Goal: Task Accomplishment & Management: Complete application form

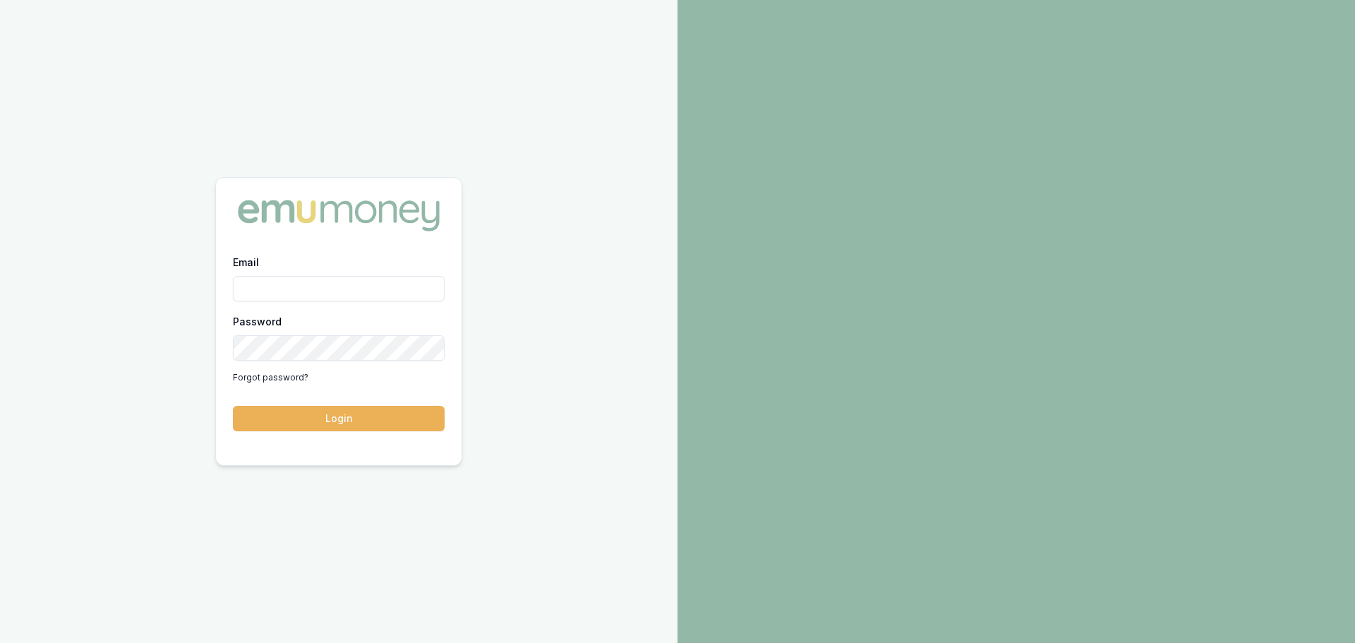
click at [296, 296] on input "Email" at bounding box center [339, 288] width 212 height 25
type input "[PERSON_NAME][EMAIL_ADDRESS][PERSON_NAME][DOMAIN_NAME]"
click at [233, 406] on button "Login" at bounding box center [339, 418] width 212 height 25
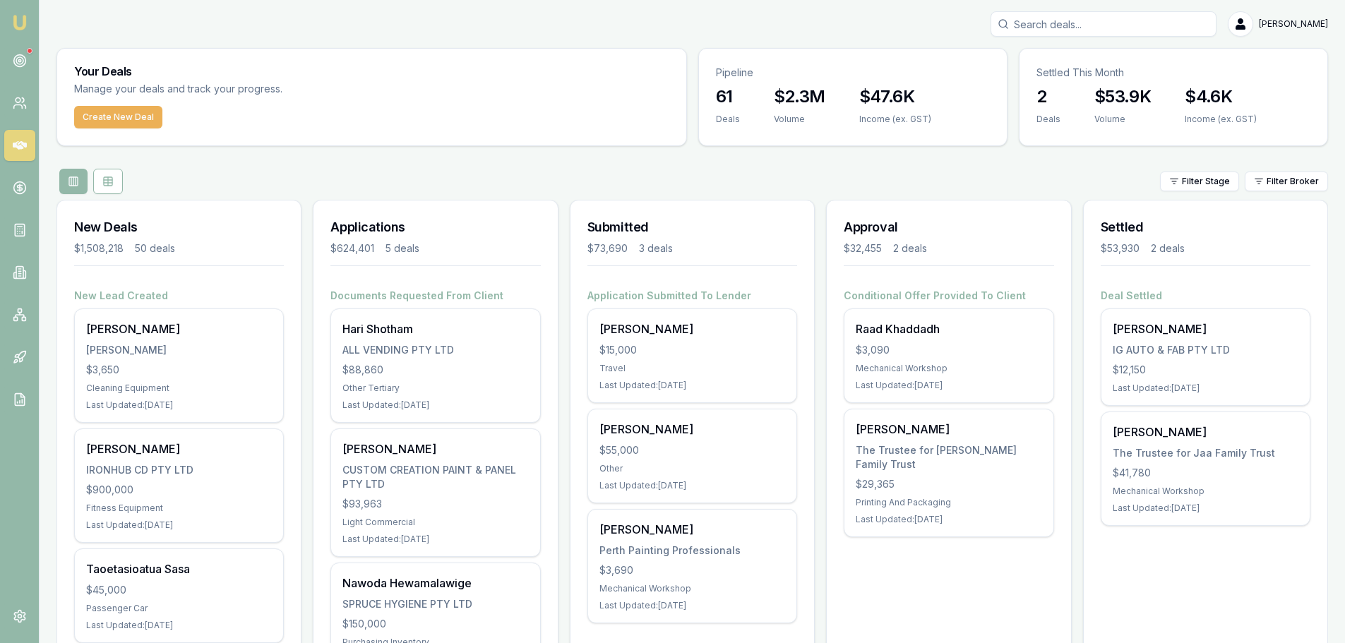
click at [664, 361] on div "Toni Bugeja $15,000 Travel Last Updated: 3 days ago" at bounding box center [692, 355] width 208 height 93
click at [25, 66] on icon at bounding box center [20, 61] width 14 height 14
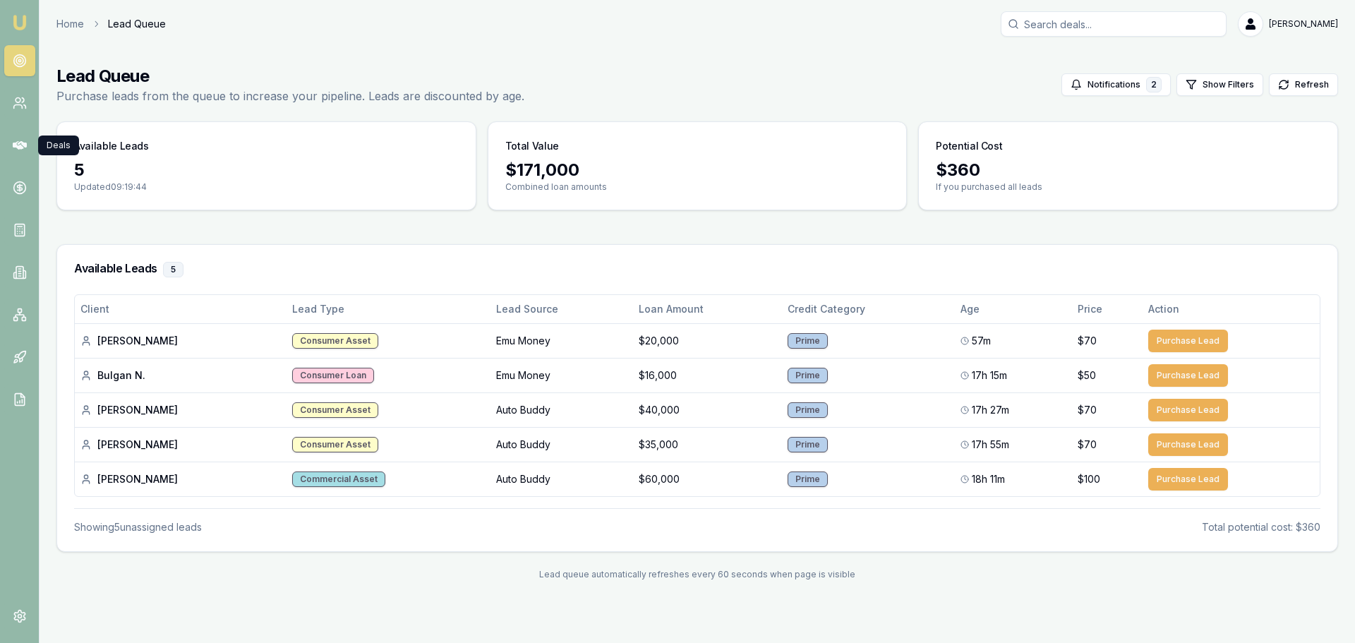
click at [16, 149] on icon at bounding box center [20, 145] width 14 height 14
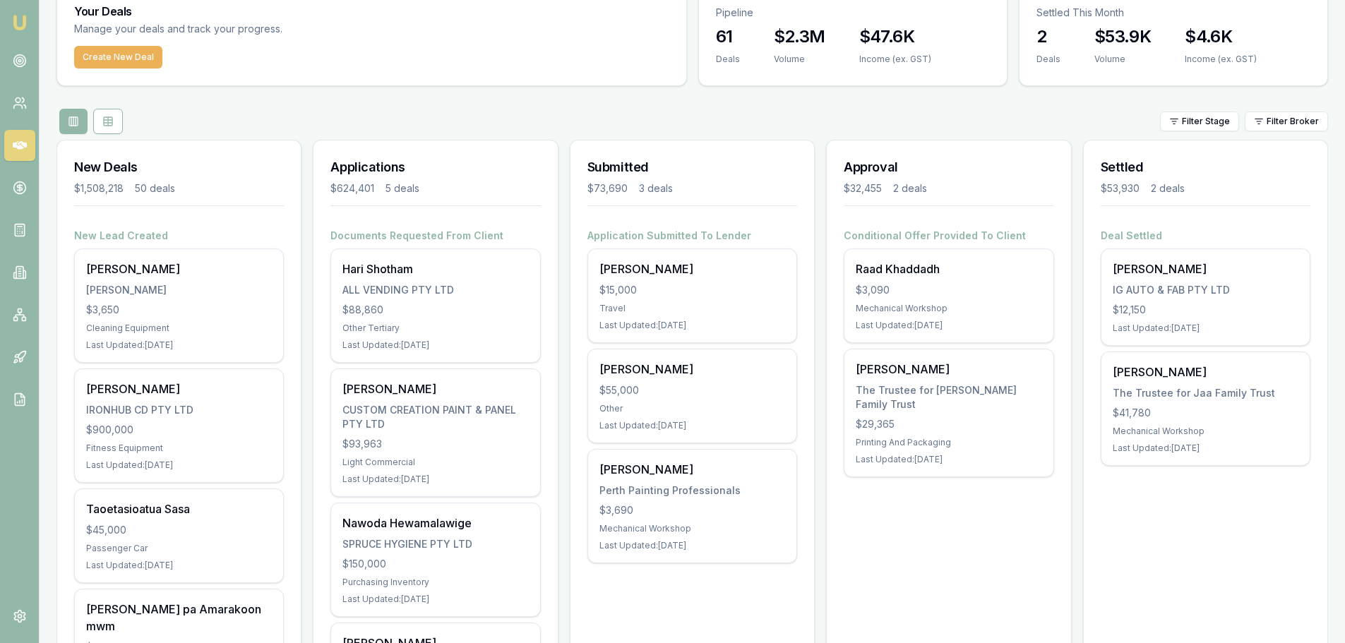
scroll to position [141, 0]
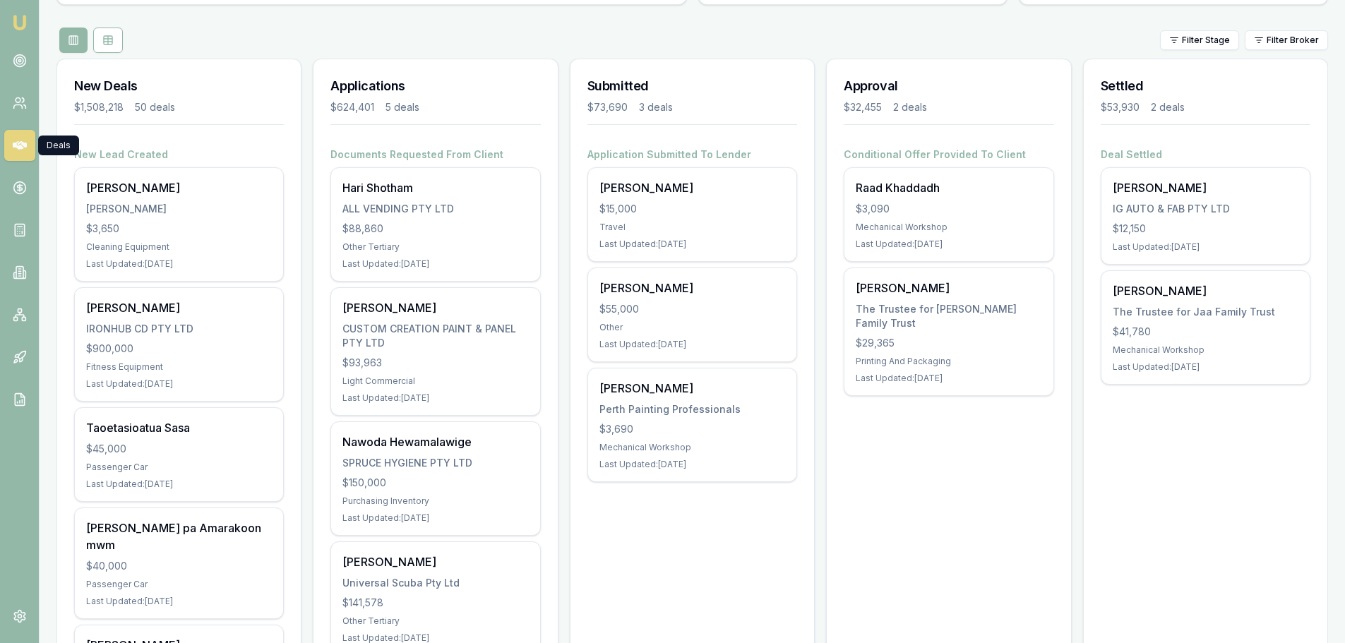
click at [450, 308] on div "Brendan D'Amico" at bounding box center [435, 307] width 186 height 17
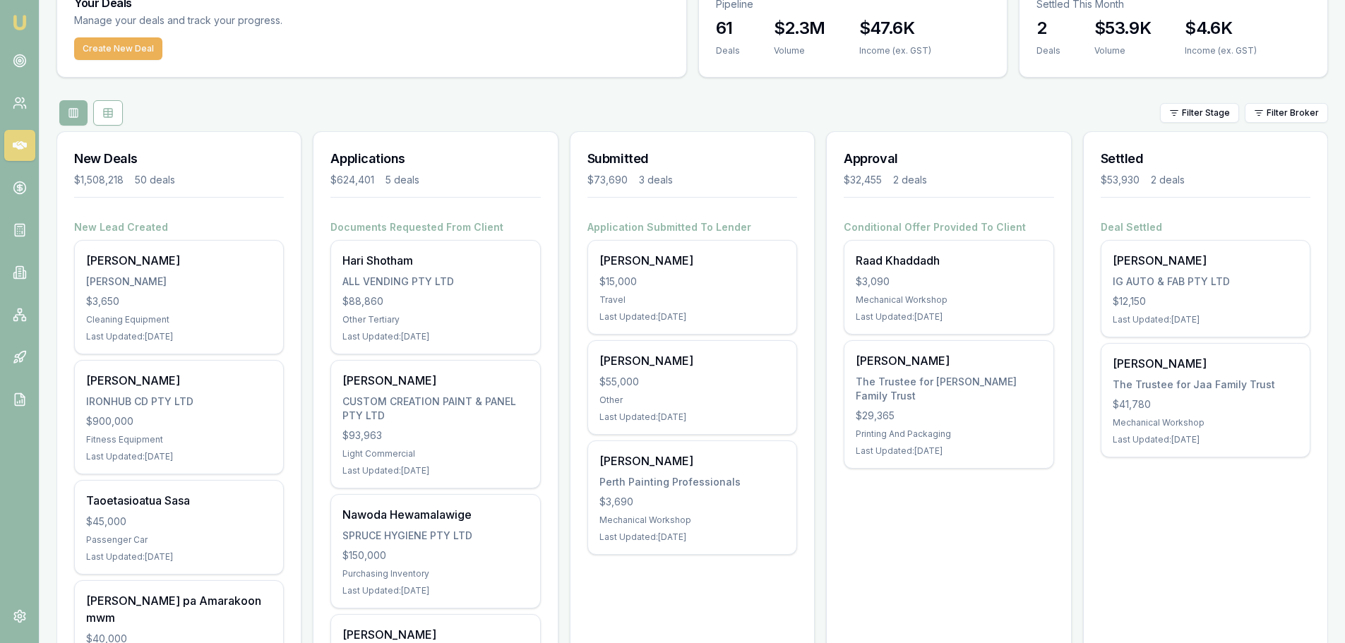
scroll to position [0, 0]
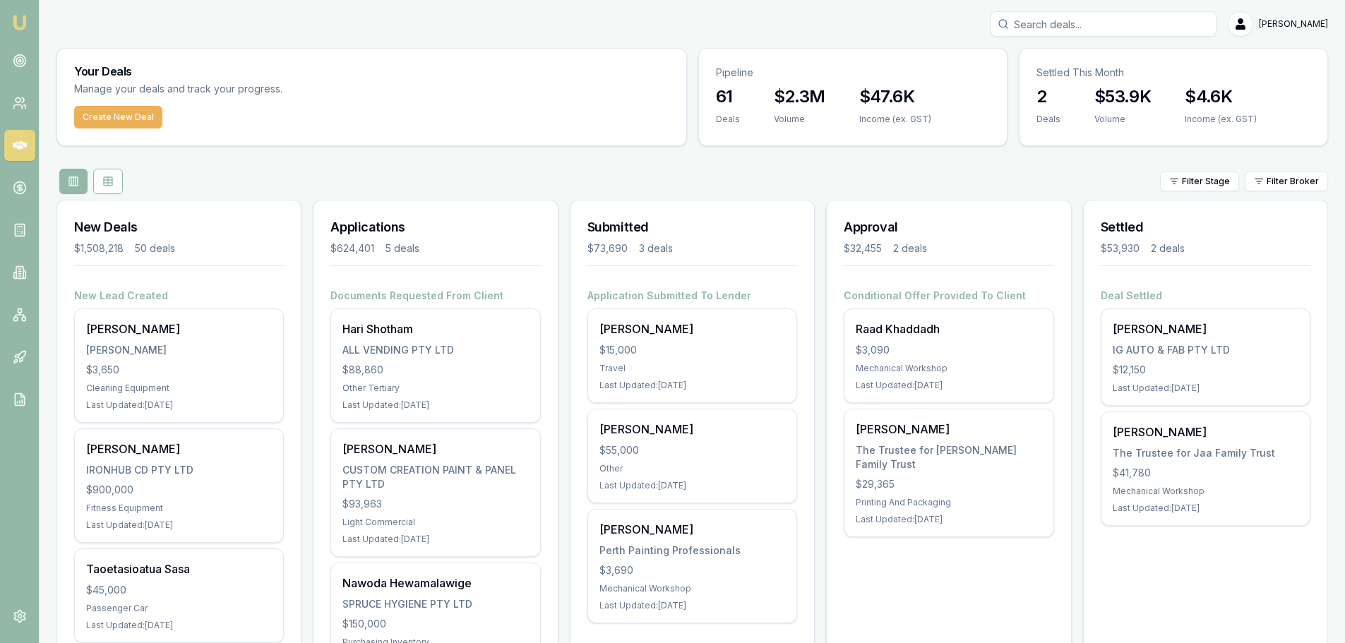
click at [111, 117] on button "Create New Deal" at bounding box center [118, 117] width 88 height 23
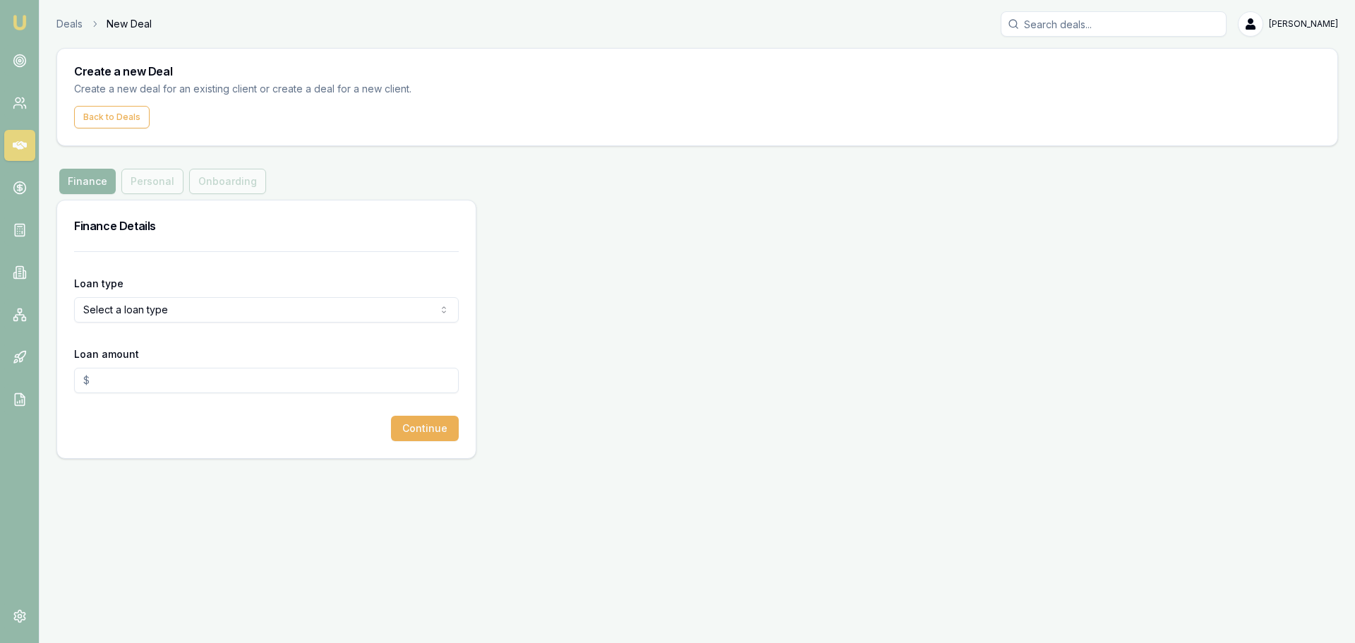
click at [169, 297] on html "Emu Broker Deals New Deal Brad Hearns Toggle Menu Create a new Deal Create a ne…" at bounding box center [677, 321] width 1355 height 643
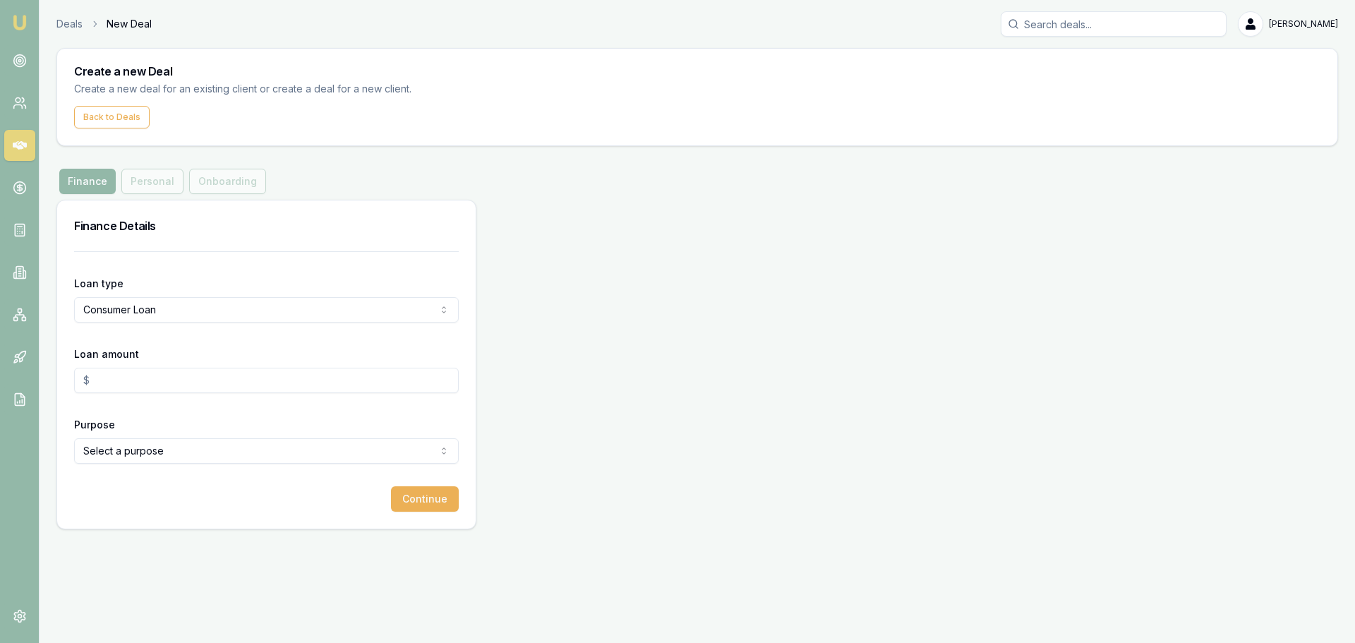
click at [136, 385] on input "Loan amount" at bounding box center [266, 380] width 385 height 25
type input "$60,000.00"
click at [152, 457] on html "Emu Broker Deals New Deal Brad Hearns Toggle Menu Create a new Deal Create a ne…" at bounding box center [677, 321] width 1355 height 643
click at [136, 213] on div "Finance Details" at bounding box center [266, 225] width 419 height 51
click at [217, 242] on div "Finance Details" at bounding box center [266, 225] width 419 height 51
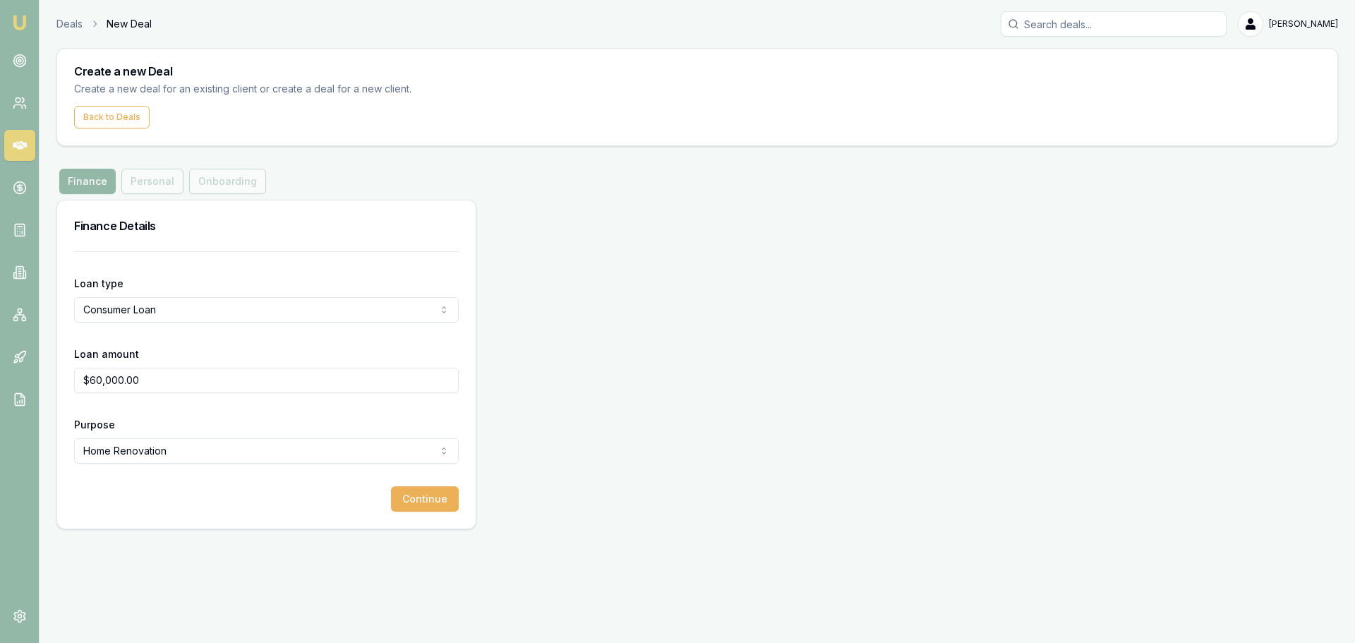
click at [156, 452] on html "Emu Broker Deals New Deal Brad Hearns Toggle Menu Create a new Deal Create a ne…" at bounding box center [677, 321] width 1355 height 643
select select "OTHER"
click at [416, 503] on button "Continue" at bounding box center [425, 498] width 68 height 25
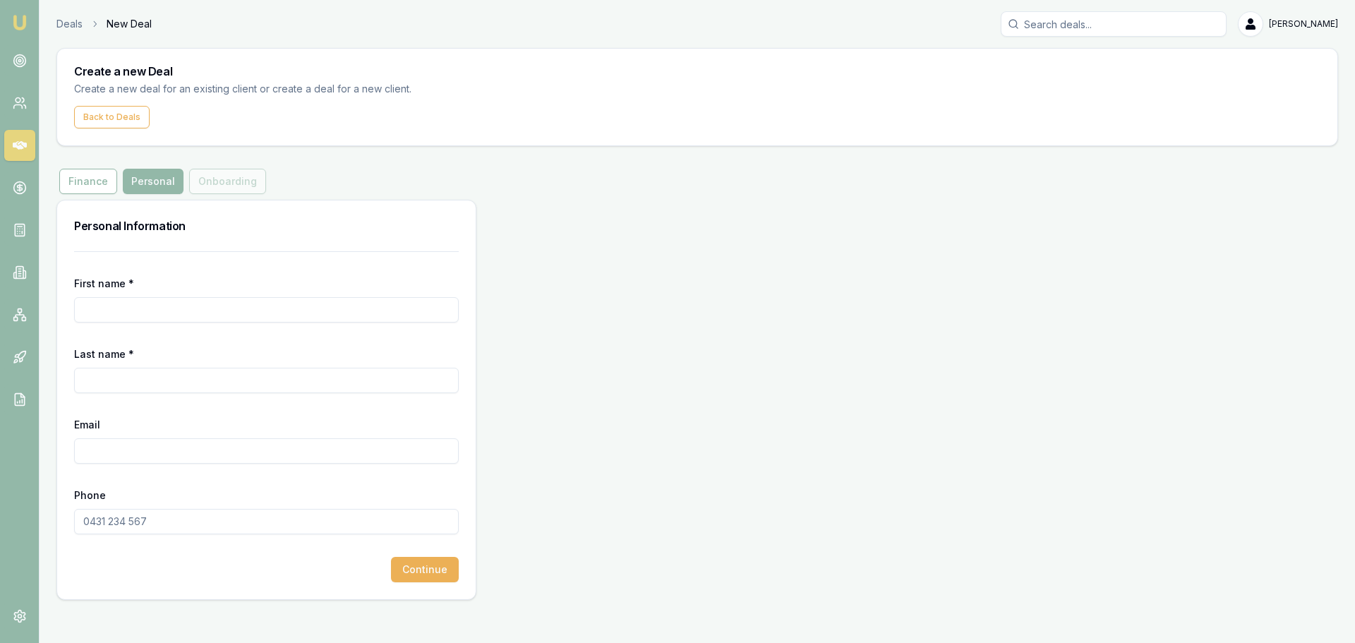
click at [145, 306] on input "First name *" at bounding box center [266, 309] width 385 height 25
type input "Erin"
type input "[PERSON_NAME]"
type input "erinjhearns@gmail.com"
click at [135, 520] on input "Phone" at bounding box center [266, 521] width 385 height 25
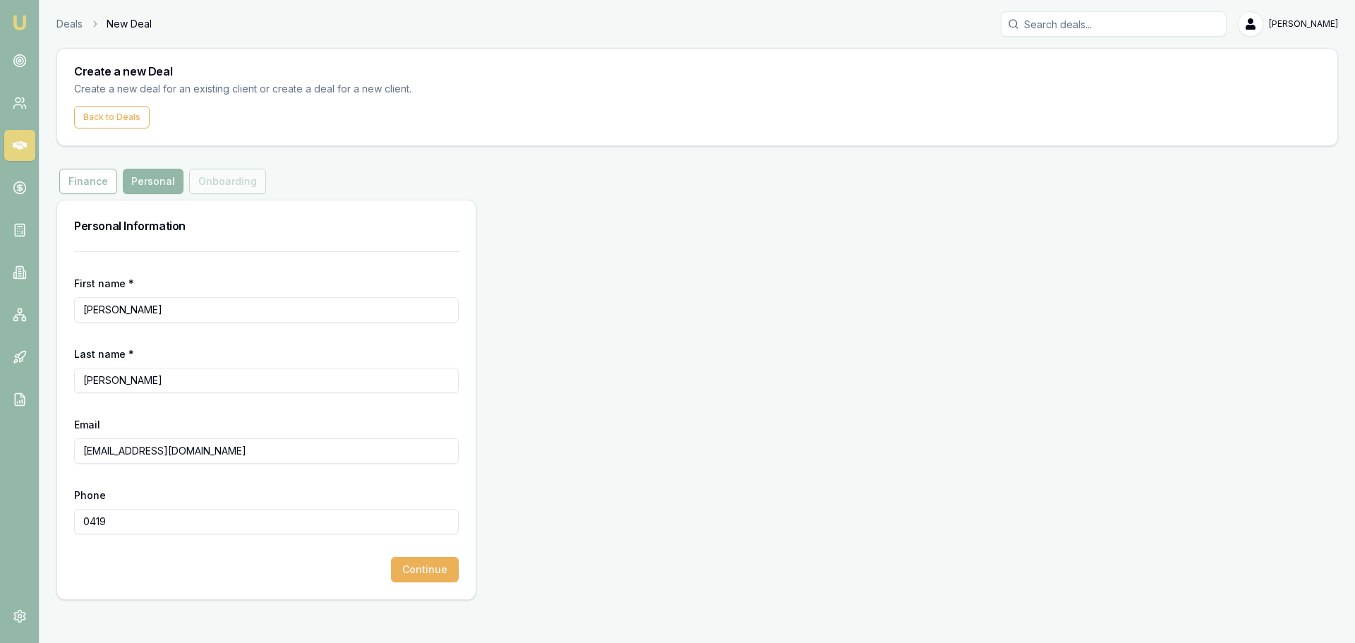
drag, startPoint x: 130, startPoint y: 524, endPoint x: 53, endPoint y: 523, distance: 76.9
click at [53, 523] on main "Create a new Deal Create a new deal for an existing client or create a deal for…" at bounding box center [698, 324] width 1316 height 552
paste input "8 992 91"
type input "0418 992 919"
click at [414, 568] on button "Continue" at bounding box center [425, 569] width 68 height 25
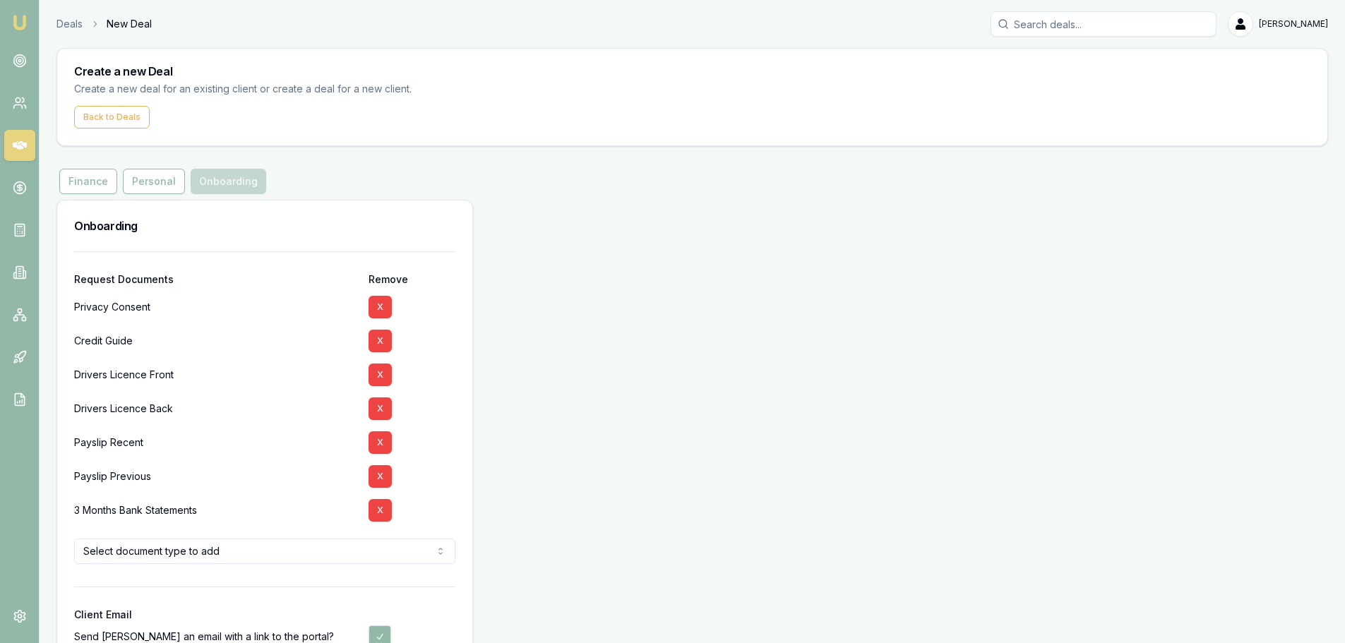
click at [371, 302] on button "X" at bounding box center [379, 307] width 23 height 23
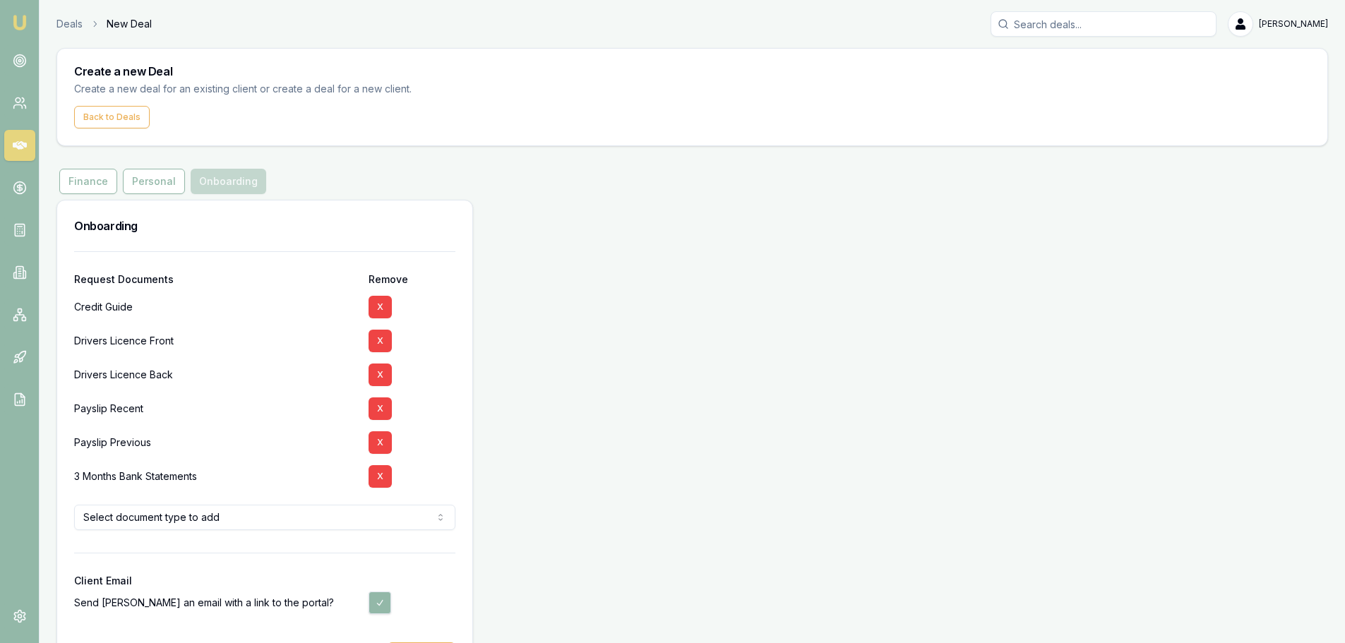
click at [371, 302] on button "X" at bounding box center [379, 307] width 23 height 23
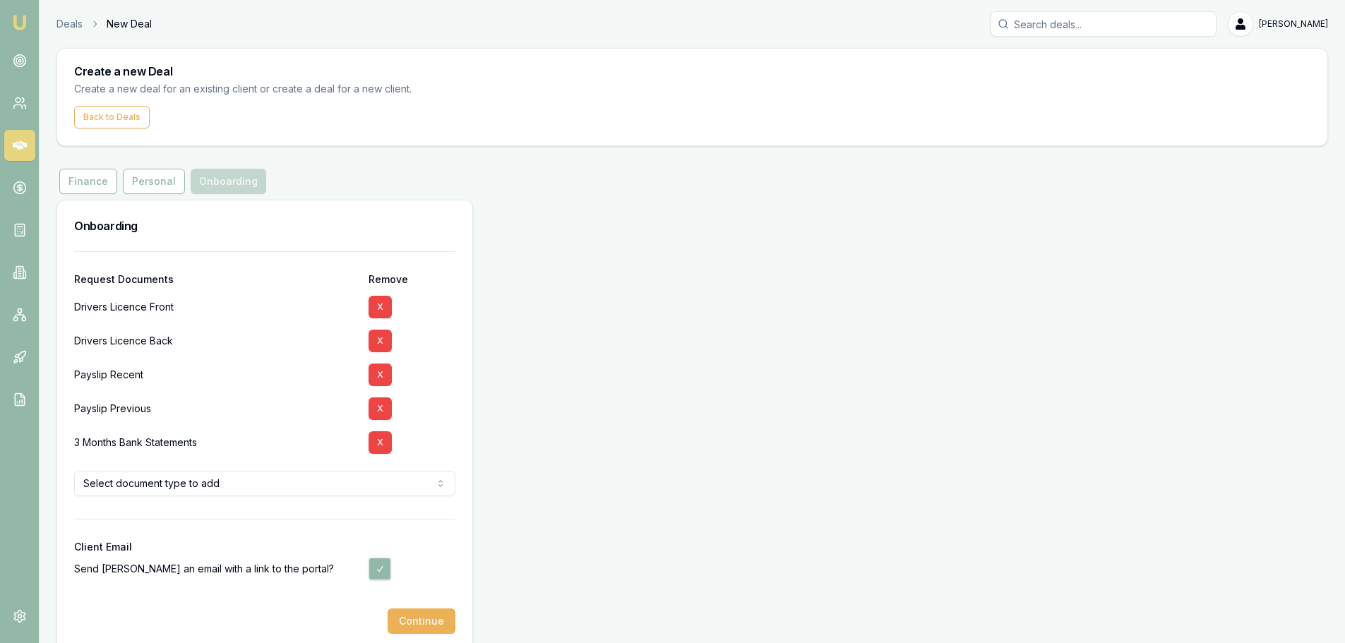
click at [380, 438] on button "X" at bounding box center [379, 442] width 23 height 23
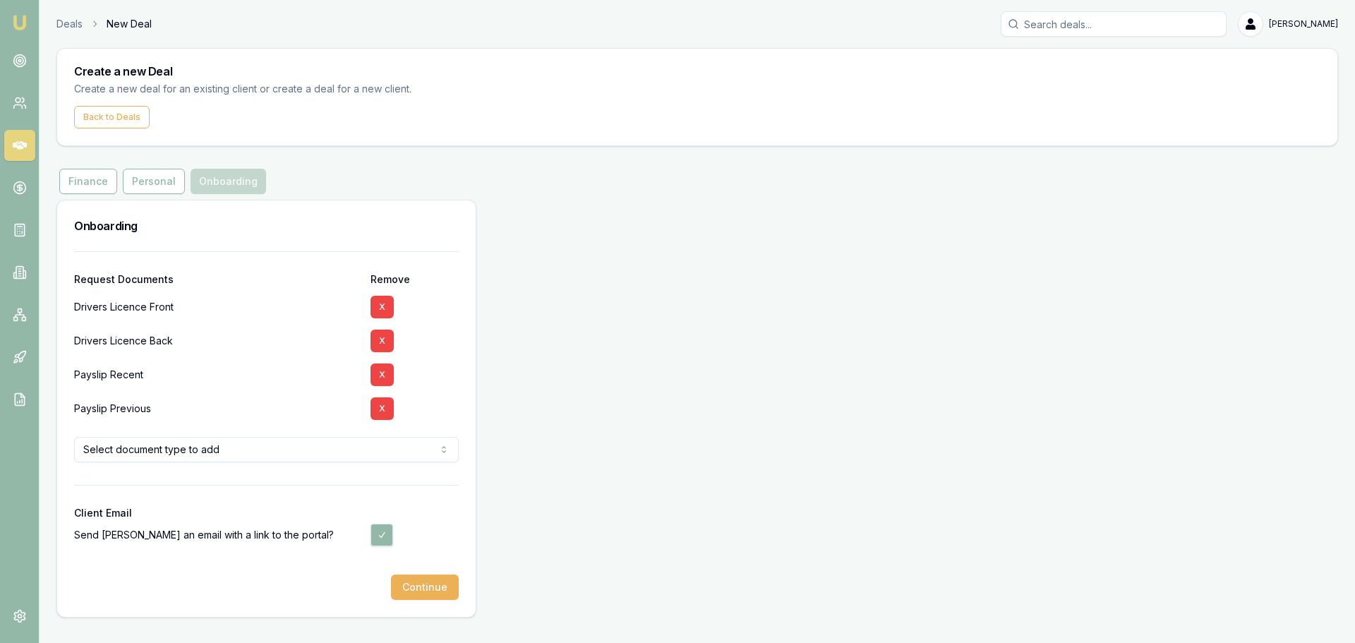
click at [333, 456] on html "Emu Broker Deals New Deal Brad Hearns Toggle Menu Create a new Deal Create a ne…" at bounding box center [677, 321] width 1355 height 643
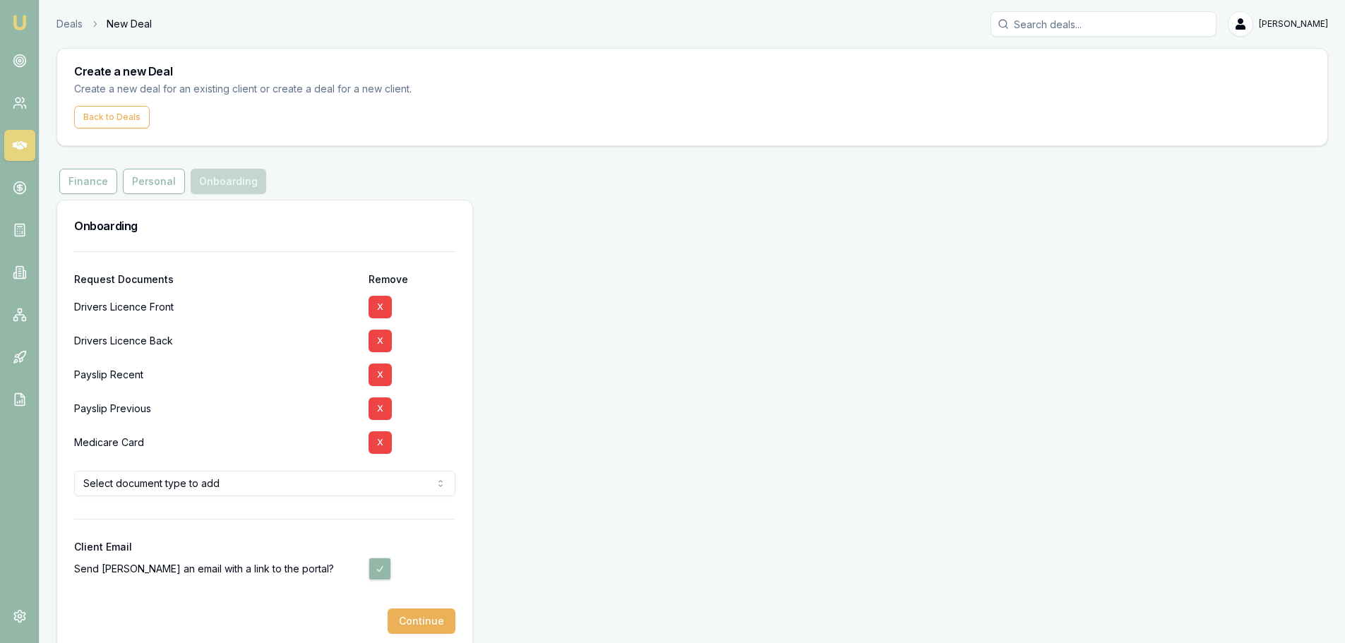
click at [188, 524] on div at bounding box center [264, 531] width 381 height 23
click at [424, 618] on button "Continue" at bounding box center [422, 620] width 68 height 25
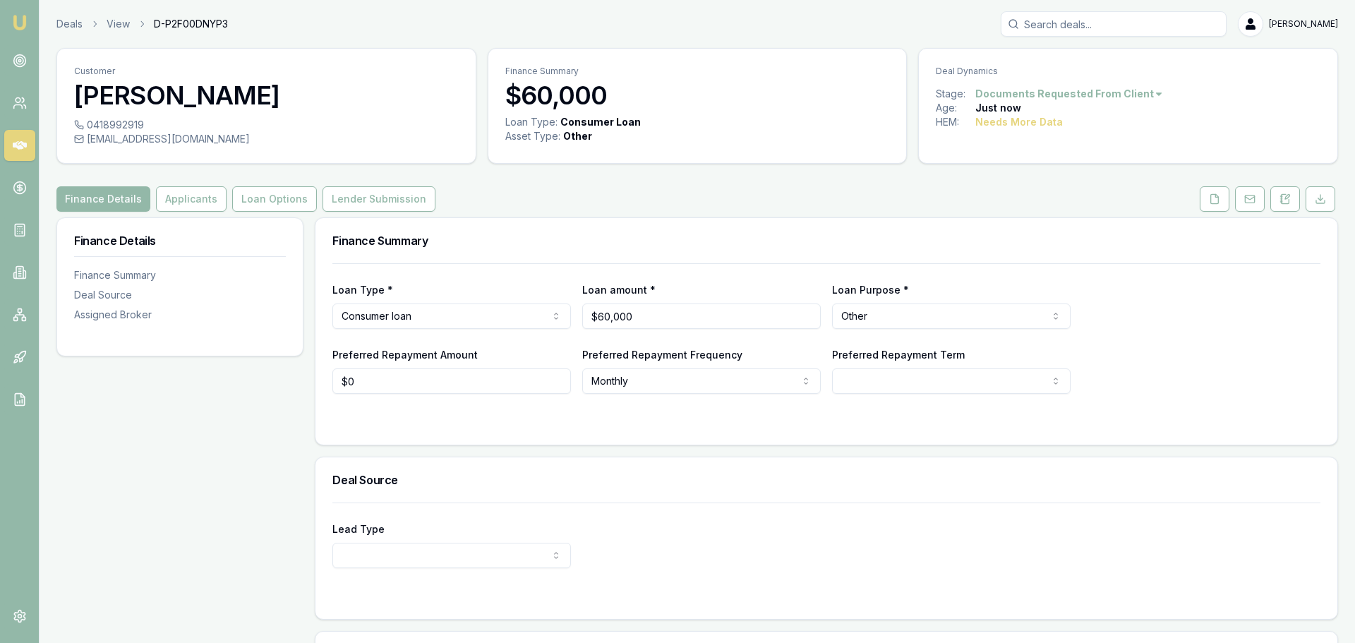
click at [898, 388] on html "Emu Broker Deals View D-P2F00DNYP3 Brad Hearns Toggle Menu Customer Erin Hearns…" at bounding box center [677, 321] width 1355 height 643
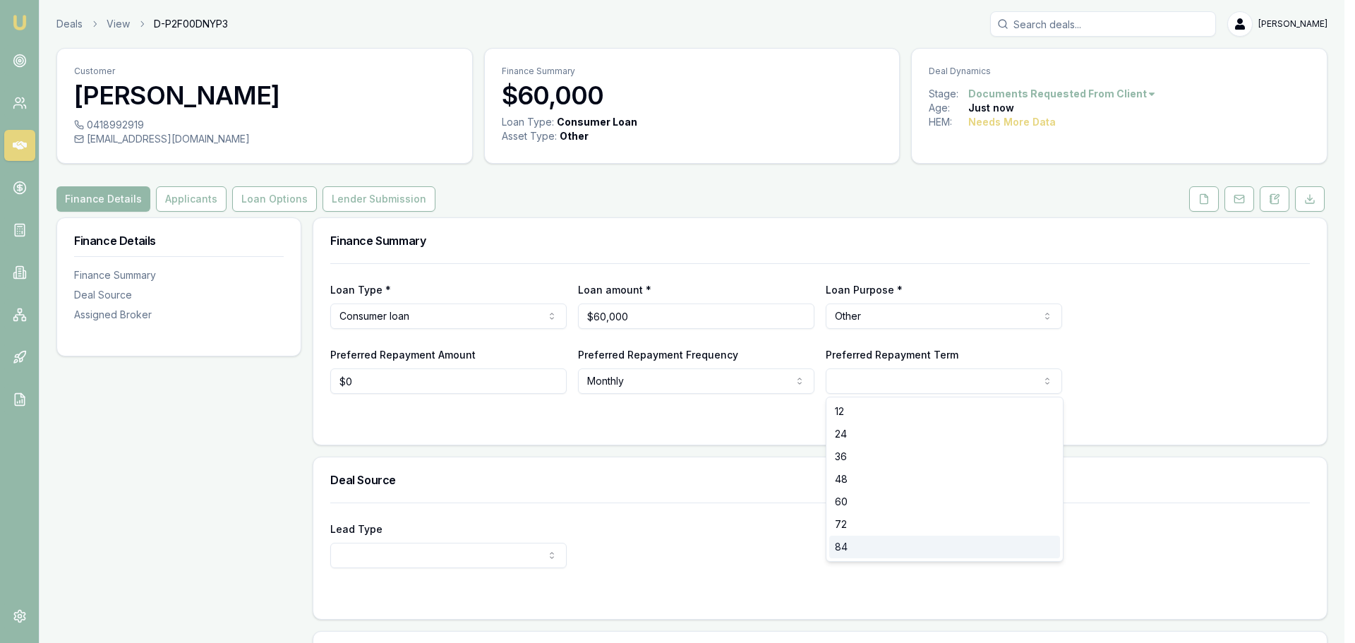
select select "84"
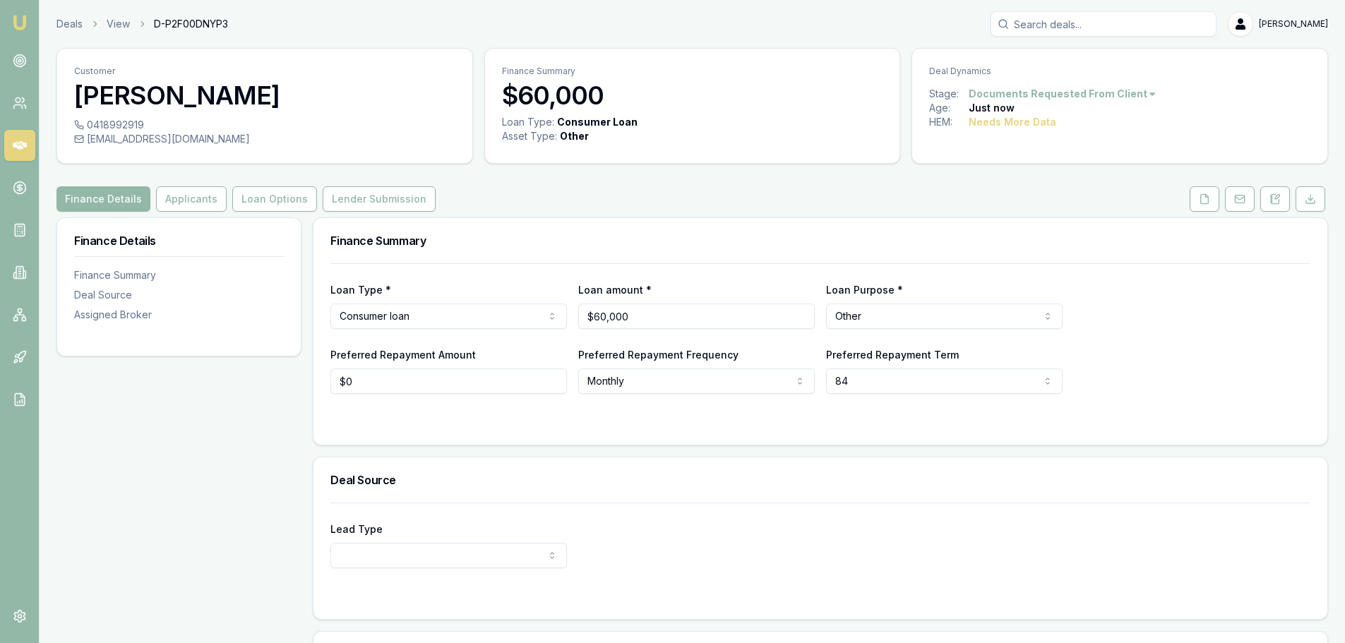
click at [533, 505] on div "Lead Type New client Repeat client Partner Campaign Other" at bounding box center [820, 536] width 980 height 66
click at [433, 557] on html "Emu Broker Deals View D-P2F00DNYP3 Brad Hearns Toggle Menu Customer Erin Hearns…" at bounding box center [677, 321] width 1355 height 643
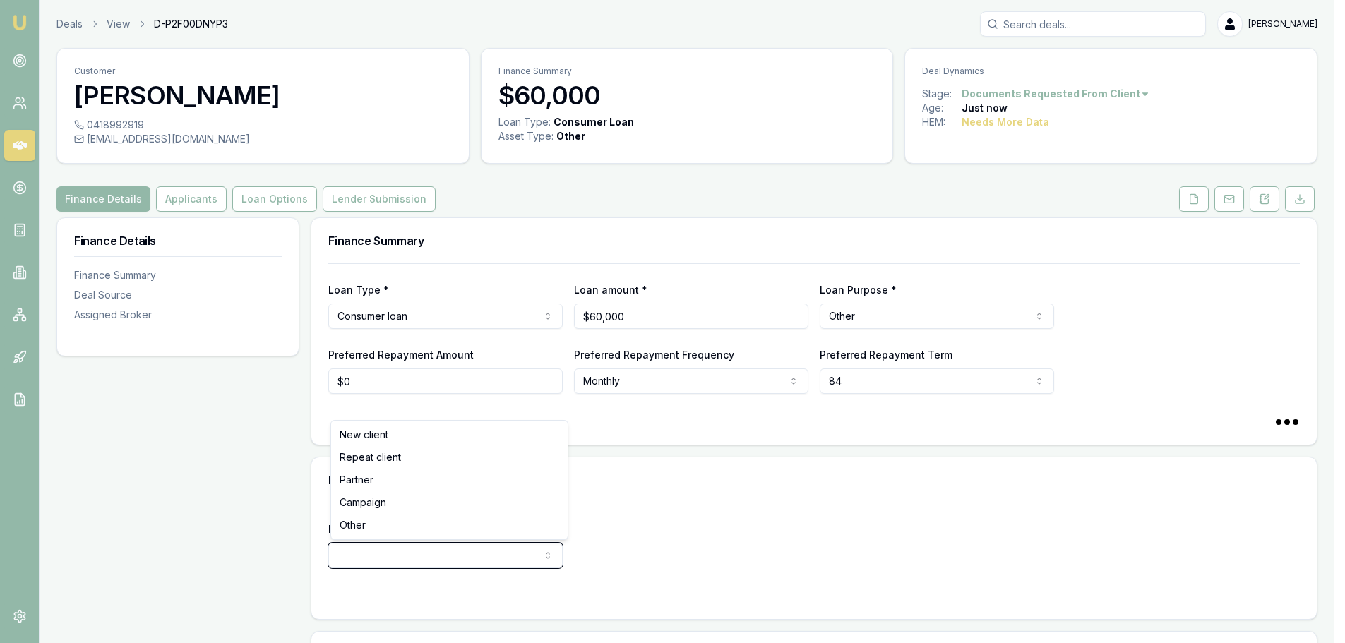
click at [260, 533] on html "Emu Broker Deals View D-P2F00DNYP3 Brad Hearns Toggle Menu Customer Erin Hearns…" at bounding box center [672, 321] width 1345 height 643
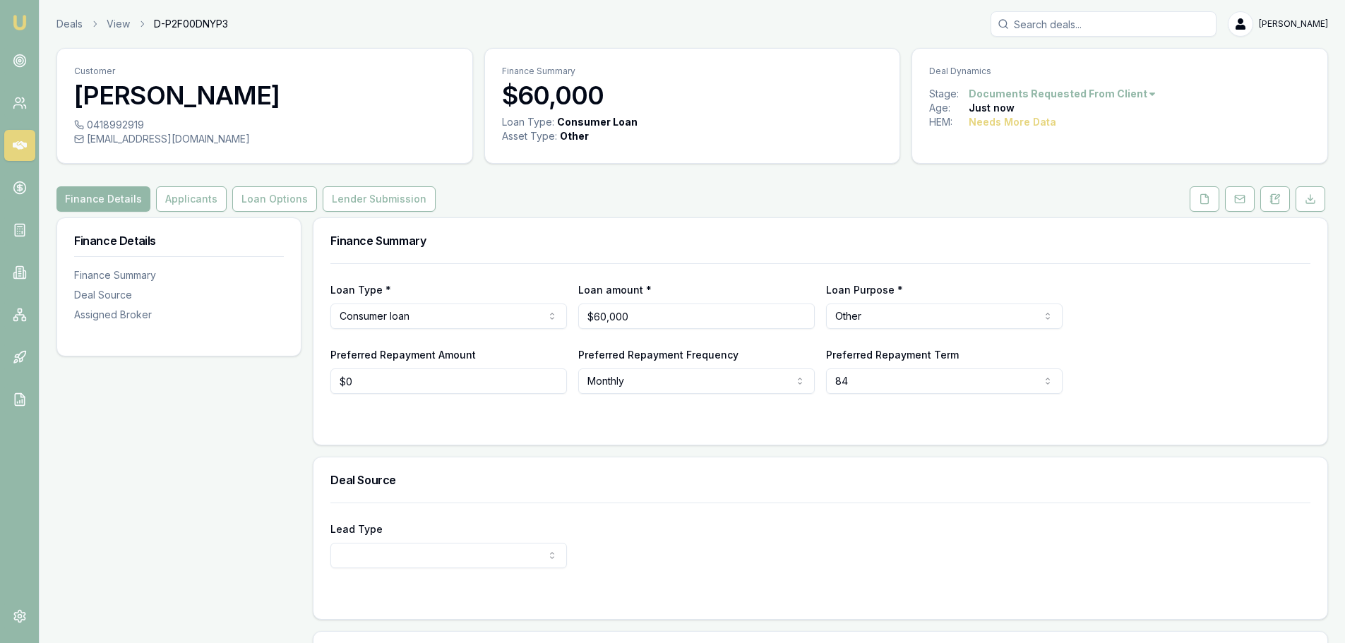
click at [638, 249] on div "Finance Summary" at bounding box center [820, 240] width 1014 height 45
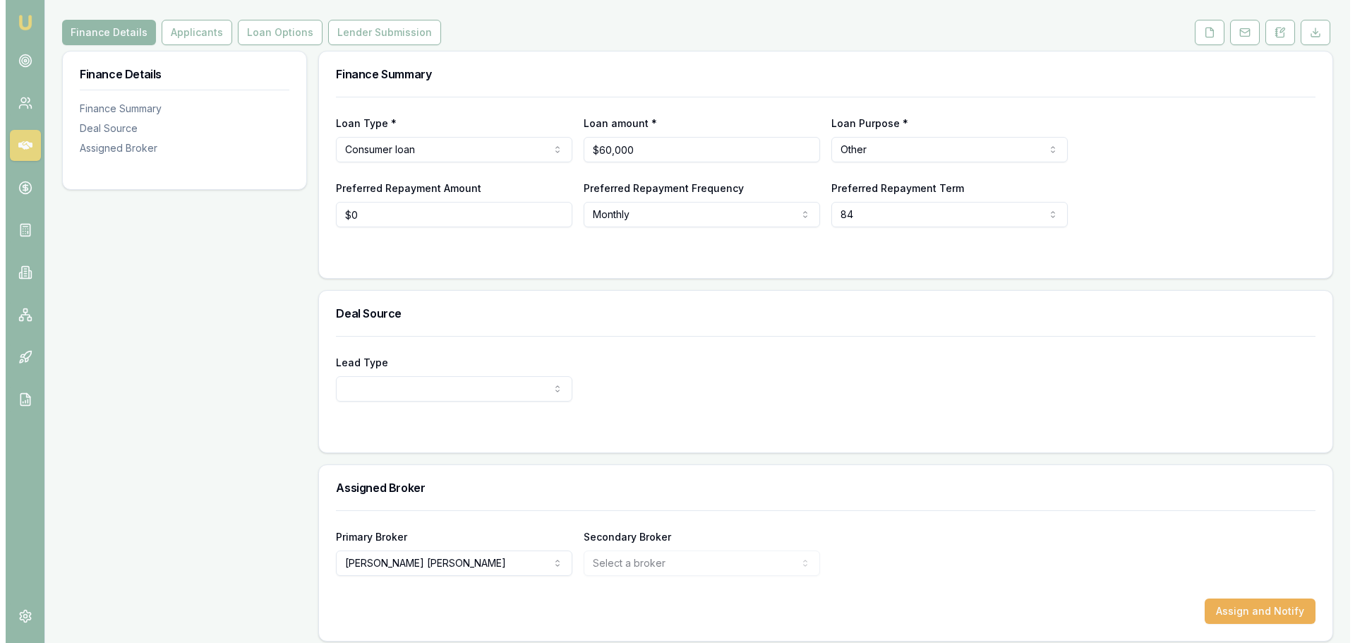
scroll to position [176, 0]
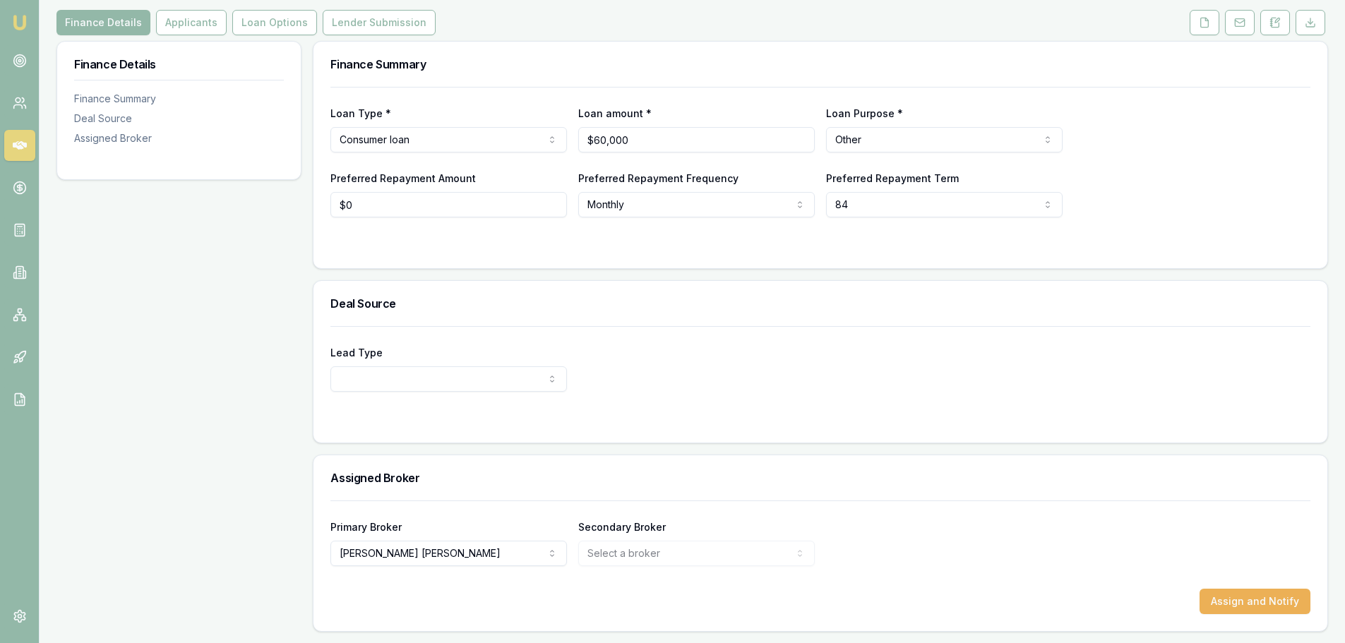
click at [439, 467] on html "Emu Broker Deals View D-P2F00DNYP3 Brad Hearns Toggle Menu Customer Erin Hearns…" at bounding box center [672, 145] width 1345 height 643
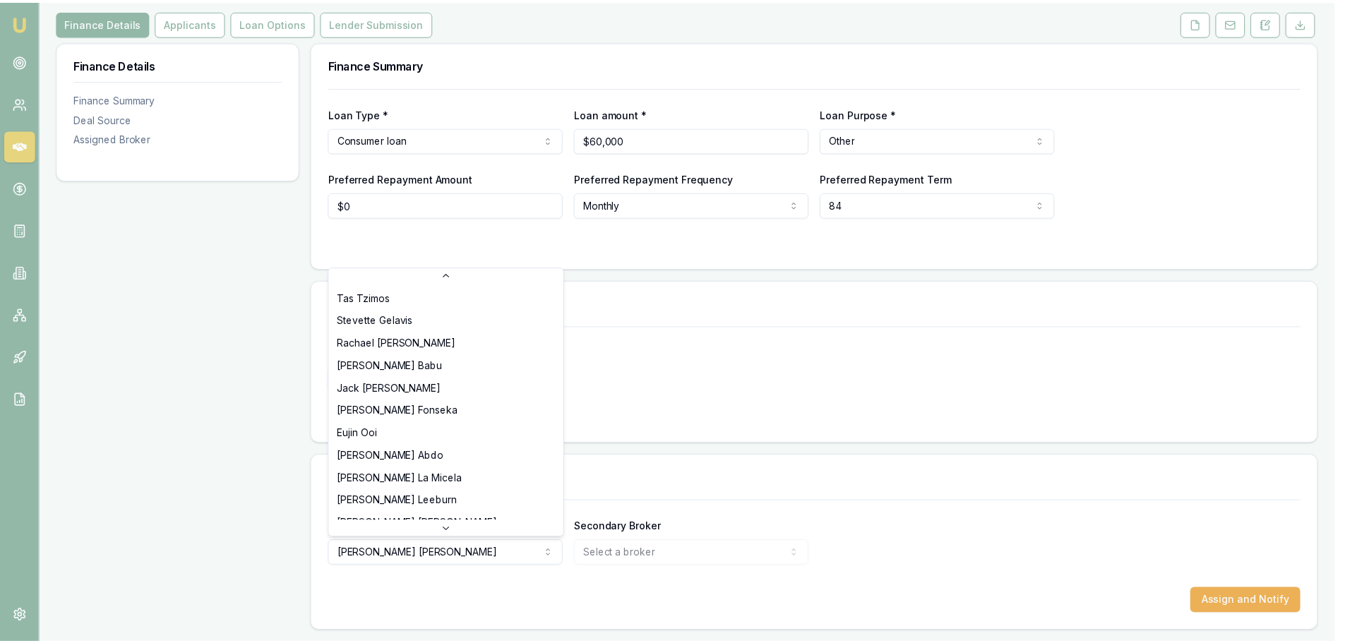
scroll to position [217, 0]
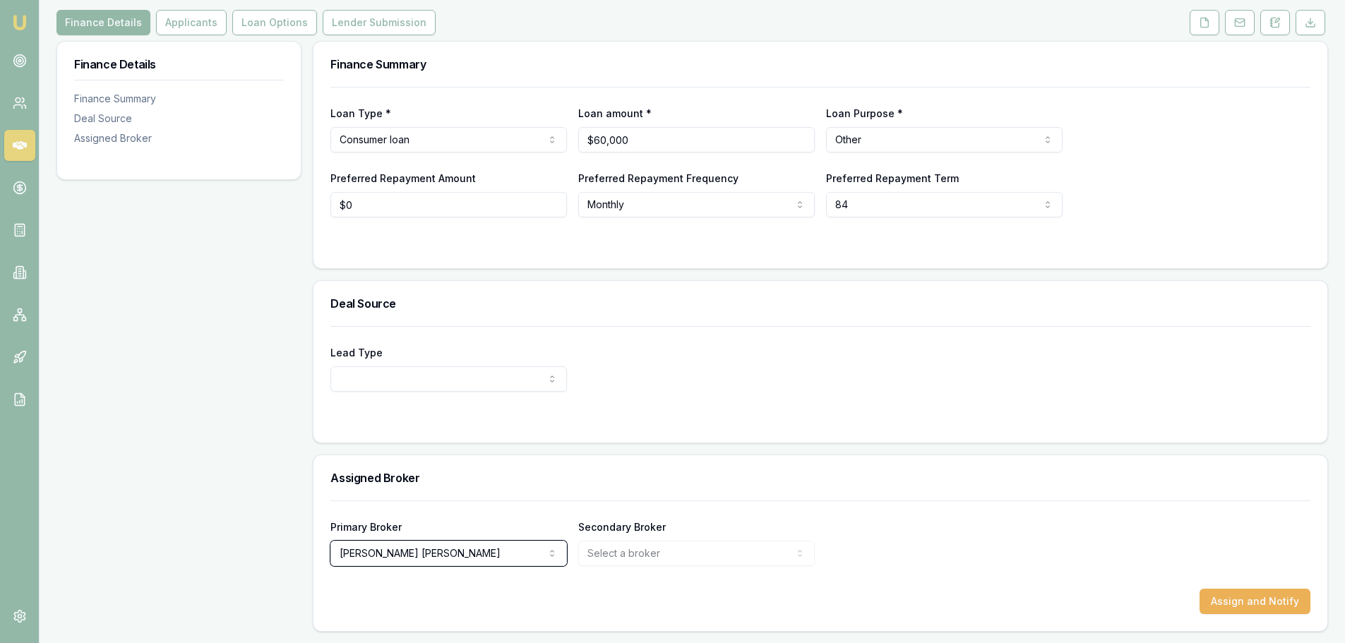
click at [703, 378] on html "Emu Broker Deals View D-P2F00DNYP3 Brad Hearns Toggle Menu Customer Erin Hearns…" at bounding box center [672, 145] width 1345 height 643
click at [179, 20] on button "Applicants" at bounding box center [191, 22] width 71 height 25
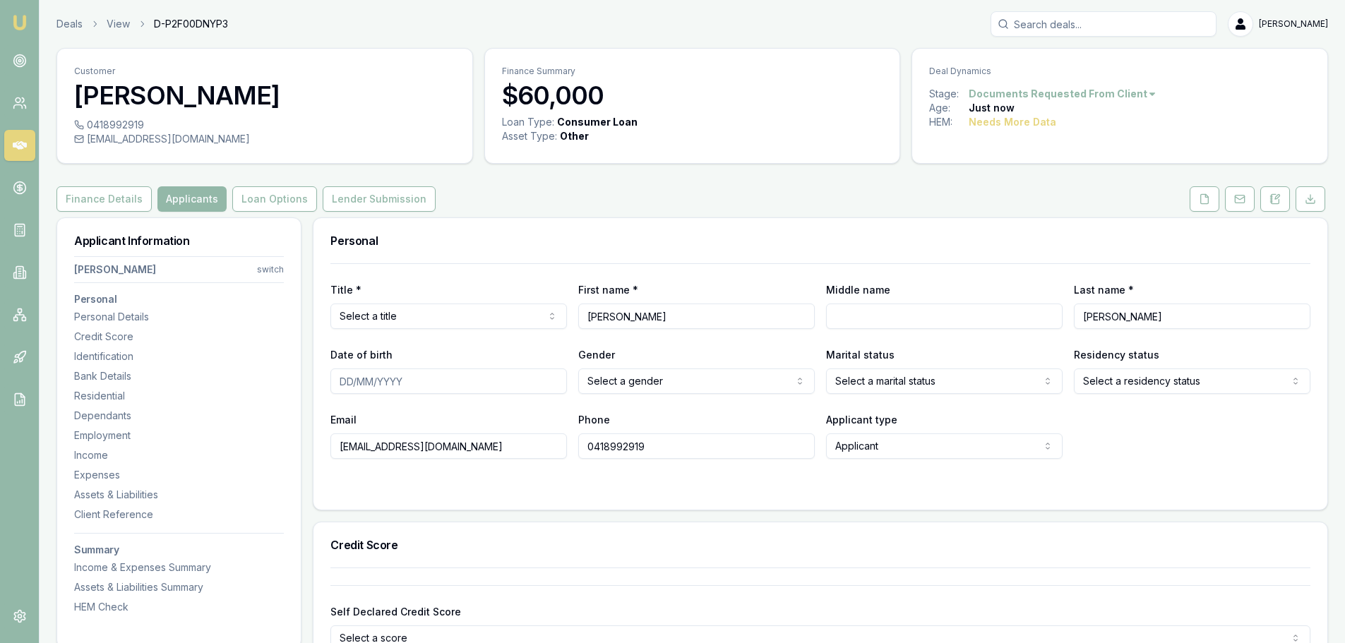
click at [424, 318] on html "Emu Broker Deals View D-P2F00DNYP3 Brad Hearns Toggle Menu Customer Erin Hearns…" at bounding box center [672, 321] width 1345 height 643
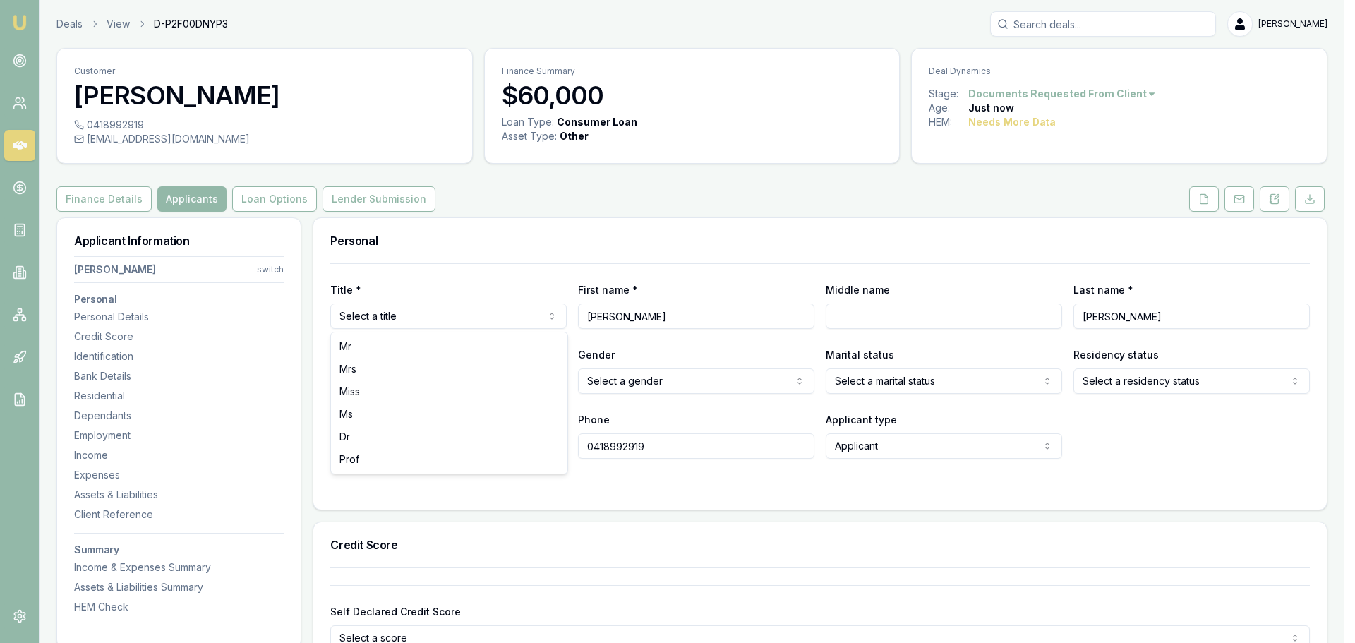
select select "Mrs"
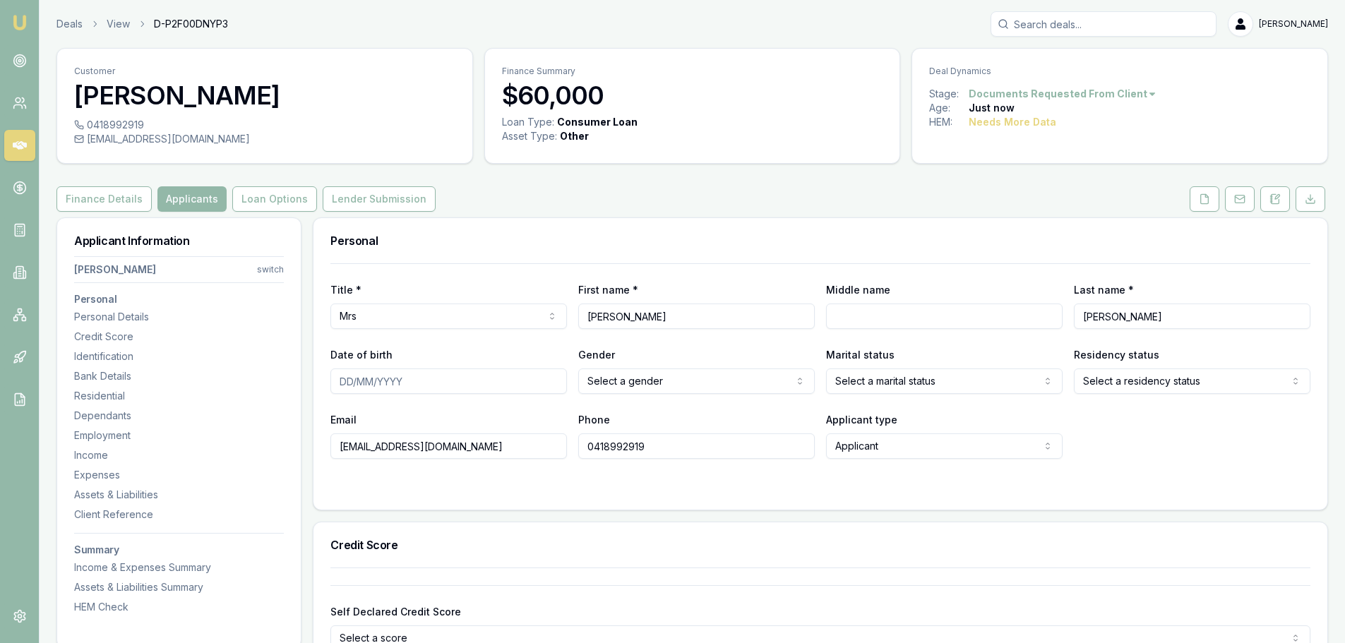
click at [966, 322] on input "Middle name" at bounding box center [944, 316] width 236 height 25
type input "Jde"
click at [349, 376] on input "Date of birth" at bounding box center [448, 380] width 236 height 25
type input "[DATE]"
click at [670, 395] on div "Title * Mrs Mr Mrs Miss Ms Dr Prof First name * Erin Middle name Jde Last name …" at bounding box center [820, 361] width 980 height 196
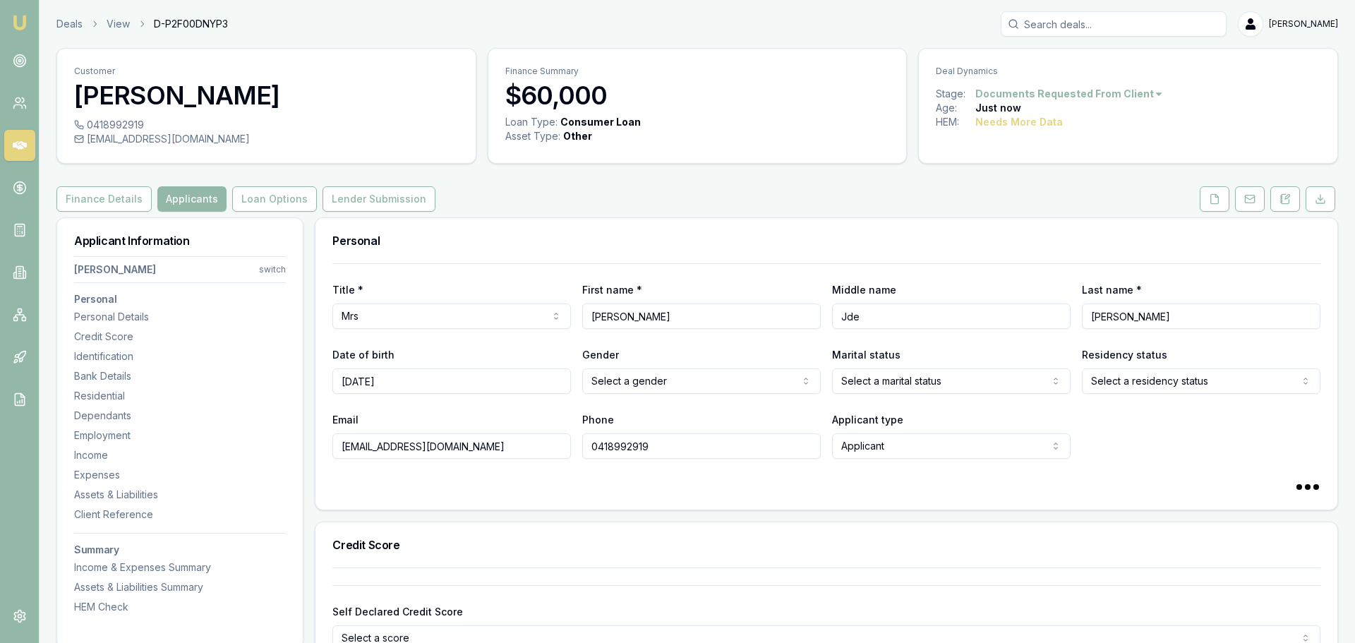
click at [666, 386] on html "Emu Broker Deals View D-P2F00DNYP3 Brad Hearns Toggle Menu Customer Erin Hearns…" at bounding box center [677, 321] width 1355 height 643
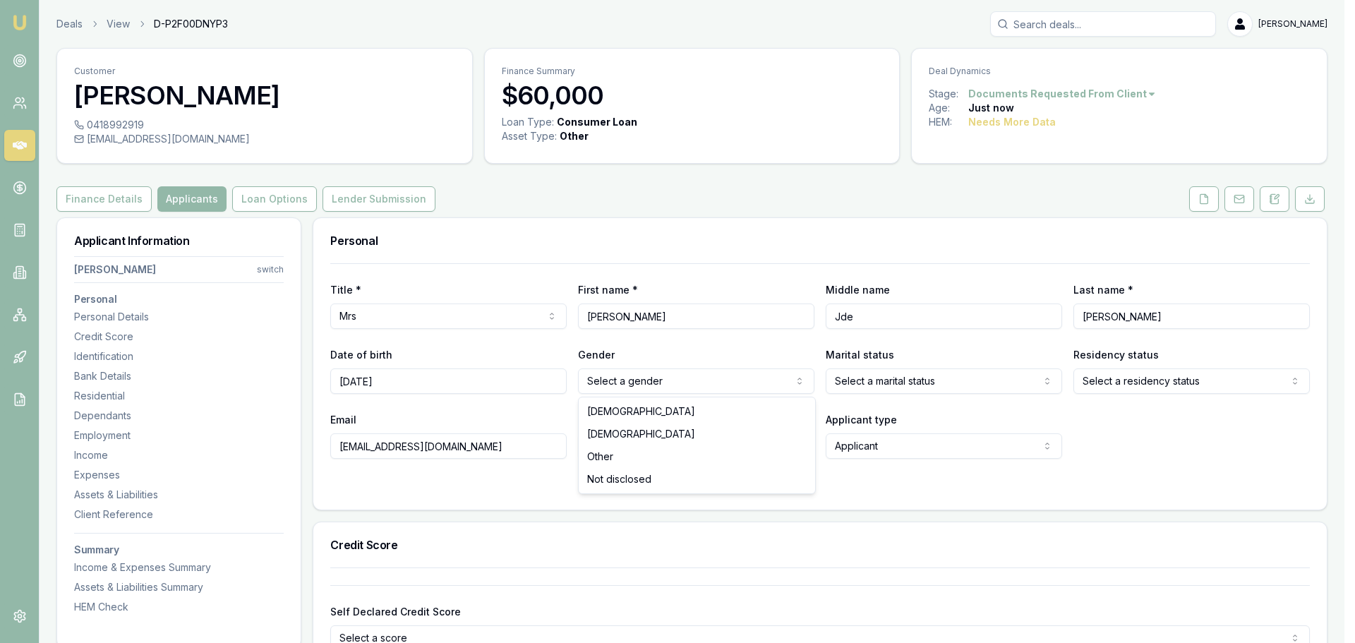
select select "FEMALE"
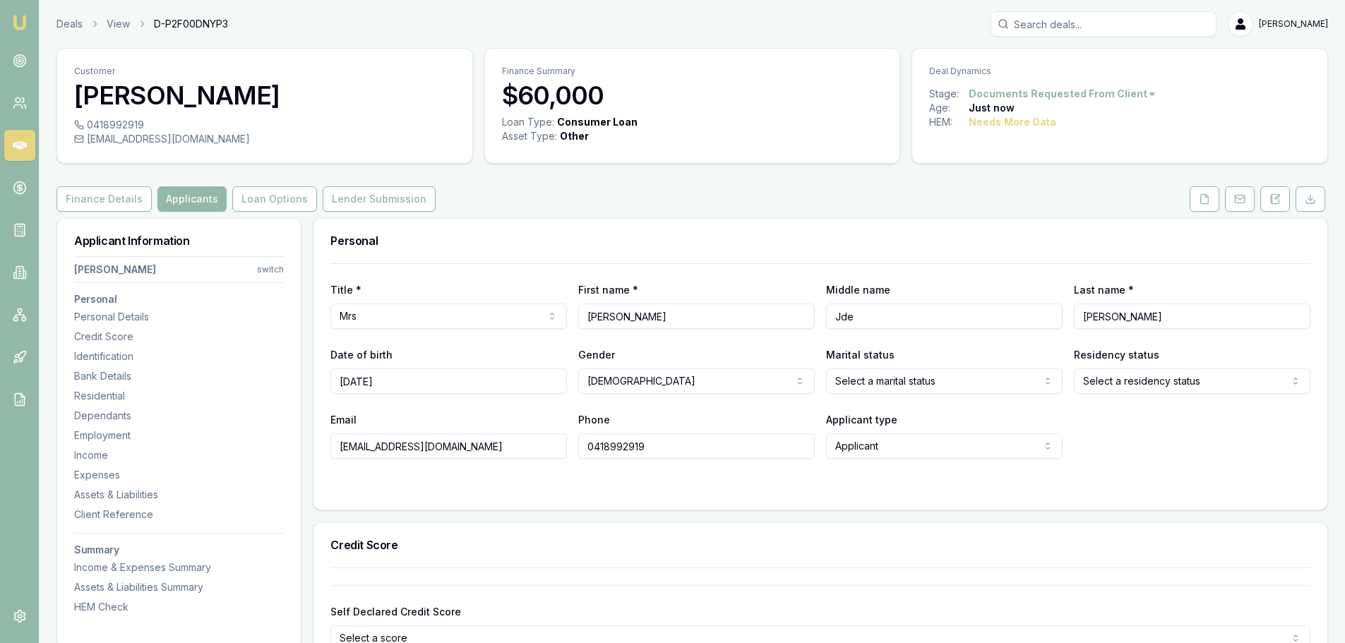
click at [1007, 382] on html "Emu Broker Deals View D-P2F00DNYP3 Brad Hearns Toggle Menu Customer Erin Hearns…" at bounding box center [672, 321] width 1345 height 643
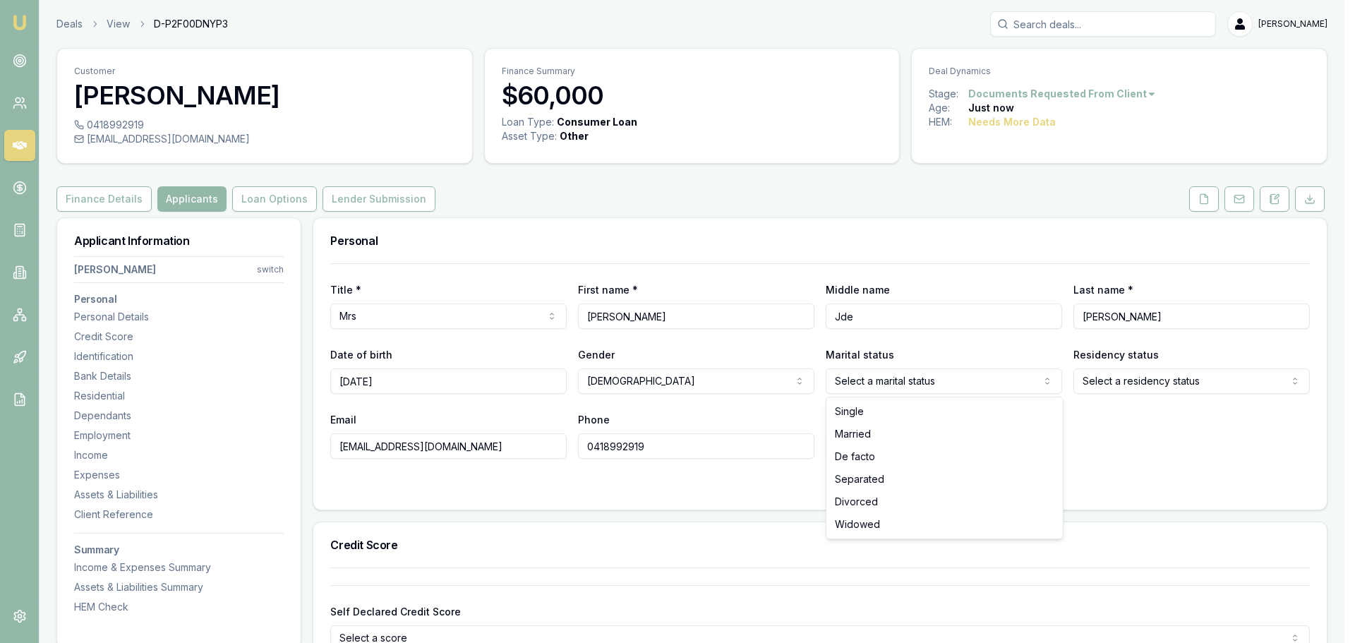
select select "MARRIED"
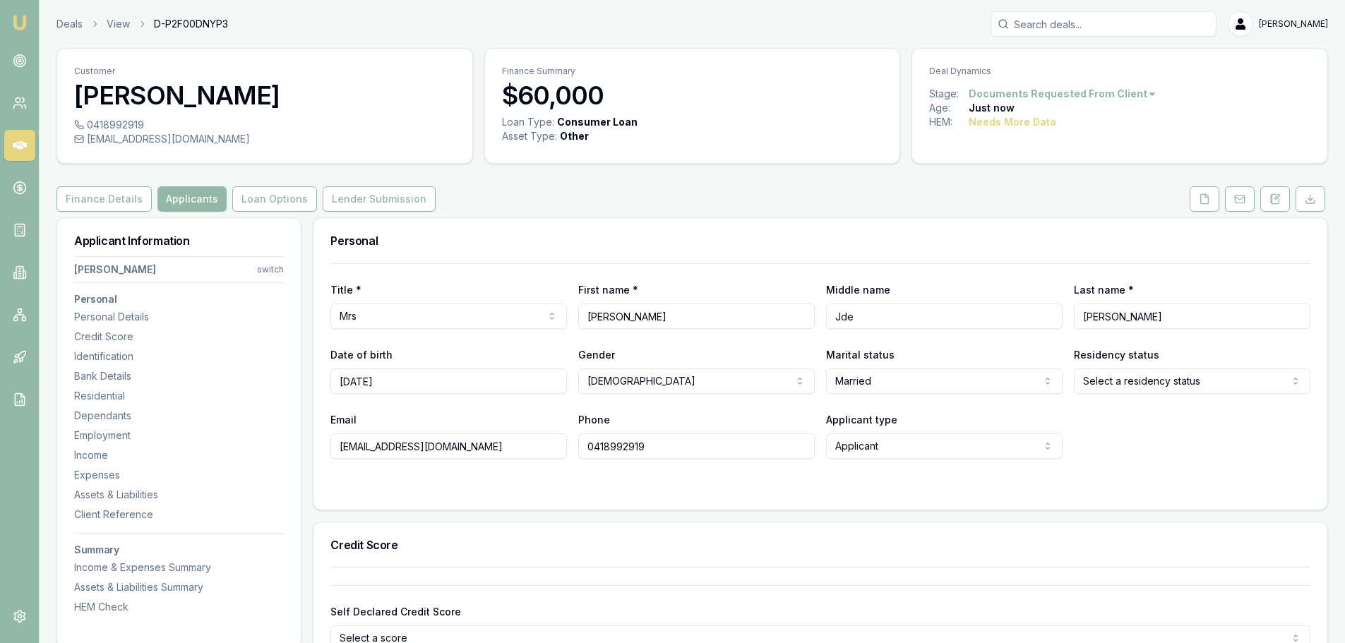
click at [1123, 384] on html "Emu Broker Deals View D-P2F00DNYP3 Brad Hearns Toggle Menu Customer Erin Hearns…" at bounding box center [672, 321] width 1345 height 643
click at [478, 509] on div "Title * Mrs Mr Mrs Miss Ms Dr Prof First name * Erin Middle name Jde Last name …" at bounding box center [820, 386] width 1014 height 246
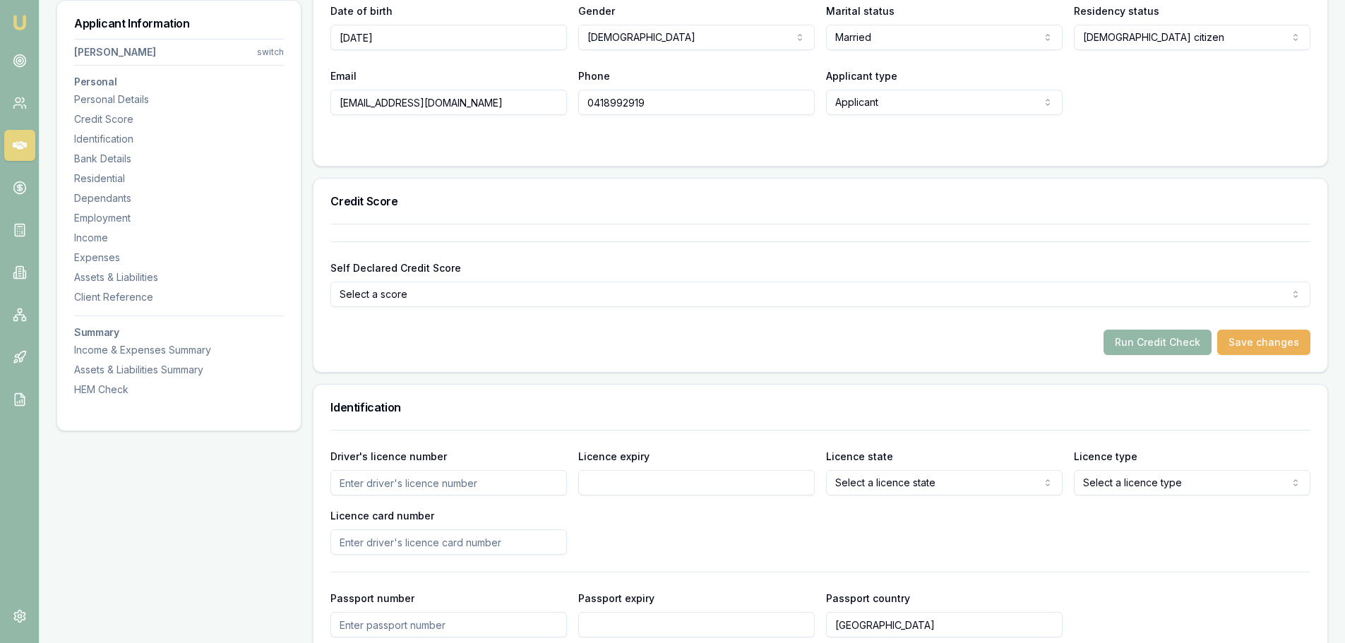
scroll to position [353, 0]
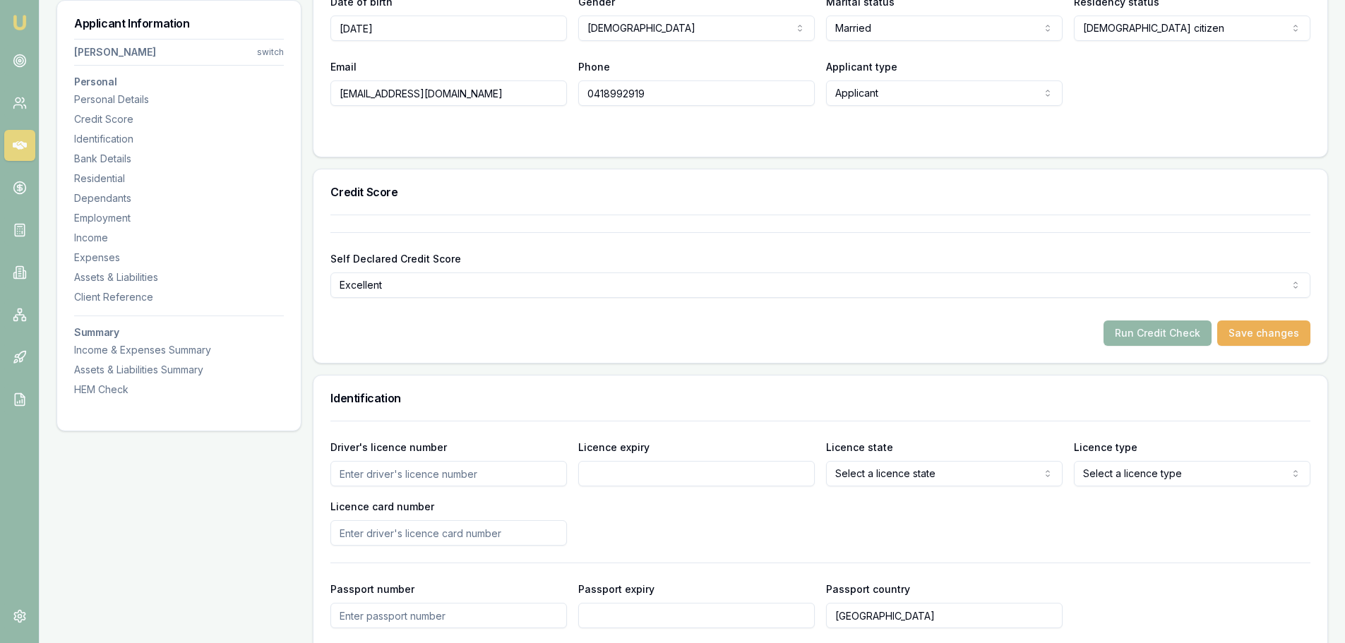
click at [373, 313] on form "Self Declared Credit Score Excellent Excellent Very good Average Fair Low Run C…" at bounding box center [820, 289] width 980 height 114
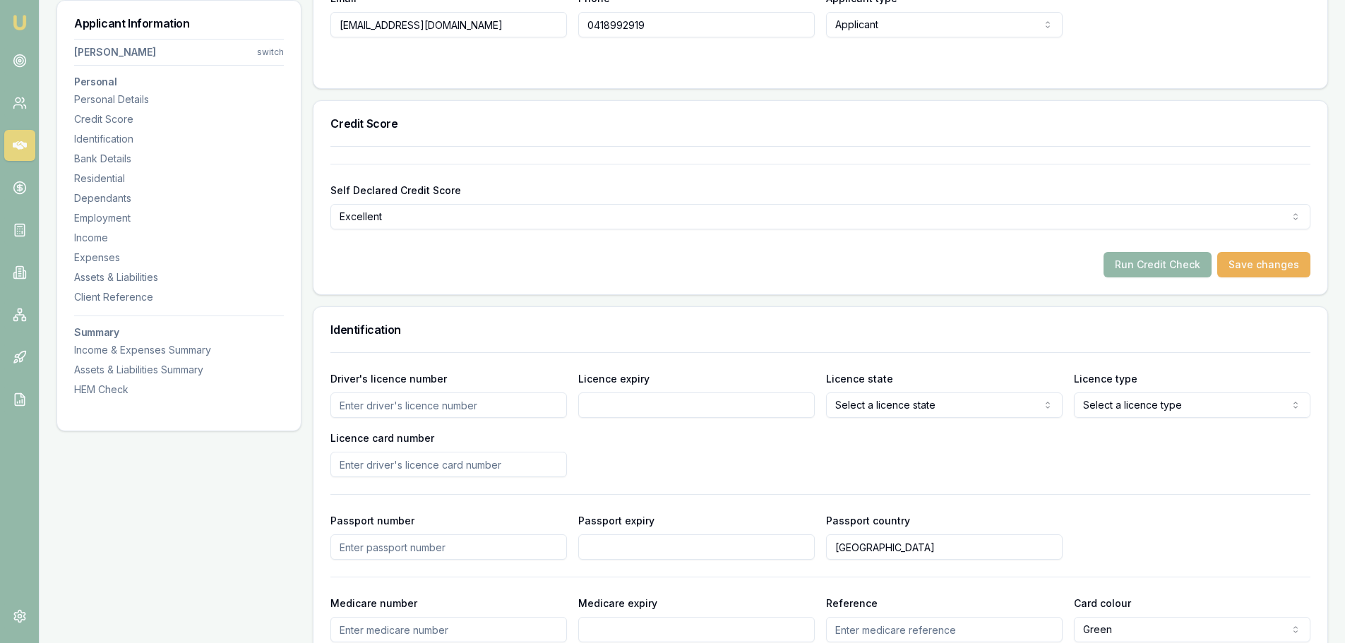
scroll to position [565, 0]
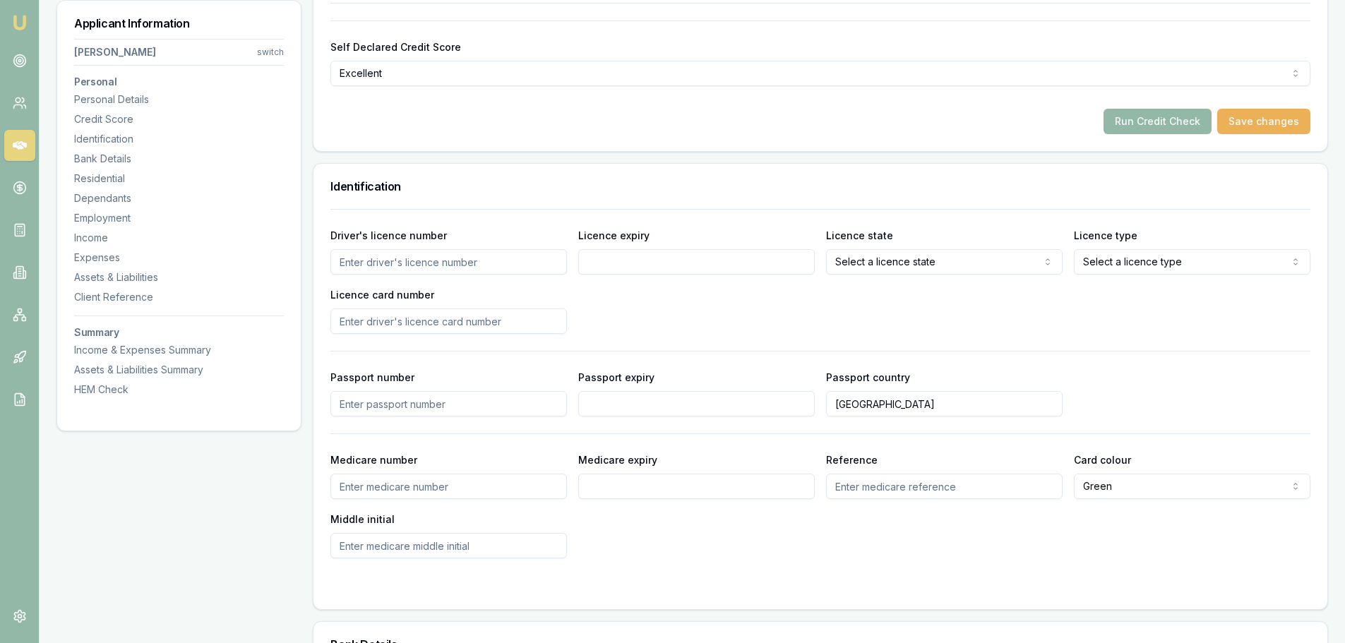
click at [373, 265] on input "Driver's licence number" at bounding box center [448, 261] width 236 height 25
click at [385, 258] on input "Driver's licence number" at bounding box center [448, 261] width 236 height 25
type input "056117181"
click at [601, 263] on input "Licence expiry" at bounding box center [696, 261] width 236 height 25
type input "[DATE]"
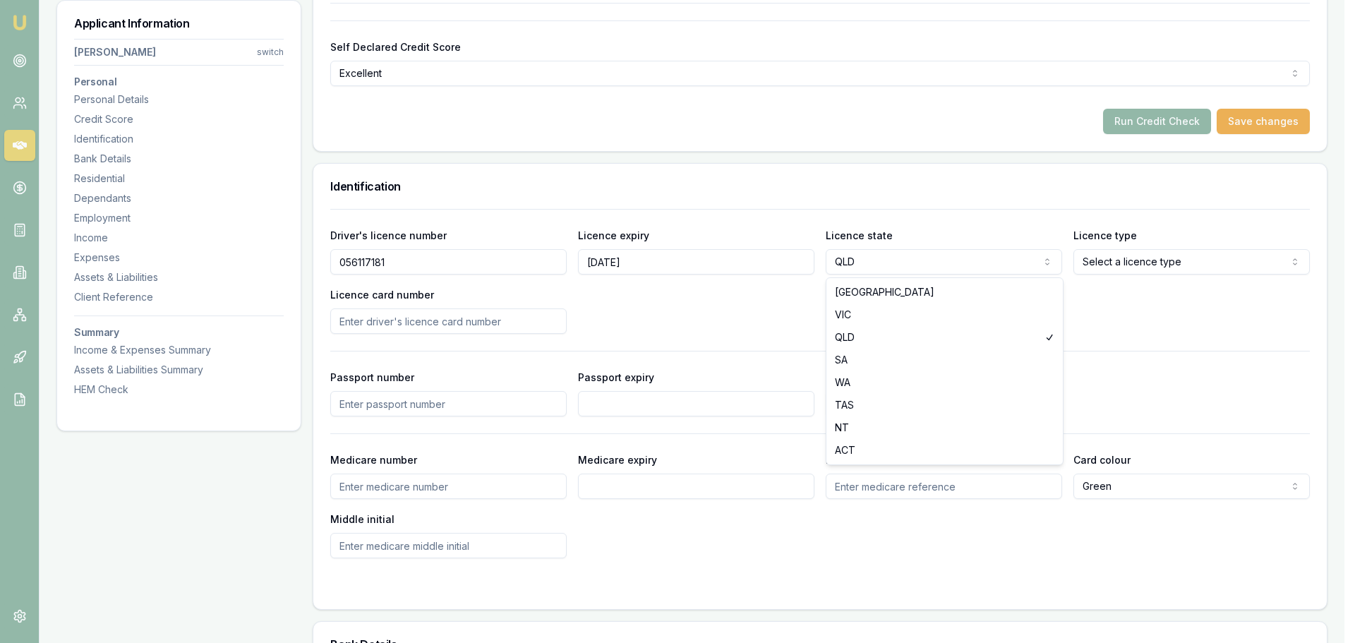
select select "VIC"
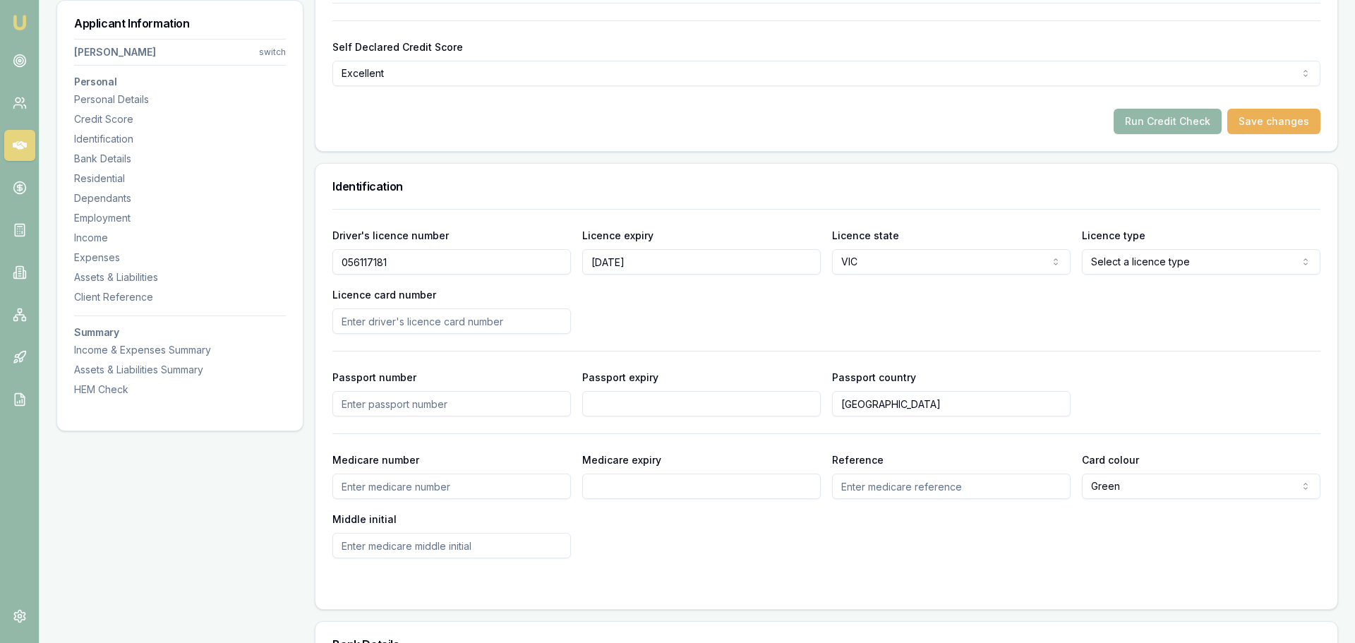
select select "OPEN_LICENCE"
click at [378, 318] on input "Licence card number" at bounding box center [448, 320] width 236 height 25
select select
click at [457, 326] on input "Licence card number" at bounding box center [448, 320] width 236 height 25
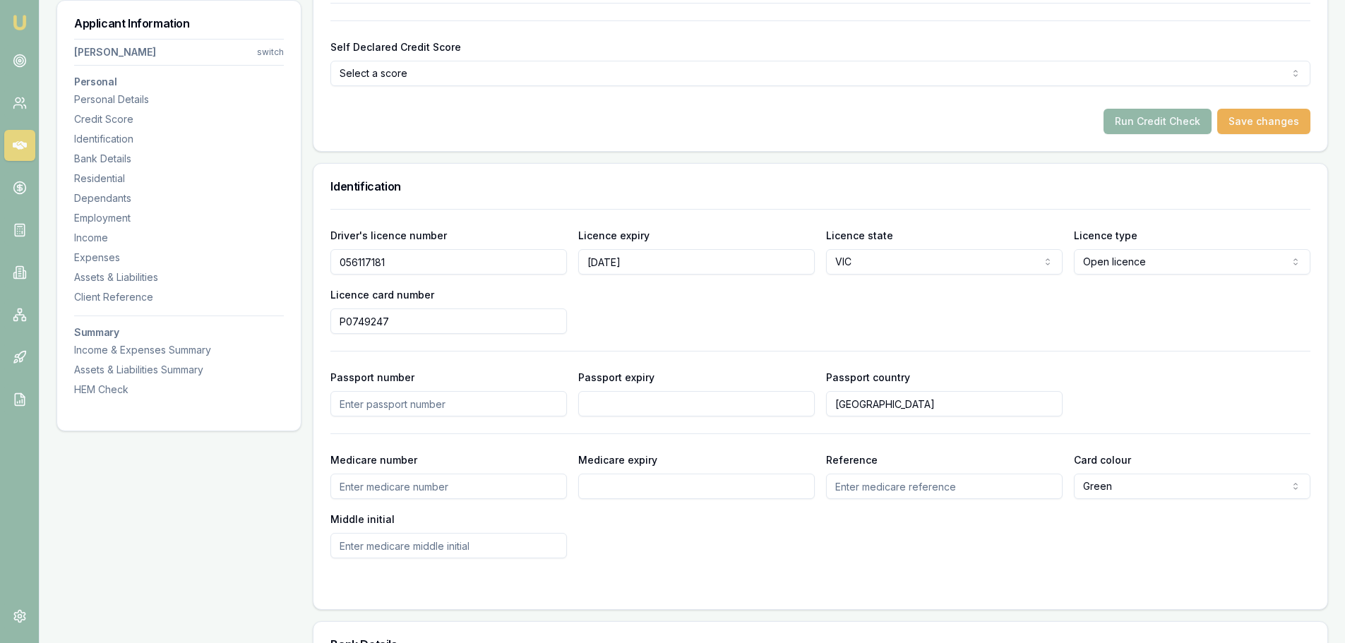
type input "P0749247"
click at [686, 304] on div "Driver's licence number 056117181 Licence expiry 06/05/2026 Licence state VIC N…" at bounding box center [820, 280] width 980 height 107
click at [378, 468] on div "Medicare number" at bounding box center [448, 475] width 236 height 48
click at [388, 484] on input "Medicare number" at bounding box center [448, 486] width 236 height 25
type input "3452986766"
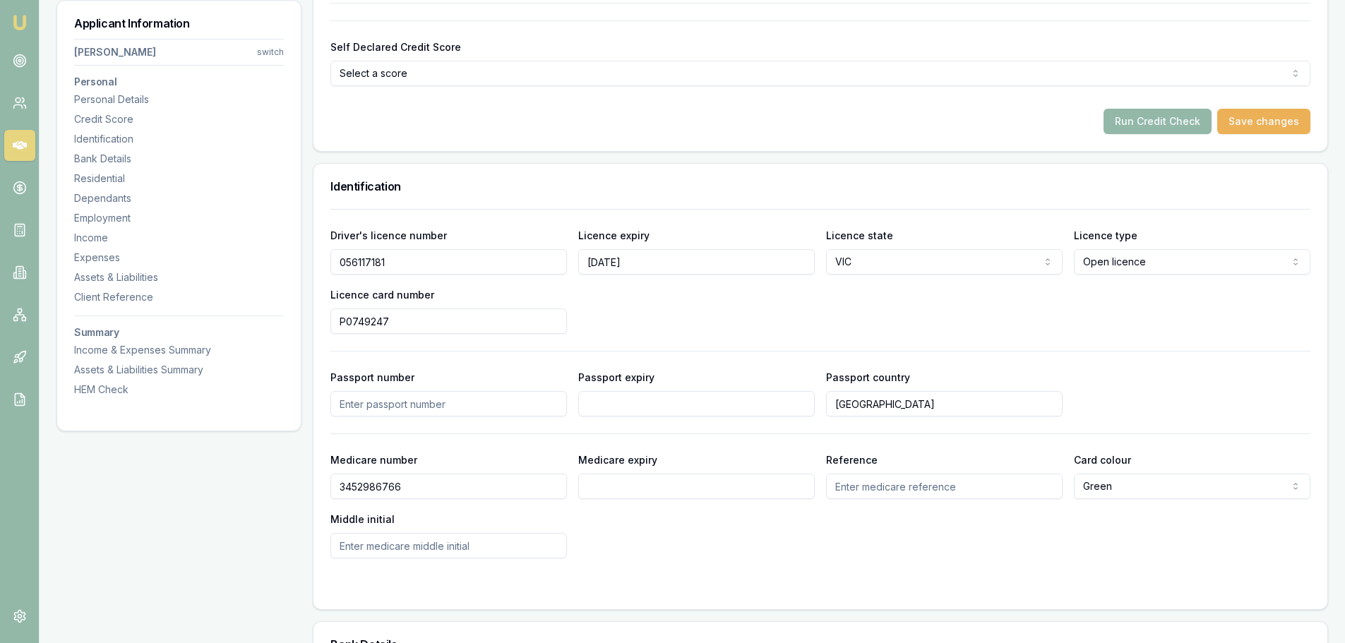
click at [605, 497] on input "Medicare expiry" at bounding box center [696, 486] width 236 height 25
type input "09/2026"
click at [877, 489] on input "Reference" at bounding box center [944, 486] width 236 height 25
type input "3"
click at [353, 551] on input "Middle initial" at bounding box center [448, 545] width 236 height 25
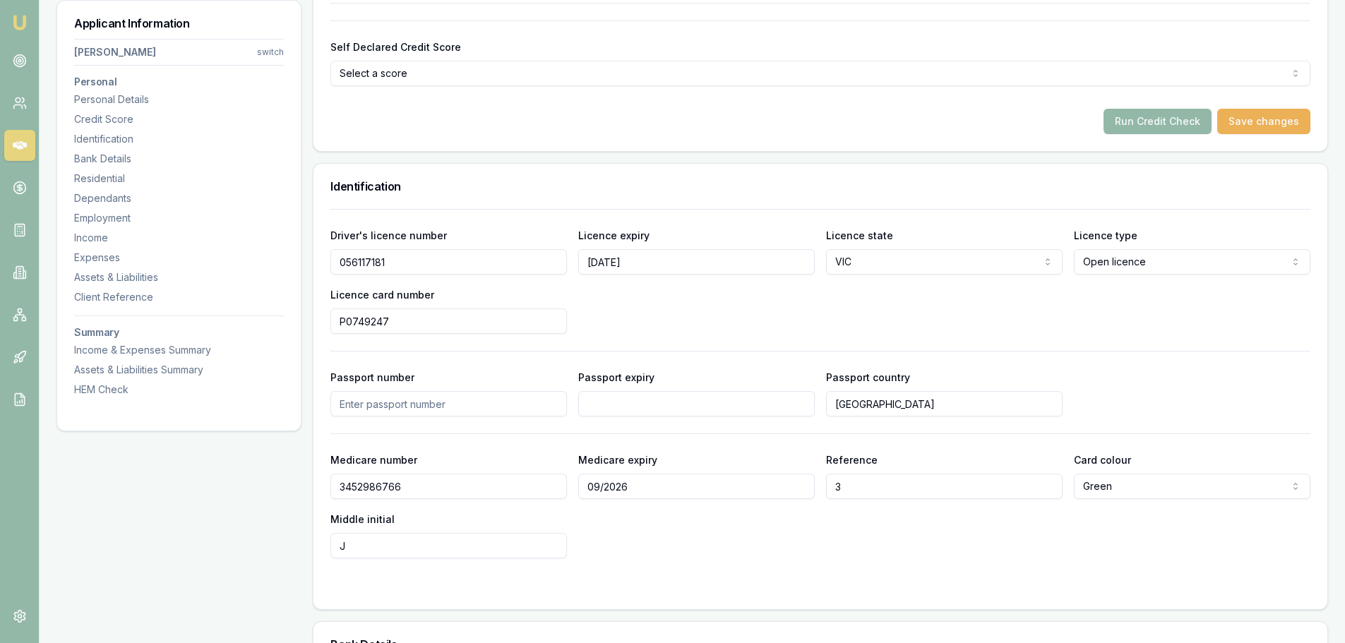
type input "J"
click at [667, 517] on div "Medicare number 3452986766 Medicare expiry 09/2026 Reference 3 Card colour Gree…" at bounding box center [820, 504] width 980 height 107
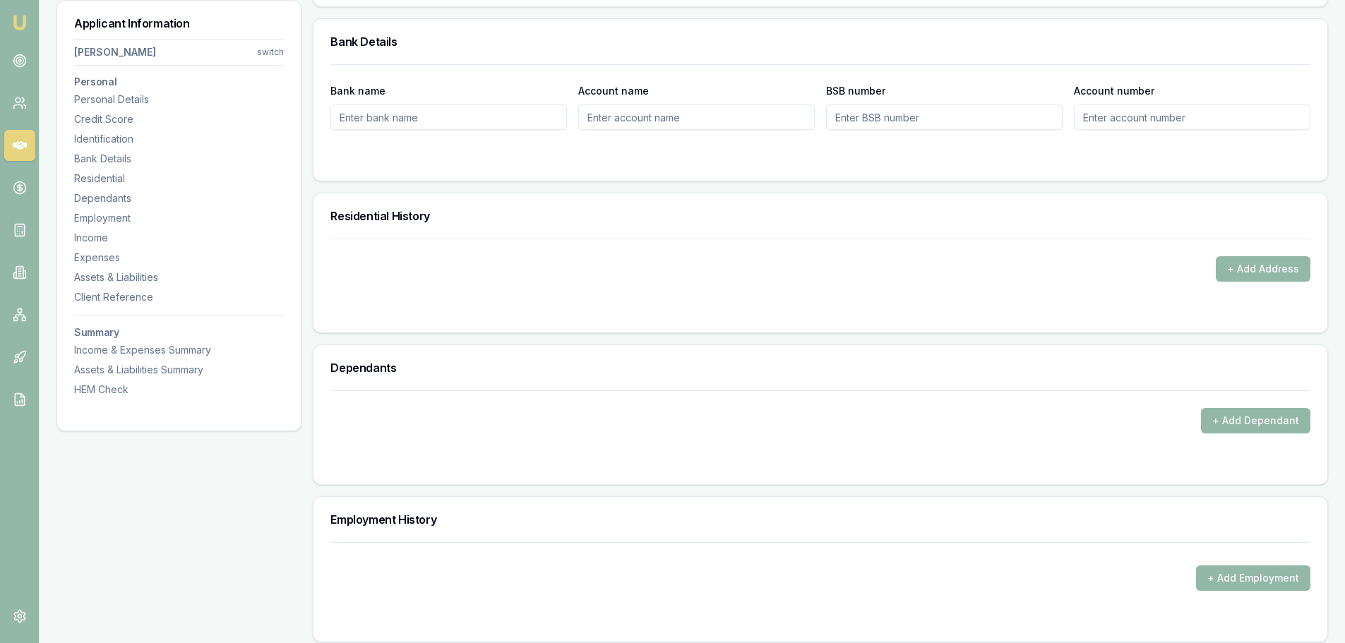
scroll to position [1200, 0]
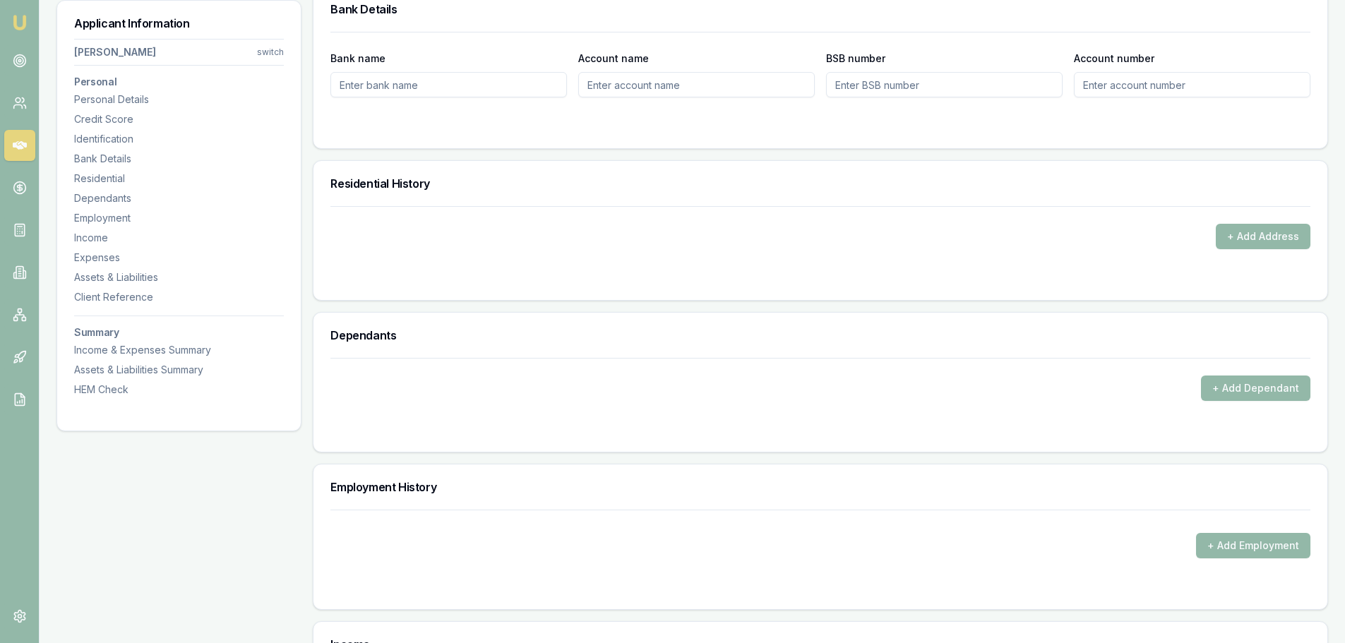
click at [1259, 224] on button "+ Add Address" at bounding box center [1263, 236] width 95 height 25
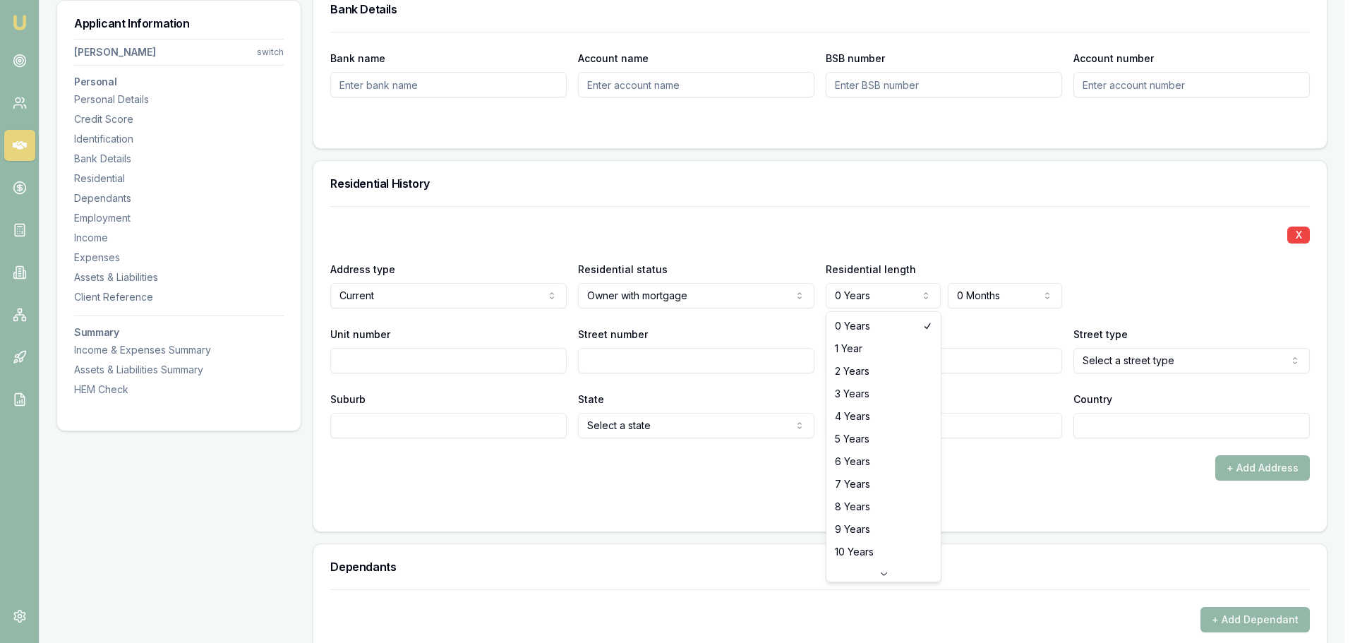
select select "9"
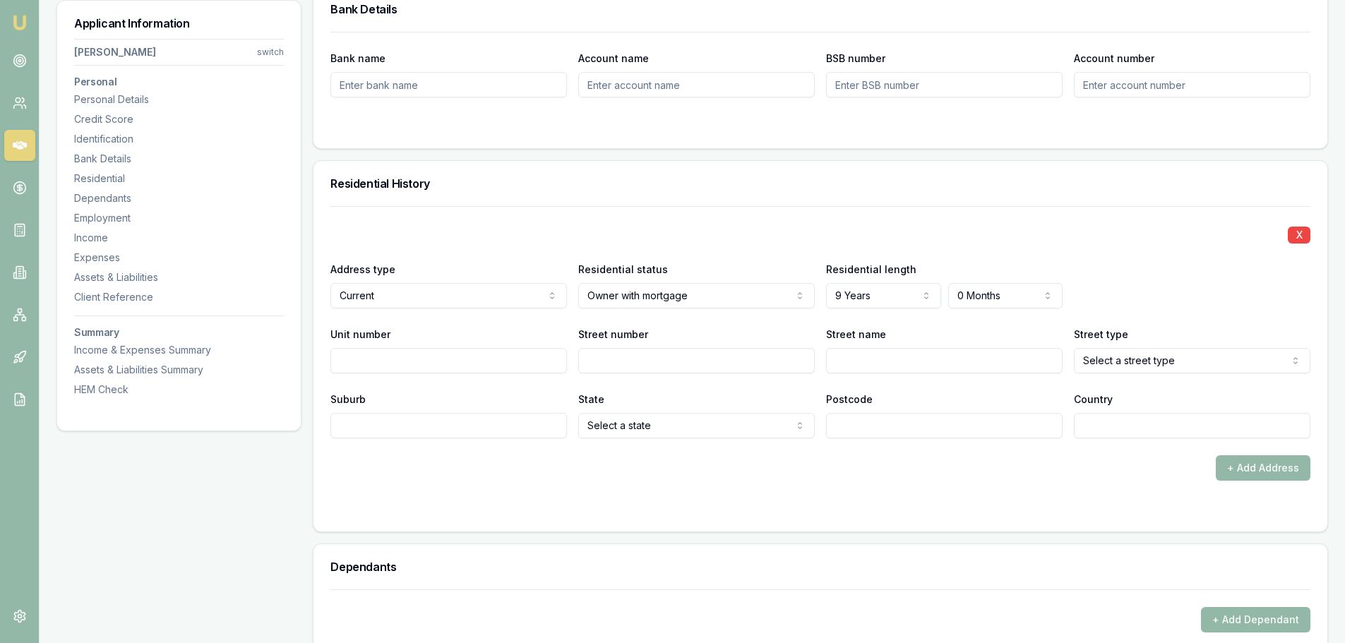
click at [968, 496] on form "X Address type Current Current Previous Residential status Owner with mortgage …" at bounding box center [820, 360] width 980 height 308
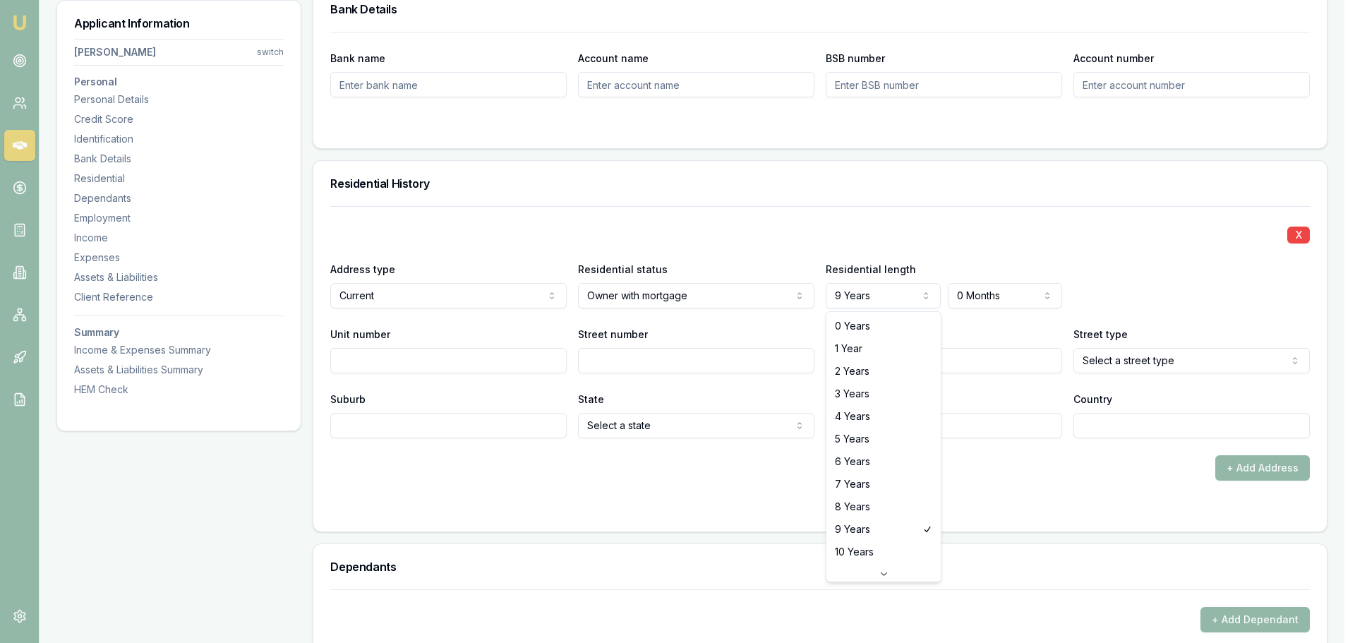
select select "8"
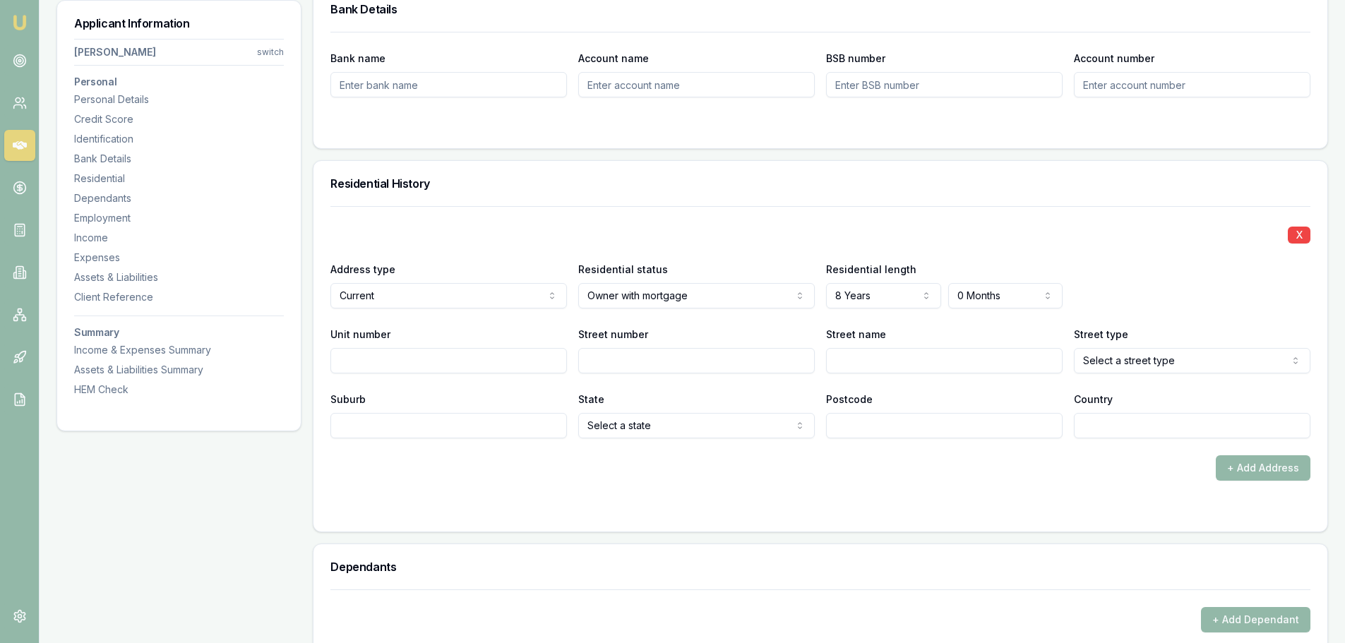
click at [1007, 313] on div "X Address type Current Current Previous Residential status Owner with mortgage …" at bounding box center [820, 322] width 980 height 232
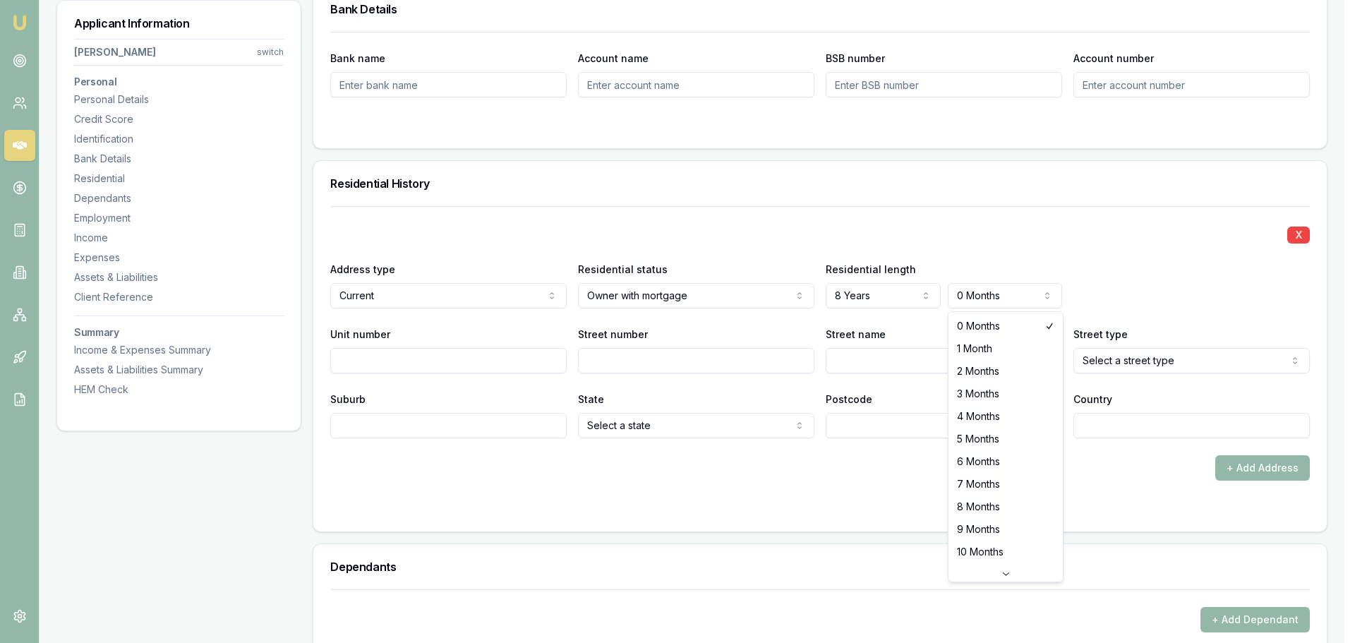
select select "10"
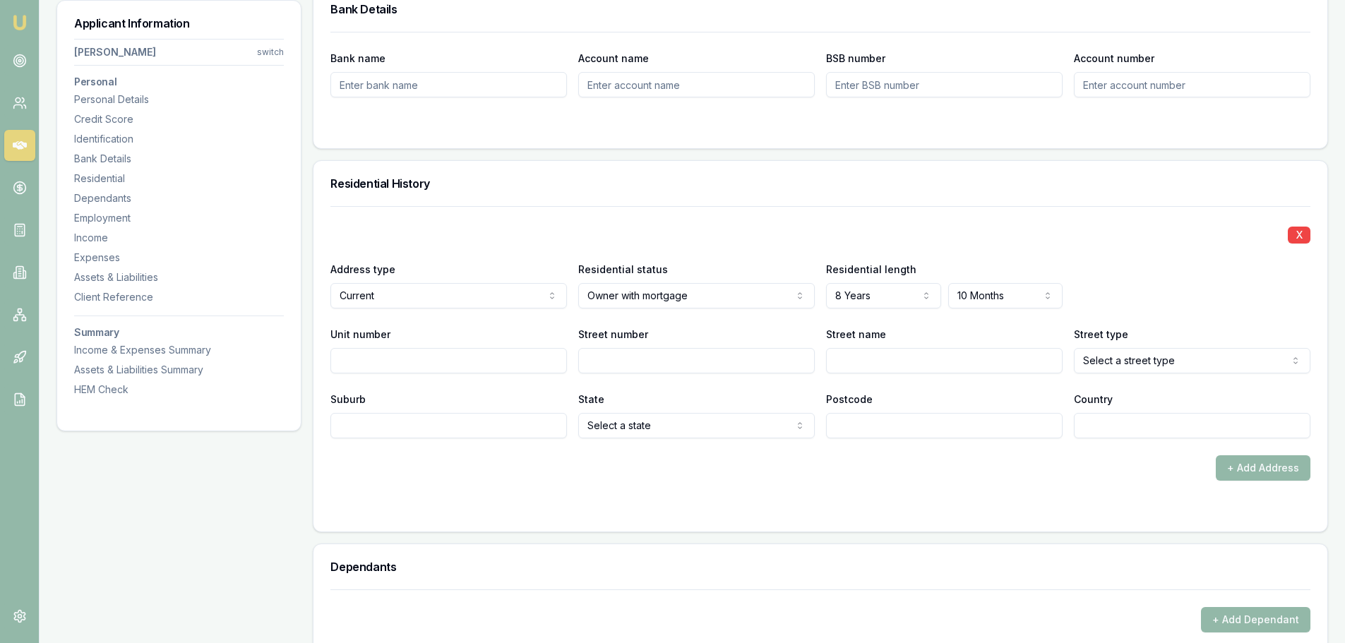
click at [886, 330] on div "Street name" at bounding box center [944, 349] width 236 height 48
click at [618, 361] on input "Street number" at bounding box center [696, 360] width 236 height 25
type input "9"
type input "SWpoo"
type input "Spoonbill Court"
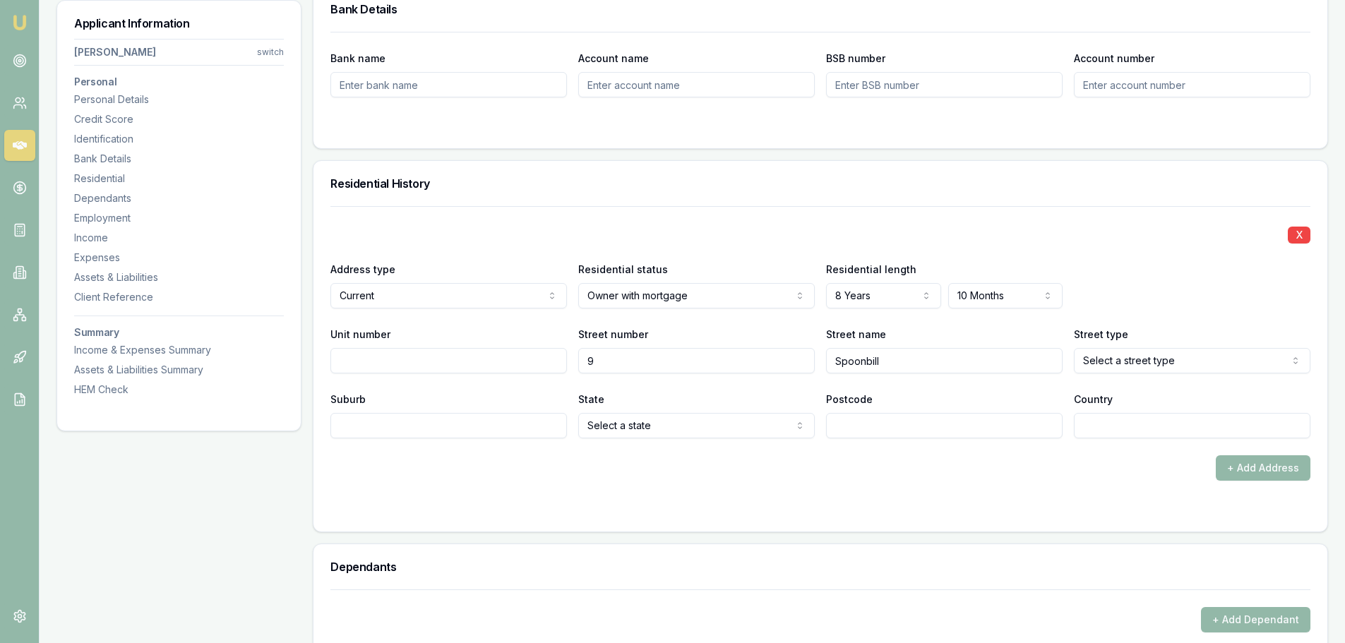
type input "Spoonbill"
select select "Court"
type input "[PERSON_NAME]"
select select "VIC"
type input "3212"
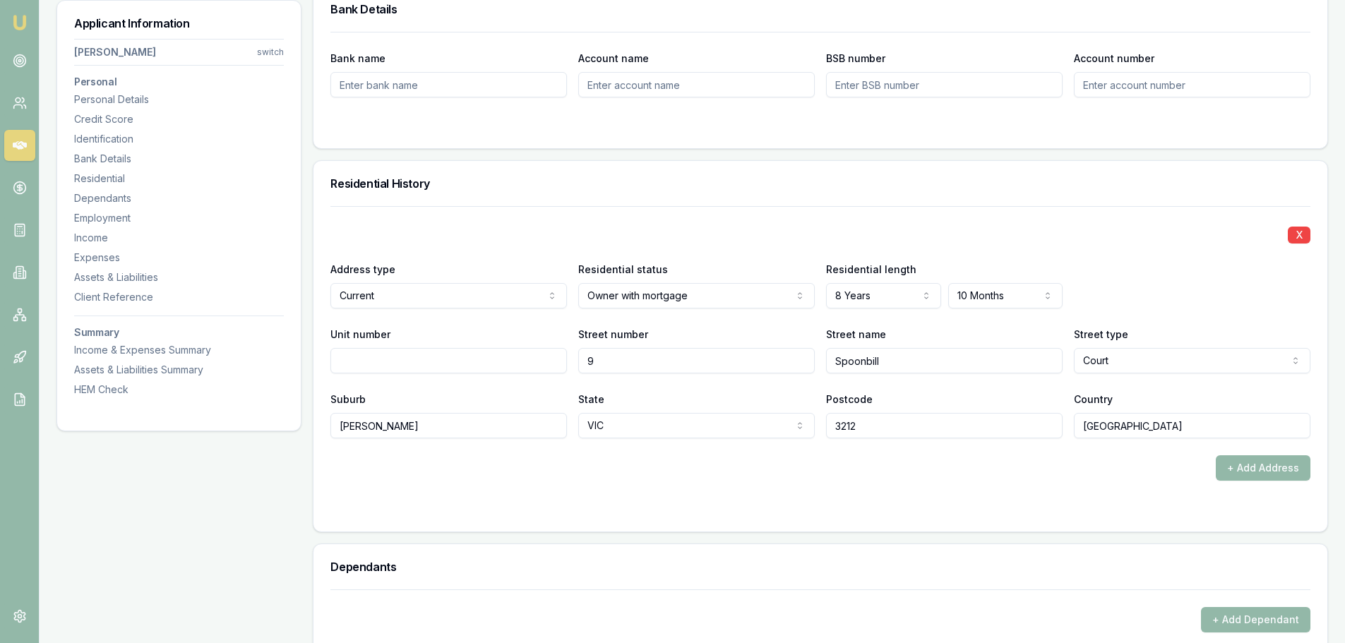
type input "[GEOGRAPHIC_DATA]"
click at [565, 512] on div at bounding box center [820, 508] width 980 height 11
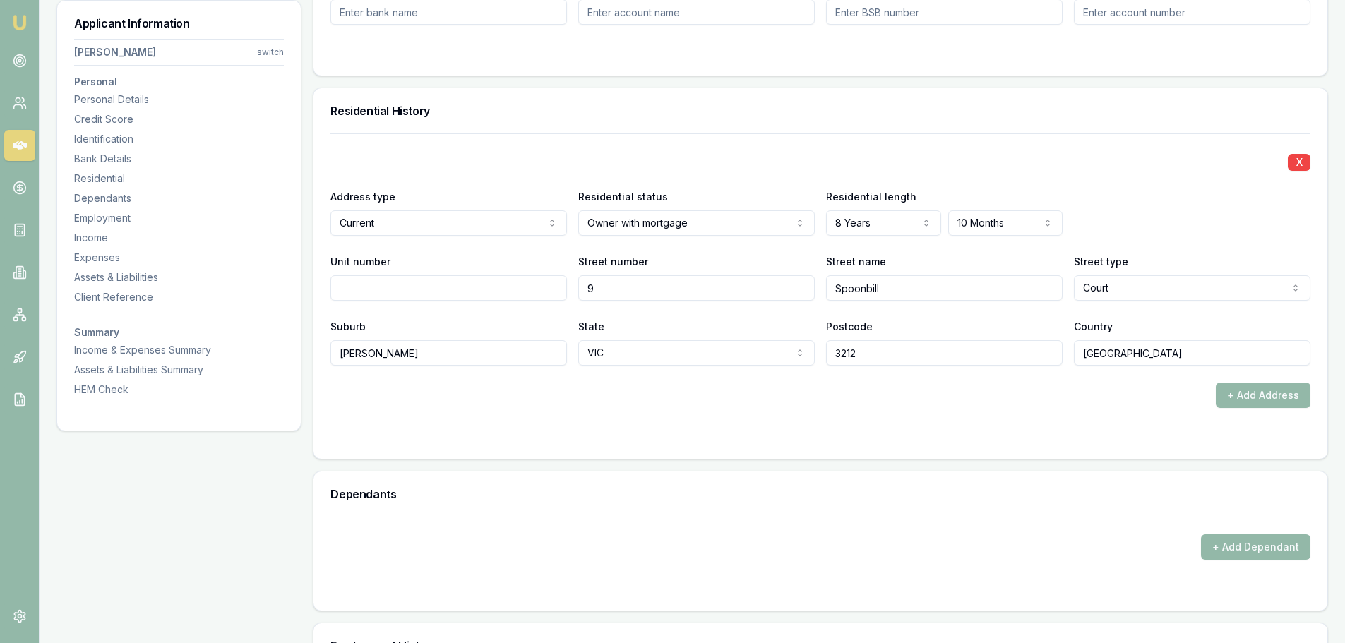
scroll to position [1341, 0]
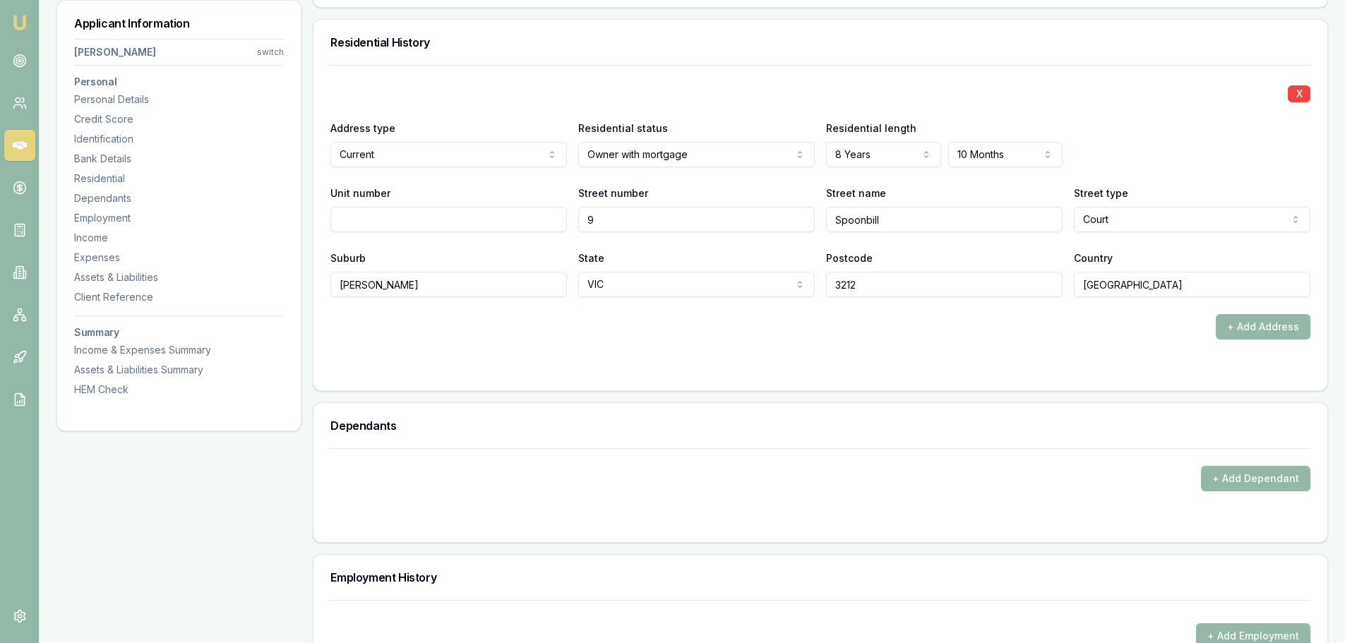
click at [1252, 481] on button "+ Add Dependant" at bounding box center [1255, 478] width 109 height 25
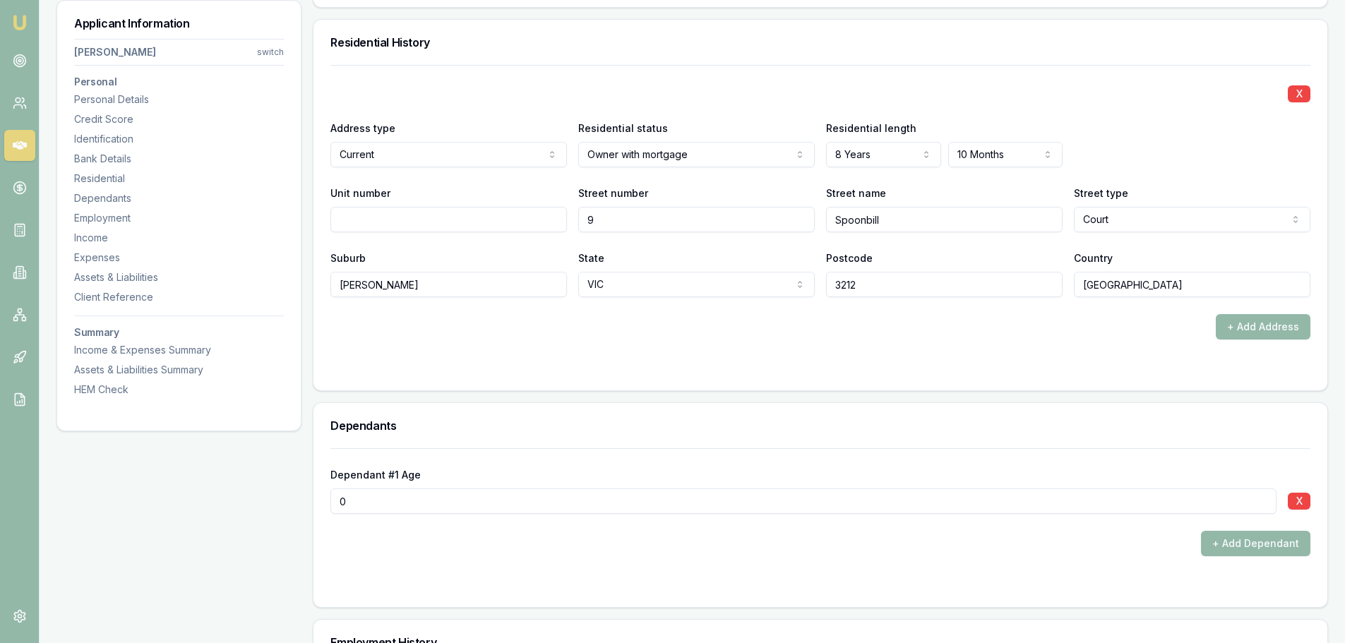
click at [347, 502] on input "0" at bounding box center [803, 500] width 946 height 25
drag, startPoint x: 347, startPoint y: 502, endPoint x: 314, endPoint y: 508, distance: 33.7
click at [314, 508] on div "Dependant #1 Age 0 X + Add Dependant" at bounding box center [820, 527] width 1014 height 159
type input "12"
click at [1220, 548] on button "+ Add Dependant" at bounding box center [1255, 543] width 109 height 25
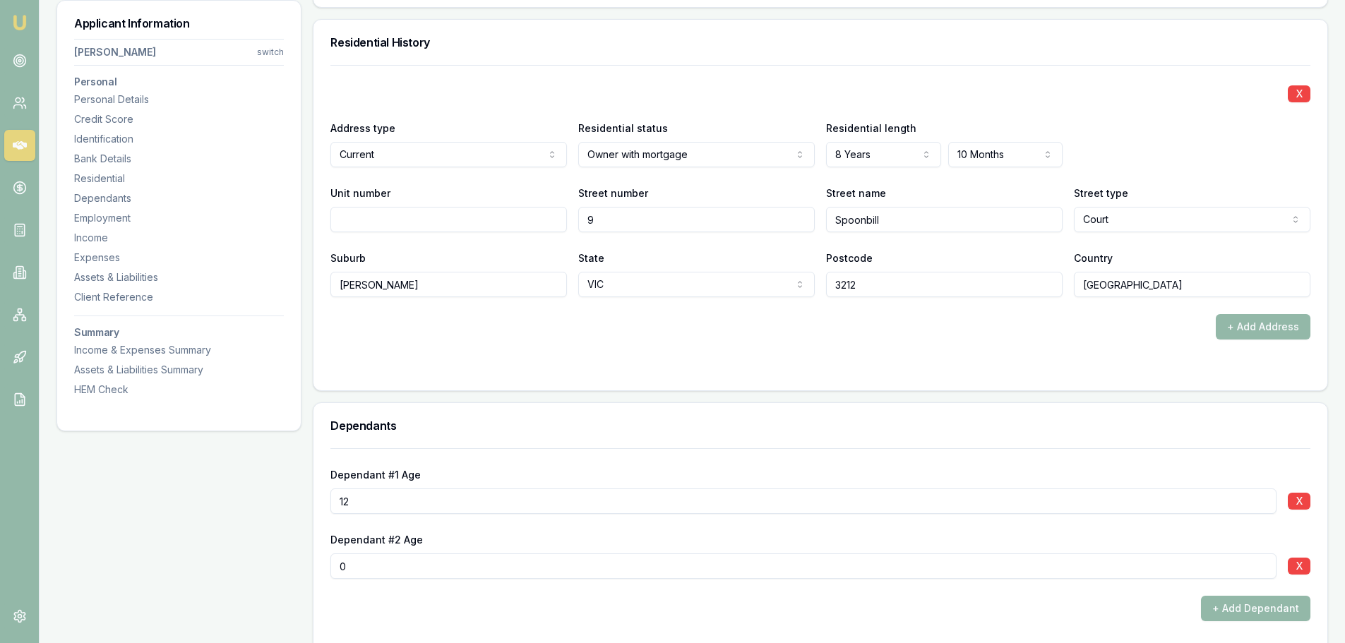
drag, startPoint x: 337, startPoint y: 572, endPoint x: 317, endPoint y: 567, distance: 21.2
click at [317, 567] on div "Dependant #1 Age 12 X Dependant #2 Age 0 X + Add Dependant" at bounding box center [820, 560] width 1014 height 224
drag, startPoint x: 372, startPoint y: 560, endPoint x: 301, endPoint y: 560, distance: 71.3
click at [301, 560] on div "Applicant Information Erin Hearns switch Personal Personal Details Credit Score…" at bounding box center [691, 474] width 1271 height 3196
type input "9"
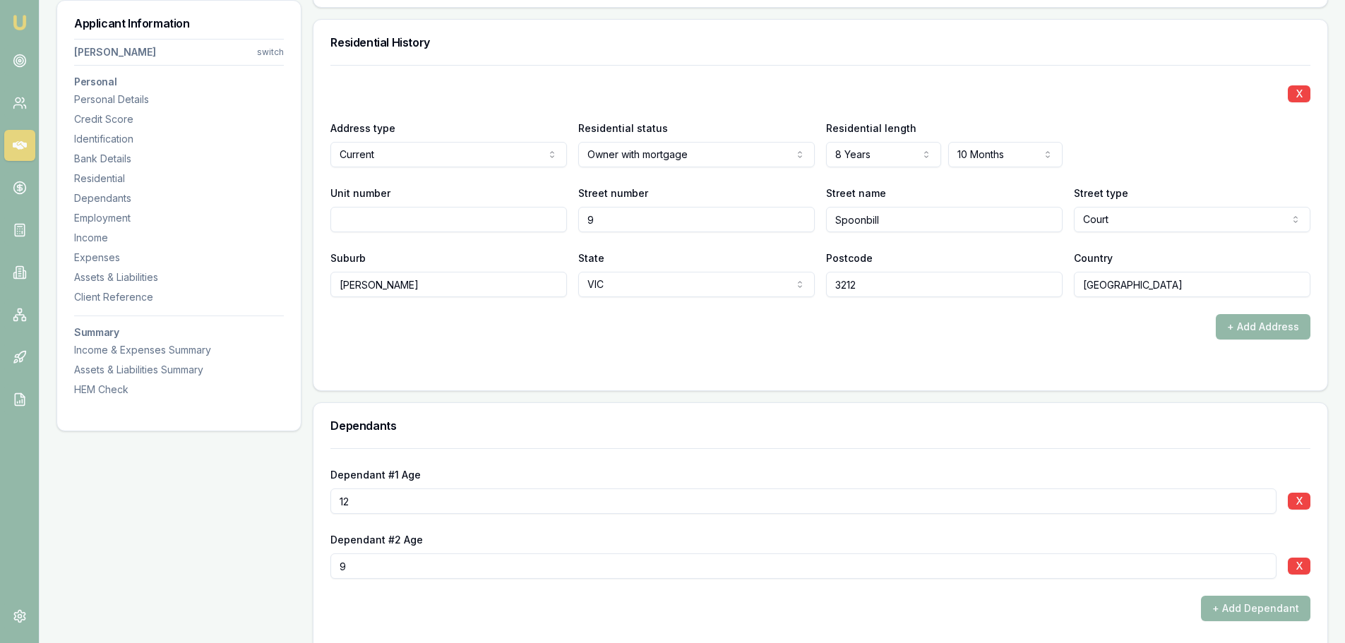
click at [362, 613] on div "+ Add Dependant" at bounding box center [820, 608] width 980 height 25
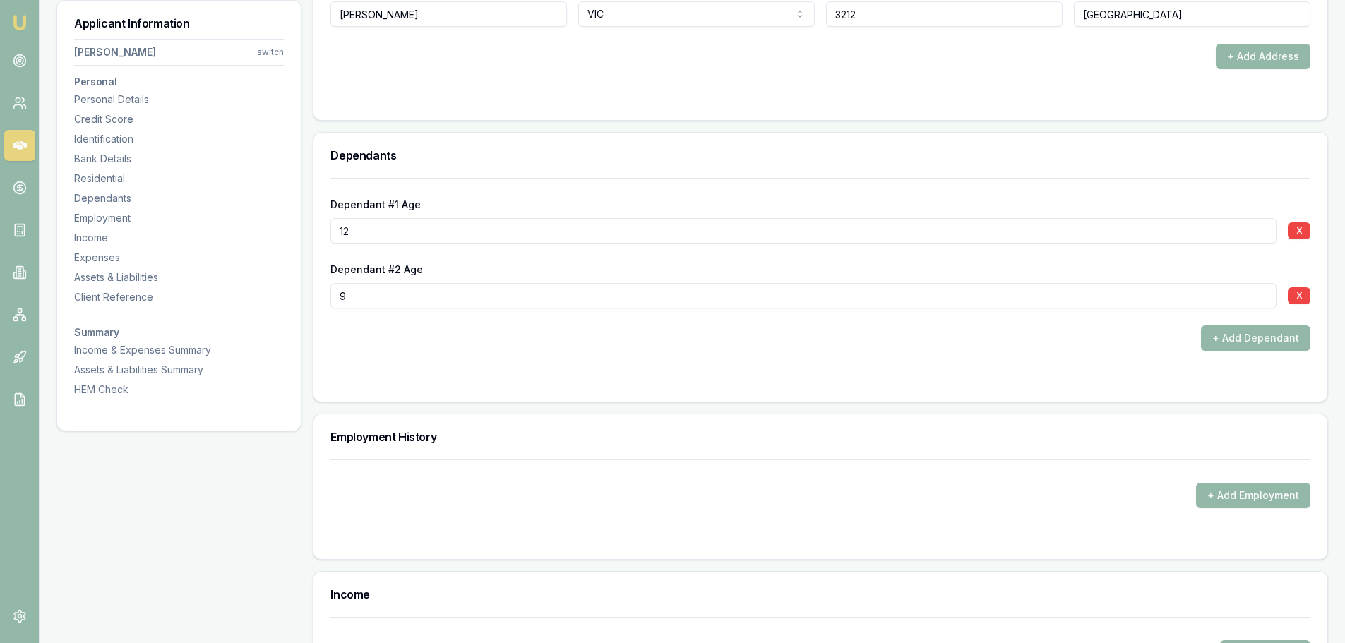
scroll to position [1624, 0]
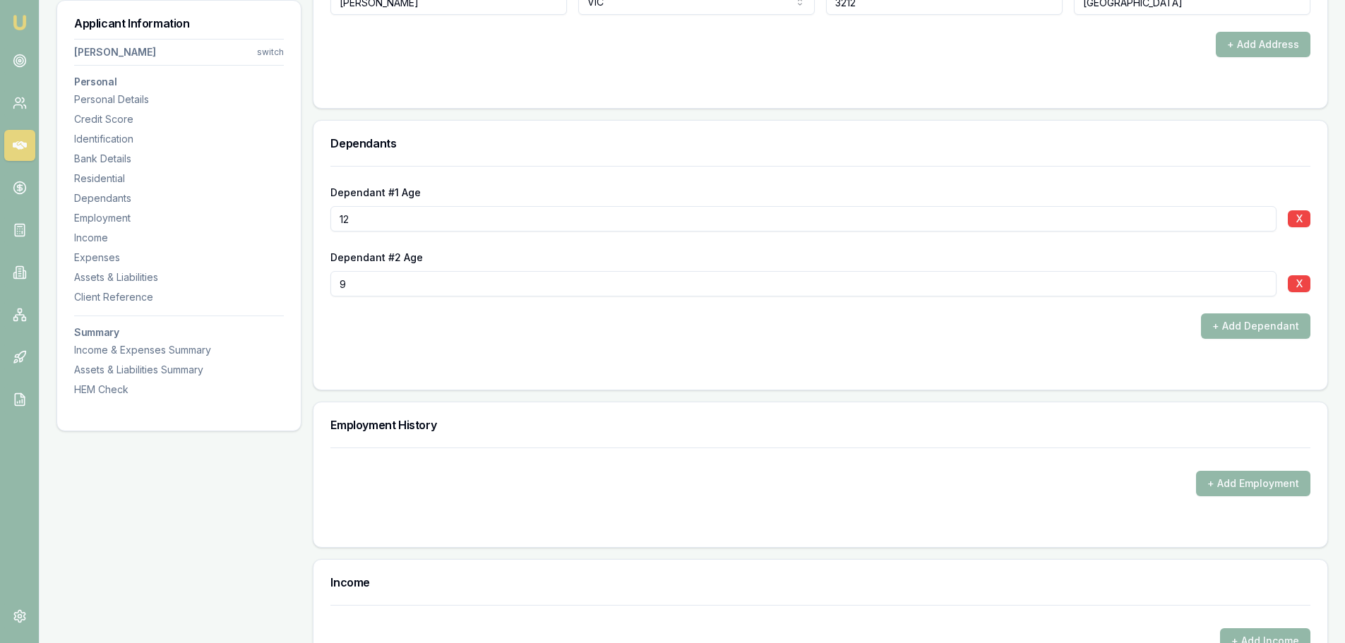
click at [1214, 490] on button "+ Add Employment" at bounding box center [1253, 483] width 114 height 25
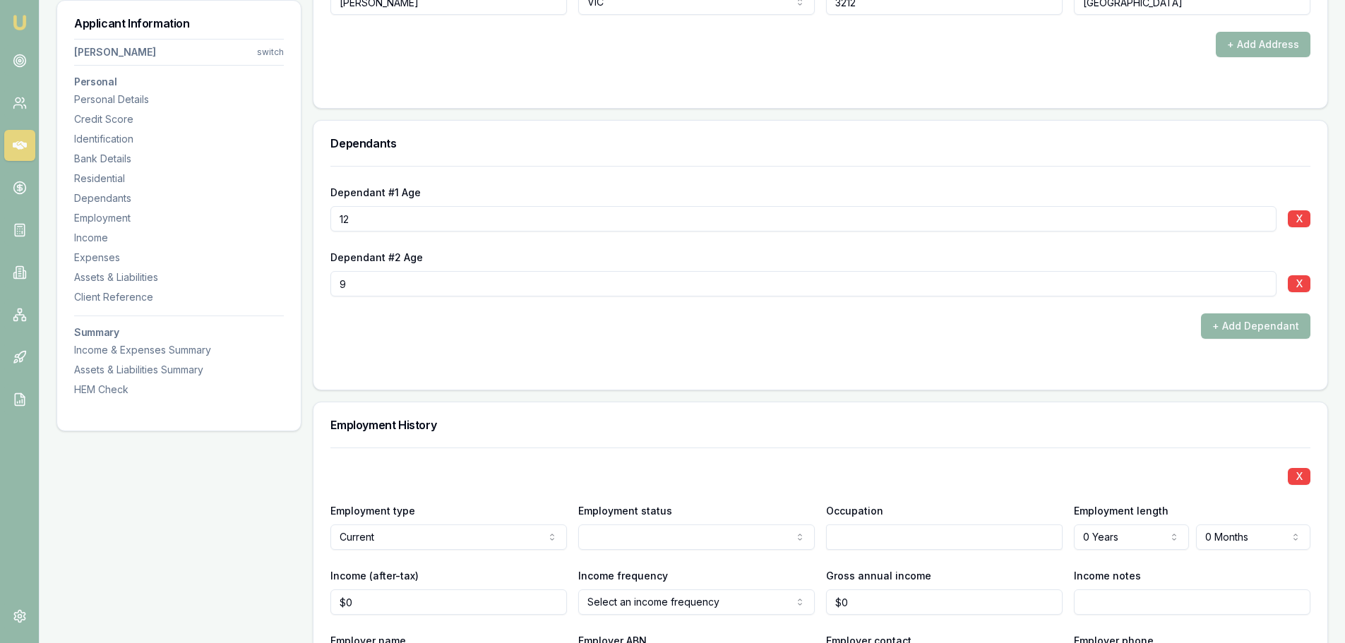
click at [885, 520] on div "Occupation" at bounding box center [944, 526] width 236 height 48
click at [889, 541] on input "text" at bounding box center [944, 536] width 236 height 25
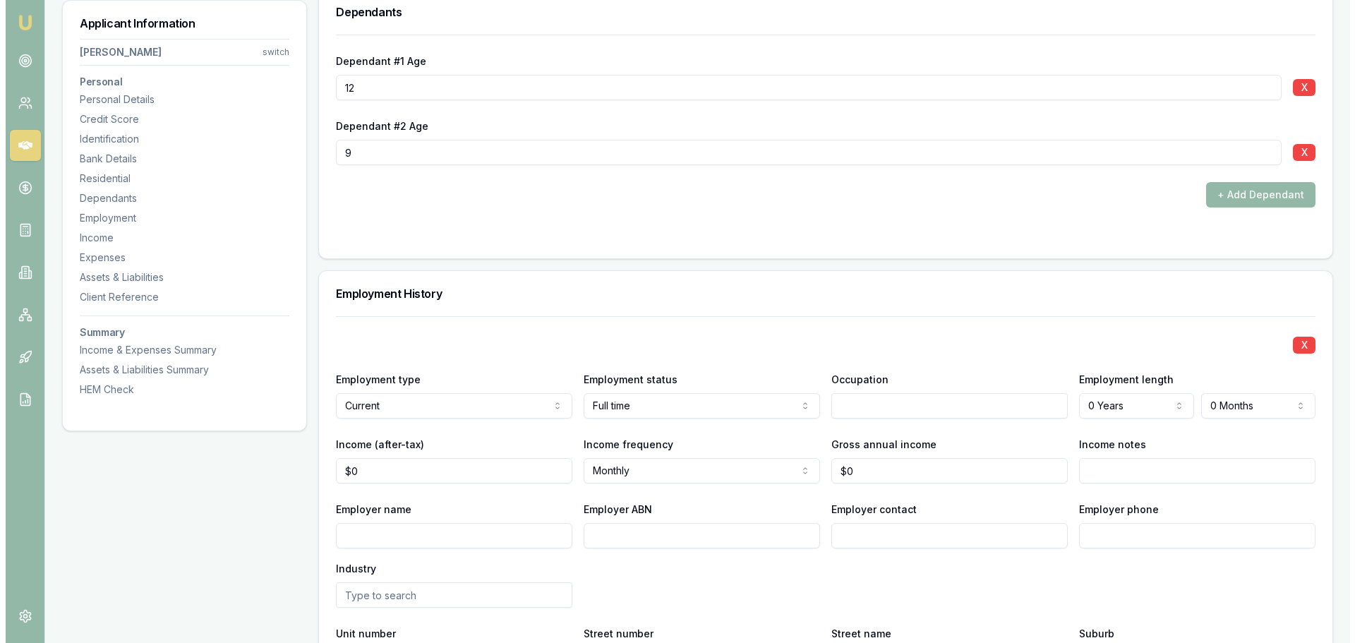
scroll to position [1765, 0]
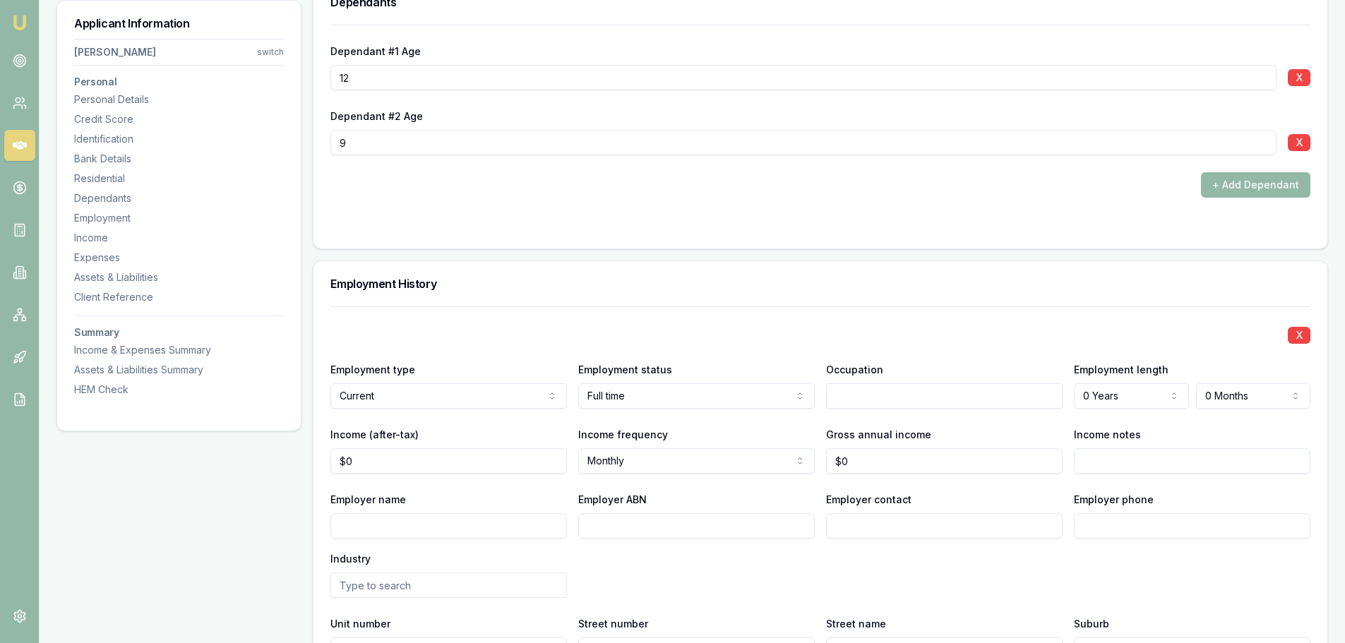
click at [859, 388] on input "text" at bounding box center [944, 395] width 236 height 25
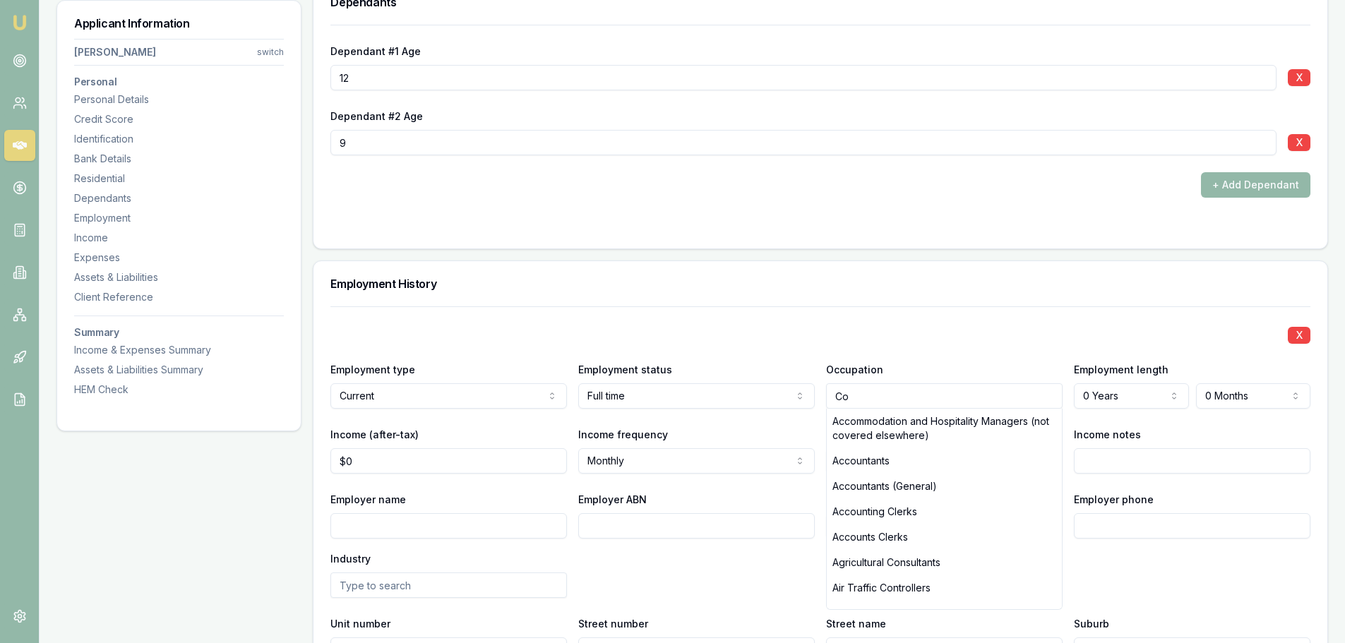
type input "C"
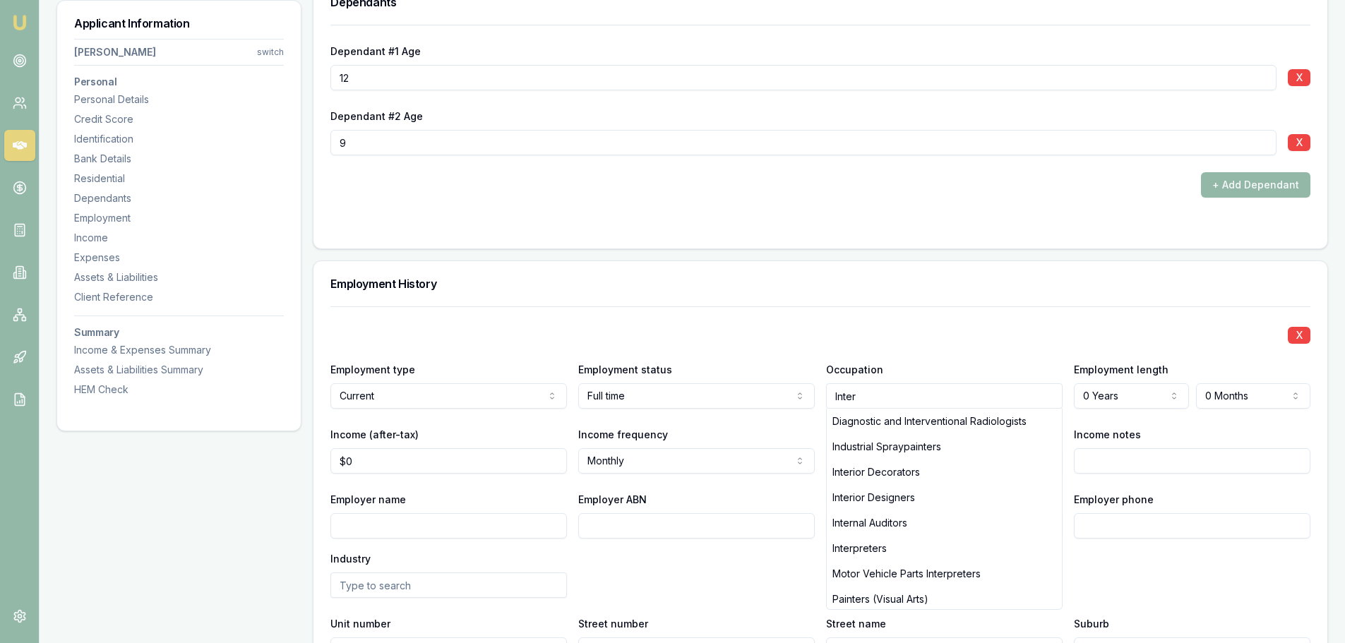
click at [886, 481] on div "Interior Decorators" at bounding box center [944, 472] width 235 height 25
type input "Interior Decorators"
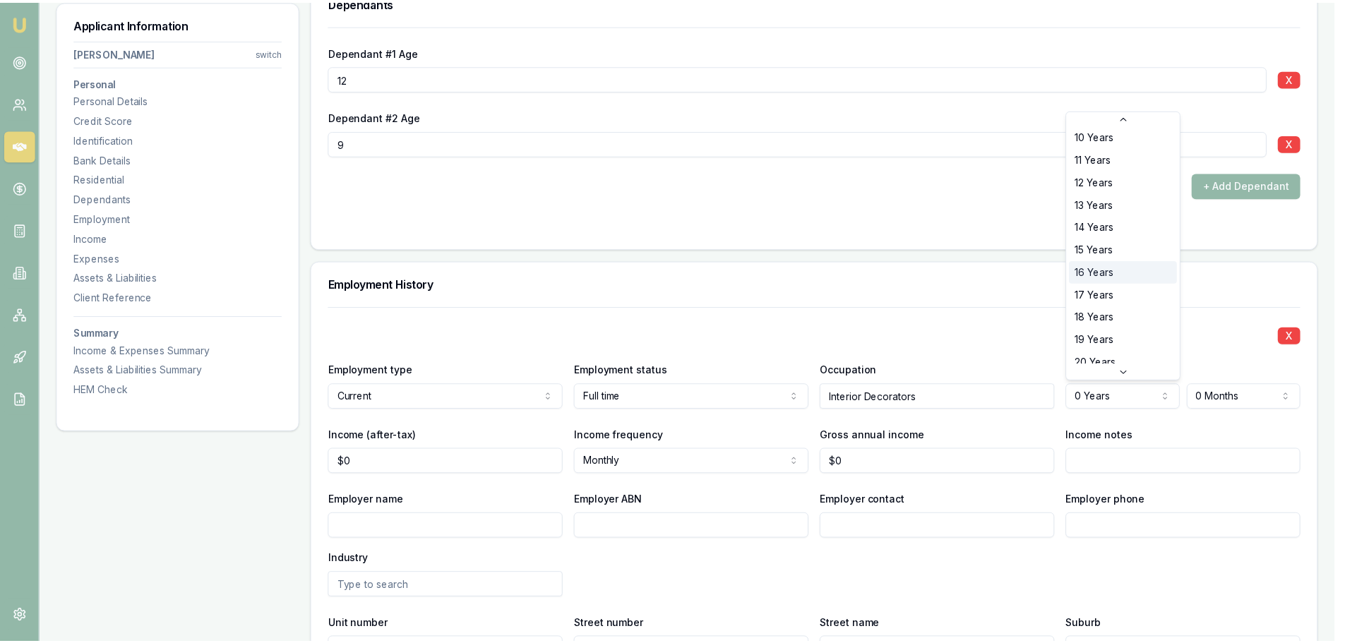
scroll to position [227, 0]
select select "17"
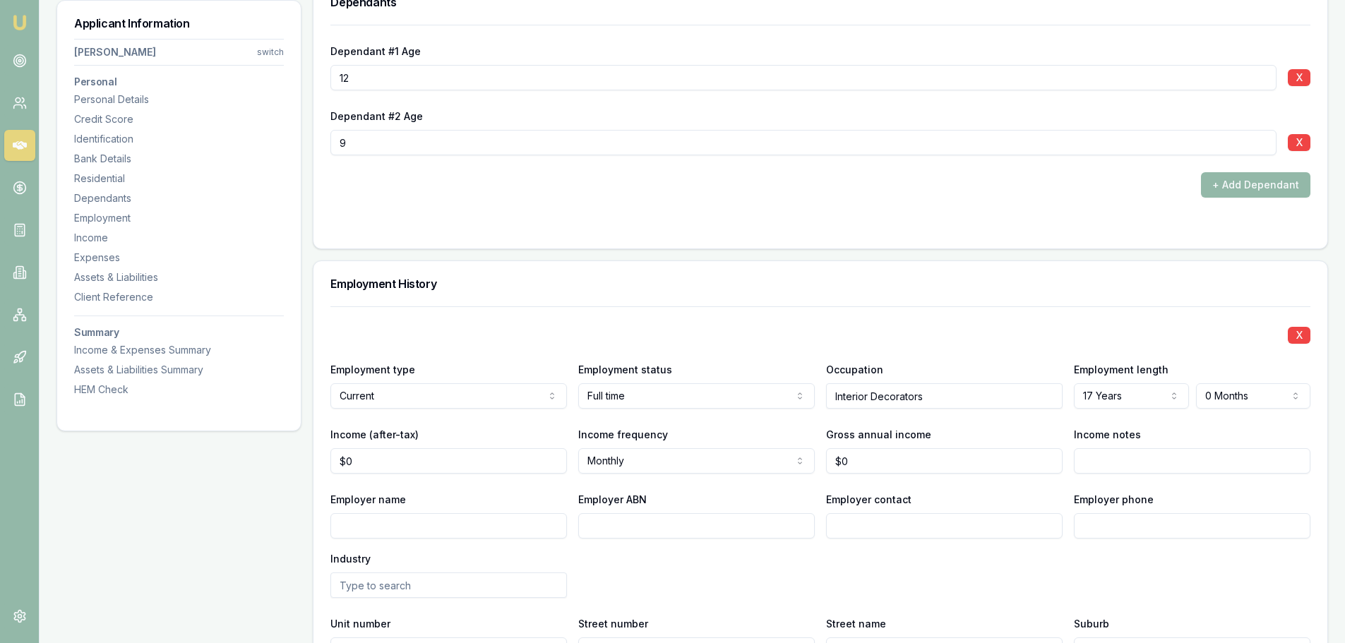
click at [820, 331] on div "X" at bounding box center [820, 334] width 980 height 20
click at [378, 477] on div "X Employment type Current Current Previous Employment status Full time Full tim…" at bounding box center [820, 516] width 980 height 421
click at [412, 431] on label "Income (after-tax)" at bounding box center [374, 434] width 88 height 12
click at [412, 448] on input "$0" at bounding box center [448, 460] width 236 height 25
drag, startPoint x: 390, startPoint y: 469, endPoint x: 292, endPoint y: 464, distance: 98.2
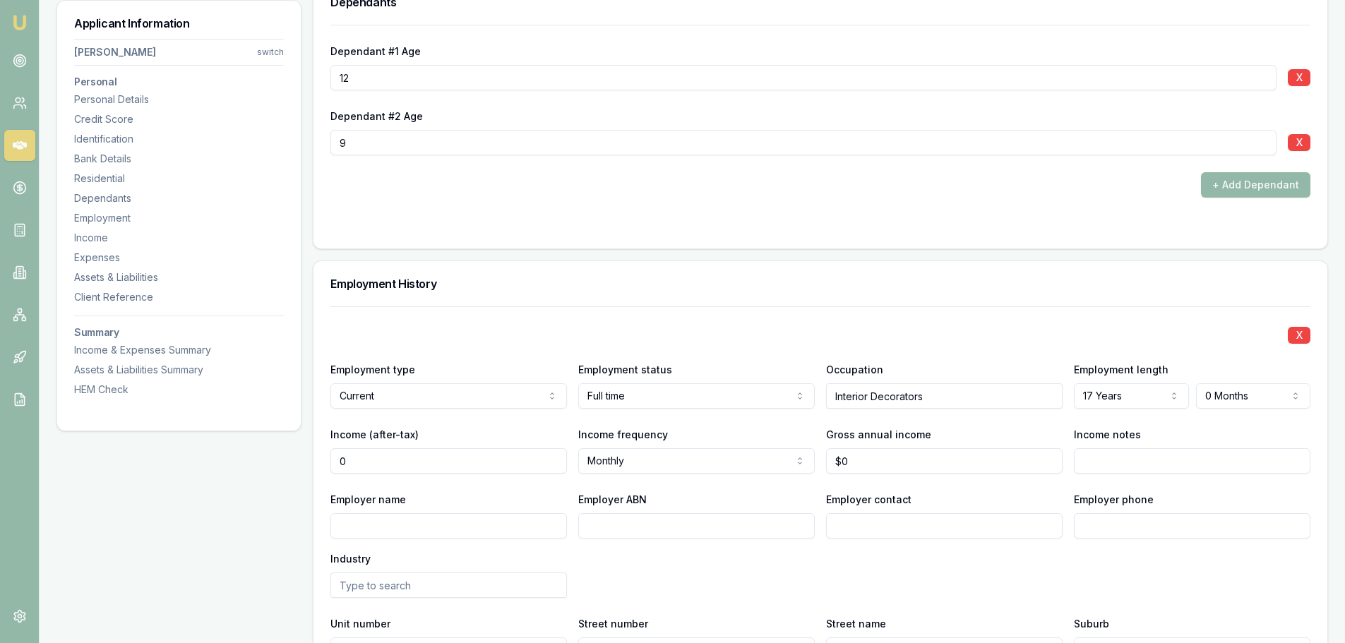
click at [292, 464] on div "Applicant Information Erin Hearns switch Personal Personal Details Credit Score…" at bounding box center [691, 297] width 1271 height 3688
type input "$3,080"
drag, startPoint x: 870, startPoint y: 464, endPoint x: 821, endPoint y: 464, distance: 48.7
click at [821, 464] on div "Income (after-tax) $3,080 Income frequency Monthly Weekly Fortnightly Monthly Q…" at bounding box center [820, 450] width 980 height 48
type input "$104,324"
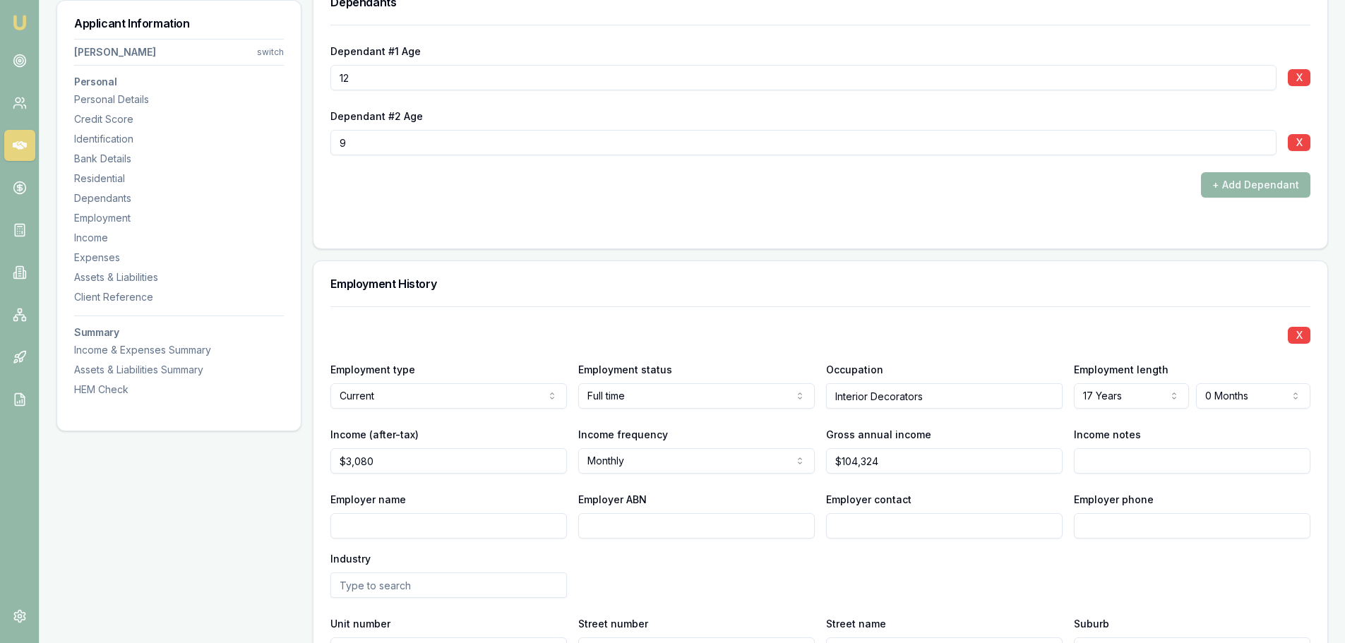
click at [411, 529] on input "Employer name" at bounding box center [448, 525] width 236 height 25
click at [388, 527] on input "Employer name" at bounding box center [448, 525] width 236 height 25
type input "[PERSON_NAME] Pty Ltd"
click at [658, 536] on input "Employer ABN" at bounding box center [696, 525] width 236 height 25
paste input "14004201638"
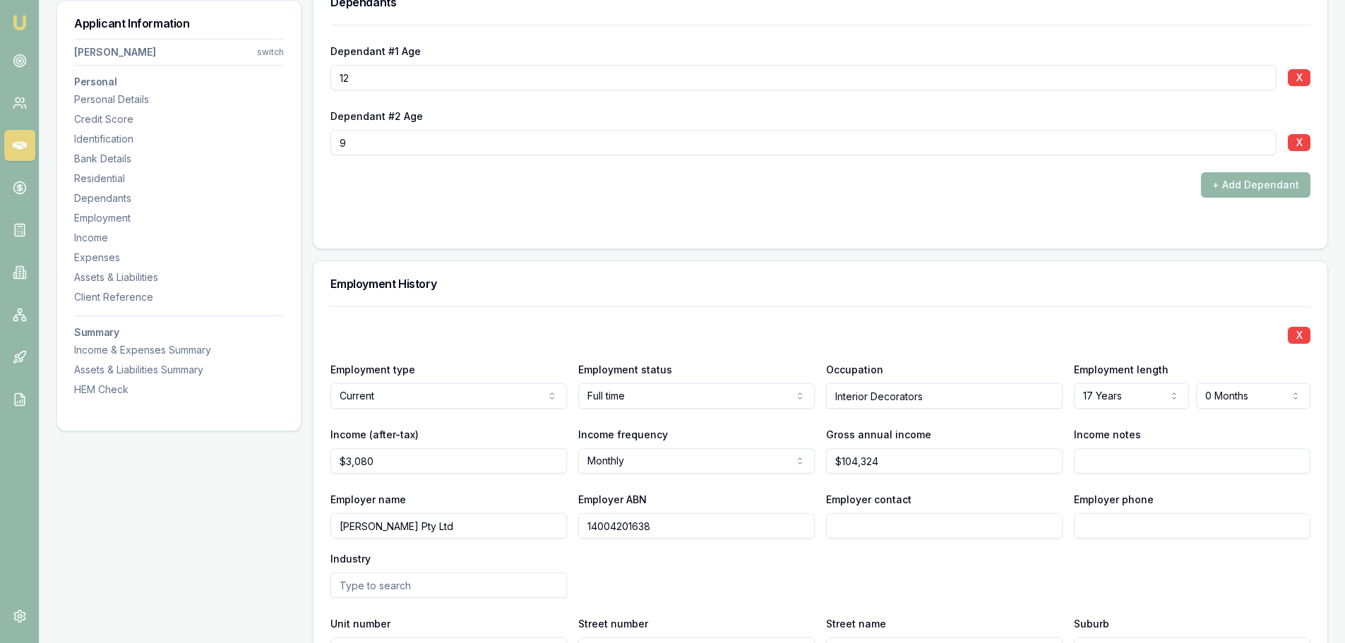
type input "14004201638"
click at [856, 530] on input "Employer contact" at bounding box center [944, 525] width 236 height 25
click at [453, 584] on input "text" at bounding box center [448, 584] width 236 height 25
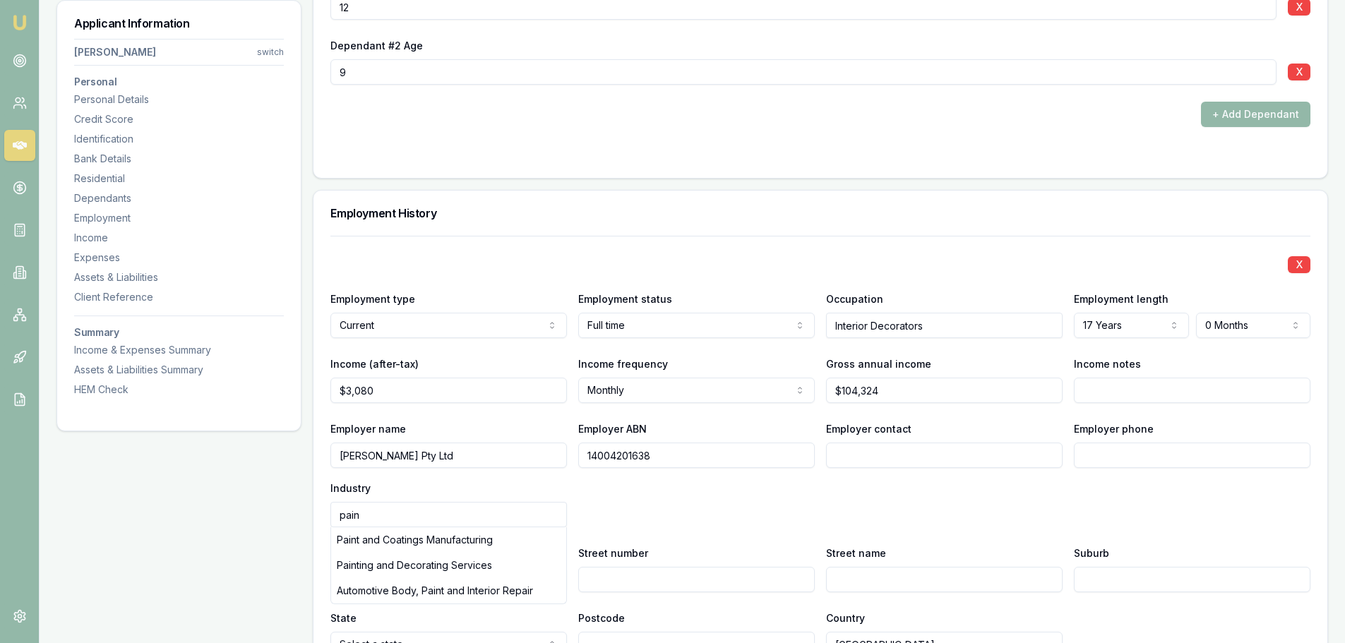
click at [445, 536] on div "Paint and Coatings Manufacturing" at bounding box center [448, 539] width 235 height 25
type input "Paint and Coatings Manufacturing"
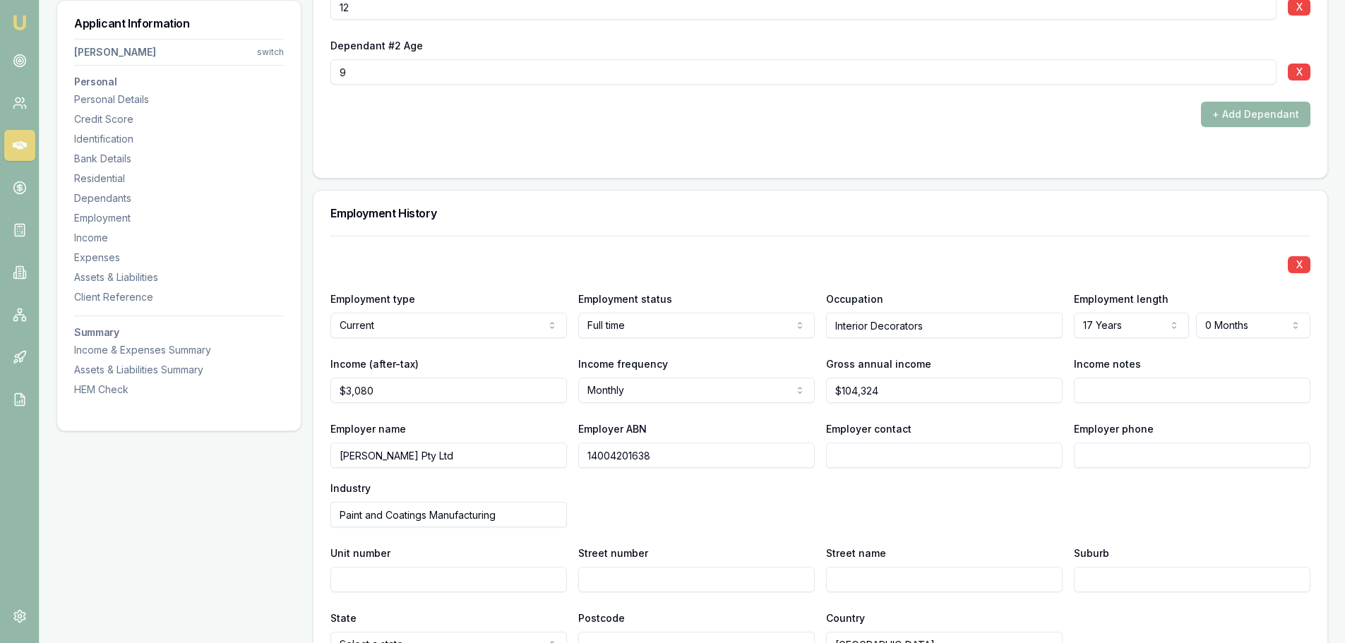
click at [938, 450] on input "Employer contact" at bounding box center [944, 455] width 236 height 25
type input "[PERSON_NAME]"
click at [1111, 460] on input "Employer phone" at bounding box center [1192, 455] width 236 height 25
type input "0353 426 200"
click at [591, 510] on div "Employer name Henry Haymes Pty Ltd Employer ABN 14004201638 Employer contact Cr…" at bounding box center [820, 473] width 980 height 107
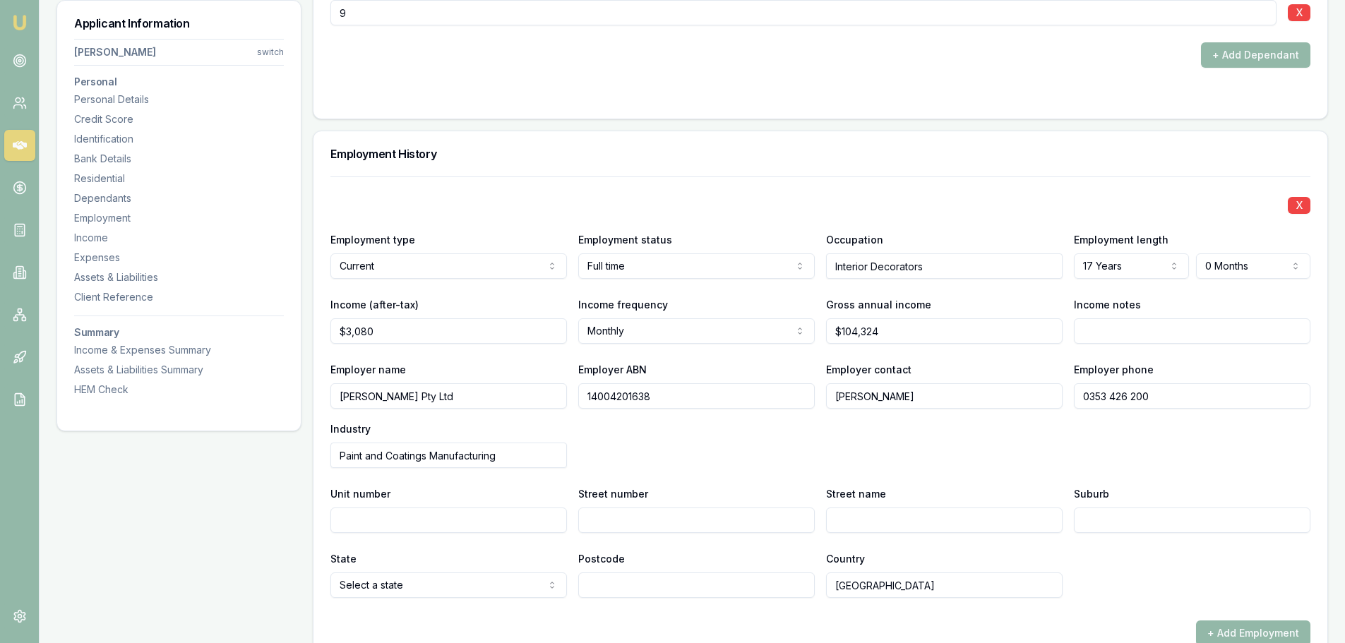
scroll to position [1976, 0]
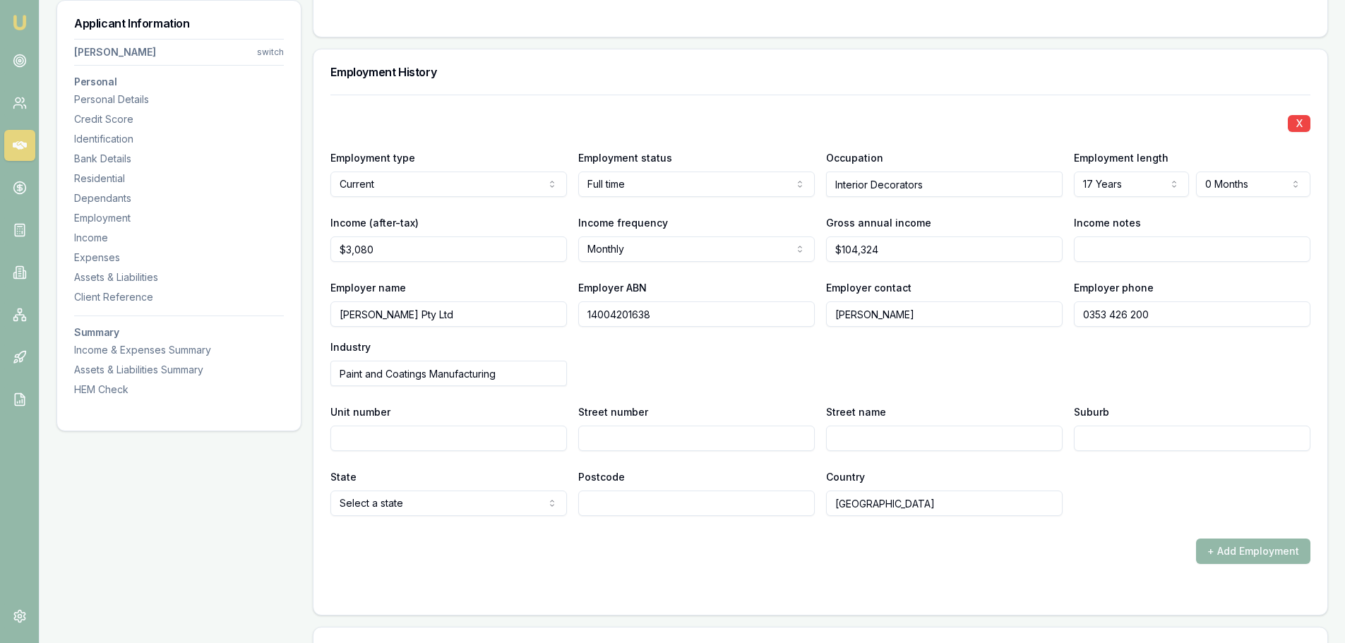
click at [599, 442] on input "Street number" at bounding box center [696, 438] width 236 height 25
type input "1"
click at [992, 443] on input "Street name" at bounding box center [944, 438] width 236 height 25
click at [867, 452] on div "X Employment type Current Current Previous Employment status Full time Full tim…" at bounding box center [820, 305] width 980 height 421
click at [870, 441] on input "Street name" at bounding box center [944, 438] width 236 height 25
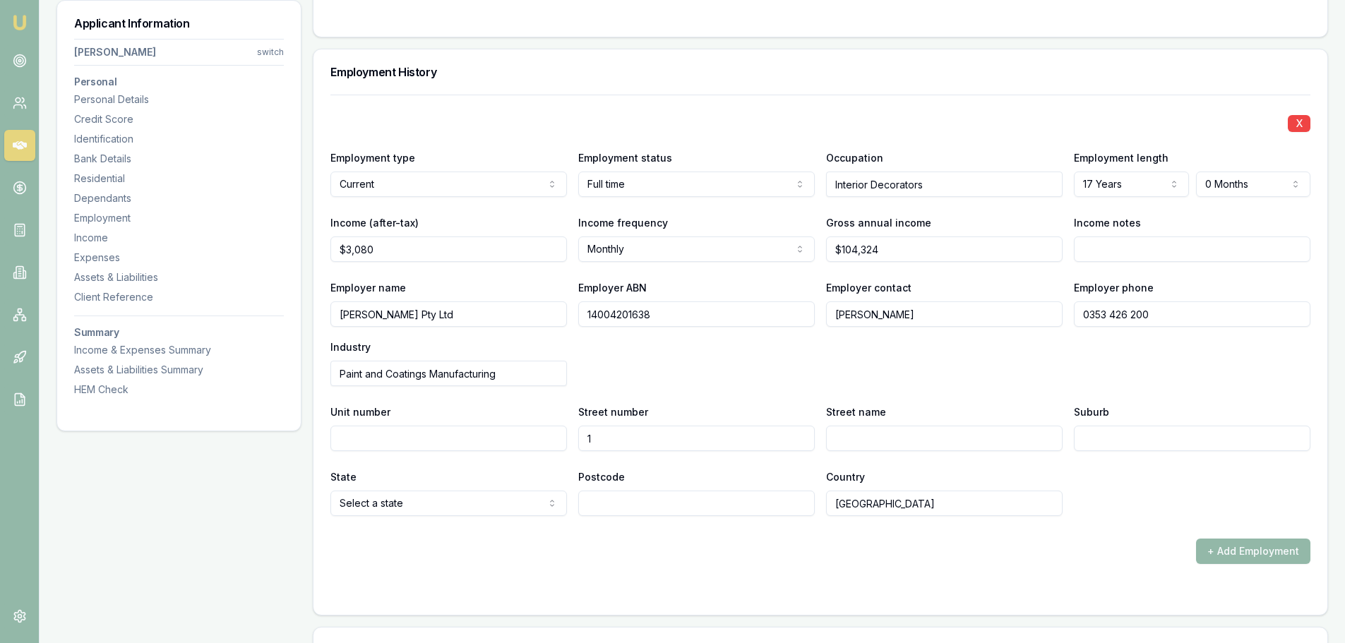
paste input "Waringa Drive,"
type input "Waringa Drive"
click at [1180, 443] on input "Suburb" at bounding box center [1192, 438] width 236 height 25
click at [1116, 442] on input "Suburb" at bounding box center [1192, 438] width 236 height 25
click at [1180, 435] on input "Suburb" at bounding box center [1192, 438] width 236 height 25
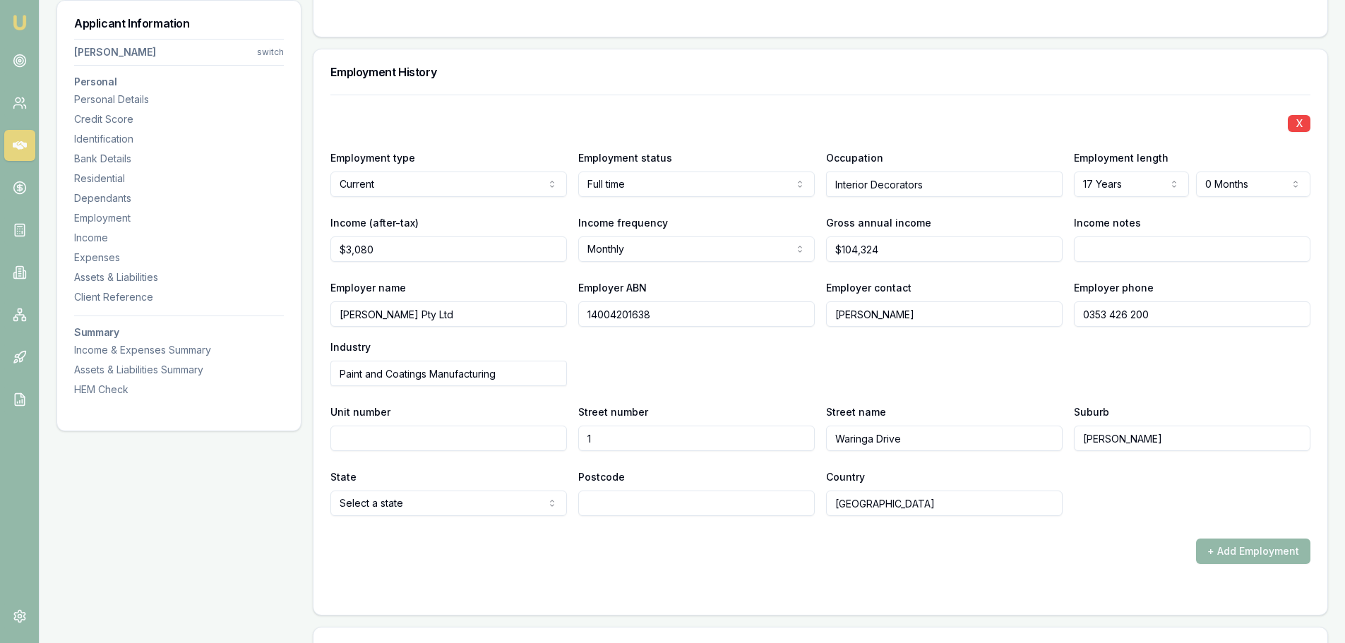
type input "[PERSON_NAME]"
select select "VIC"
type input "3355"
click at [1083, 568] on form "X Employment type Current Current Previous Employment status Full time Full tim…" at bounding box center [820, 346] width 980 height 503
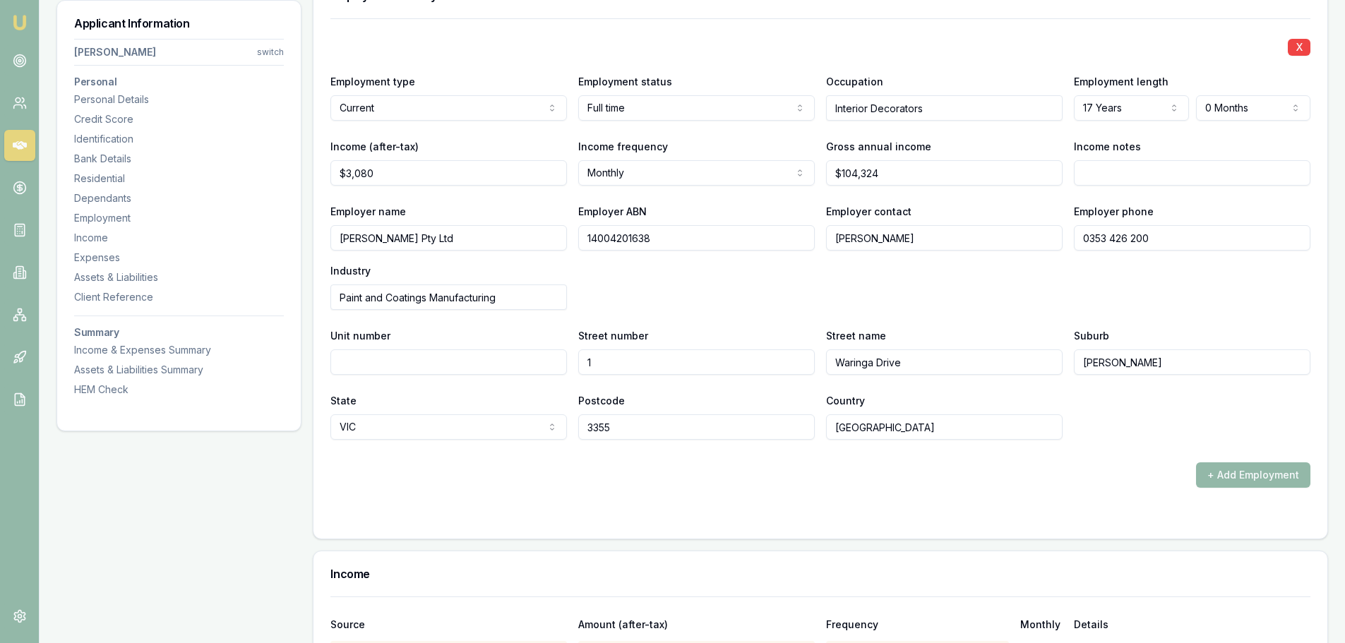
scroll to position [2188, 0]
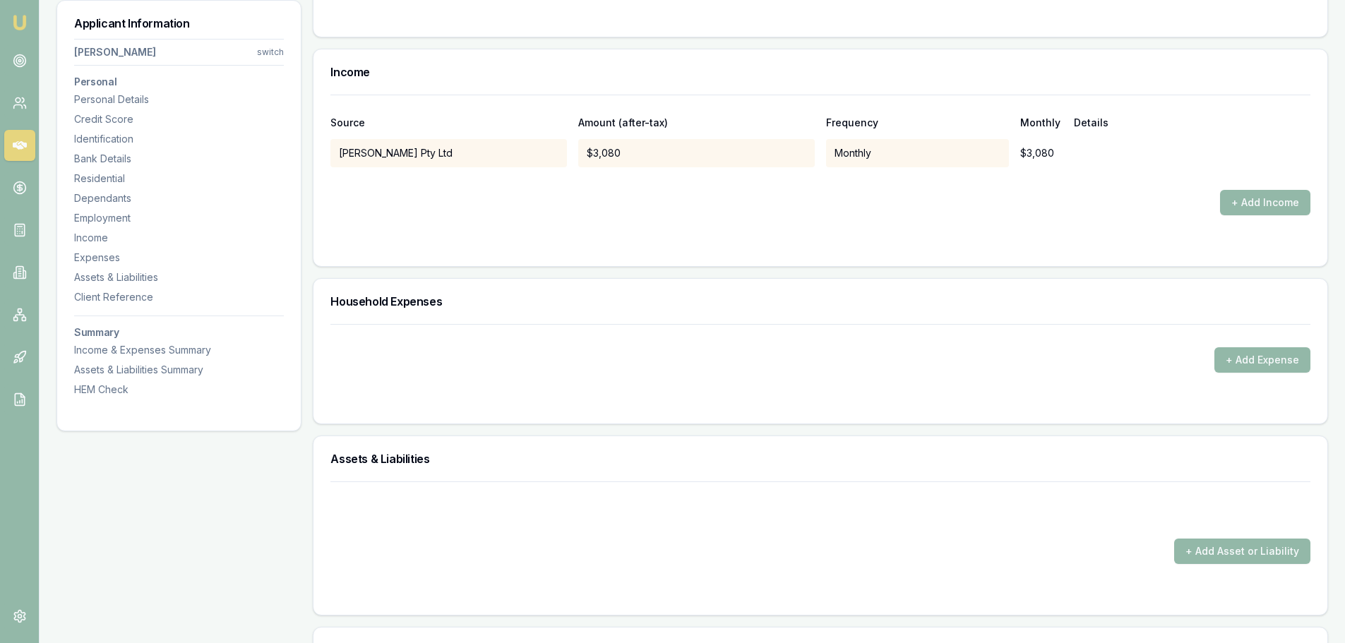
scroll to position [2612, 0]
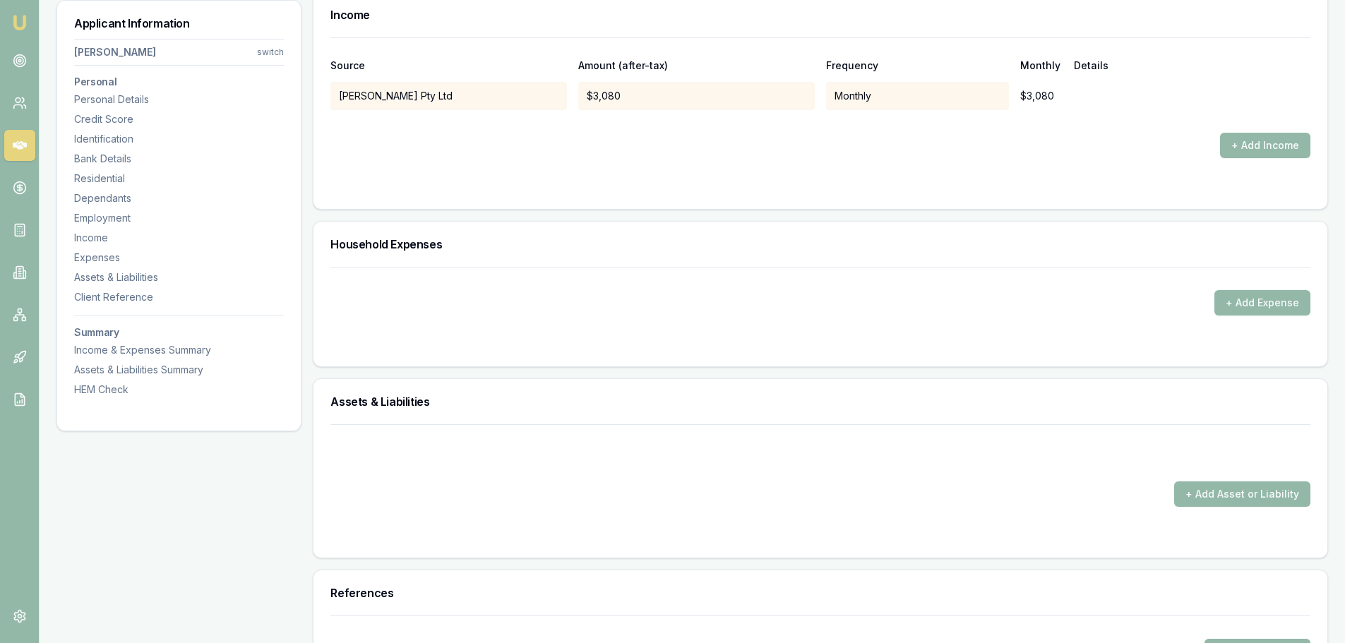
click at [1264, 308] on button "+ Add Expense" at bounding box center [1262, 302] width 96 height 25
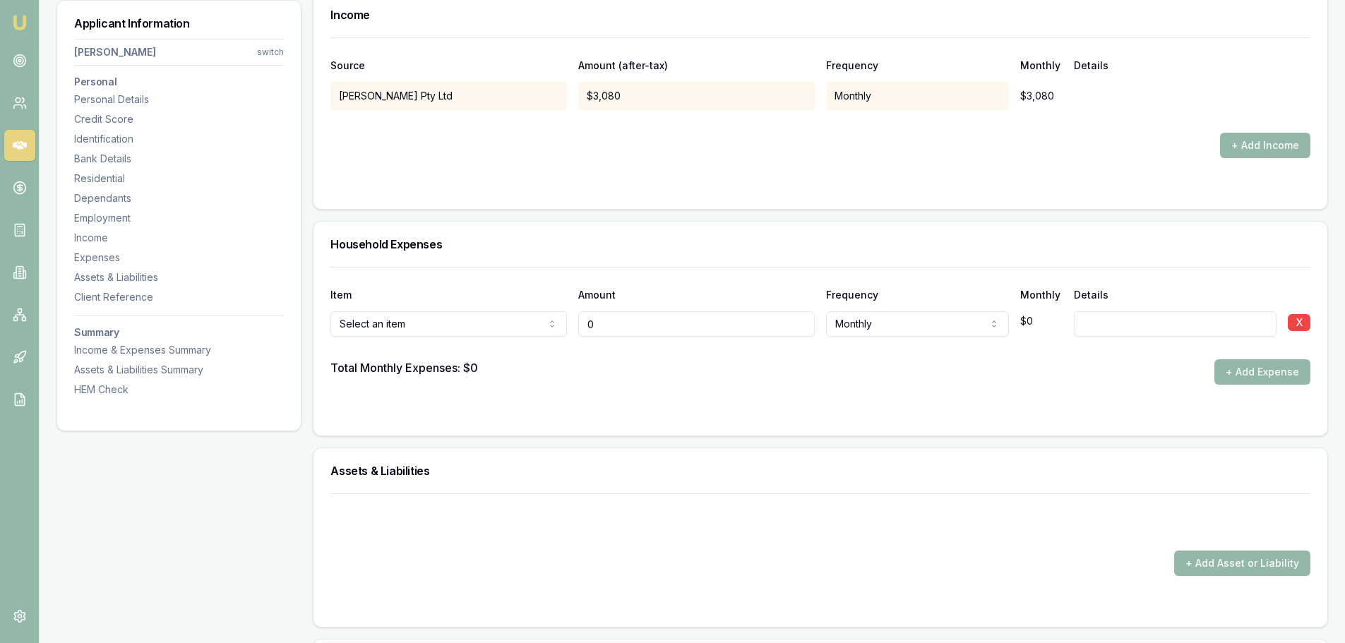
type input "$0"
click at [1289, 324] on button "X" at bounding box center [1299, 322] width 23 height 17
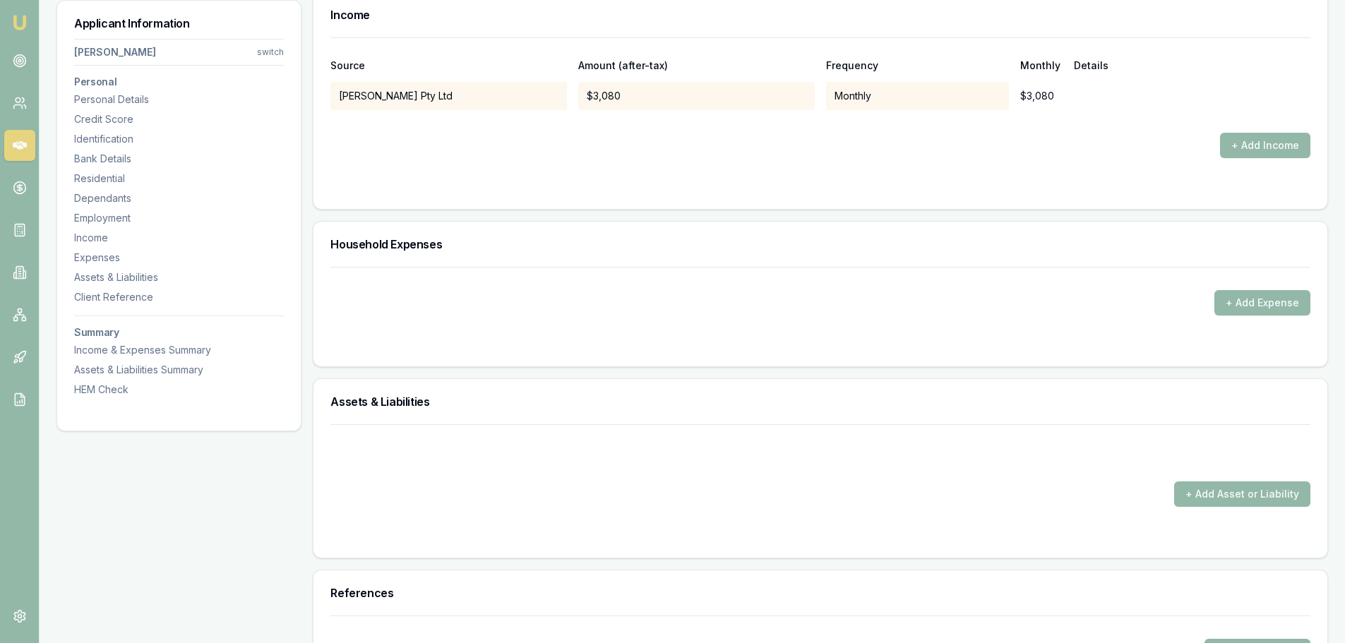
click at [1241, 495] on button "+ Add Asset or Liability" at bounding box center [1242, 493] width 136 height 25
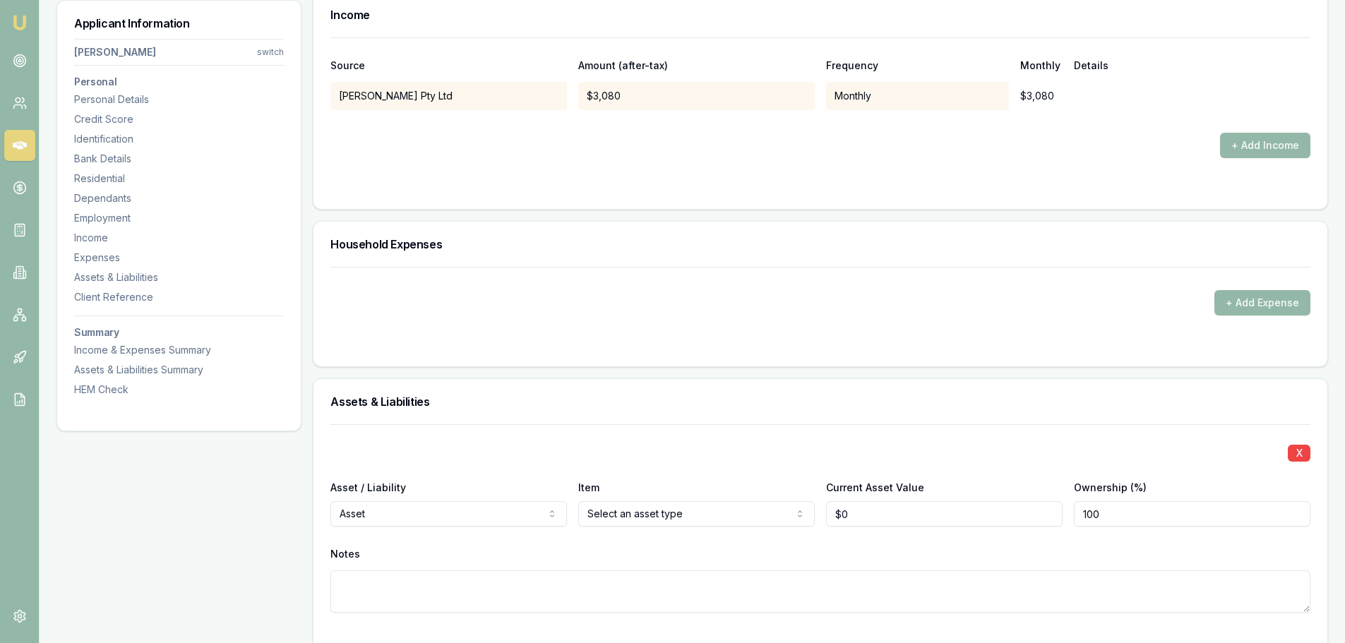
drag, startPoint x: 872, startPoint y: 512, endPoint x: 772, endPoint y: 510, distance: 101.0
click at [772, 510] on div "Asset / Liability Asset Asset Liability Item Home Home Car Boat Bike Caravan Ho…" at bounding box center [820, 503] width 980 height 48
type input "$1,300,000"
type input "50"
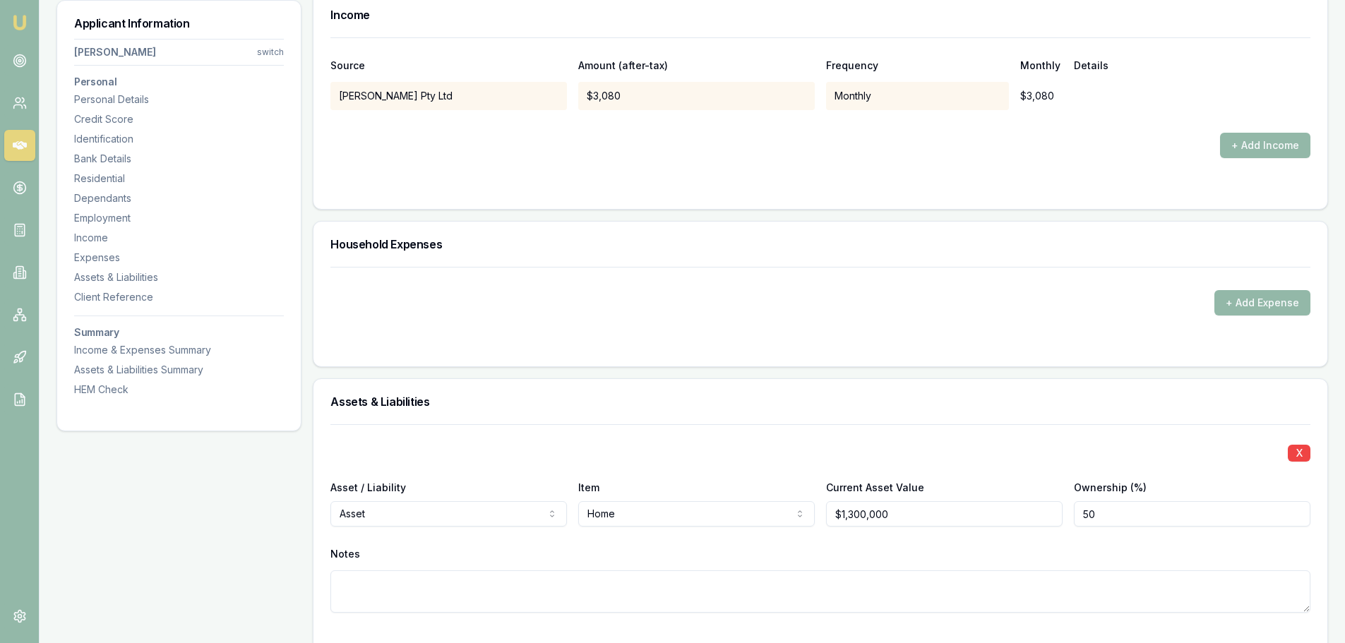
click at [819, 556] on div "Notes" at bounding box center [820, 554] width 980 height 21
click at [676, 580] on textarea at bounding box center [820, 591] width 980 height 42
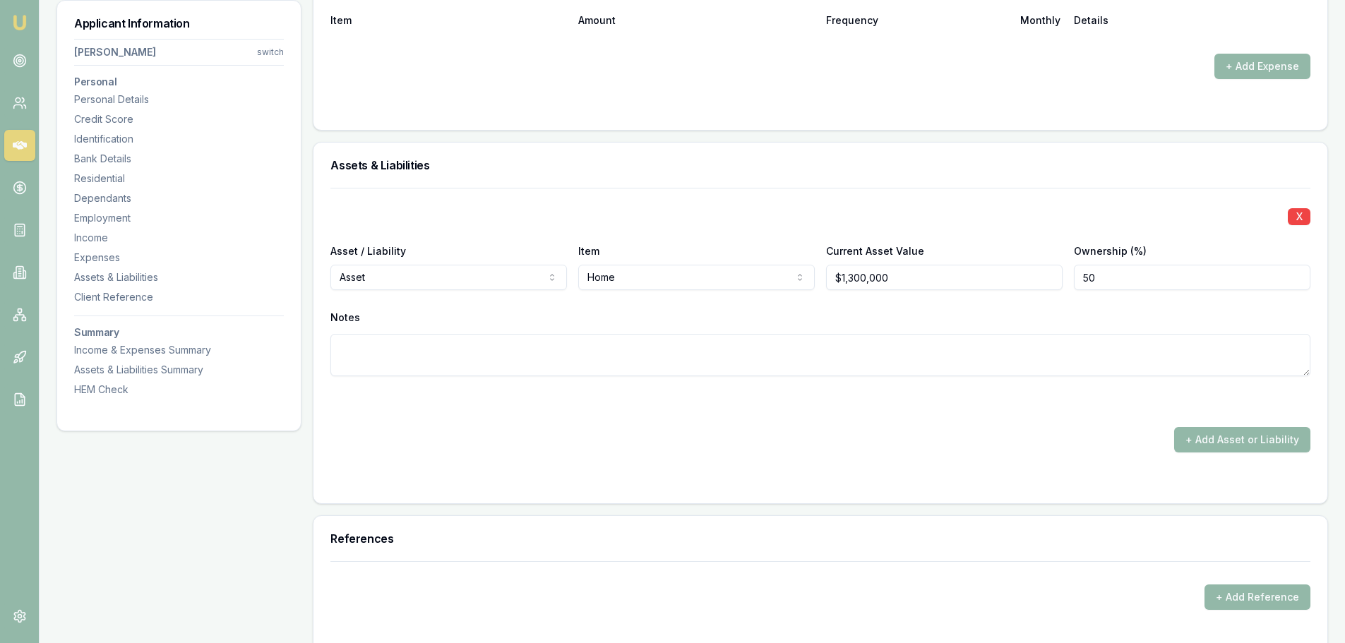
scroll to position [2894, 0]
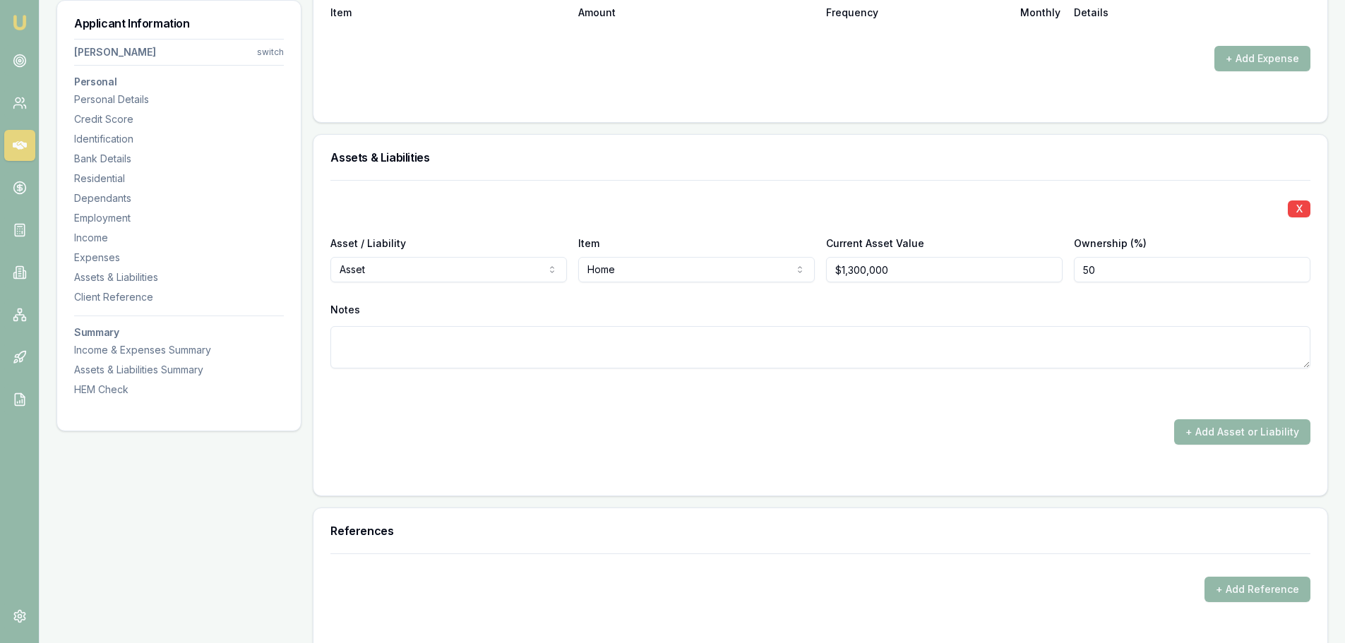
click at [1231, 433] on button "+ Add Asset or Liability" at bounding box center [1242, 431] width 136 height 25
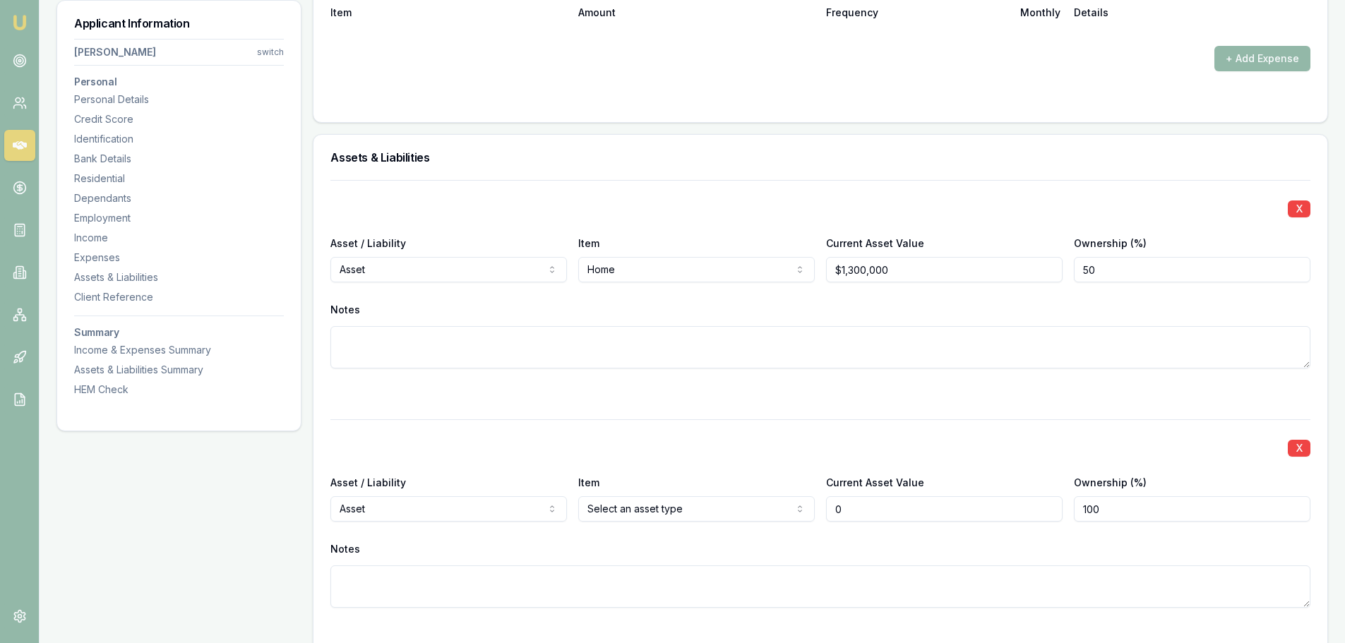
type input "$0"
select select "LIABILITY"
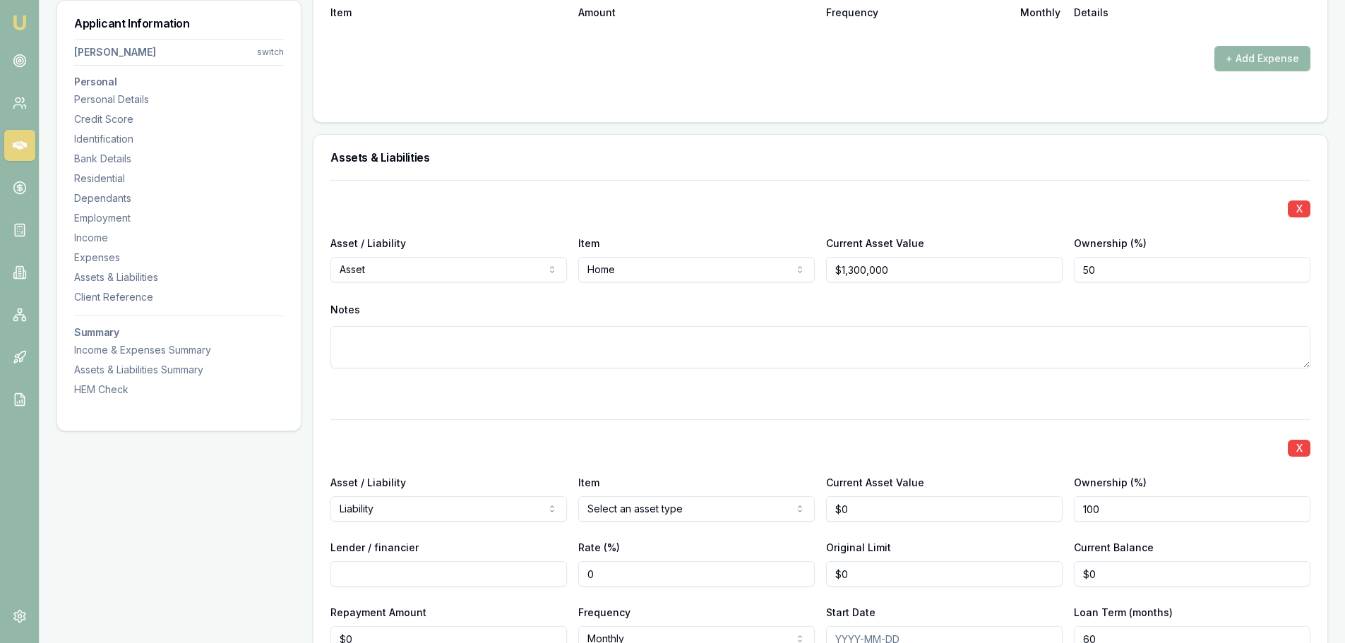
click at [1297, 205] on button "X" at bounding box center [1299, 208] width 23 height 17
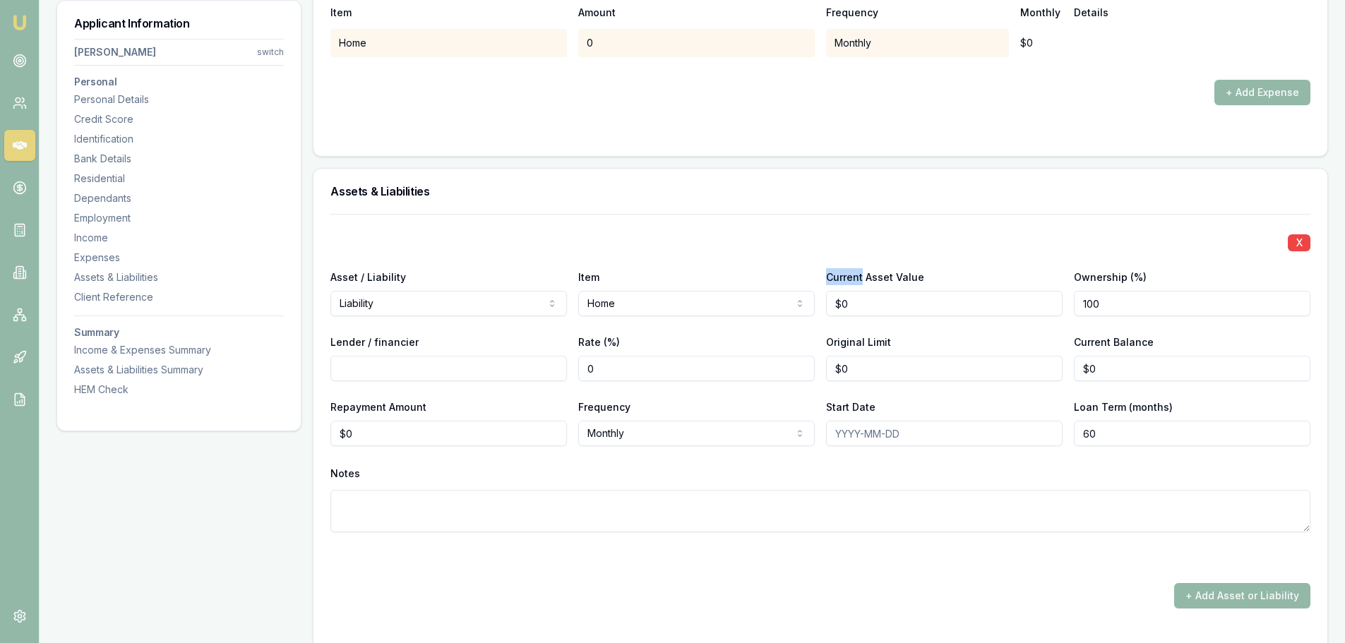
click at [821, 272] on div "Asset / Liability Liability Asset Liability Item Home Home Car Boat Bike Carava…" at bounding box center [820, 292] width 980 height 48
click at [861, 311] on input "0" at bounding box center [944, 303] width 236 height 25
drag, startPoint x: 829, startPoint y: 311, endPoint x: 819, endPoint y: 311, distance: 10.6
click at [819, 311] on div "Asset / Liability Liability Asset Liability Item Home Home Car Boat Bike Carava…" at bounding box center [820, 292] width 980 height 48
type input "$1,300,000"
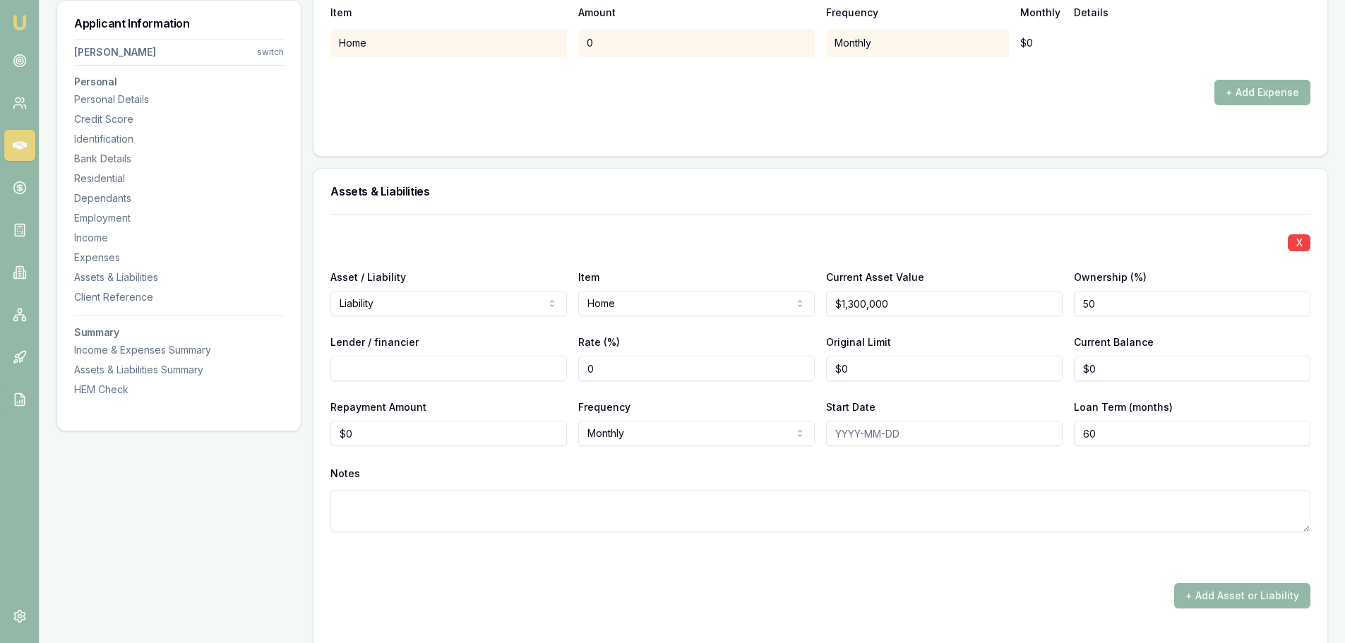
type input "50"
type input "Athena"
type input "5.99"
type input "$0"
drag, startPoint x: 658, startPoint y: 377, endPoint x: 512, endPoint y: 378, distance: 145.4
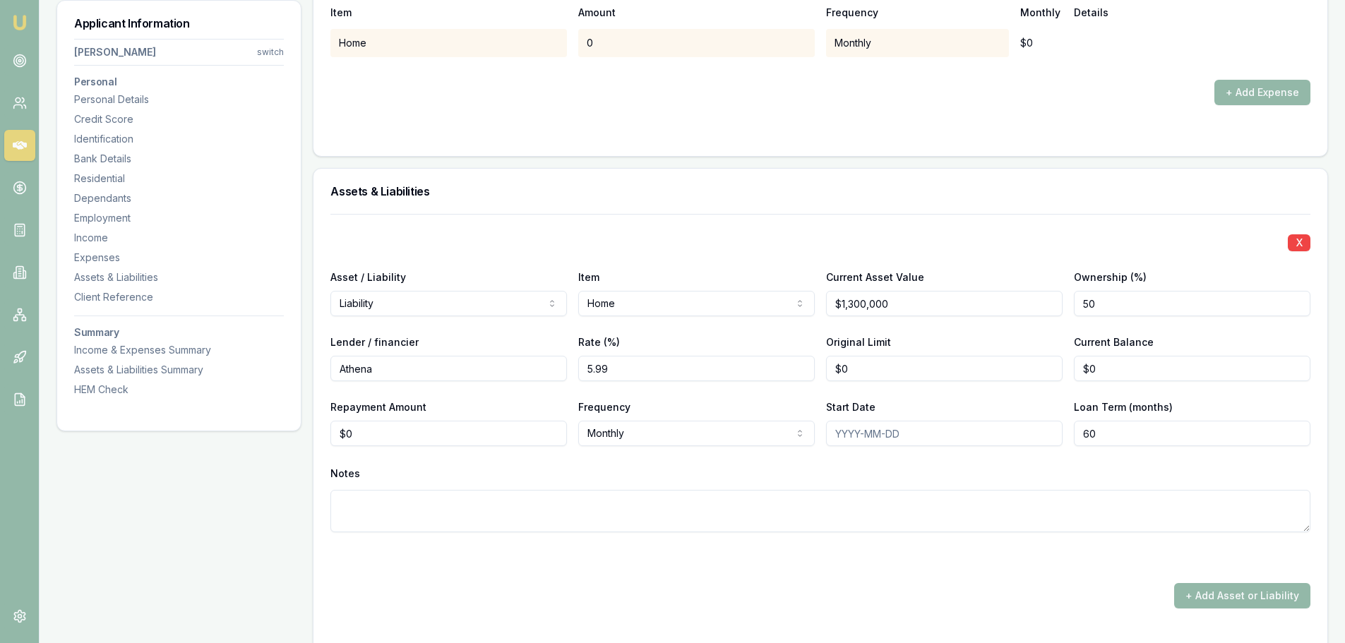
click at [512, 378] on div "Lender / financier Athena Rate (%) 5.99 Original Limit $0 Current Balance $0" at bounding box center [820, 357] width 980 height 48
type input "5.74"
drag, startPoint x: 1127, startPoint y: 373, endPoint x: 1091, endPoint y: 366, distance: 37.4
click at [1091, 366] on input "0" at bounding box center [1192, 368] width 236 height 25
drag, startPoint x: 1091, startPoint y: 366, endPoint x: 1080, endPoint y: 366, distance: 10.6
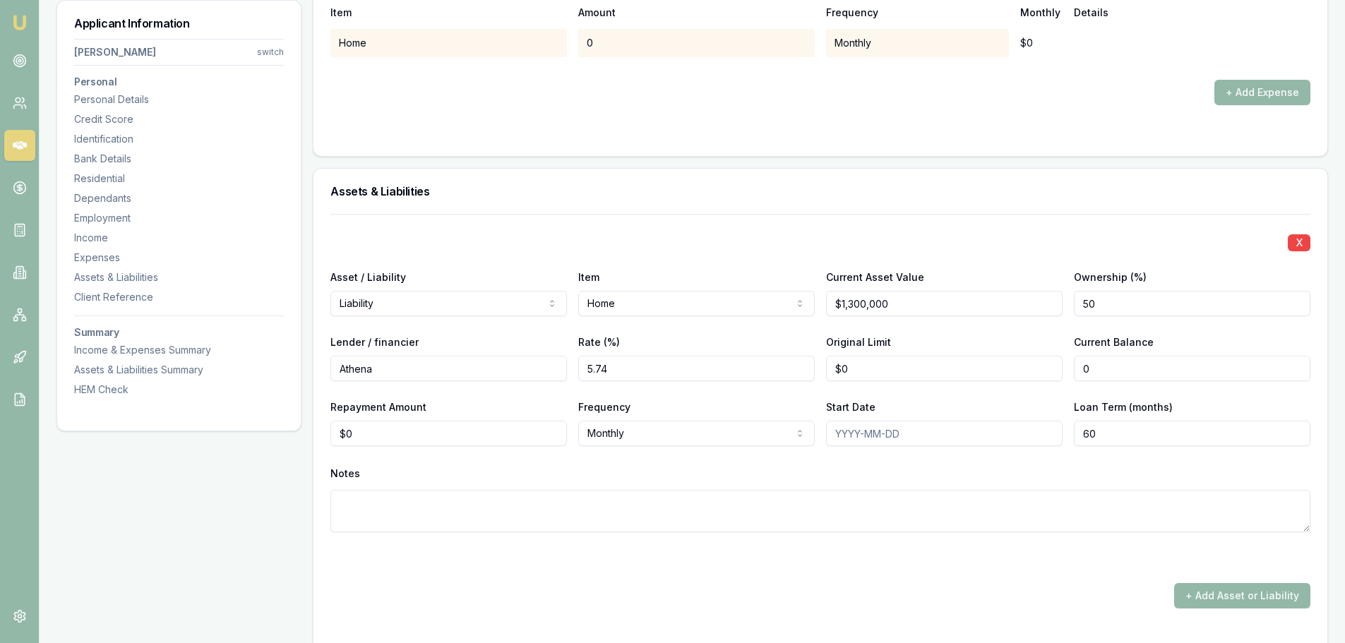
click at [1080, 366] on input "0" at bounding box center [1192, 368] width 236 height 25
type input "$788,000"
type input "0"
drag, startPoint x: 378, startPoint y: 434, endPoint x: 359, endPoint y: 429, distance: 19.0
click at [359, 429] on input "0" at bounding box center [448, 433] width 236 height 25
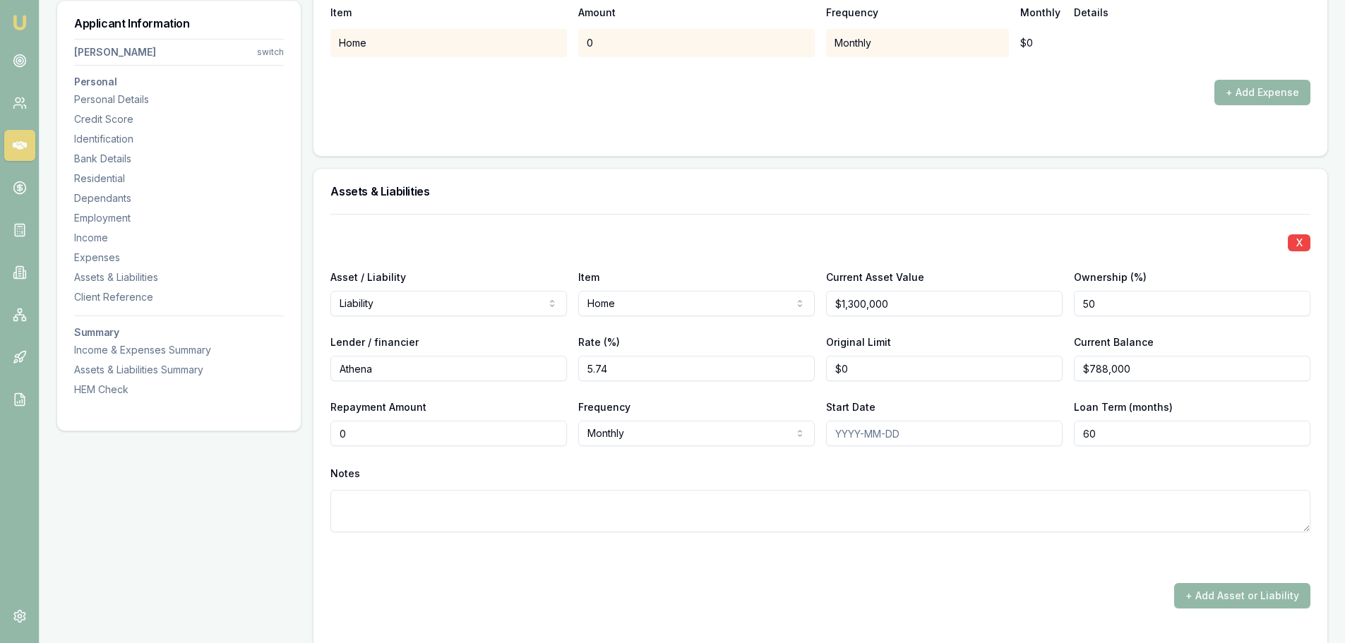
type input "0"
type input "$0"
click at [825, 376] on div "Lender / financier Athena Rate (%) 5.74 Original Limit 0 Current Balance $788,0…" at bounding box center [820, 357] width 980 height 48
click at [808, 368] on div "Lender / financier Athena Rate (%) 5.74 Original Limit 0 Current Balance $788,0…" at bounding box center [820, 357] width 980 height 48
type input "800000"
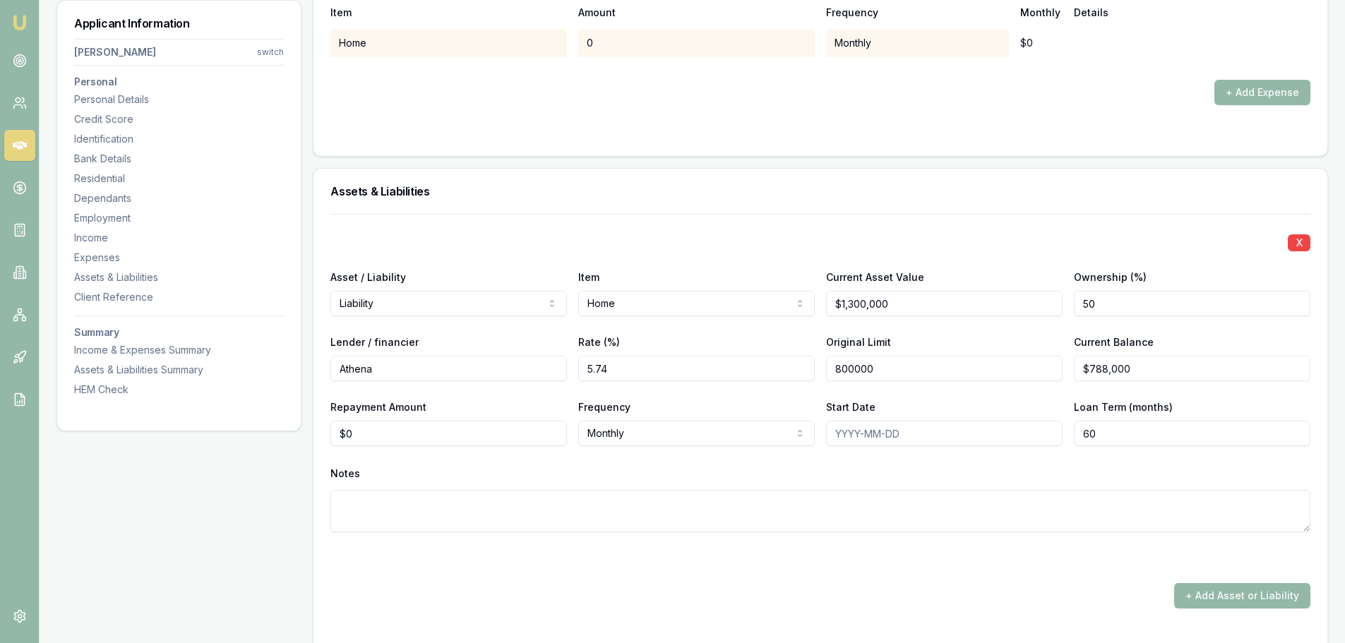
type input "1300000"
type input "$800,000"
click at [909, 313] on input "1300000" at bounding box center [944, 303] width 236 height 25
click at [848, 300] on input "1300000" at bounding box center [944, 303] width 236 height 25
type input "$1,400,000"
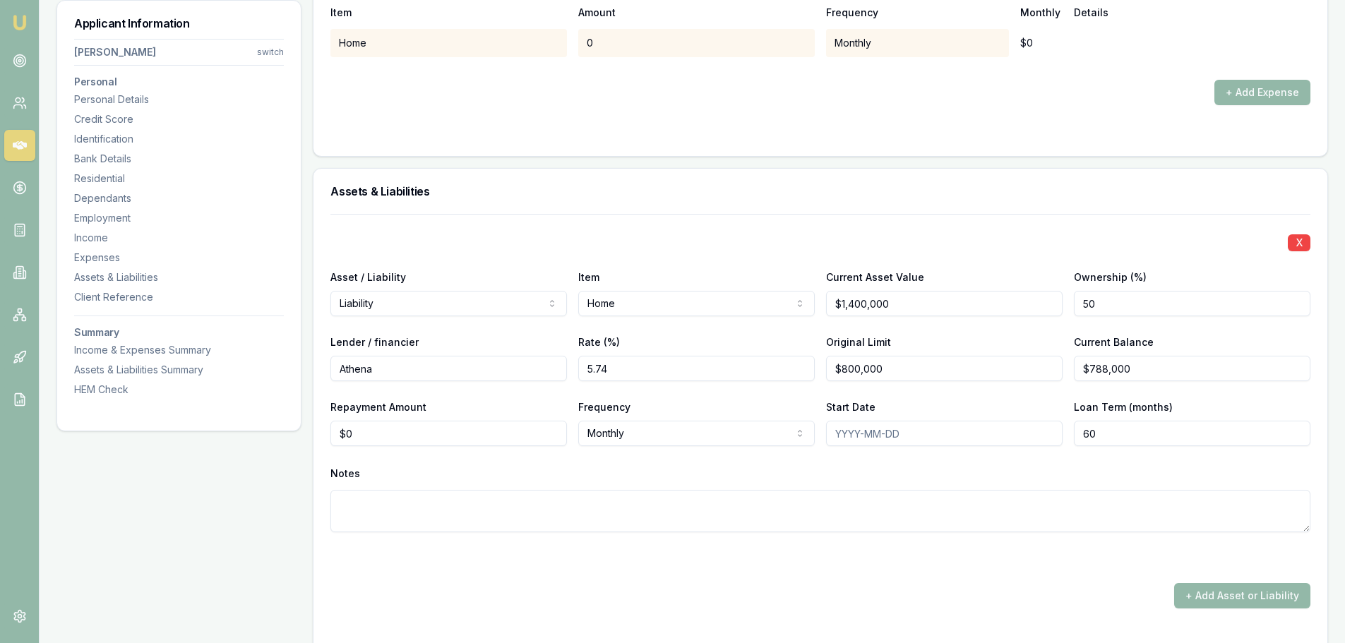
click at [844, 220] on div "X Asset / Liability Liability Asset Liability Item Home Home Car Boat Bike Cara…" at bounding box center [820, 390] width 980 height 352
click at [371, 425] on input "0" at bounding box center [448, 433] width 236 height 25
drag, startPoint x: 326, startPoint y: 436, endPoint x: 310, endPoint y: 432, distance: 16.8
click at [320, 434] on div "X Asset / Liability Liability Asset Liability Item Home Home Car Boat Bike Cara…" at bounding box center [820, 436] width 1014 height 445
type input "$4,675"
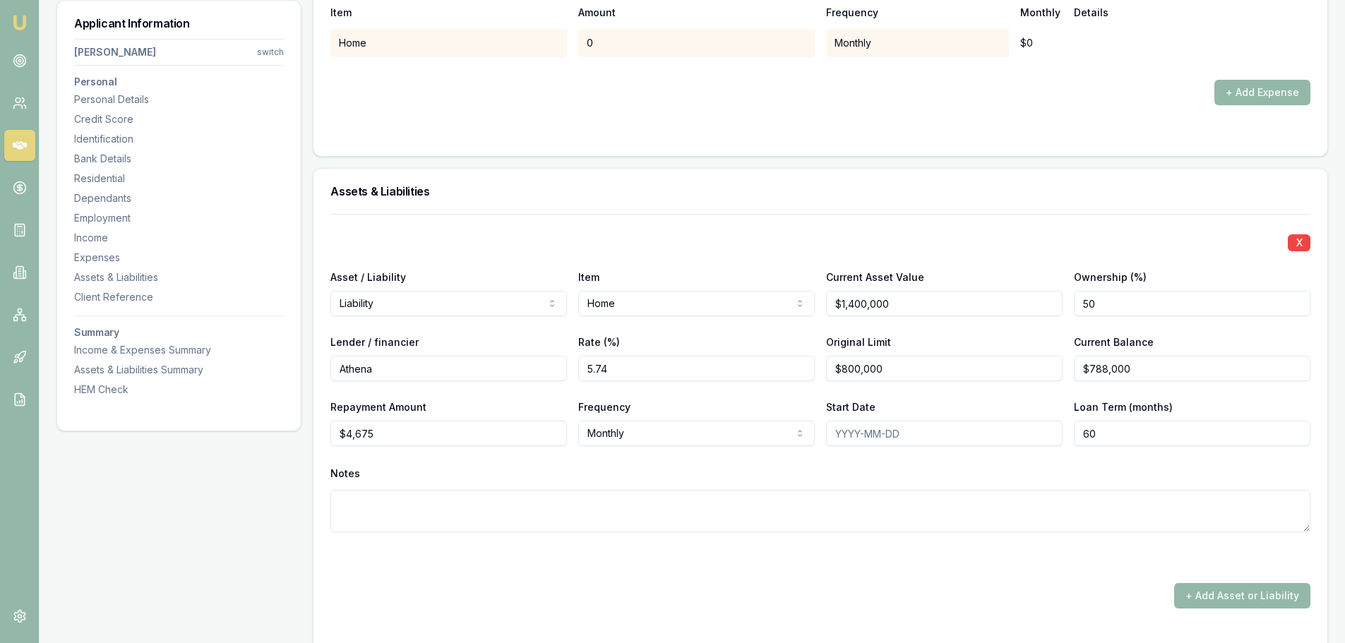
click at [769, 466] on div "Notes" at bounding box center [820, 473] width 980 height 21
drag, startPoint x: 1140, startPoint y: 433, endPoint x: 1057, endPoint y: 433, distance: 83.3
click at [1057, 433] on div "Repayment Amount $4,675 Frequency Monthly Weekly Fortnightly Monthly Quarterly …" at bounding box center [820, 422] width 980 height 48
click at [1128, 436] on input "60" at bounding box center [1192, 433] width 236 height 25
drag, startPoint x: 1107, startPoint y: 436, endPoint x: 1053, endPoint y: 433, distance: 53.8
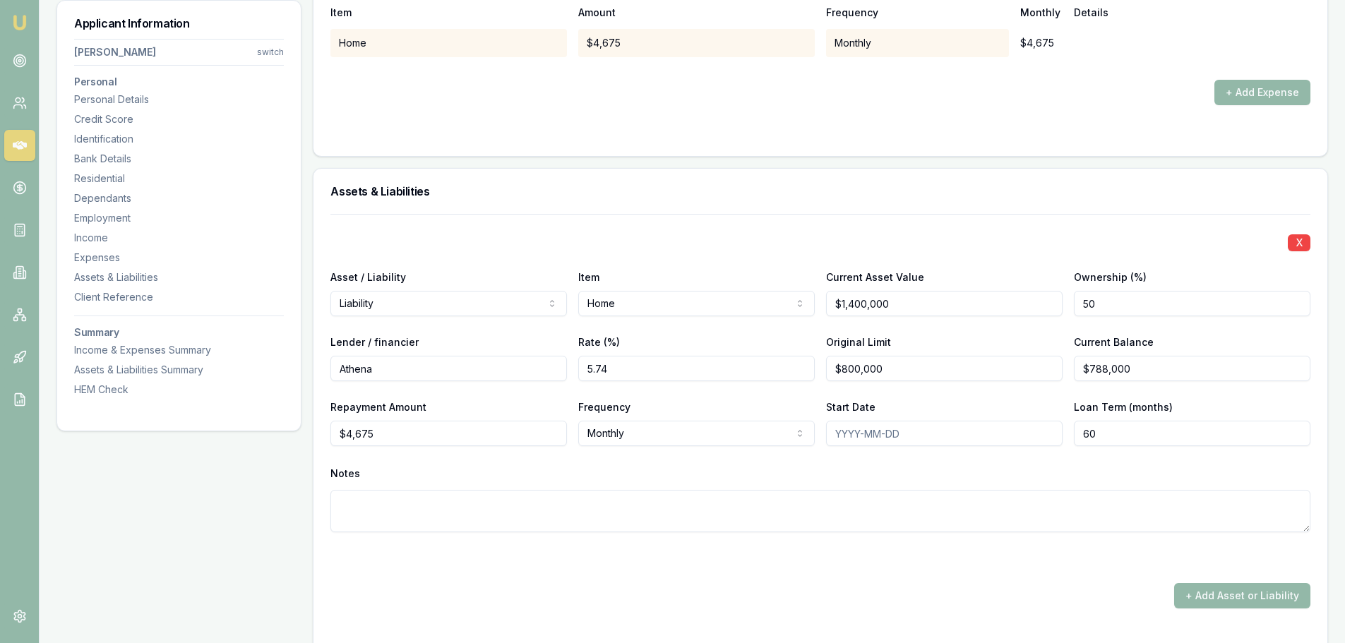
click at [1053, 433] on div "Repayment Amount $4,675 Frequency Monthly Weekly Fortnightly Monthly Quarterly …" at bounding box center [820, 422] width 980 height 48
type input "0"
click at [1073, 508] on textarea at bounding box center [820, 511] width 980 height 42
click at [919, 461] on div "X Asset / Liability Liability Asset Liability Item Home Home Car Boat Bike Cara…" at bounding box center [820, 390] width 980 height 352
click at [476, 464] on div "Notes" at bounding box center [820, 473] width 980 height 21
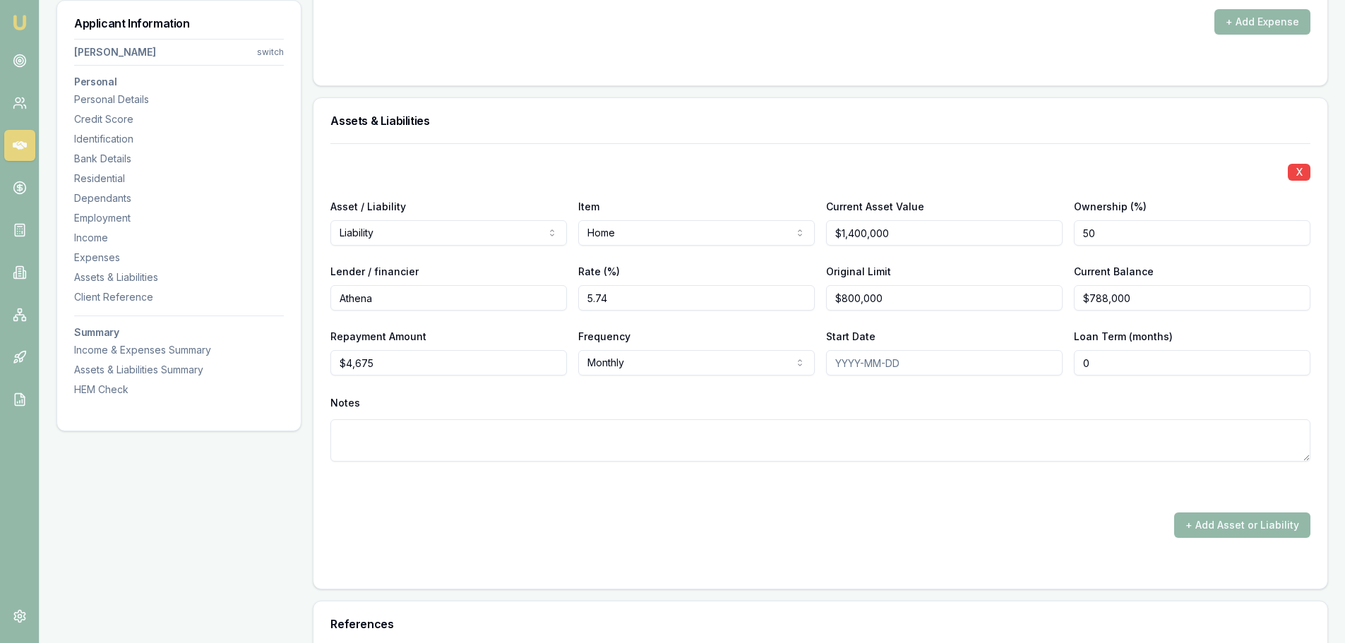
scroll to position [2956, 0]
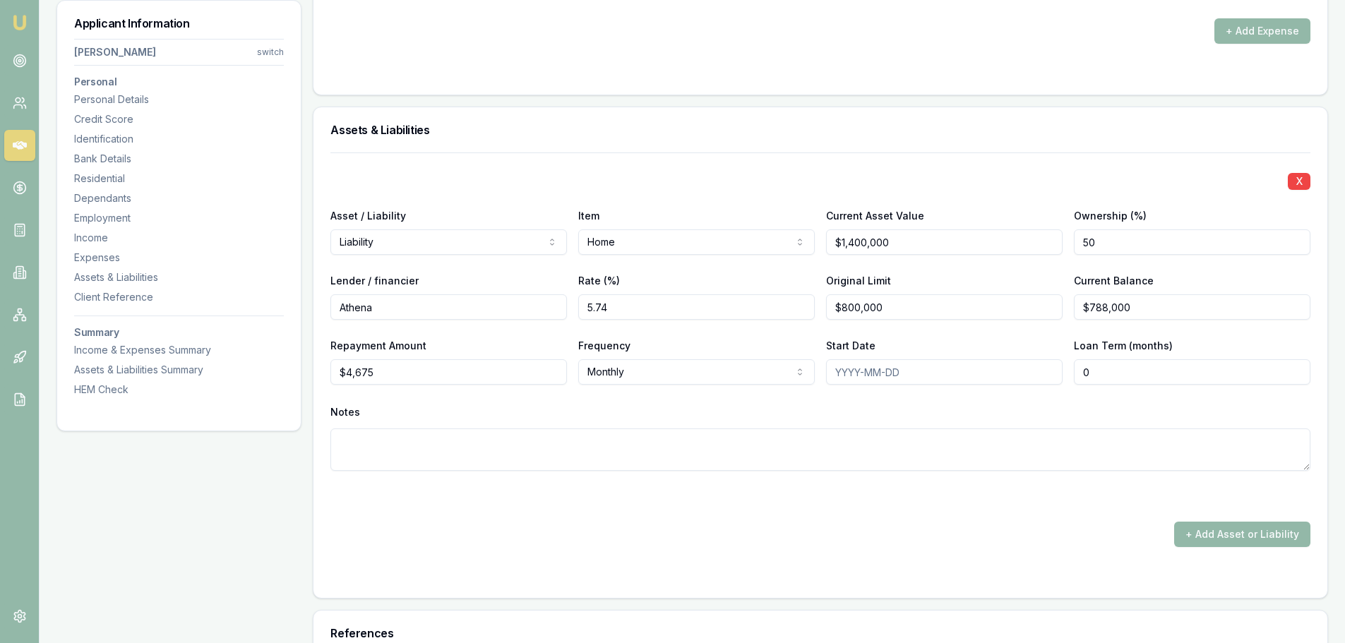
click at [1259, 525] on button "+ Add Asset or Liability" at bounding box center [1242, 534] width 136 height 25
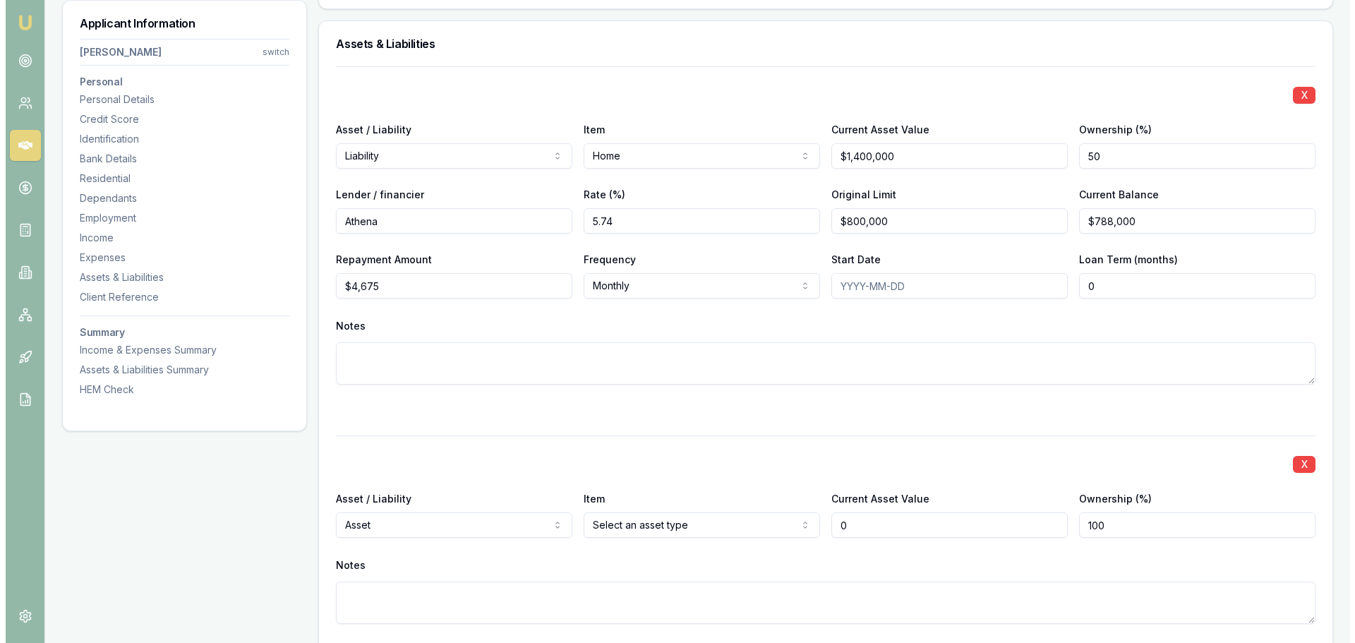
scroll to position [3167, 0]
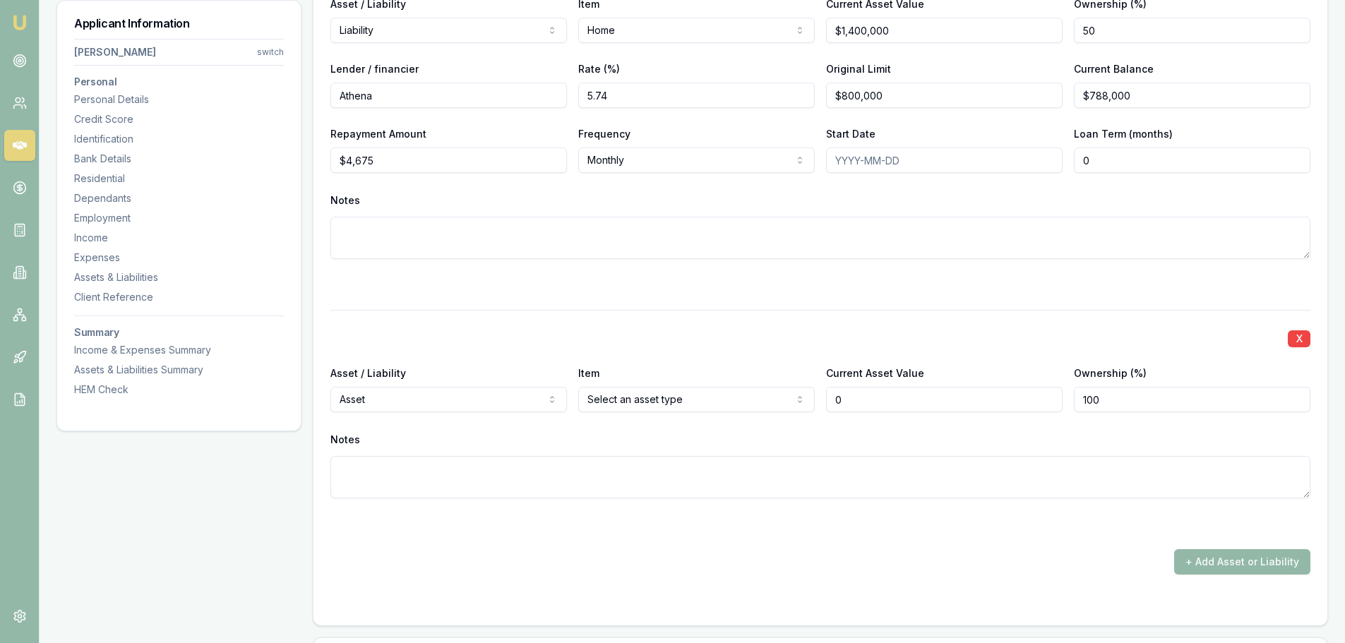
type input "$0"
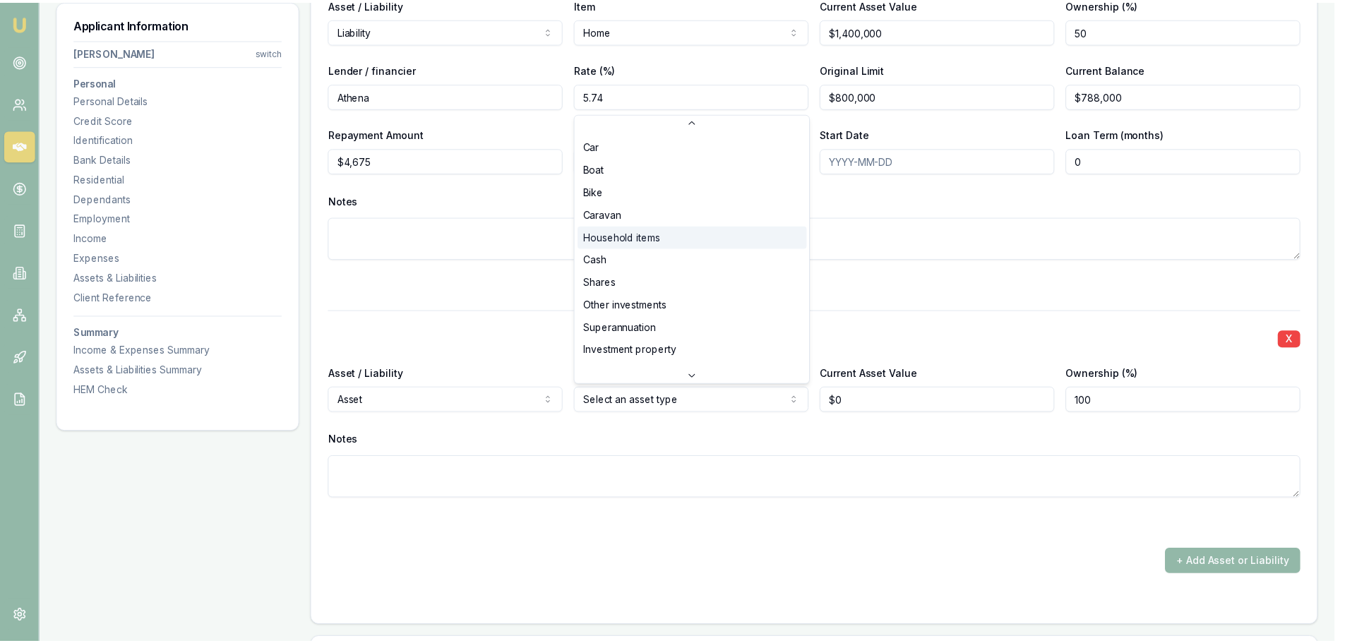
scroll to position [0, 0]
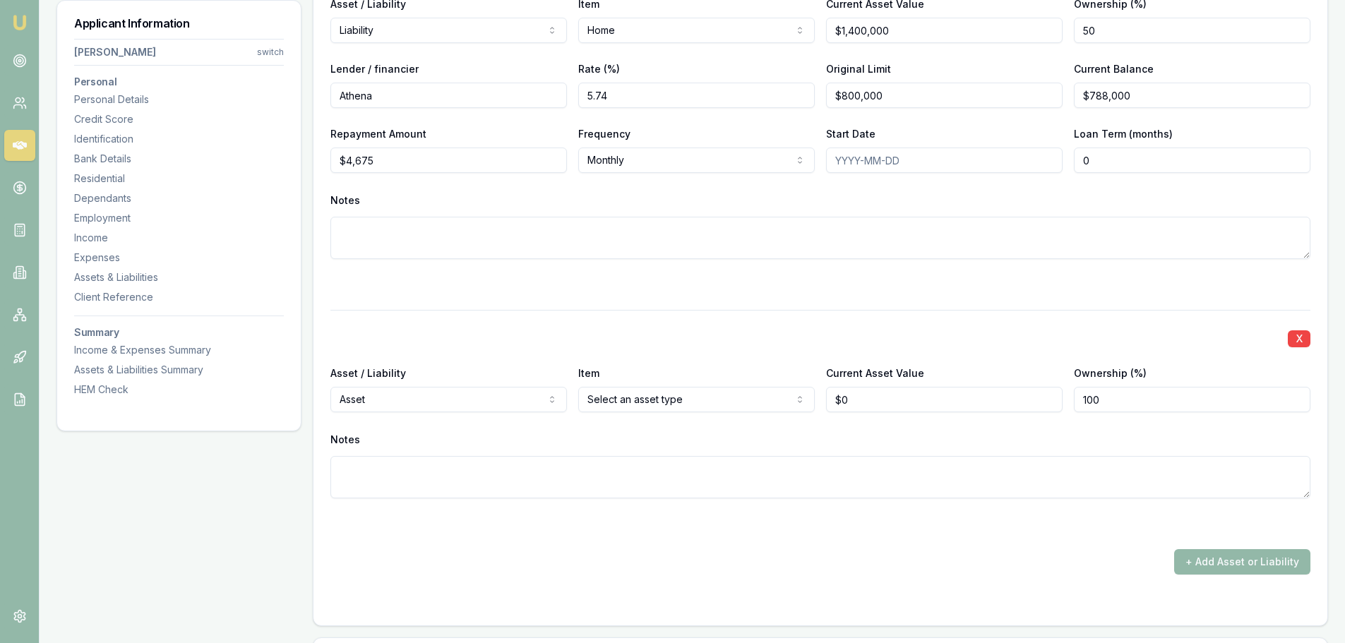
click at [1300, 338] on button "X" at bounding box center [1299, 338] width 23 height 17
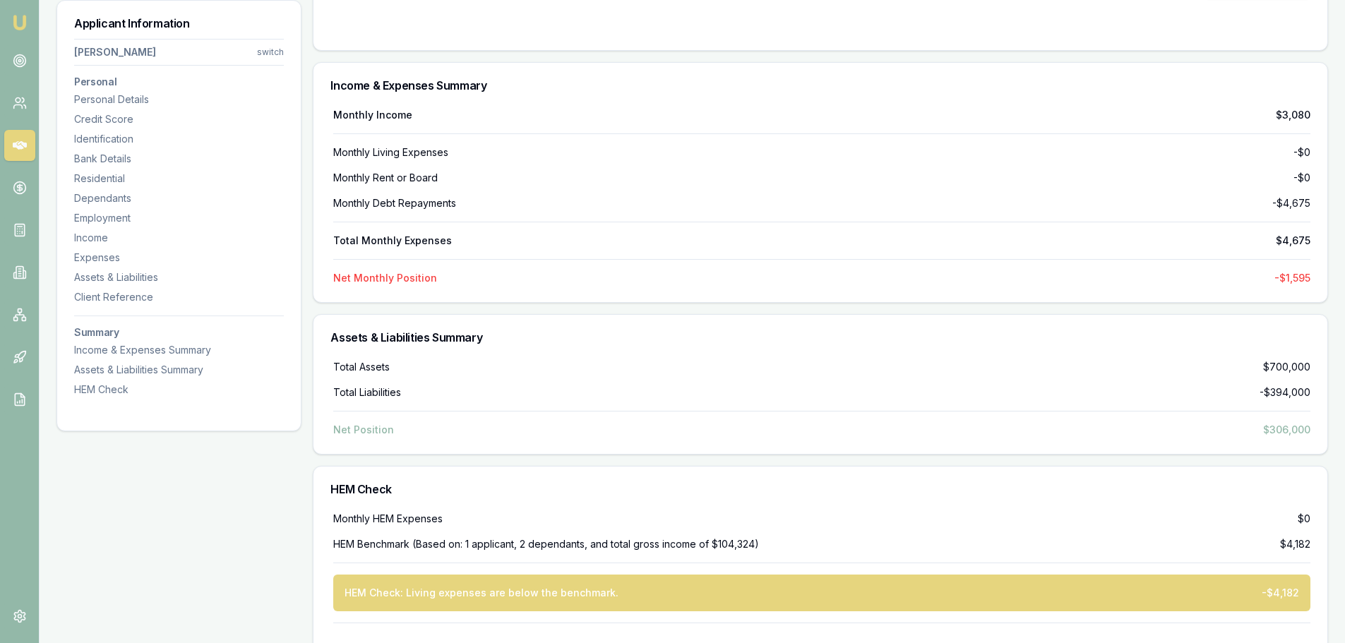
scroll to position [3661, 0]
click at [904, 265] on div "Monthly Income $3,080 Monthly Living Expenses -$0 Monthly Rent or Board -$0 Mon…" at bounding box center [820, 195] width 980 height 177
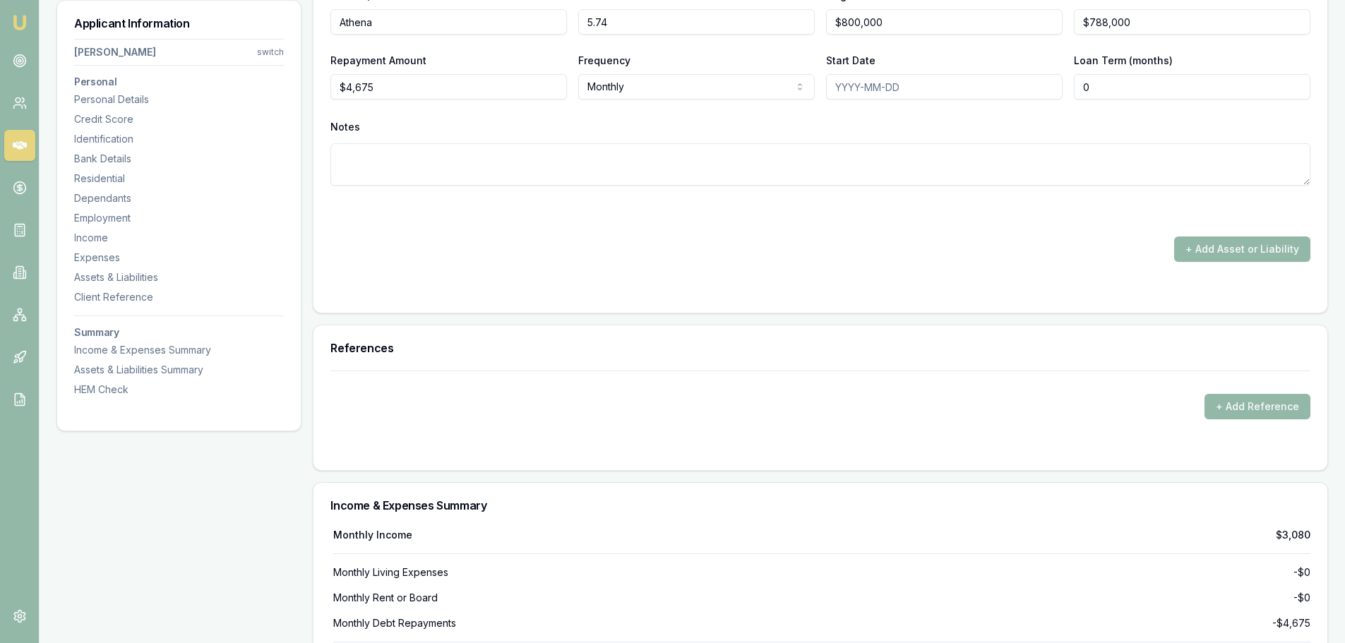
scroll to position [3238, 0]
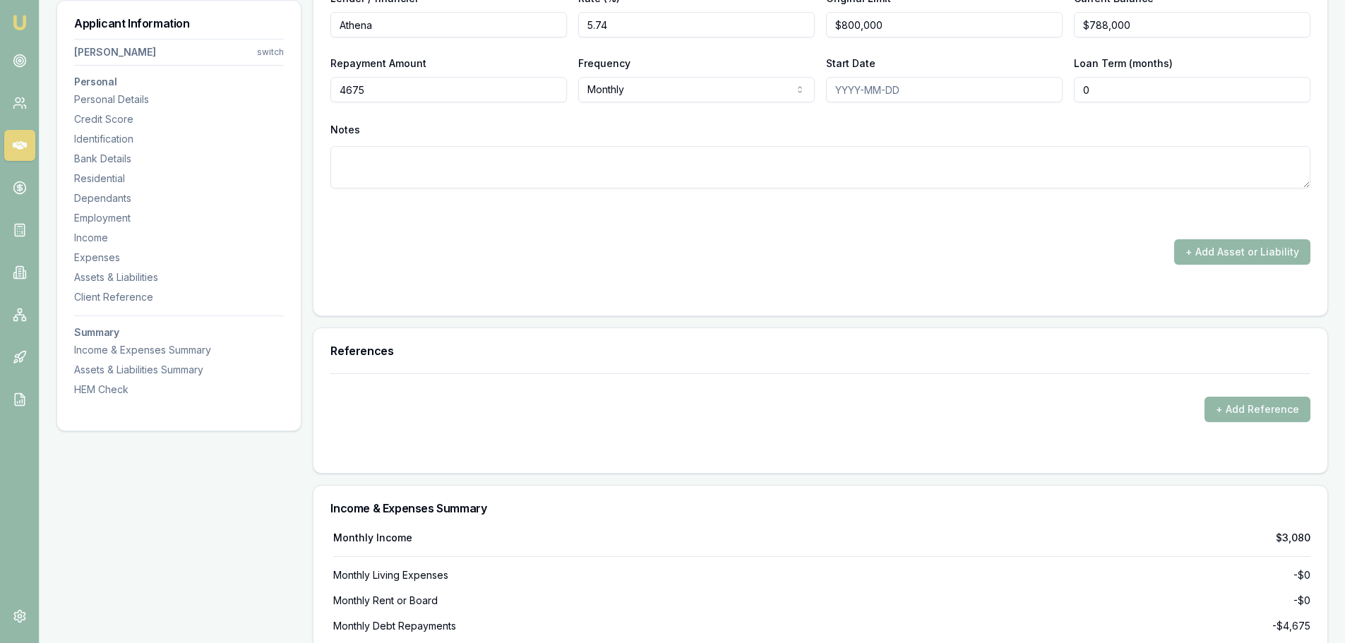
drag, startPoint x: 389, startPoint y: 87, endPoint x: 321, endPoint y: 86, distance: 67.8
click at [321, 86] on div "X Asset / Liability Liability Asset Liability Item Home Home Car Boat Bike Cara…" at bounding box center [820, 92] width 1014 height 445
type input "$2,337"
click at [371, 117] on div "X Asset / Liability Liability Asset Liability Item Home Home Car Boat Bike Cara…" at bounding box center [820, 46] width 980 height 352
click at [378, 167] on textarea at bounding box center [820, 167] width 980 height 42
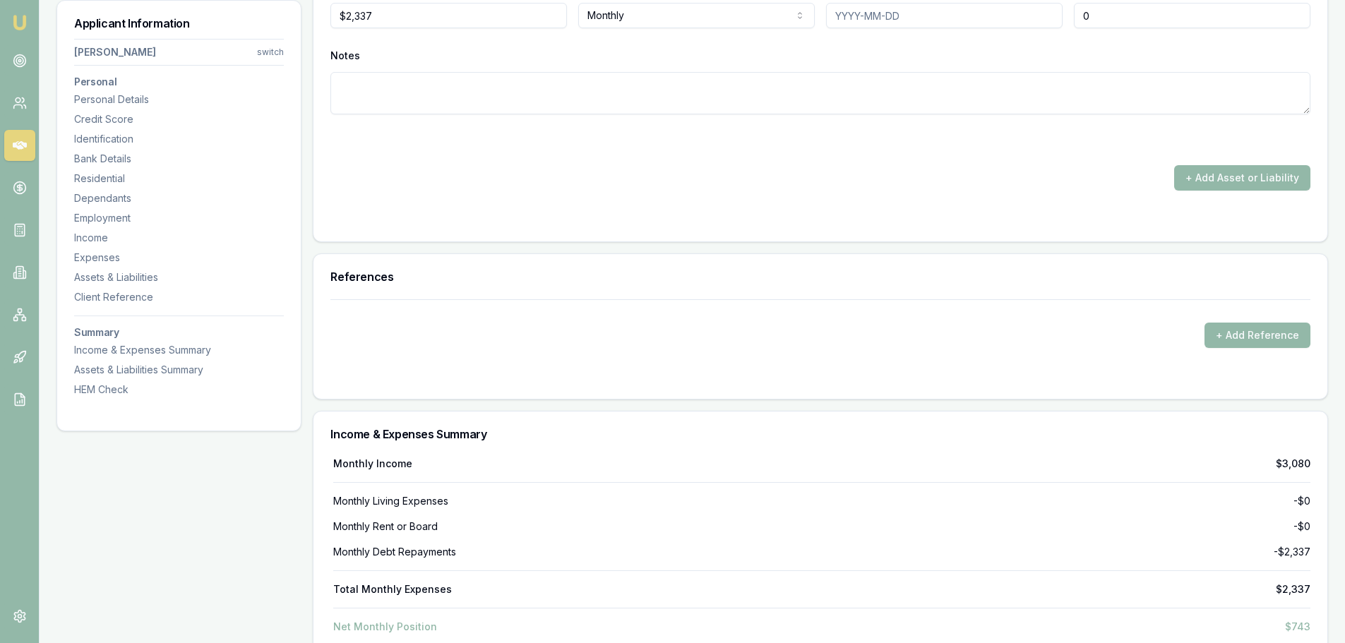
scroll to position [3306, 0]
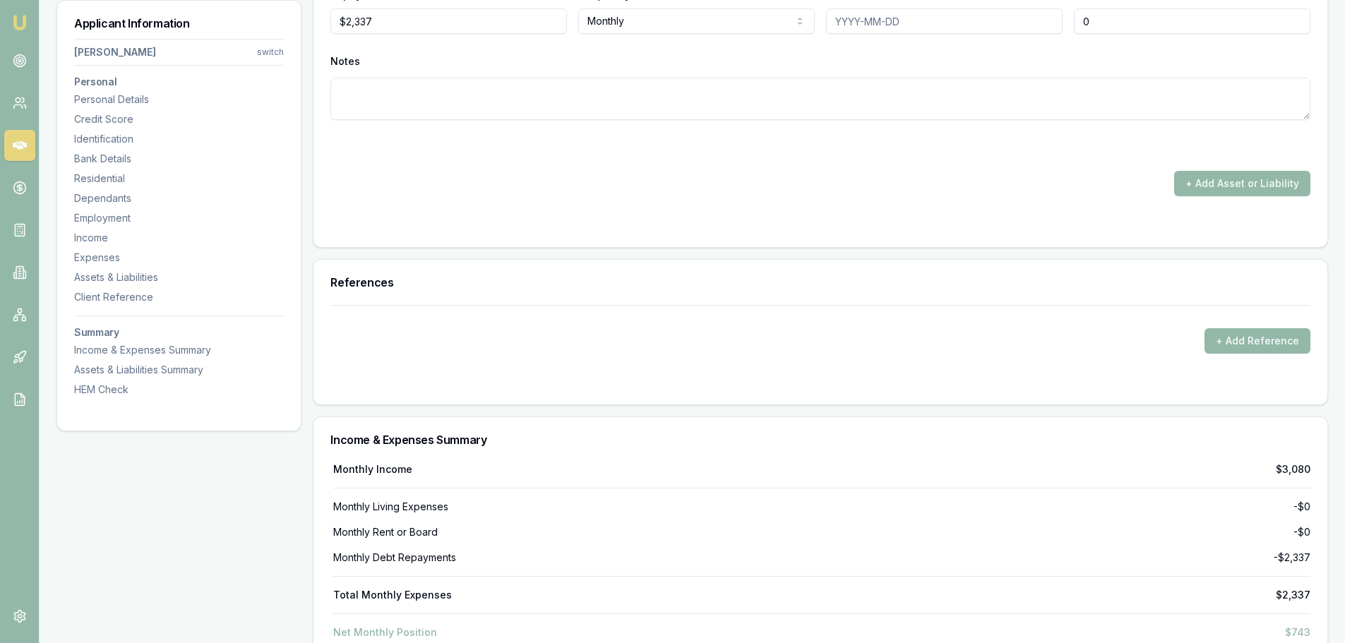
click at [380, 86] on textarea at bounding box center [820, 99] width 980 height 42
type textarea "50% share of repayment"
click at [405, 137] on div at bounding box center [820, 145] width 980 height 17
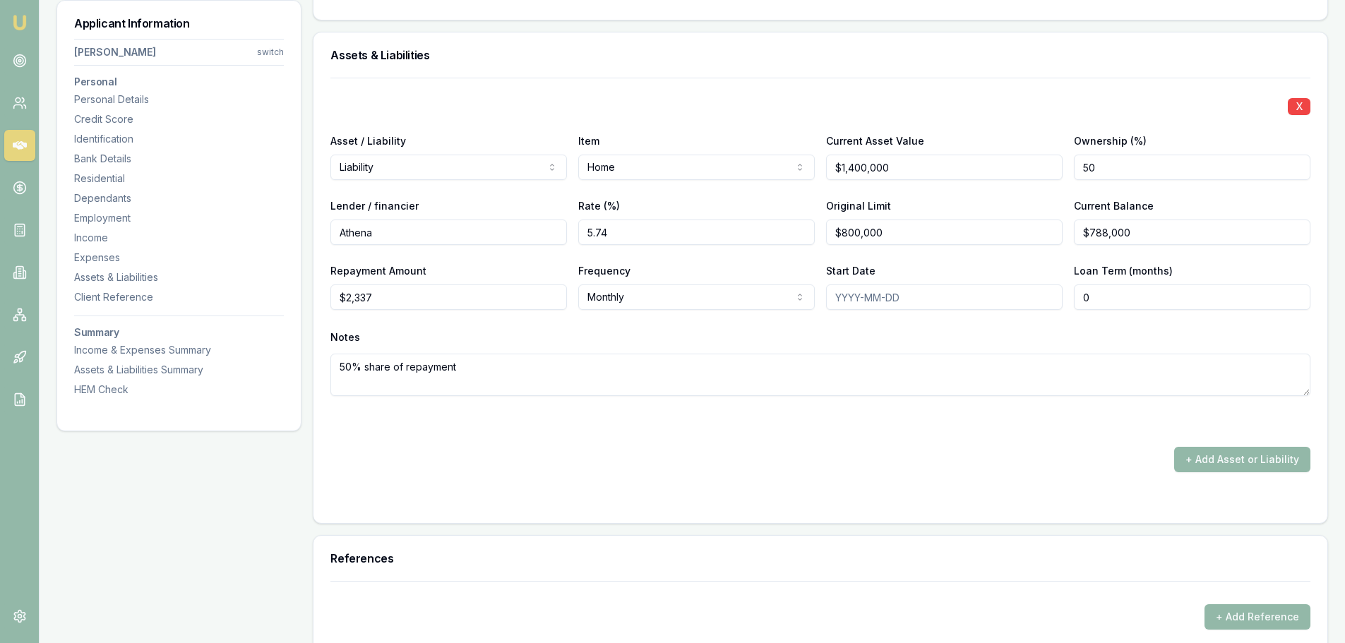
scroll to position [3024, 0]
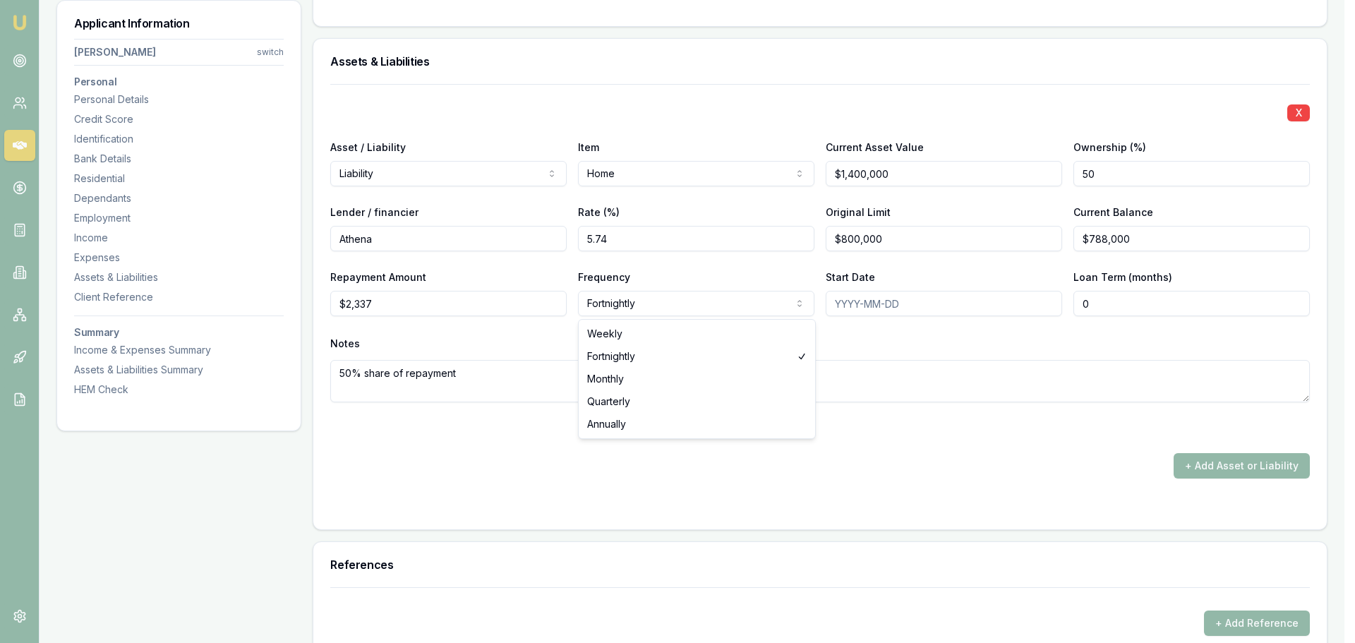
select select "MONTHLY"
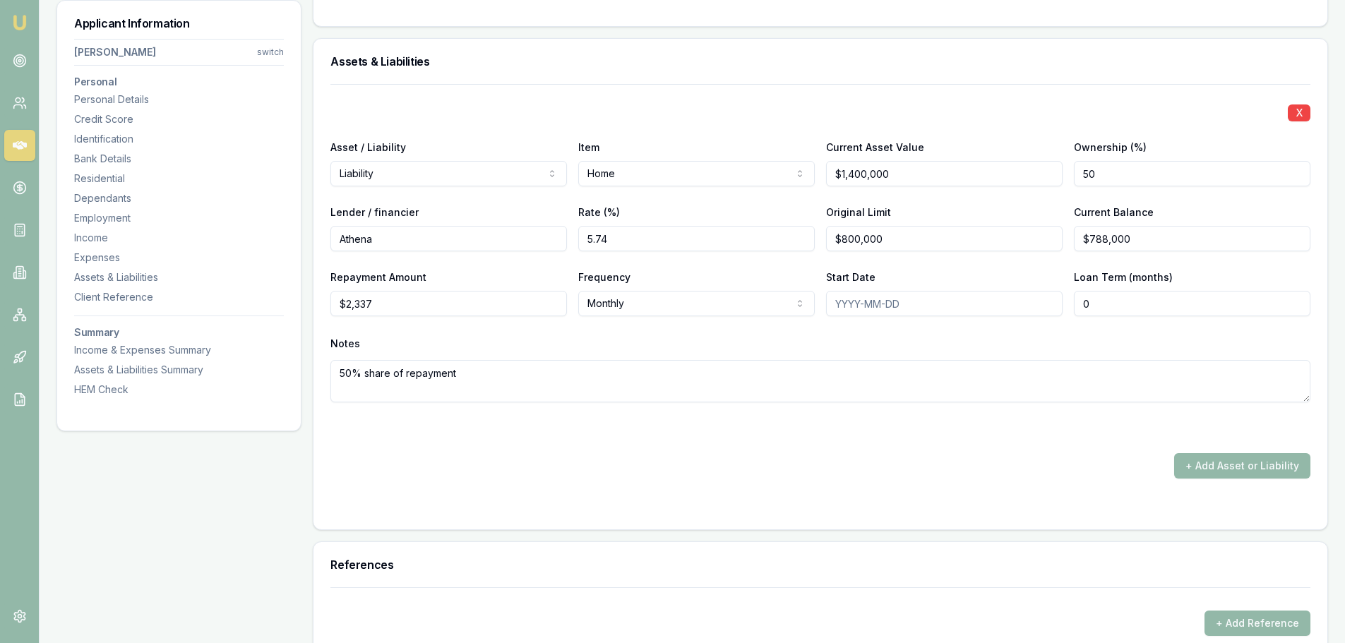
click at [619, 131] on div "X Asset / Liability Liability Asset Liability Item Home Home Car Boat Bike Cara…" at bounding box center [820, 260] width 980 height 352
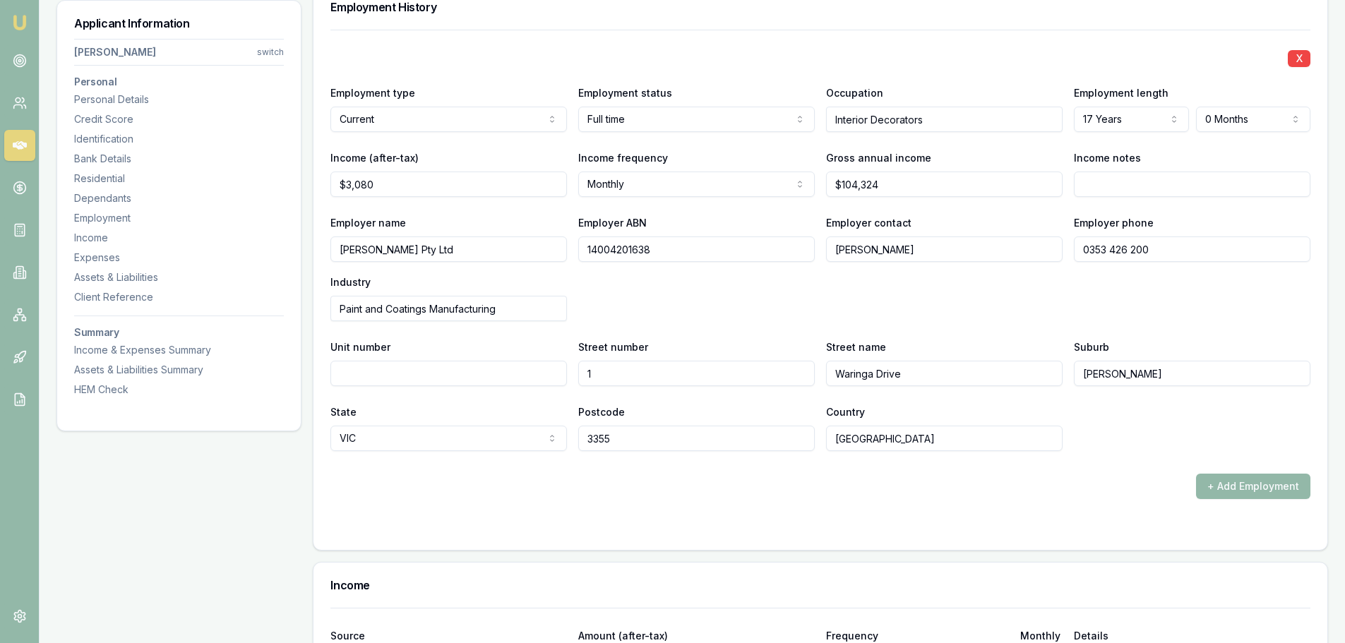
scroll to position [2036, 0]
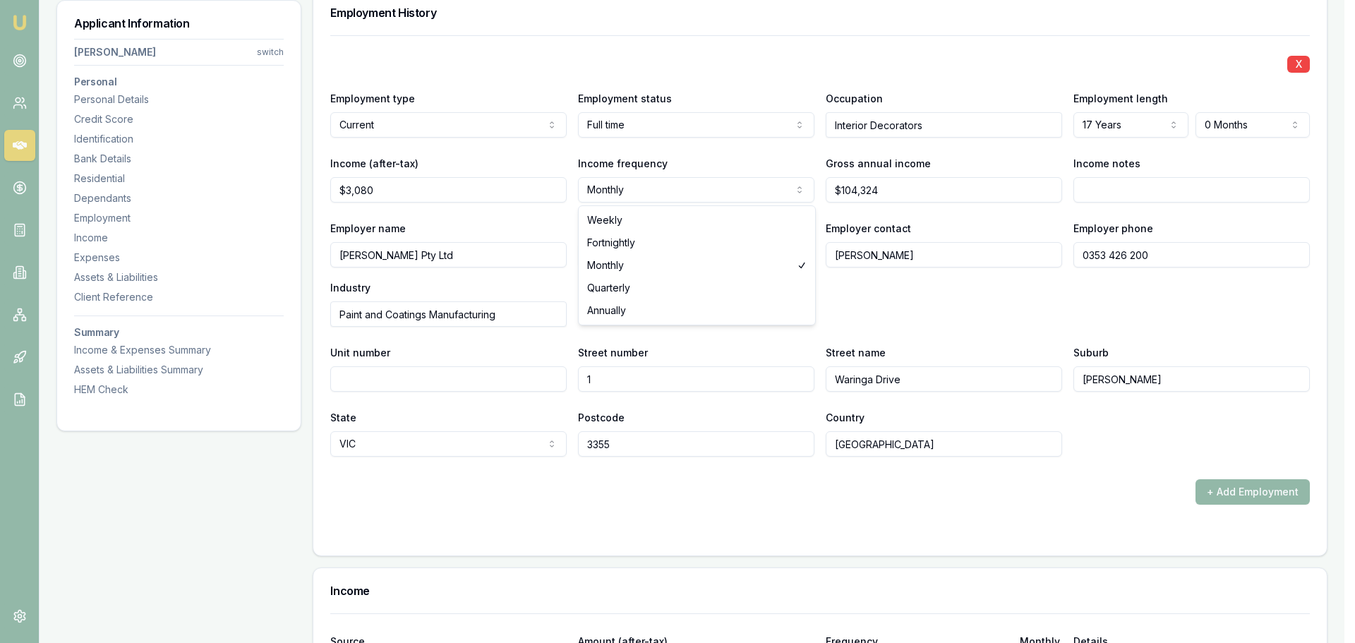
select select "FORTNIGHTLY"
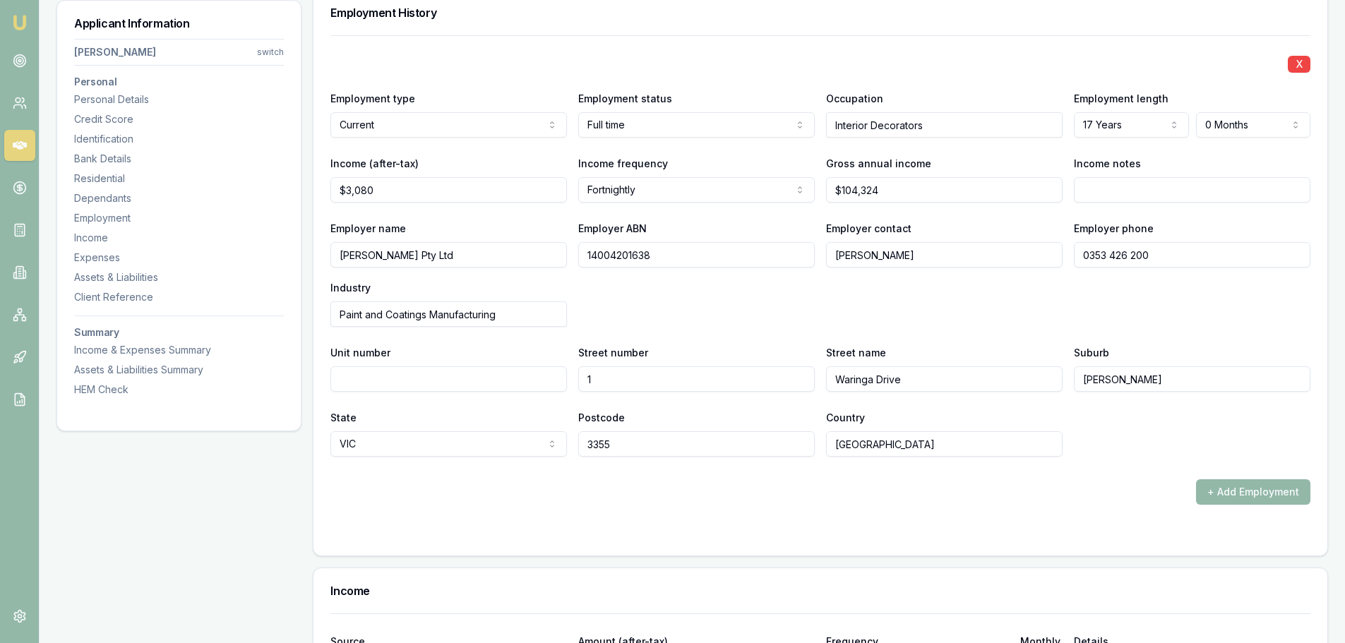
click at [565, 216] on div "X Employment type Current Current Previous Employment status Full time Full tim…" at bounding box center [820, 245] width 980 height 421
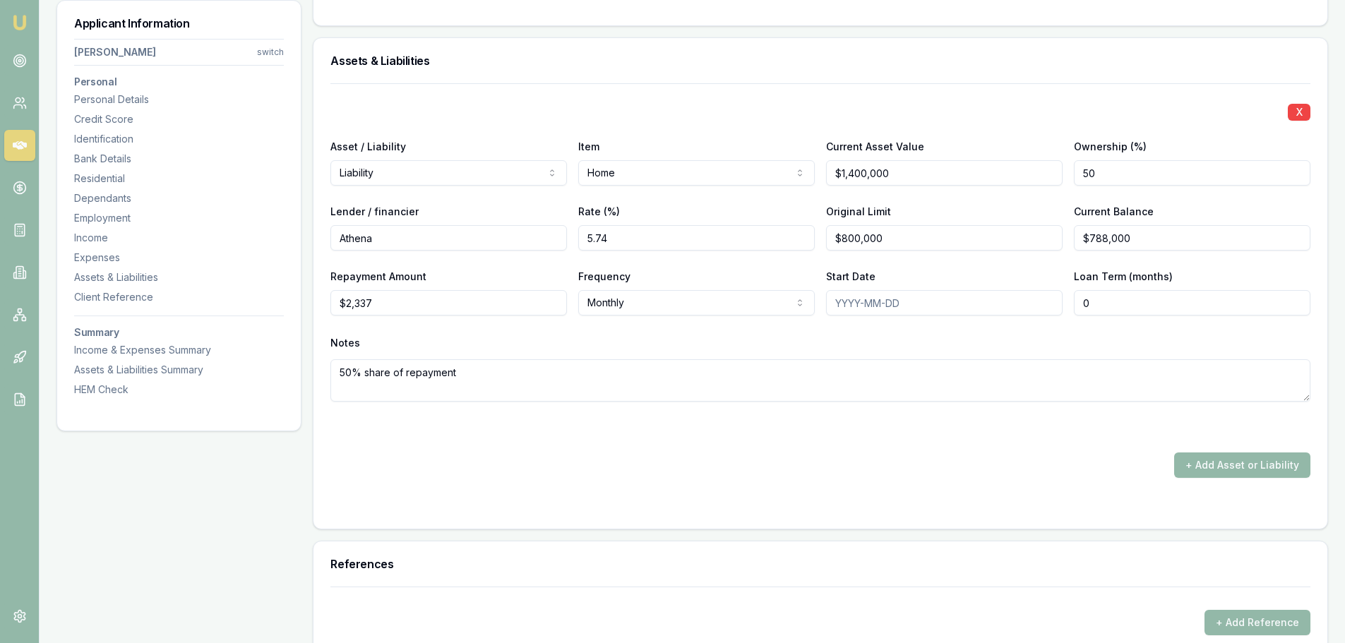
scroll to position [3024, 0]
click at [366, 63] on h3 "Assets & Liabilities" at bounding box center [820, 61] width 980 height 11
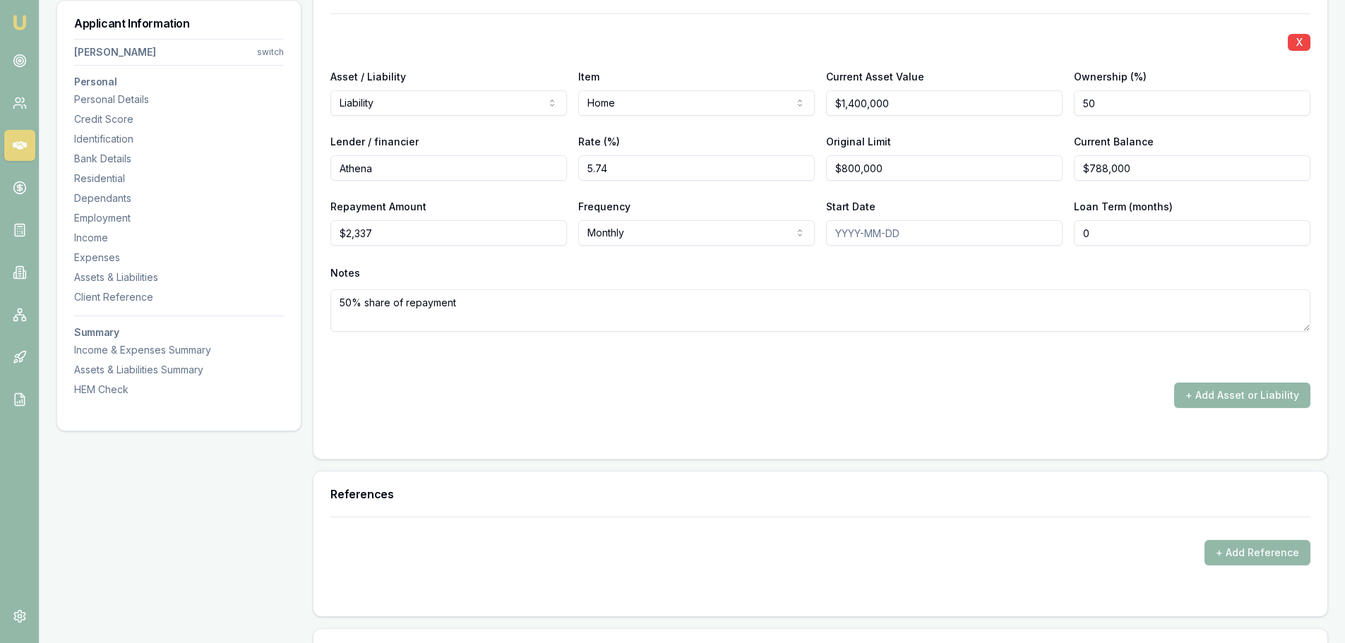
click at [535, 373] on div "X Asset / Liability Liability Asset Liability Item Home Home Car Boat Bike Cara…" at bounding box center [820, 210] width 980 height 395
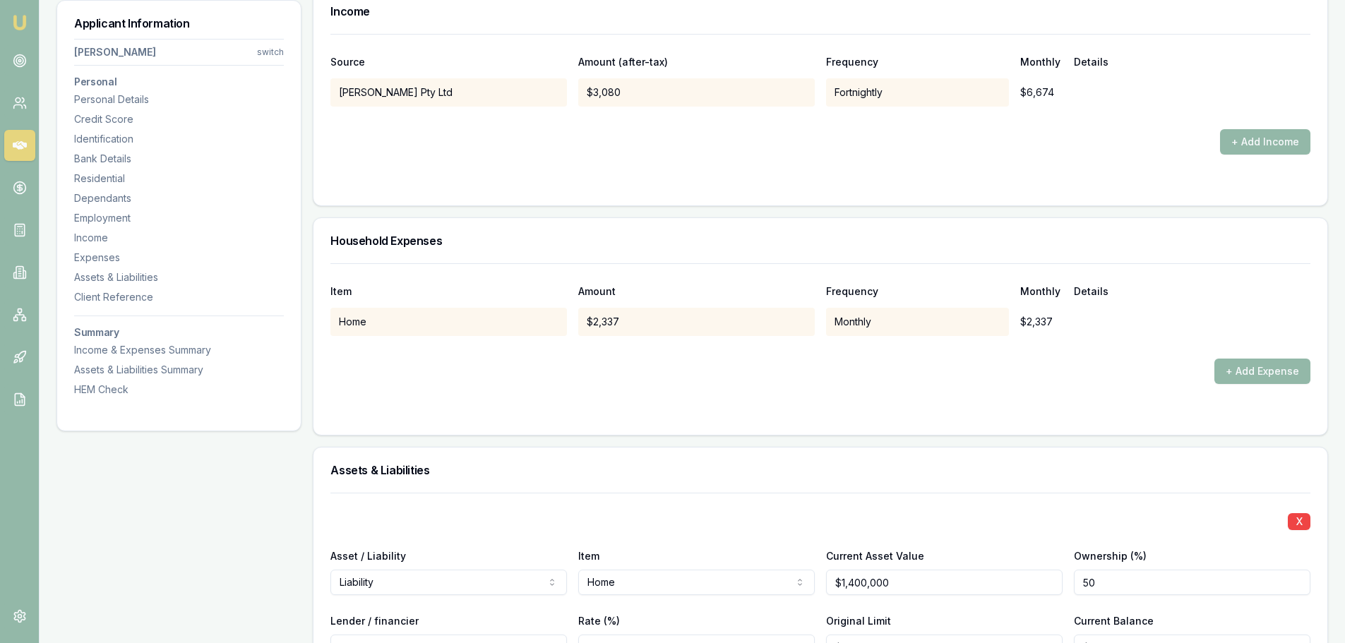
scroll to position [2603, 0]
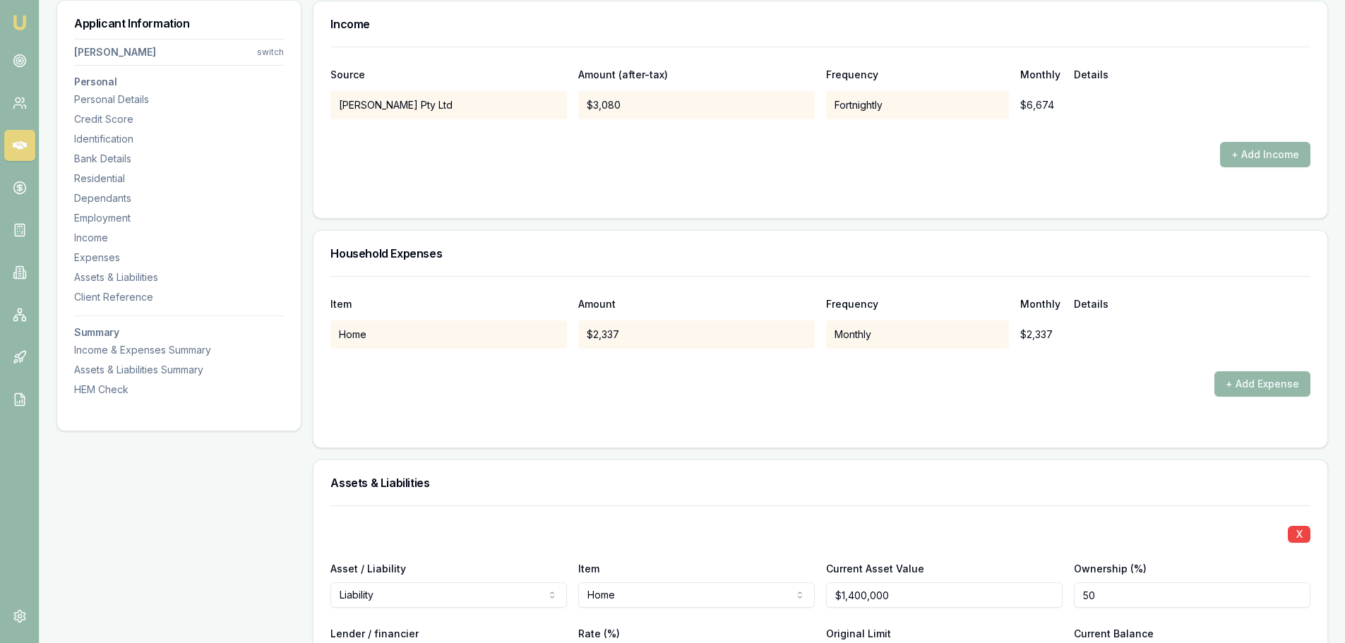
click at [1263, 383] on button "+ Add Expense" at bounding box center [1262, 383] width 96 height 25
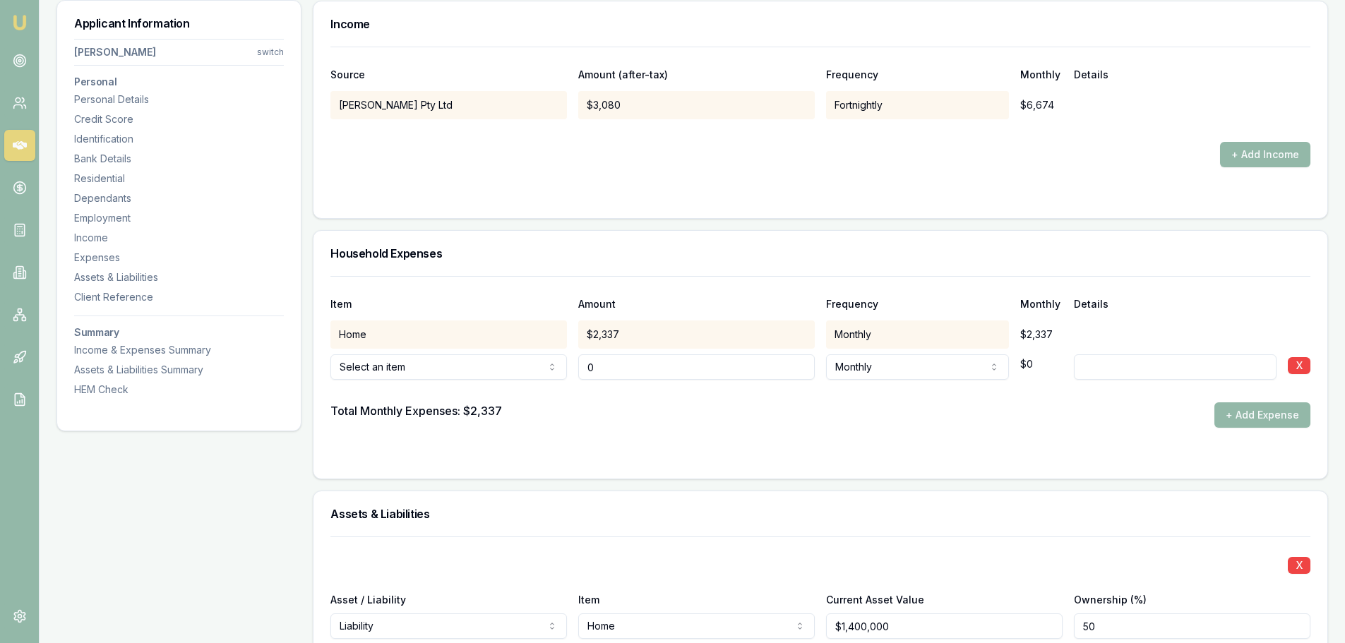
type input "$0"
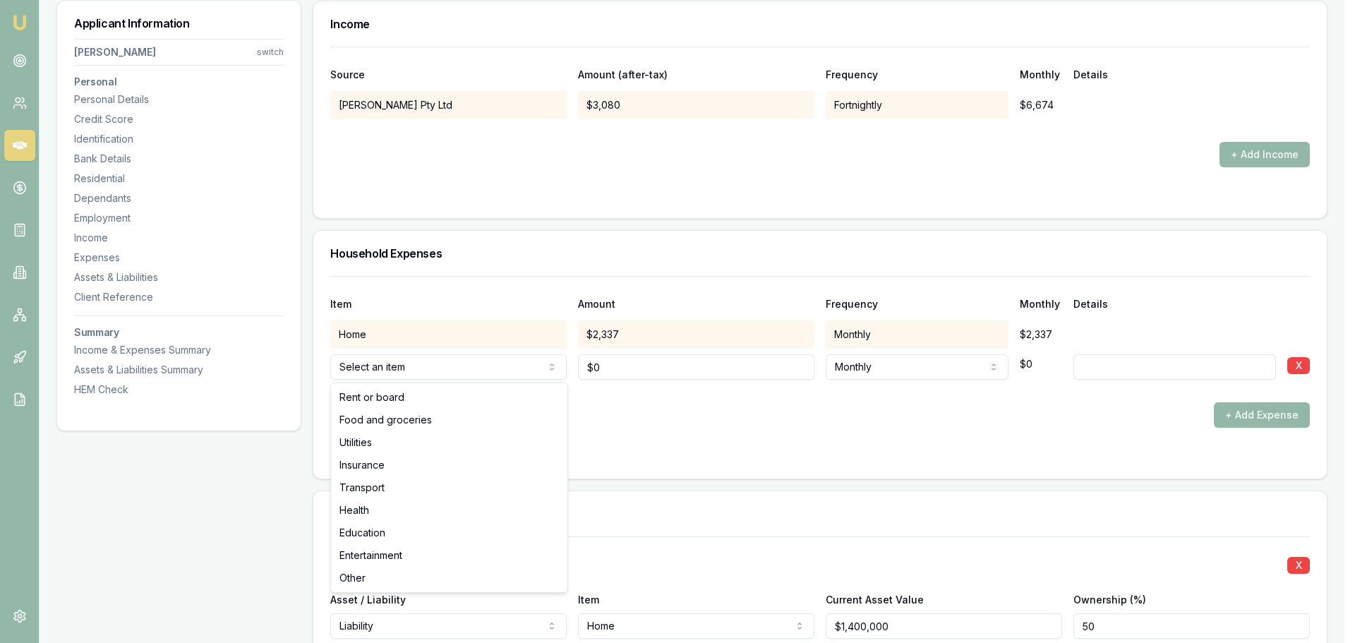
select select "FOOD_AND_GROCERIES"
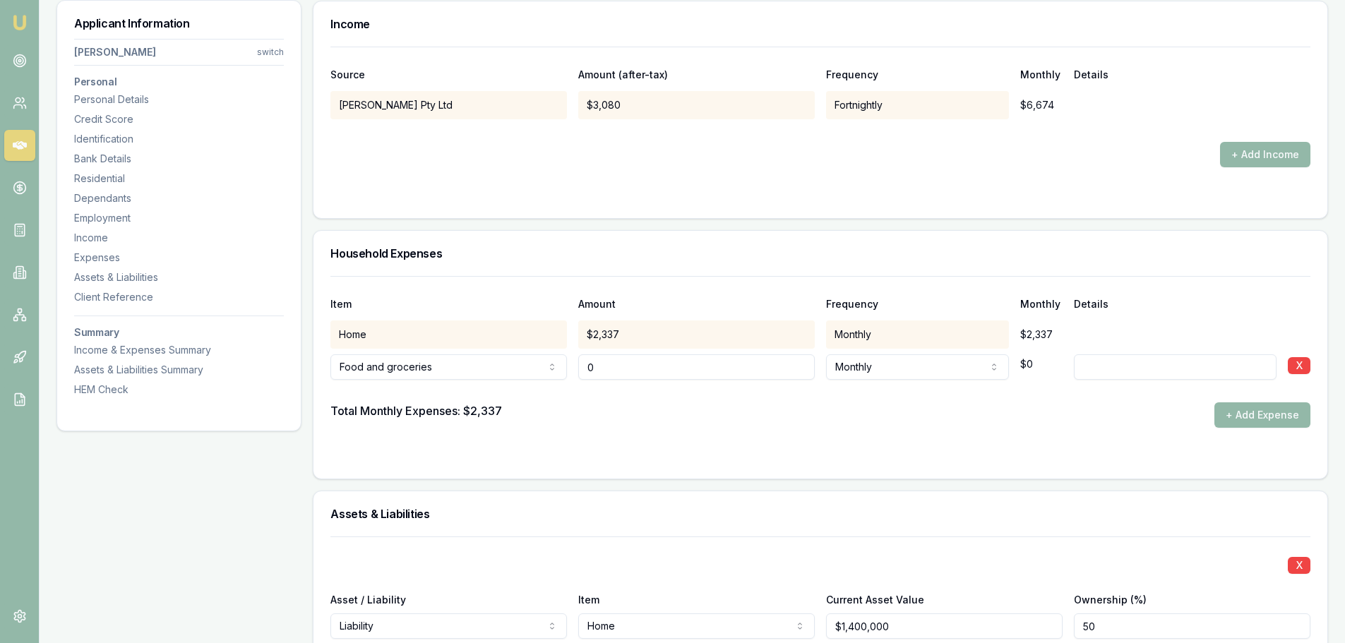
drag, startPoint x: 606, startPoint y: 374, endPoint x: 582, endPoint y: 376, distance: 24.1
click at [582, 376] on input "0" at bounding box center [696, 366] width 236 height 25
type input "$600"
click at [797, 414] on div "Total Monthly Expenses: $2,337 + Add Expense" at bounding box center [820, 414] width 980 height 25
click at [1256, 414] on button "+ Add Expense" at bounding box center [1262, 414] width 96 height 25
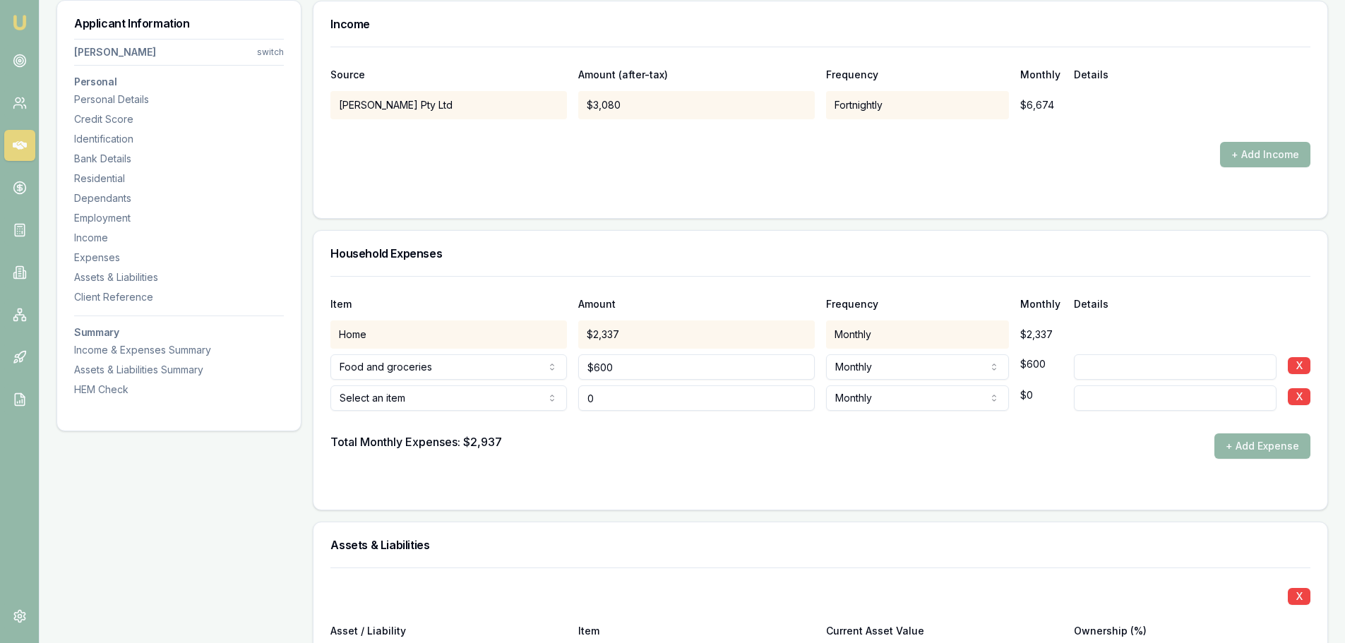
type input "$0"
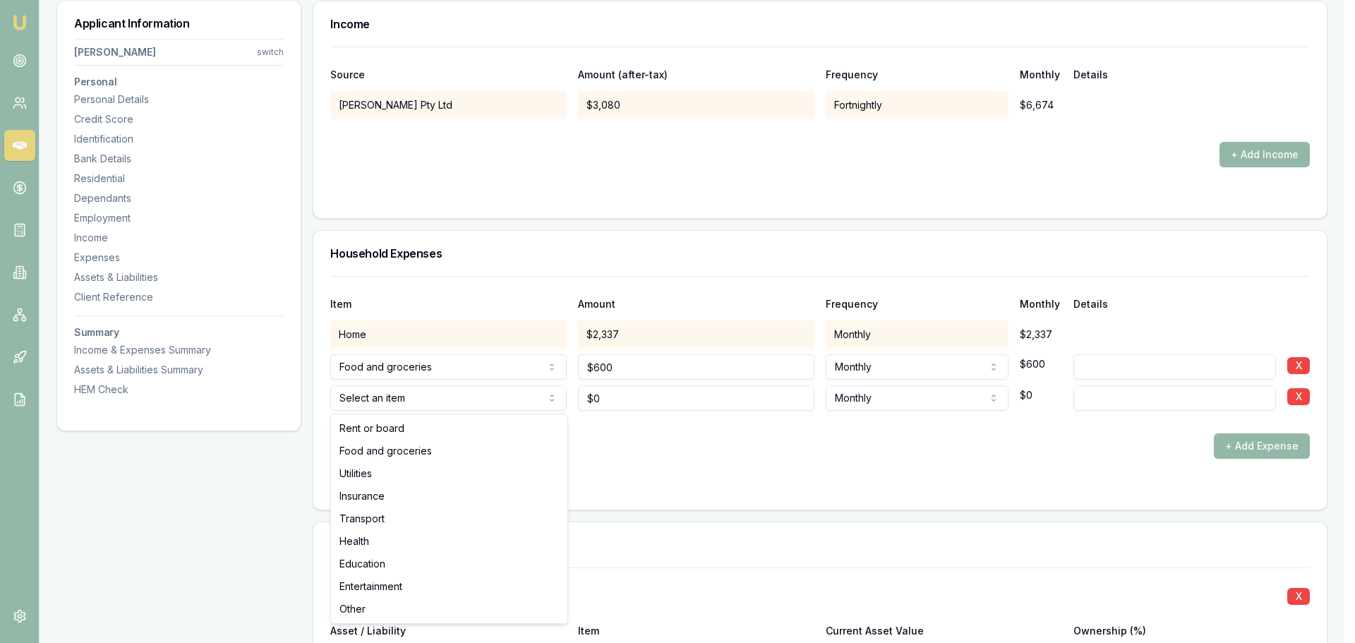
select select "UTILITIES"
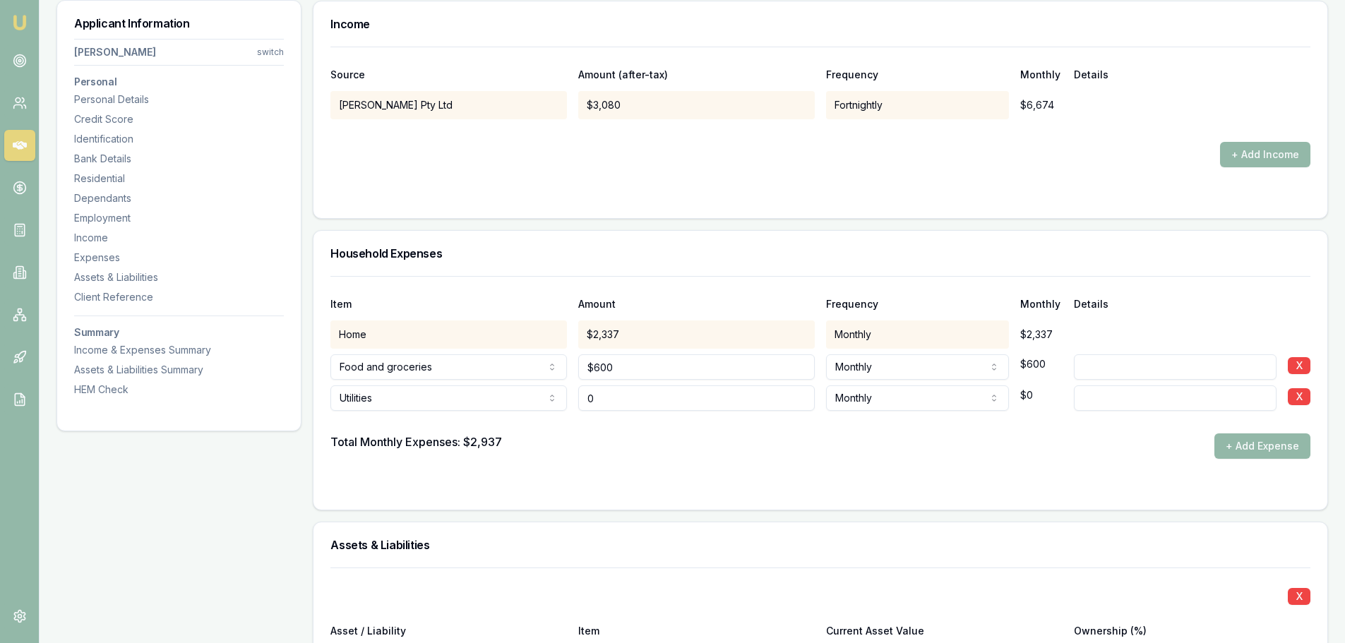
drag, startPoint x: 606, startPoint y: 402, endPoint x: 571, endPoint y: 400, distance: 35.3
click at [571, 400] on div "Utilities Rent or board Food and groceries Utilities Insurance Transport Health…" at bounding box center [820, 395] width 980 height 31
type input "$0"
drag, startPoint x: 591, startPoint y: 390, endPoint x: 573, endPoint y: 395, distance: 18.5
click at [573, 395] on div "Utilities Rent or board Food and groceries Utilities Insurance Transport Health…" at bounding box center [820, 395] width 980 height 31
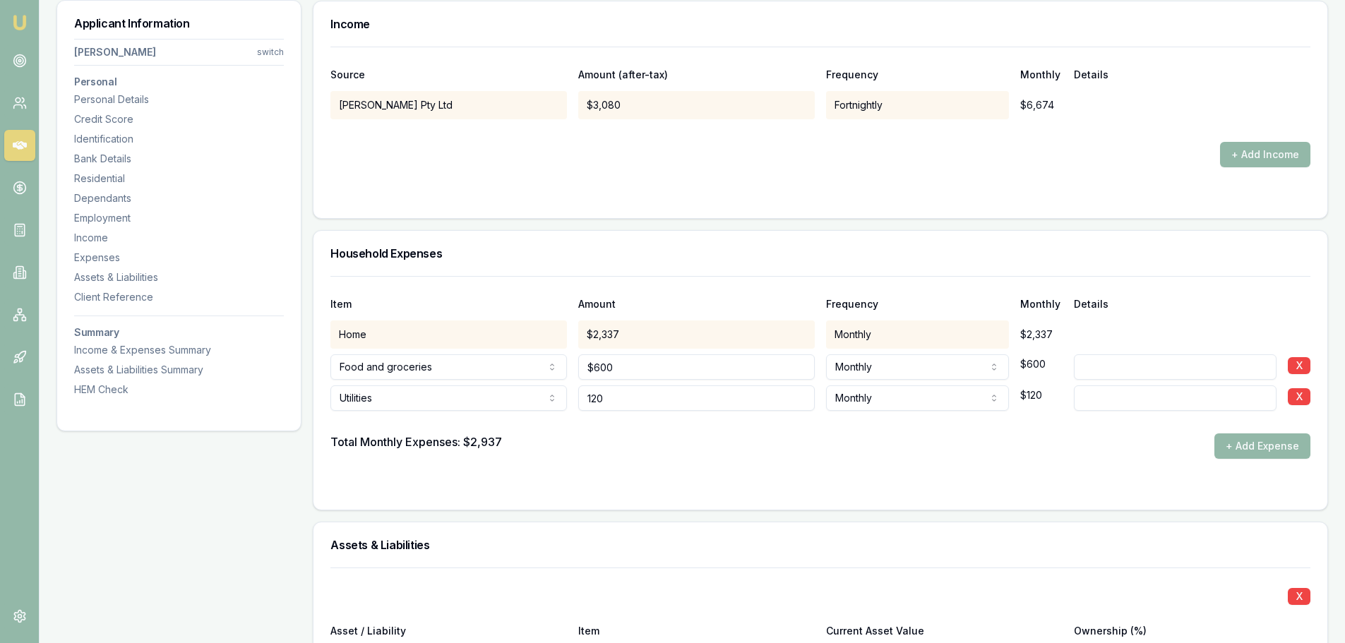
type input "$120"
click at [642, 441] on div "Total Monthly Expenses: $2,937 + Add Expense" at bounding box center [820, 445] width 980 height 25
click at [1217, 445] on button "+ Add Expense" at bounding box center [1262, 445] width 96 height 25
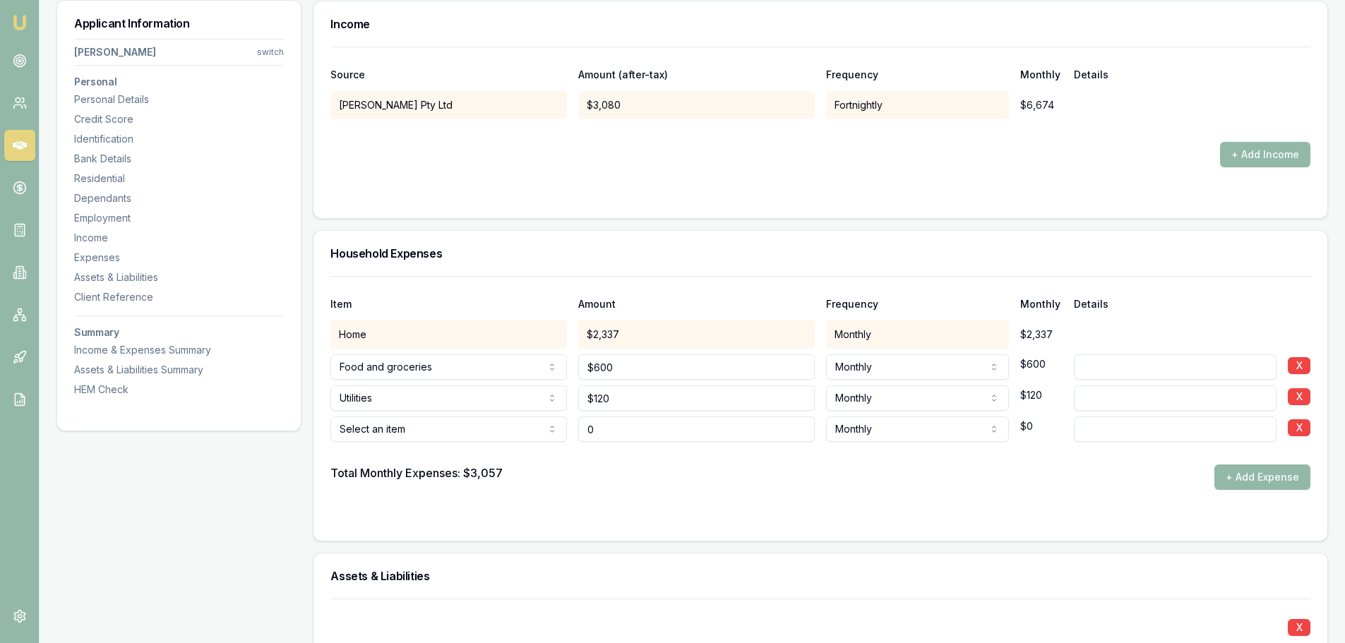
type input "$0"
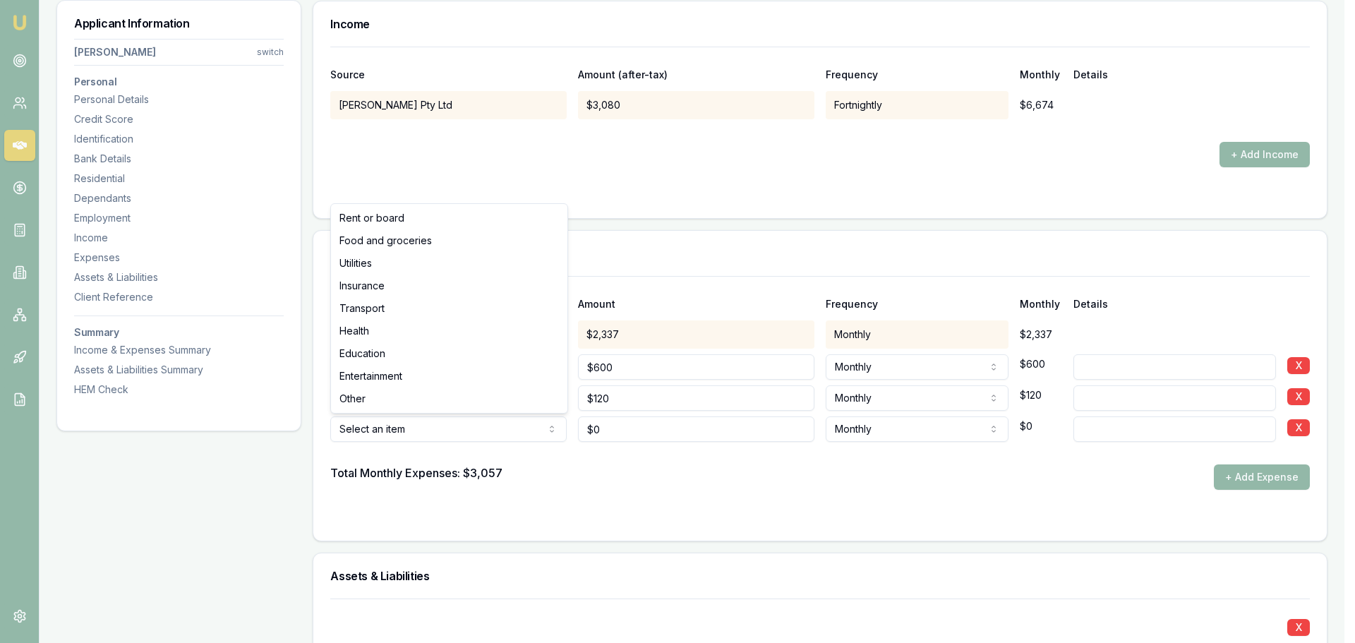
select select "INSURANCE"
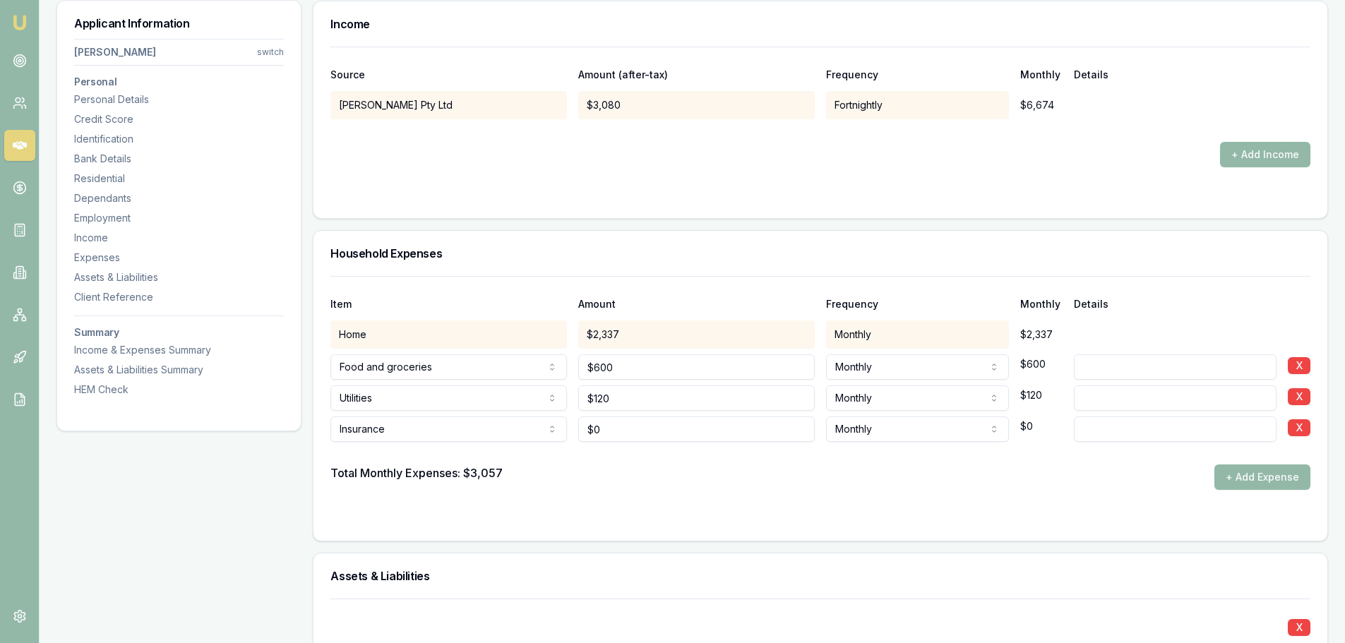
click at [1170, 399] on input at bounding box center [1175, 397] width 203 height 25
type input "G"
type input "Electtricity"
type input "Elect & Gas"
click at [1097, 414] on div at bounding box center [1175, 426] width 203 height 31
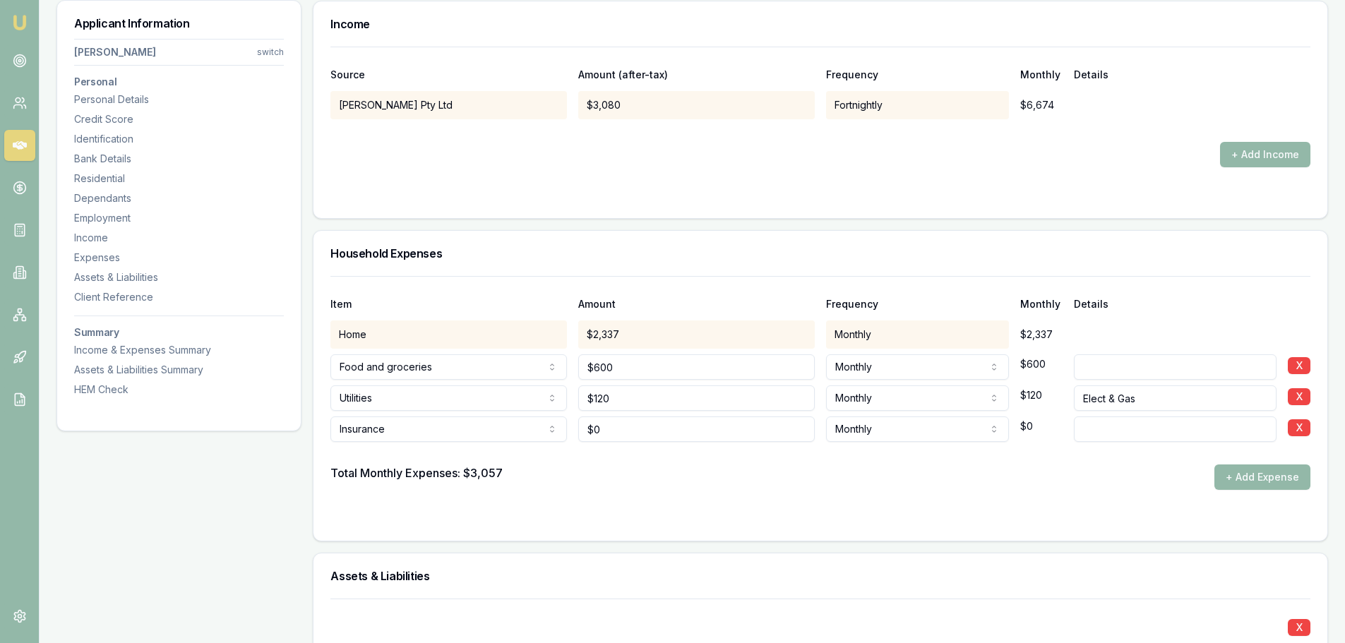
click at [1111, 429] on input at bounding box center [1175, 428] width 203 height 25
type input "Health"
type input "0"
click at [611, 438] on input "0" at bounding box center [696, 428] width 236 height 25
click at [620, 423] on input "text" at bounding box center [696, 428] width 236 height 25
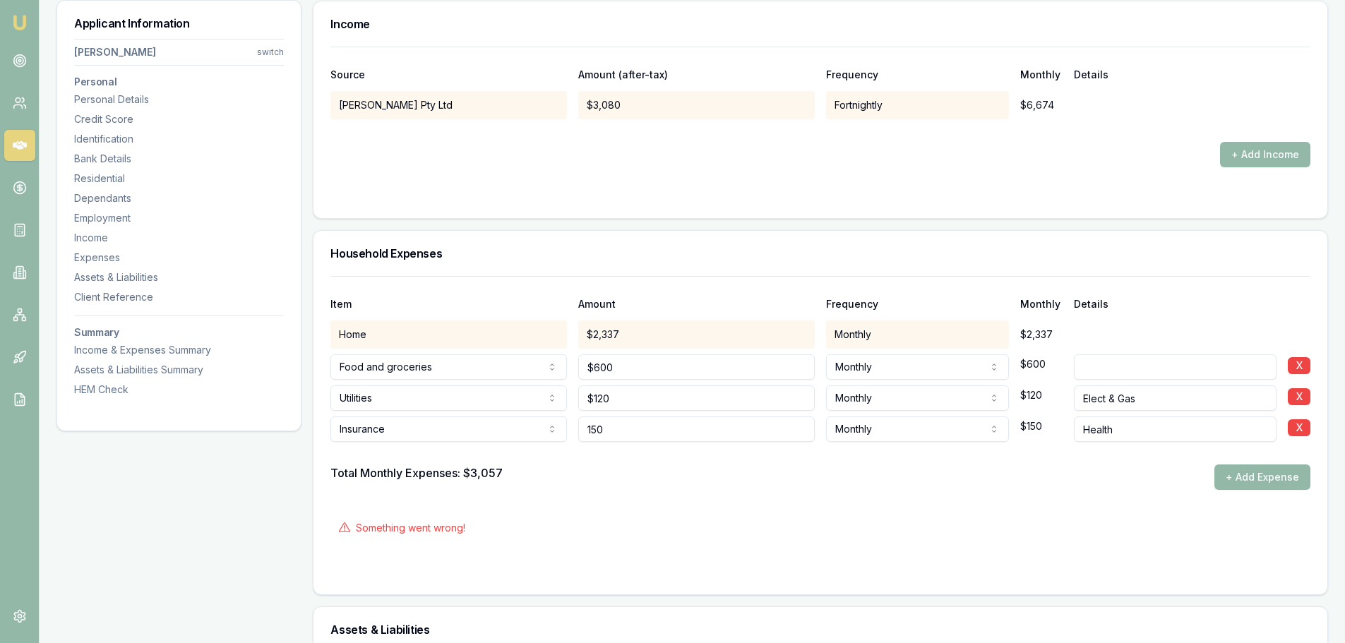
type input "$150"
click at [1004, 474] on div "Total Monthly Expenses: $3,057 + Add Expense" at bounding box center [820, 476] width 980 height 25
click at [1230, 476] on button "+ Add Expense" at bounding box center [1262, 476] width 96 height 25
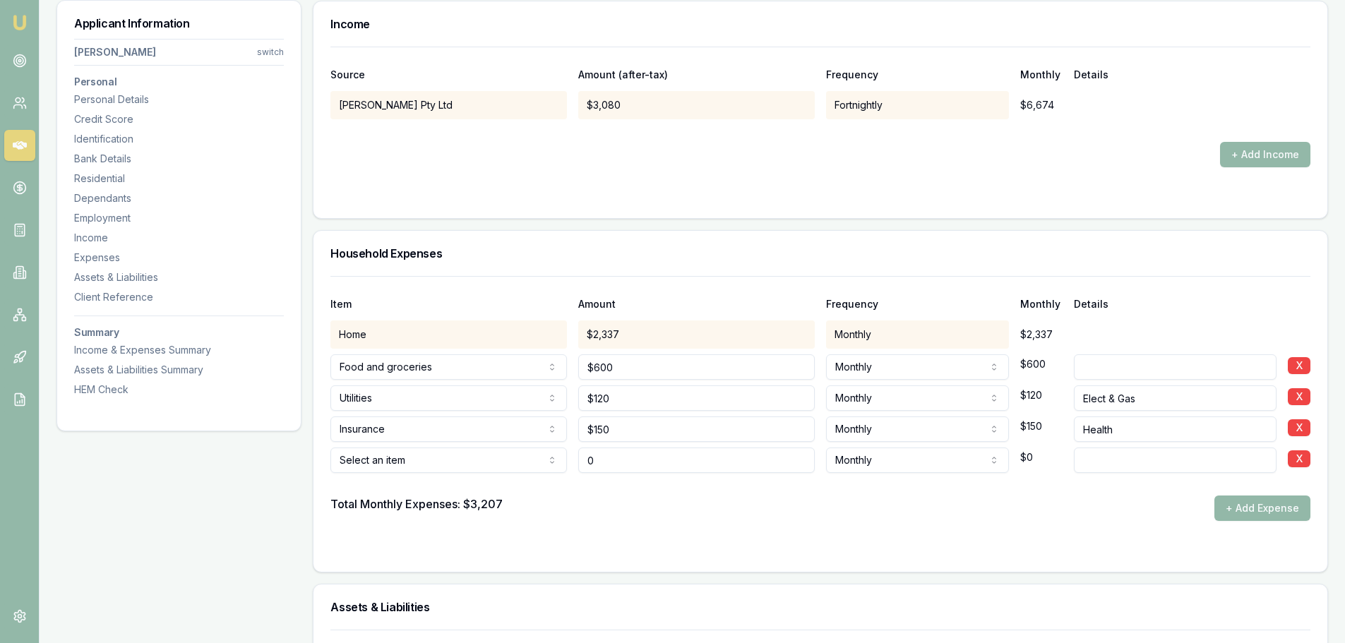
type input "$0"
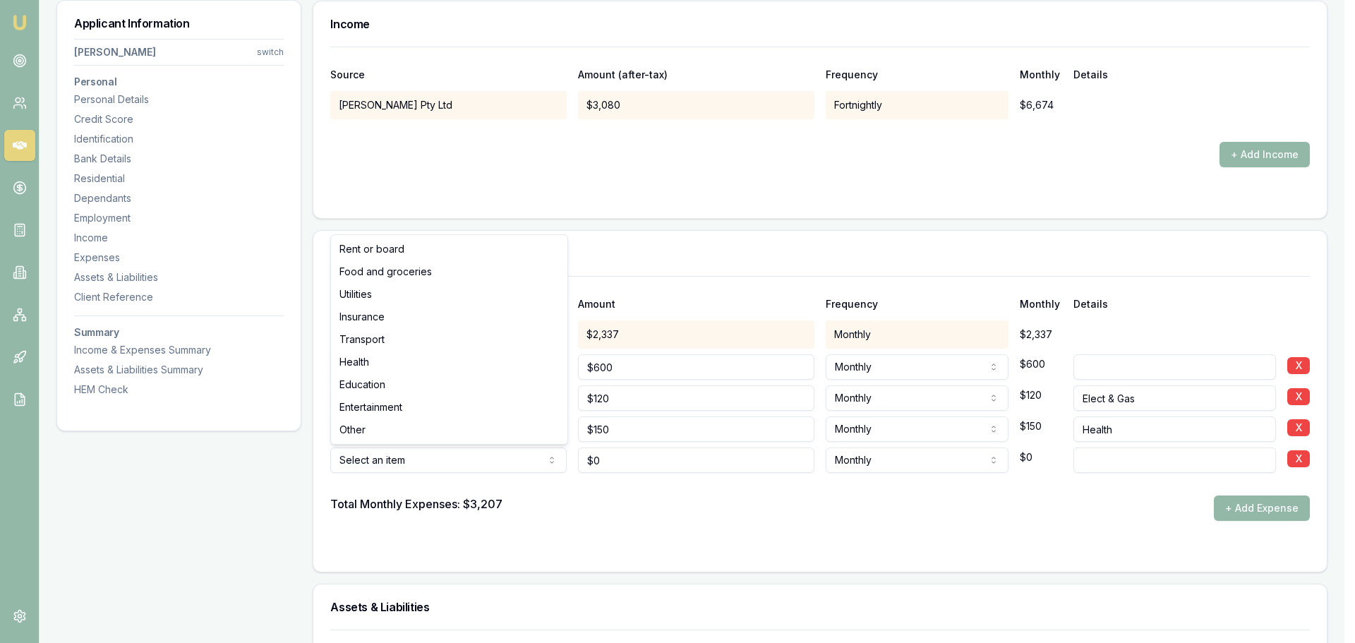
select select "INSURANCE"
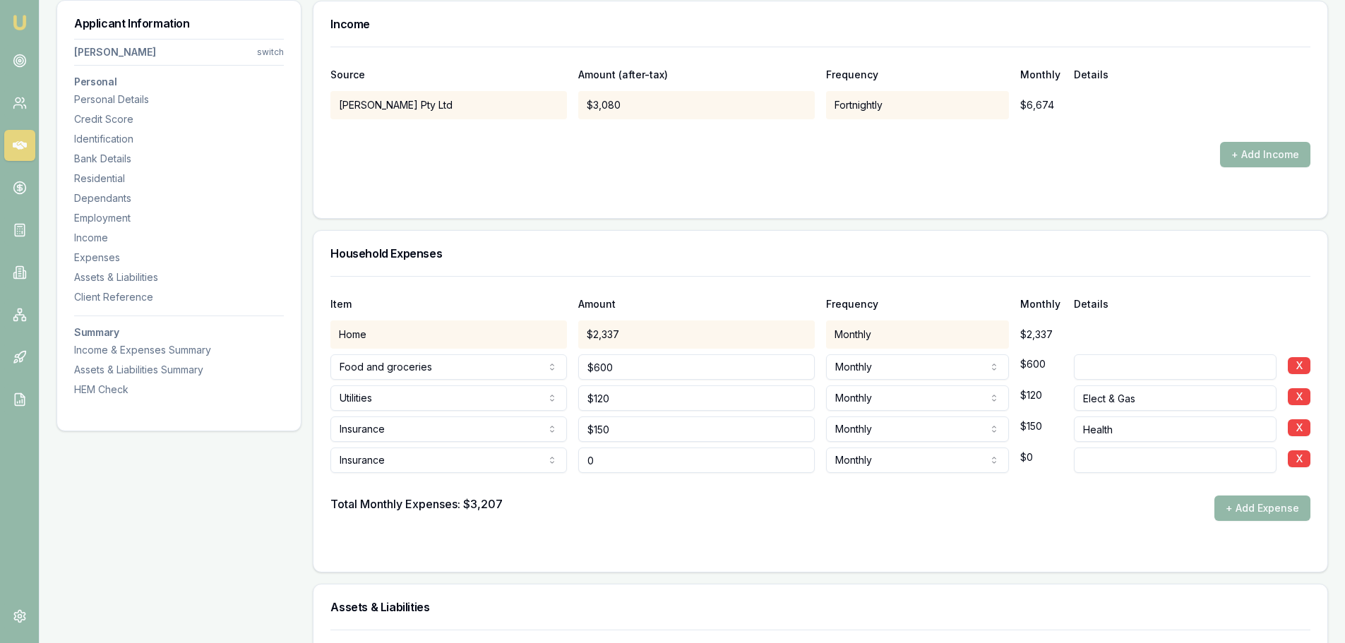
click at [642, 464] on input "0" at bounding box center [696, 460] width 236 height 25
drag, startPoint x: 574, startPoint y: 459, endPoint x: 546, endPoint y: 459, distance: 28.2
click at [546, 459] on div "Insurance Rent or board Food and groceries Utilities Insurance Transport Health…" at bounding box center [820, 457] width 980 height 31
type input "$0"
click at [712, 563] on div "Item Amount Frequency Monthly Details Home $2,337 Monthly $2,337 Food and groce…" at bounding box center [820, 424] width 1014 height 296
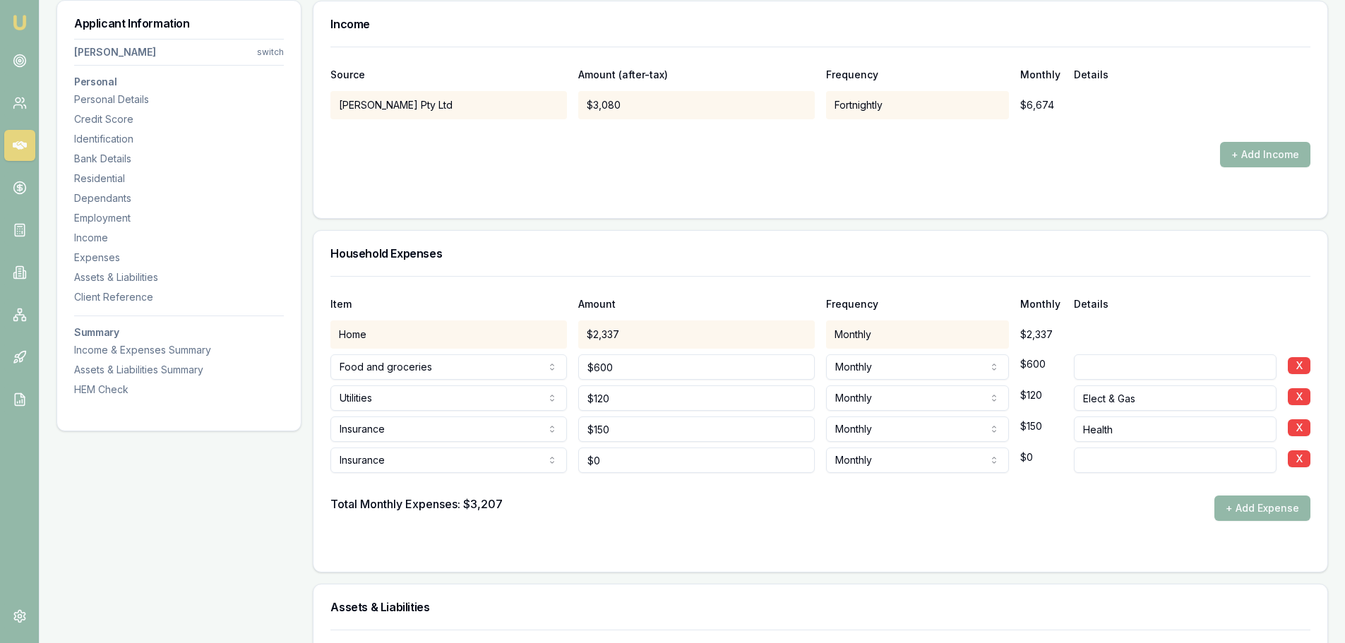
click at [688, 534] on form "Item Amount Frequency Monthly Details Home $2,337 Monthly $2,337 Food and groce…" at bounding box center [820, 415] width 980 height 279
click at [602, 460] on input "0" at bounding box center [696, 460] width 236 height 25
drag, startPoint x: 636, startPoint y: 464, endPoint x: 570, endPoint y: 469, distance: 65.9
click at [570, 469] on div "Insurance Rent or board Food and groceries Utilities Insurance Transport Health…" at bounding box center [820, 457] width 980 height 31
type input "$120"
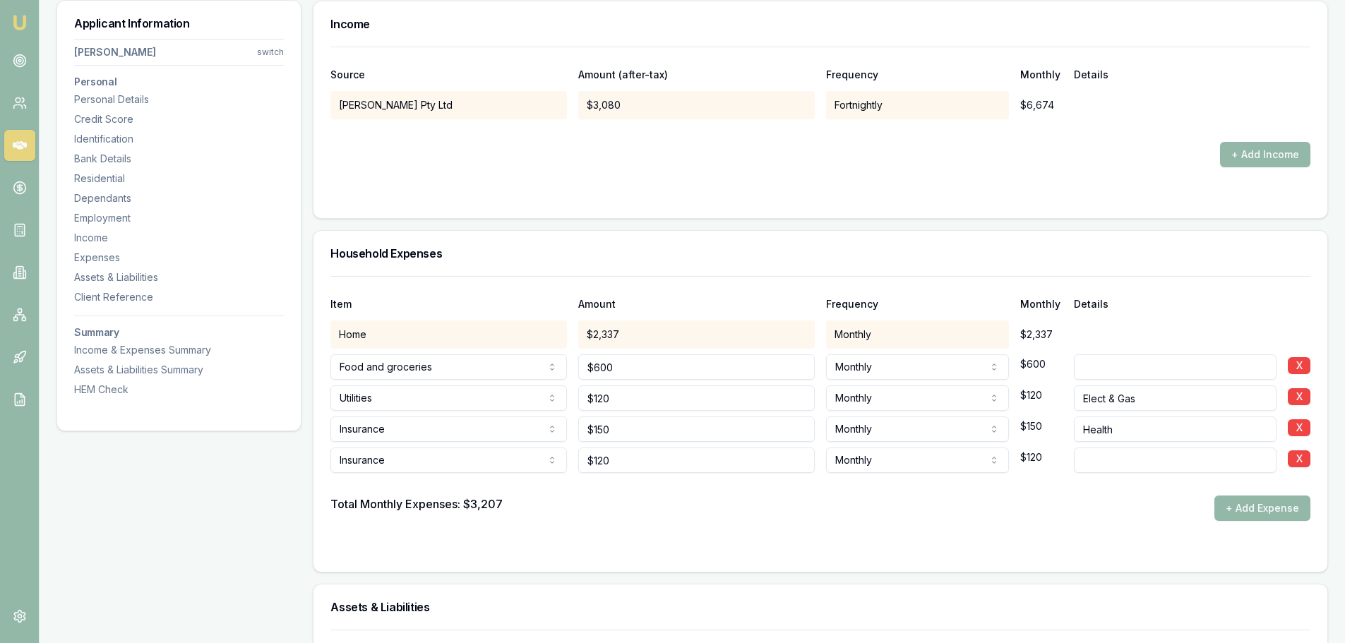
click at [1091, 445] on div at bounding box center [1175, 457] width 203 height 31
click at [1101, 453] on input at bounding box center [1175, 460] width 203 height 25
type input "Home & Contents"
click at [935, 519] on div "Total Monthly Expenses: $3,327 + Add Expense" at bounding box center [820, 508] width 980 height 25
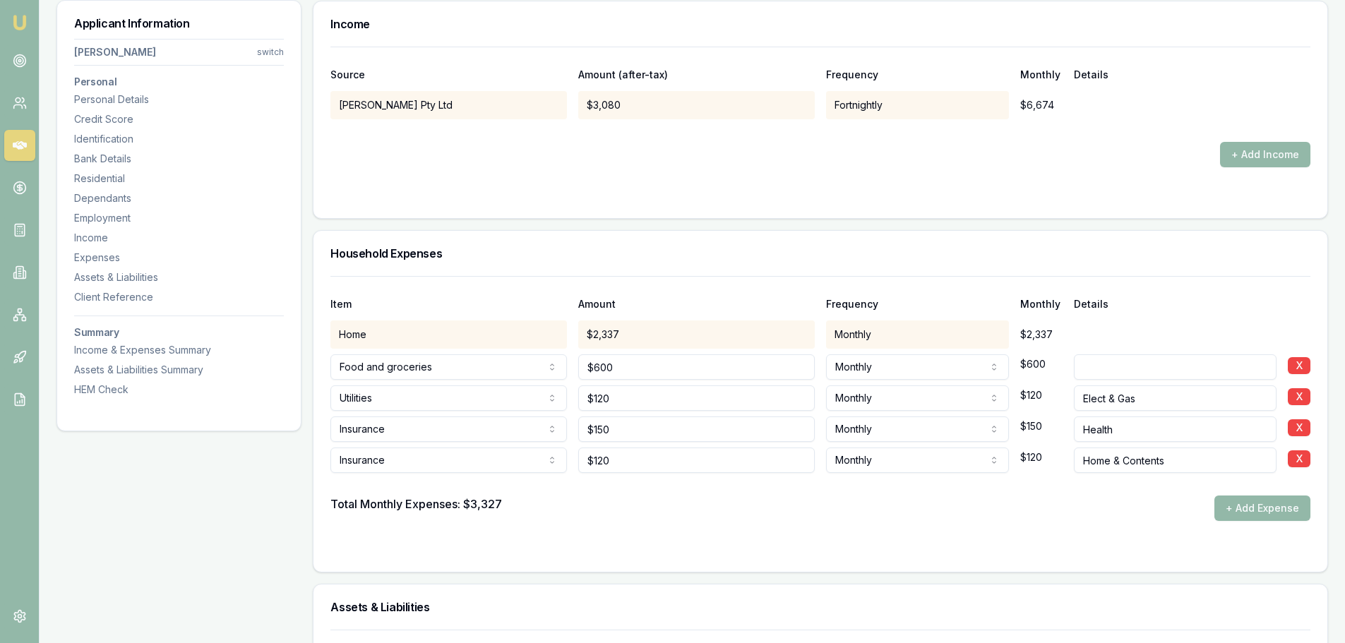
click at [935, 519] on div "Total Monthly Expenses: $3,327 + Add Expense" at bounding box center [820, 508] width 980 height 25
click at [1287, 509] on button "+ Add Expense" at bounding box center [1262, 508] width 96 height 25
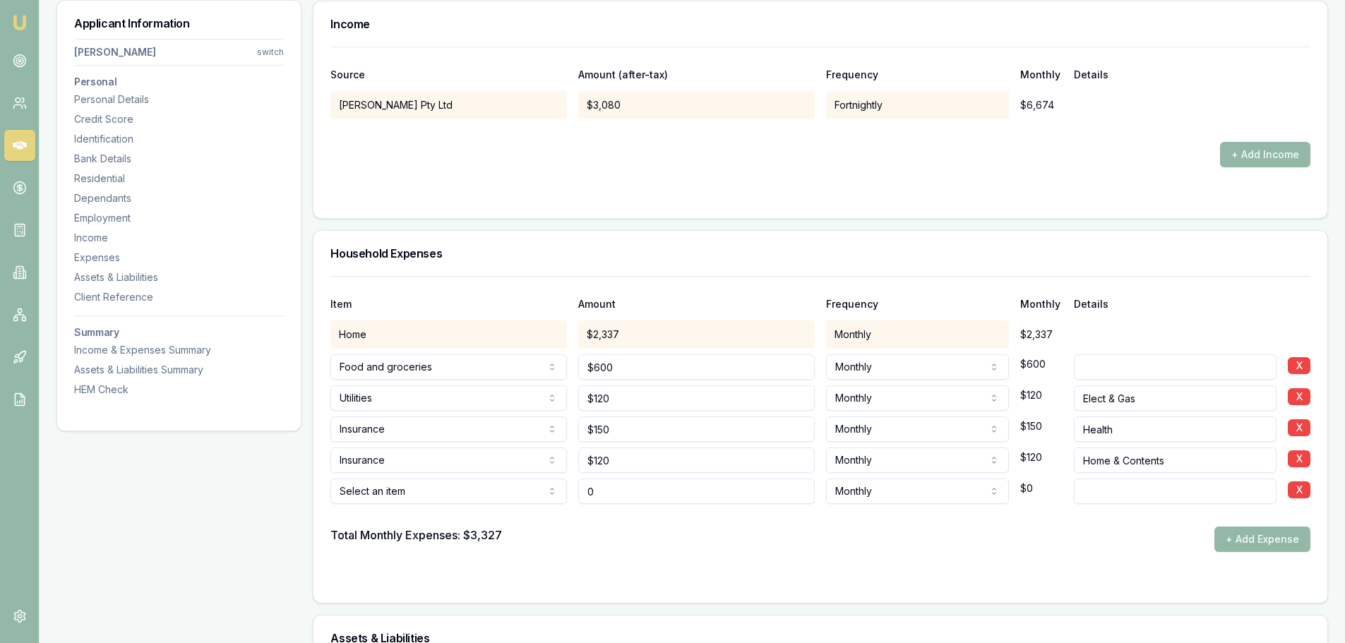
type input "$0"
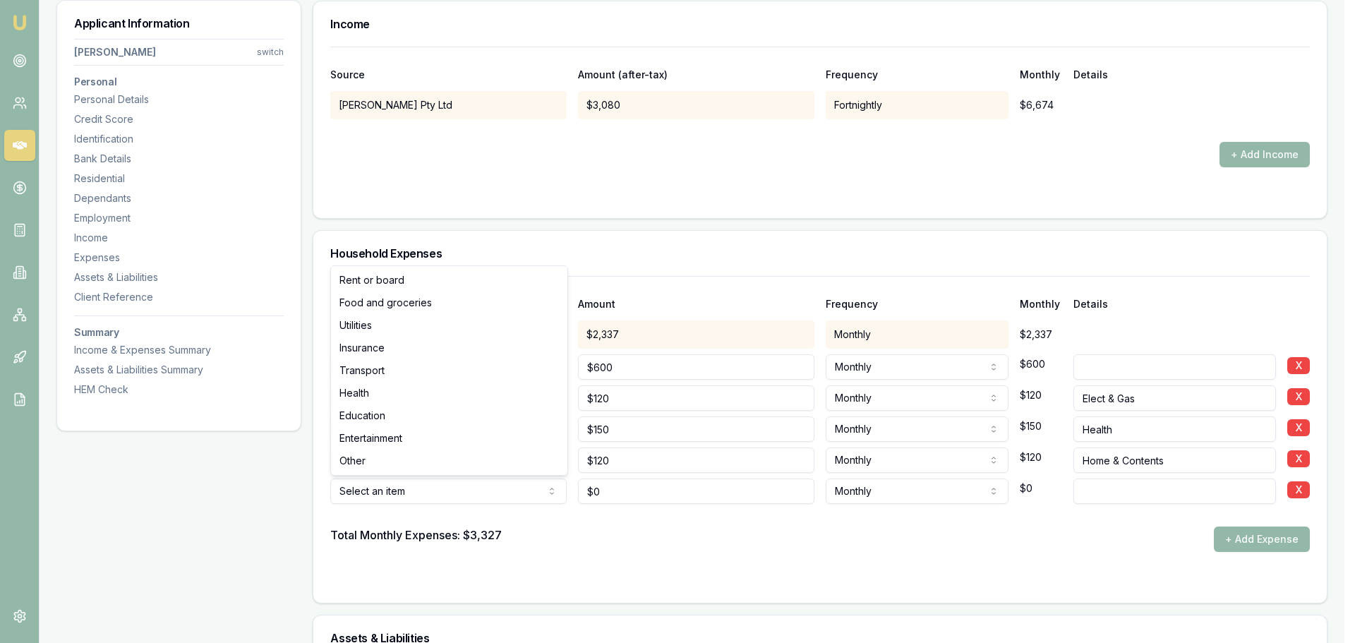
select select "TRANSPORT"
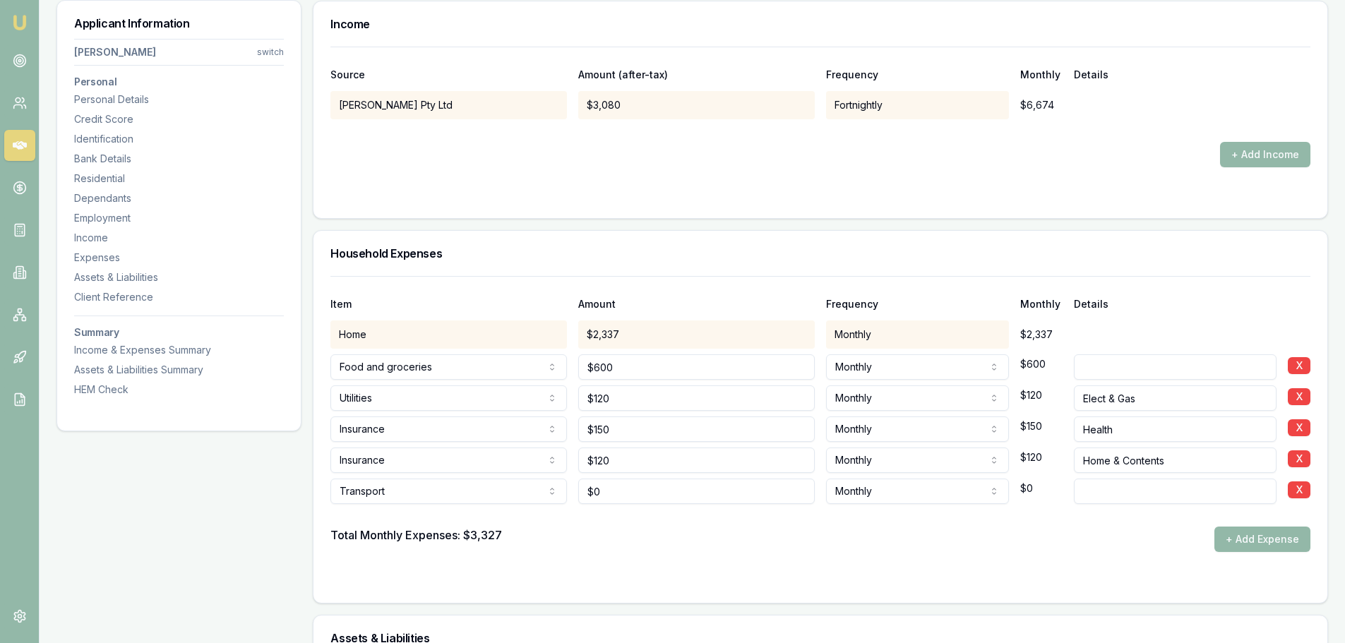
click at [1100, 493] on input at bounding box center [1175, 491] width 203 height 25
type input "Company car and fuel"
click at [1086, 534] on div "Total Monthly Expenses: $3,327 + Add Expense" at bounding box center [820, 539] width 980 height 25
click at [1244, 534] on button "+ Add Expense" at bounding box center [1262, 539] width 96 height 25
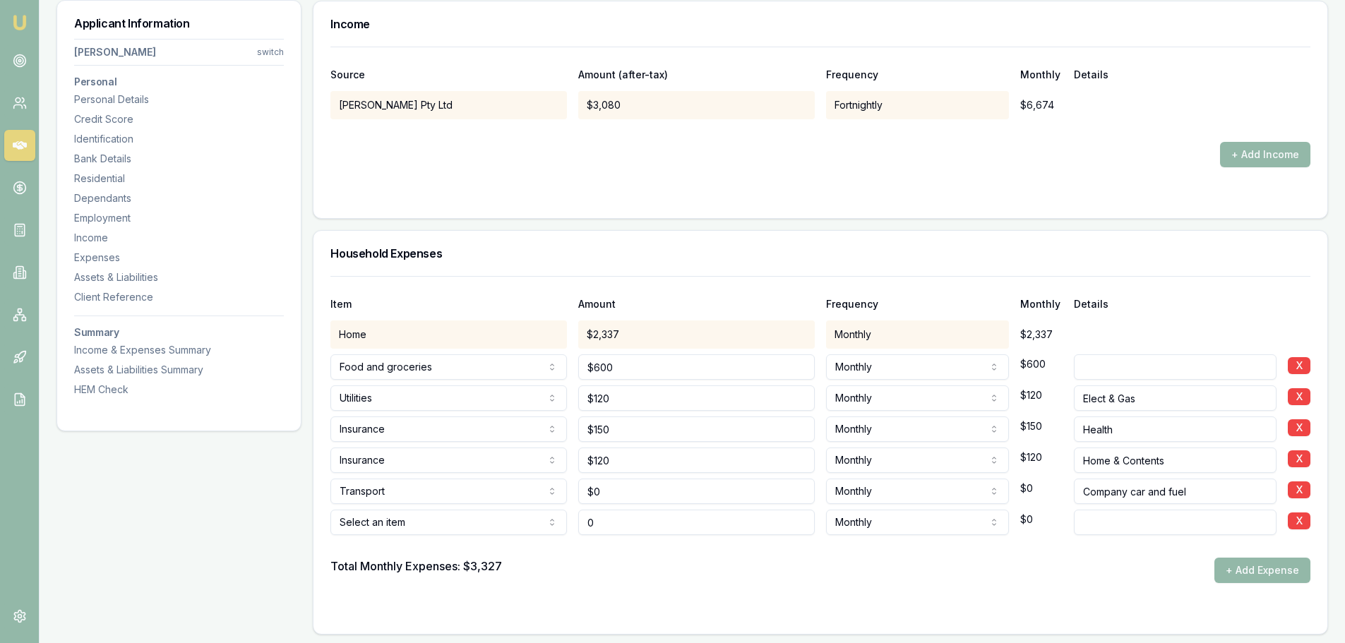
type input "$0"
click at [1203, 492] on input "Company car and fuel" at bounding box center [1175, 491] width 203 height 25
click at [1161, 490] on input "Company car and fuel" at bounding box center [1175, 491] width 203 height 25
type input "Zero cost due to company car"
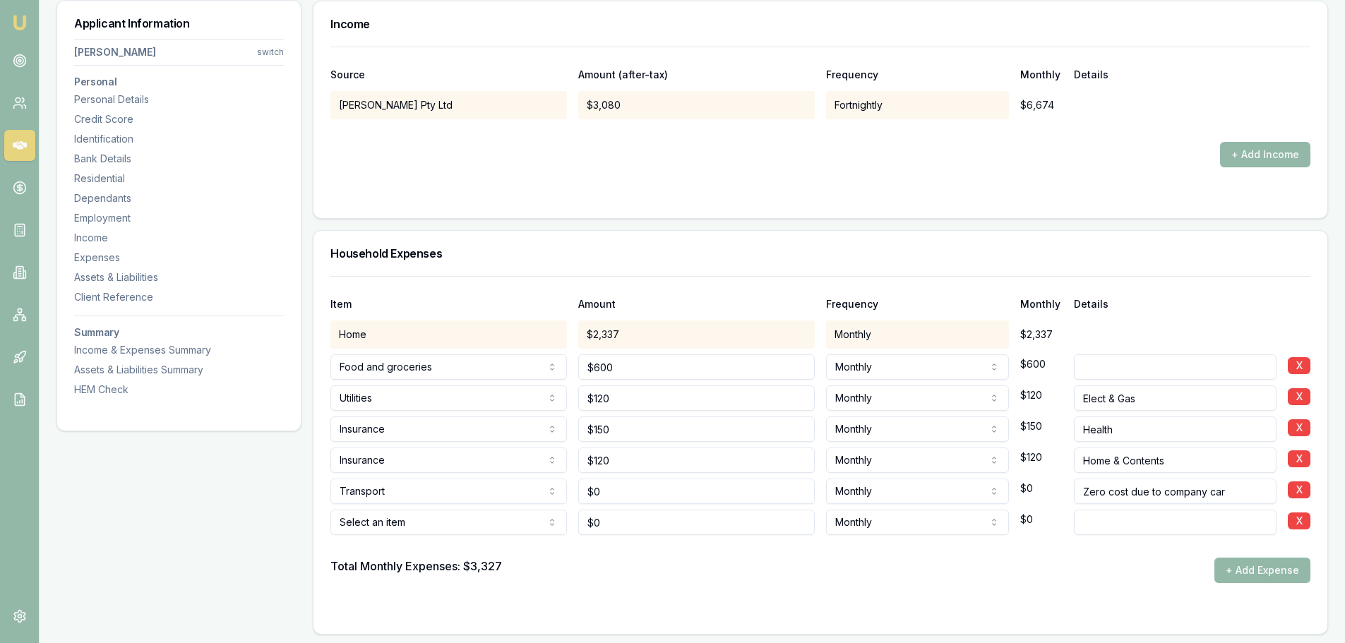
click at [1091, 547] on div at bounding box center [820, 546] width 980 height 23
click at [1102, 526] on input at bounding box center [1175, 522] width 203 height 25
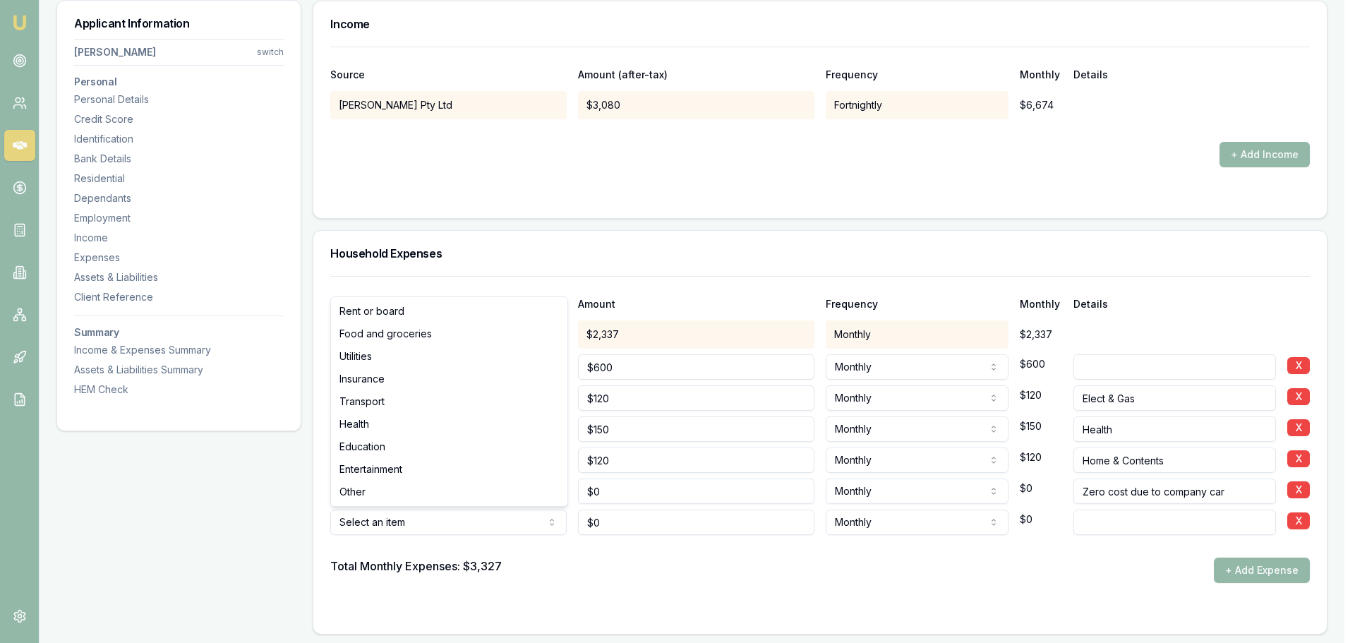
select select "UTILITIES"
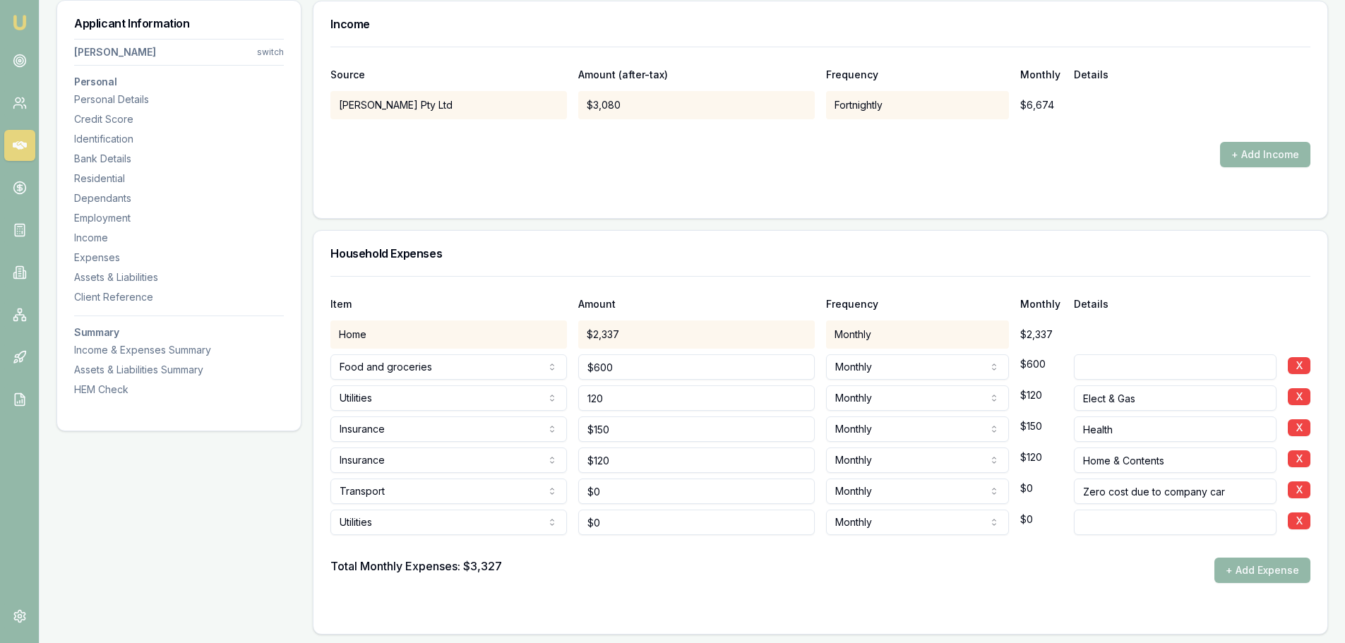
drag, startPoint x: 611, startPoint y: 401, endPoint x: 573, endPoint y: 401, distance: 37.4
click at [573, 401] on div "Utilities Rent or board Food and groceries Utilities Insurance Transport Health…" at bounding box center [820, 395] width 980 height 31
type input "$120"
drag, startPoint x: 565, startPoint y: 399, endPoint x: 552, endPoint y: 397, distance: 12.9
click at [552, 397] on div "Utilities Rent or board Food and groceries Utilities Insurance Transport Health…" at bounding box center [820, 395] width 980 height 31
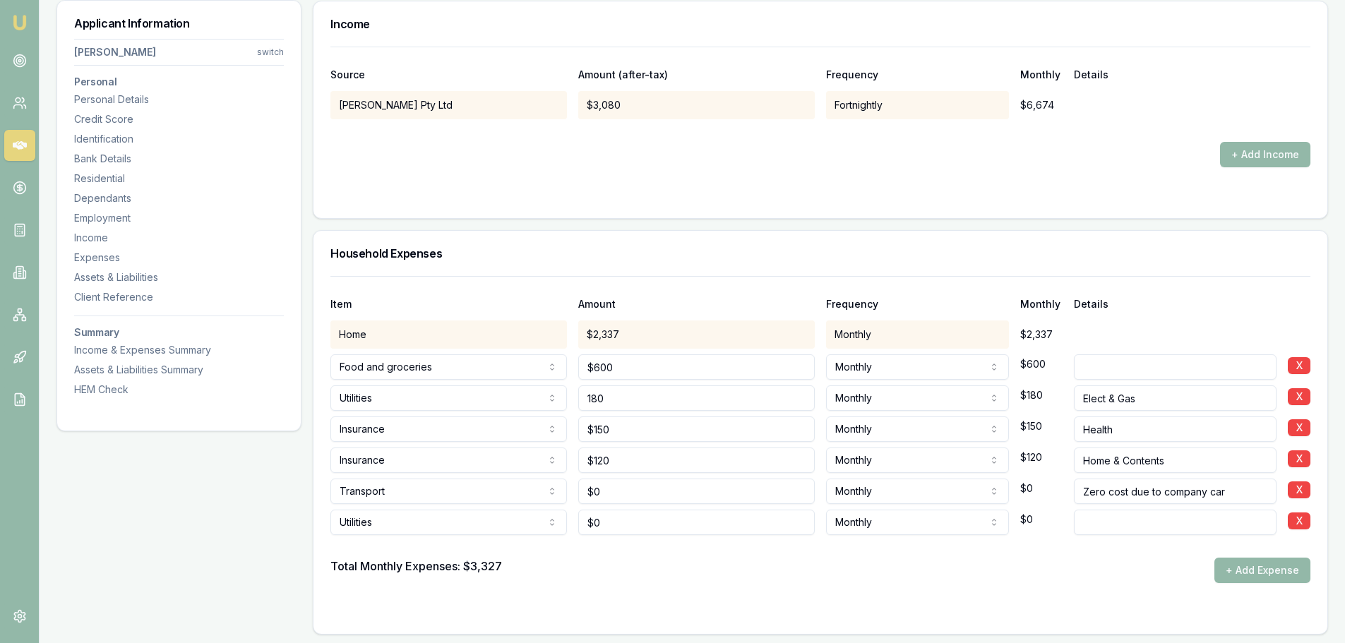
type input "$180"
click at [1115, 398] on input "Elect & Gas" at bounding box center [1175, 397] width 203 height 25
type input "Elect, Gas & Water"
click at [1000, 574] on div "Total Monthly Expenses: $3,327 + Add Expense" at bounding box center [820, 570] width 980 height 25
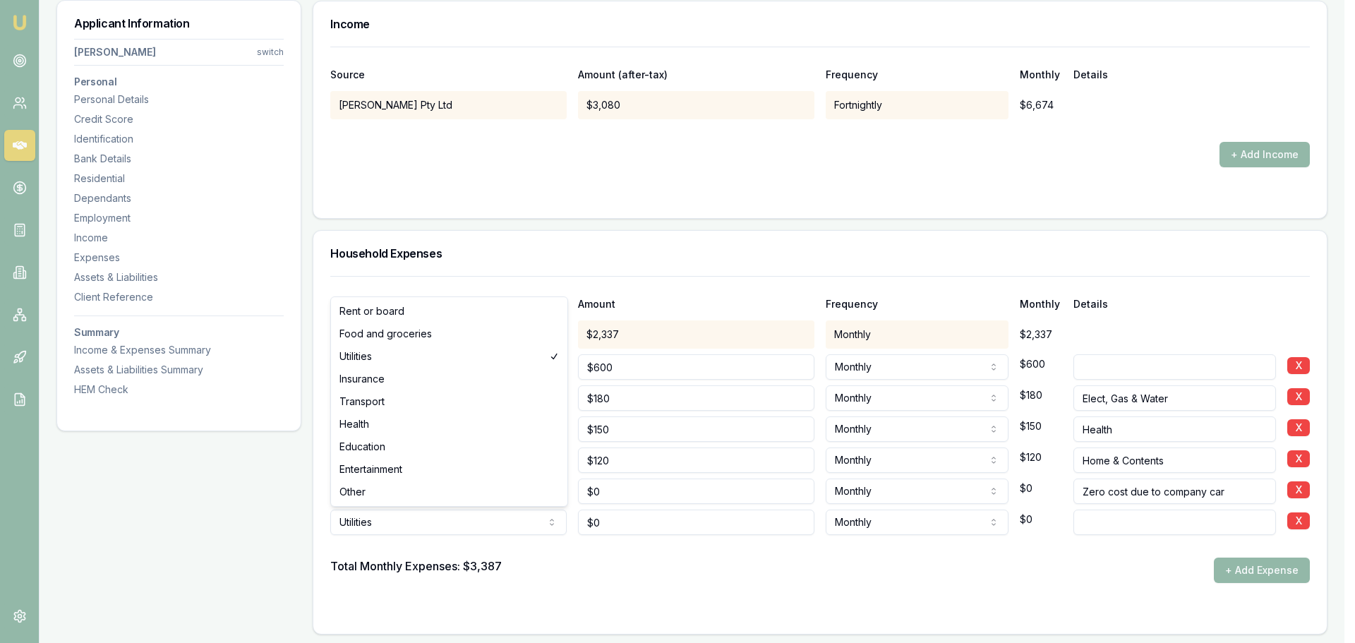
select select "OTHER"
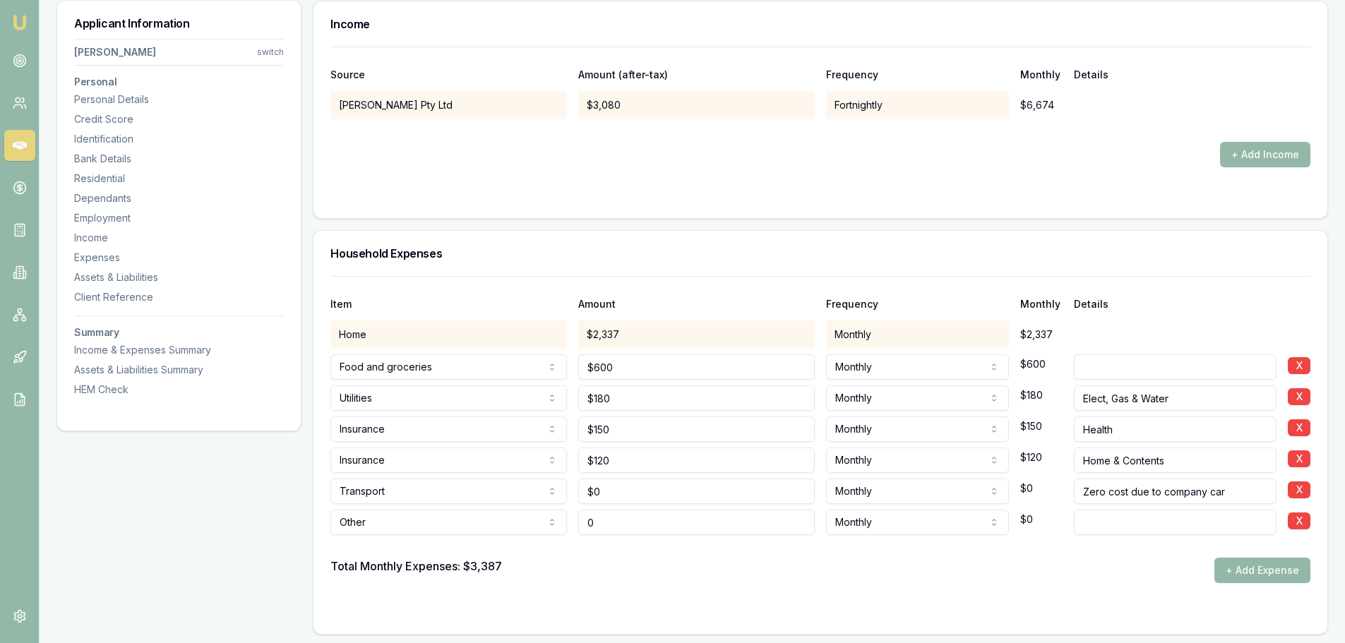
click at [619, 517] on input "0" at bounding box center [696, 522] width 236 height 25
type input "$0"
drag, startPoint x: 634, startPoint y: 518, endPoint x: 573, endPoint y: 518, distance: 60.7
click at [573, 518] on div "Other Rent or board Food and groceries Utilities Insurance Transport Health Edu…" at bounding box center [820, 519] width 980 height 31
type input "$1,258"
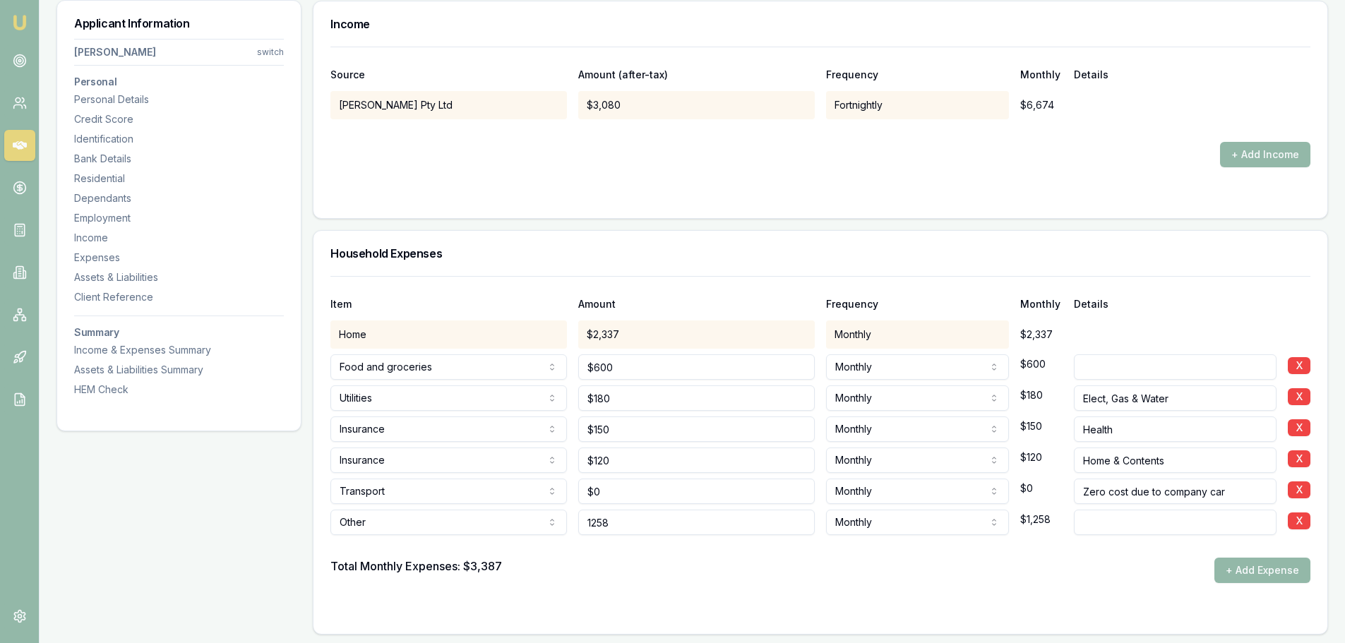
click at [661, 522] on input "1258" at bounding box center [696, 522] width 236 height 25
type input "1"
type input "$125"
type input "House rates"
click at [989, 575] on div "Total Monthly Expenses: $3,387 + Add Expense" at bounding box center [820, 570] width 980 height 25
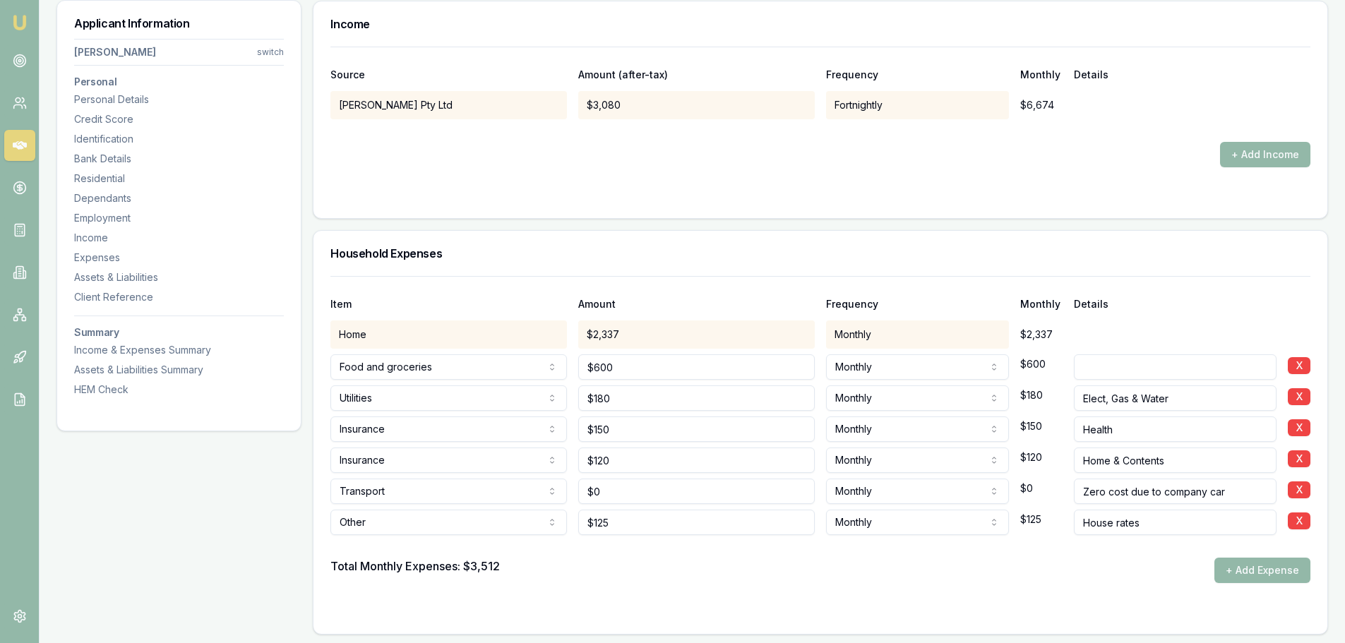
click at [1236, 576] on button "+ Add Expense" at bounding box center [1262, 570] width 96 height 25
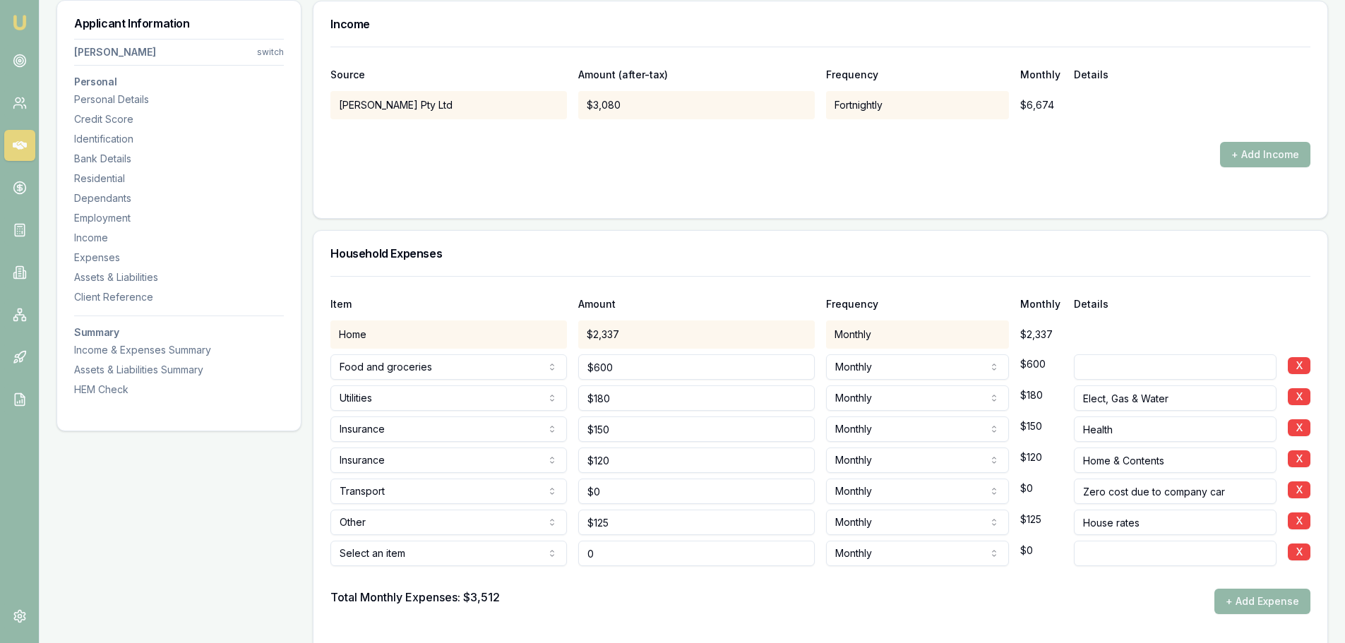
type input "$0"
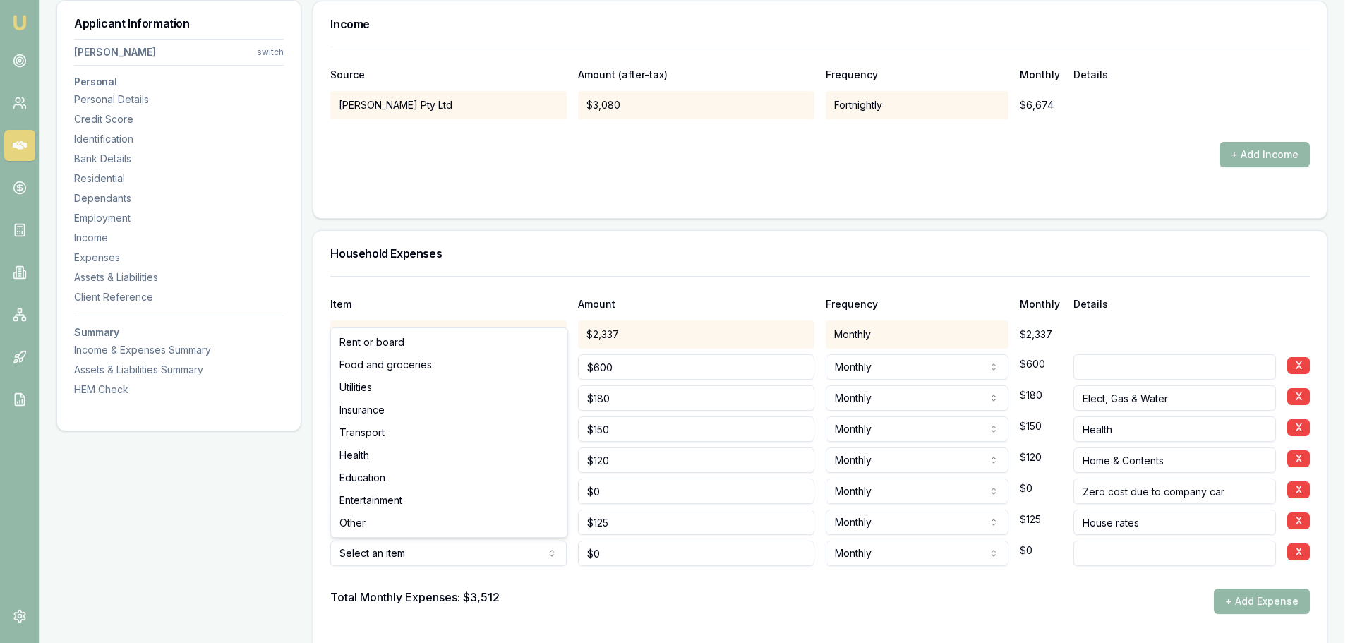
select select "ENTERTAINMENT"
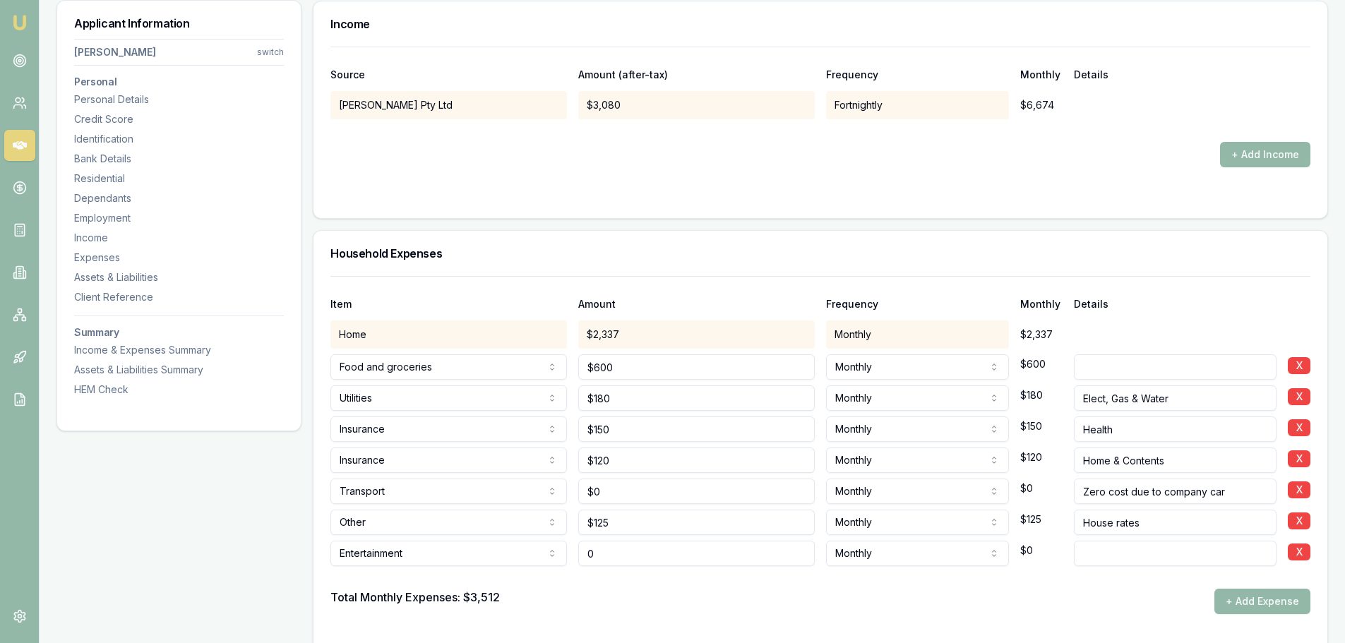
click at [620, 556] on input "0" at bounding box center [696, 553] width 236 height 25
drag, startPoint x: 599, startPoint y: 548, endPoint x: 586, endPoint y: 543, distance: 13.9
click at [586, 543] on input "0" at bounding box center [696, 553] width 236 height 25
click at [610, 588] on div at bounding box center [820, 577] width 980 height 23
click at [558, 607] on div "Total Monthly Expenses: $3,512 + Add Expense" at bounding box center [820, 601] width 980 height 25
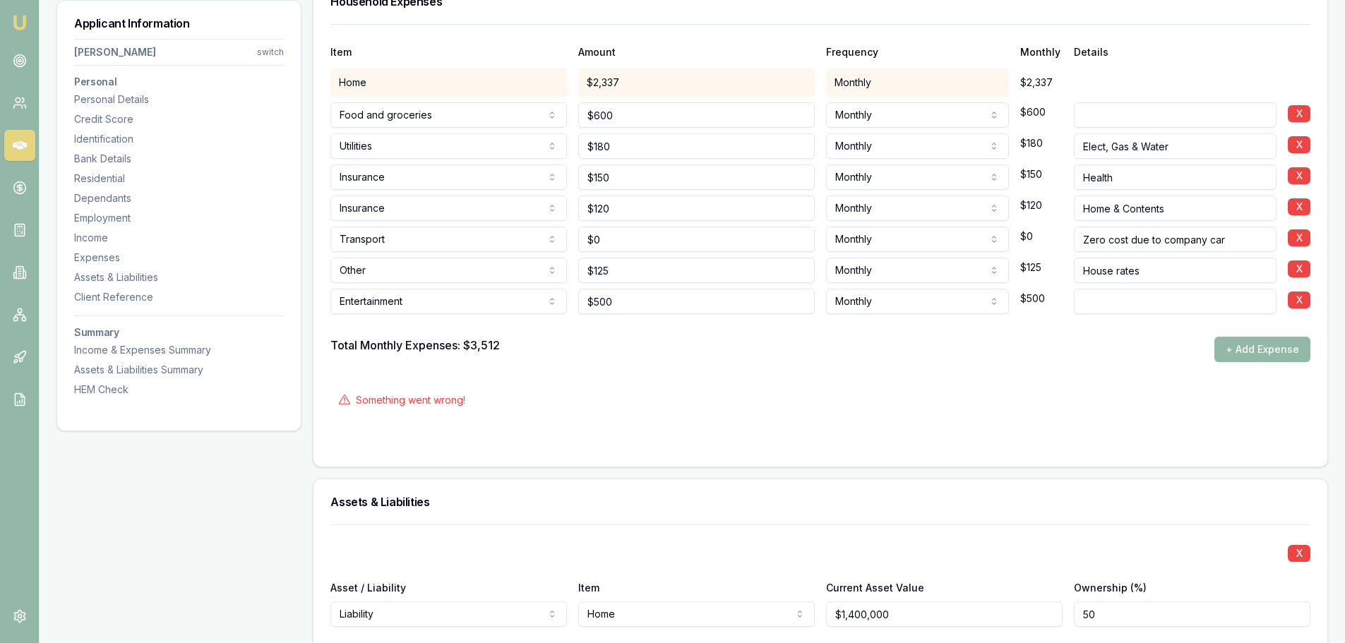
scroll to position [2885, 0]
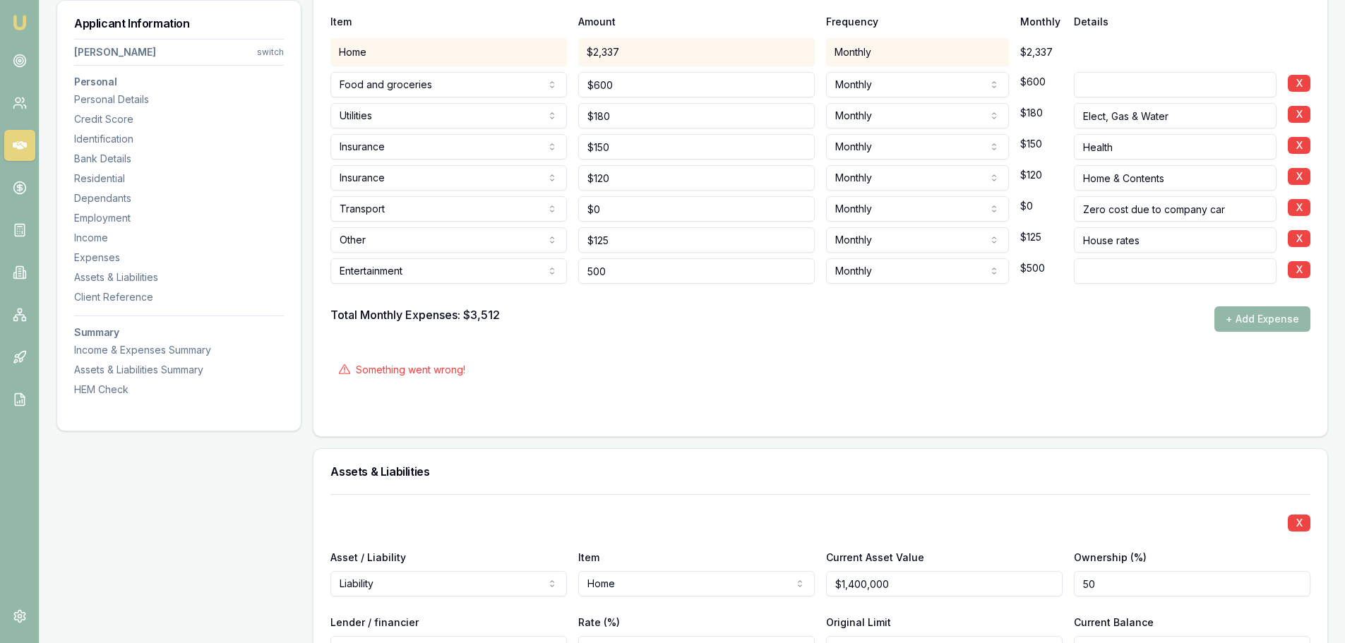
click at [667, 269] on input "500" at bounding box center [696, 270] width 236 height 25
drag, startPoint x: 612, startPoint y: 275, endPoint x: 572, endPoint y: 269, distance: 40.7
click at [572, 269] on div "Entertainment Rent or board Food and groceries Utilities Insurance Transport He…" at bounding box center [820, 268] width 980 height 31
type input "$200"
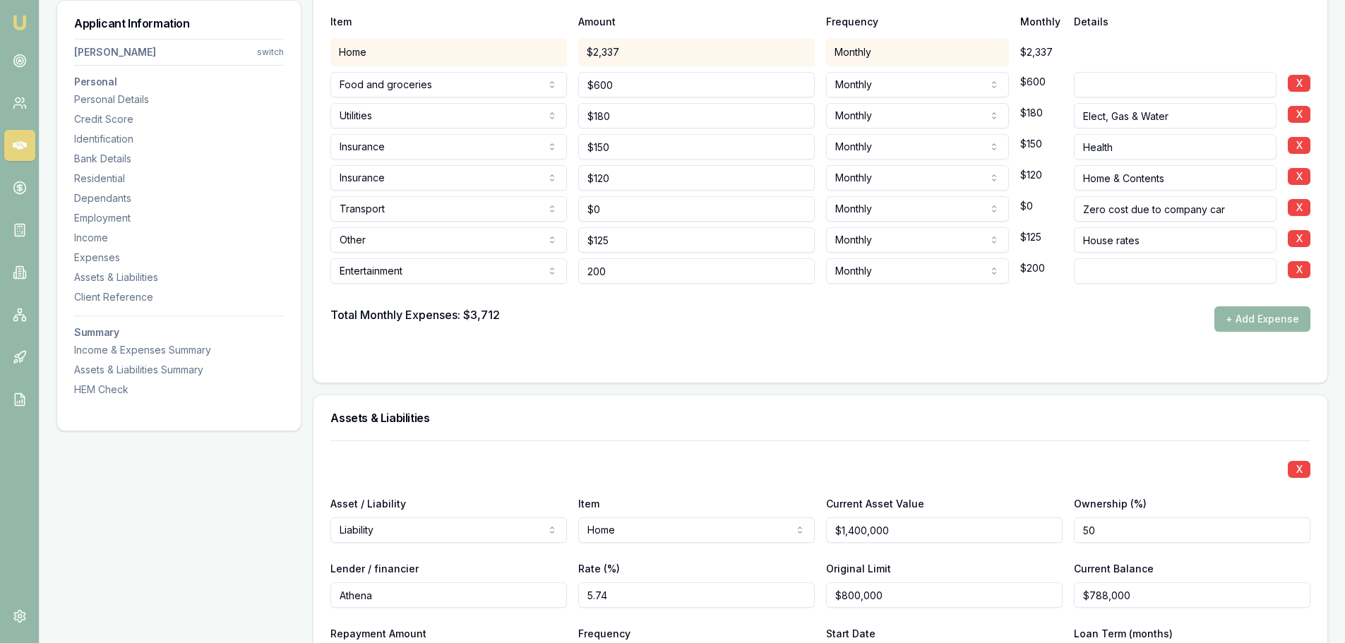
drag, startPoint x: 633, startPoint y: 270, endPoint x: 548, endPoint y: 268, distance: 84.7
click at [548, 268] on div "Entertainment Rent or board Food and groceries Utilities Insurance Transport He…" at bounding box center [820, 268] width 980 height 31
type input "$500"
click at [1093, 264] on input at bounding box center [1175, 270] width 203 height 25
click at [1092, 406] on div "Assets & Liabilities" at bounding box center [820, 417] width 1014 height 45
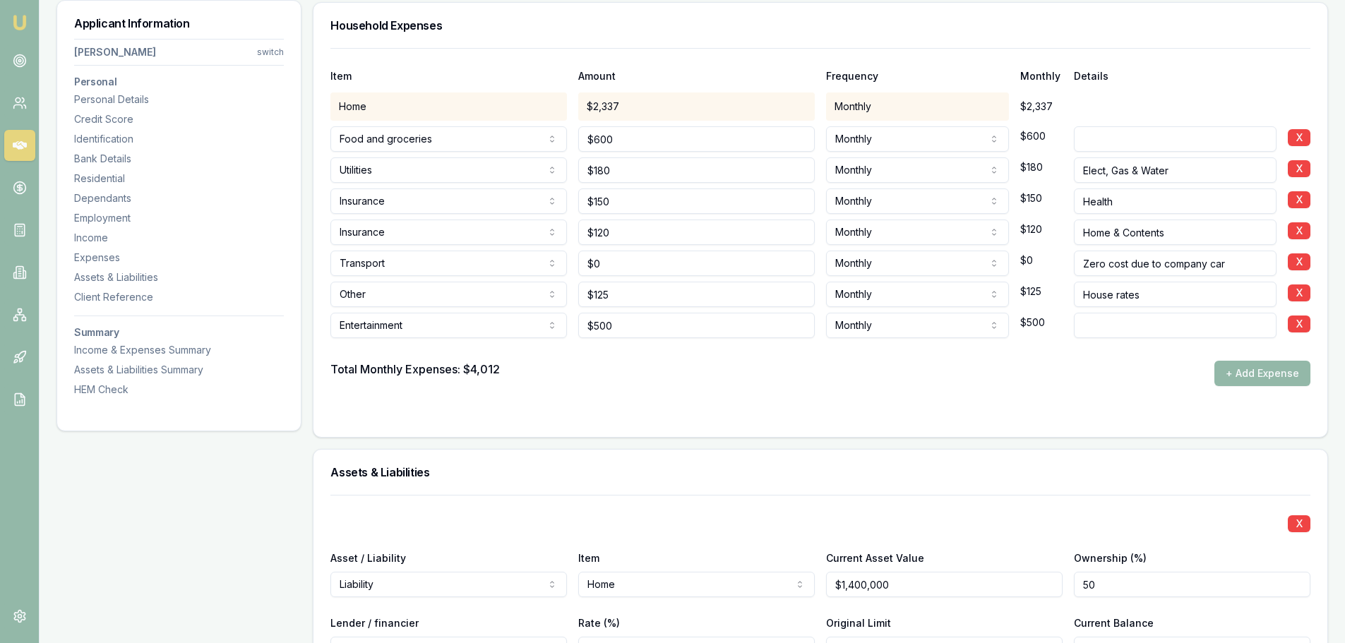
scroll to position [2820, 0]
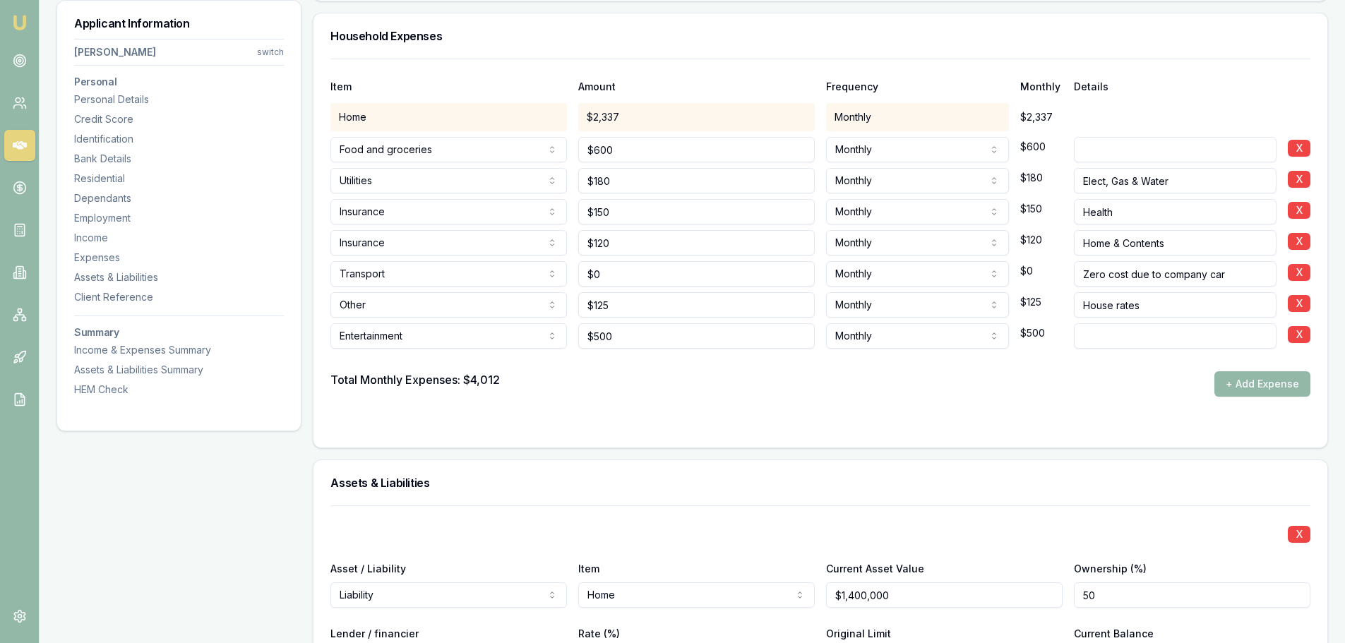
click at [687, 440] on div "Item Amount Frequency Monthly Details Home $2,337 Monthly $2,337 Food and groce…" at bounding box center [820, 253] width 1014 height 389
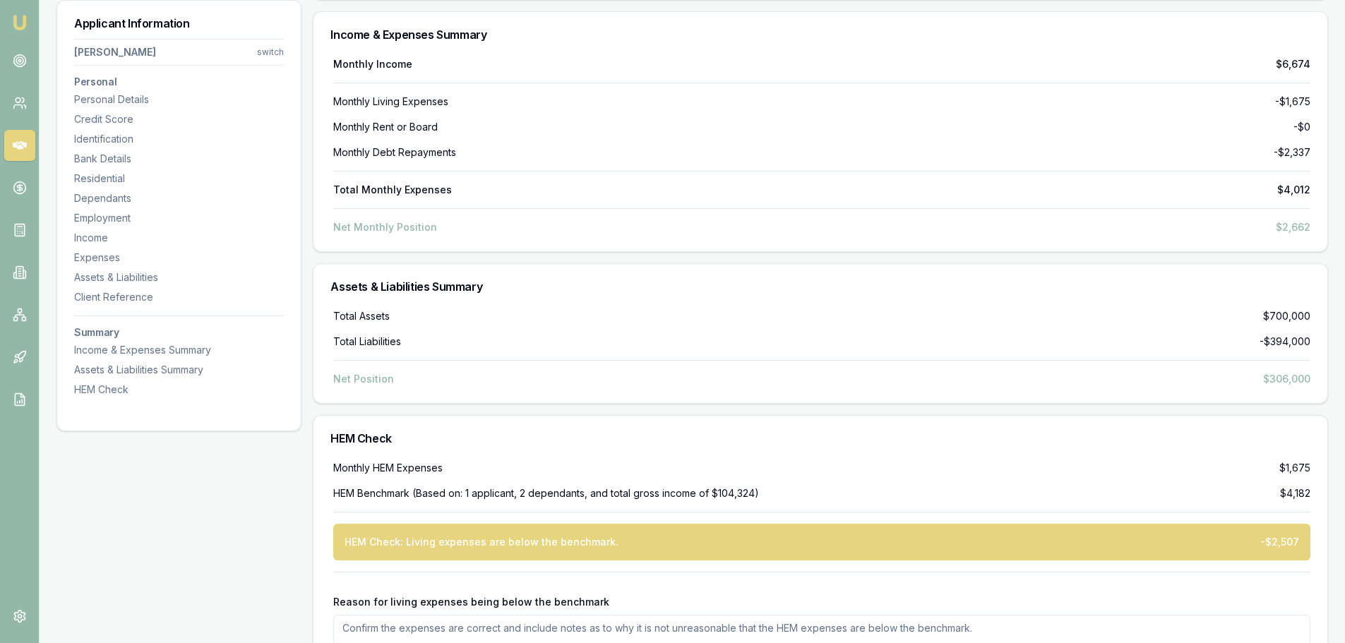
scroll to position [3949, 0]
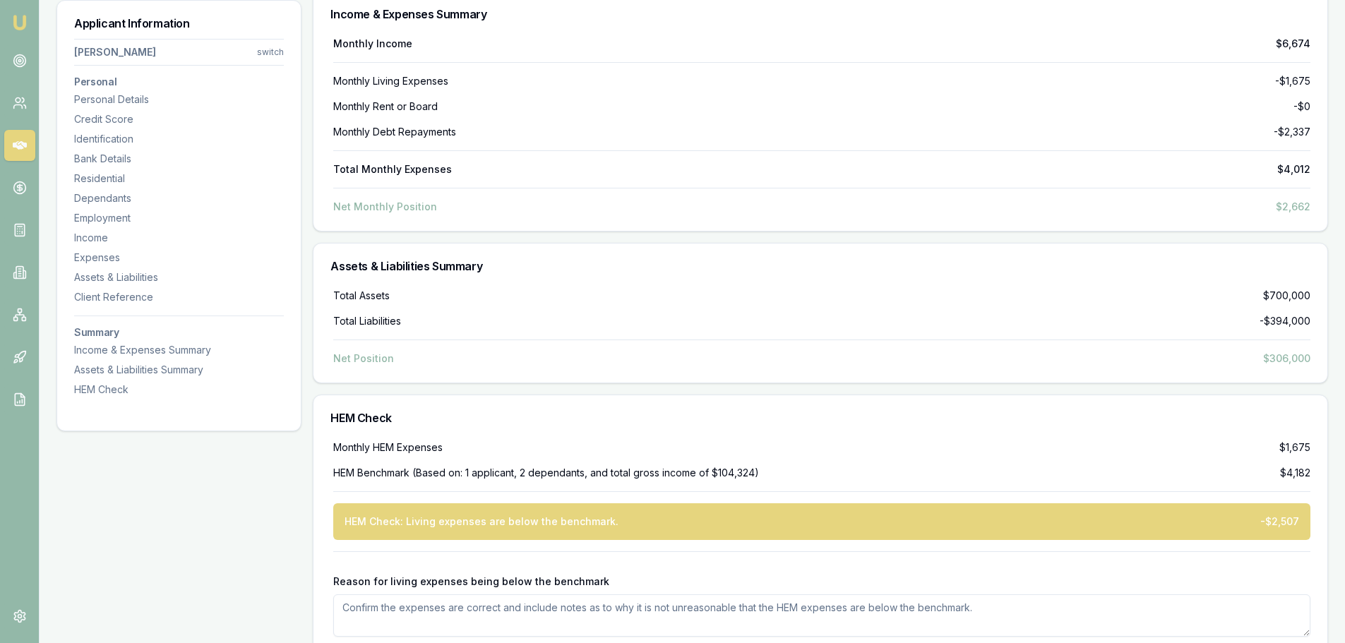
click at [532, 438] on div "HEM Check" at bounding box center [820, 417] width 1014 height 45
click at [426, 347] on div "Total Assets $700,000 Total Liabilities -$394,000 Net Position $306,000" at bounding box center [820, 327] width 980 height 77
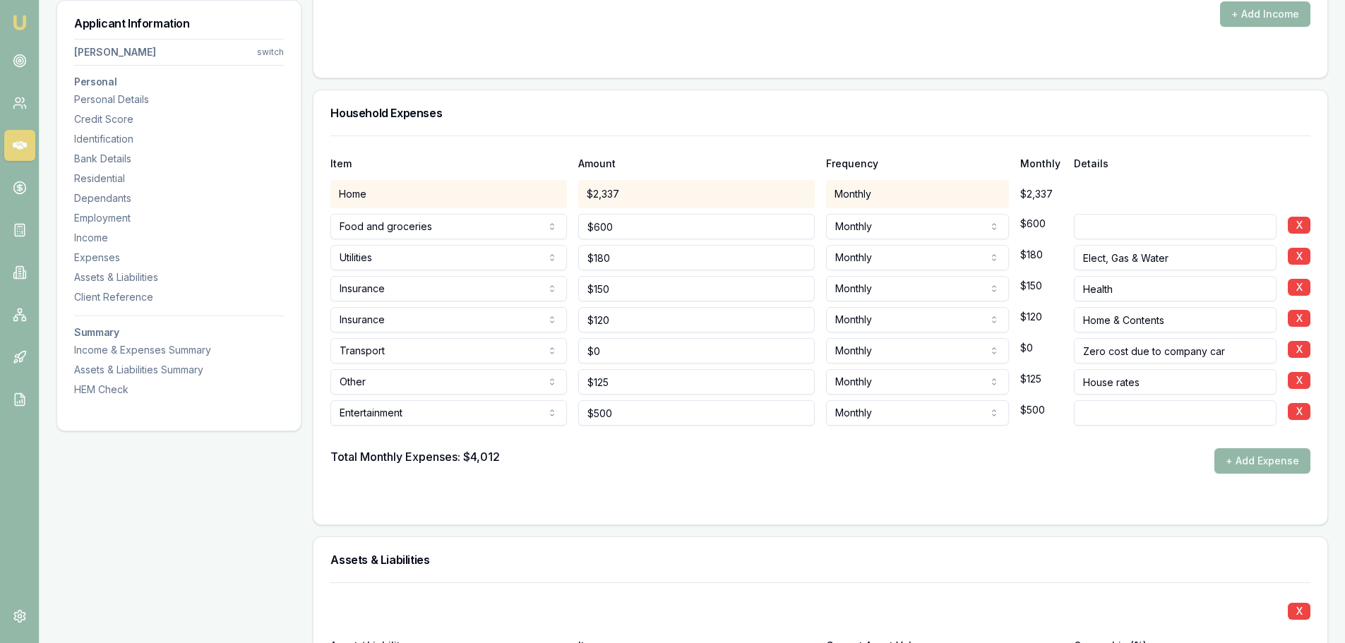
scroll to position [2749, 0]
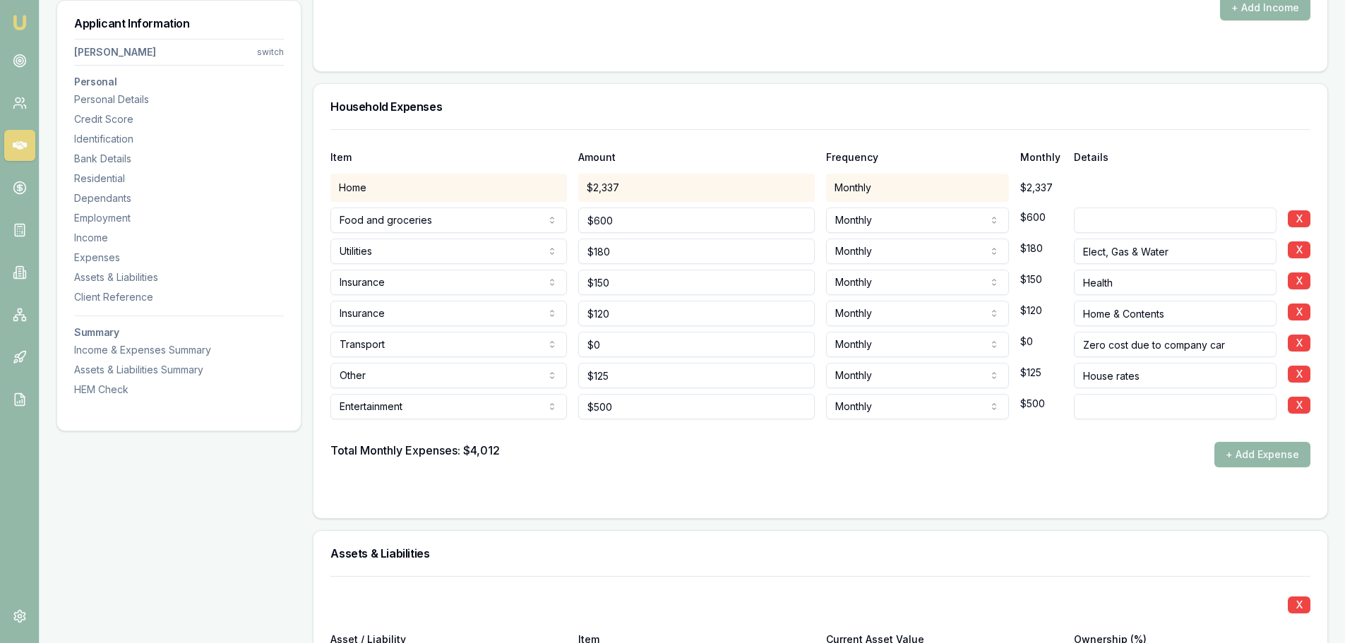
click at [1120, 202] on div at bounding box center [1175, 217] width 203 height 31
click at [1125, 220] on input at bounding box center [1175, 220] width 203 height 25
click at [1215, 255] on input "Elect, Gas & Water" at bounding box center [1175, 251] width 203 height 25
click at [1156, 291] on input "Health" at bounding box center [1175, 282] width 203 height 25
click at [1180, 314] on input "Home & Contents" at bounding box center [1175, 313] width 203 height 25
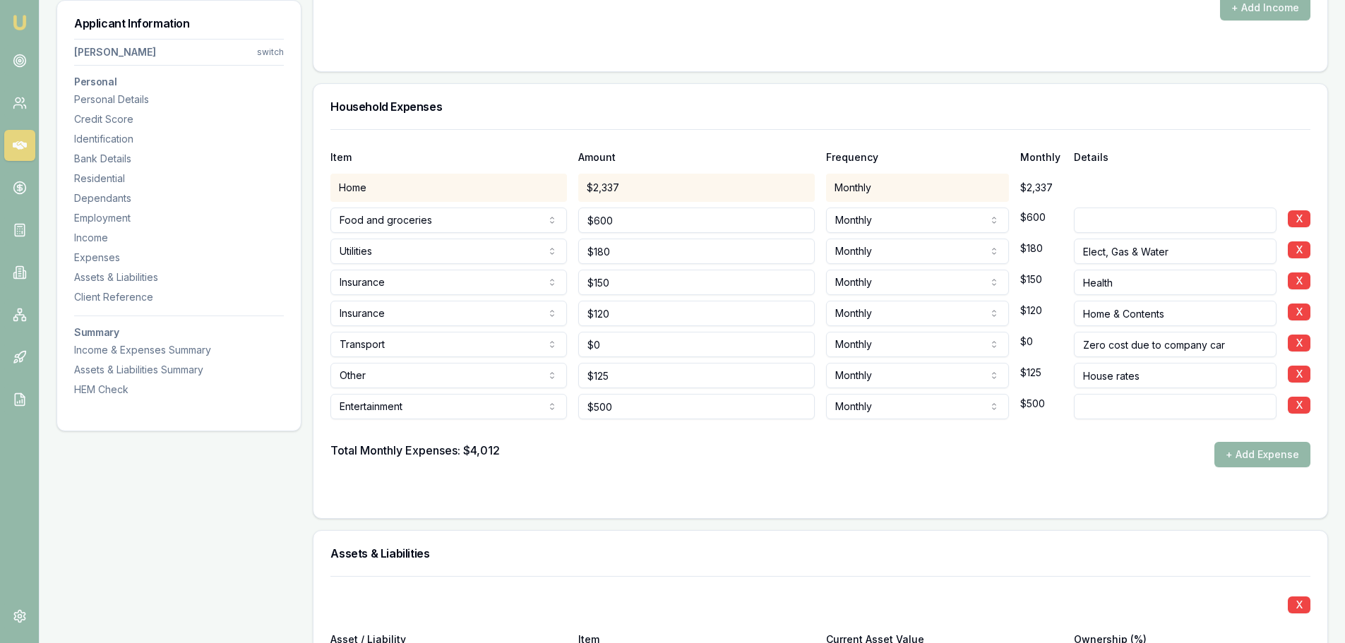
click at [1252, 357] on div "House rates" at bounding box center [1175, 372] width 203 height 31
click at [1179, 374] on input "House rates" at bounding box center [1175, 375] width 203 height 25
click at [1156, 404] on input at bounding box center [1175, 406] width 203 height 25
click at [1035, 455] on div "Total Monthly Expenses: $4,012 + Add Expense" at bounding box center [820, 454] width 980 height 25
drag, startPoint x: 606, startPoint y: 340, endPoint x: 540, endPoint y: 340, distance: 65.6
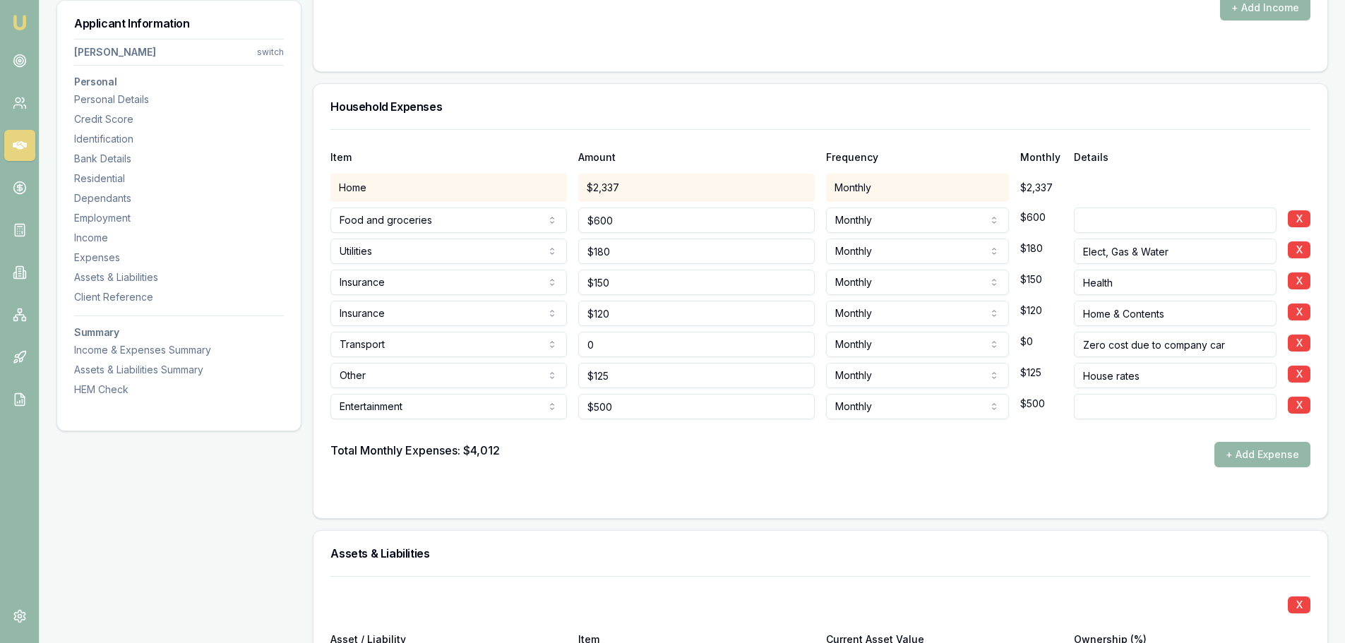
click at [540, 340] on div "Transport Rent or board Food and groceries Utilities Insurance Transport Health…" at bounding box center [820, 341] width 980 height 31
type input "$50"
click at [655, 494] on div at bounding box center [820, 495] width 980 height 11
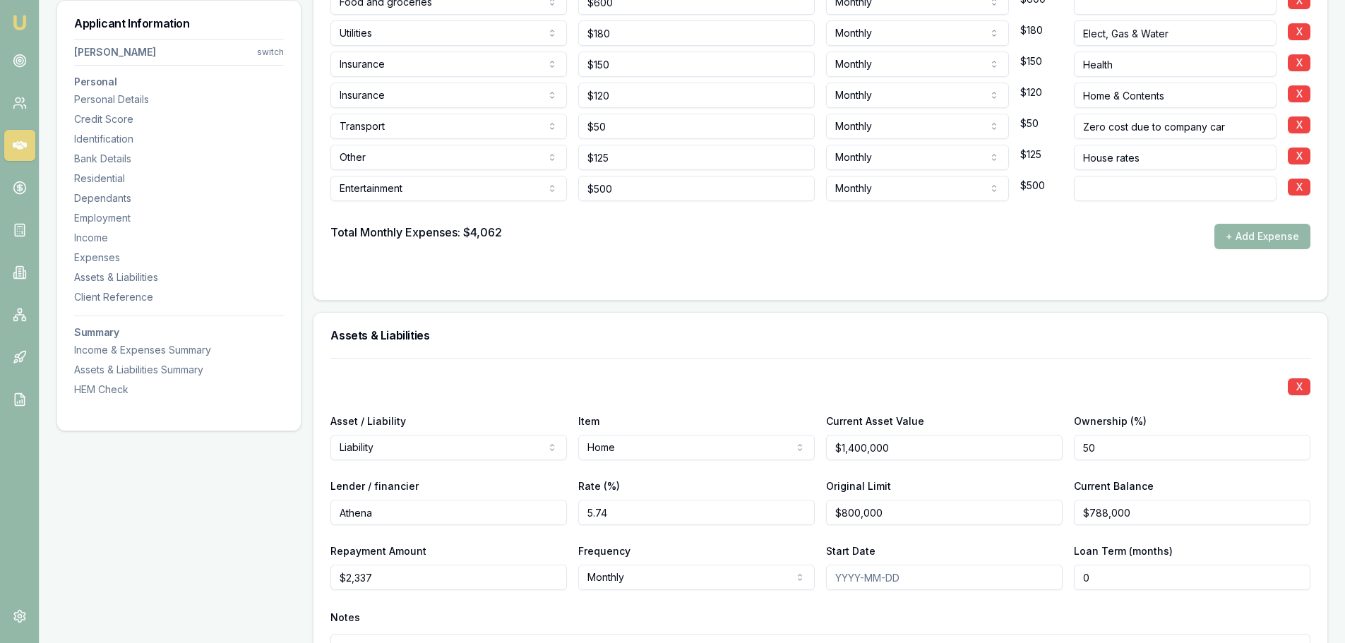
scroll to position [2820, 0]
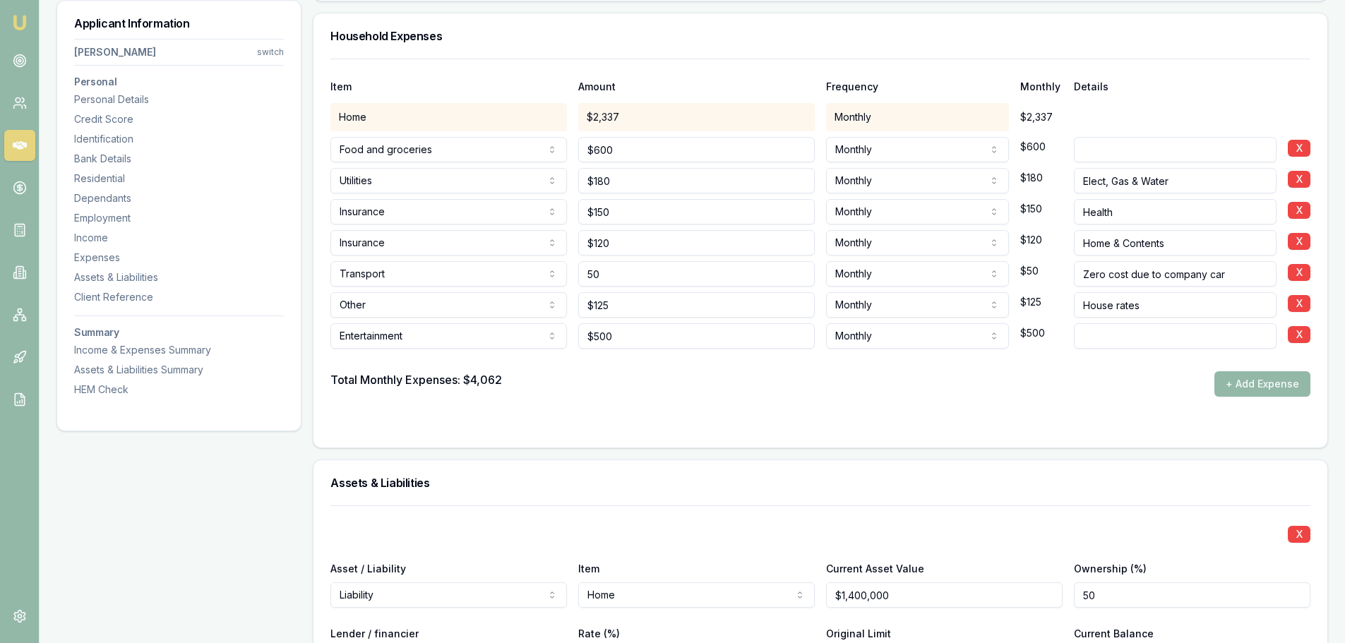
drag, startPoint x: 620, startPoint y: 274, endPoint x: 523, endPoint y: 259, distance: 97.8
click at [523, 259] on div "Transport Rent or board Food and groceries Utilities Insurance Transport Health…" at bounding box center [820, 271] width 980 height 31
type input "$0"
click at [617, 379] on div "Total Monthly Expenses: $4,062 + Add Expense" at bounding box center [820, 383] width 980 height 25
drag, startPoint x: 1241, startPoint y: 381, endPoint x: 470, endPoint y: 333, distance: 772.3
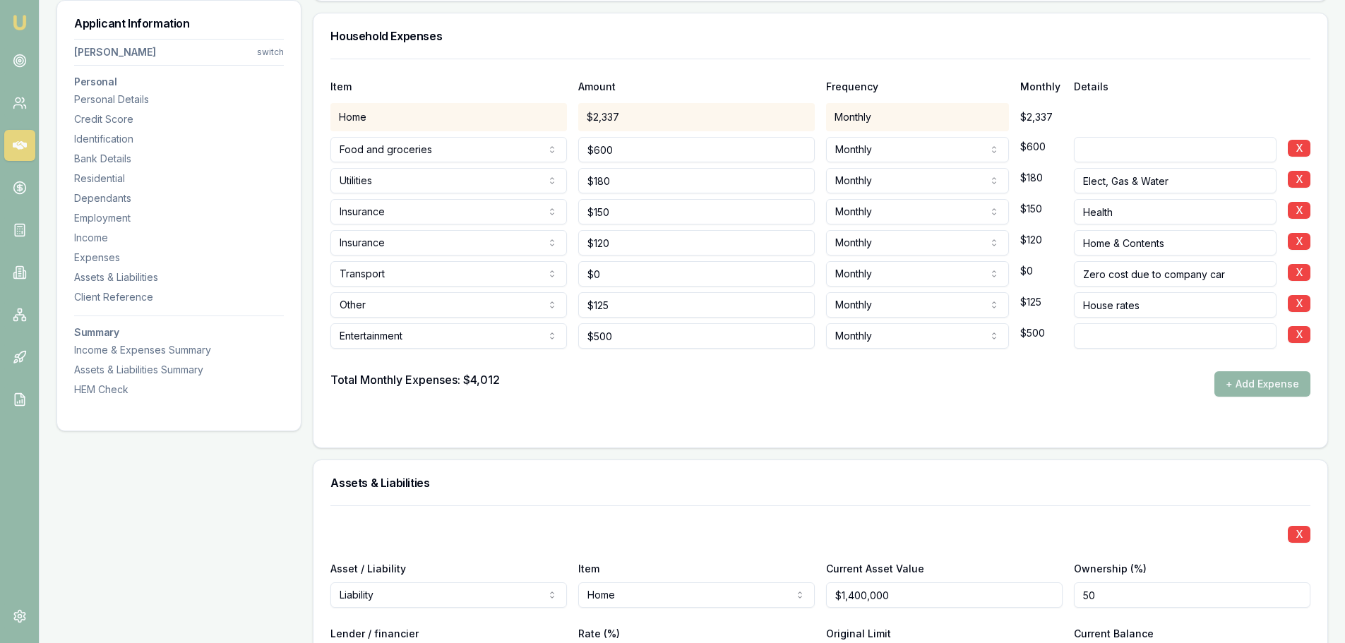
click at [1241, 382] on button "+ Add Expense" at bounding box center [1262, 383] width 96 height 25
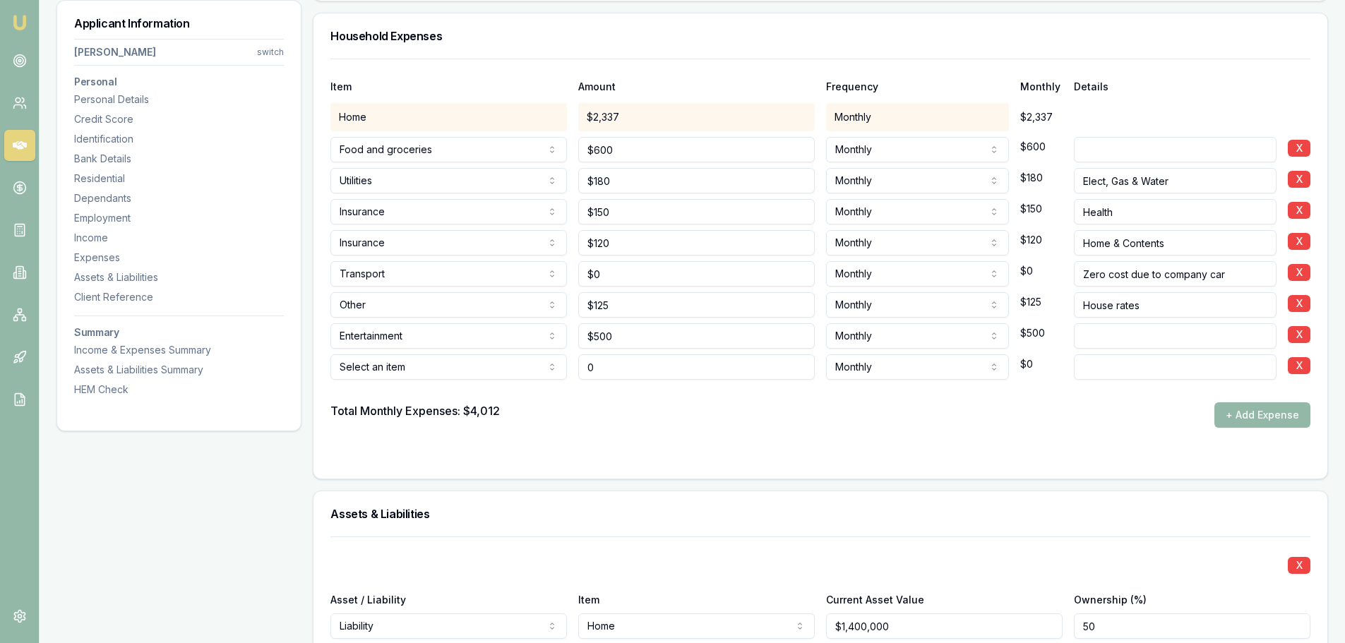
type input "$0"
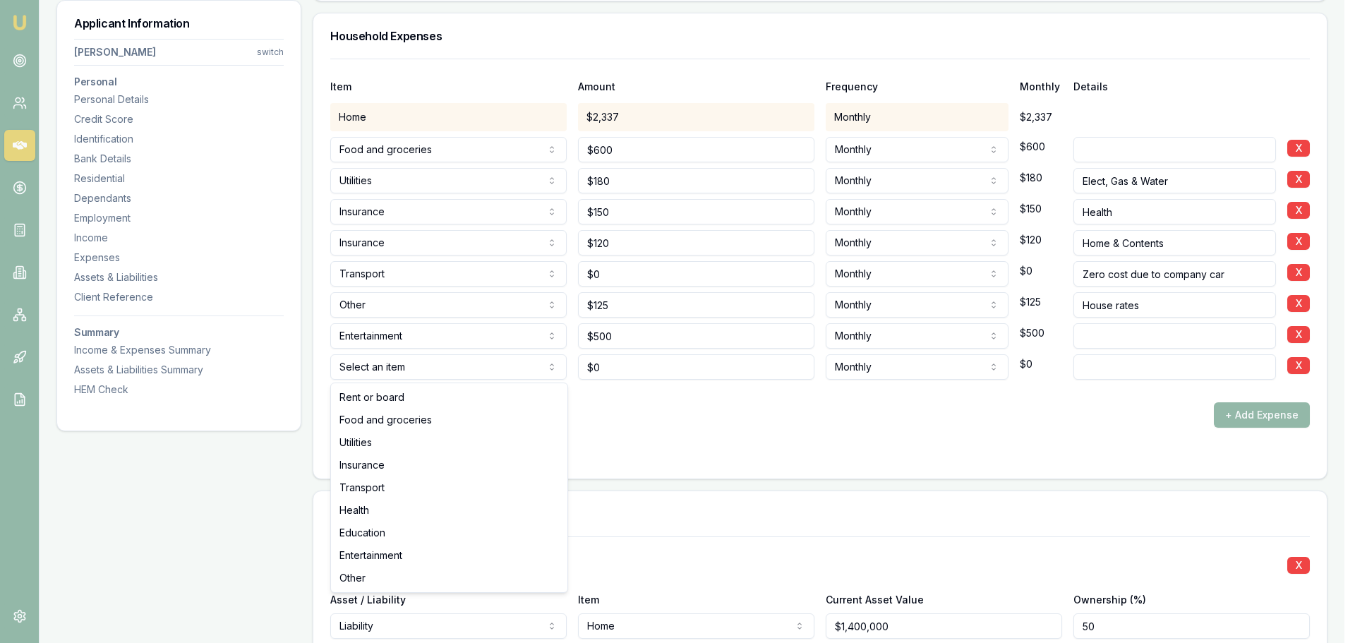
select select "EDUCATION"
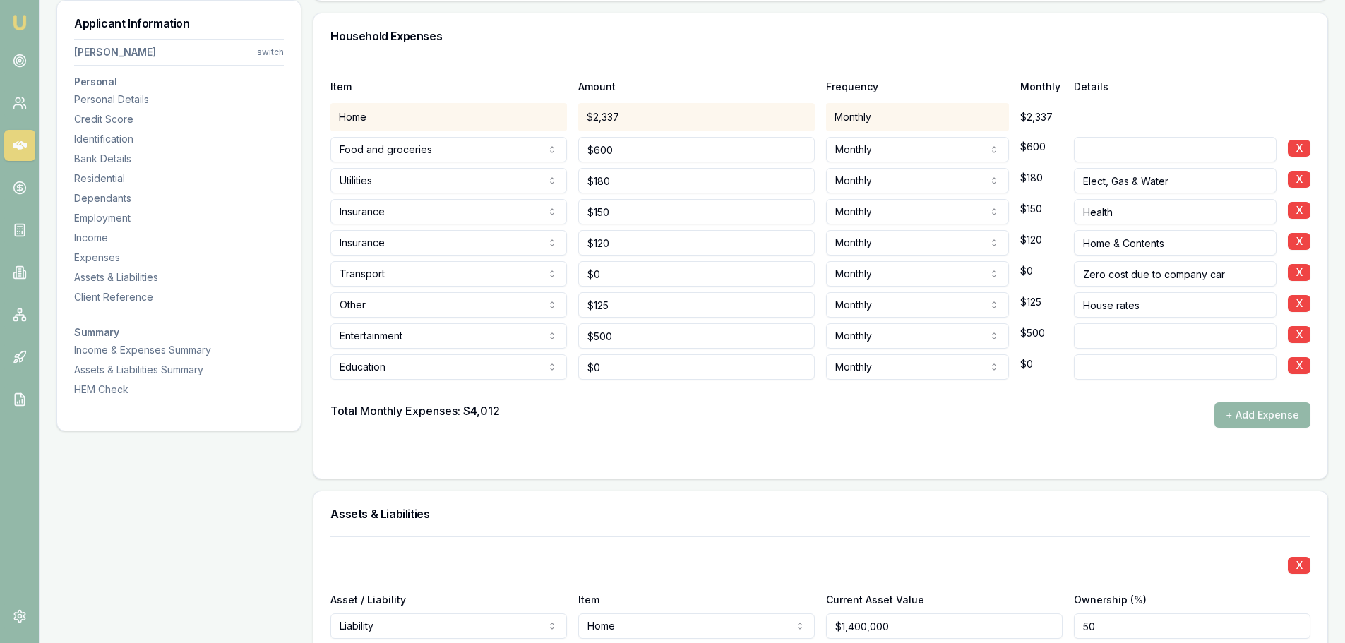
click at [1121, 383] on div at bounding box center [820, 391] width 980 height 23
click at [1119, 369] on input at bounding box center [1175, 366] width 203 height 25
drag, startPoint x: 602, startPoint y: 371, endPoint x: 574, endPoint y: 374, distance: 28.5
click at [574, 374] on div "Education Rent or board Food and groceries Utilities Insurance Transport Health…" at bounding box center [820, 364] width 980 height 31
drag, startPoint x: 595, startPoint y: 364, endPoint x: 568, endPoint y: 356, distance: 28.8
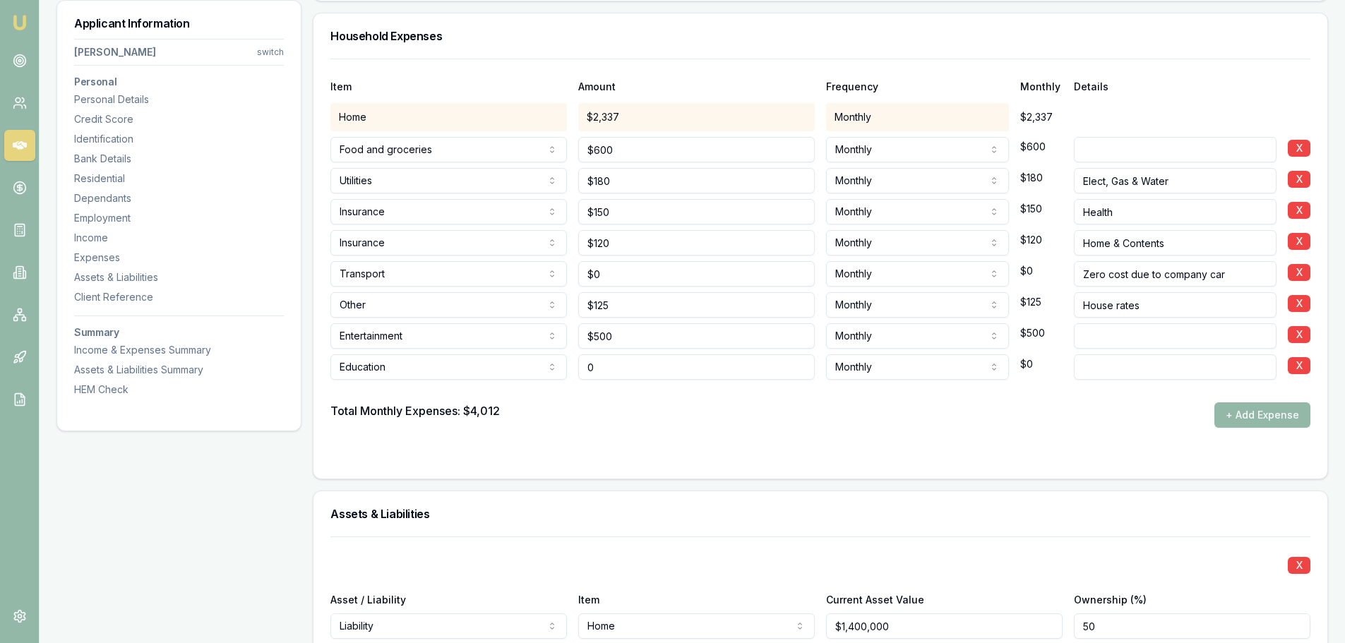
click at [568, 356] on div "Education Rent or board Food and groceries Utilities Insurance Transport Health…" at bounding box center [820, 364] width 980 height 31
type input "$50"
click at [594, 393] on div at bounding box center [820, 391] width 980 height 23
click at [543, 390] on div at bounding box center [820, 391] width 980 height 23
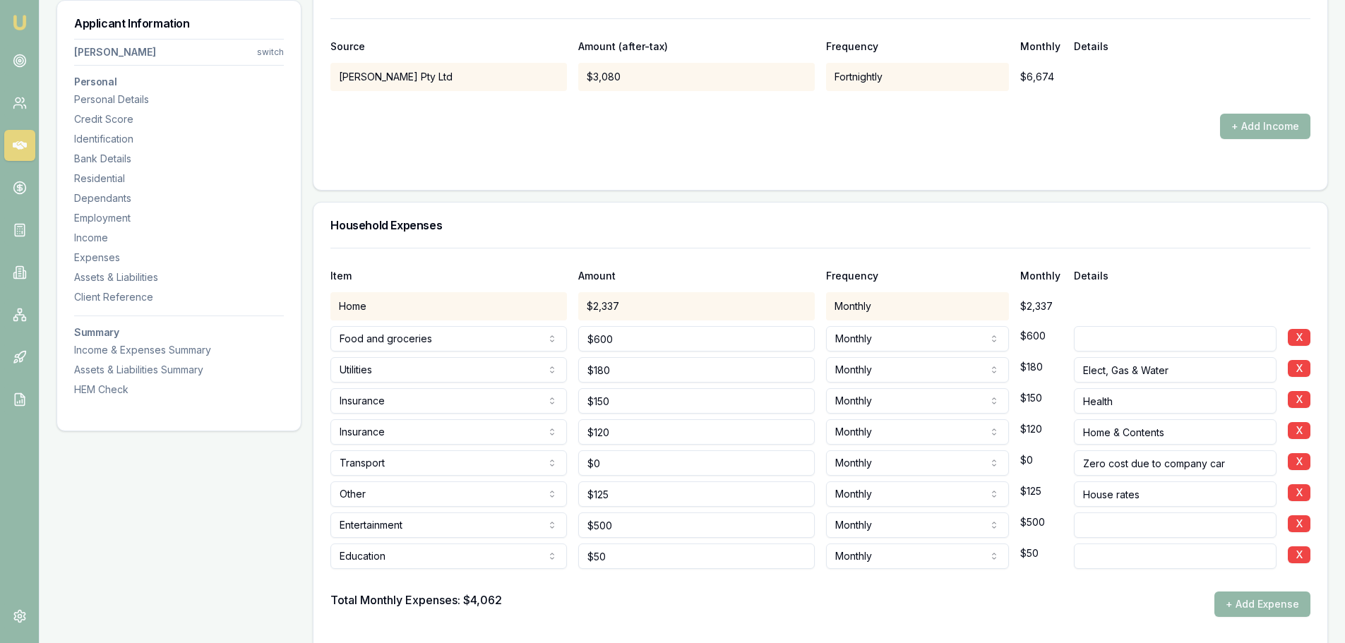
scroll to position [2679, 0]
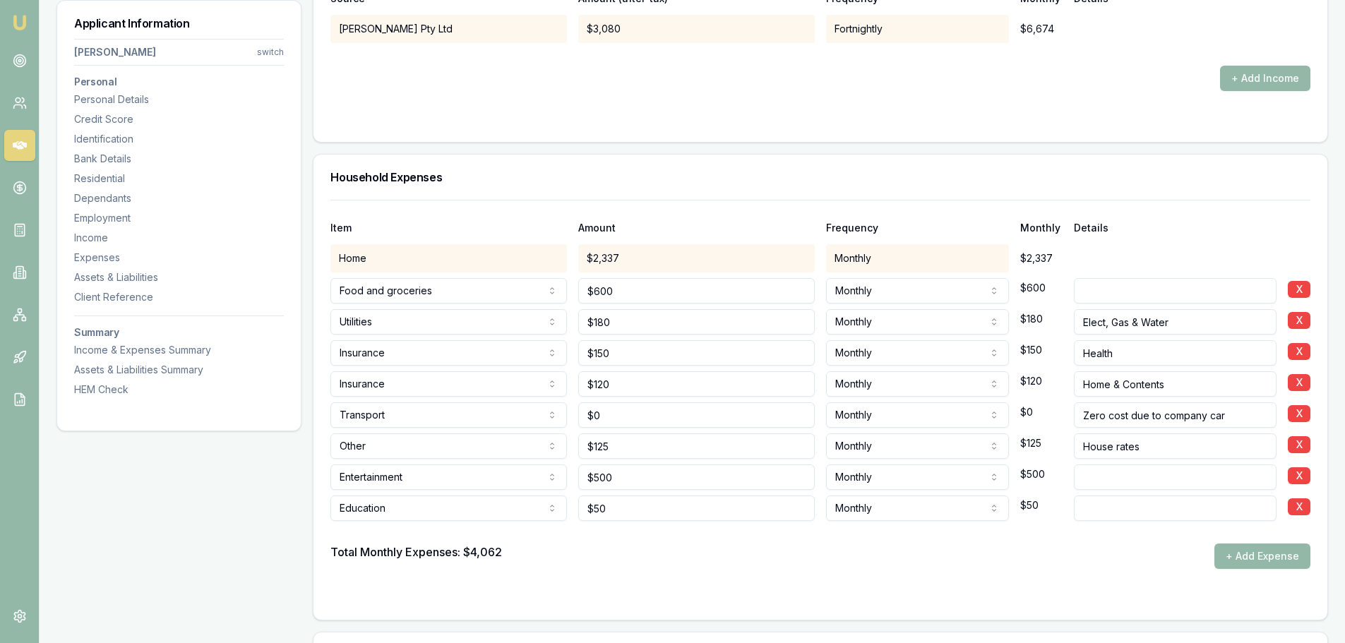
click at [1000, 564] on div "Total Monthly Expenses: $4,062 + Add Expense" at bounding box center [820, 556] width 980 height 25
drag, startPoint x: 607, startPoint y: 577, endPoint x: 632, endPoint y: 574, distance: 25.6
click at [608, 577] on form "Item Amount Frequency Monthly Details Home $2,337 Monthly $2,337 Food and groce…" at bounding box center [820, 401] width 980 height 403
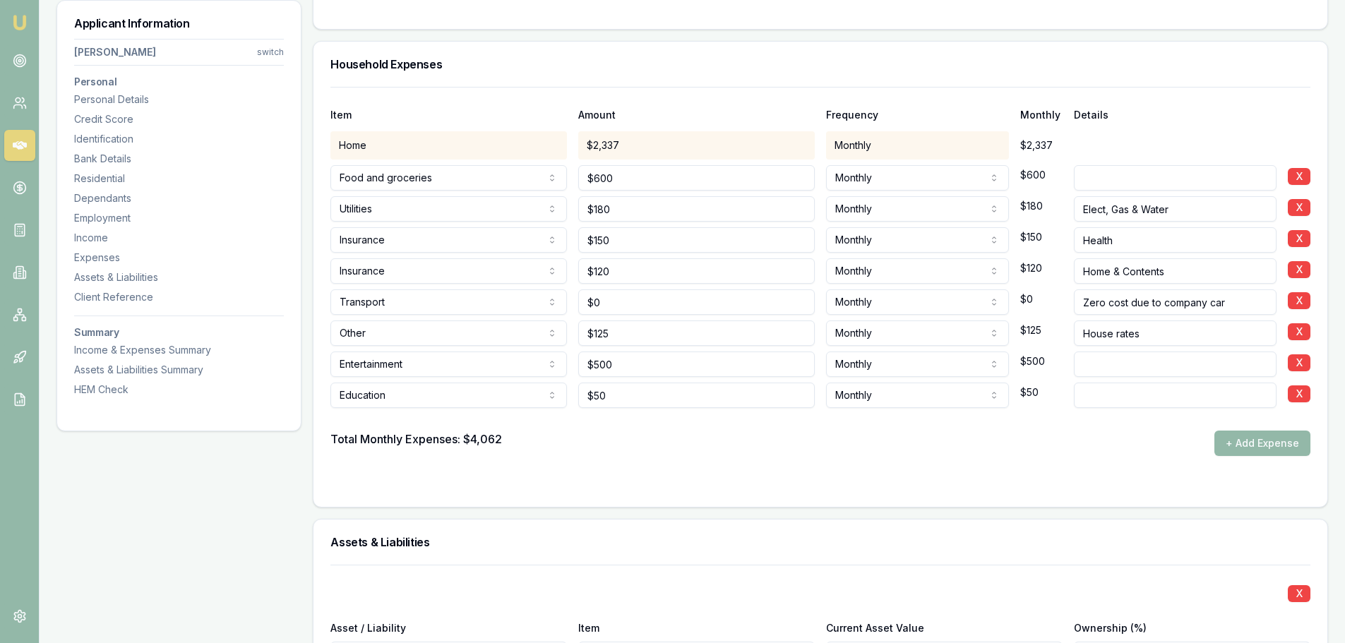
scroll to position [2820, 0]
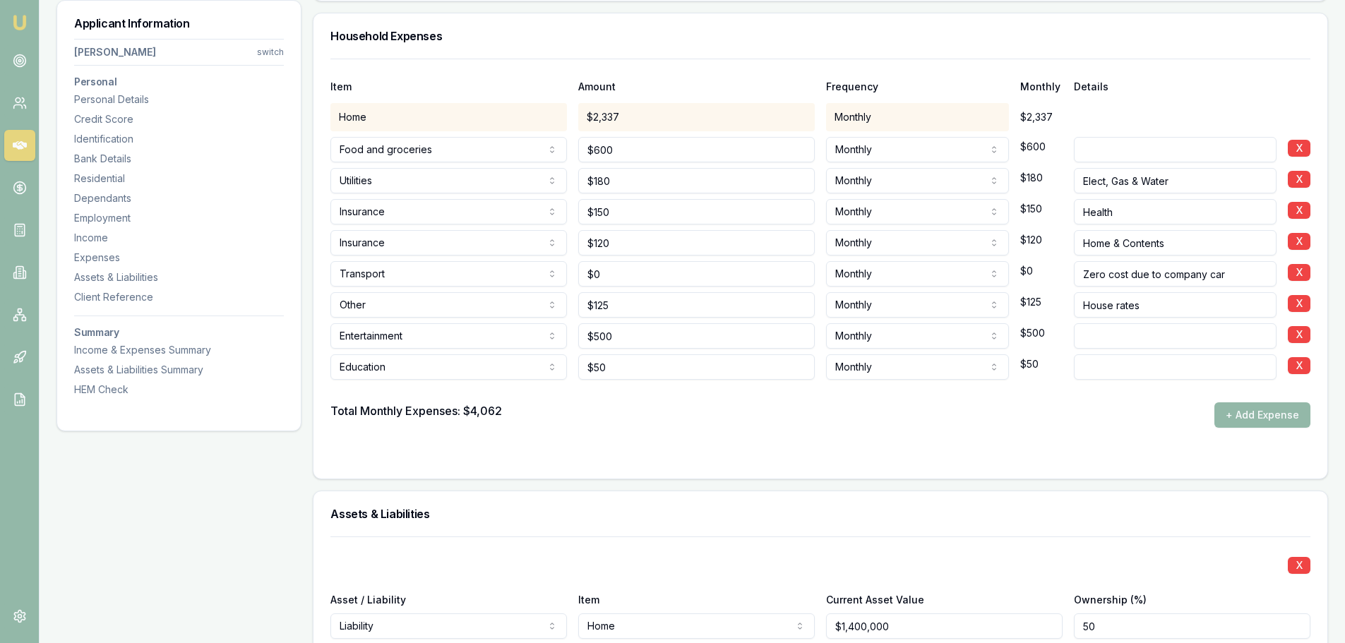
click at [817, 451] on div at bounding box center [820, 455] width 980 height 11
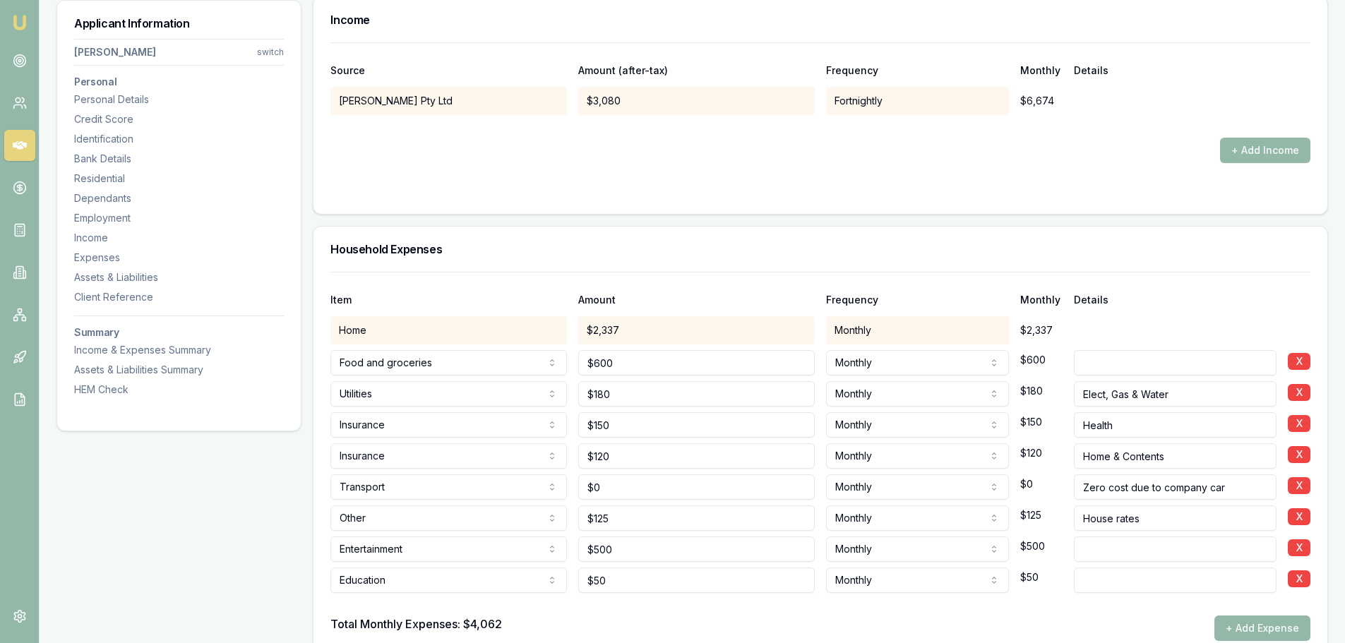
scroll to position [2608, 0]
drag, startPoint x: 594, startPoint y: 550, endPoint x: 566, endPoint y: 547, distance: 28.4
click at [566, 547] on div "Entertainment Rent or board Food and groceries Utilities Insurance Transport He…" at bounding box center [820, 544] width 980 height 31
click at [566, 623] on div "Total Monthly Expenses: $4,062 + Add Expense" at bounding box center [820, 626] width 980 height 25
drag, startPoint x: 625, startPoint y: 548, endPoint x: 578, endPoint y: 536, distance: 48.8
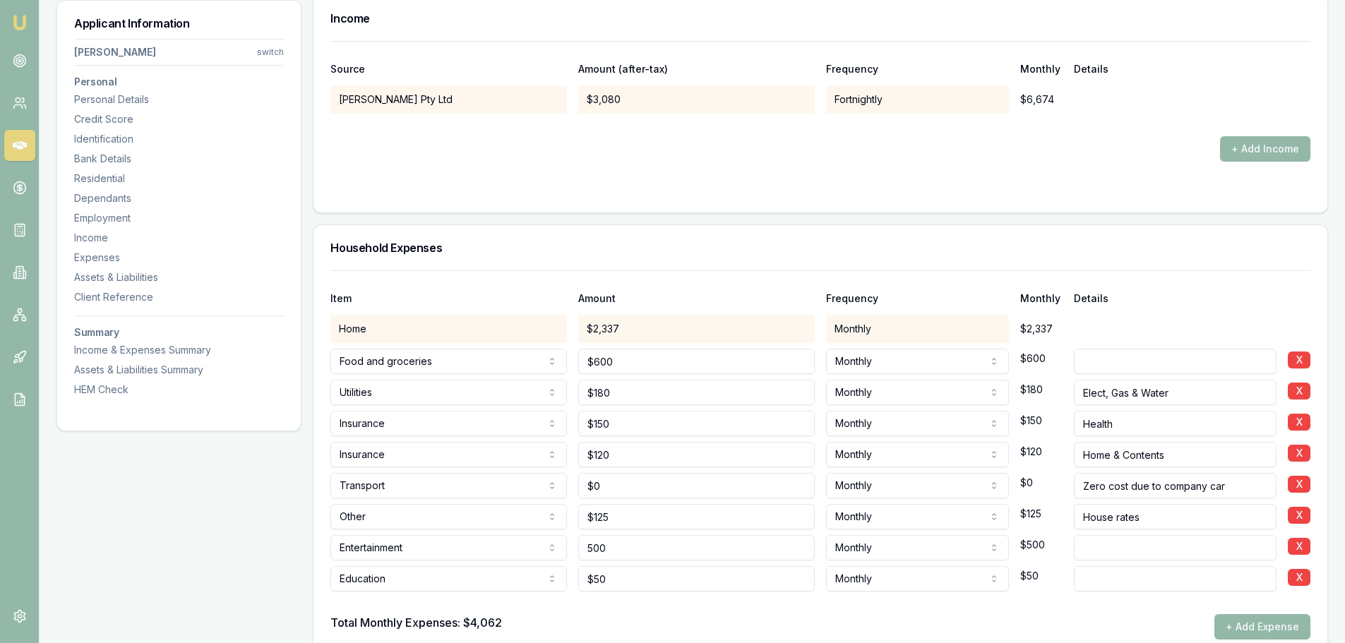
click at [578, 536] on div "500" at bounding box center [696, 544] width 236 height 31
drag, startPoint x: 616, startPoint y: 544, endPoint x: 554, endPoint y: 546, distance: 61.4
click at [554, 546] on div "Entertainment Rent or board Food and groceries Utilities Insurance Transport He…" at bounding box center [820, 544] width 980 height 31
type input "$300"
click at [566, 614] on div "Total Monthly Expenses: $4,062 + Add Expense" at bounding box center [820, 626] width 980 height 25
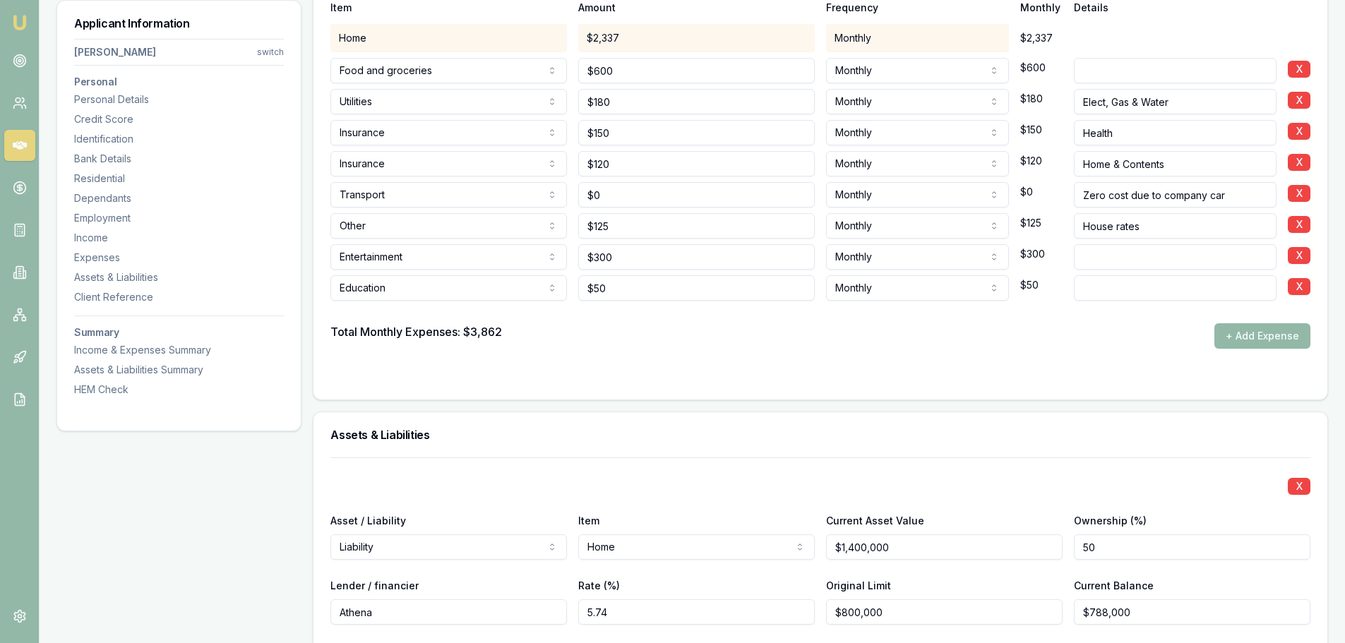
scroll to position [2780, 0]
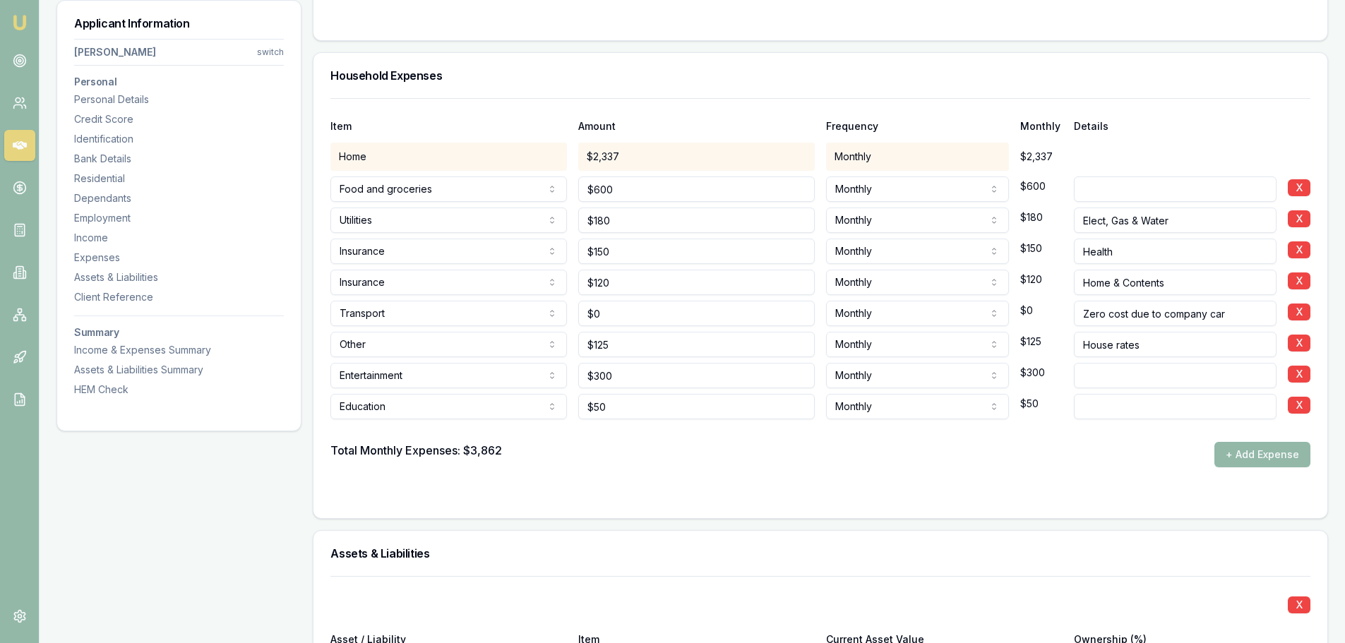
click at [562, 443] on div "Total Monthly Expenses: $3,862 + Add Expense" at bounding box center [820, 454] width 980 height 25
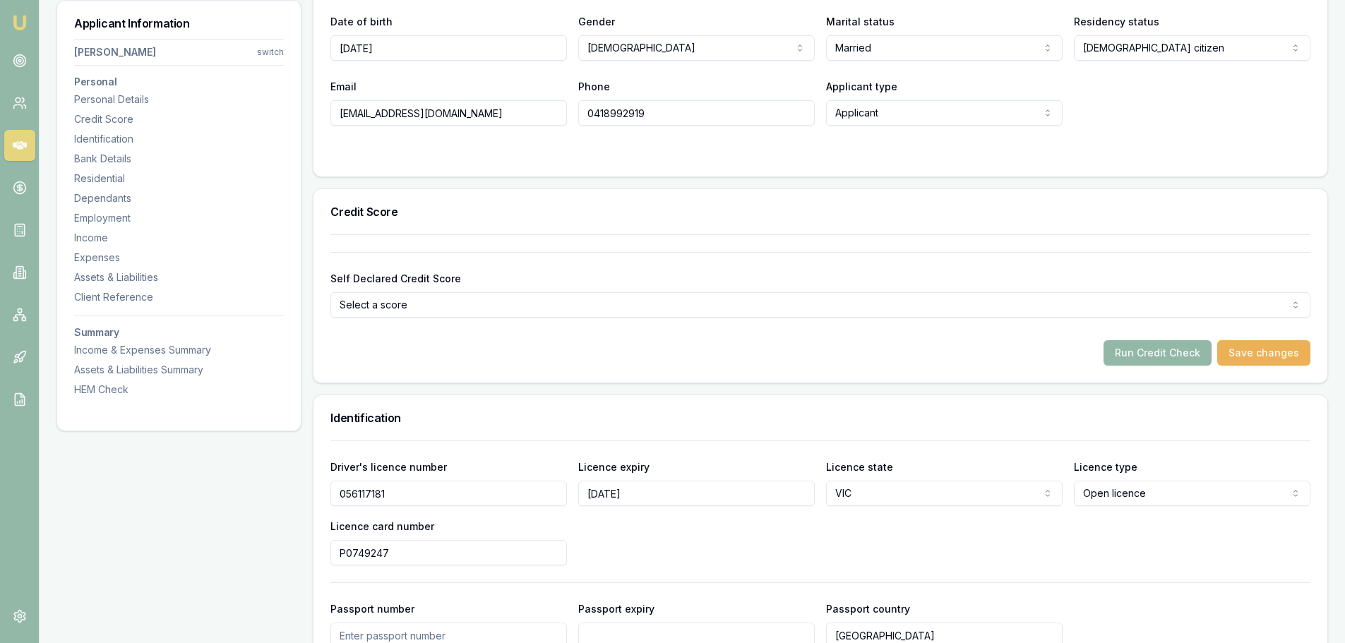
scroll to position [310, 0]
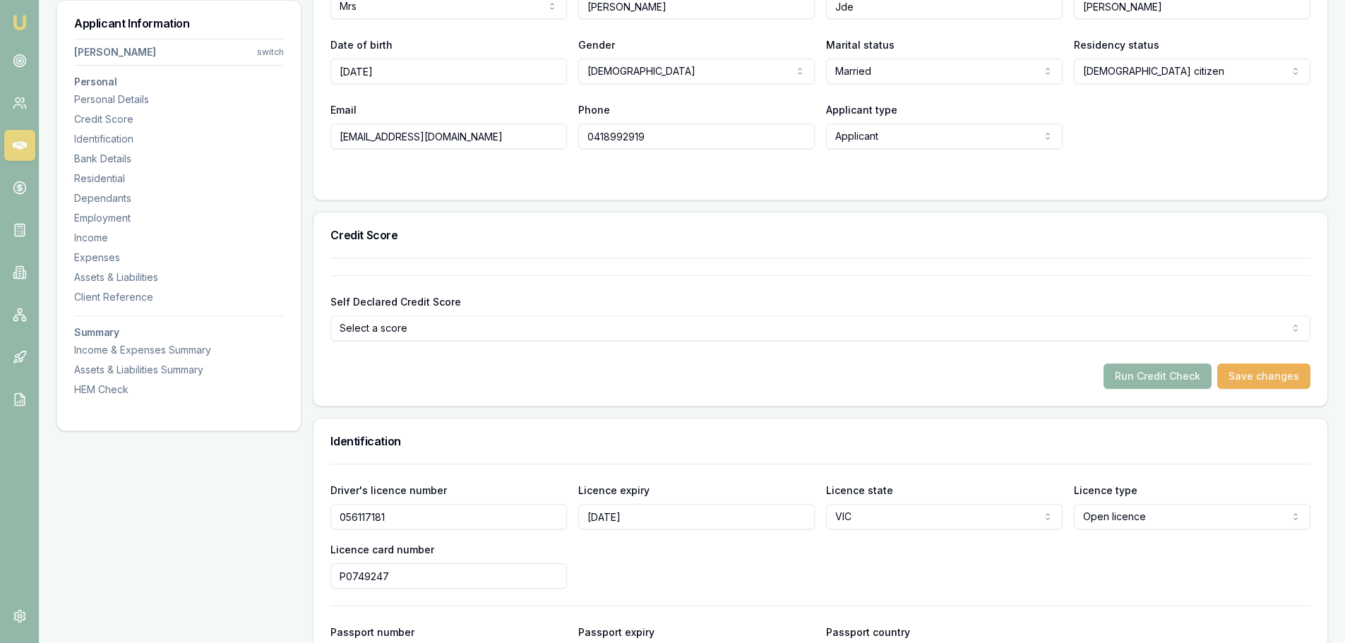
click at [395, 331] on html "Emu Broker Deals View D-P2F00DNYP3 Brad Hearns Toggle Menu Customer Erin Hearns…" at bounding box center [672, 11] width 1345 height 643
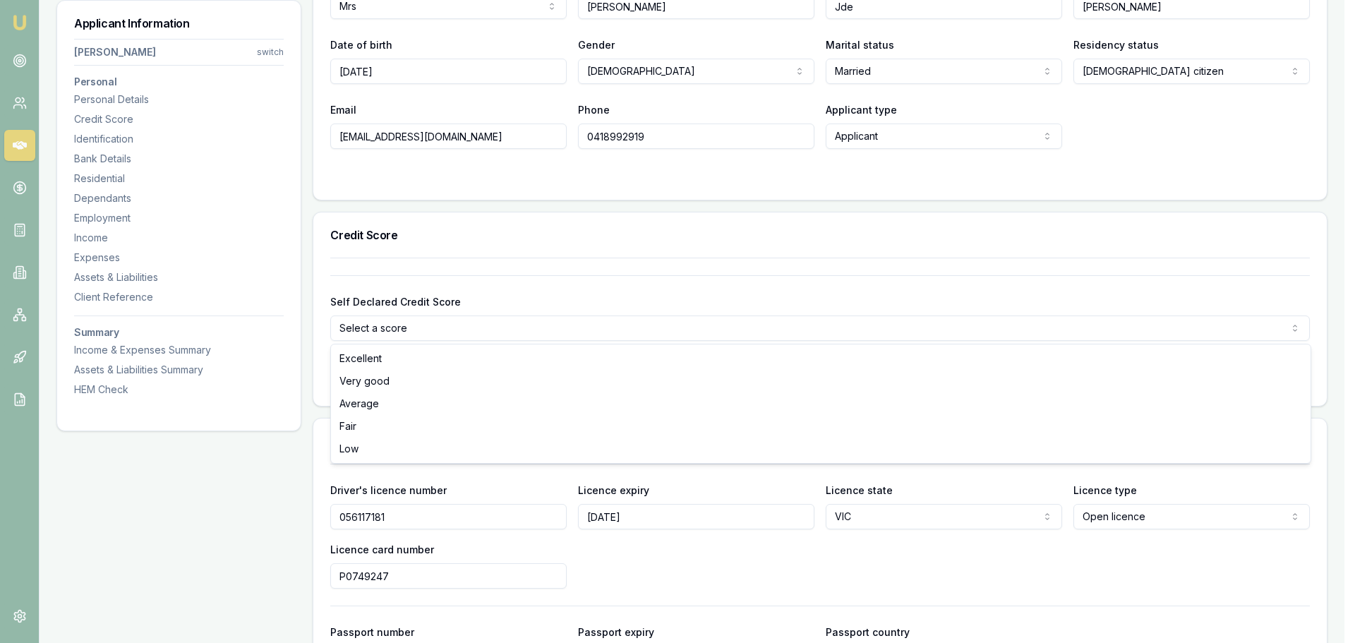
select select "EXCELLENT"
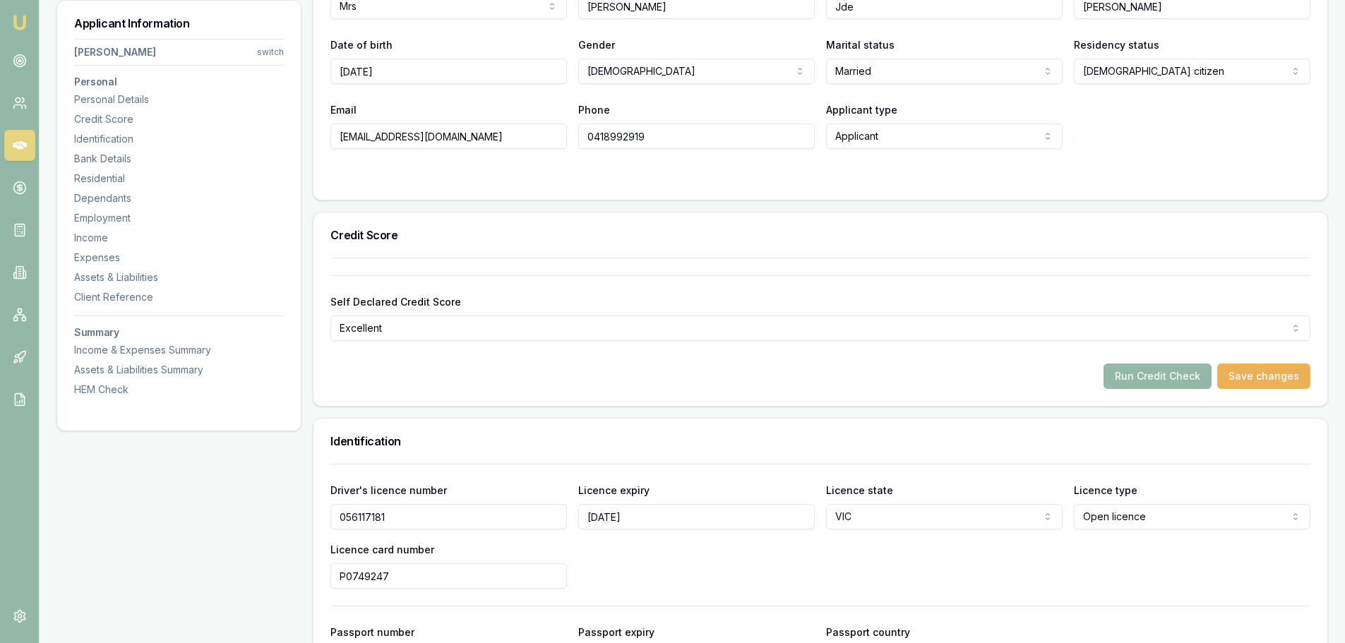
click at [1247, 381] on button "Save changes" at bounding box center [1263, 376] width 93 height 25
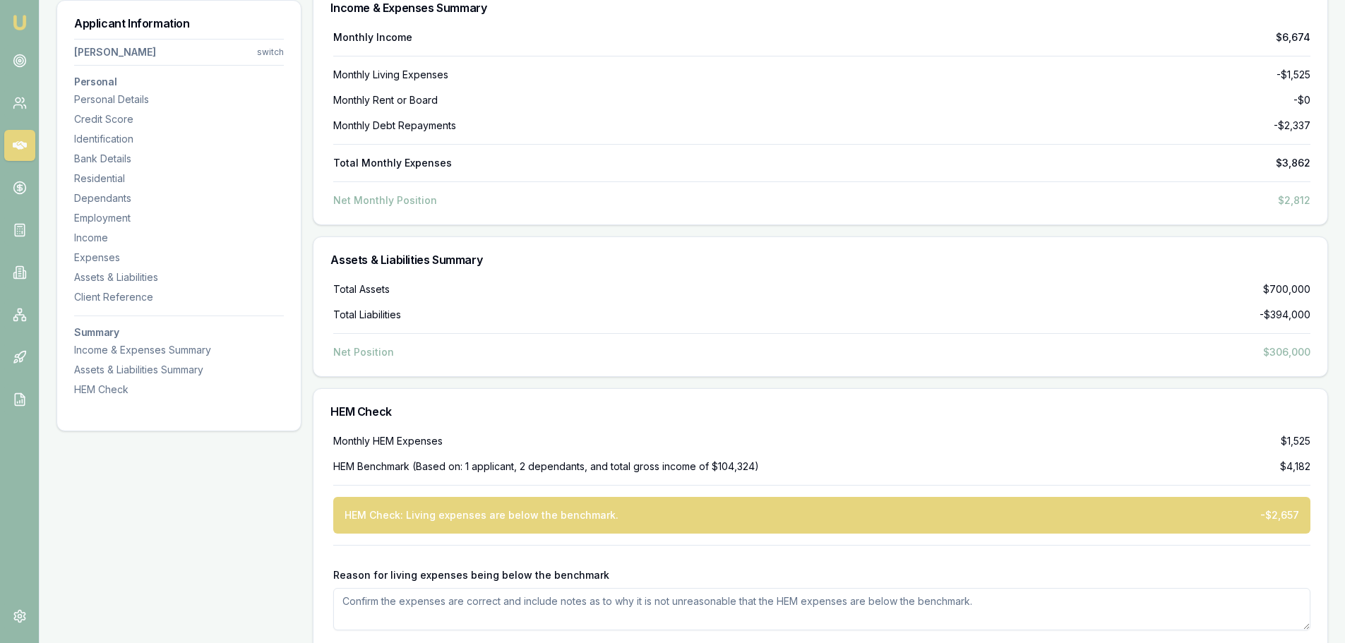
scroll to position [4051, 0]
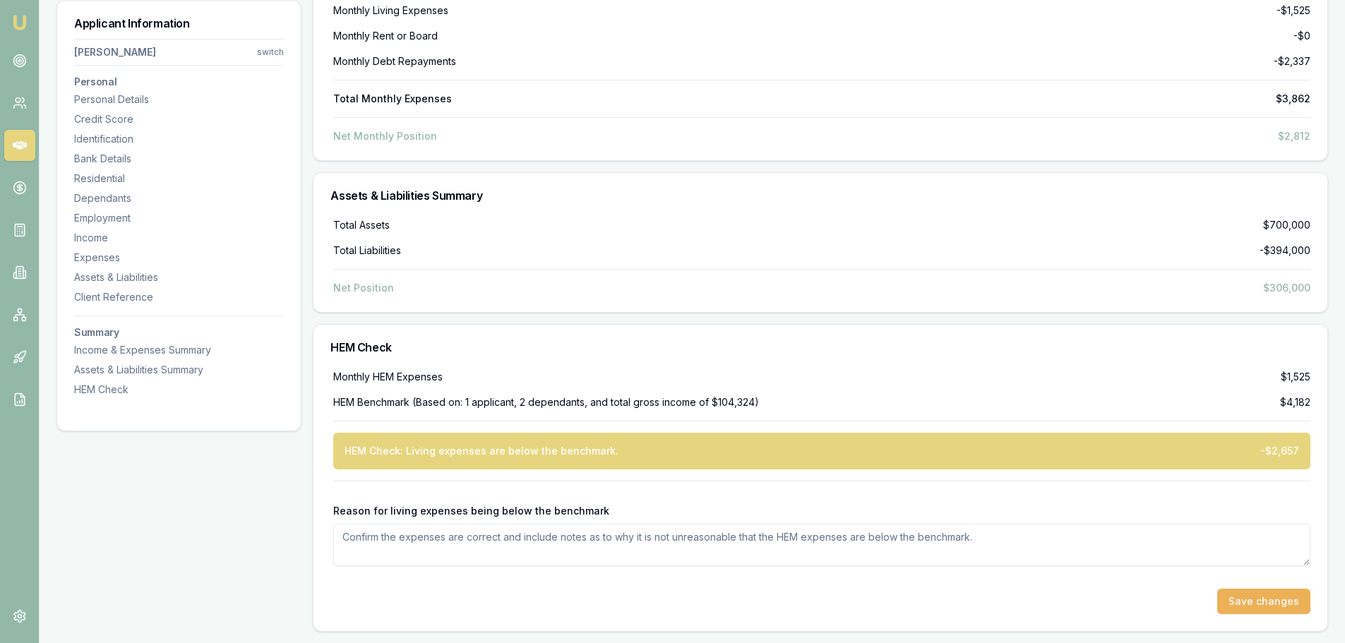
click at [1254, 607] on button "Save changes" at bounding box center [1263, 601] width 93 height 25
drag, startPoint x: 373, startPoint y: 373, endPoint x: 512, endPoint y: 372, distance: 139.8
click at [512, 372] on div "Monthly HEM Expenses $1,525" at bounding box center [821, 377] width 977 height 14
click at [637, 375] on div "Monthly HEM Expenses $1,525" at bounding box center [821, 377] width 977 height 14
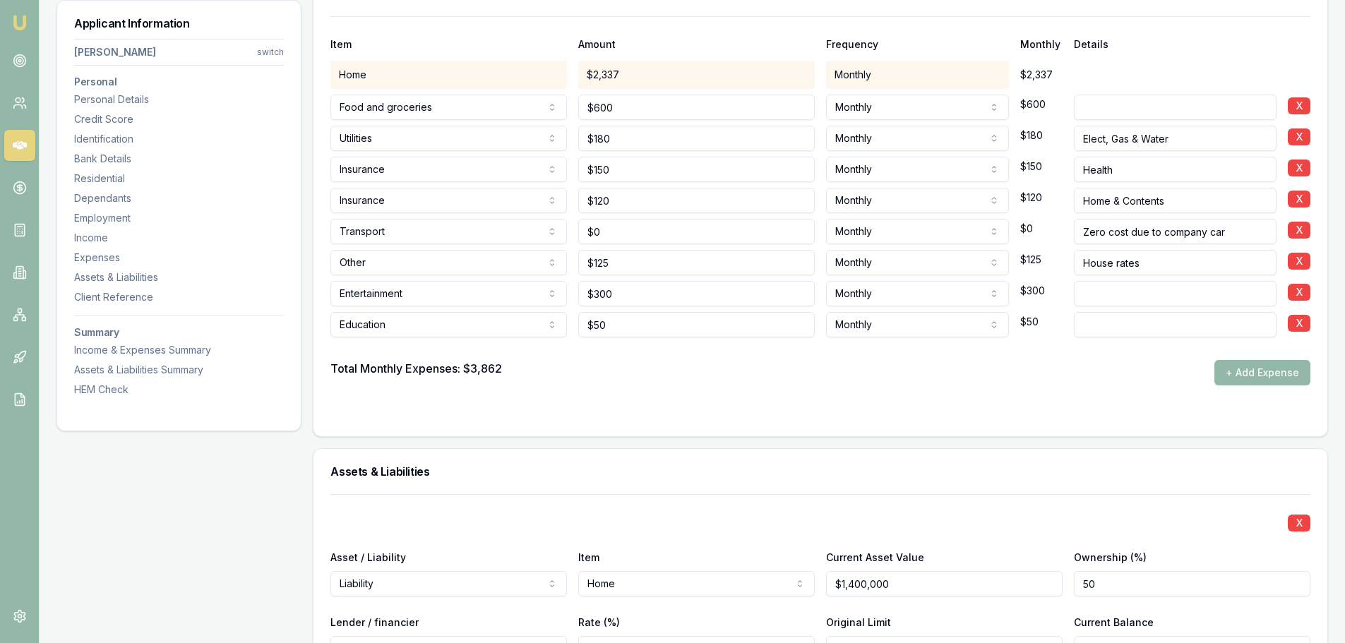
scroll to position [2851, 0]
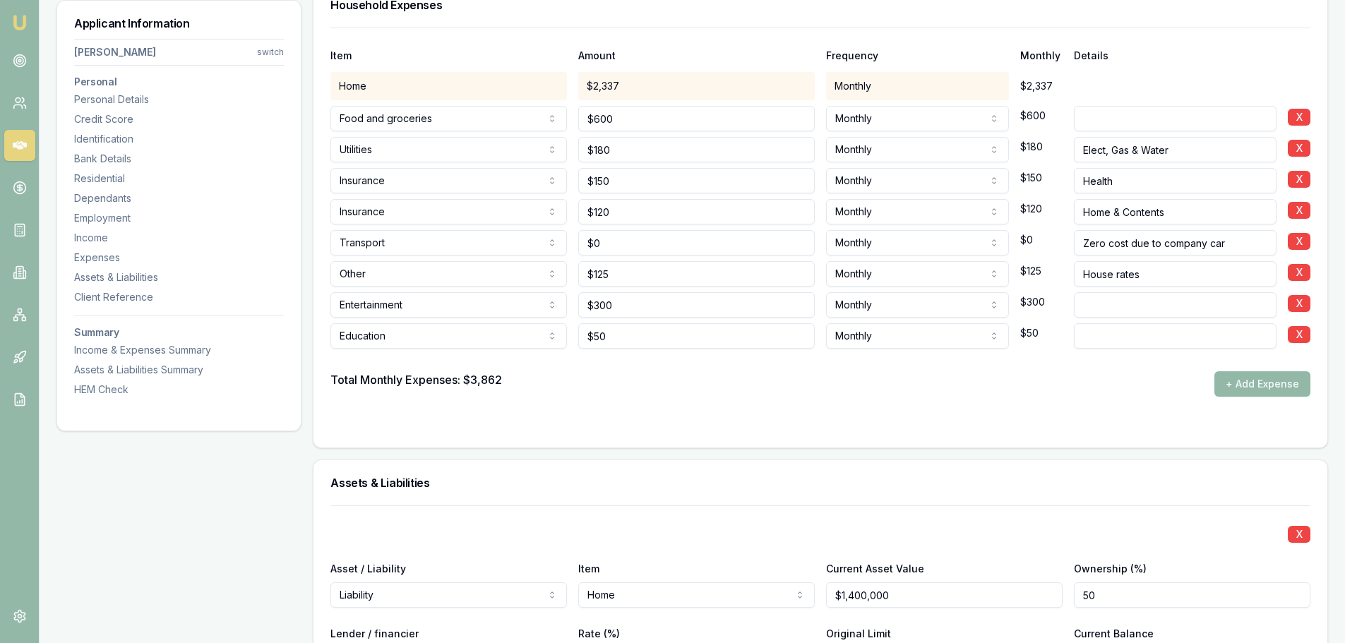
click at [1146, 178] on input "Health" at bounding box center [1175, 180] width 203 height 25
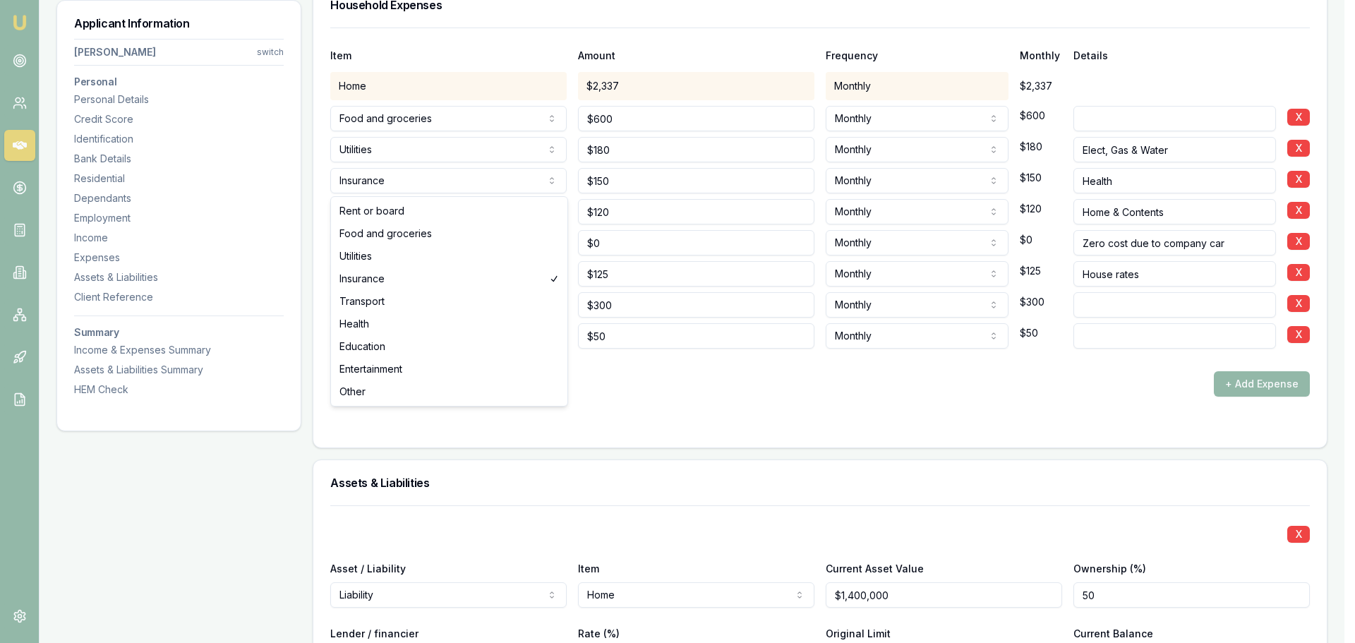
select select "HEALTH"
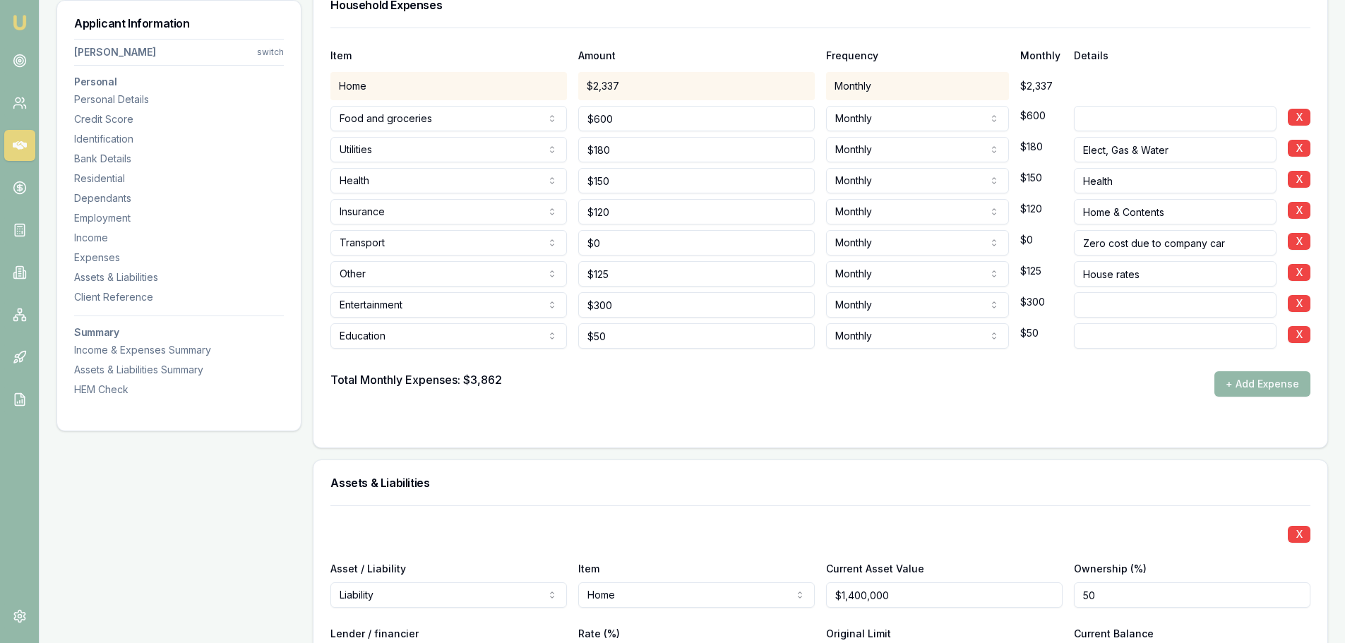
click at [1131, 178] on input "Health" at bounding box center [1175, 180] width 203 height 25
type input "Health insurance"
click at [1143, 389] on div "Total Monthly Expenses: $3,862 + Add Expense" at bounding box center [820, 383] width 980 height 25
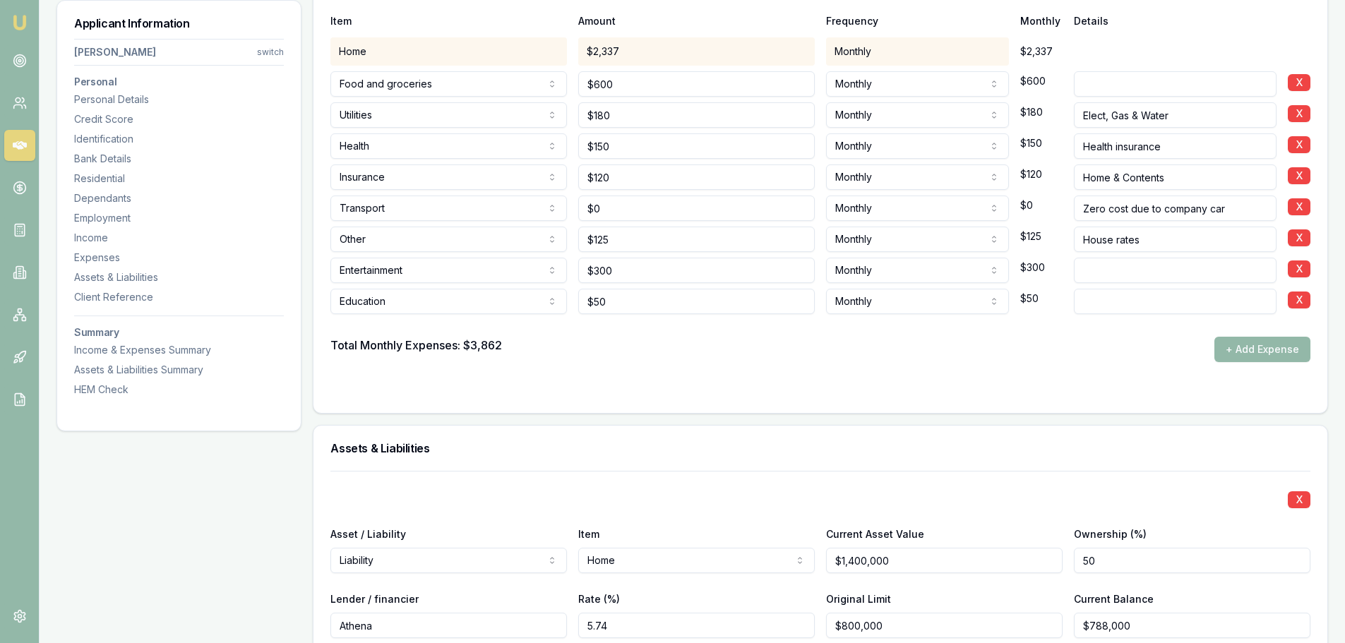
scroll to position [2922, 0]
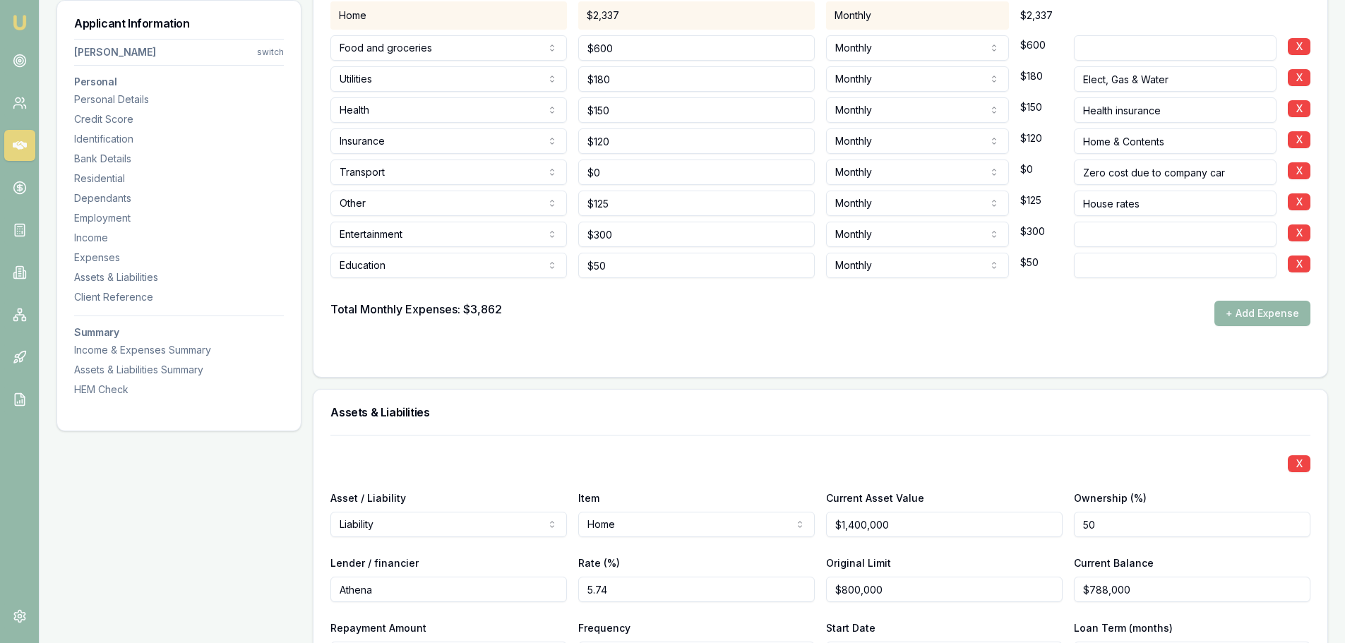
click at [630, 316] on div "Total Monthly Expenses: $3,862 + Add Expense" at bounding box center [820, 313] width 980 height 25
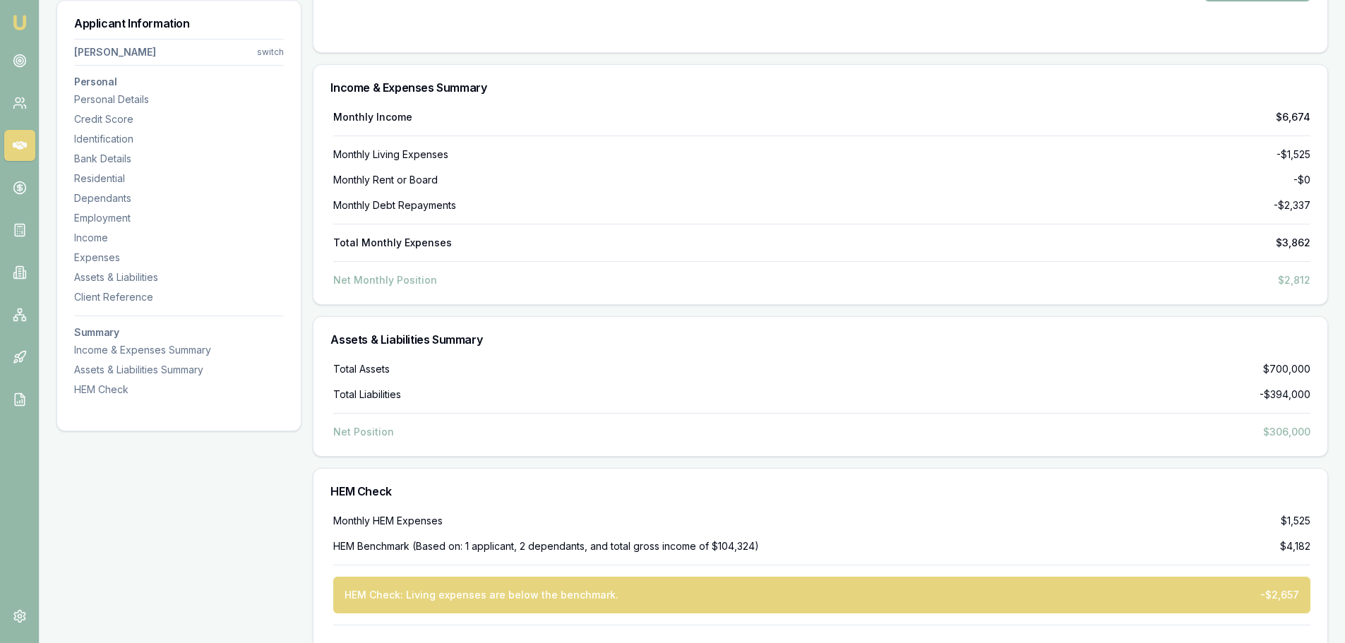
scroll to position [4051, 0]
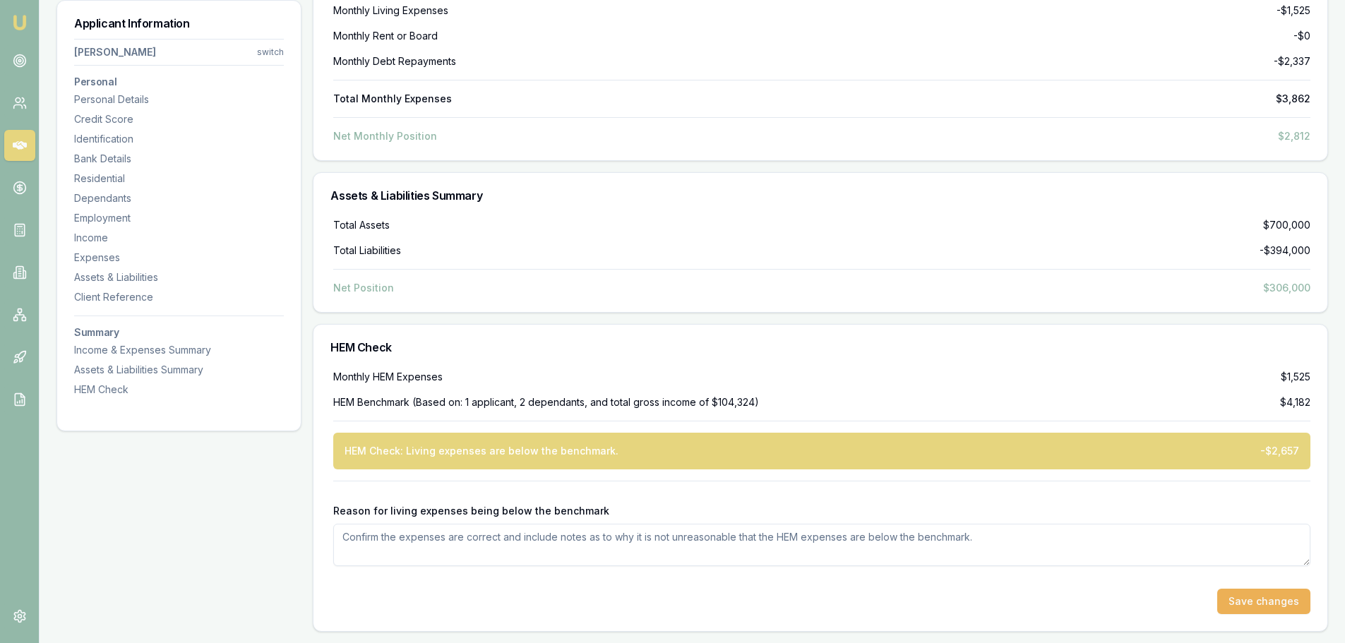
click at [671, 538] on textarea "Reason for living expenses being below the benchmark" at bounding box center [821, 545] width 977 height 42
type textarea "Expenses are shared 50% with husband"
click at [697, 582] on div at bounding box center [821, 577] width 977 height 23
click at [1239, 601] on button "Save changes" at bounding box center [1263, 601] width 93 height 25
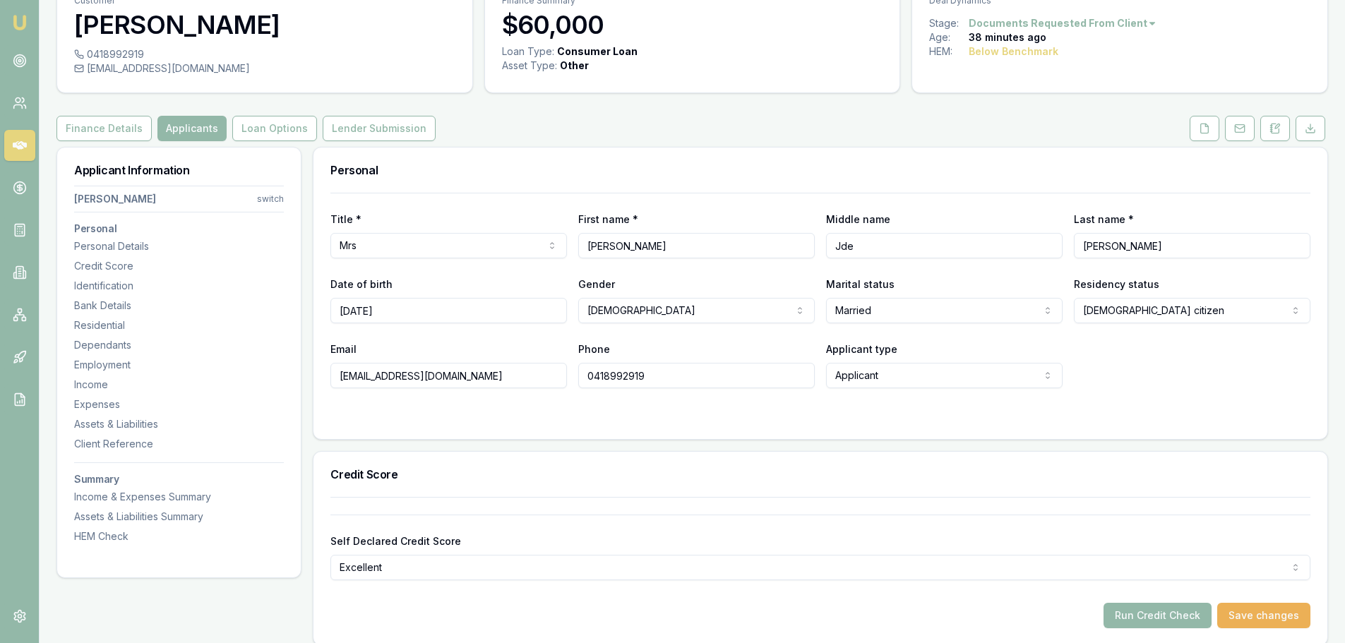
scroll to position [0, 0]
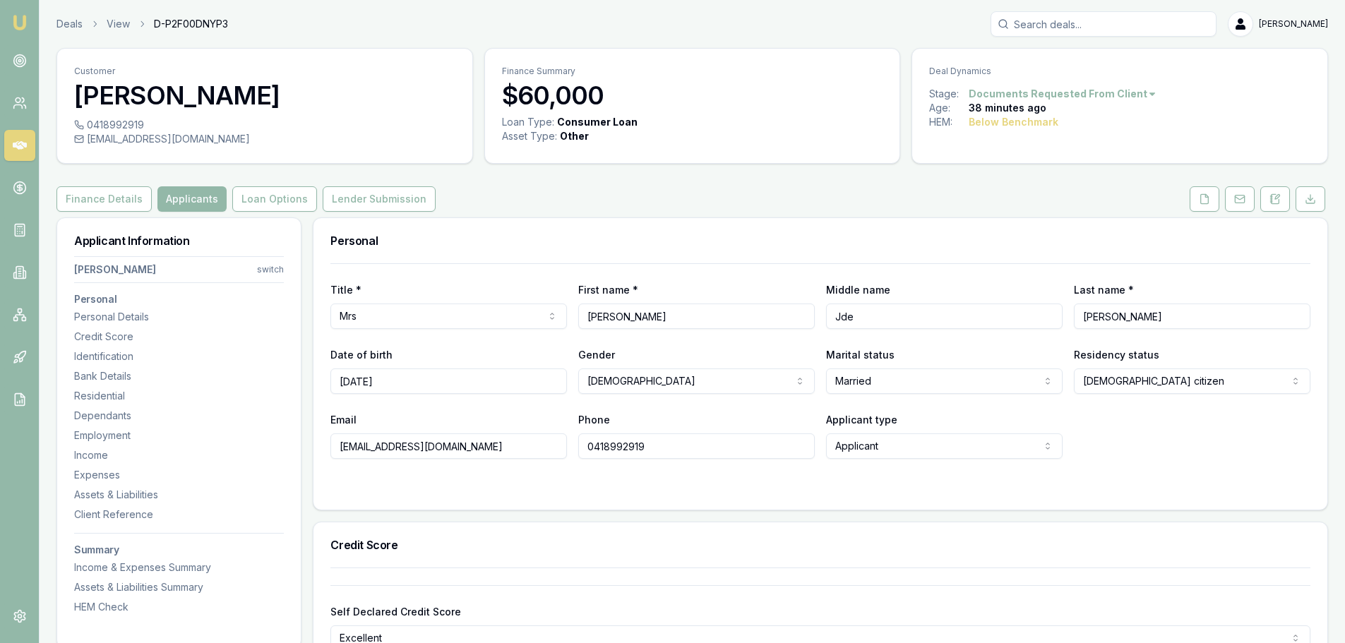
click at [1204, 199] on icon at bounding box center [1204, 198] width 11 height 11
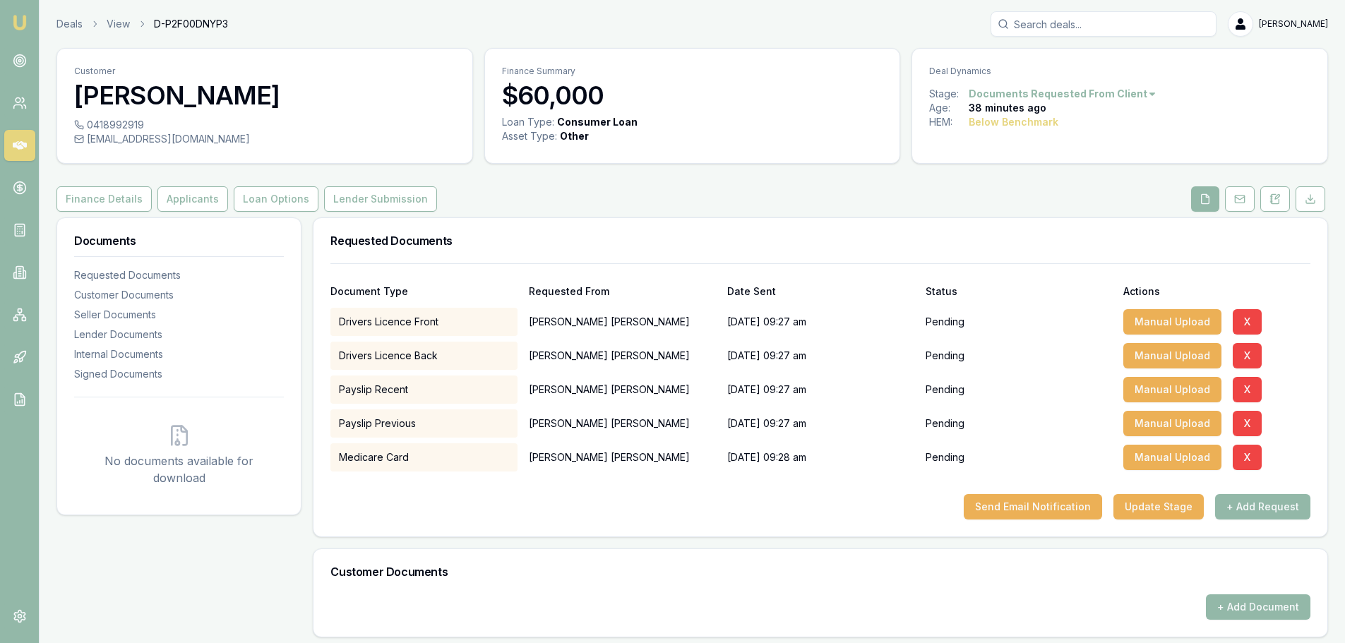
click at [1153, 325] on button "Manual Upload" at bounding box center [1172, 321] width 98 height 25
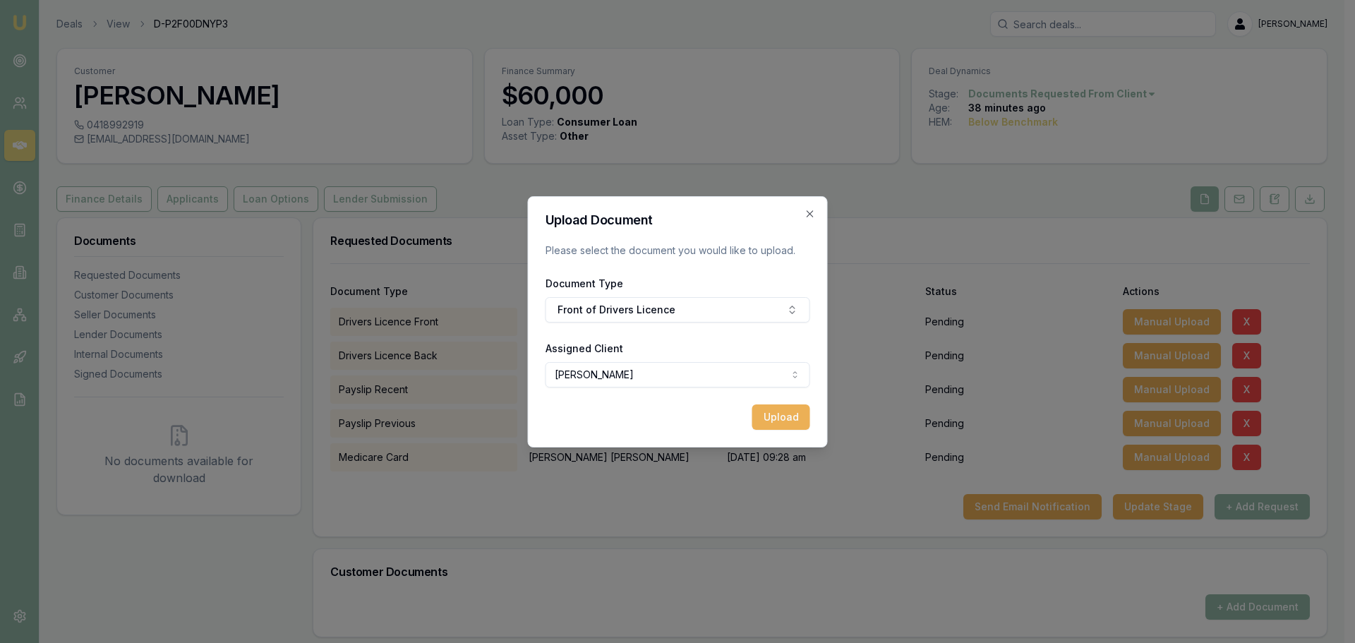
click at [634, 368] on body "Emu Broker Deals View D-P2F00DNYP3 Brad Hearns Toggle Menu Customer Erin Hearns…" at bounding box center [672, 321] width 1345 height 643
click at [635, 356] on body "Emu Broker Deals View D-P2F00DNYP3 Brad Hearns Toggle Menu Customer Erin Hearns…" at bounding box center [672, 321] width 1345 height 643
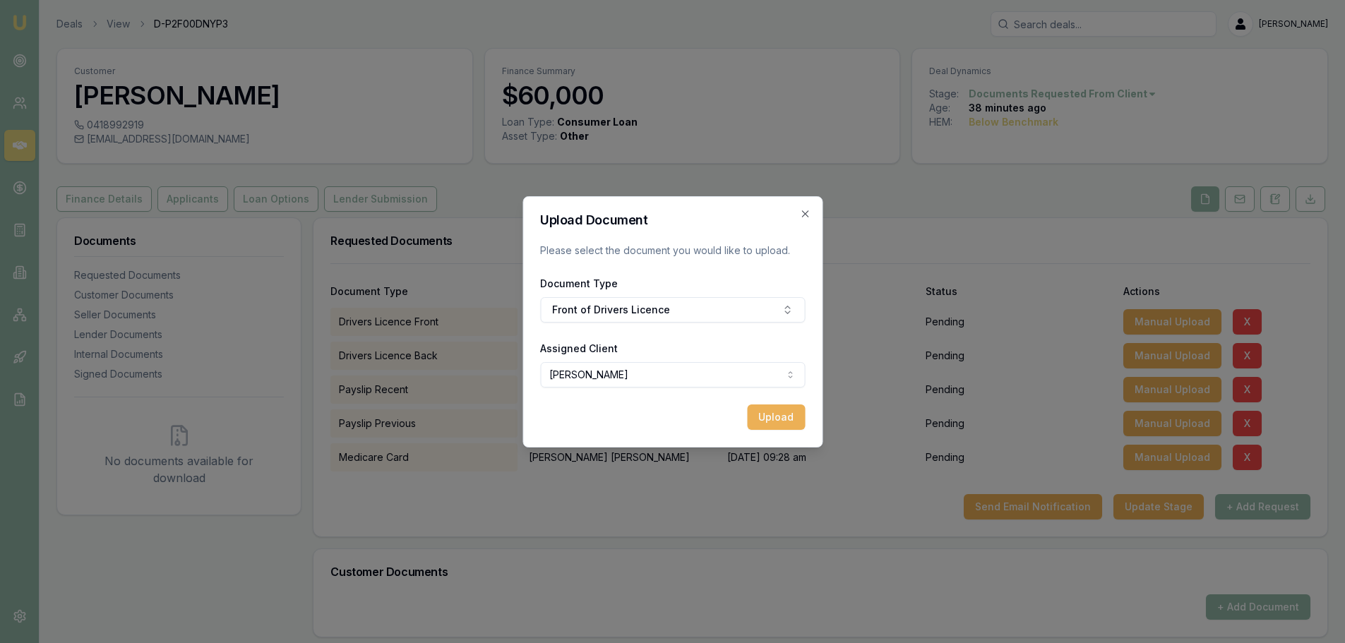
click at [772, 416] on button "Upload" at bounding box center [776, 416] width 58 height 25
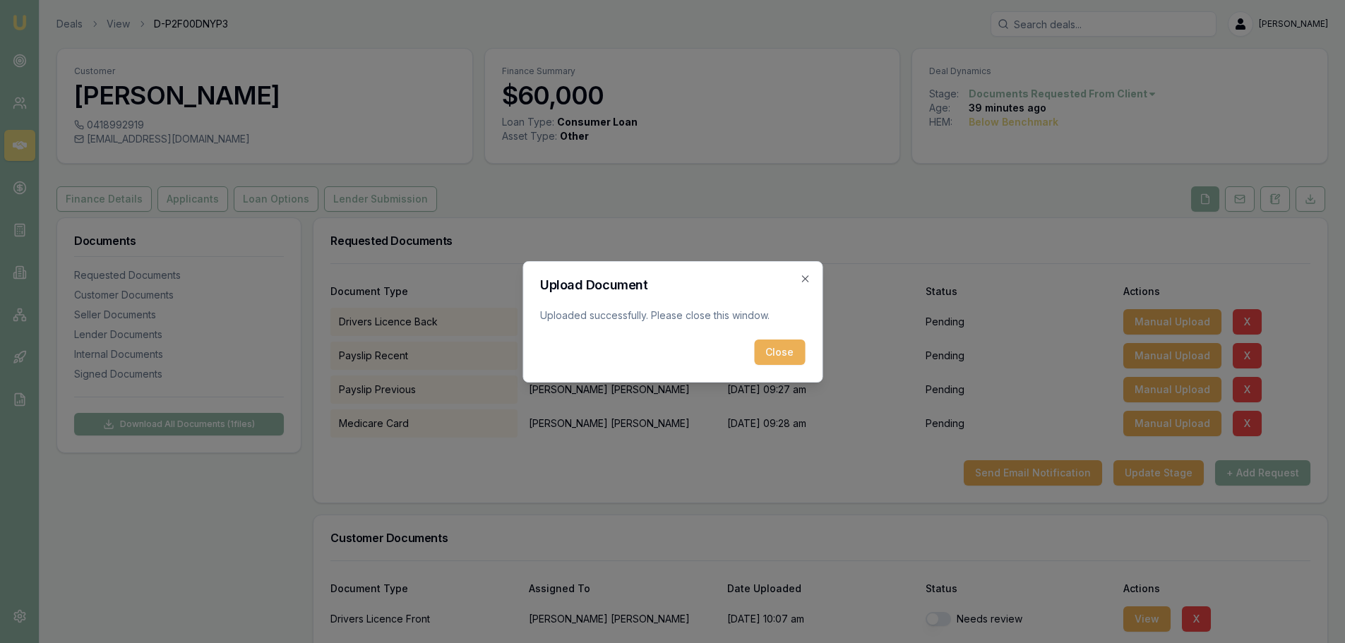
click at [780, 352] on button "Close" at bounding box center [779, 352] width 51 height 25
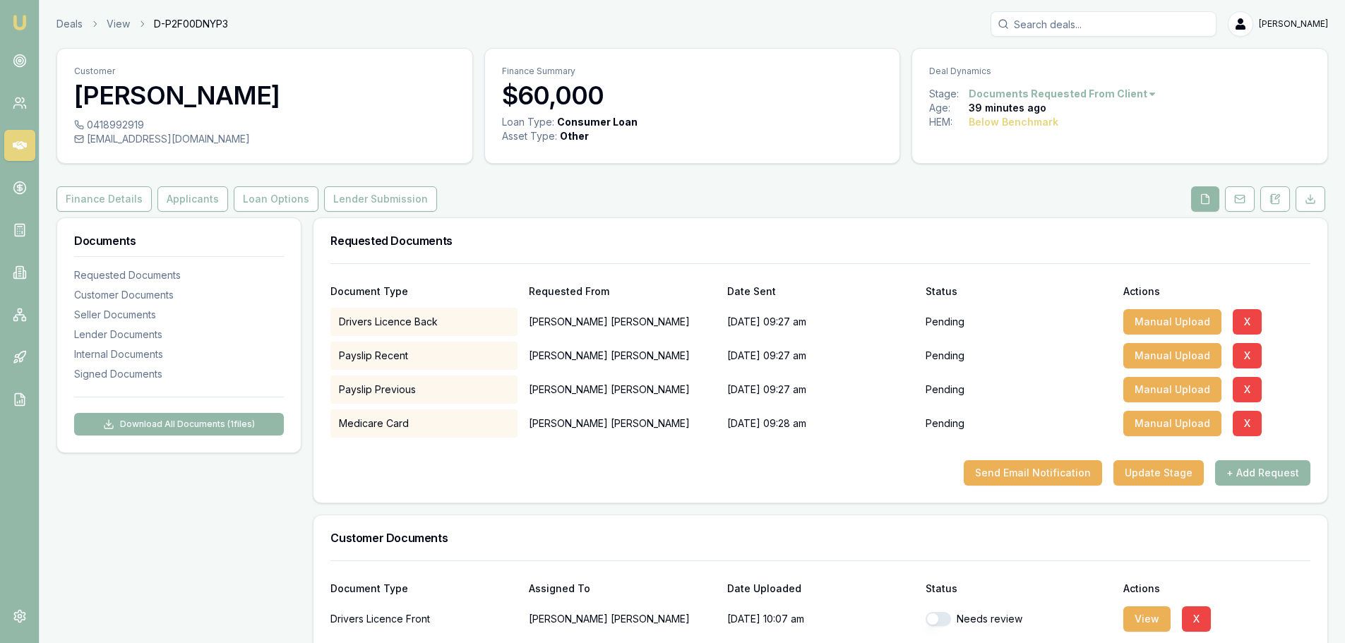
click at [1183, 318] on button "Manual Upload" at bounding box center [1172, 321] width 98 height 25
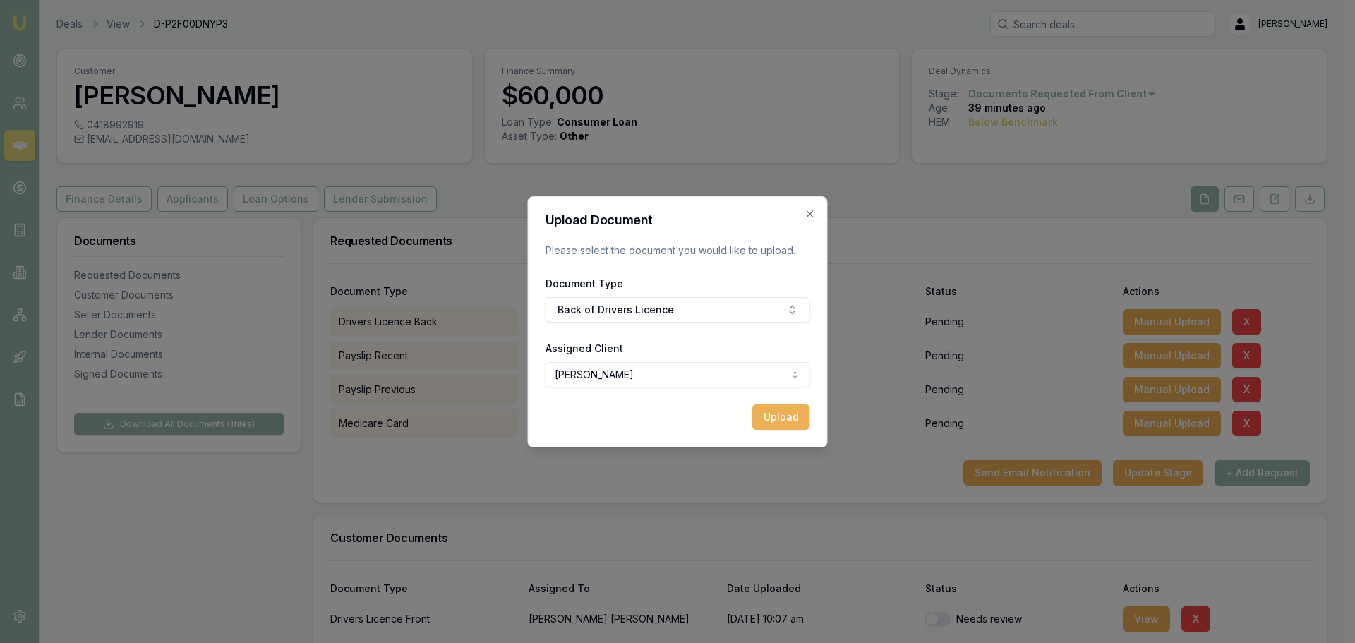
click at [766, 412] on button "Upload" at bounding box center [781, 416] width 58 height 25
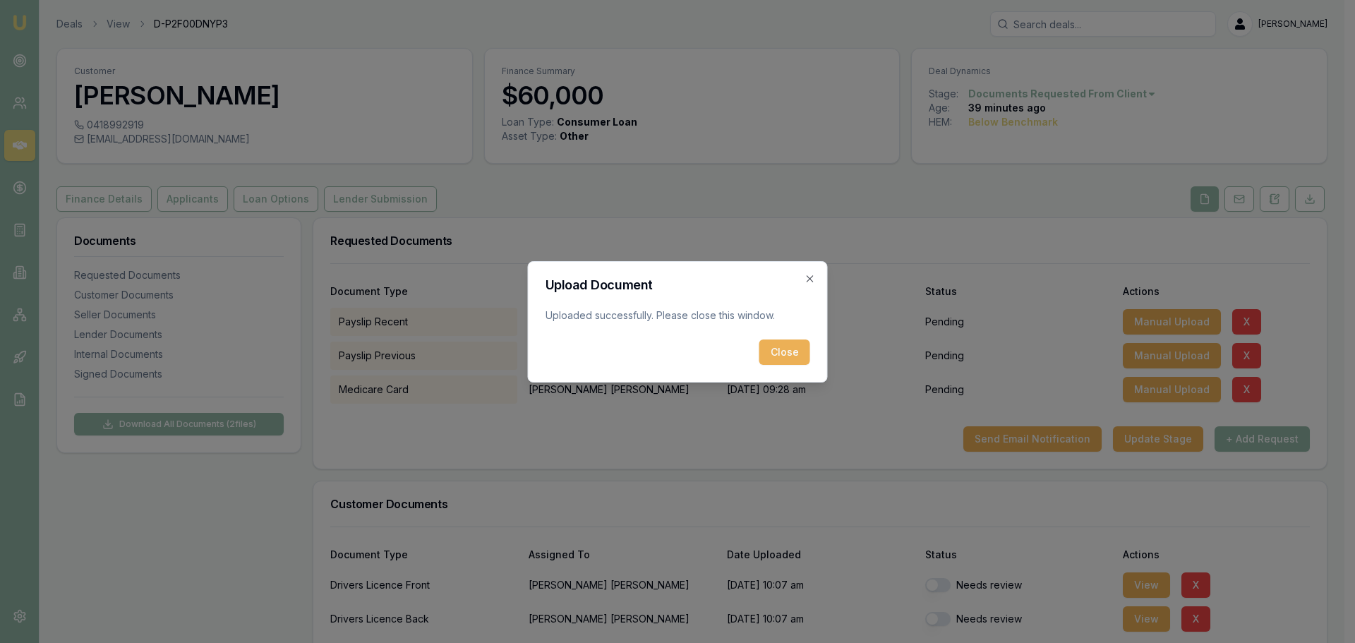
click at [777, 350] on button "Close" at bounding box center [785, 352] width 51 height 25
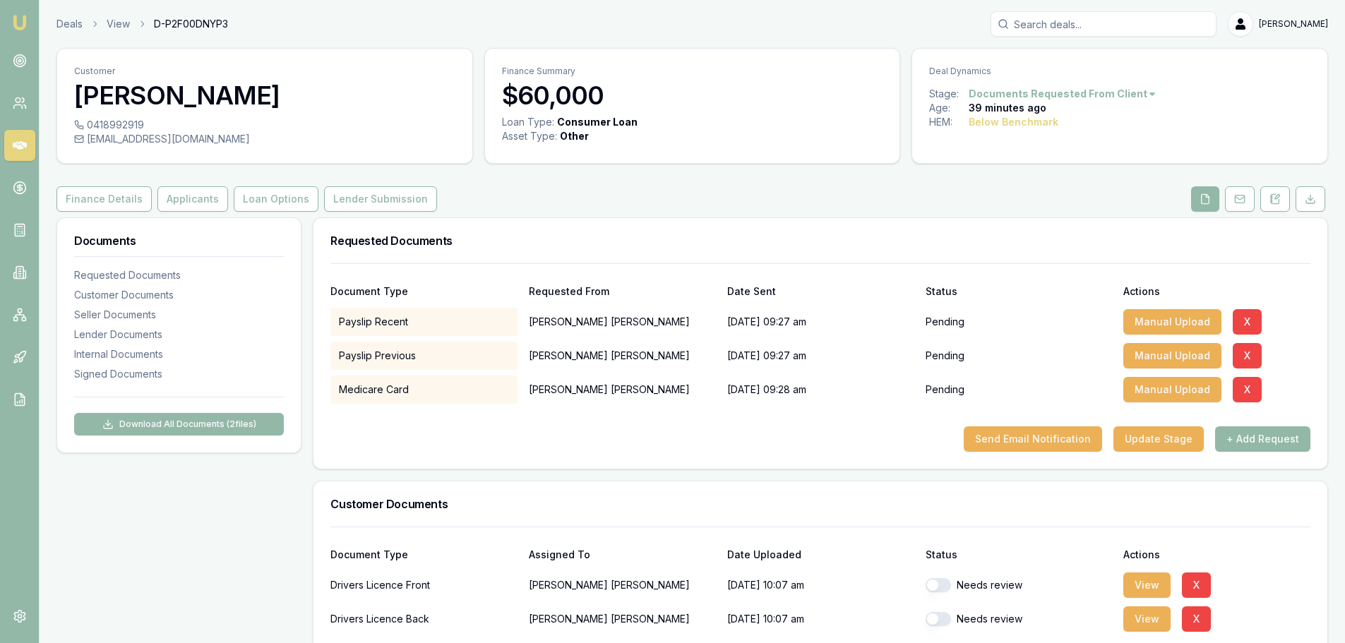
click at [1177, 392] on button "Manual Upload" at bounding box center [1172, 389] width 98 height 25
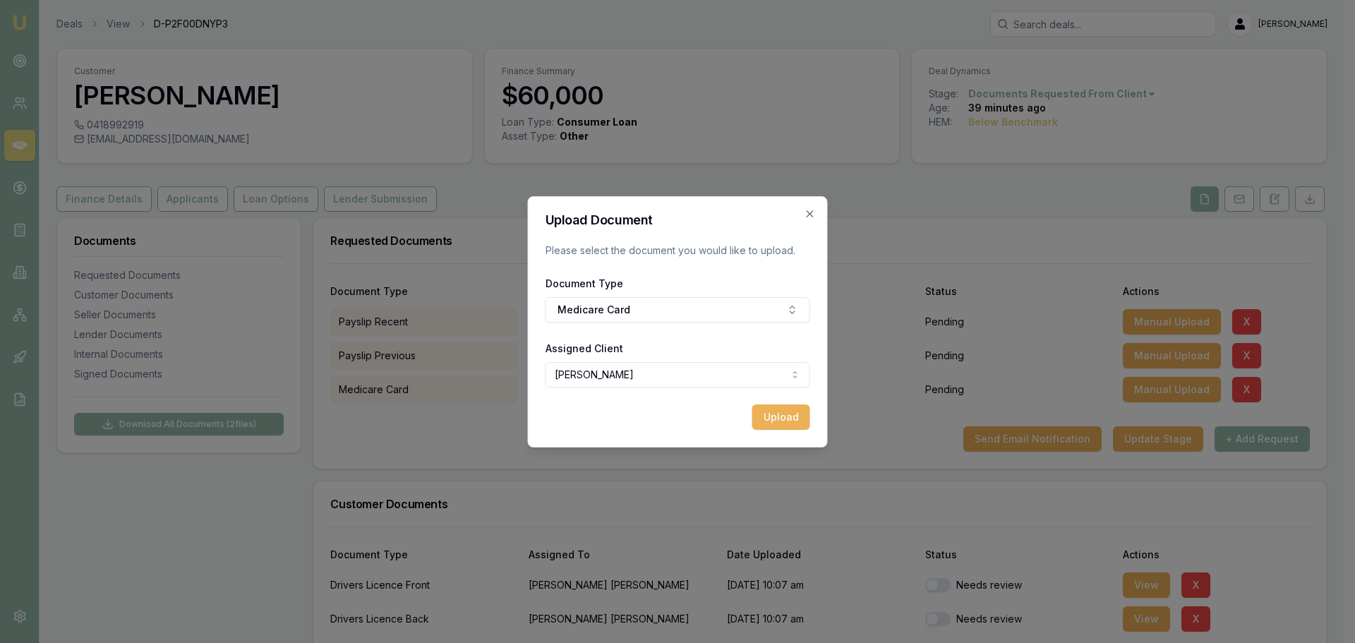
click at [773, 419] on button "Upload" at bounding box center [781, 416] width 58 height 25
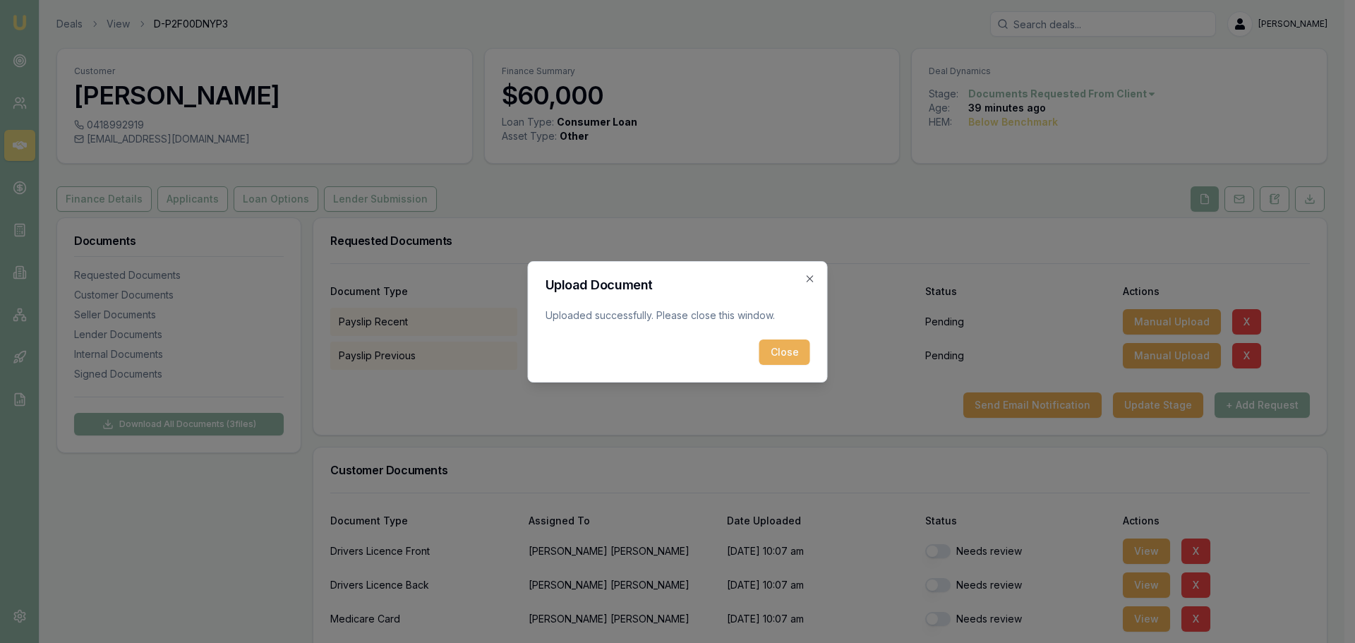
click at [793, 343] on button "Close" at bounding box center [785, 352] width 51 height 25
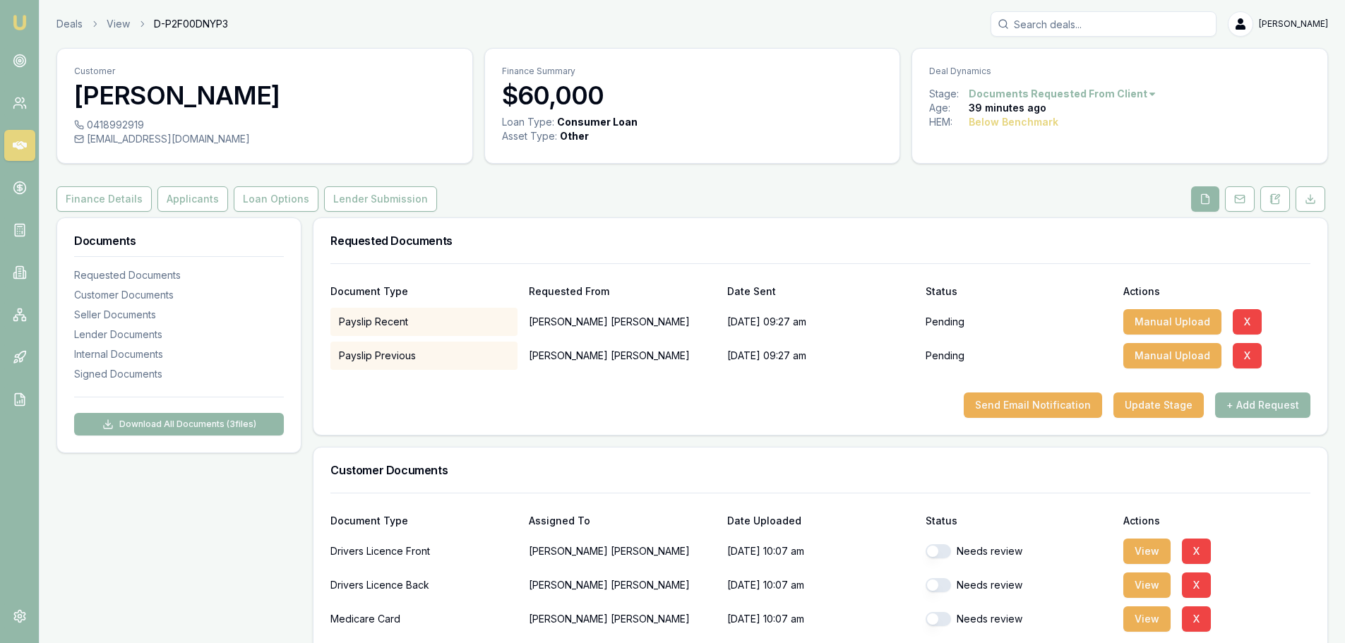
click at [1155, 318] on button "Manual Upload" at bounding box center [1172, 321] width 98 height 25
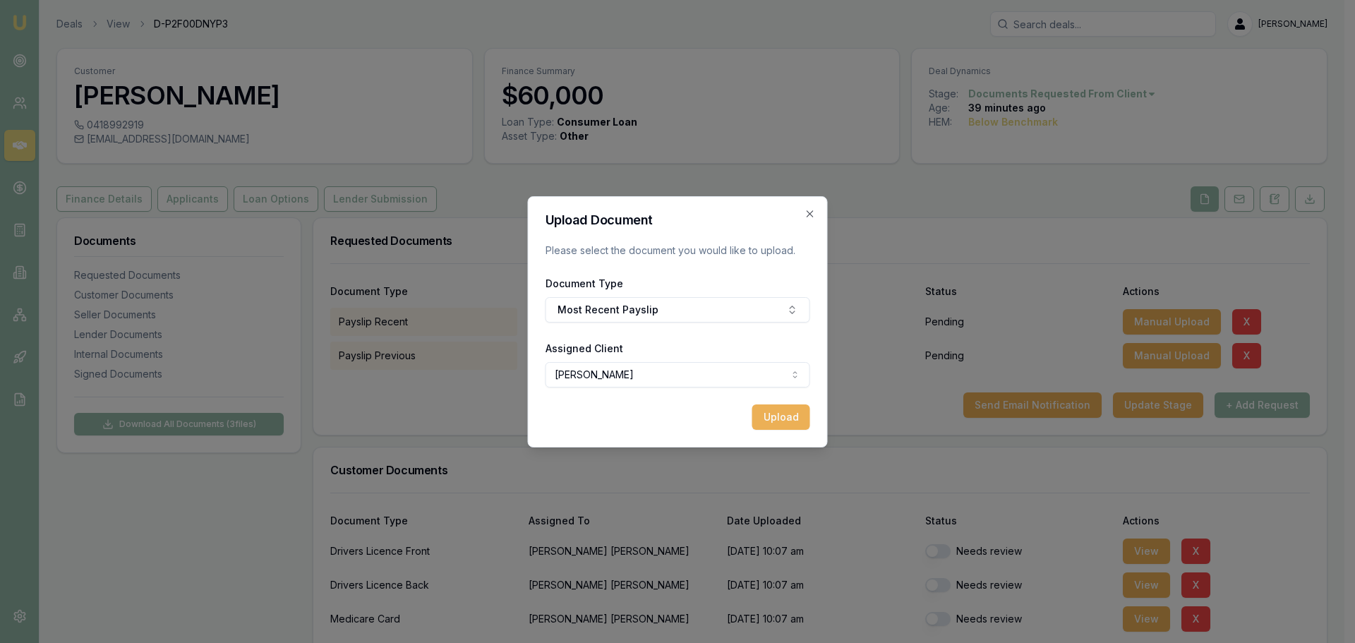
click at [790, 418] on button "Upload" at bounding box center [781, 416] width 58 height 25
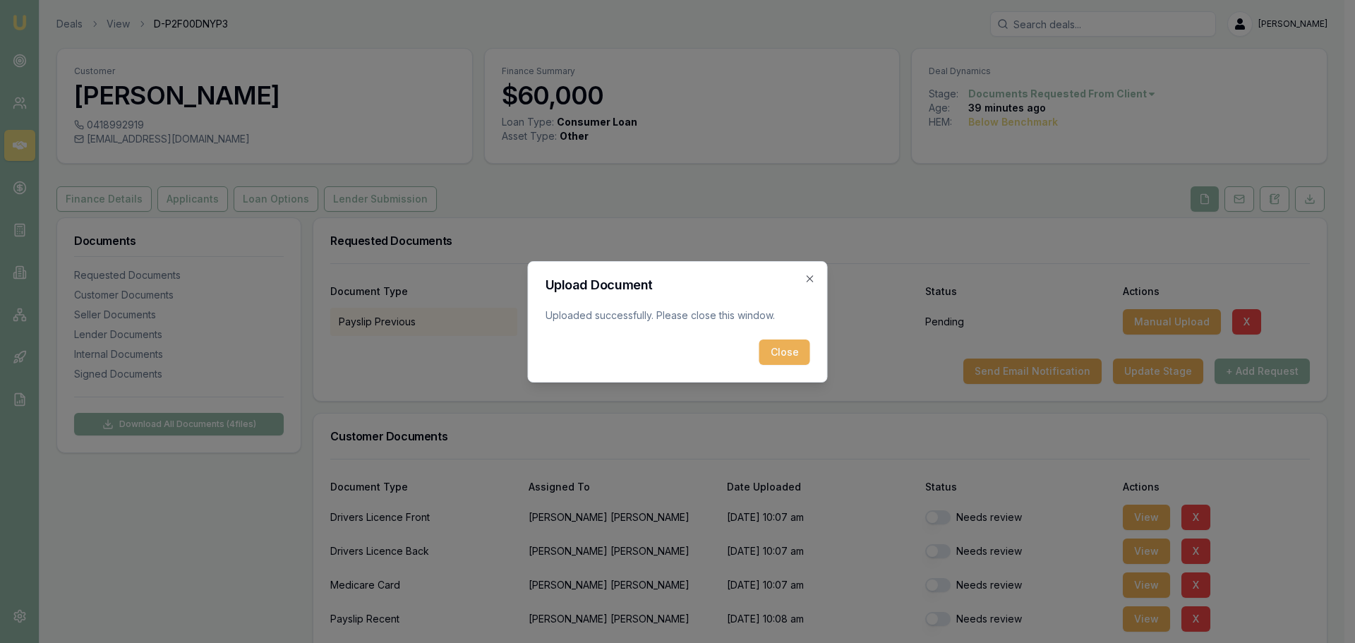
click at [773, 348] on button "Close" at bounding box center [785, 352] width 51 height 25
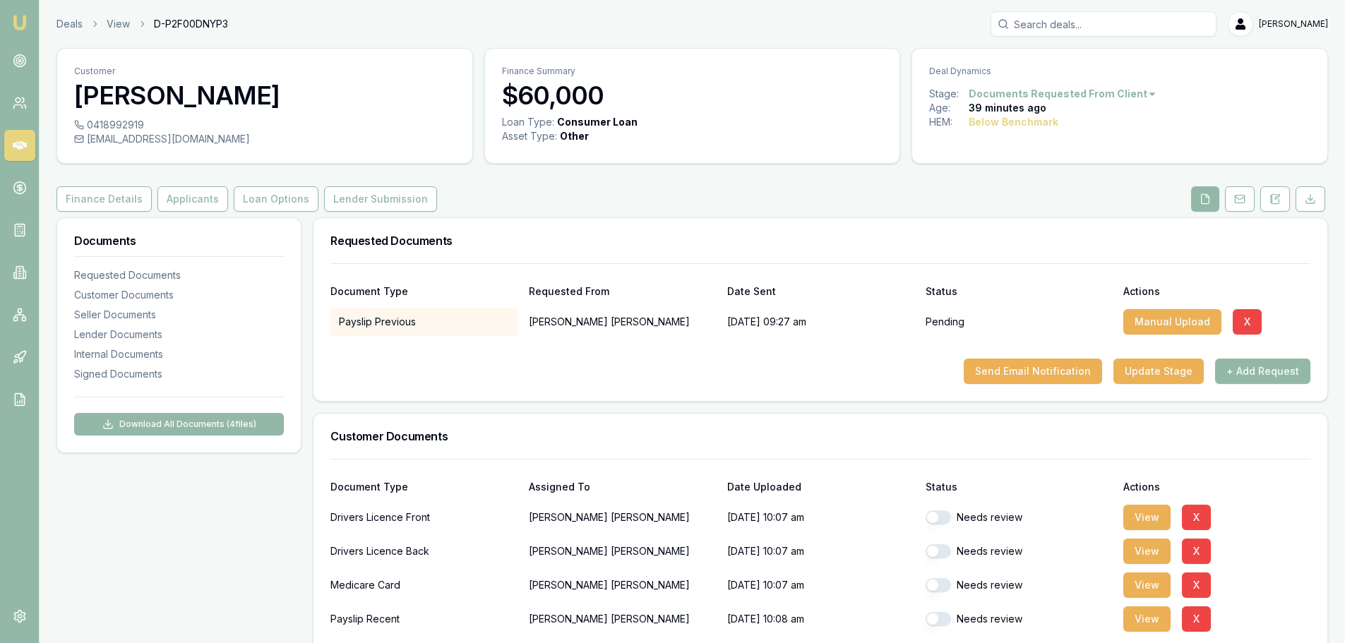
click at [1163, 323] on button "Manual Upload" at bounding box center [1172, 321] width 98 height 25
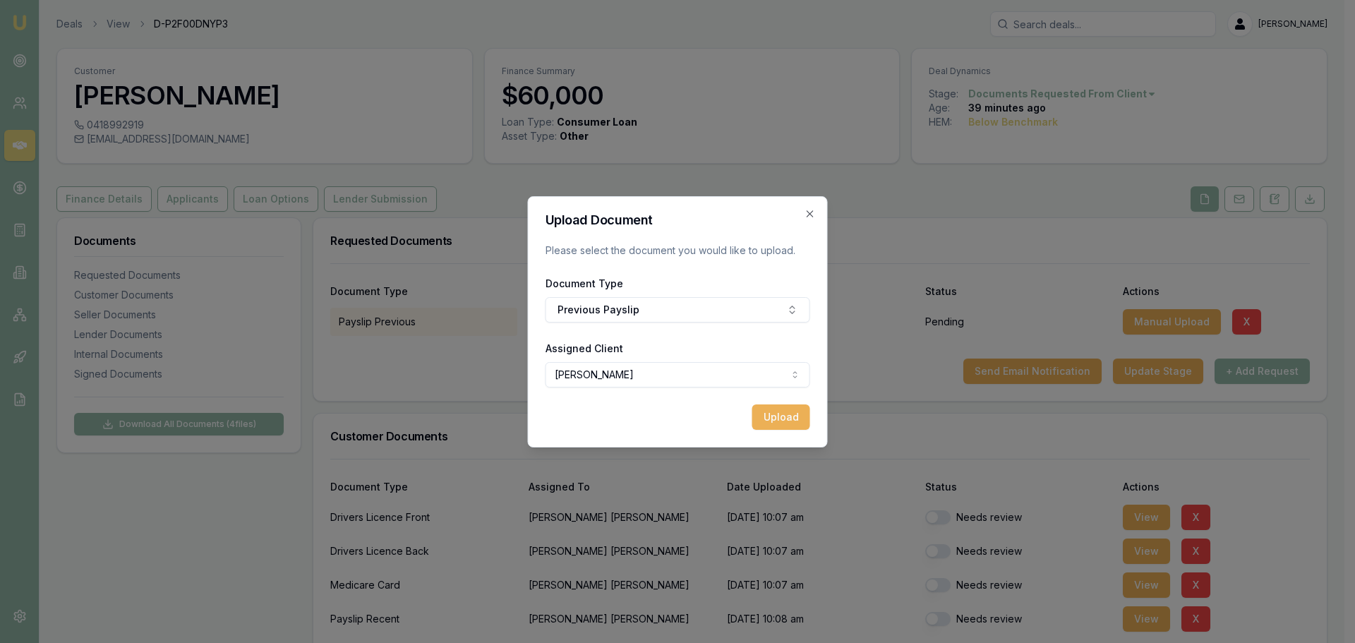
click at [798, 417] on button "Upload" at bounding box center [781, 416] width 58 height 25
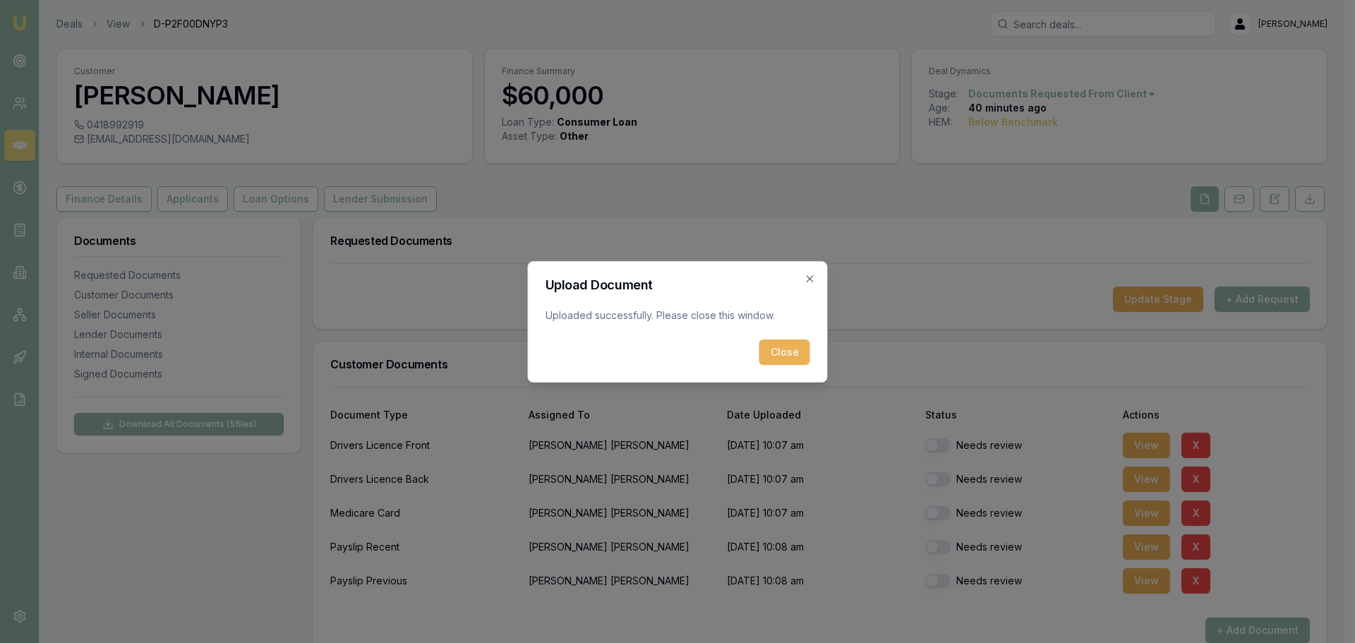
click at [775, 355] on button "Close" at bounding box center [785, 352] width 51 height 25
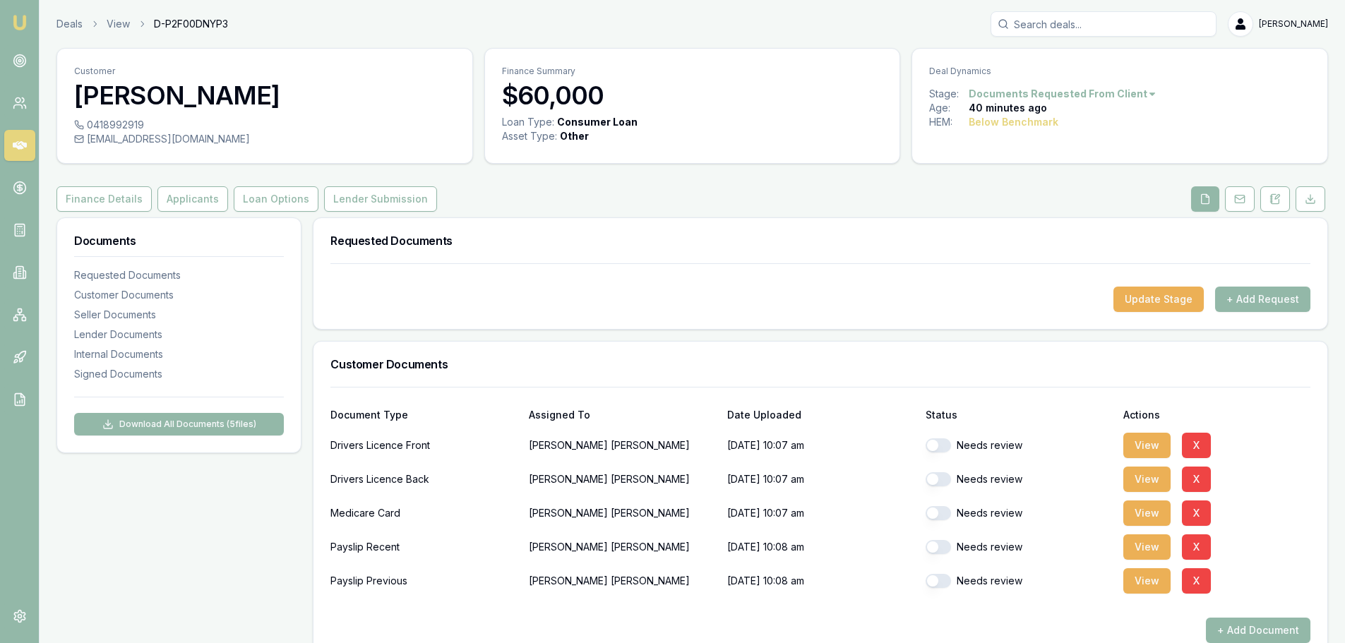
click at [944, 450] on button "button" at bounding box center [937, 445] width 25 height 14
checkbox input "true"
click at [945, 480] on button "button" at bounding box center [937, 479] width 25 height 14
checkbox input "true"
click at [944, 510] on button "button" at bounding box center [937, 513] width 25 height 14
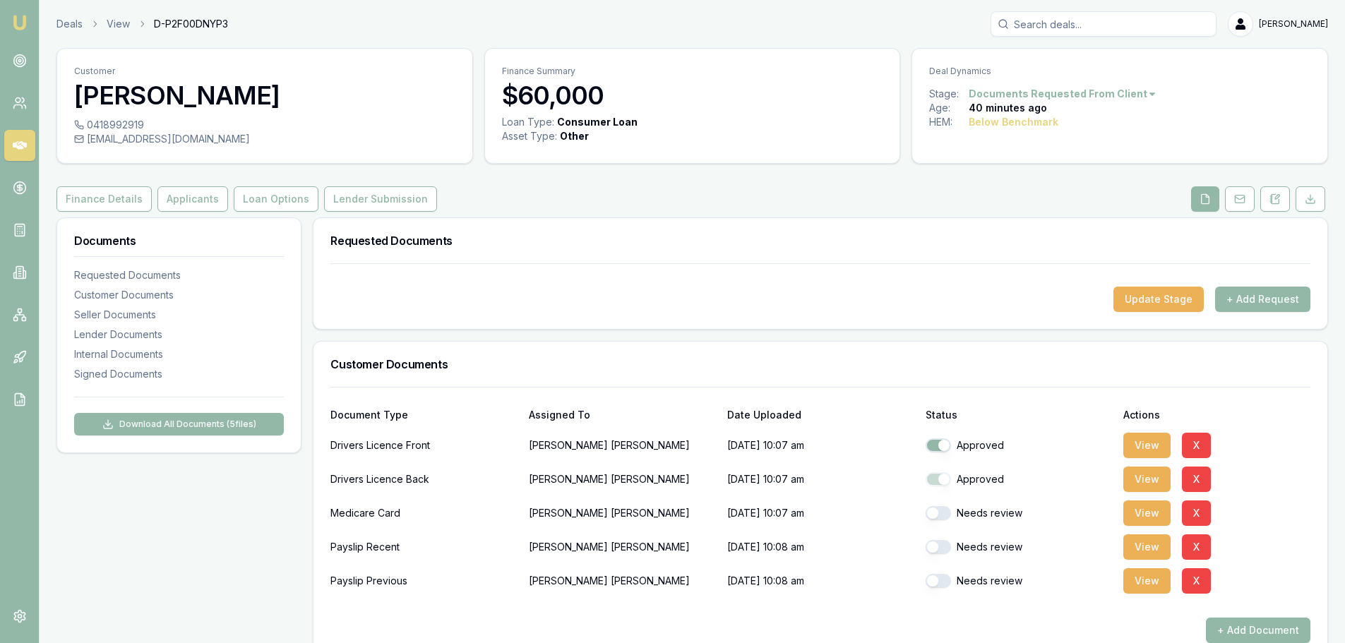
checkbox input "true"
checkbox input "false"
checkbox input "true"
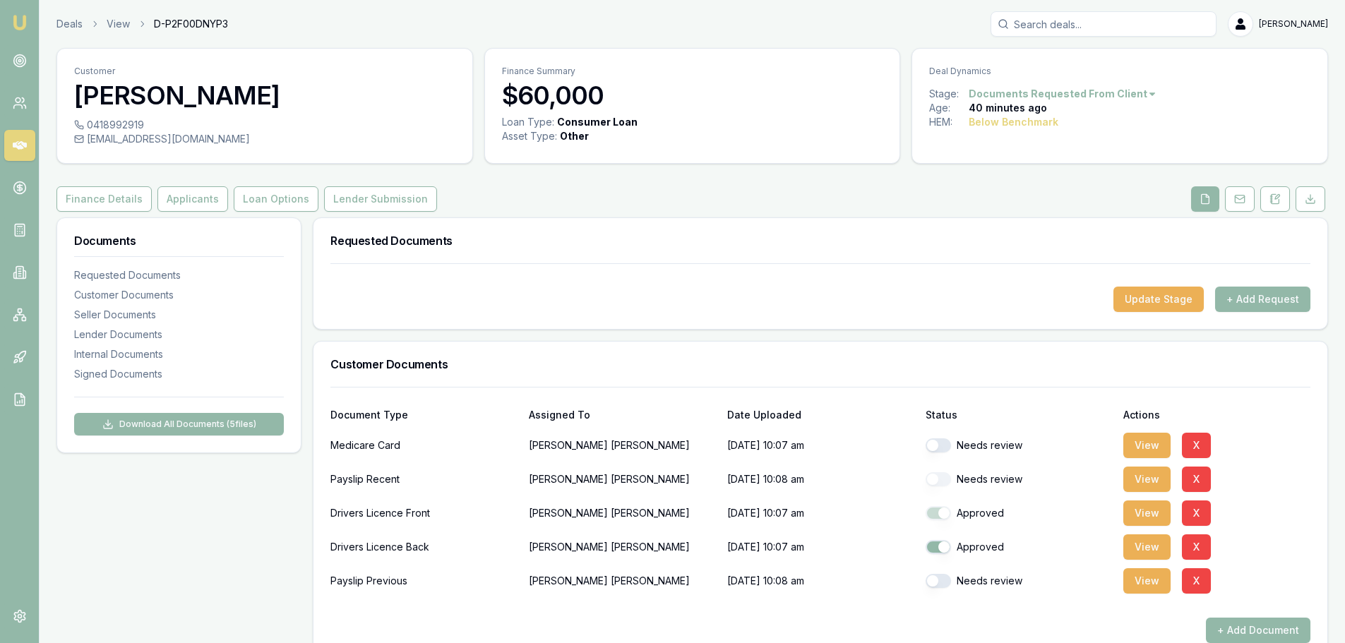
checkbox input "true"
click at [944, 548] on button "button" at bounding box center [937, 547] width 25 height 14
checkbox input "true"
click at [942, 580] on button "button" at bounding box center [937, 581] width 25 height 14
checkbox input "true"
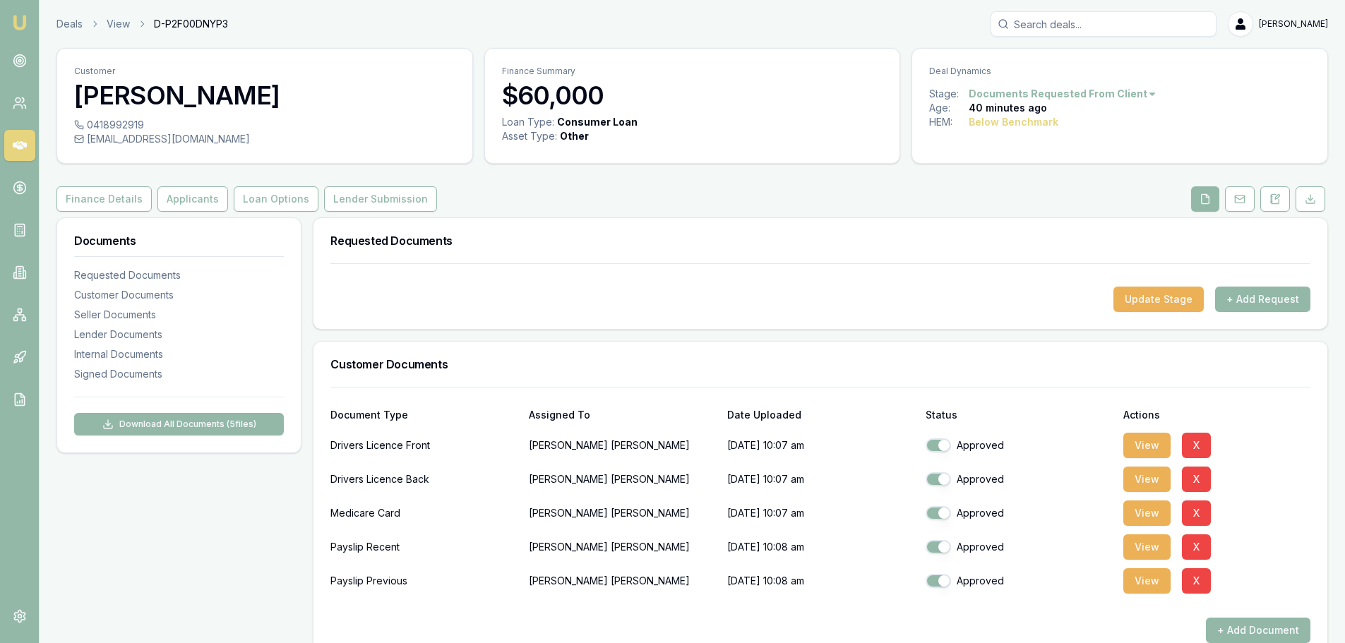
click at [215, 560] on div "Documents Requested Documents Customer Documents Seller Documents Lender Docume…" at bounding box center [178, 589] width 245 height 744
click at [1145, 95] on html "Emu Broker Deals View D-P2F00DNYP3 Brad Hearns Toggle Menu Customer Erin Hearns…" at bounding box center [672, 321] width 1345 height 643
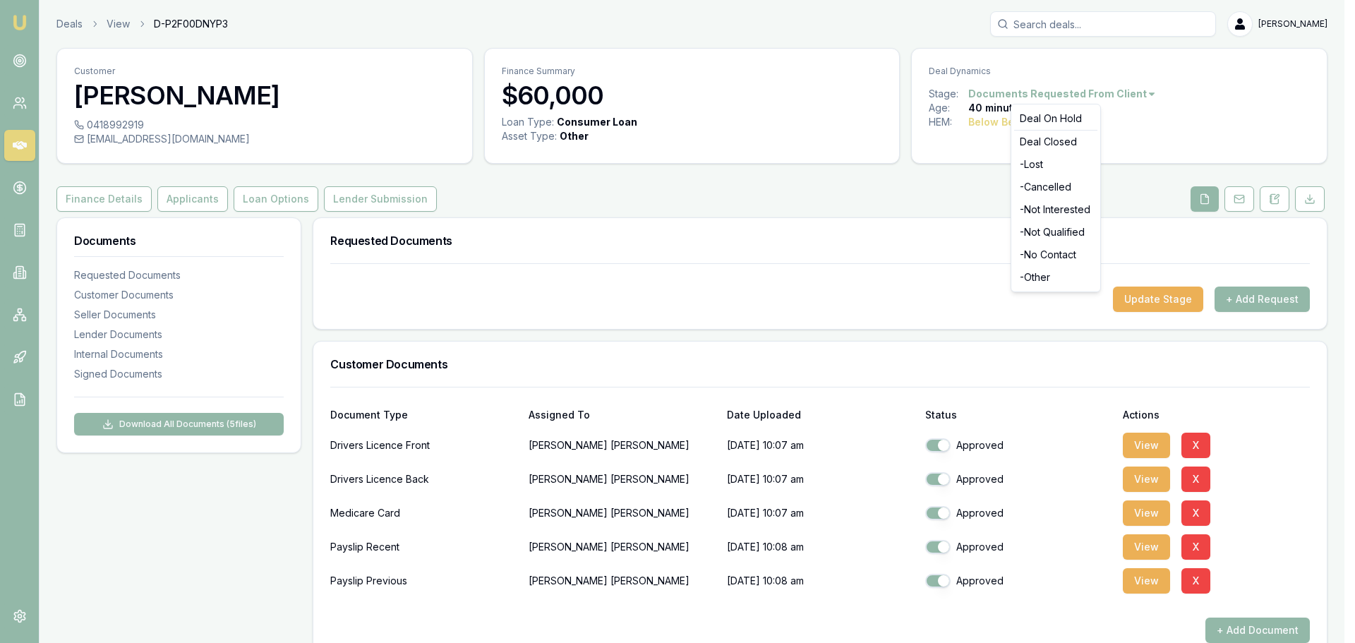
click at [854, 201] on html "Emu Broker Deals View D-P2F00DNYP3 Brad Hearns Toggle Menu Customer Erin Hearns…" at bounding box center [677, 321] width 1355 height 643
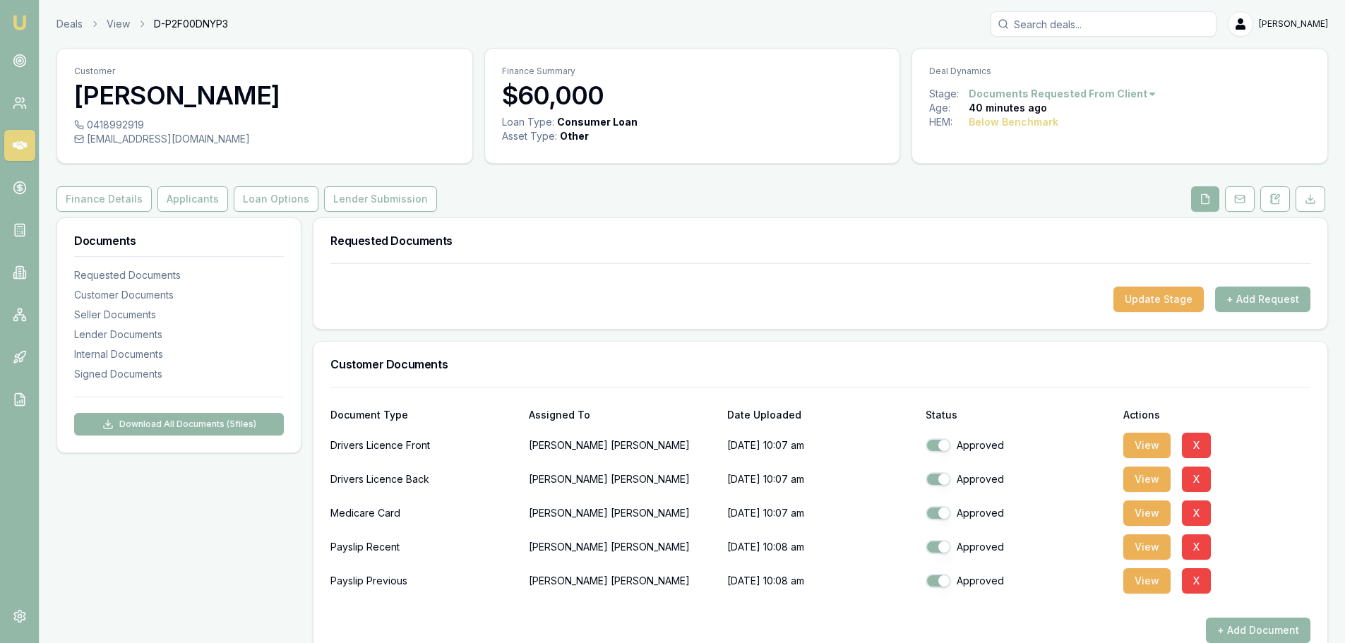
click at [1225, 200] on button at bounding box center [1240, 198] width 30 height 25
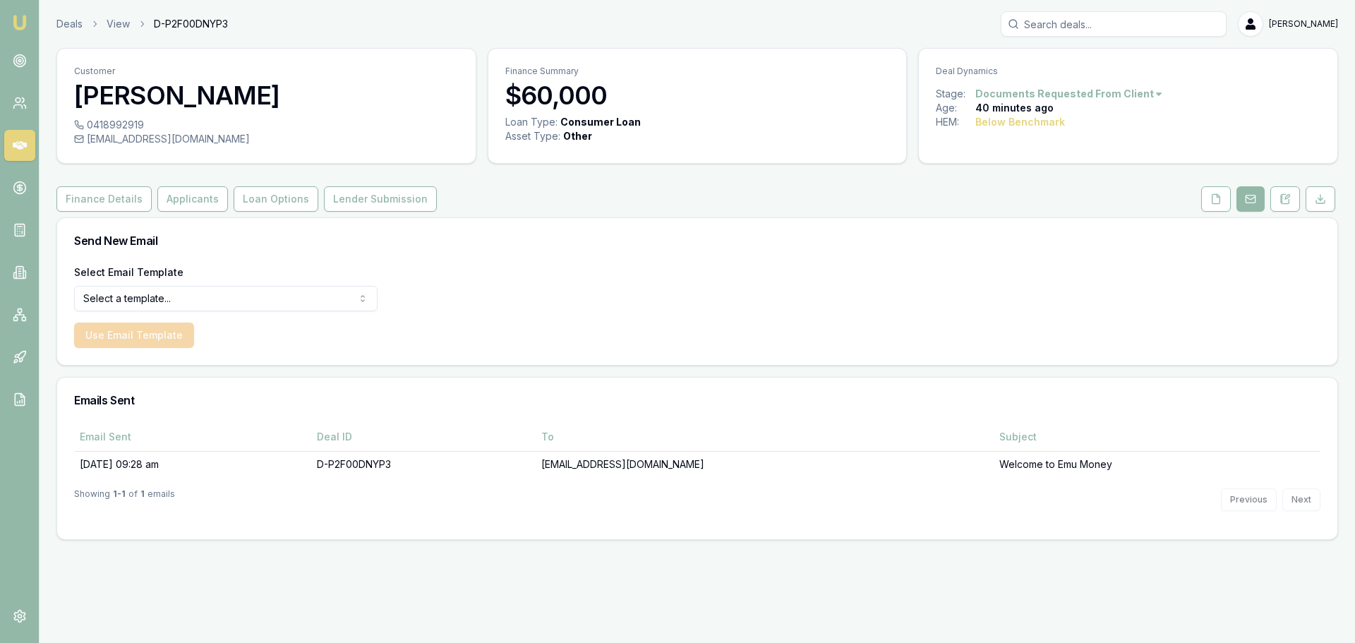
click at [1290, 193] on icon at bounding box center [1285, 198] width 11 height 11
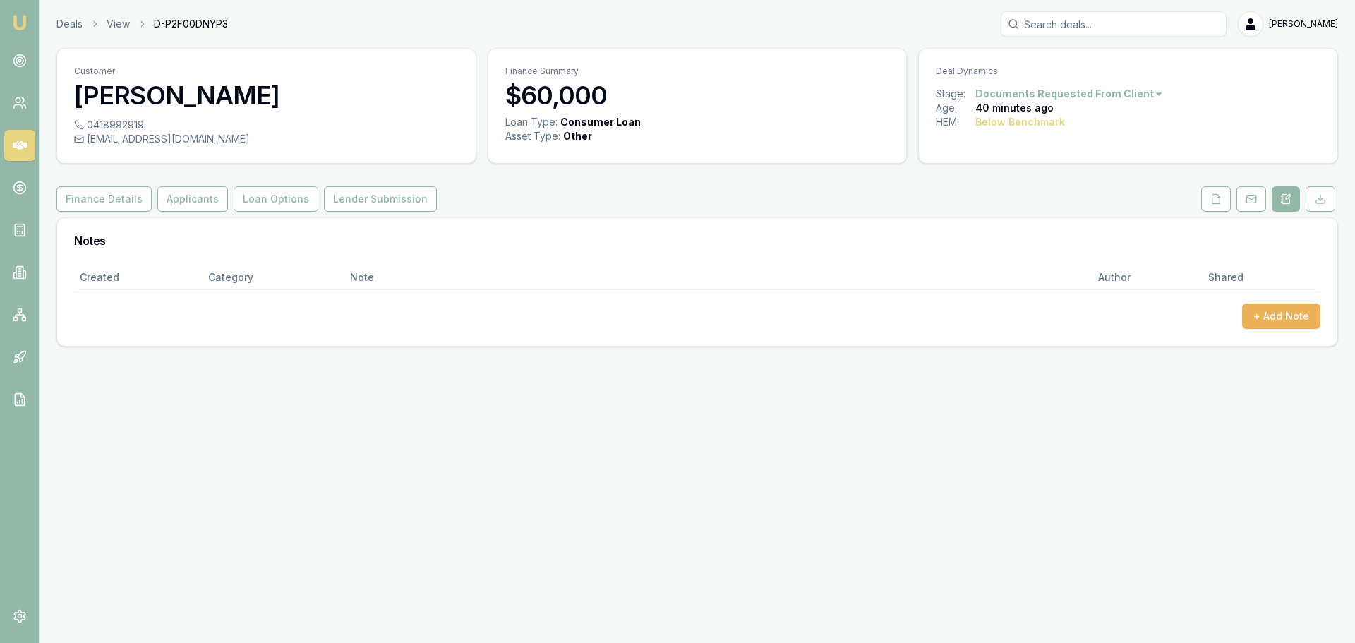
click at [1257, 193] on button at bounding box center [1252, 198] width 30 height 25
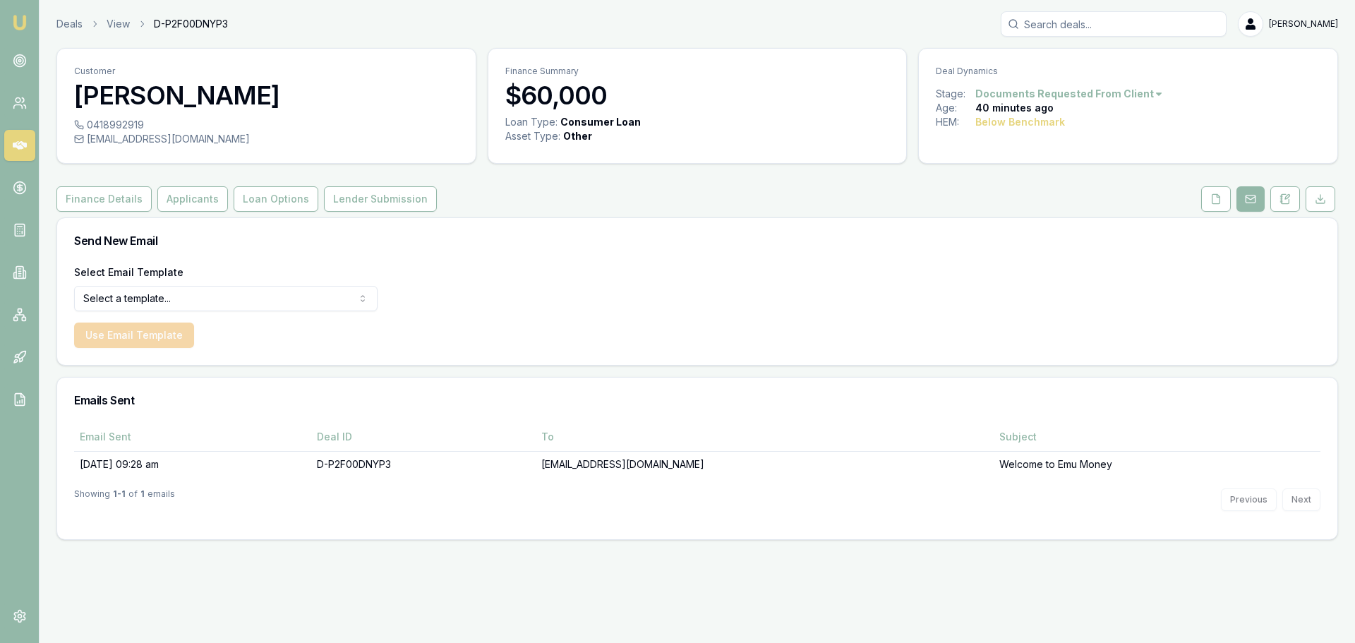
click at [1222, 198] on button at bounding box center [1216, 198] width 30 height 25
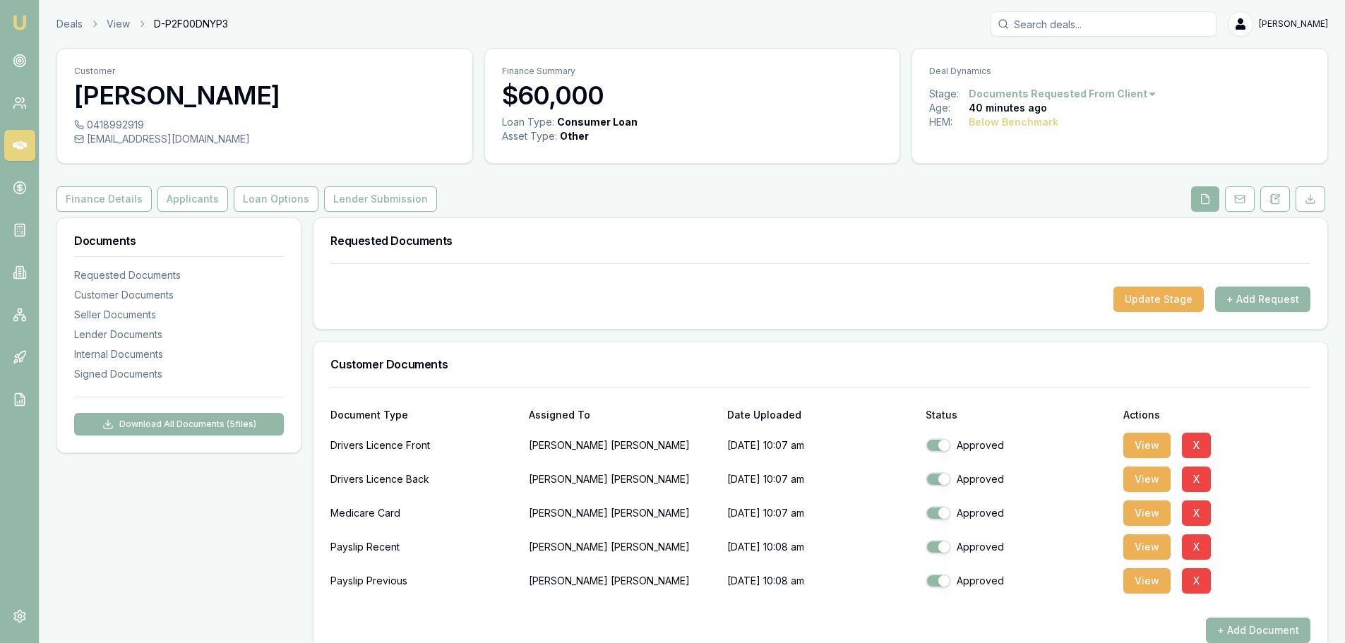
click at [644, 200] on div "Finance Details Applicants Loan Options Lender Submission" at bounding box center [691, 198] width 1271 height 25
click at [98, 202] on button "Finance Details" at bounding box center [103, 198] width 95 height 25
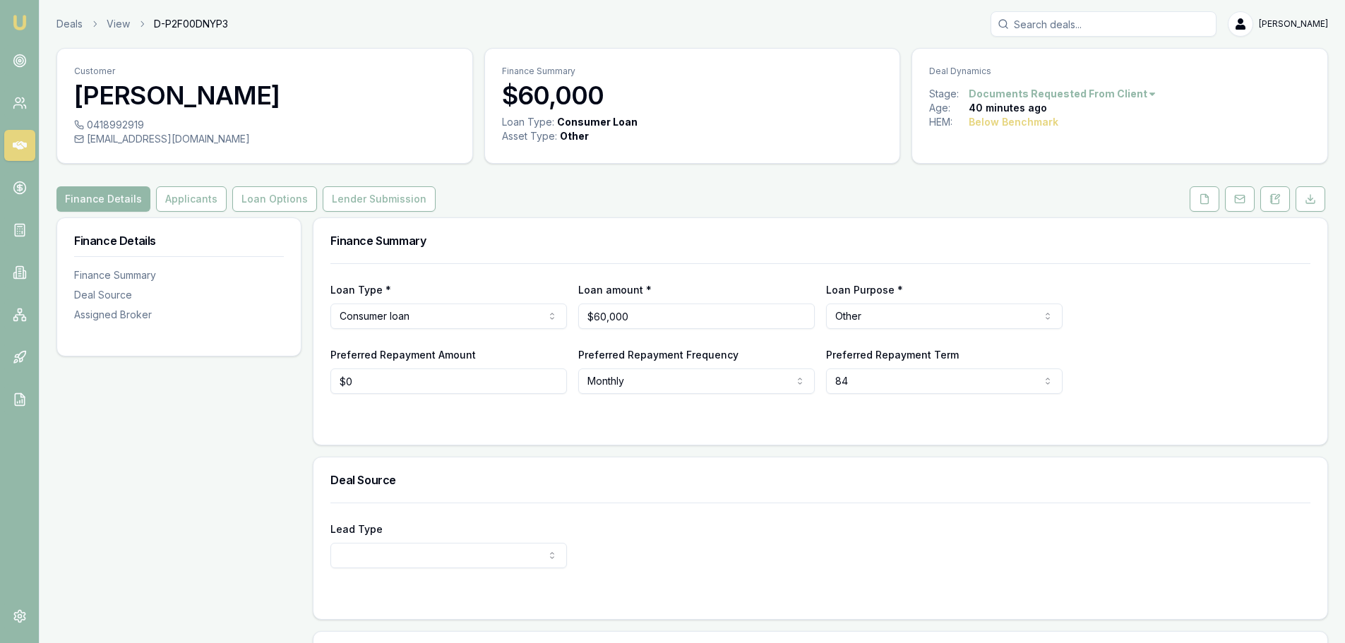
click at [511, 202] on div "Finance Details Applicants Loan Options Lender Submission" at bounding box center [691, 198] width 1271 height 25
click at [20, 111] on link at bounding box center [19, 103] width 31 height 31
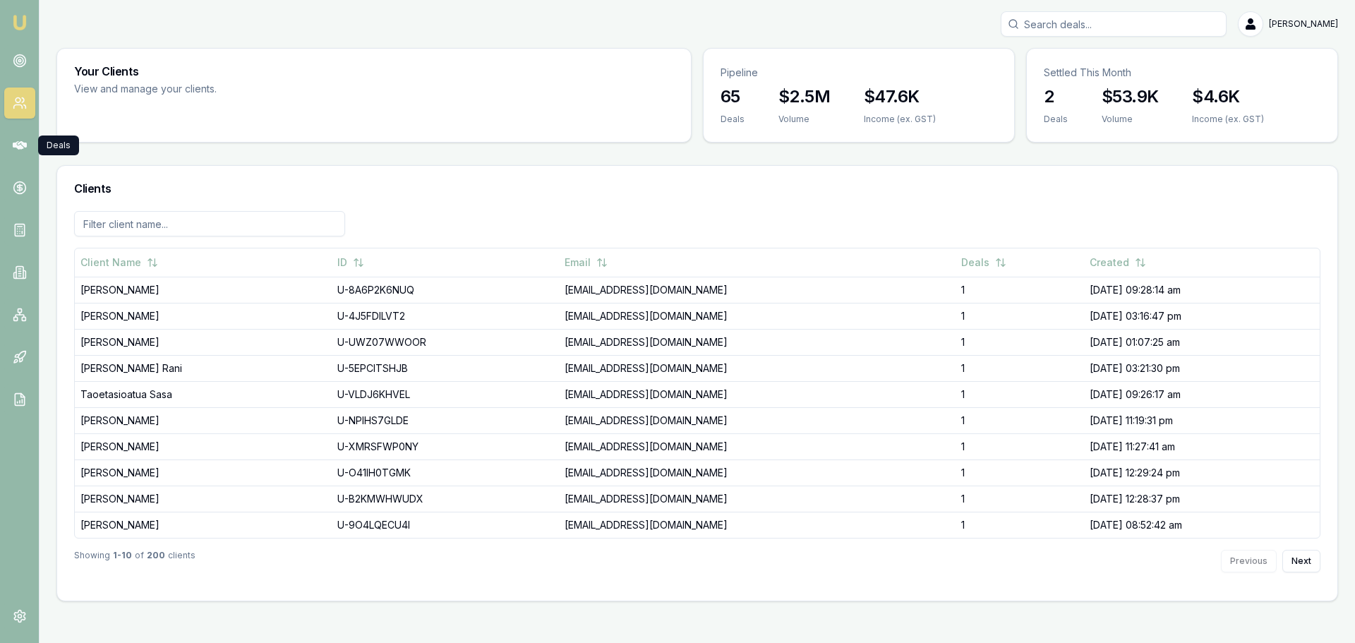
click at [24, 145] on icon at bounding box center [20, 145] width 14 height 8
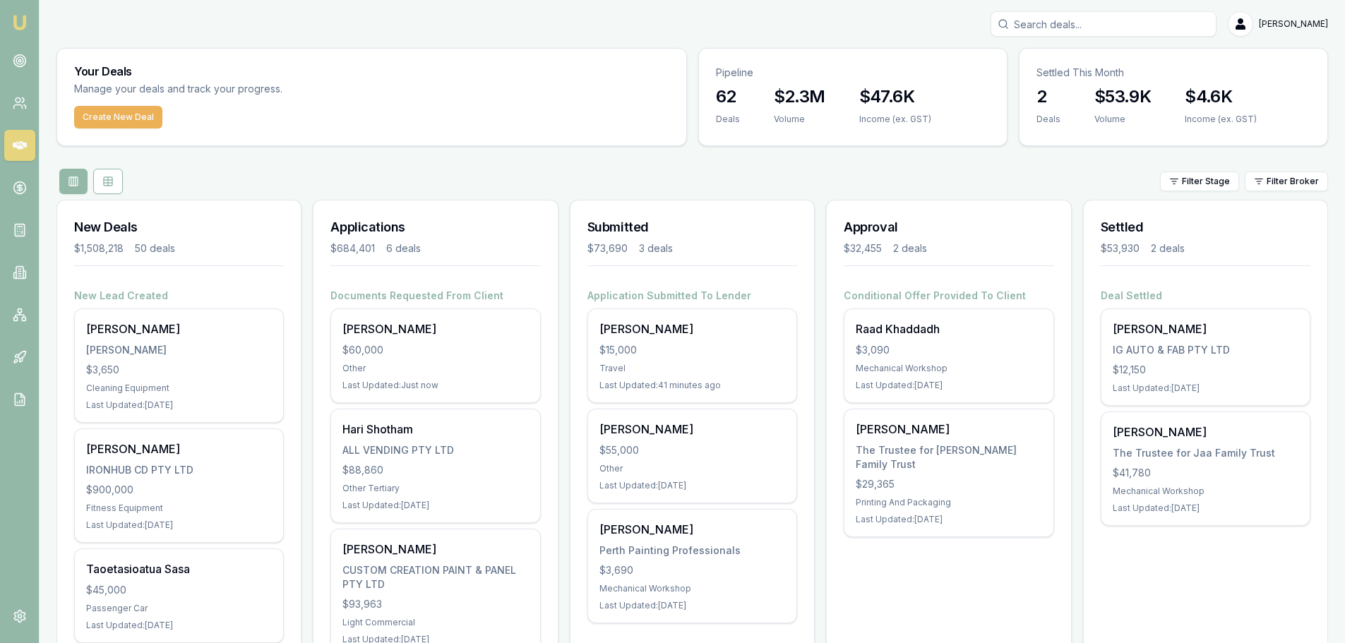
click at [396, 367] on div "Other" at bounding box center [435, 368] width 186 height 11
click at [509, 173] on div "Filter Stage Filter Broker" at bounding box center [691, 181] width 1271 height 25
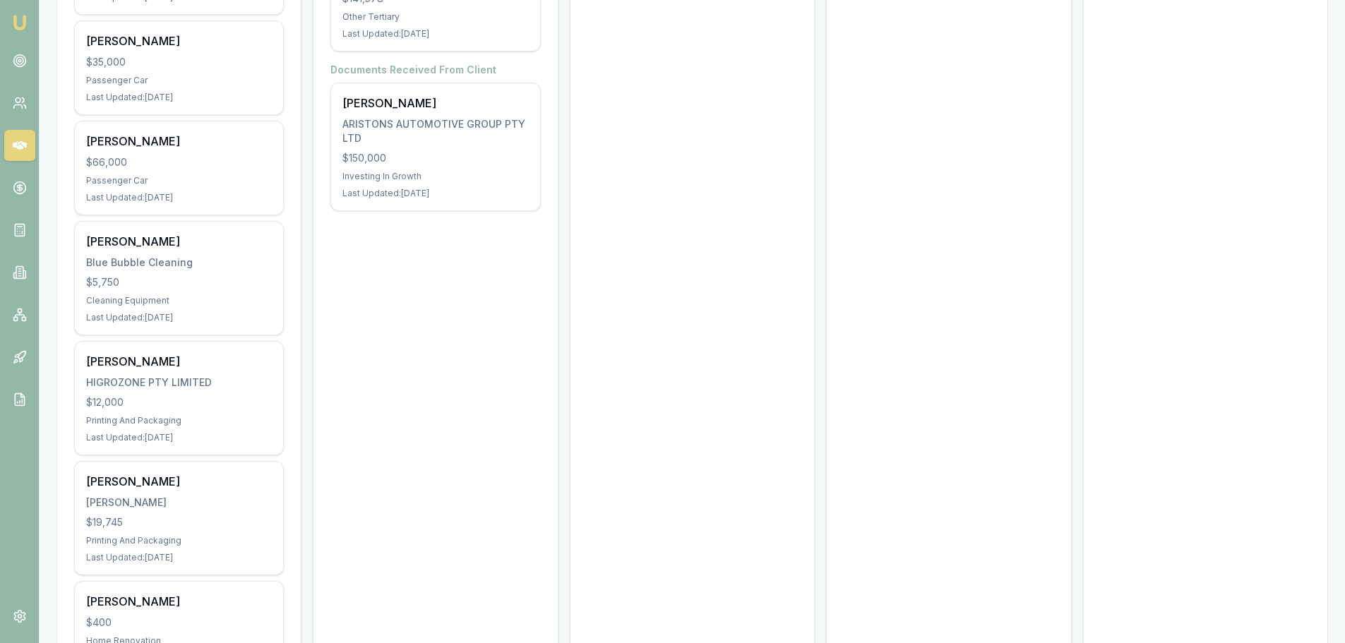
scroll to position [847, 0]
click at [174, 494] on div "ZAMMIT, JOHN" at bounding box center [179, 501] width 186 height 14
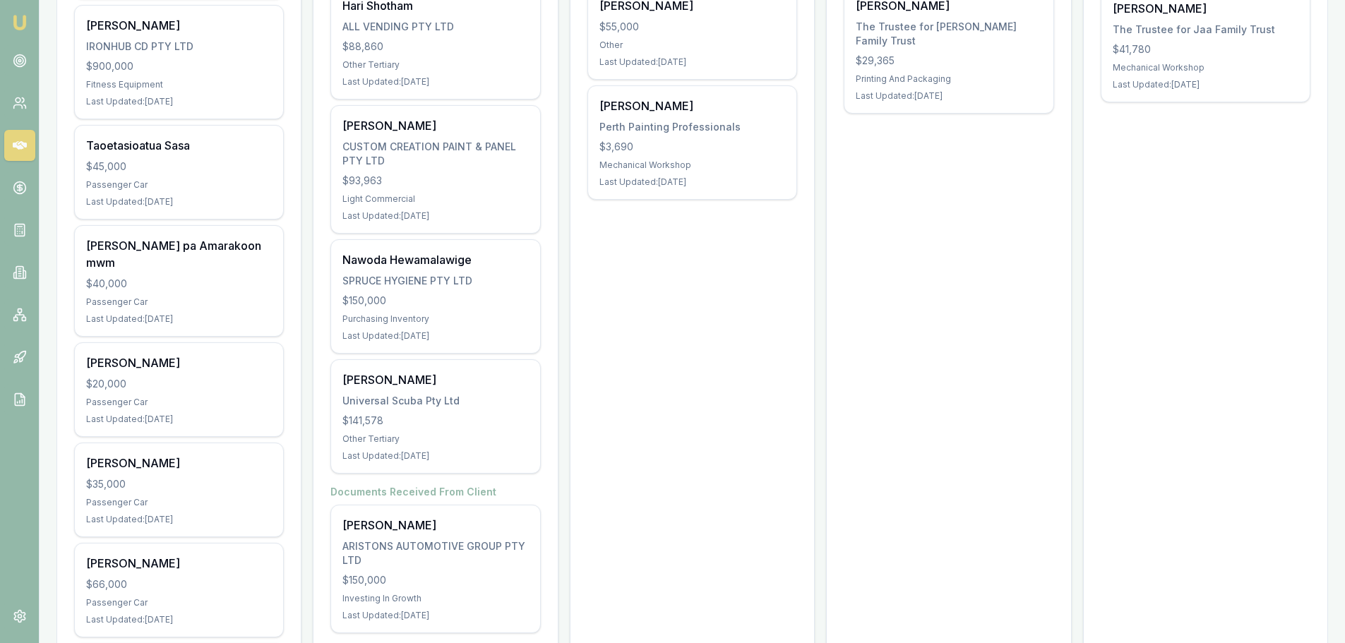
scroll to position [0, 0]
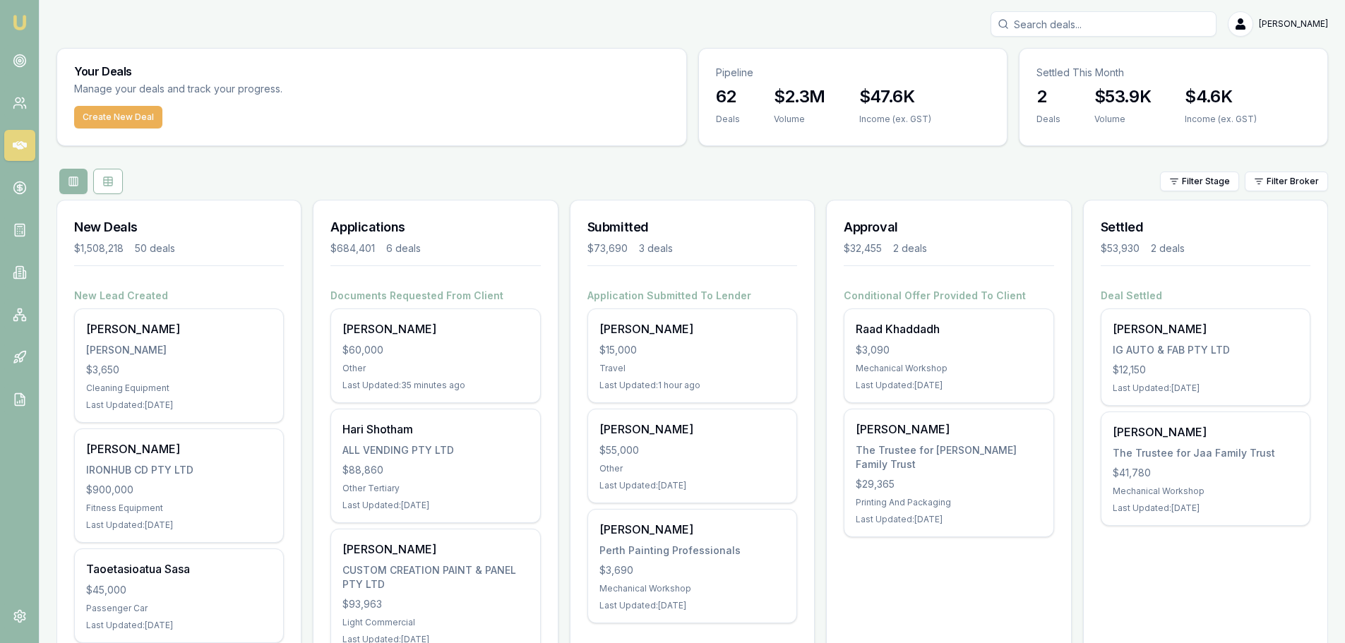
click at [532, 176] on div "Filter Stage Filter Broker" at bounding box center [691, 181] width 1271 height 25
click at [420, 331] on div "[PERSON_NAME]" at bounding box center [435, 328] width 186 height 17
click at [229, 169] on div "Filter Stage Filter Broker" at bounding box center [691, 181] width 1271 height 25
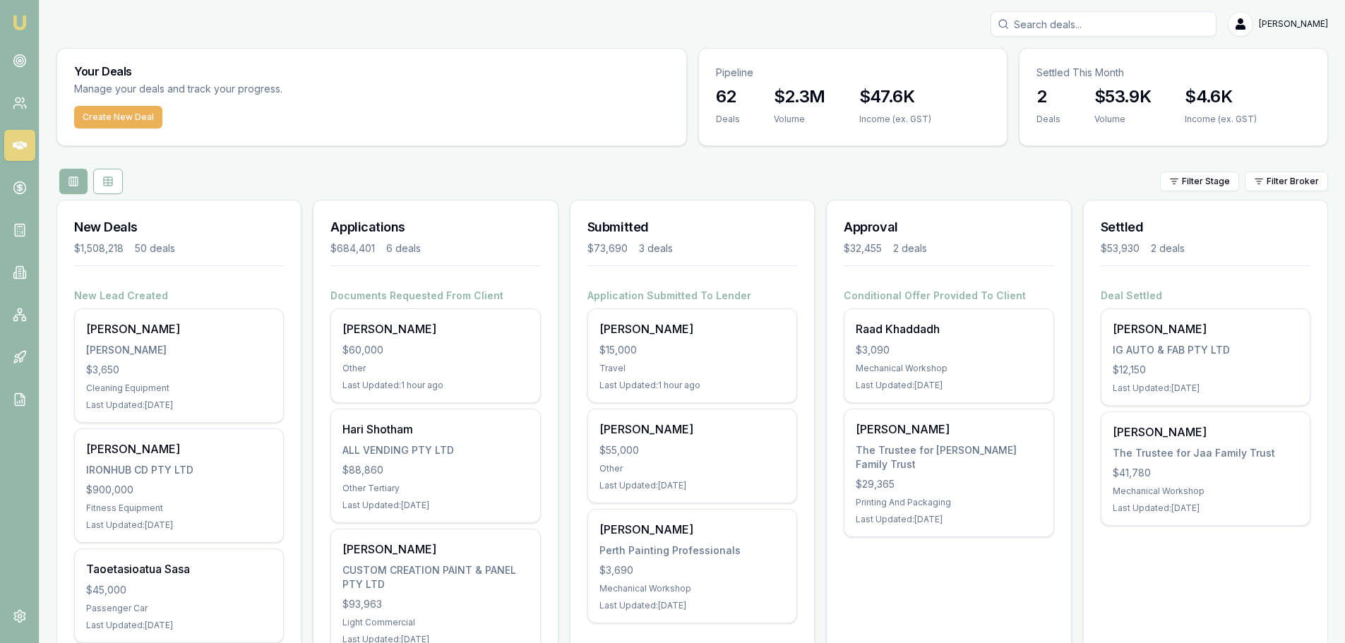
click at [229, 169] on div "Filter Stage Filter Broker" at bounding box center [691, 181] width 1271 height 25
click at [372, 95] on p "Manage your deals and track your progress." at bounding box center [254, 89] width 361 height 16
click at [428, 342] on div "Erin Hearns $60,000 Other Last Updated: 1 hour ago" at bounding box center [435, 355] width 208 height 93
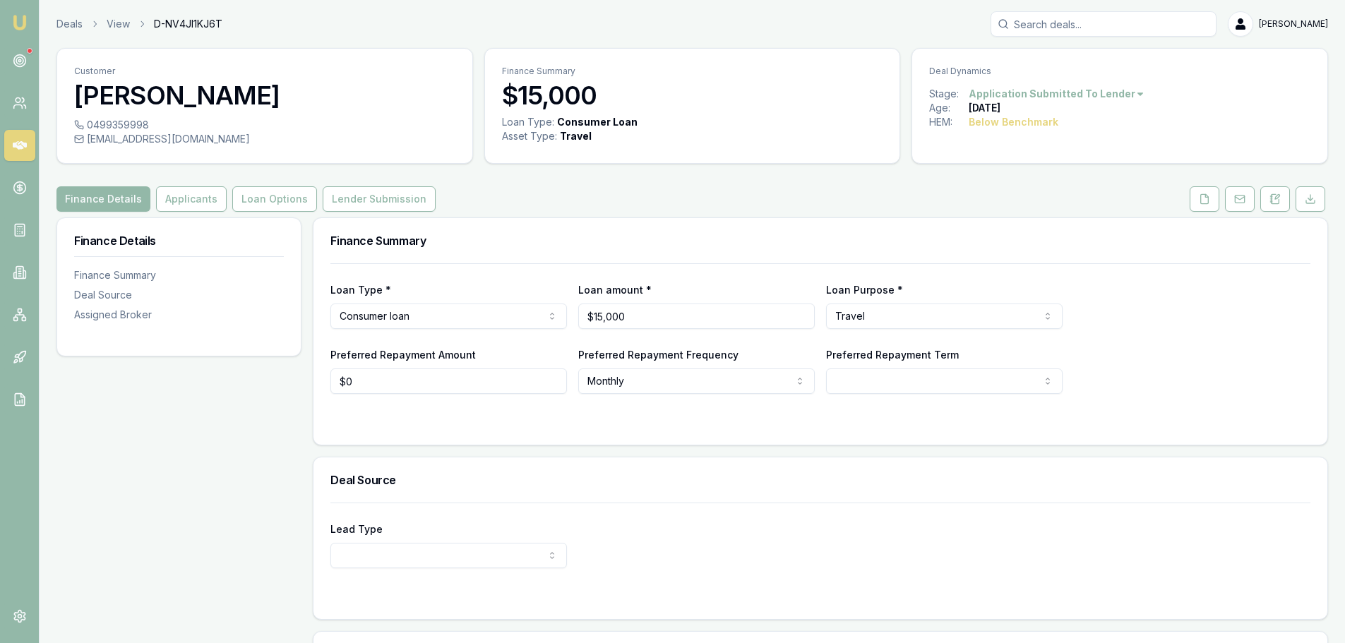
click at [116, 124] on div "0499359998" at bounding box center [264, 125] width 381 height 14
copy div "0499359998"
click at [1207, 199] on icon at bounding box center [1204, 198] width 11 height 11
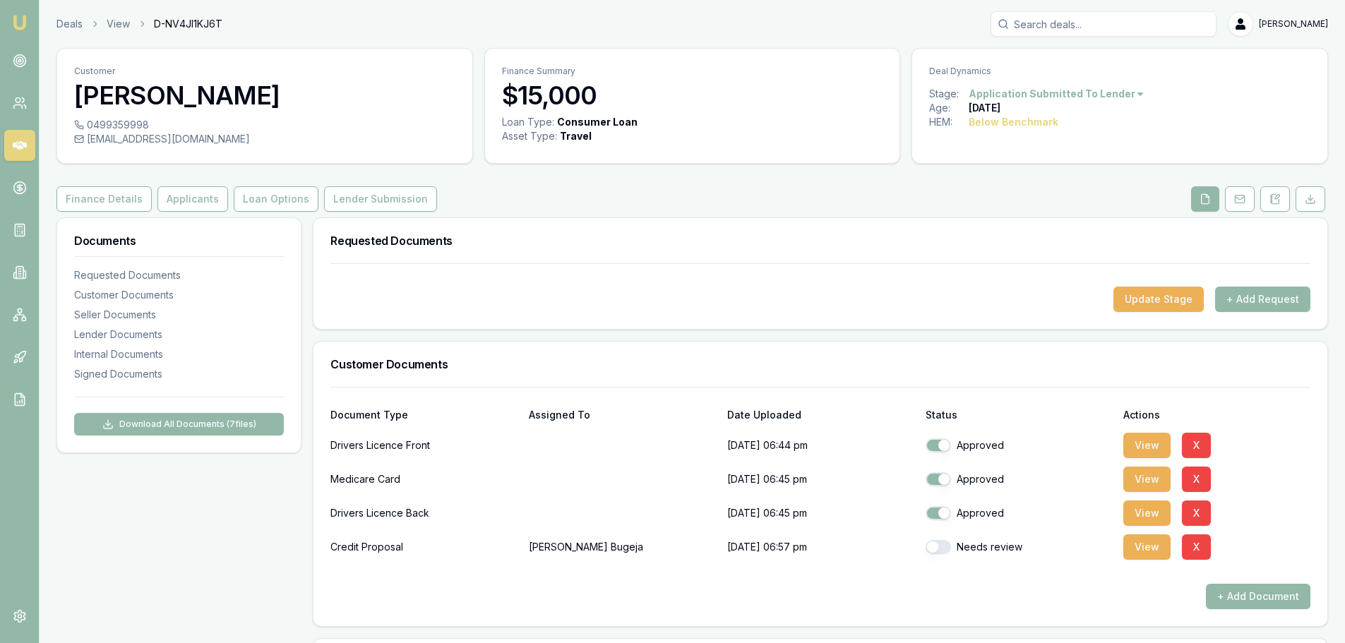
click at [945, 548] on button "button" at bounding box center [937, 547] width 25 height 14
checkbox input "true"
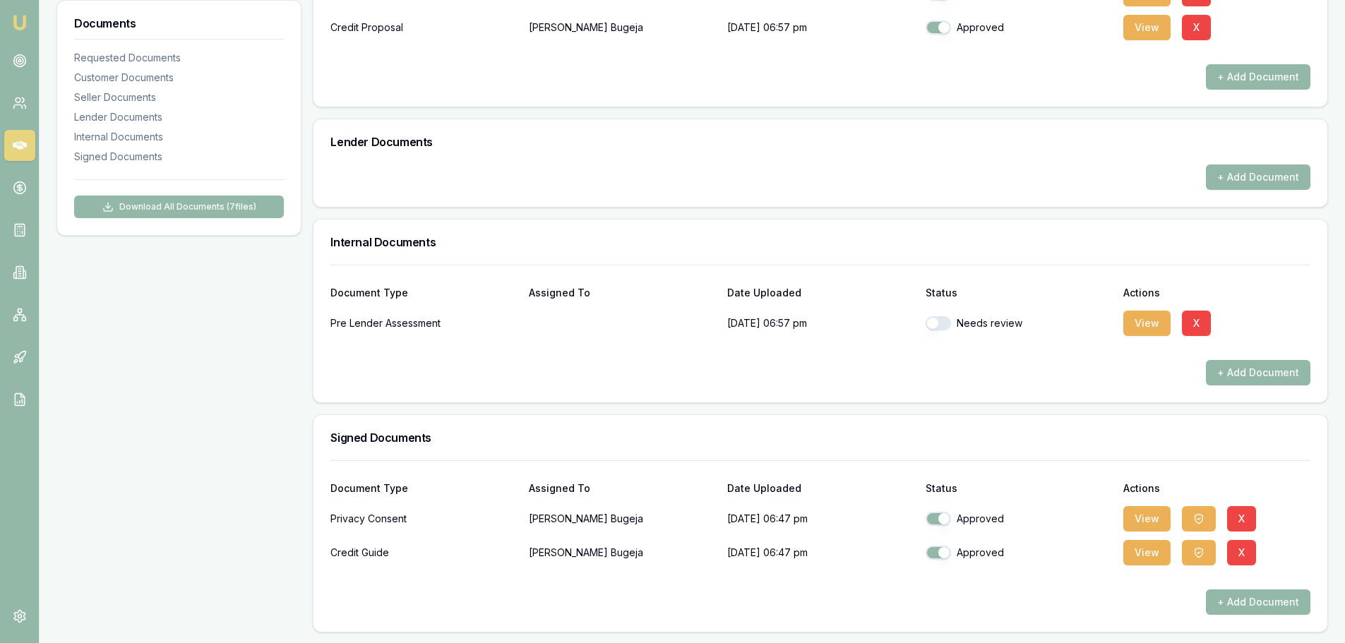
scroll to position [520, 0]
click at [1150, 558] on button "View" at bounding box center [1146, 551] width 47 height 25
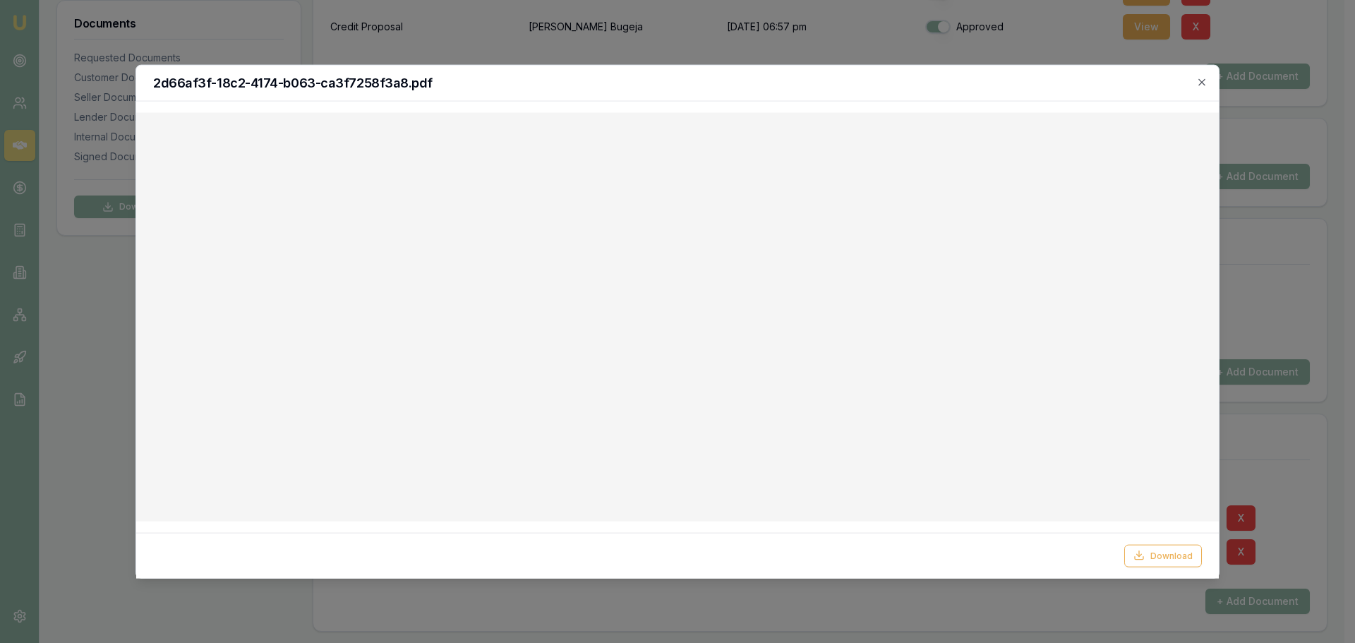
click at [1315, 428] on div at bounding box center [677, 321] width 1355 height 643
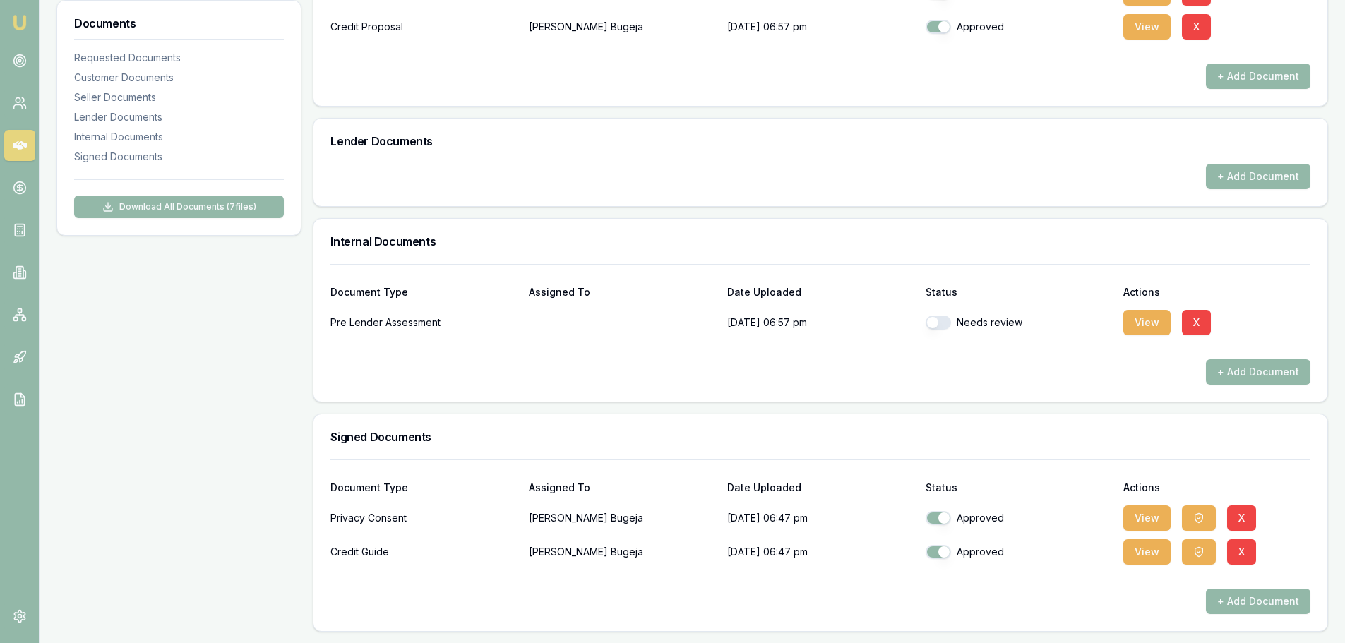
click at [1197, 552] on icon "button" at bounding box center [1198, 552] width 3 height 2
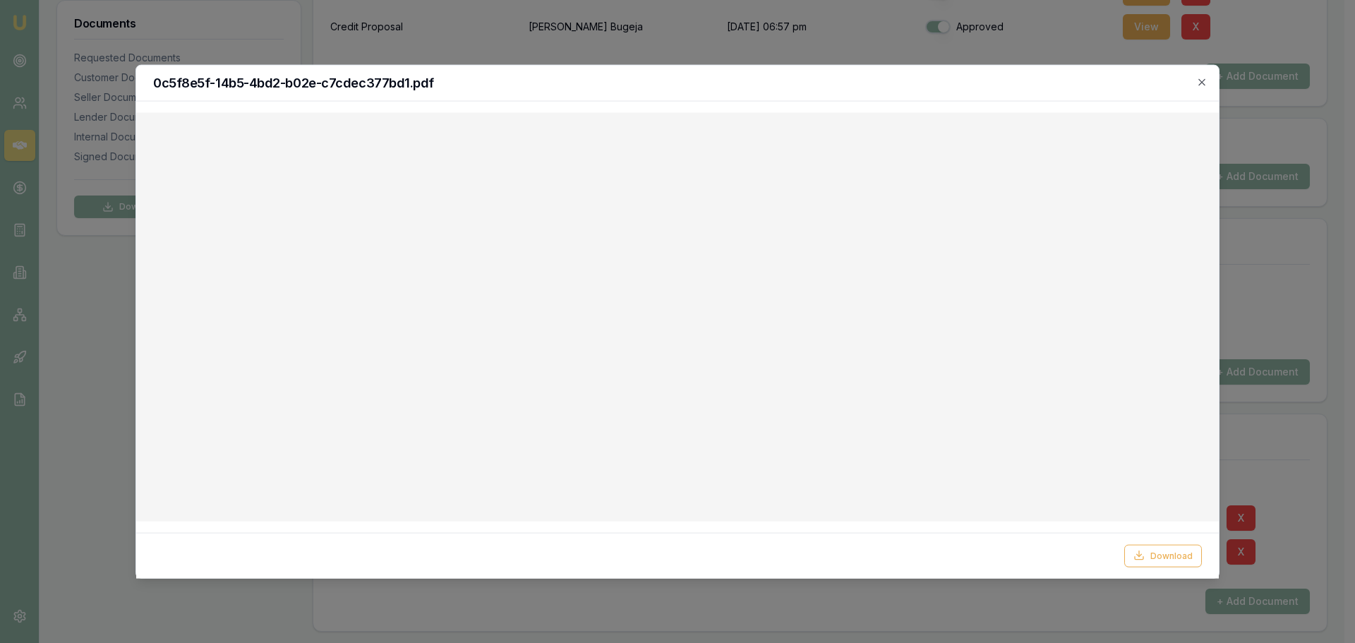
click at [1266, 302] on div at bounding box center [677, 321] width 1355 height 643
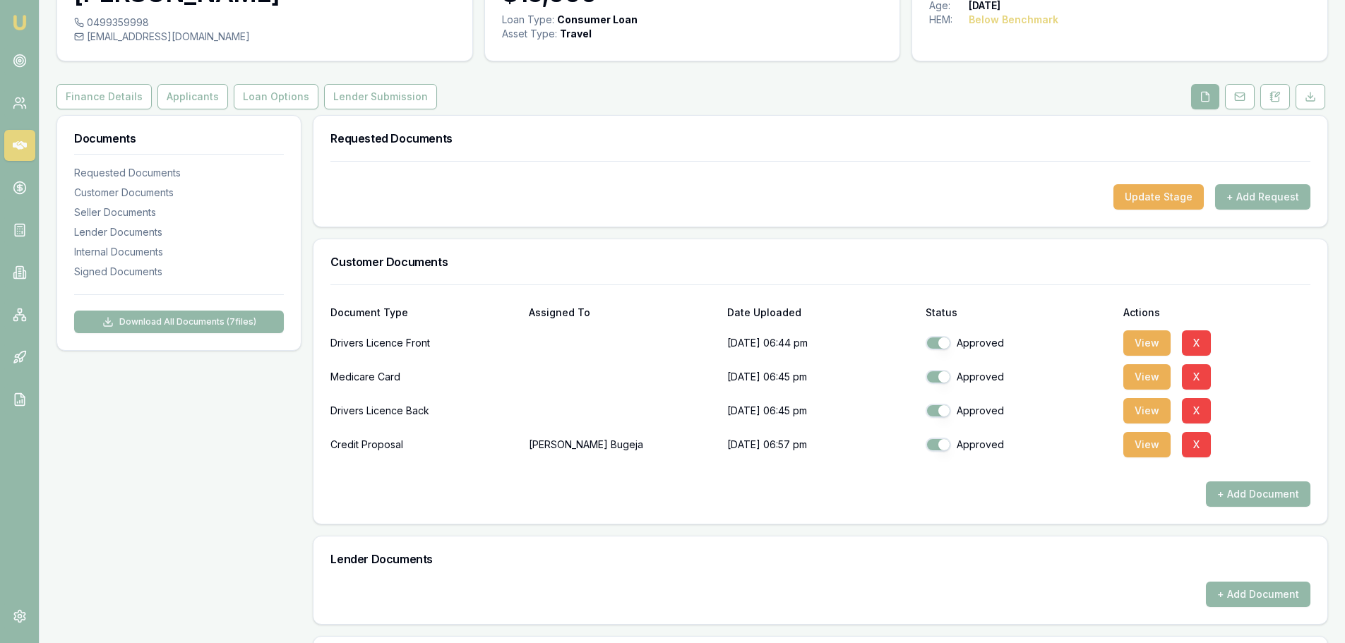
scroll to position [97, 0]
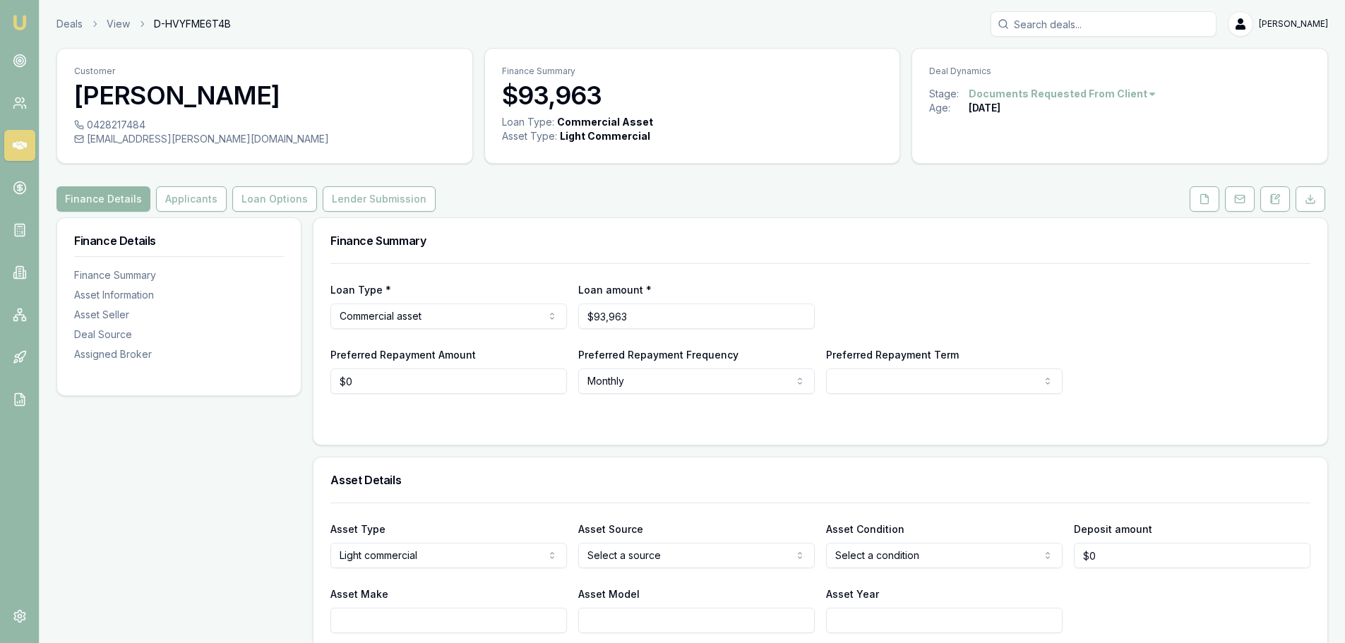
click at [371, 201] on button "Lender Submission" at bounding box center [379, 198] width 113 height 25
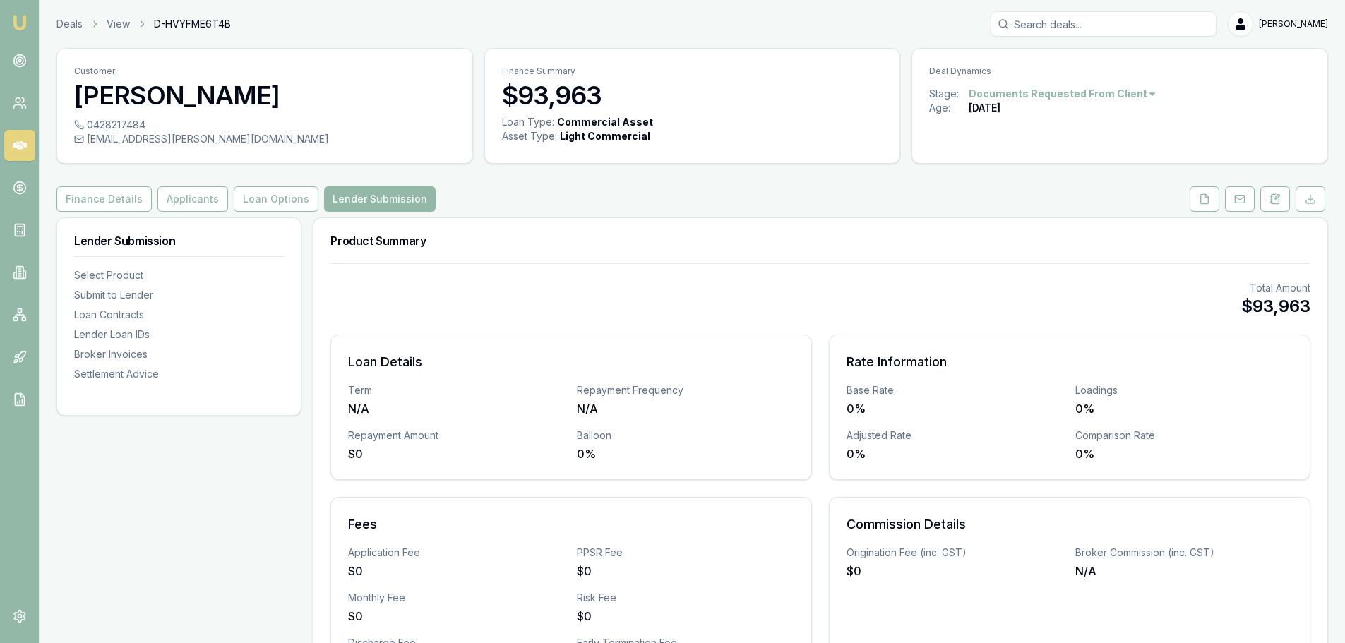
click at [200, 194] on button "Applicants" at bounding box center [192, 198] width 71 height 25
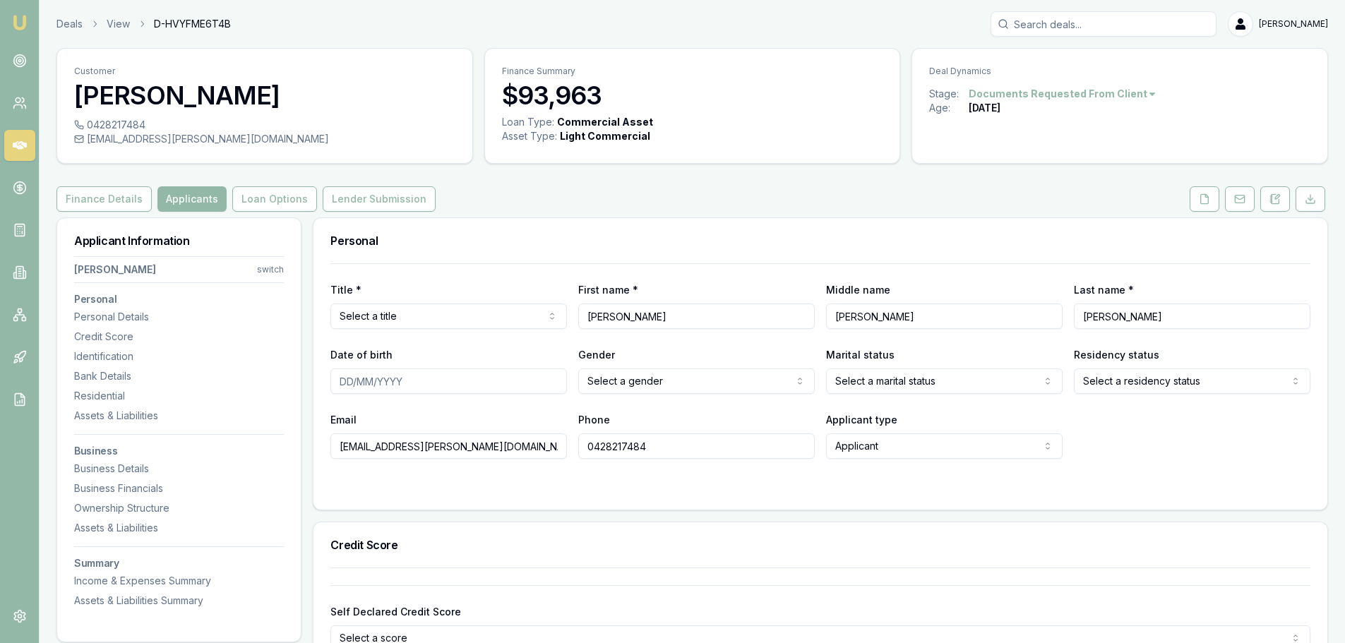
click at [1213, 198] on button at bounding box center [1204, 198] width 30 height 25
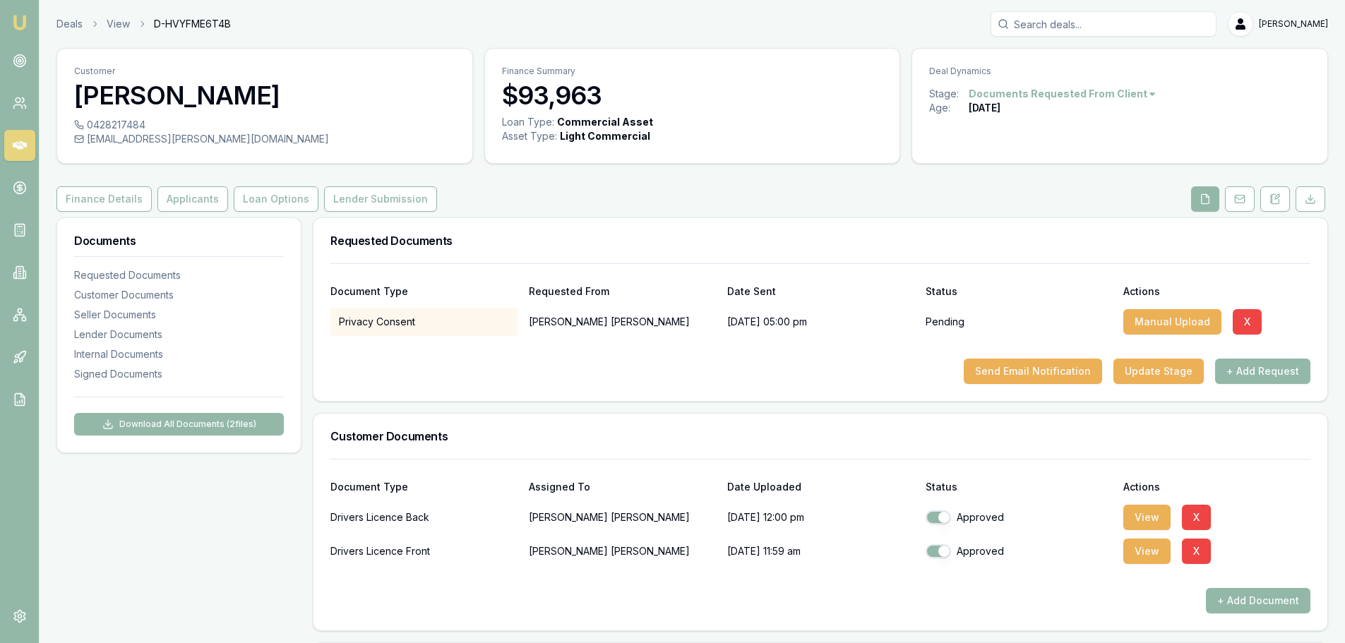
drag, startPoint x: 1039, startPoint y: 373, endPoint x: 215, endPoint y: 265, distance: 831.6
click at [166, 299] on div "Documents Requested Documents Customer Documents Seller Documents Lender Docume…" at bounding box center [691, 624] width 1271 height 815
click at [284, 175] on div "Customer Brendan D'Amico 0428217484 brenden.damico@bigpond.com Finance Summary …" at bounding box center [691, 540] width 1271 height 984
click at [235, 146] on div "0428217484 brenden.damico@bigpond.com" at bounding box center [264, 140] width 415 height 45
copy div "brenden.damico@bigpond.com"
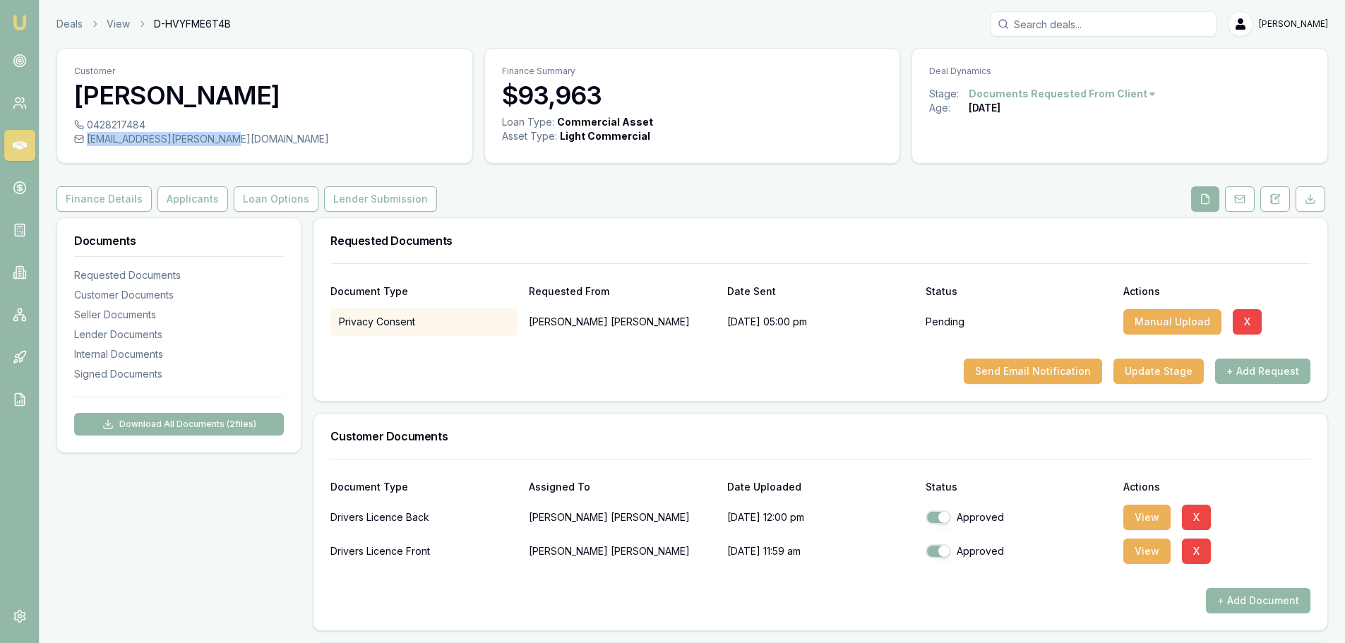
click at [1249, 193] on button at bounding box center [1240, 198] width 30 height 25
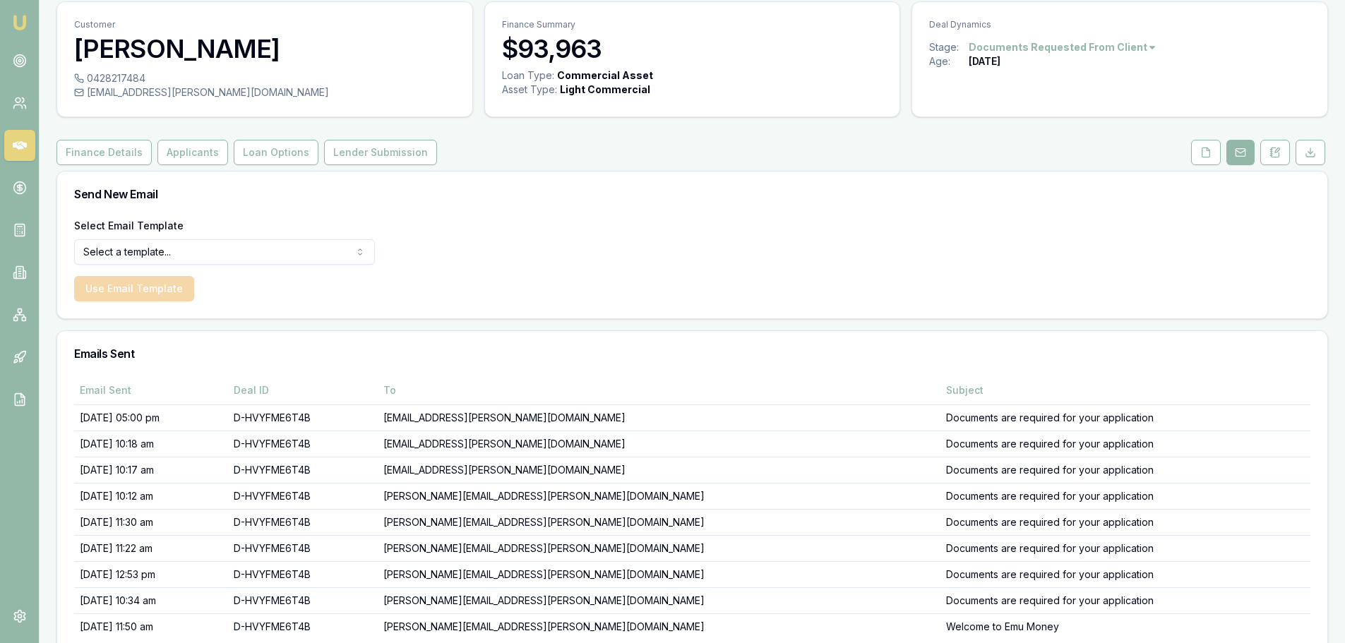
scroll to position [117, 0]
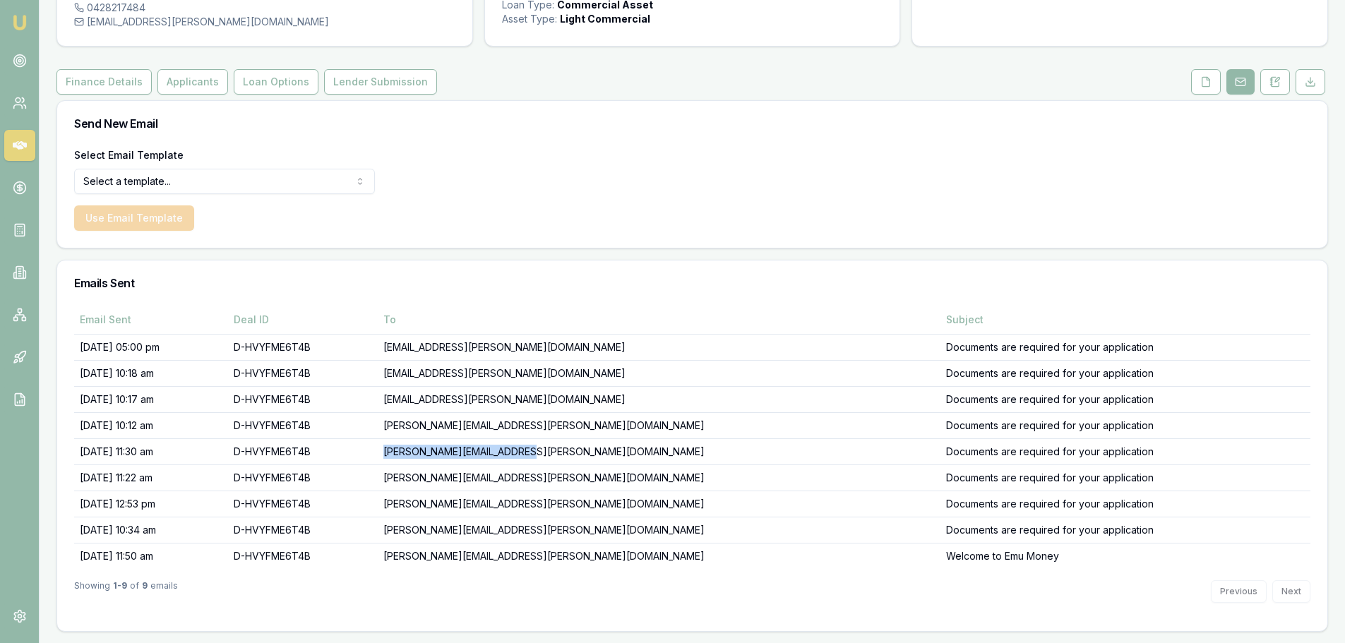
drag, startPoint x: 493, startPoint y: 455, endPoint x: 642, endPoint y: 459, distance: 148.3
click at [642, 459] on td "brendan.damico@outlook.com" at bounding box center [659, 451] width 563 height 26
copy td "brendan.damico@outlook.com"
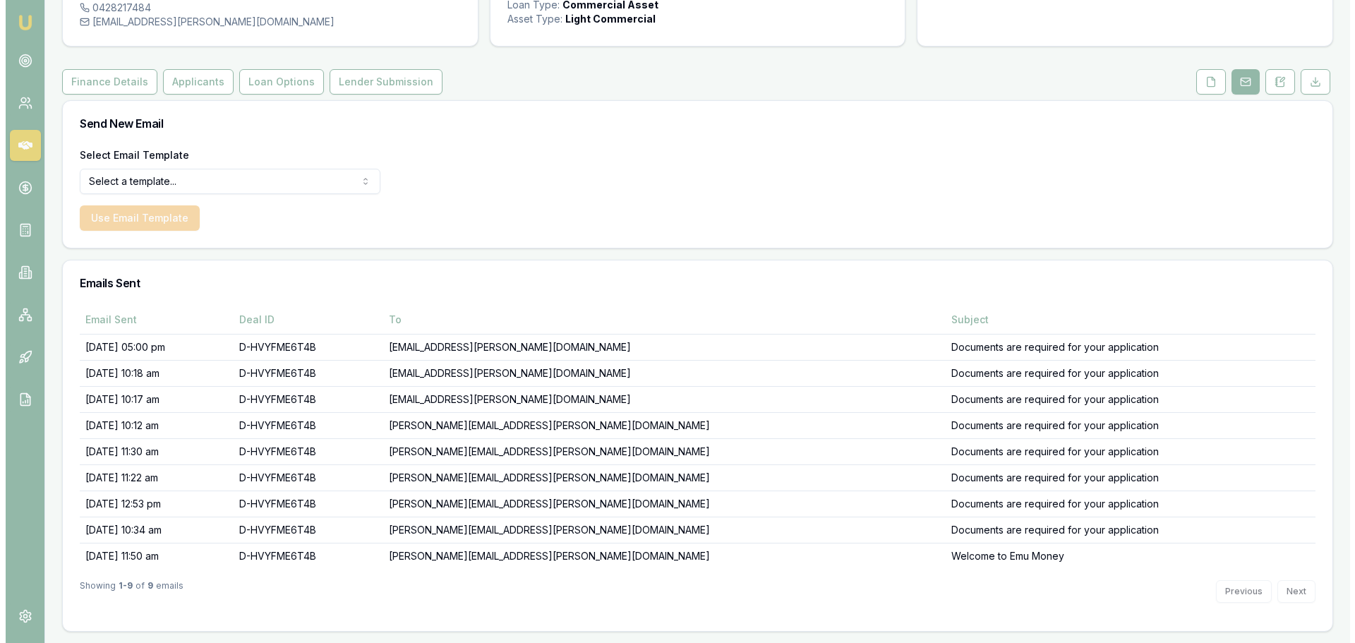
scroll to position [0, 0]
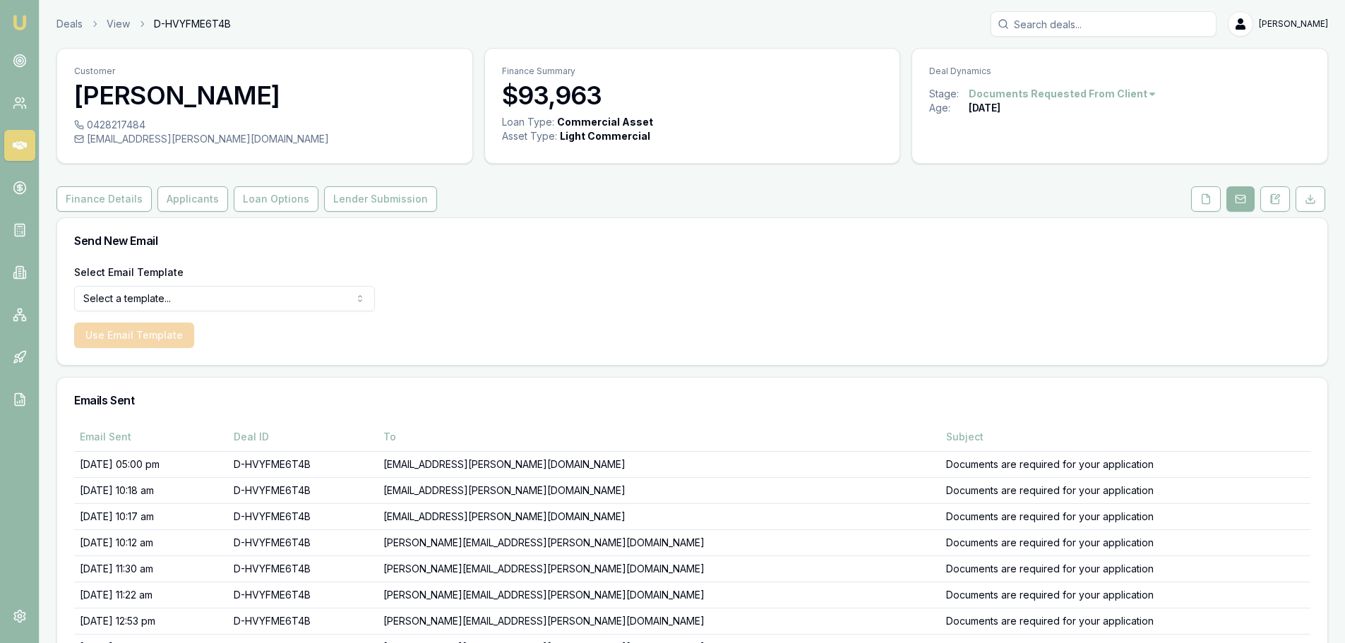
click at [83, 196] on button "Finance Details" at bounding box center [103, 198] width 95 height 25
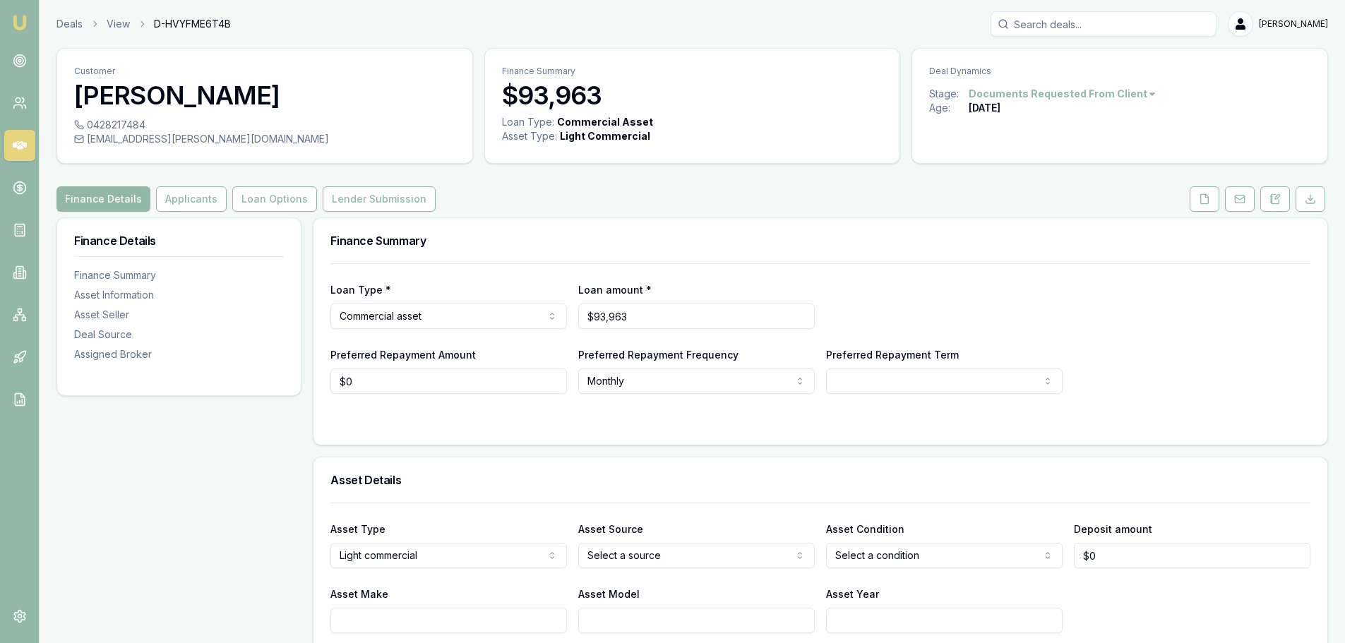
click at [16, 101] on circle at bounding box center [18, 100] width 5 height 5
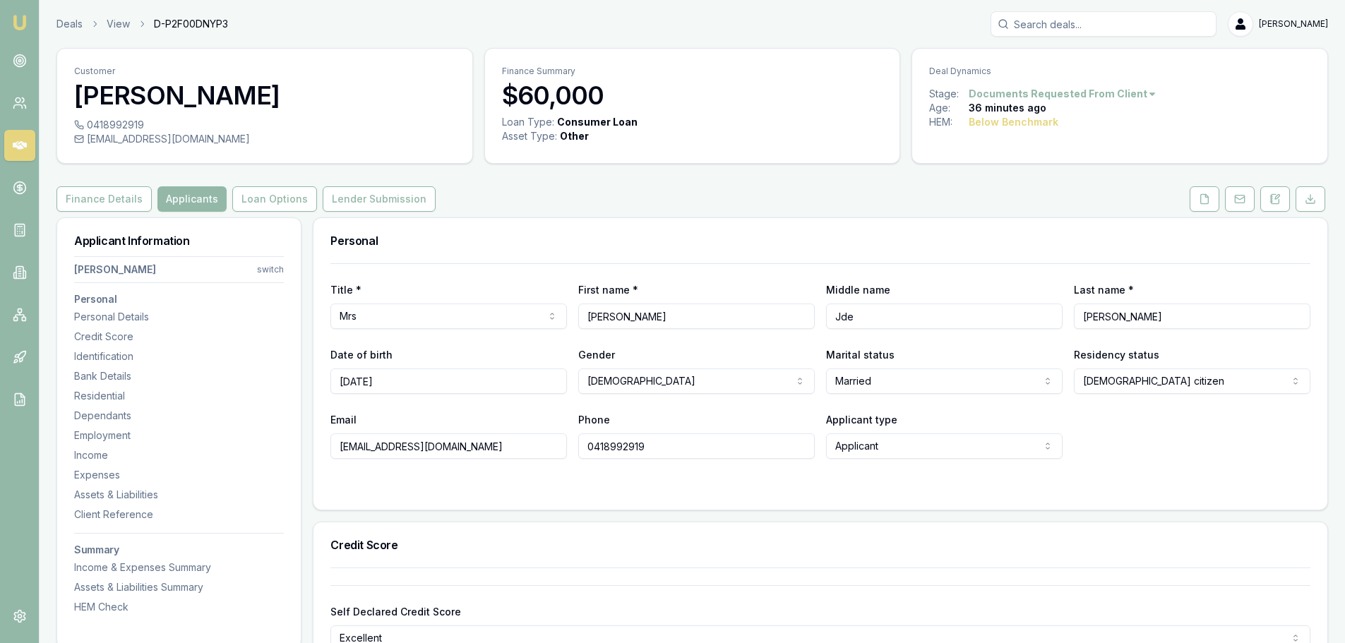
scroll to position [4051, 0]
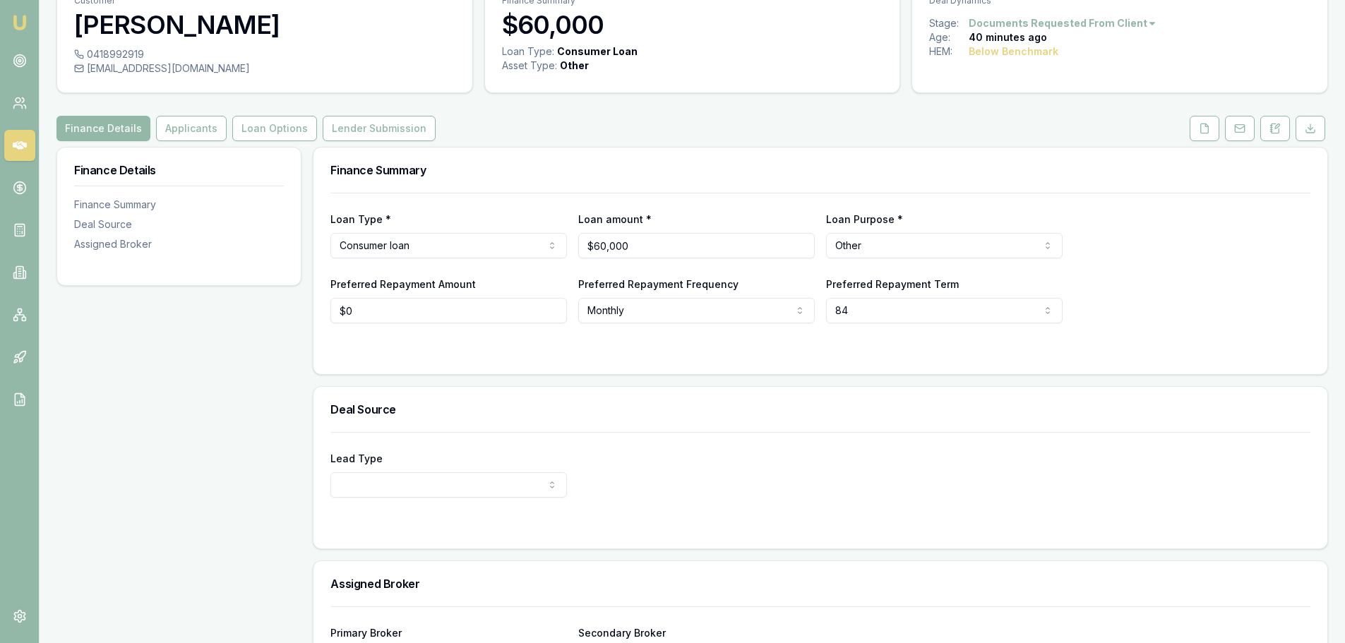
scroll to position [176, 0]
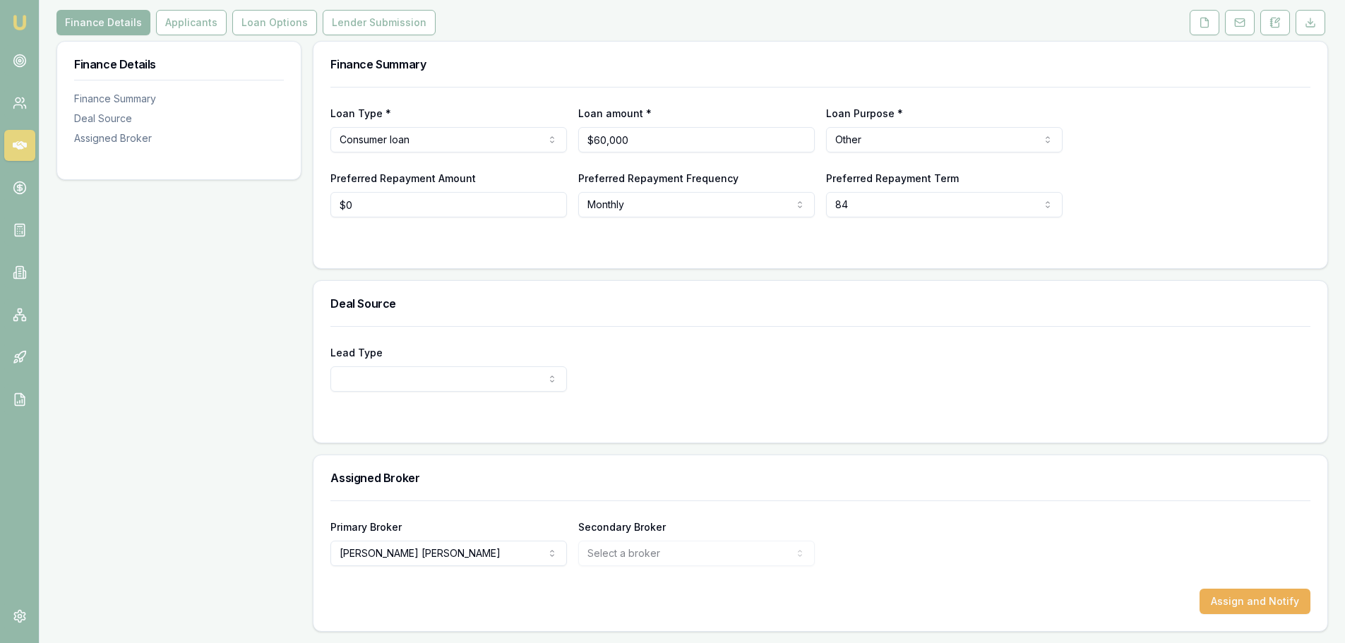
click at [206, 27] on button "Applicants" at bounding box center [191, 22] width 71 height 25
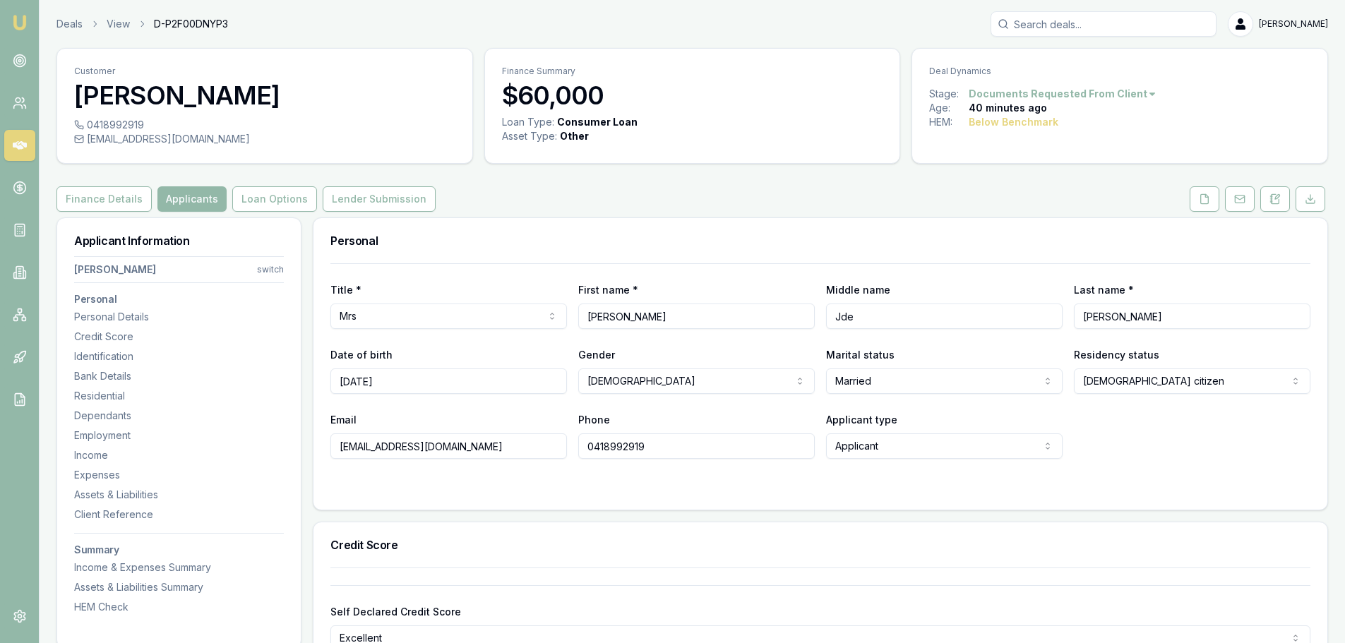
click at [244, 200] on button "Loan Options" at bounding box center [274, 198] width 85 height 25
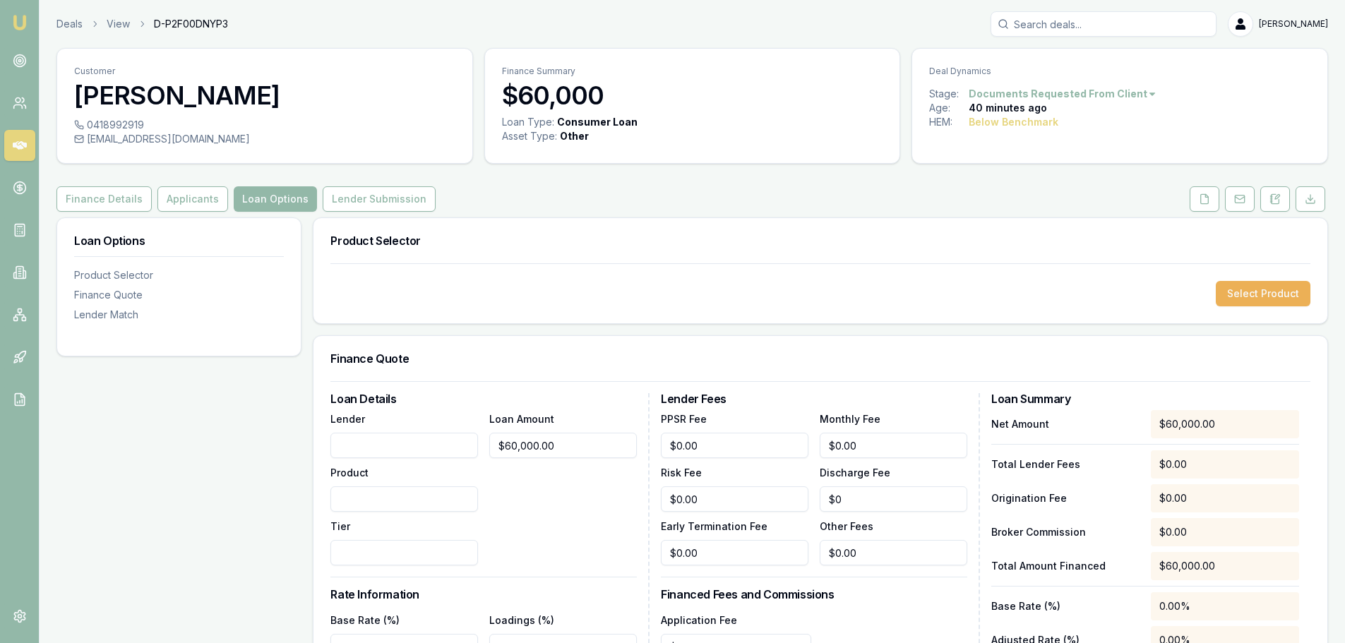
click at [1252, 289] on button "Select Product" at bounding box center [1263, 293] width 95 height 25
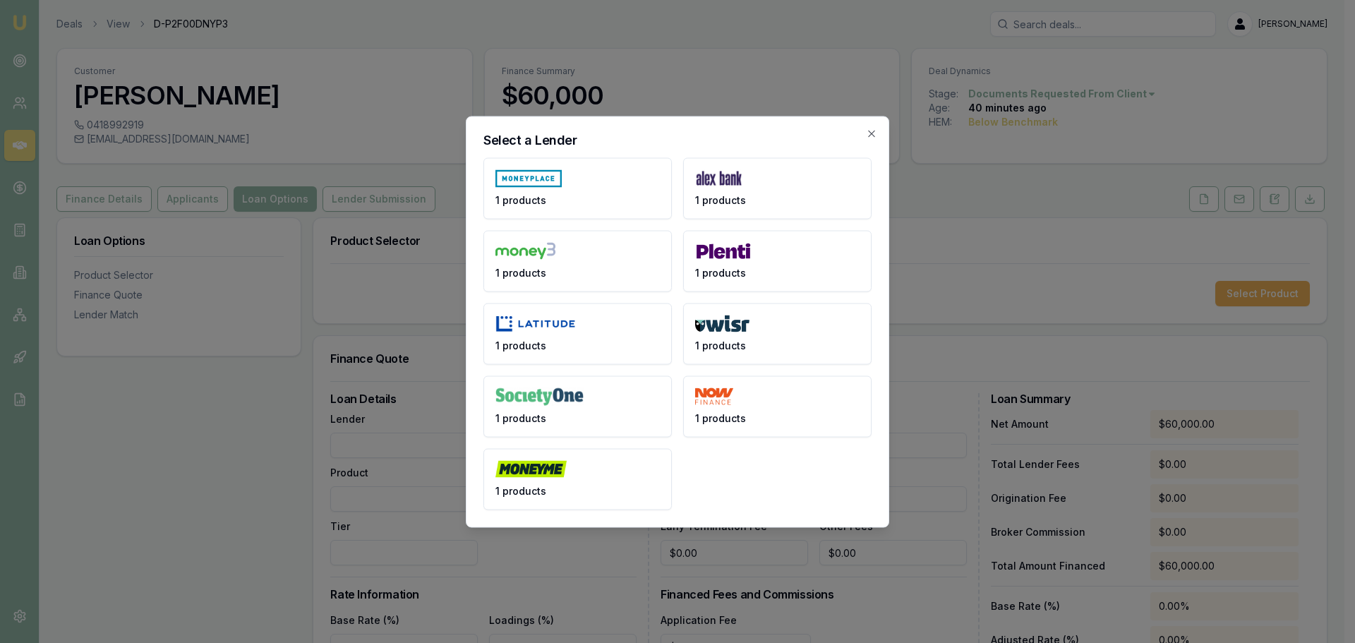
click at [517, 328] on img at bounding box center [536, 324] width 80 height 18
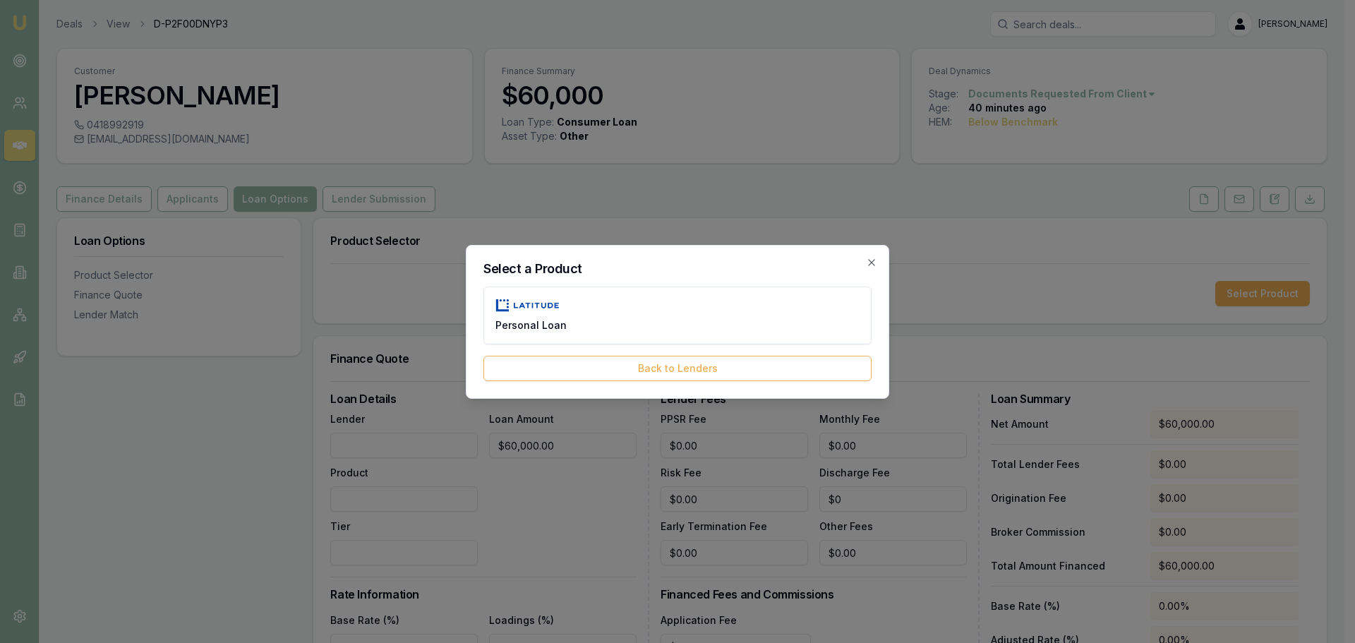
click at [599, 320] on button "Personal Loan" at bounding box center [678, 316] width 388 height 58
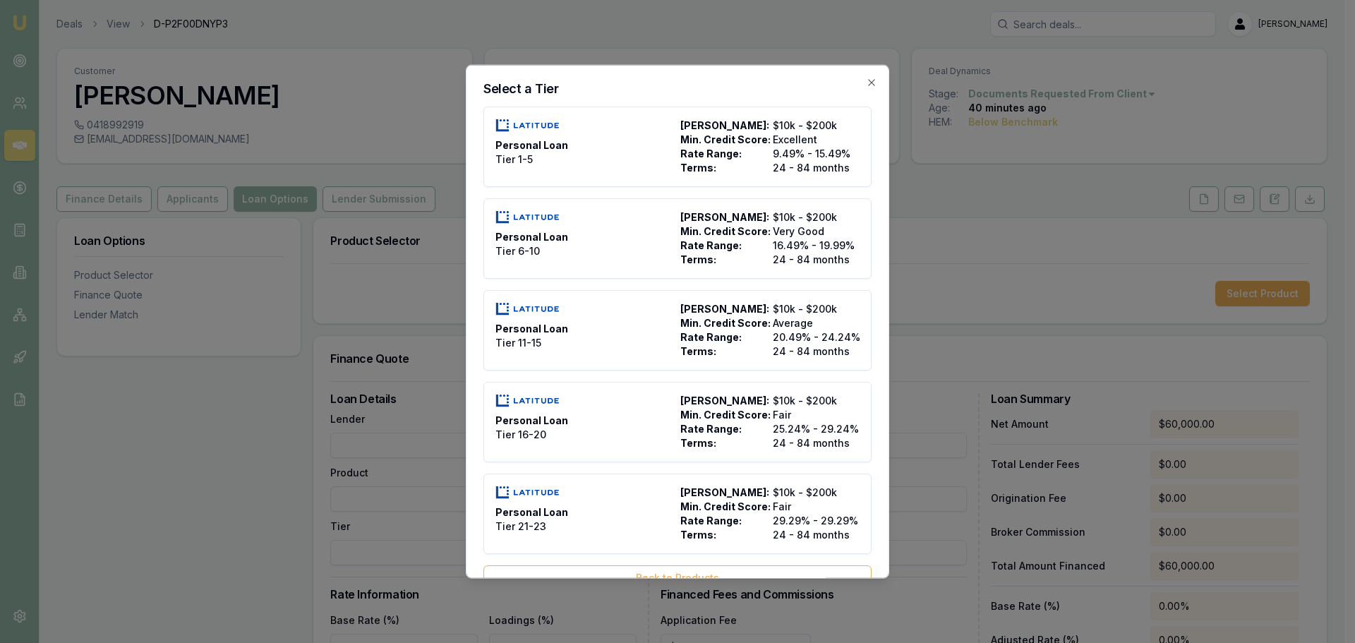
click at [519, 128] on img at bounding box center [528, 125] width 64 height 14
type input "Latitude"
type input "Personal Loan"
type input "Tier 1-5"
type input "9.49"
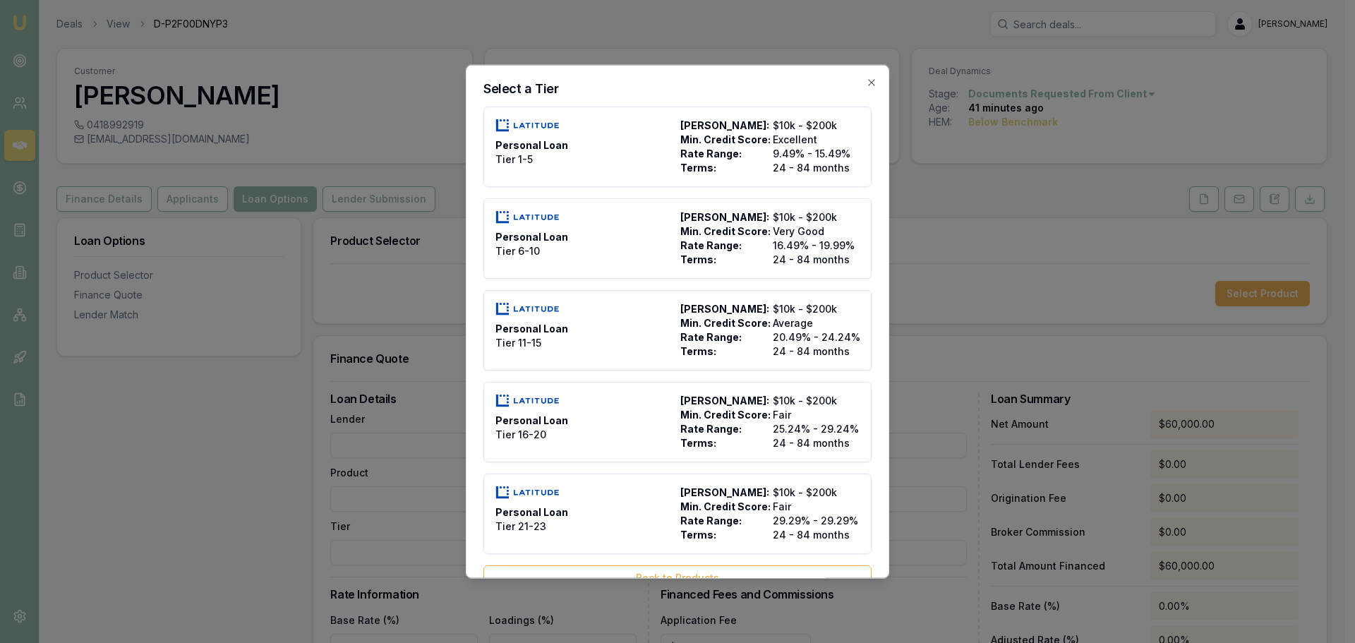
type input "24"
type input "2500"
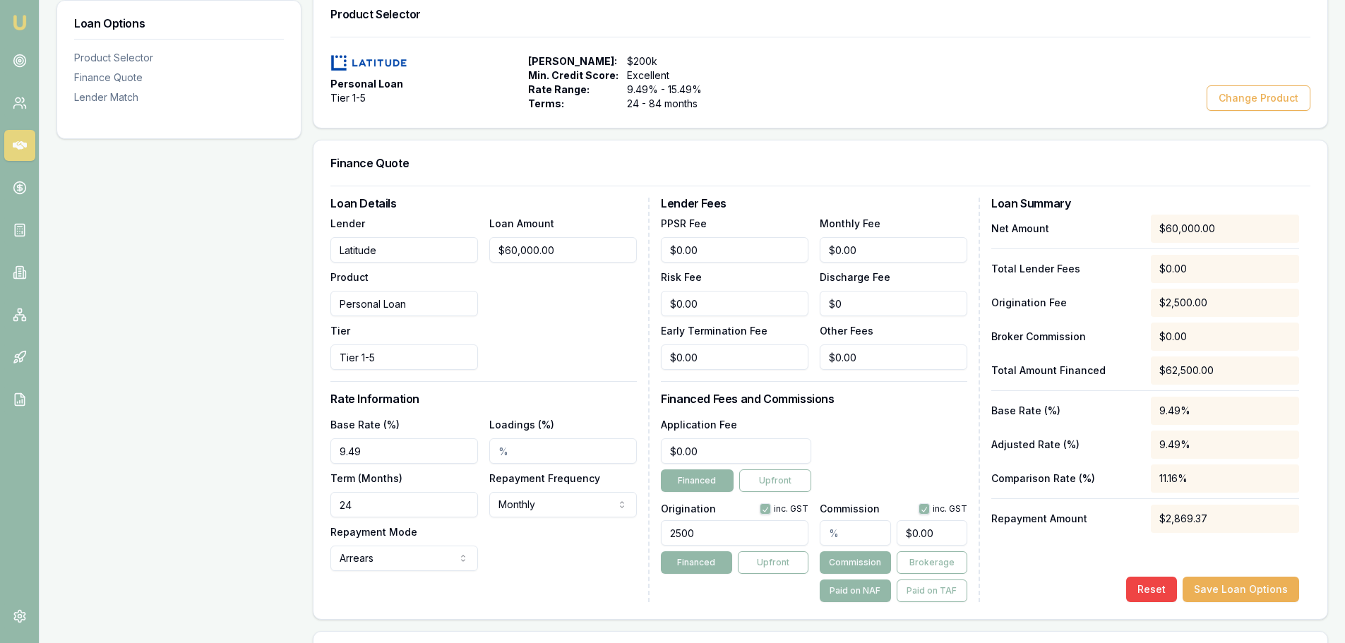
scroll to position [212, 0]
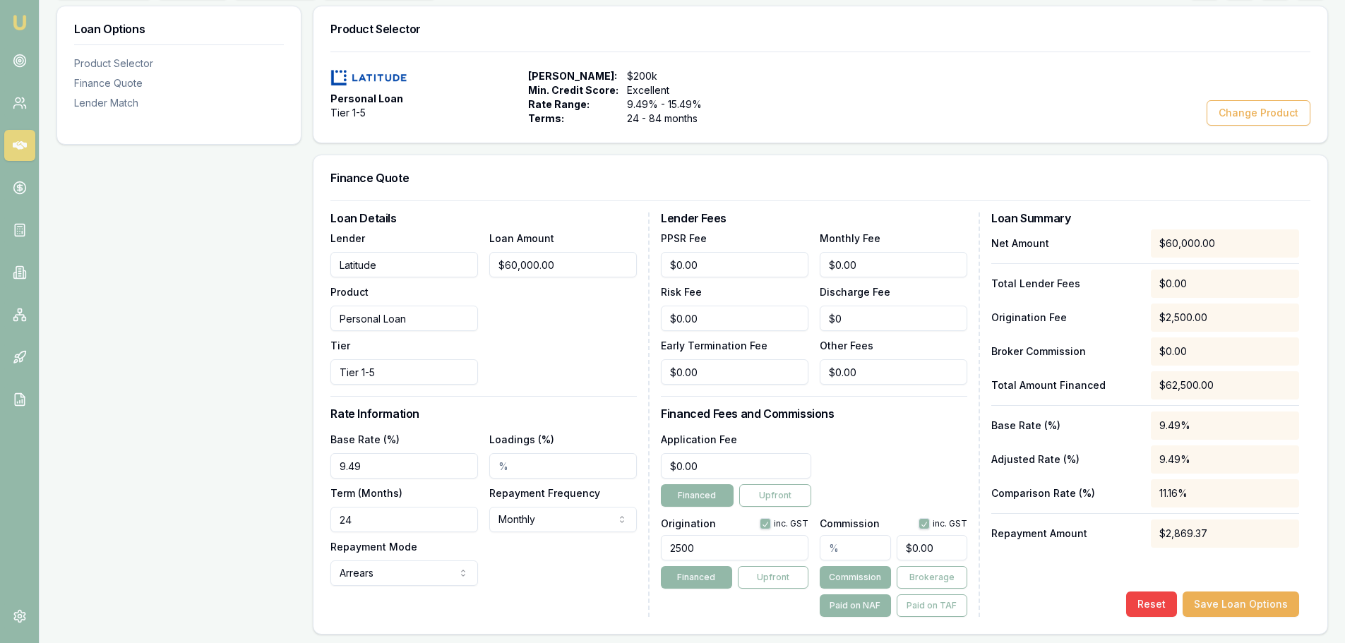
drag, startPoint x: 375, startPoint y: 522, endPoint x: 304, endPoint y: 524, distance: 71.3
click at [304, 524] on div "Loan Options Product Selector Finance Quote Lender Match Product Selector Perso…" at bounding box center [691, 526] width 1271 height 1040
type input "84"
click at [515, 585] on div "Base Rate (%) 9.49 Loadings (%) Term (Months) 84 Repayment Frequency Monthly We…" at bounding box center [483, 508] width 306 height 155
drag, startPoint x: 707, startPoint y: 546, endPoint x: 632, endPoint y: 535, distance: 75.7
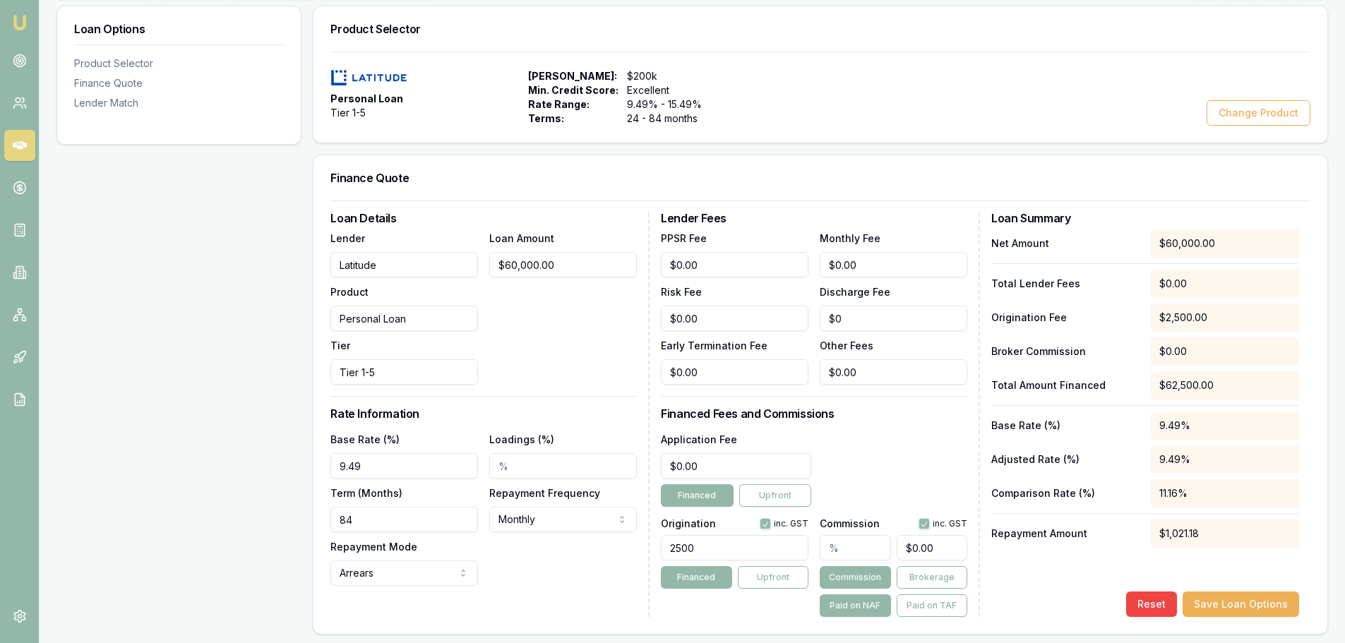
click at [632, 535] on div "Loan Details Lender Latitude Product Personal Loan Tier Tier 1-5 Loan Amount $6…" at bounding box center [820, 414] width 980 height 404
type input "0"
type input "0.00"
click at [843, 550] on input "text" at bounding box center [855, 547] width 71 height 25
type input "2"
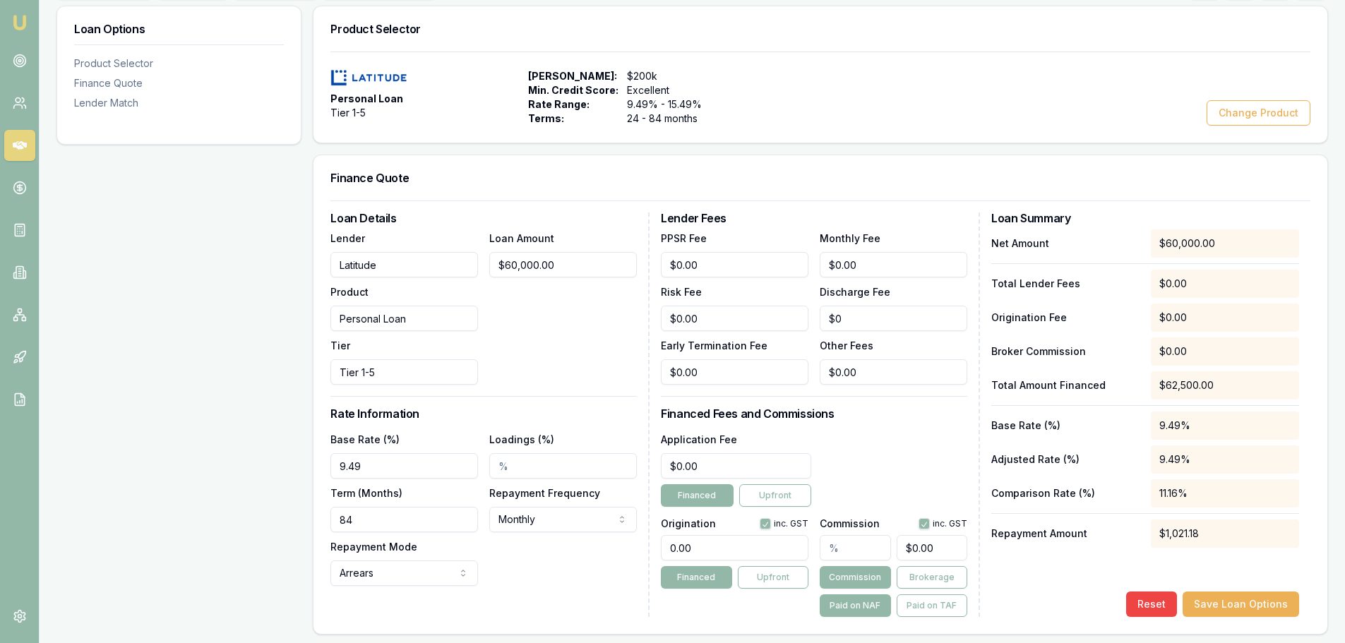
type input "$1,200.00"
type input "2.4"
type input "$1,440.00"
type input "2.478"
type input "$1,486.80"
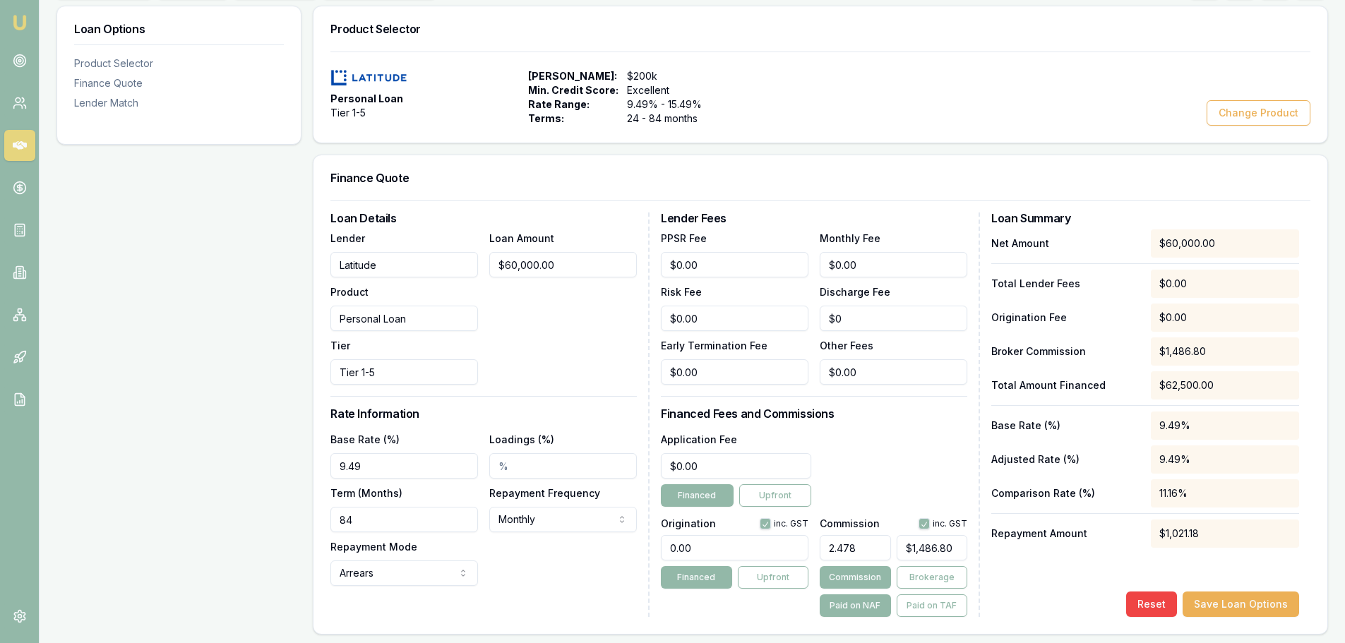
type input "2.47"
type input "$1,482.00"
type input "2.475"
type input "$1,485.00"
type input "2.48%"
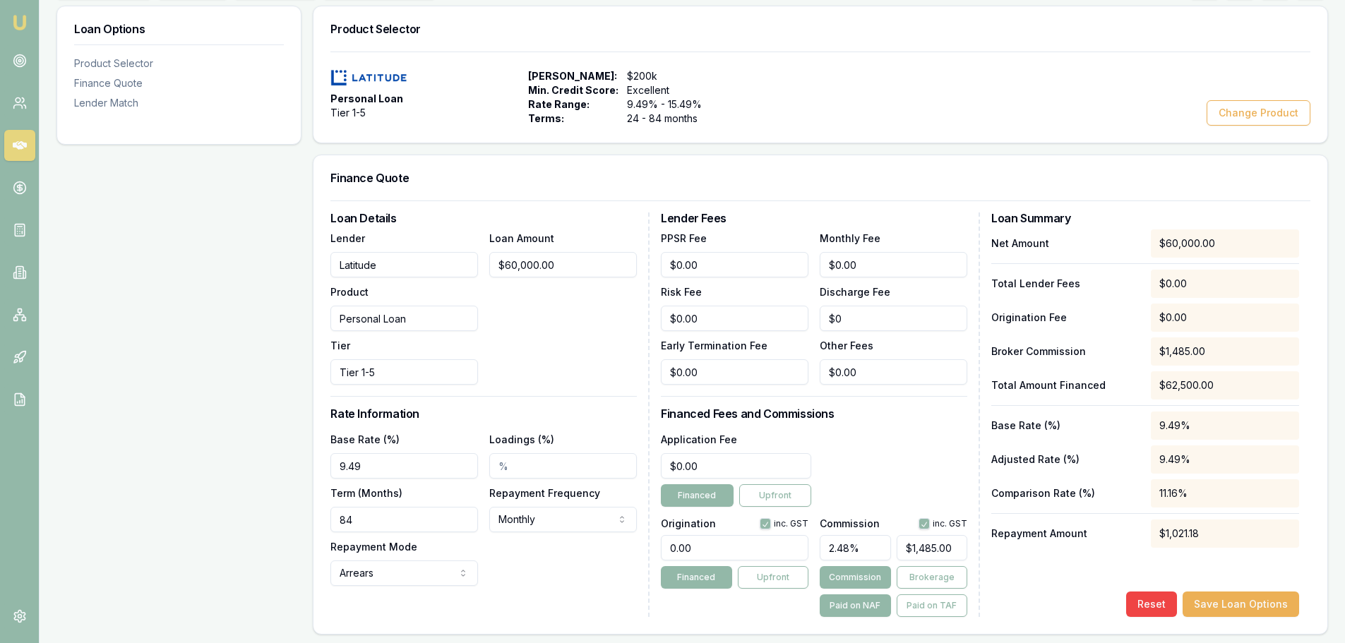
click at [925, 604] on button "Paid on TAF" at bounding box center [931, 605] width 71 height 23
type input "$1,546.88"
click at [1009, 612] on div "Reset Save Loan Options" at bounding box center [1145, 604] width 308 height 25
click at [707, 464] on input "0" at bounding box center [736, 465] width 150 height 25
type input "$0.00"
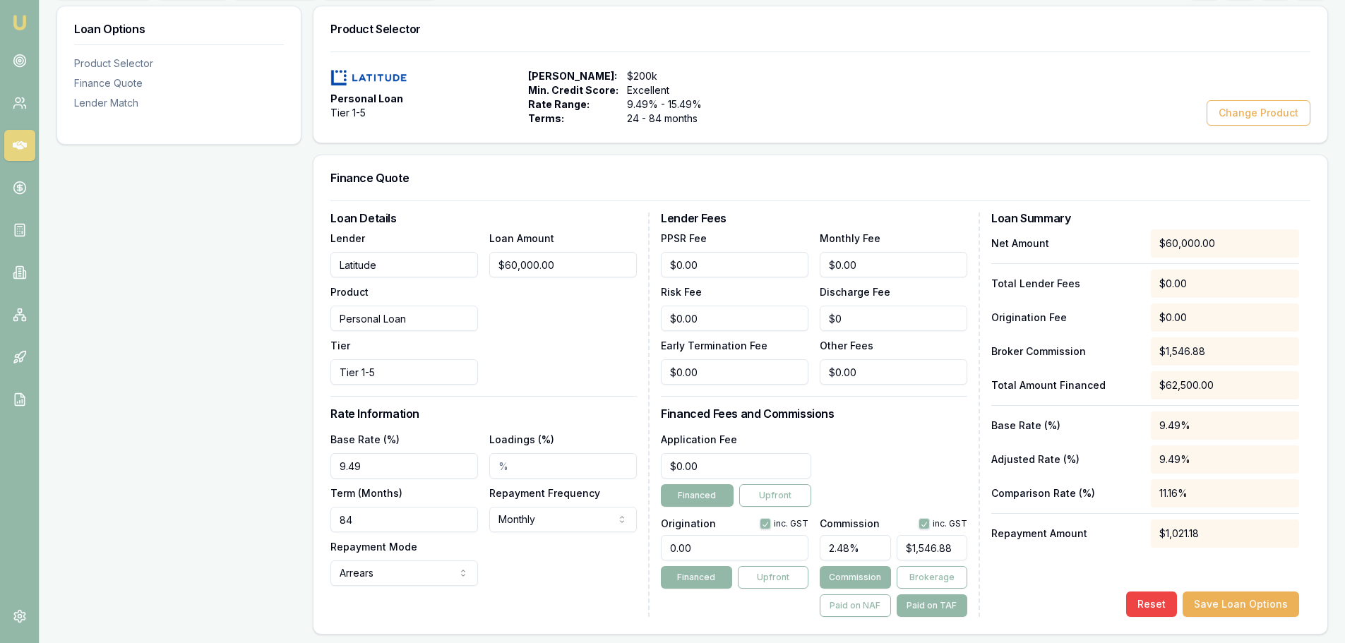
click at [844, 445] on div "Application Fee $0.00 Financed Upfront" at bounding box center [814, 469] width 306 height 76
click at [834, 605] on button "Paid on NAF" at bounding box center [855, 605] width 71 height 23
click at [917, 603] on button "Paid on TAF" at bounding box center [931, 605] width 71 height 23
type input "$1,546.88"
click at [1017, 553] on div "Net Amount $60,000.00 Total Lender Fees $0.00 Origination Fee $0.00 Broker Comm…" at bounding box center [1145, 423] width 308 height 388
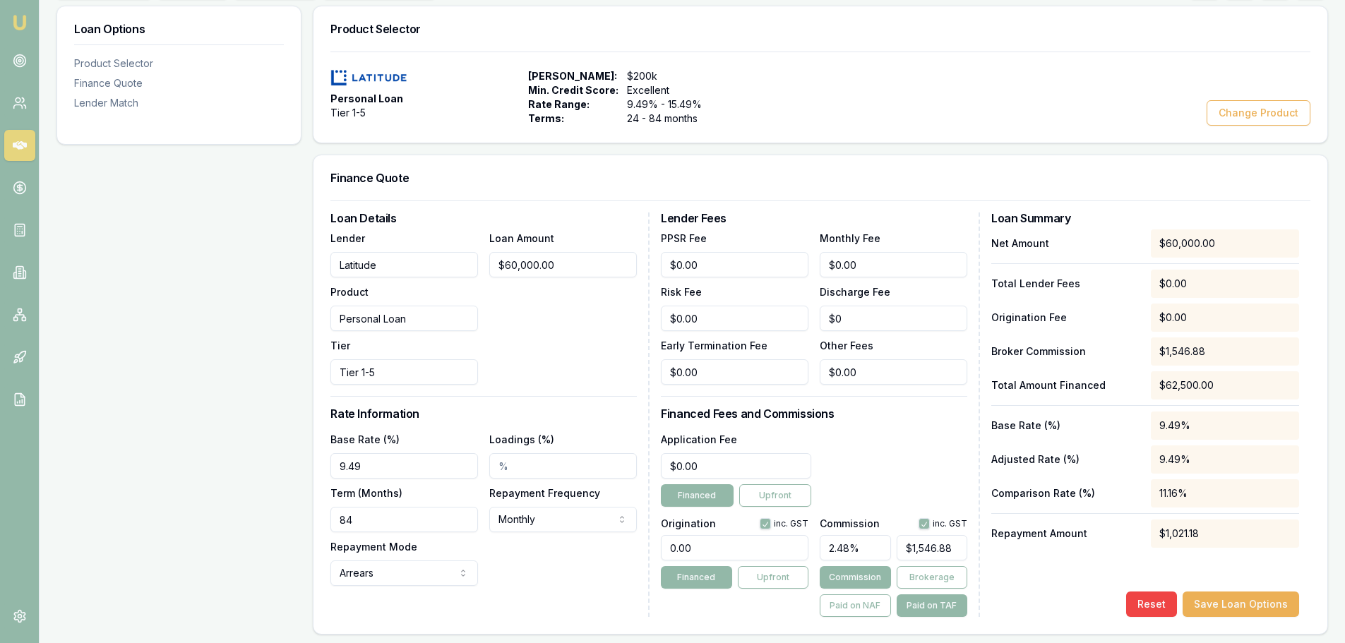
click at [875, 198] on div "Finance Quote" at bounding box center [820, 177] width 1014 height 45
drag, startPoint x: 862, startPoint y: 267, endPoint x: 807, endPoint y: 263, distance: 55.2
click at [807, 263] on div "PPSR Fee $0.00 Monthly Fee 0 Risk Fee $0.00 Discharge Fee $0 Early Termination …" at bounding box center [814, 306] width 306 height 155
type input "$13.00"
type input "$0.00"
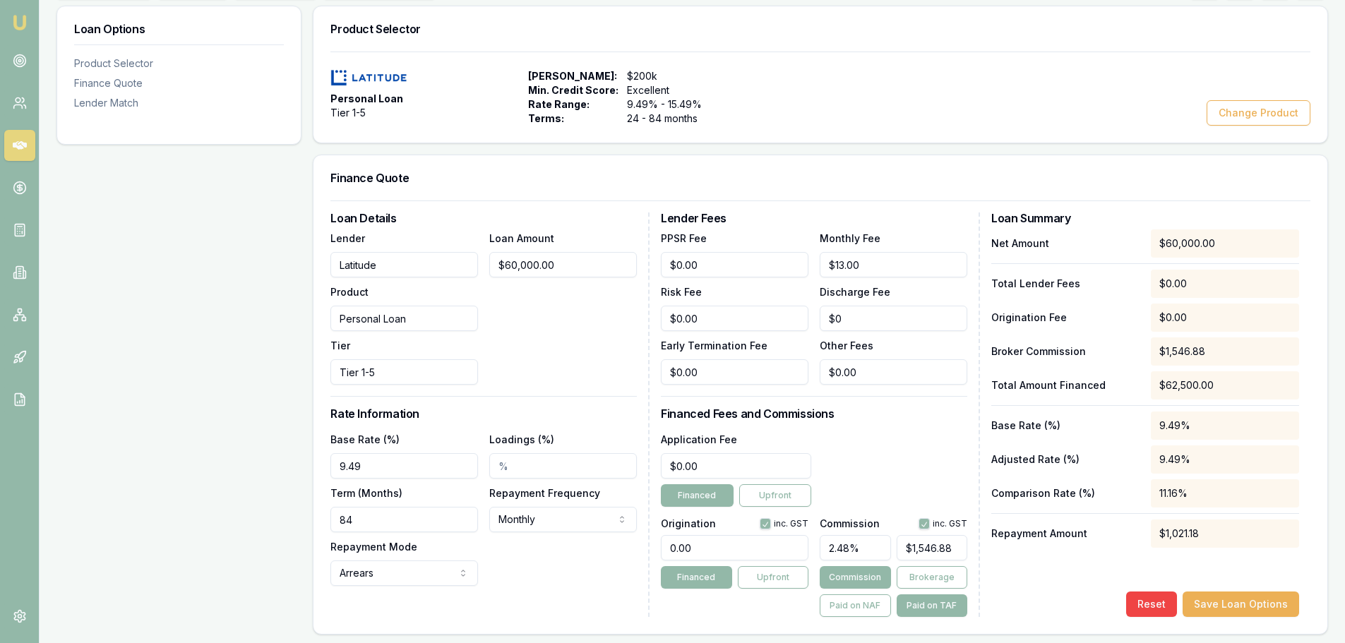
click at [884, 136] on div "Personal Loan Tier 1-5 Max Loan Amount: $200k Min. Credit Score: Excellent Rate…" at bounding box center [820, 97] width 1014 height 91
click at [210, 476] on div "Loan Options Product Selector Finance Quote Lender Match" at bounding box center [178, 526] width 245 height 1040
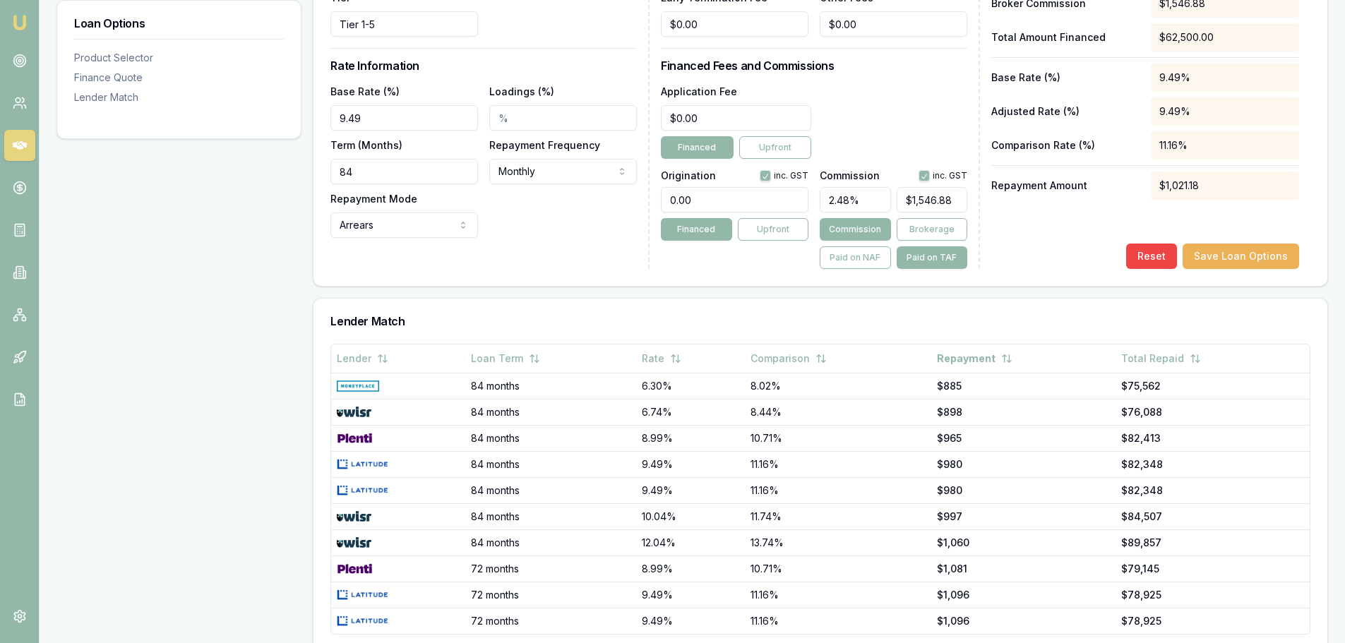
scroll to position [565, 0]
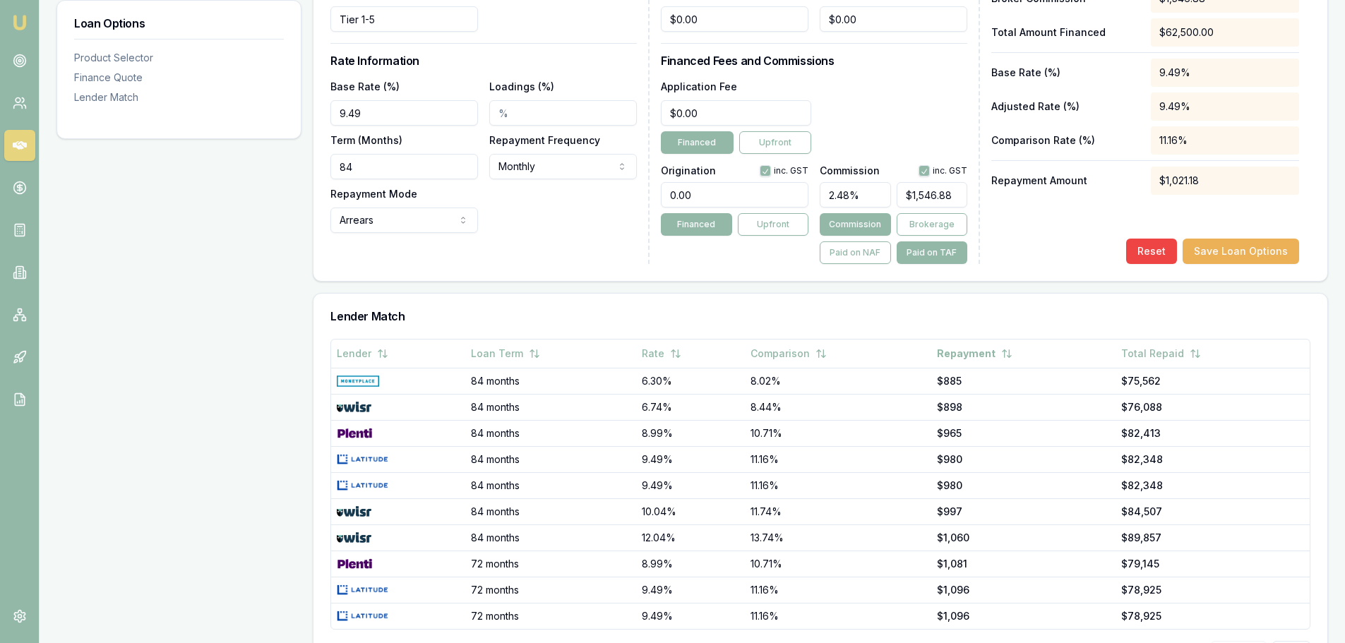
click at [1240, 251] on button "Save Loan Options" at bounding box center [1240, 251] width 116 height 25
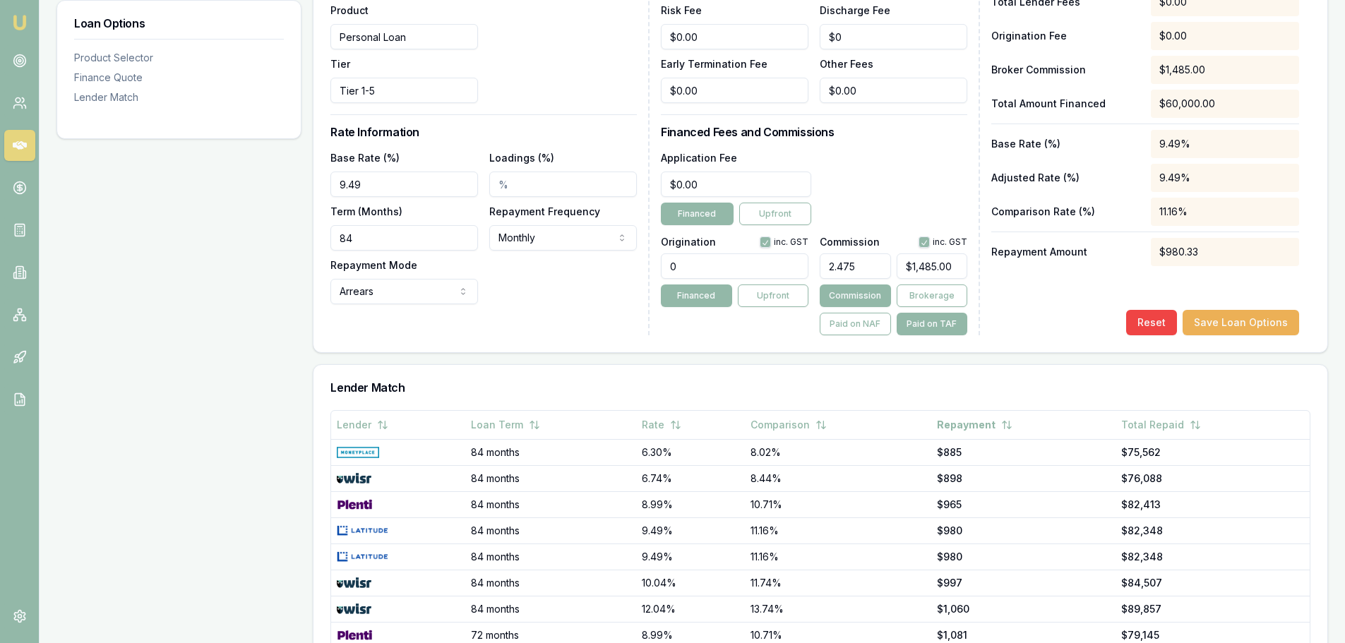
scroll to position [282, 0]
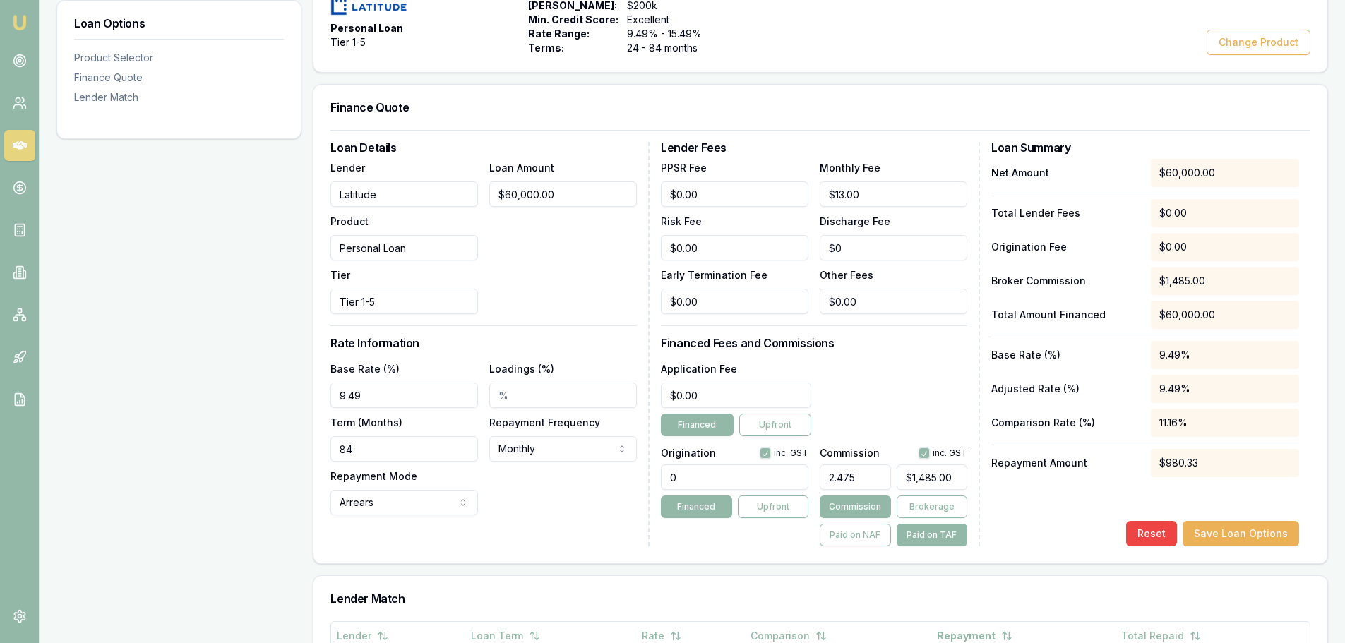
click at [1225, 534] on button "Save Loan Options" at bounding box center [1240, 533] width 116 height 25
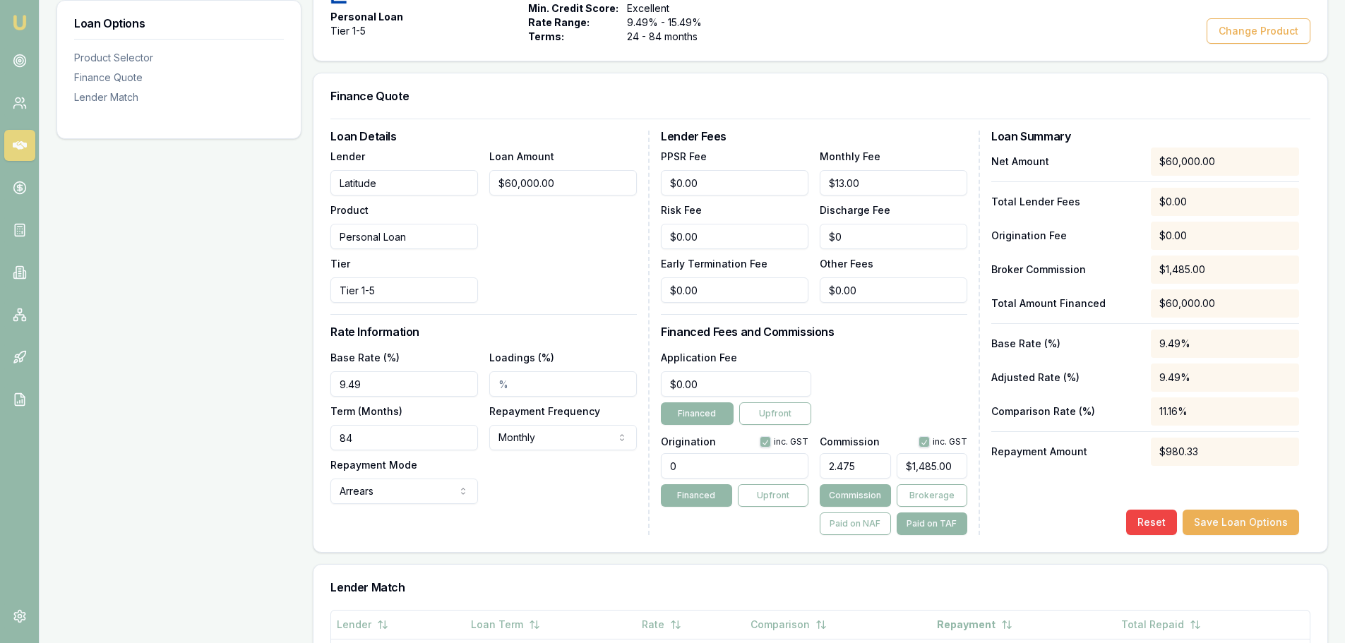
scroll to position [272, 0]
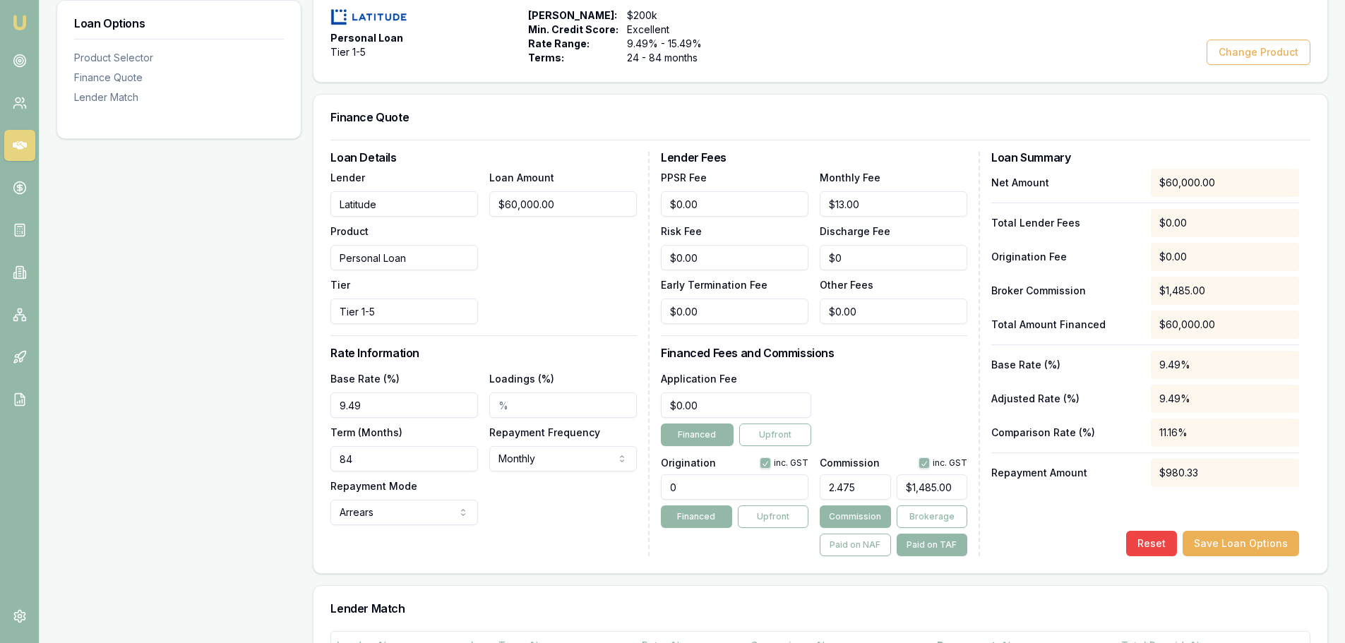
click at [220, 552] on div "Loan Options Product Selector Finance Quote Lender Match" at bounding box center [178, 465] width 245 height 1040
click at [273, 388] on div "Loan Options Product Selector Finance Quote Lender Match" at bounding box center [178, 465] width 245 height 1040
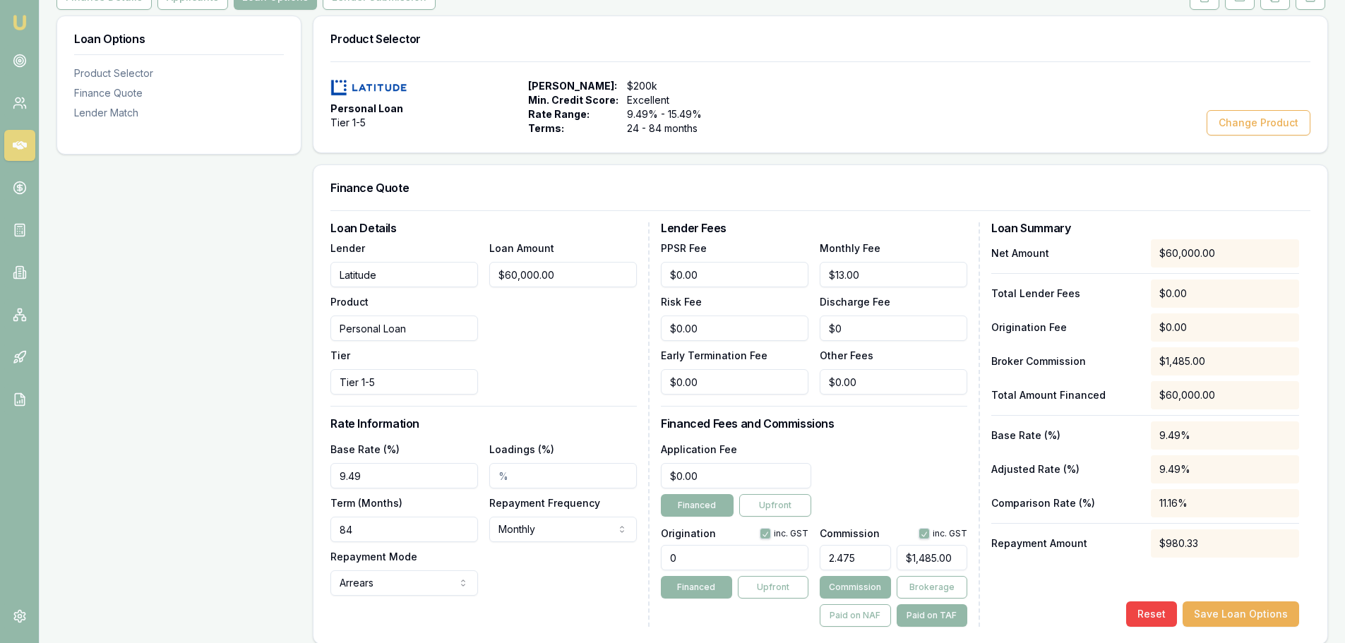
scroll to position [218, 0]
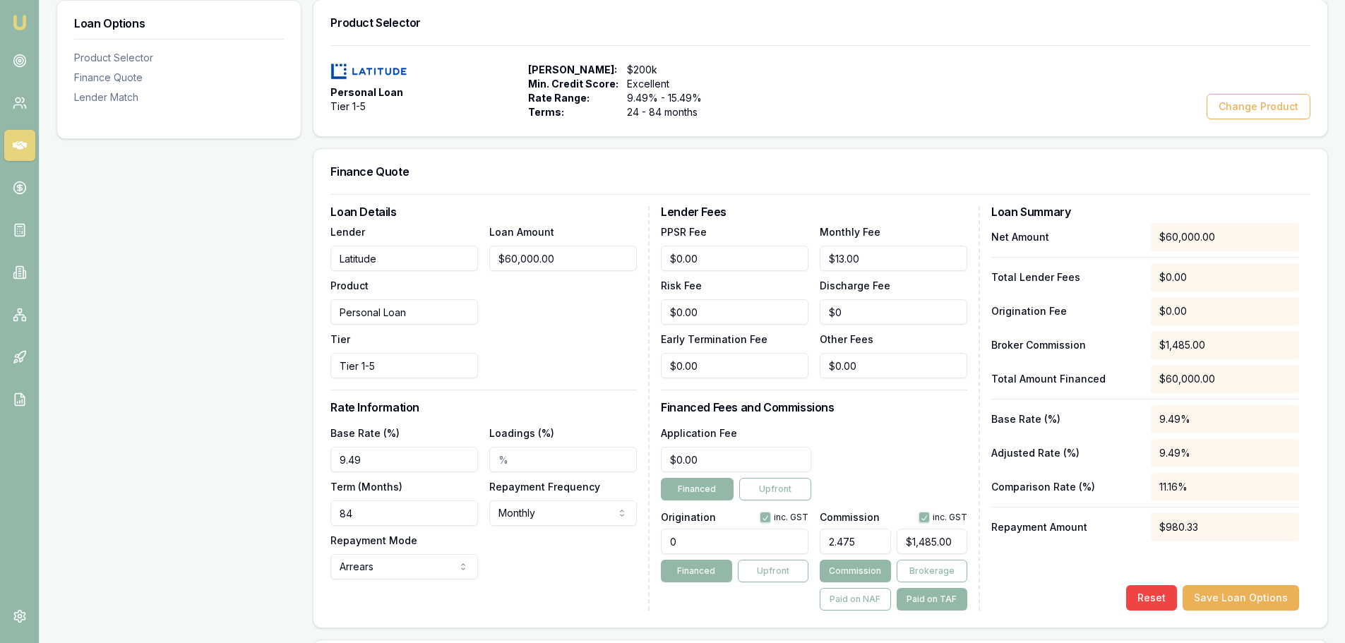
click at [599, 606] on div "Loan Details Lender Latitude Product Personal Loan Tier Tier 1-5 Loan Amount $6…" at bounding box center [489, 408] width 319 height 404
click at [551, 455] on input "Loadings (%)" at bounding box center [563, 459] width 148 height 25
type input "0"
click at [544, 557] on div "Base Rate (%) 9.49 Loadings (%) 0 Term (Months) 84 Repayment Frequency Monthly …" at bounding box center [483, 501] width 306 height 155
click at [1256, 594] on button "Save Loan Options" at bounding box center [1240, 597] width 116 height 25
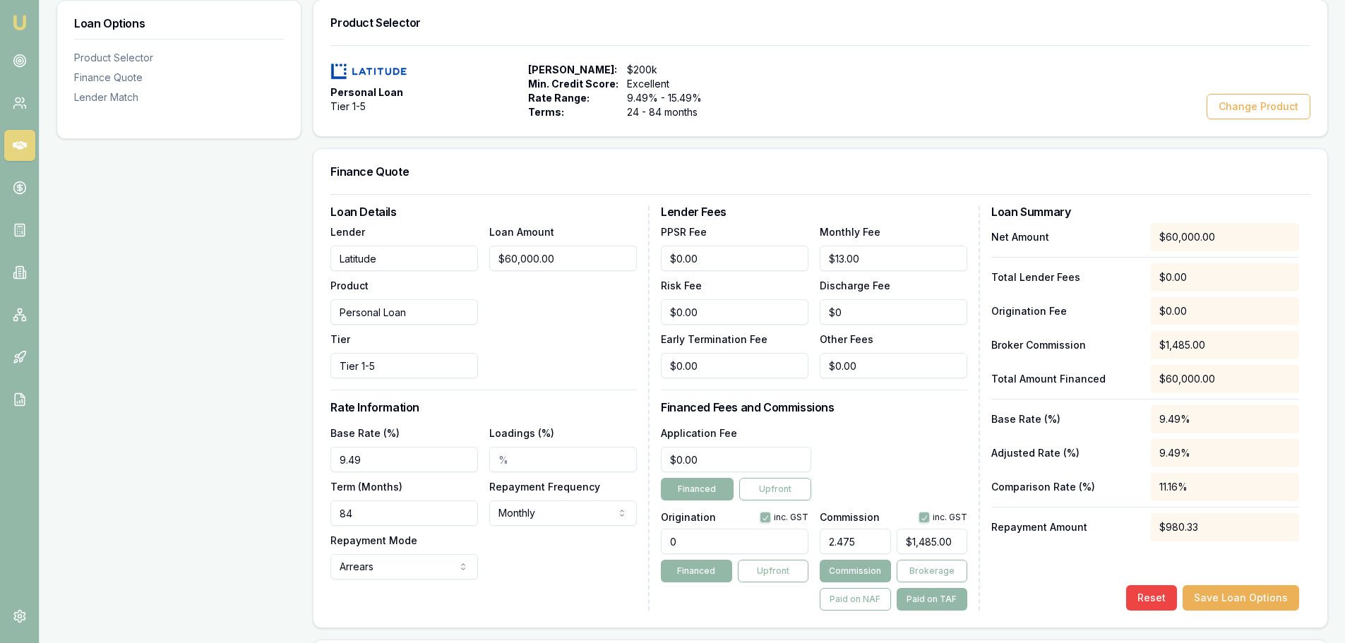
click at [1176, 599] on button "Reset" at bounding box center [1151, 597] width 51 height 25
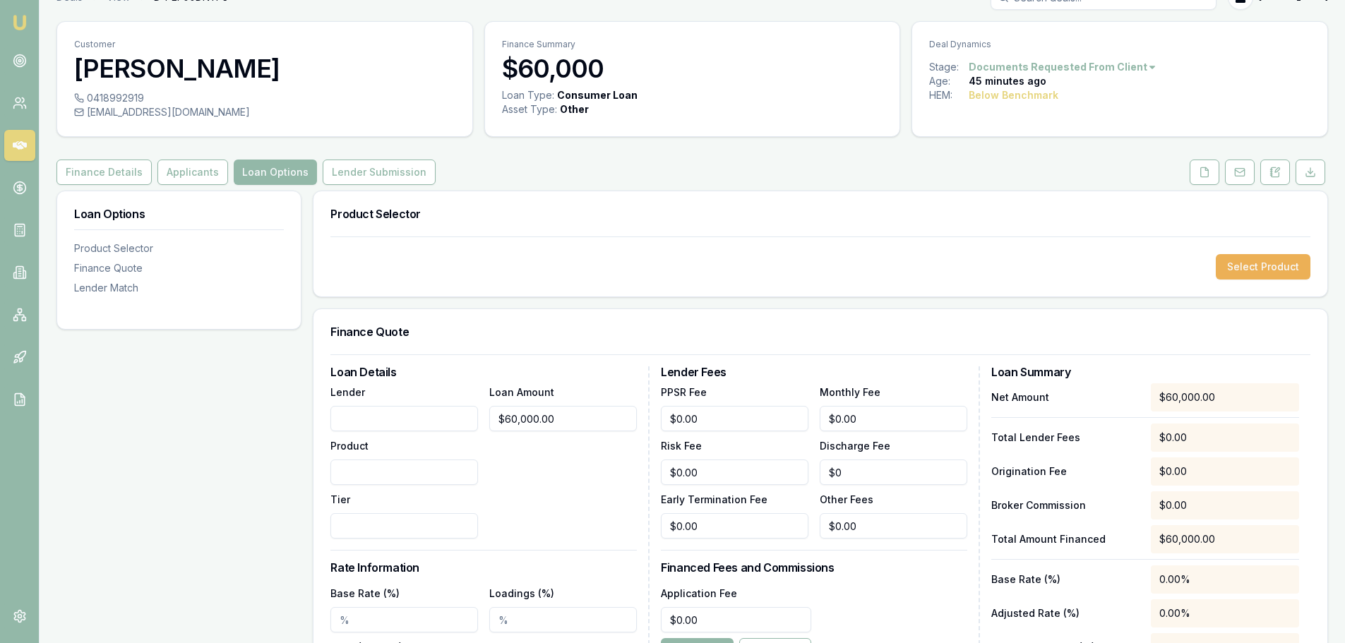
scroll to position [6, 0]
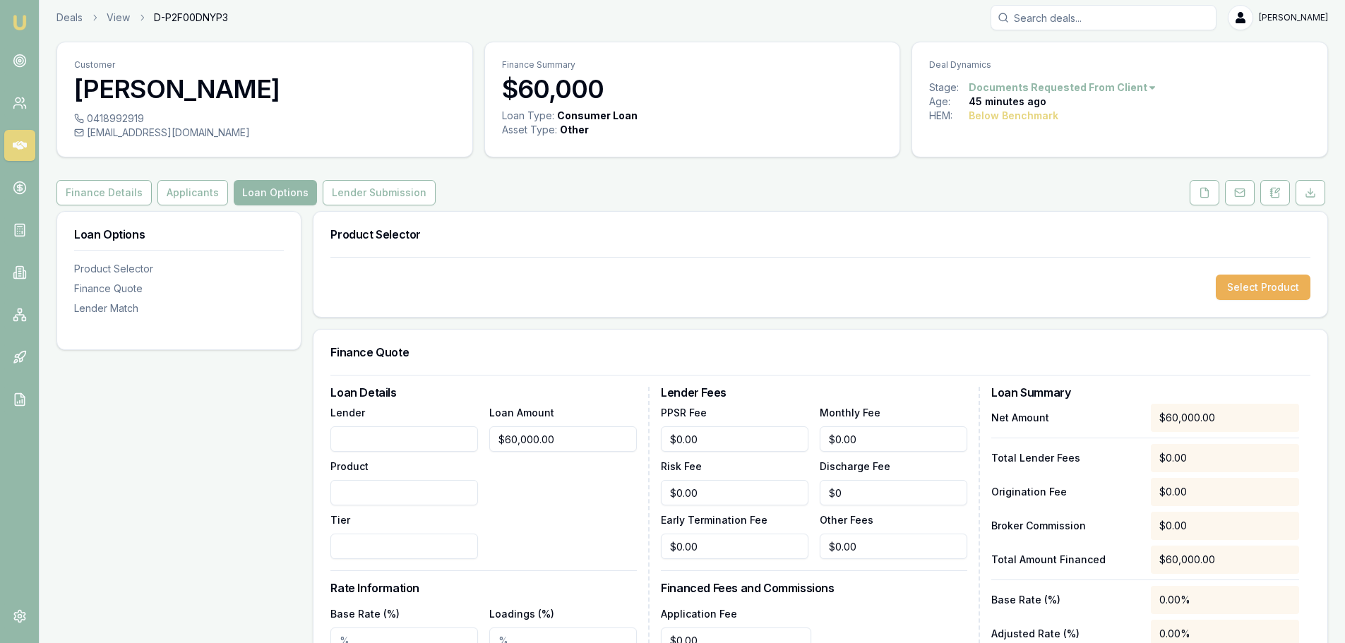
click at [1273, 289] on button "Select Product" at bounding box center [1263, 287] width 95 height 25
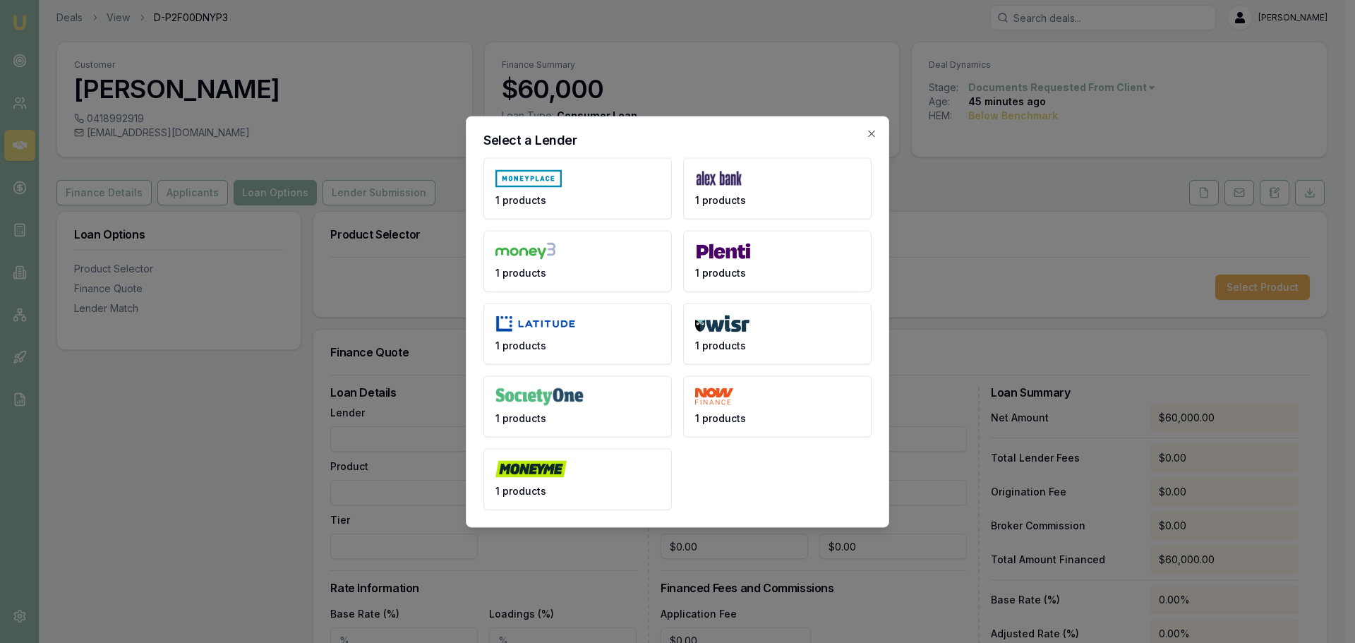
click at [551, 326] on img at bounding box center [536, 324] width 80 height 18
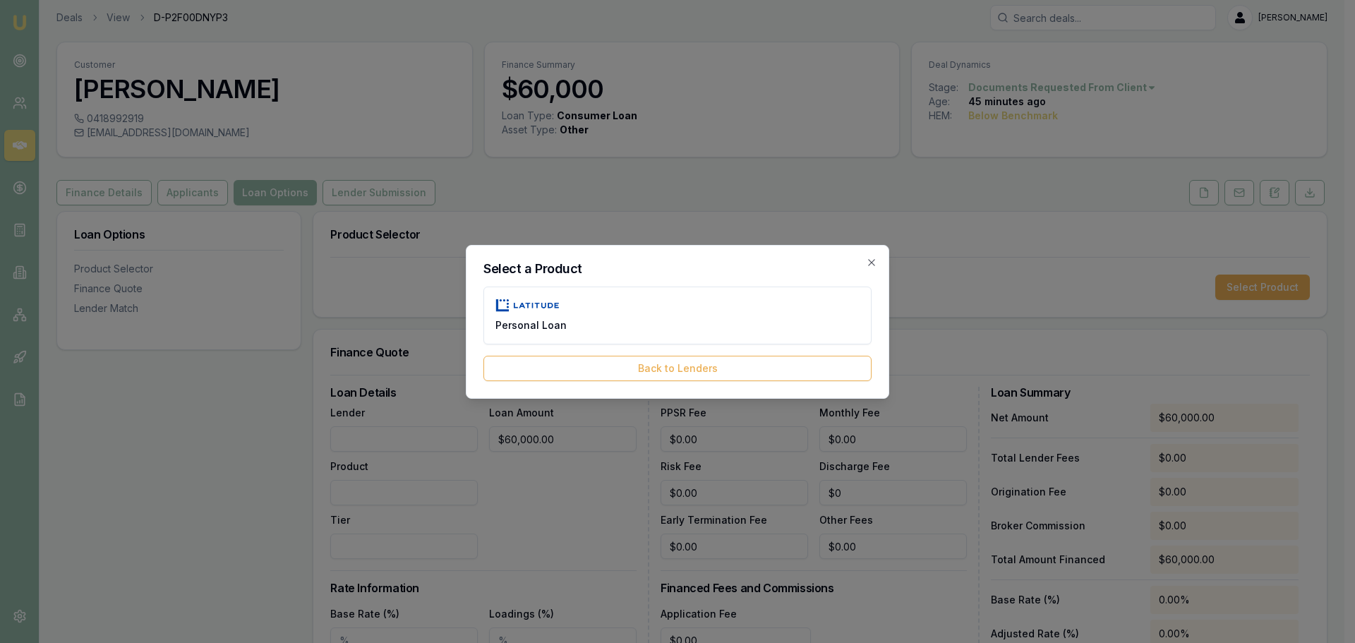
click at [552, 327] on span "Personal Loan" at bounding box center [531, 325] width 71 height 14
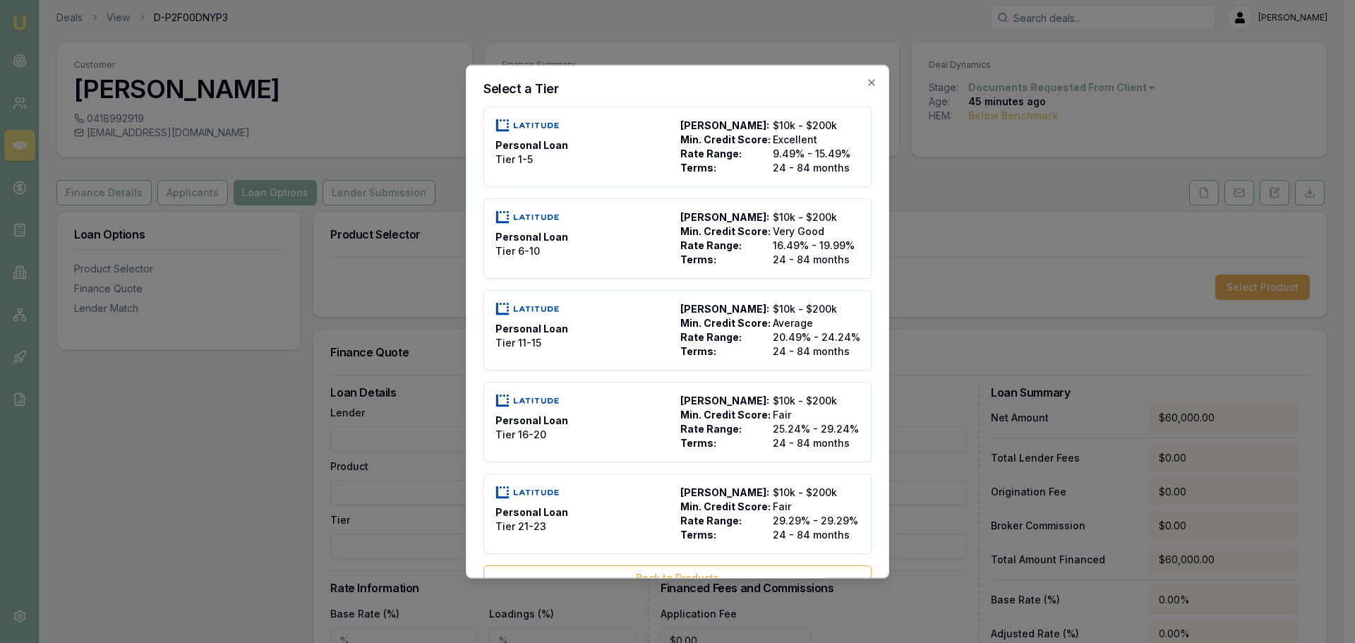
click at [567, 143] on div "Personal Loan Tier 1-5" at bounding box center [585, 146] width 179 height 56
type input "Latitude"
type input "Personal Loan"
type input "Tier 1-5"
type input "9.49"
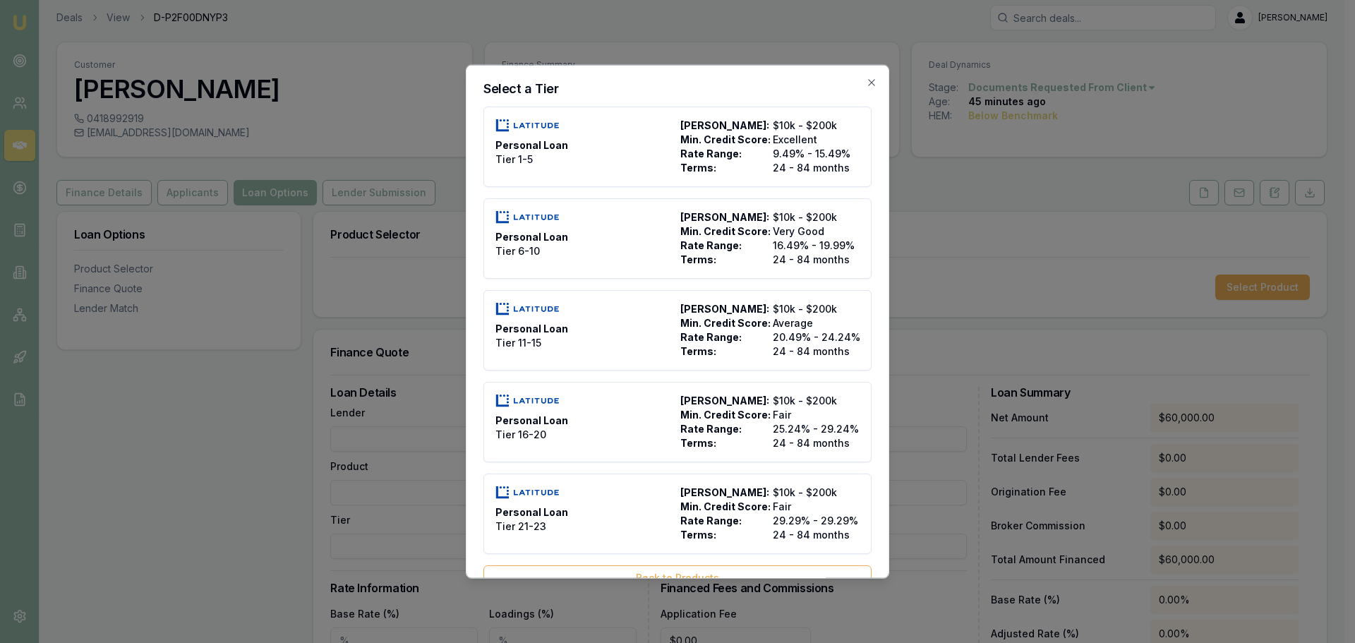
type input "2500"
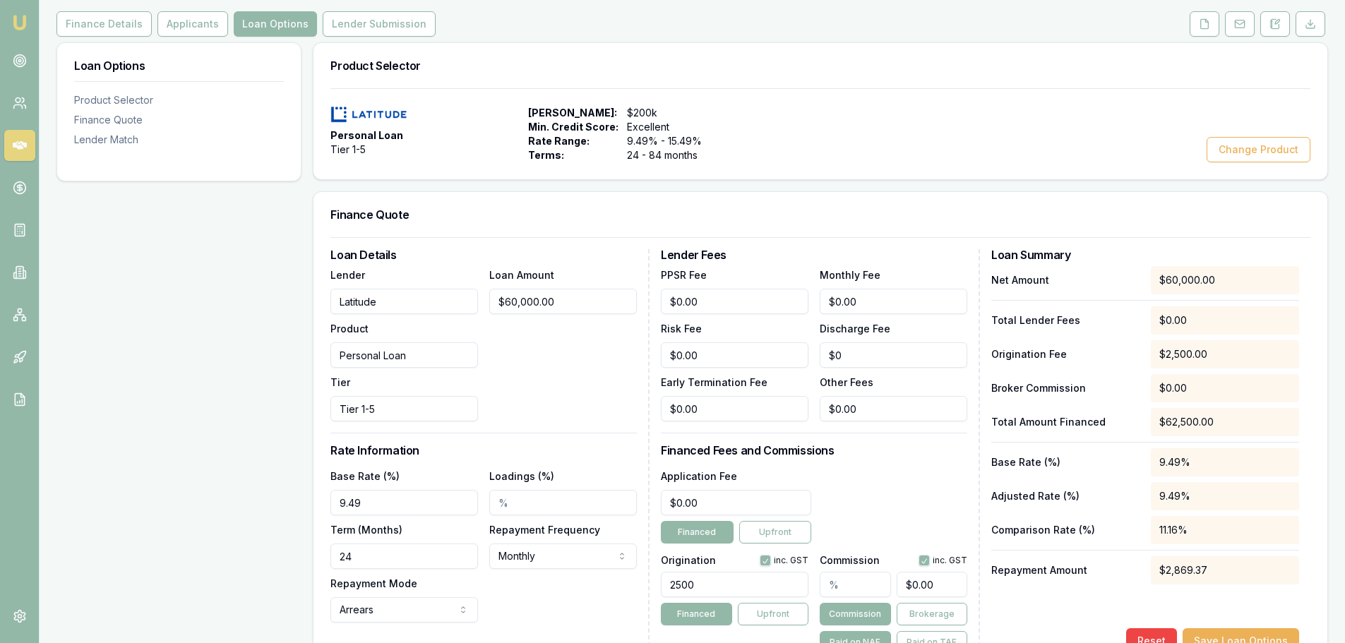
scroll to position [218, 0]
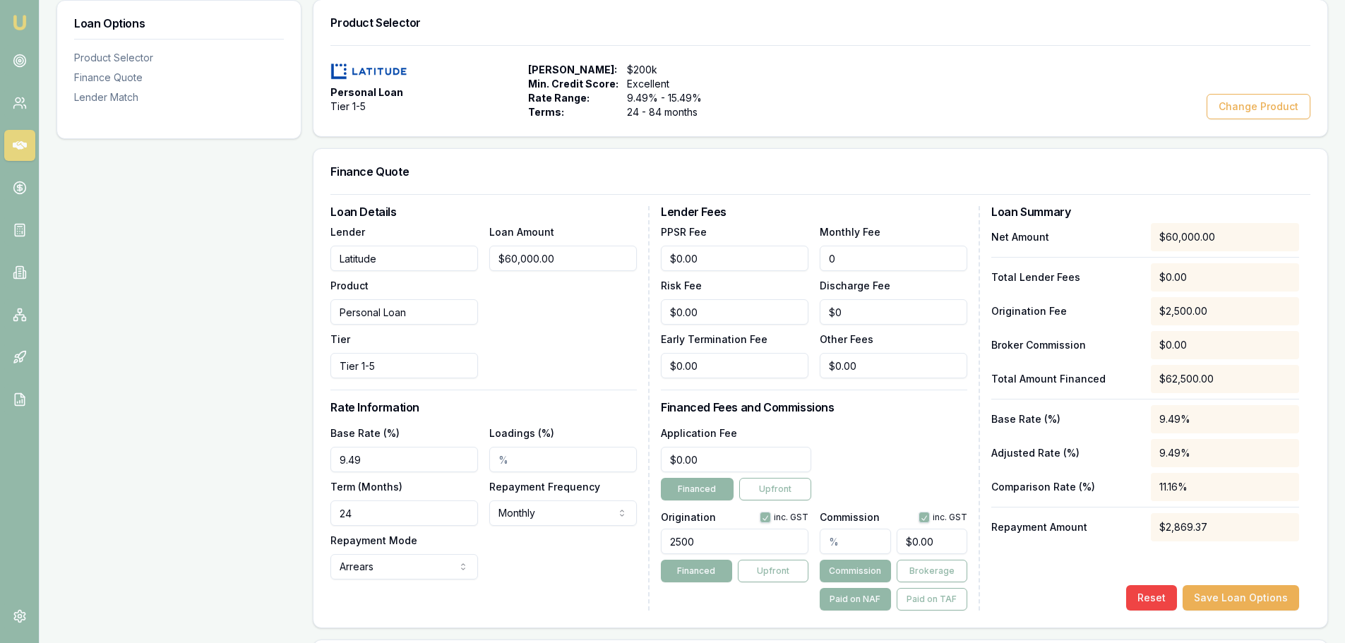
drag, startPoint x: 868, startPoint y: 257, endPoint x: 812, endPoint y: 258, distance: 56.5
click at [812, 258] on div "PPSR Fee $0.00 Monthly Fee 0 Risk Fee $0.00 Discharge Fee $0 Early Termination …" at bounding box center [814, 300] width 306 height 155
type input "$13.00"
click at [802, 290] on div "Risk Fee $0.00" at bounding box center [735, 301] width 148 height 48
click at [817, 420] on div "Lender Fees PPSR Fee $0.00 Monthly Fee $13.00 Risk Fee $0.00 Discharge Fee $0 E…" at bounding box center [820, 408] width 319 height 404
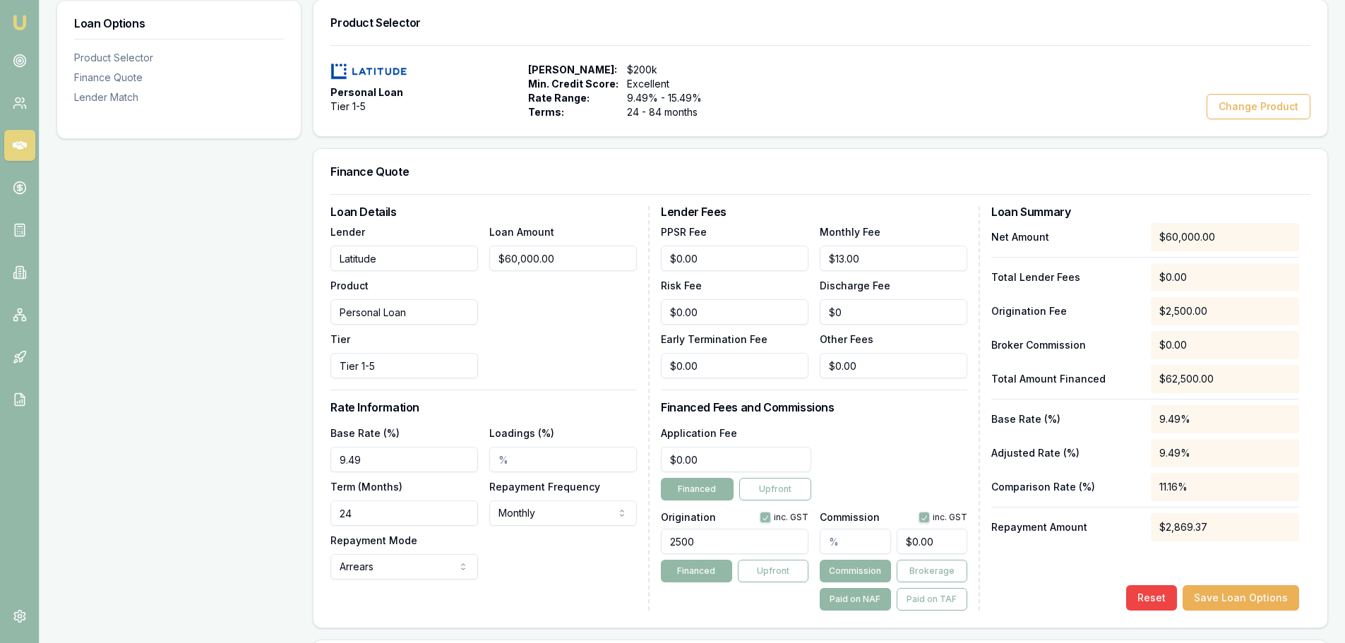
drag, startPoint x: 702, startPoint y: 544, endPoint x: 630, endPoint y: 533, distance: 73.6
click at [630, 533] on div "Loan Details Lender Latitude Product Personal Loan Tier Tier 1-5 Loan Amount $6…" at bounding box center [820, 408] width 980 height 404
type input "0.00"
click at [772, 566] on button "Upfront" at bounding box center [773, 571] width 71 height 23
click at [702, 539] on input "0.00" at bounding box center [735, 541] width 148 height 25
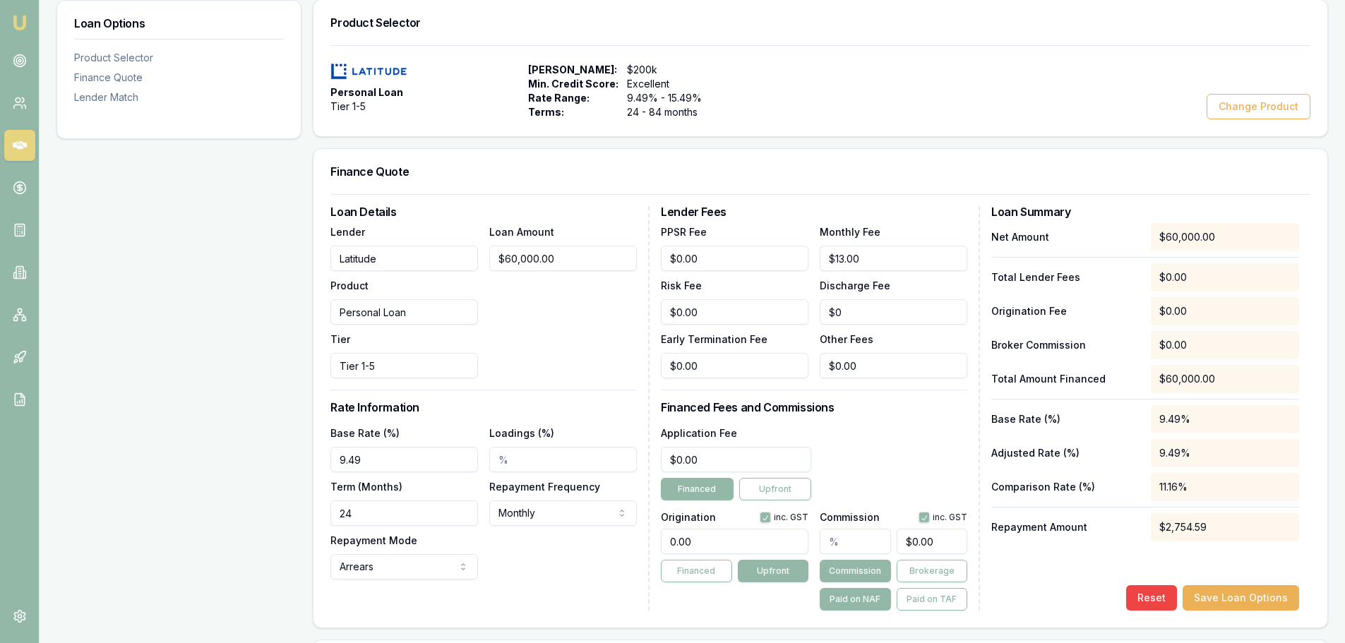
drag, startPoint x: 657, startPoint y: 542, endPoint x: 637, endPoint y: 540, distance: 19.9
click at [637, 540] on div "Loan Details Lender Latitude Product Personal Loan Tier Tier 1-5 Loan Amount $6…" at bounding box center [820, 408] width 980 height 404
click at [704, 572] on button "Financed" at bounding box center [696, 571] width 71 height 23
click at [724, 595] on div "Origination inc. GST 0.00 Financed Upfront" at bounding box center [735, 558] width 148 height 104
click at [842, 539] on input "text" at bounding box center [855, 541] width 71 height 25
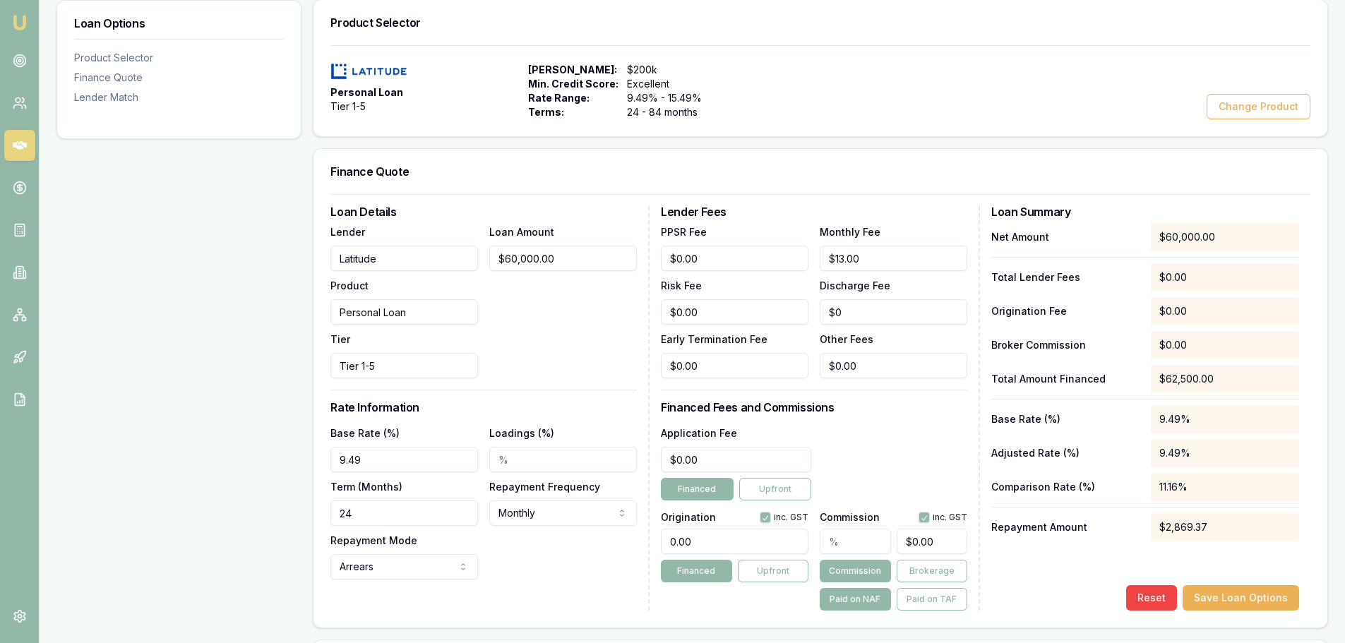
type input "2"
type input "$1,200.00"
type input "2.7"
type input "$1,620.00"
type input "2"
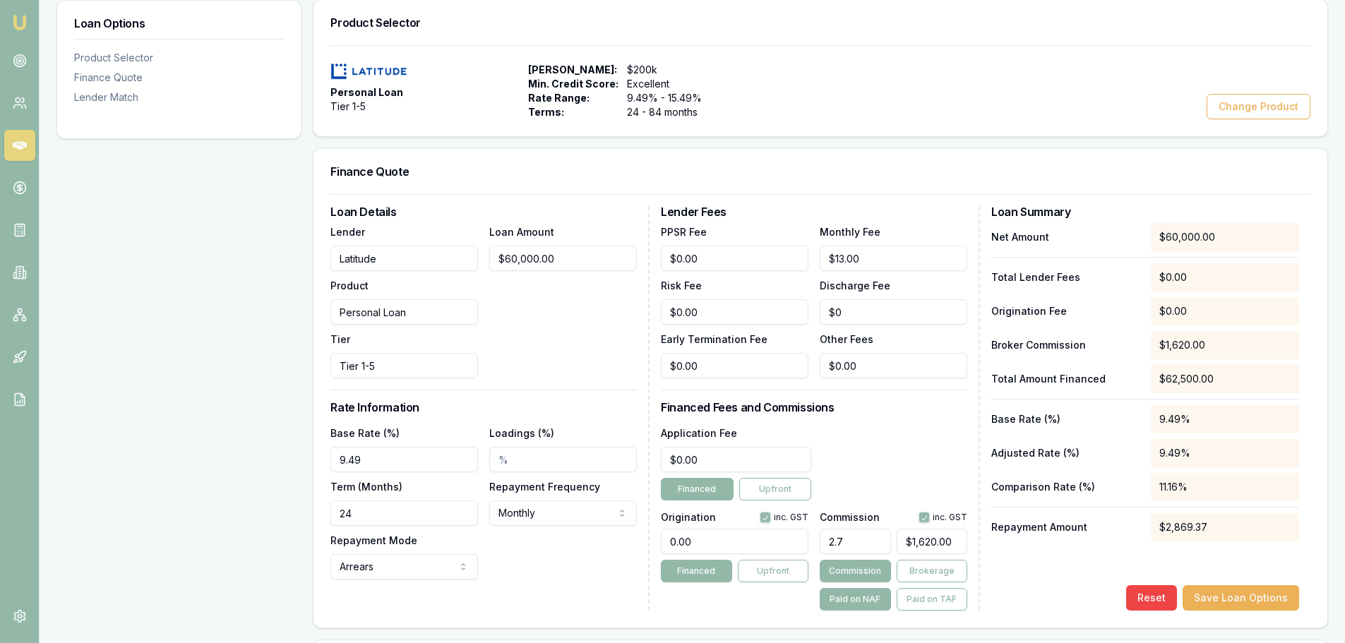
type input "$1,200.00"
type input "24"
type input "$14,400.00"
type input "247"
type input "$148,200.00"
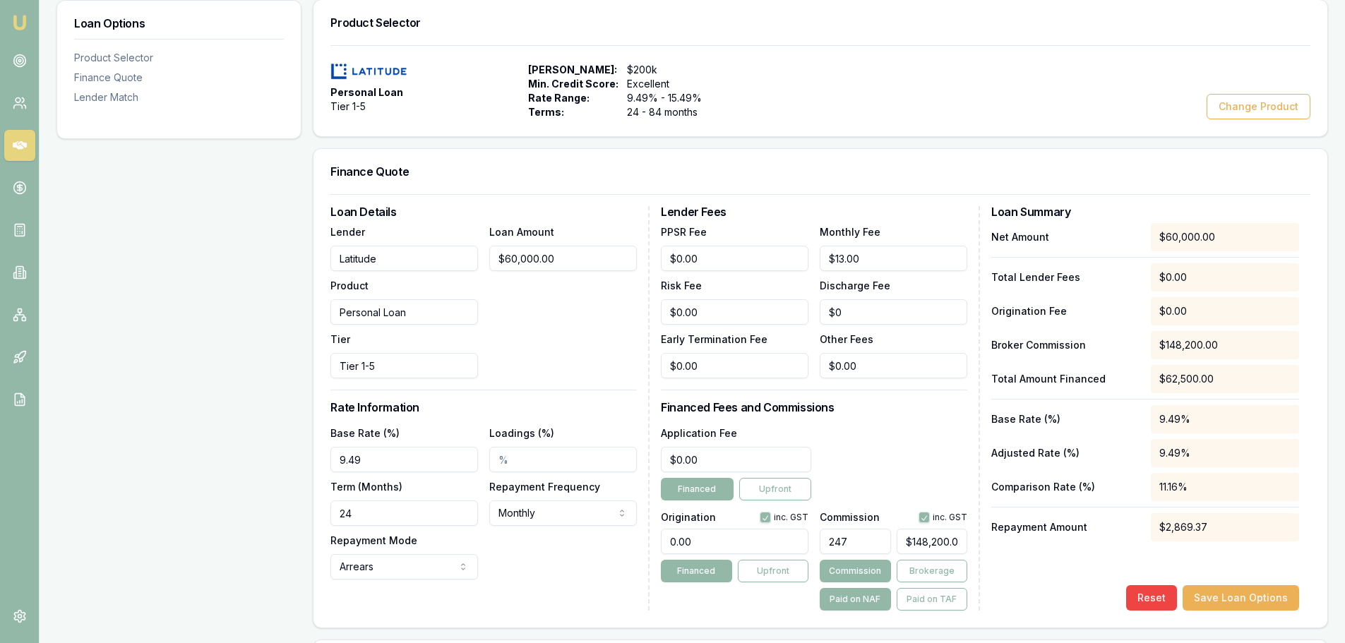
type input "2475"
type input "$1,485,000.00"
type input "247"
type input "$148,200.00"
type input "24"
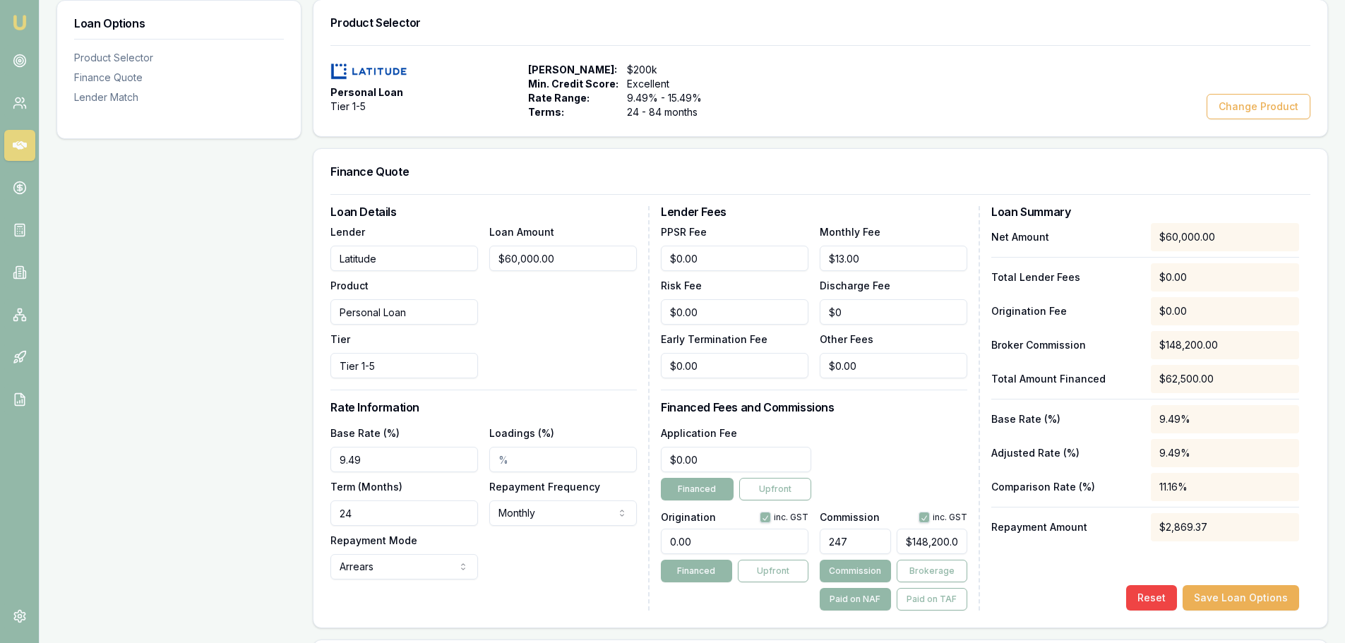
type input "$14,400.00"
type input "2"
type input "$1,200.00"
type input "2.4"
type input "$1,440.00"
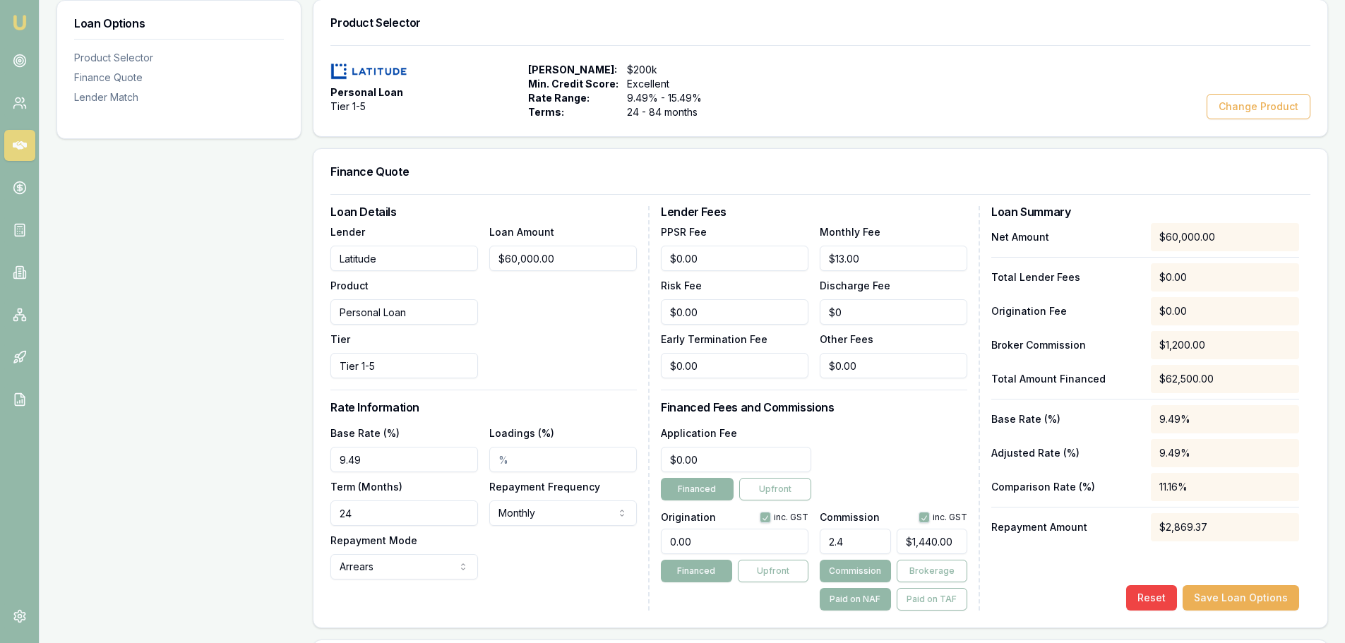
type input "2.47"
type input "$1,482.00"
type input "2.475"
type input "$1,485.00"
type input "2.48%"
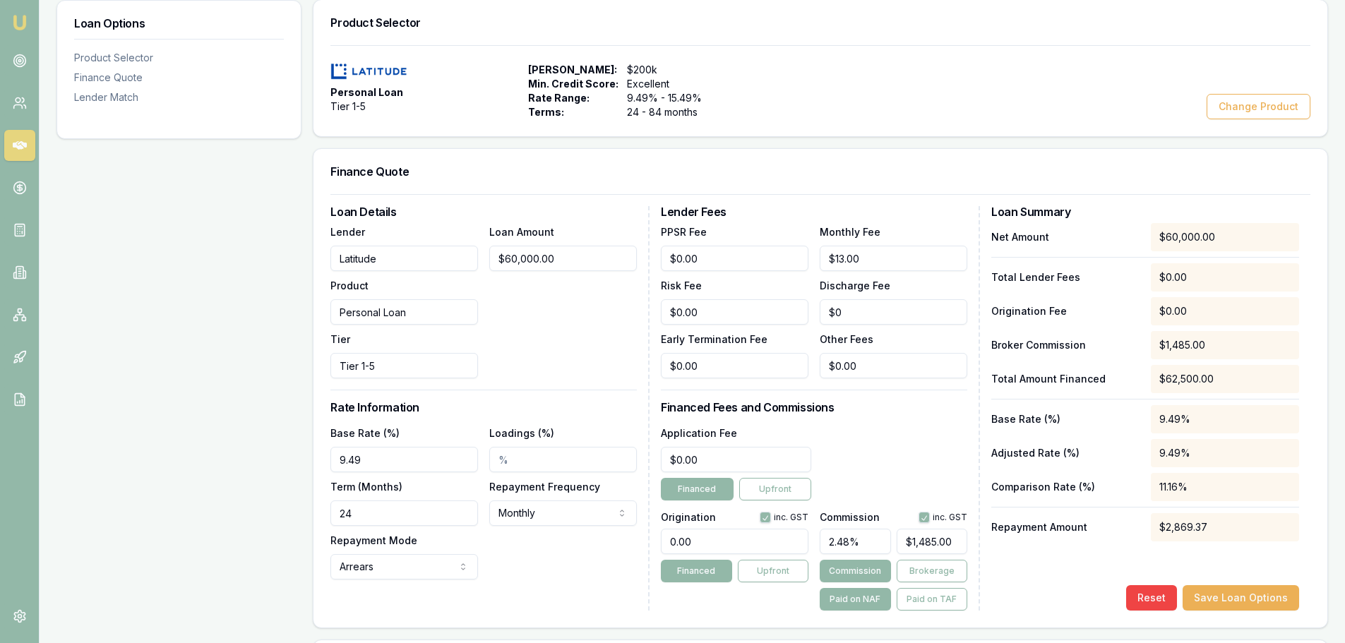
click at [1047, 609] on div "Reset Save Loan Options" at bounding box center [1145, 597] width 308 height 25
click at [935, 604] on button "Paid on TAF" at bounding box center [931, 599] width 71 height 23
type input "$1,546.88"
click at [1038, 594] on div "Reset Save Loan Options" at bounding box center [1145, 597] width 308 height 25
click at [930, 518] on button "button" at bounding box center [923, 517] width 11 height 11
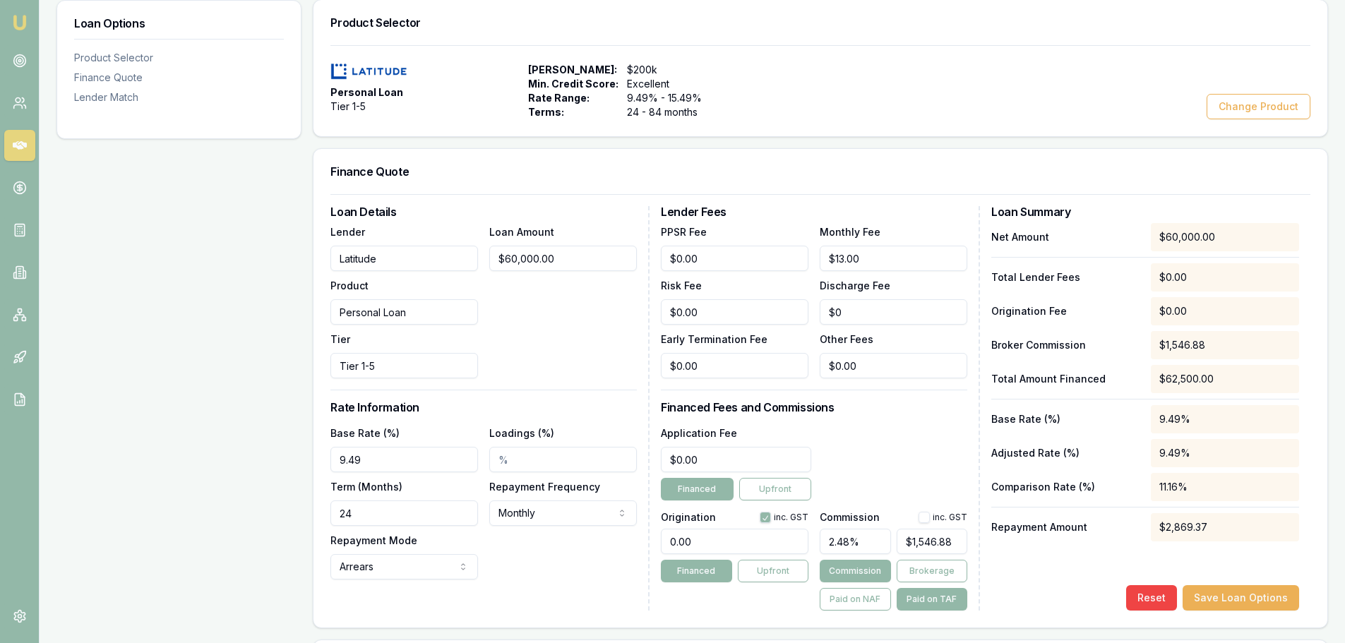
click at [930, 518] on button "button" at bounding box center [923, 517] width 11 height 11
checkbox input "true"
click at [1066, 616] on div "Loan Details Lender Latitude Product Personal Loan Tier Tier 1-5 Loan Amount $6…" at bounding box center [820, 410] width 1014 height 433
click at [1240, 595] on button "Save Loan Options" at bounding box center [1240, 597] width 116 height 25
drag, startPoint x: 331, startPoint y: 522, endPoint x: 304, endPoint y: 516, distance: 27.6
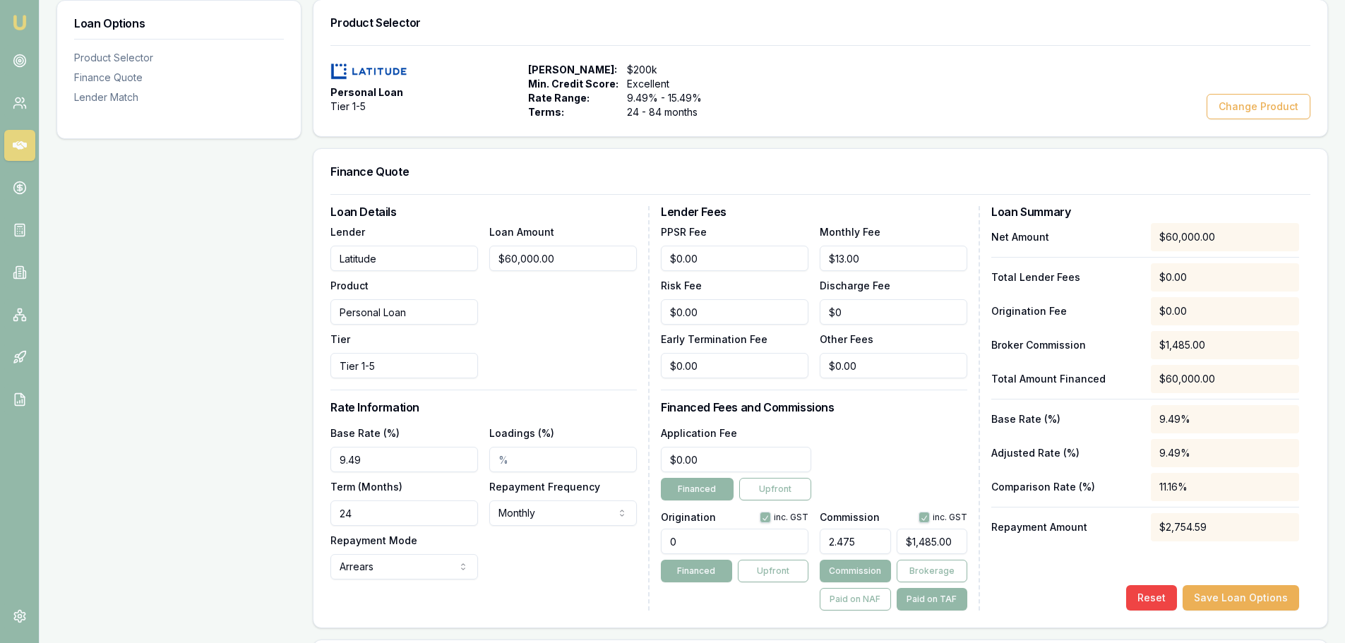
click at [304, 516] on div "Loan Options Product Selector Finance Quote Lender Match Product Selector Perso…" at bounding box center [691, 519] width 1271 height 1040
type input "84"
click at [541, 592] on div "Loan Details Lender Latitude Product Personal Loan Tier Tier 1-5 Loan Amount $6…" at bounding box center [489, 408] width 319 height 404
click at [388, 425] on html "Emu Broker Deals View D-P2F00DNYP3 Brad Hearns Toggle Menu Customer Erin Hearns…" at bounding box center [677, 103] width 1355 height 643
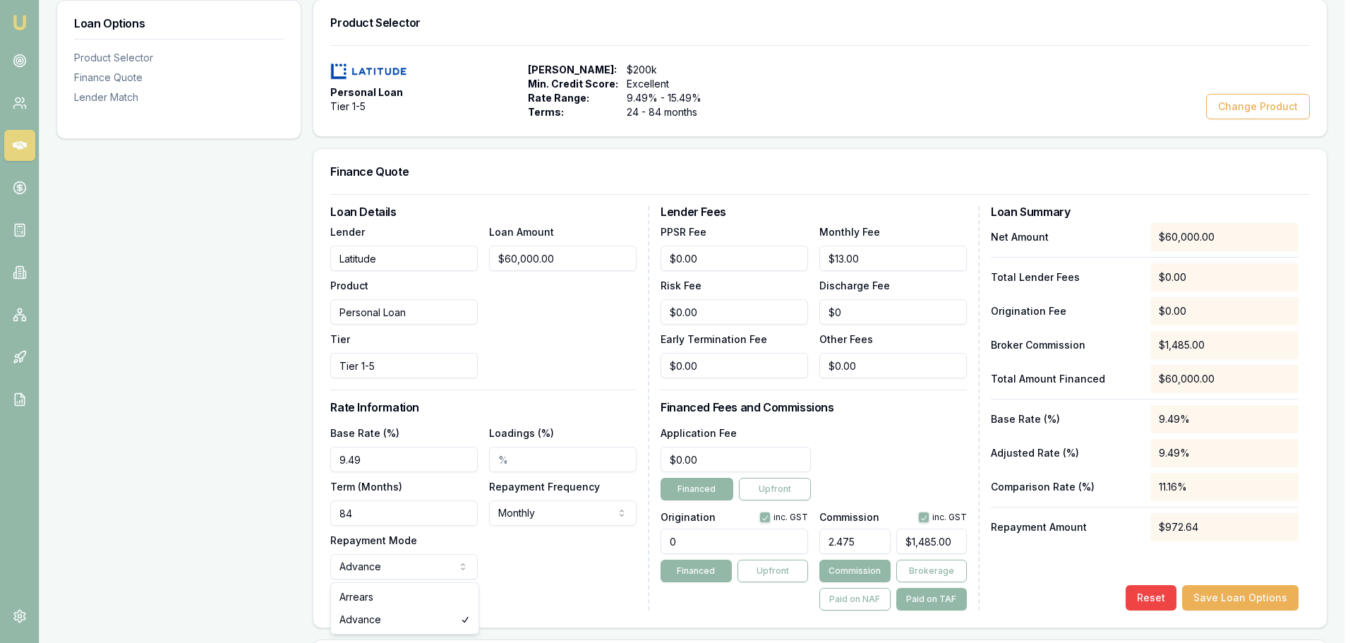
click at [383, 425] on html "Emu Broker Deals View D-P2F00DNYP3 Brad Hearns Toggle Menu Customer Erin Hearns…" at bounding box center [677, 103] width 1355 height 643
select select "ARREARS"
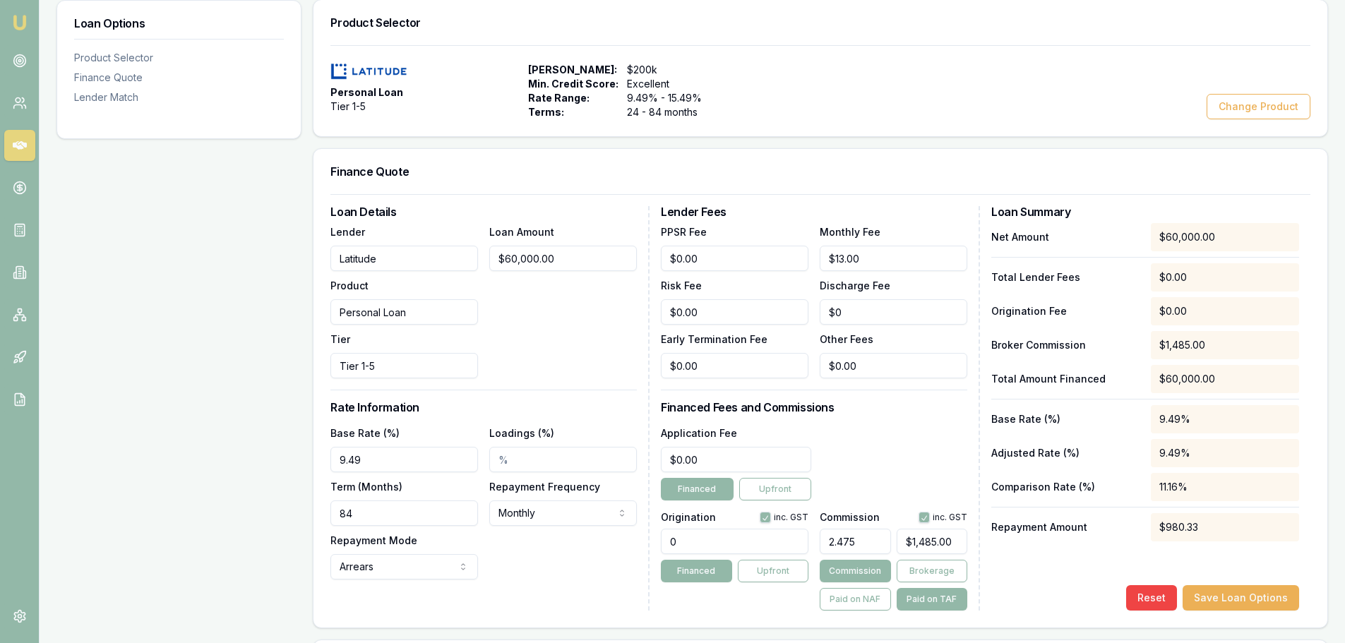
click at [570, 597] on div "Loan Details Lender Latitude Product Personal Loan Tier Tier 1-5 Loan Amount $6…" at bounding box center [489, 408] width 319 height 404
click at [1242, 602] on button "Save Loan Options" at bounding box center [1240, 597] width 116 height 25
click at [1196, 559] on div "Net Amount $60,000.00 Total Lender Fees $0.00 Origination Fee $0.00 Broker Comm…" at bounding box center [1145, 417] width 308 height 388
click at [1268, 601] on button "Save Loan Options" at bounding box center [1240, 597] width 116 height 25
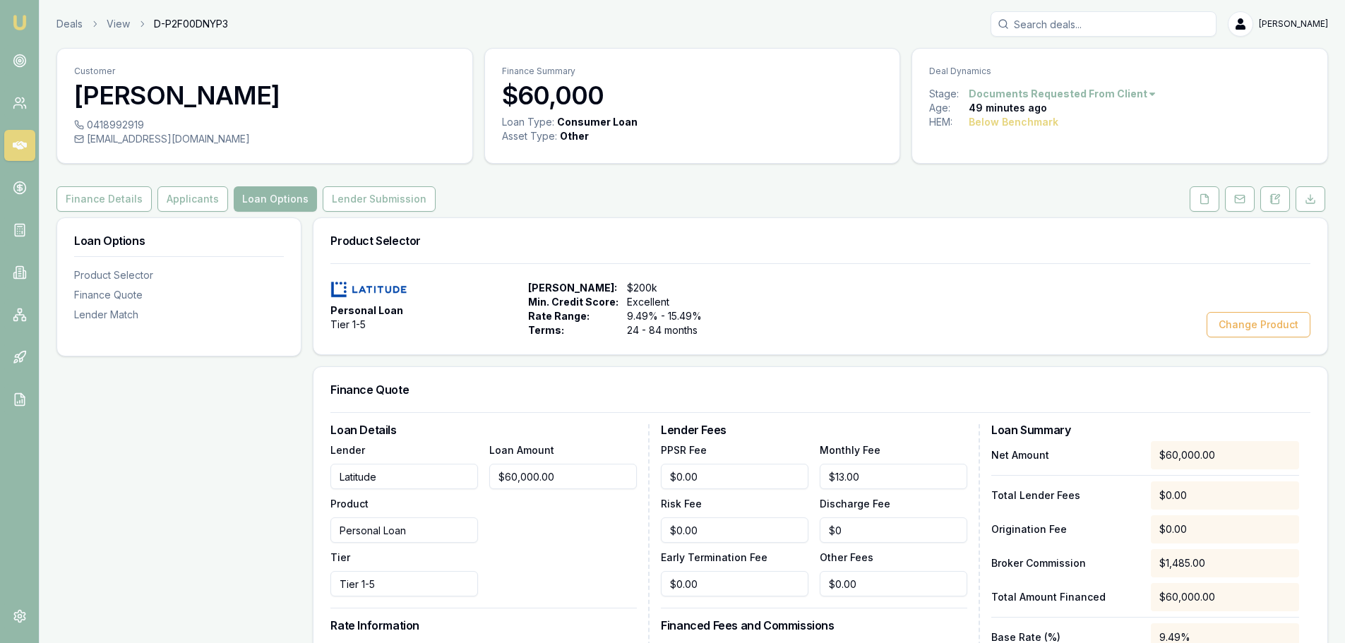
click at [90, 205] on button "Finance Details" at bounding box center [103, 198] width 95 height 25
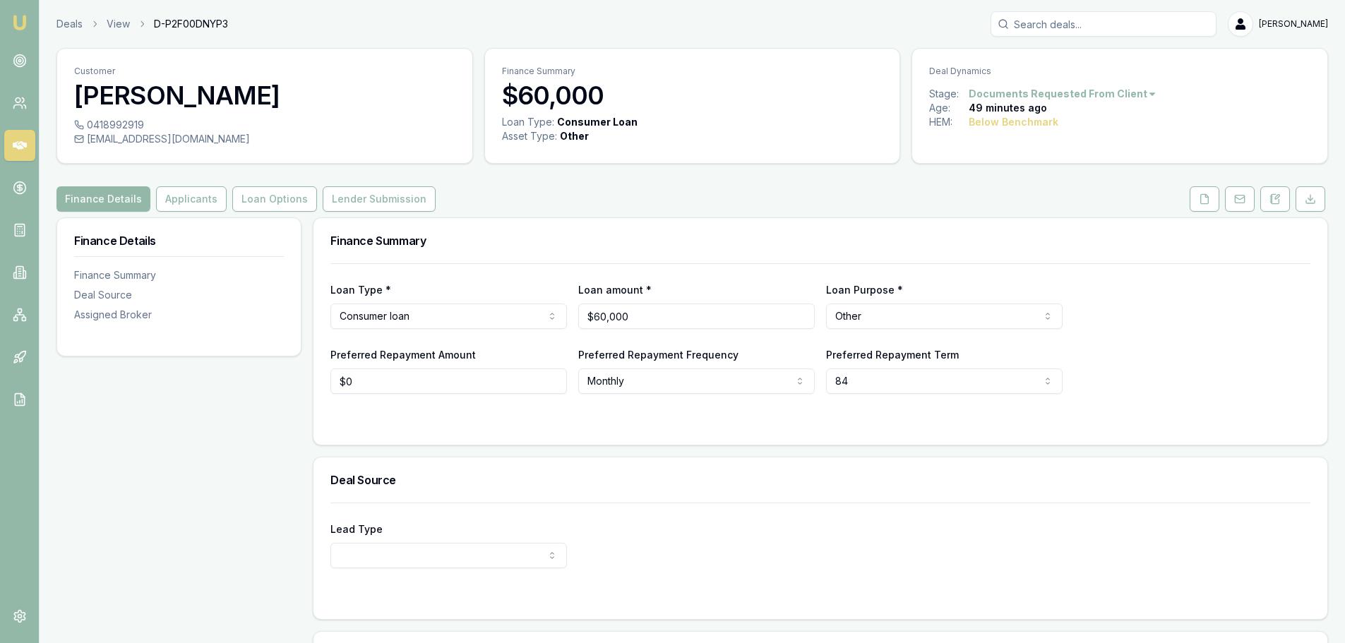
click at [366, 194] on button "Lender Submission" at bounding box center [379, 198] width 113 height 25
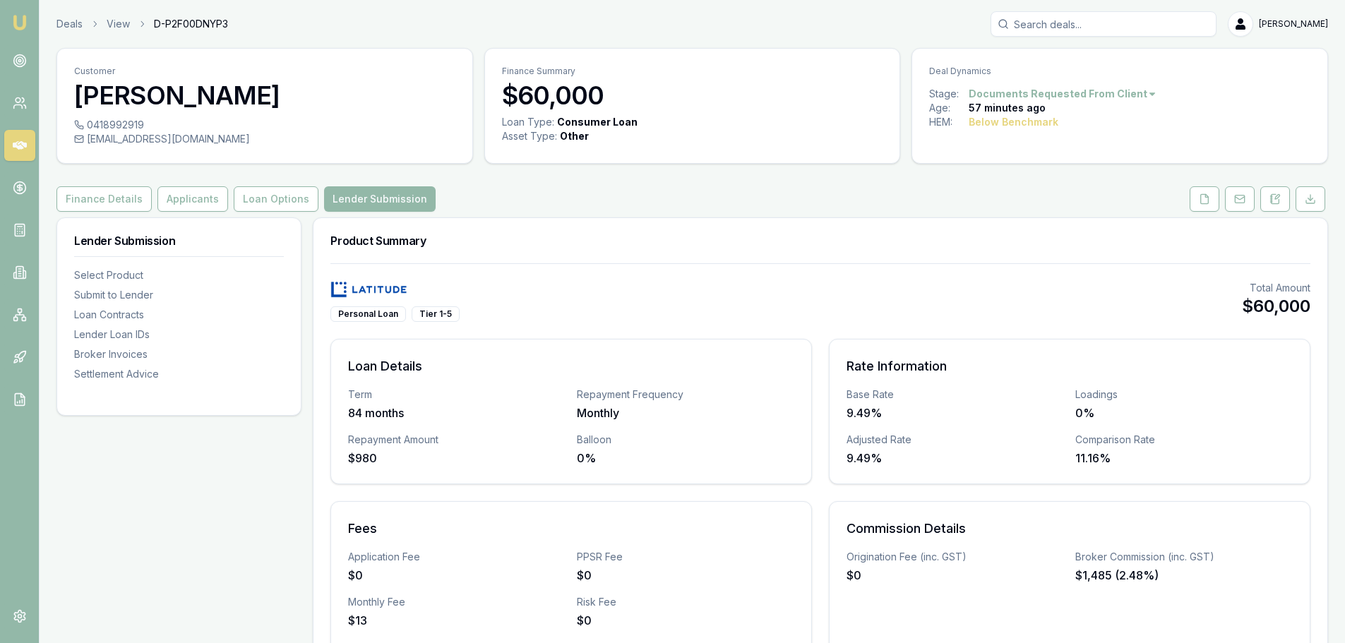
click at [104, 209] on button "Finance Details" at bounding box center [103, 198] width 95 height 25
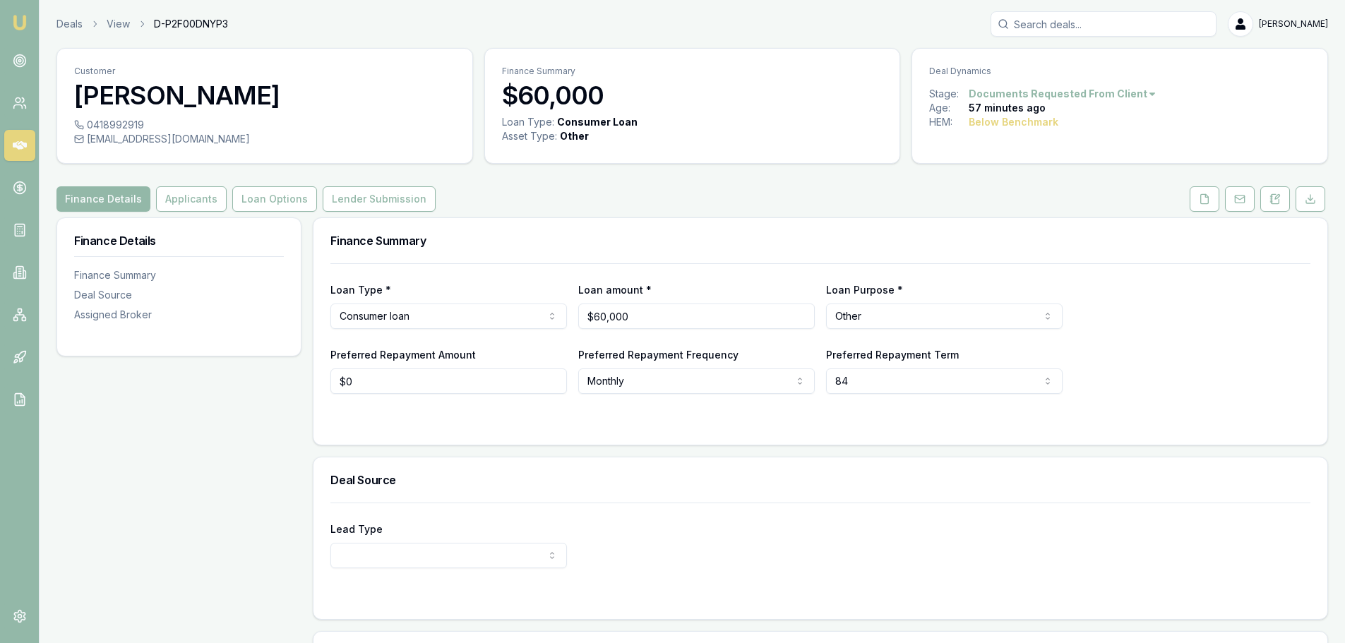
click at [260, 460] on div "Finance Details Finance Summary Deal Source Assigned Broker" at bounding box center [178, 512] width 245 height 591
click at [168, 200] on button "Applicants" at bounding box center [191, 198] width 71 height 25
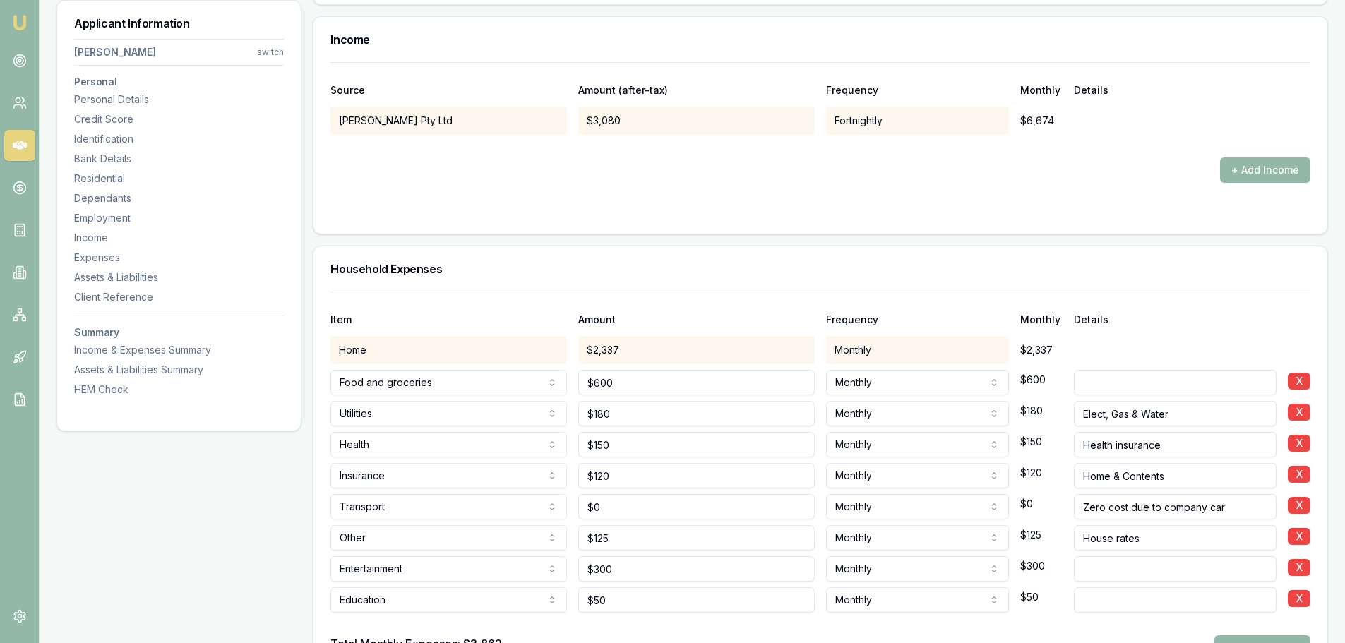
scroll to position [2612, 0]
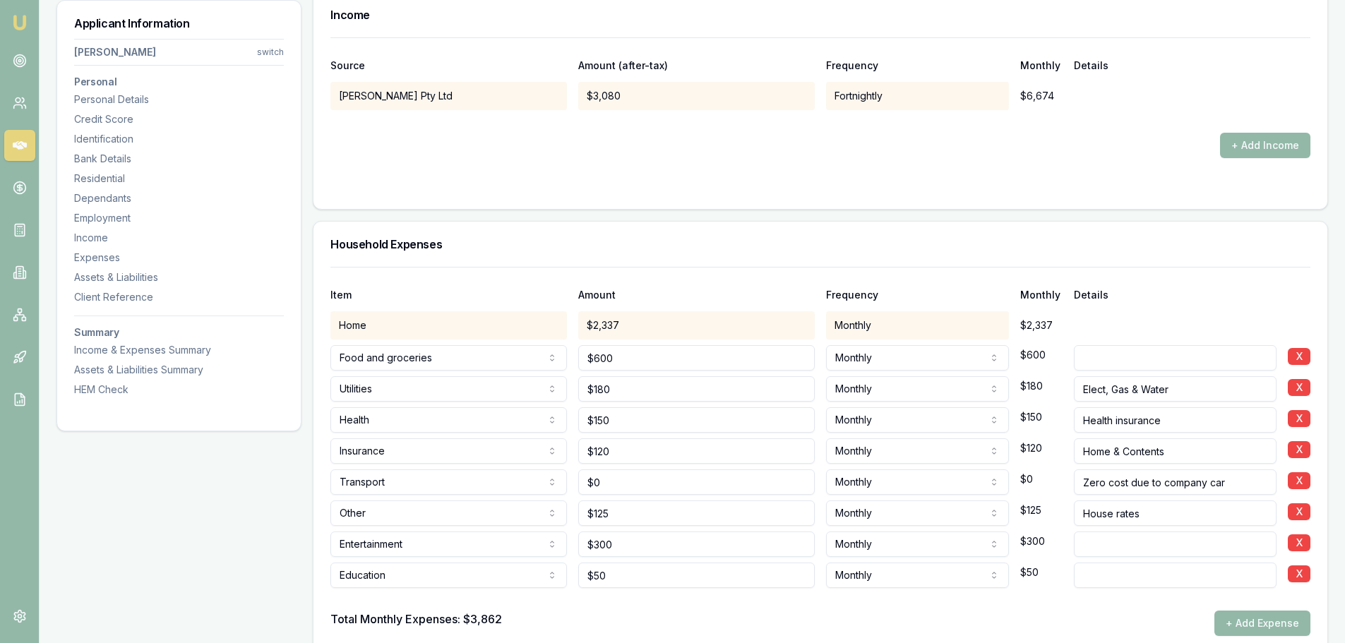
click at [424, 184] on div at bounding box center [820, 186] width 980 height 11
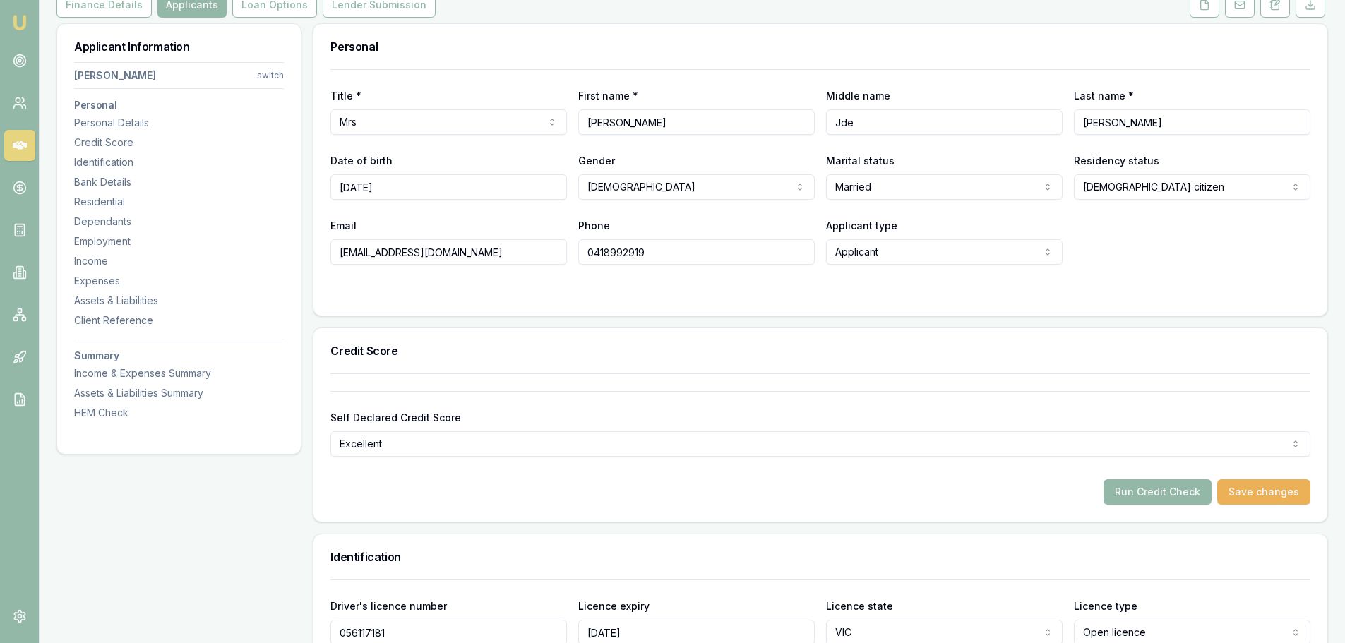
scroll to position [0, 0]
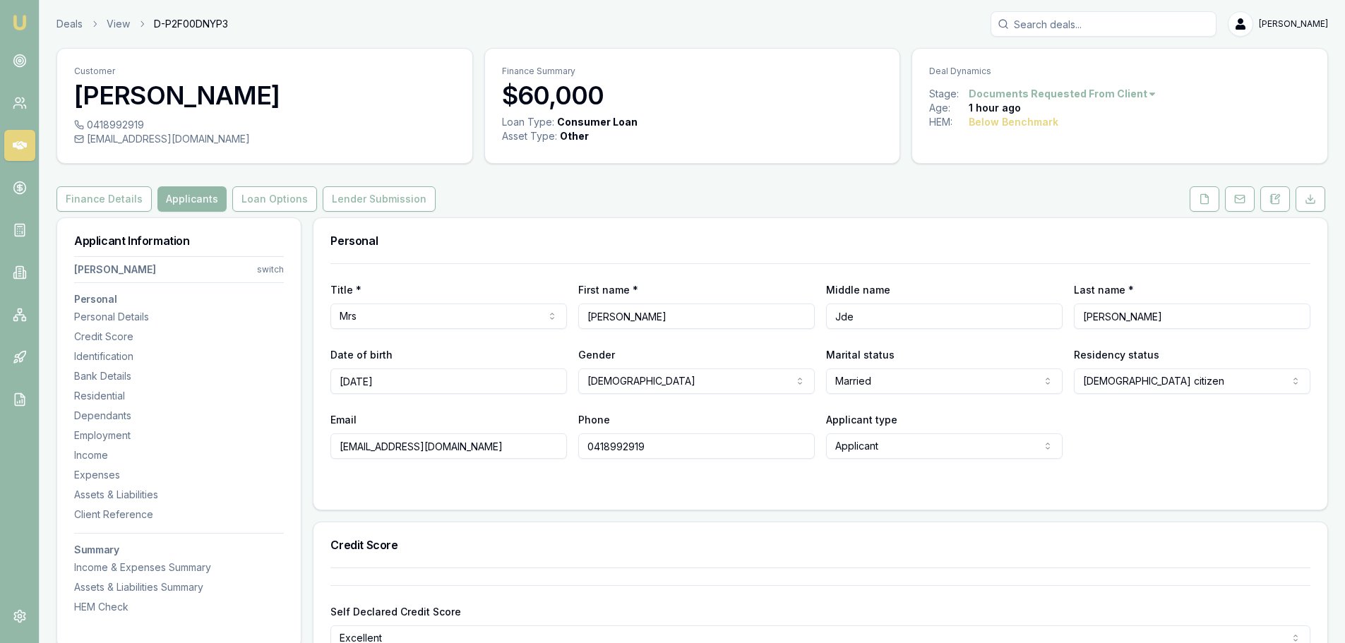
click at [129, 200] on button "Finance Details" at bounding box center [103, 198] width 95 height 25
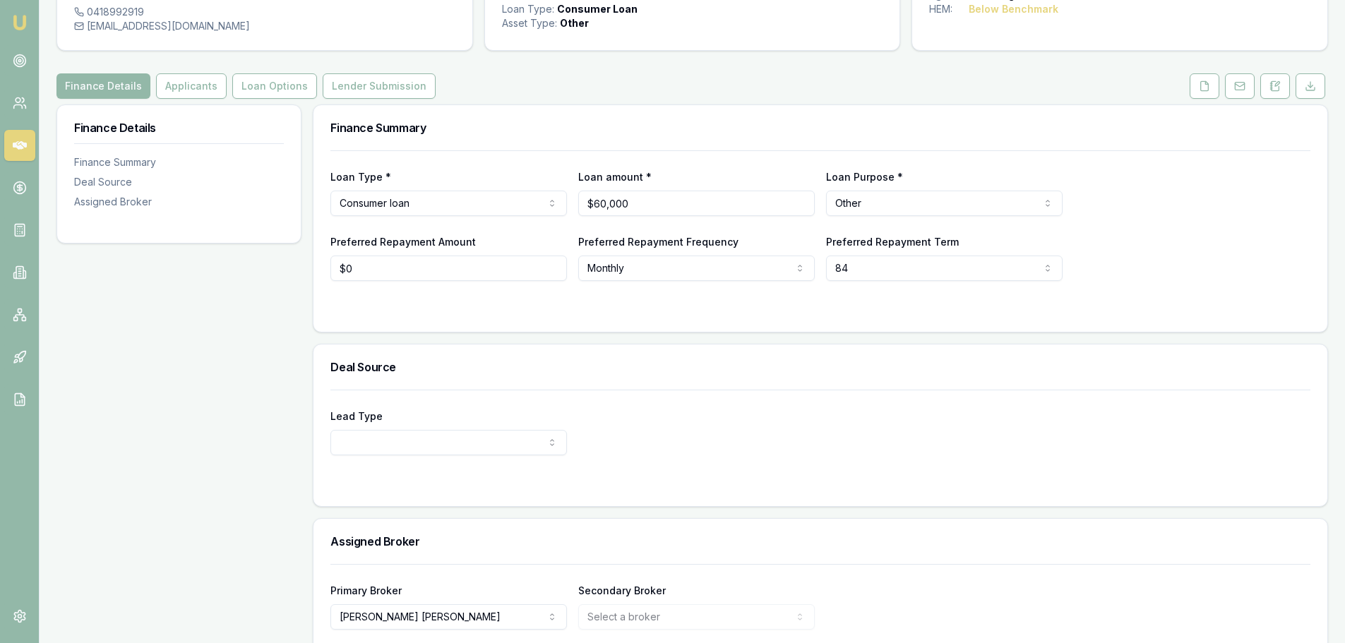
scroll to position [176, 0]
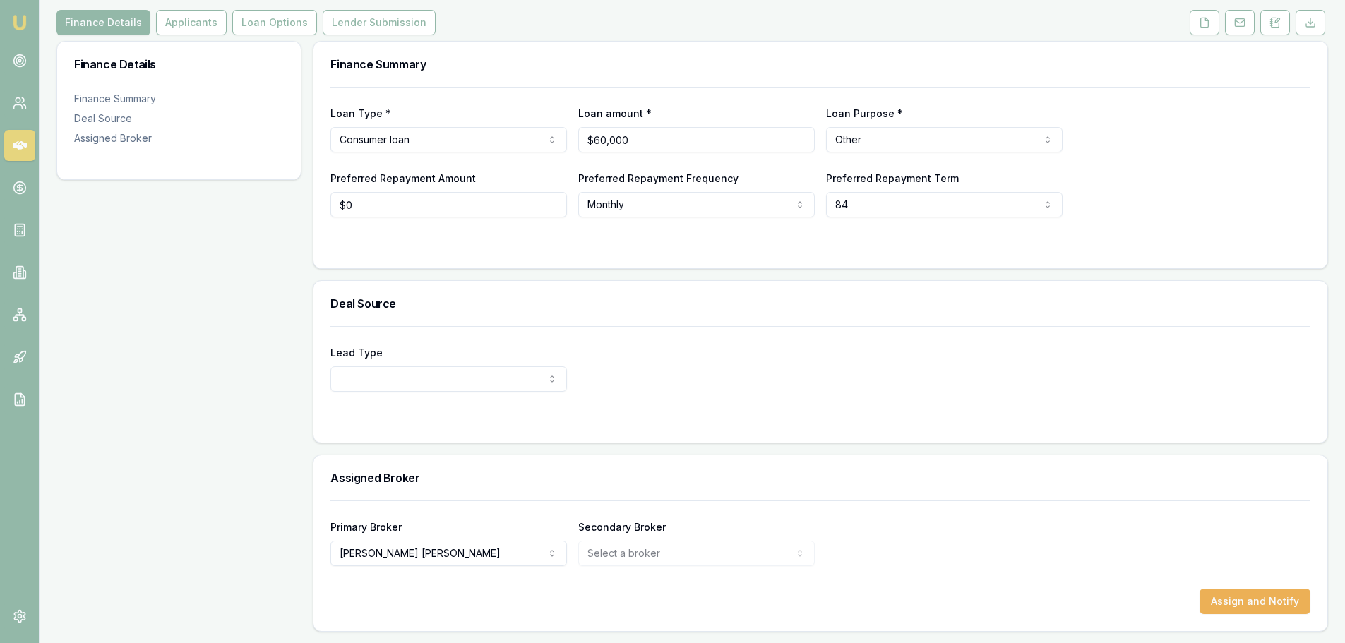
click at [147, 304] on div "Finance Details Finance Summary Deal Source Assigned Broker" at bounding box center [178, 336] width 245 height 591
click at [685, 353] on div "Lead Type New client Repeat client Partner Campaign Other" at bounding box center [820, 368] width 980 height 48
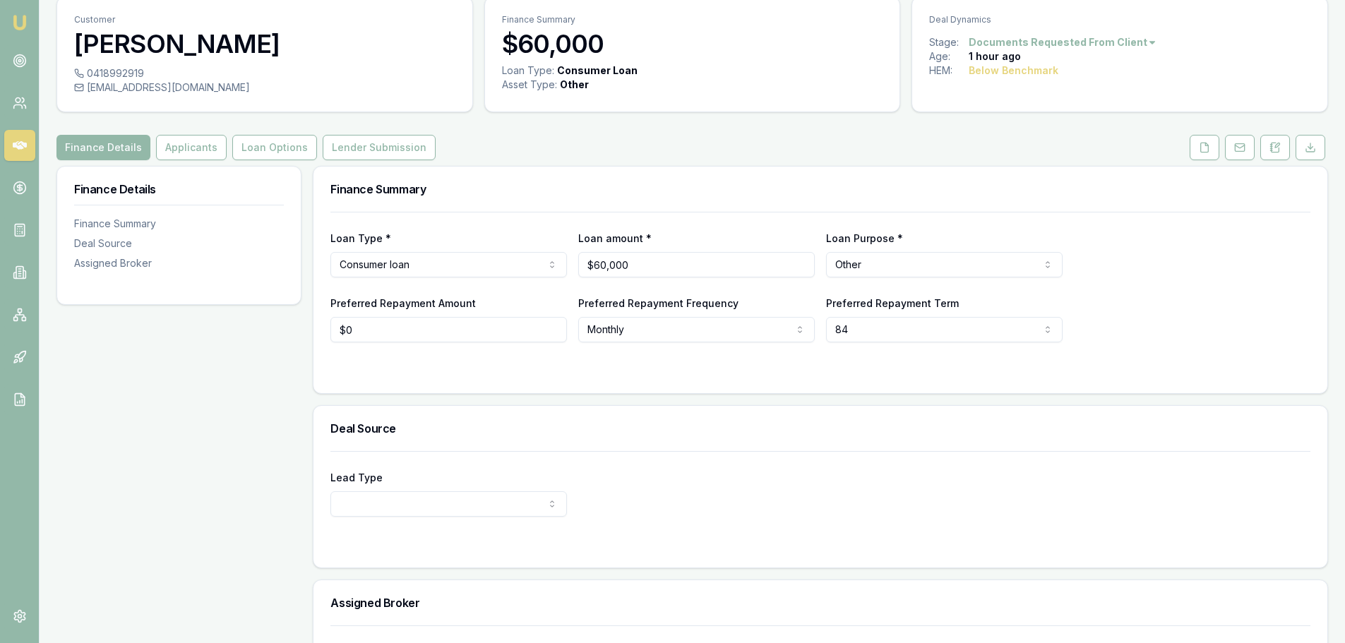
scroll to position [0, 0]
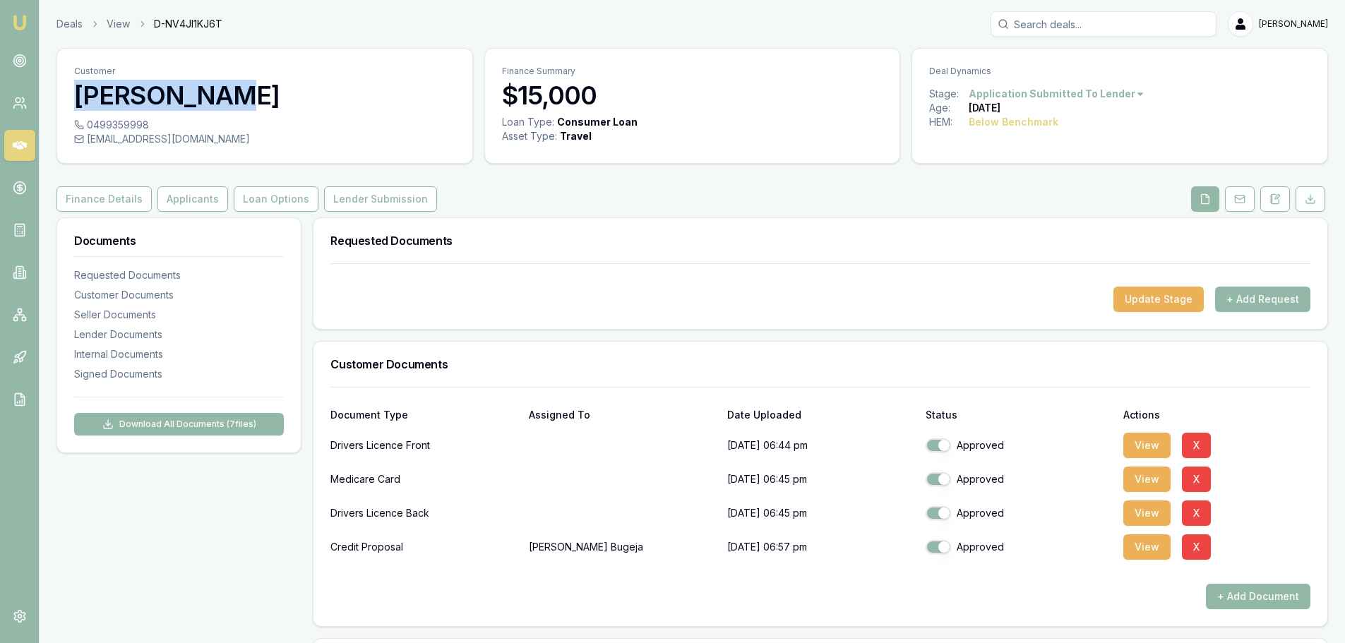
drag, startPoint x: 75, startPoint y: 92, endPoint x: 212, endPoint y: 97, distance: 137.1
click at [212, 97] on h3 "[PERSON_NAME]" at bounding box center [264, 95] width 381 height 28
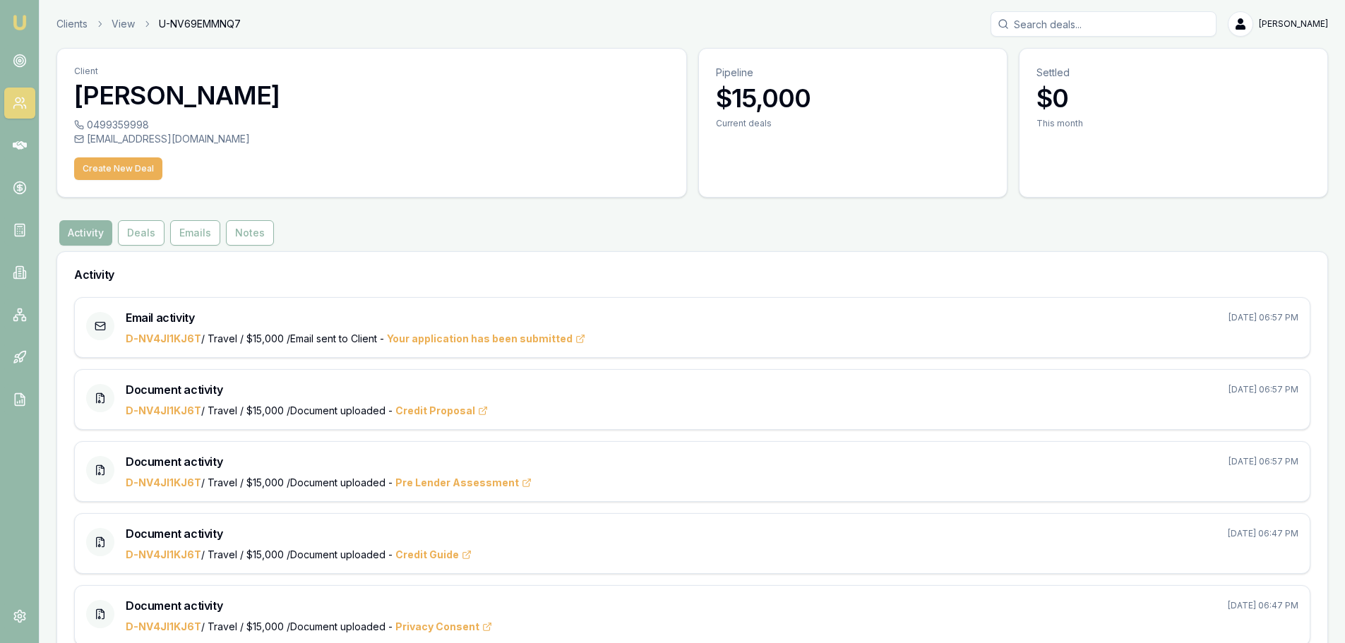
click at [131, 236] on button "Deals" at bounding box center [141, 232] width 47 height 25
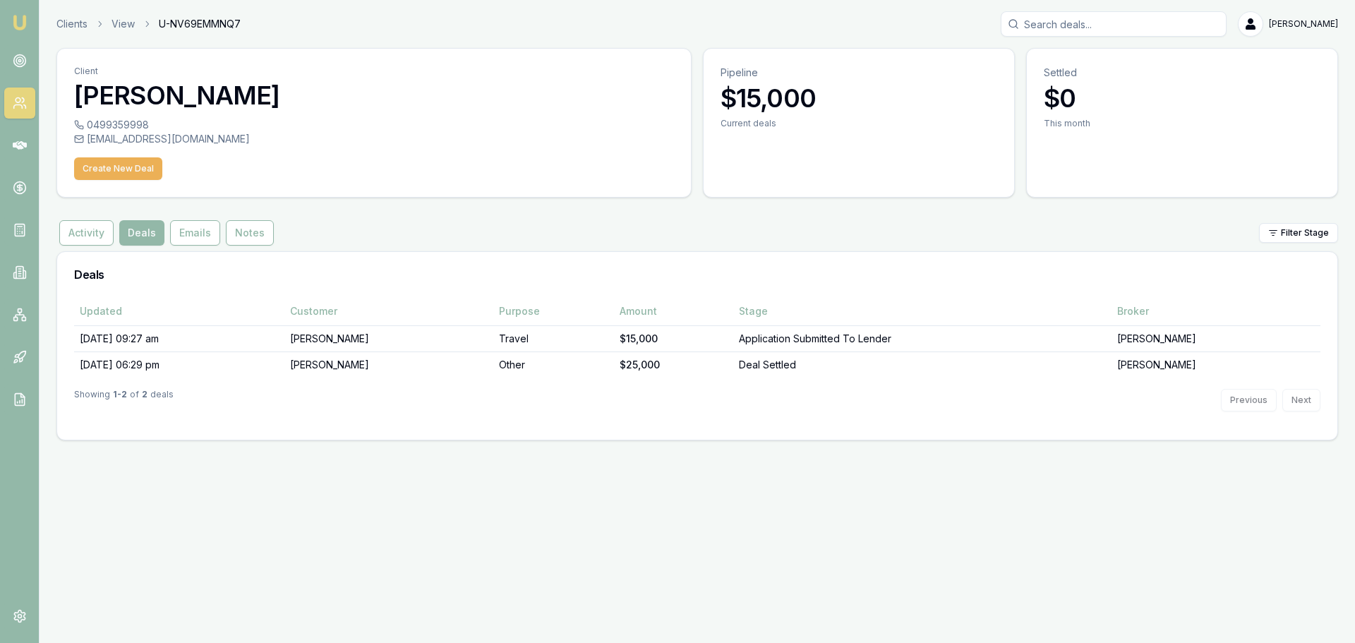
click at [511, 366] on td "Other" at bounding box center [553, 365] width 121 height 26
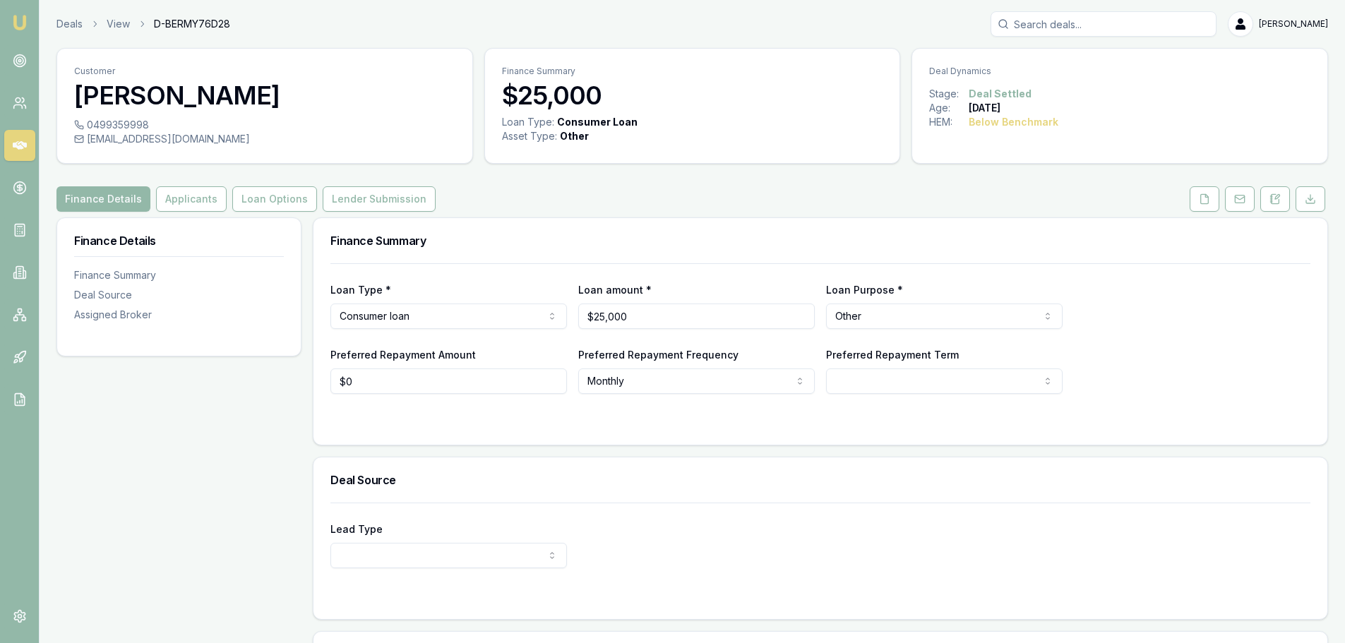
click at [330, 187] on button "Lender Submission" at bounding box center [379, 198] width 113 height 25
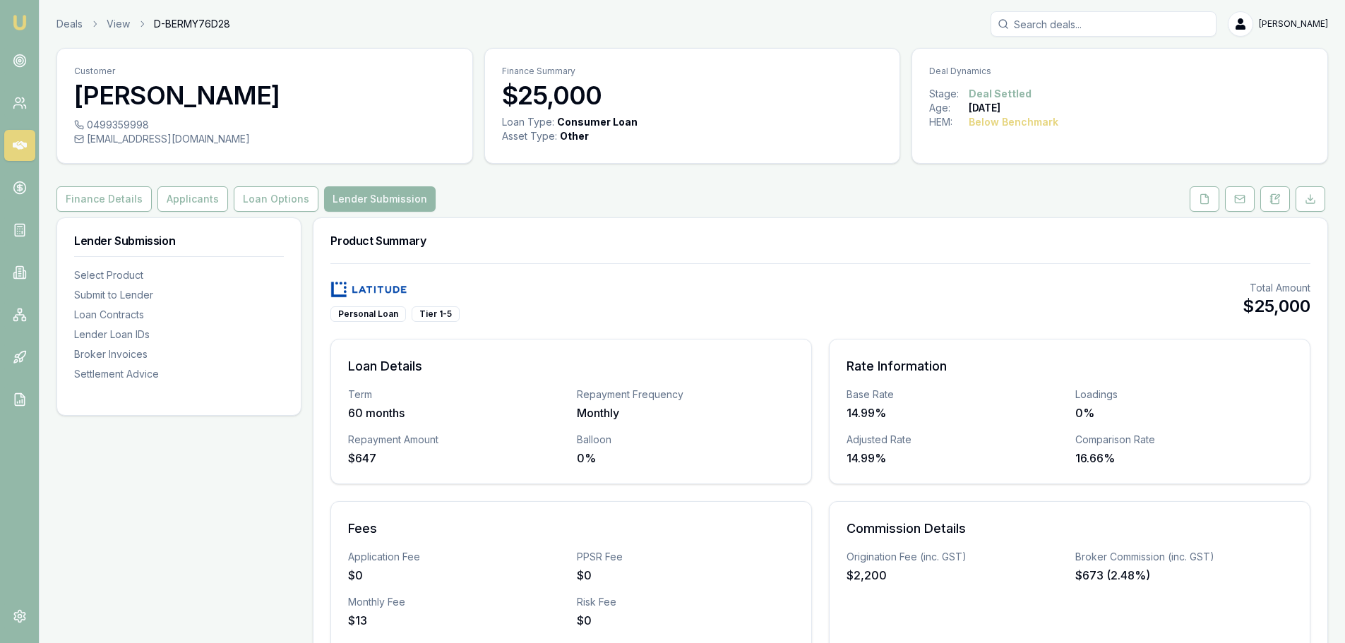
click at [290, 204] on button "Loan Options" at bounding box center [276, 198] width 85 height 25
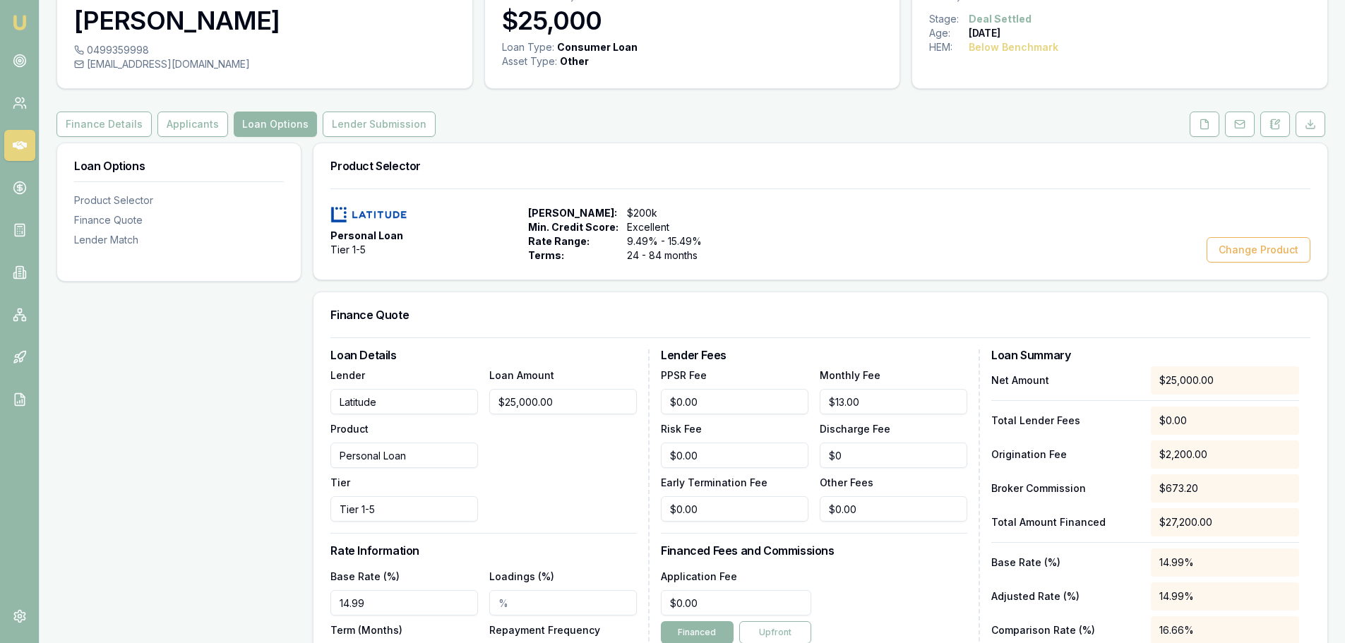
scroll to position [282, 0]
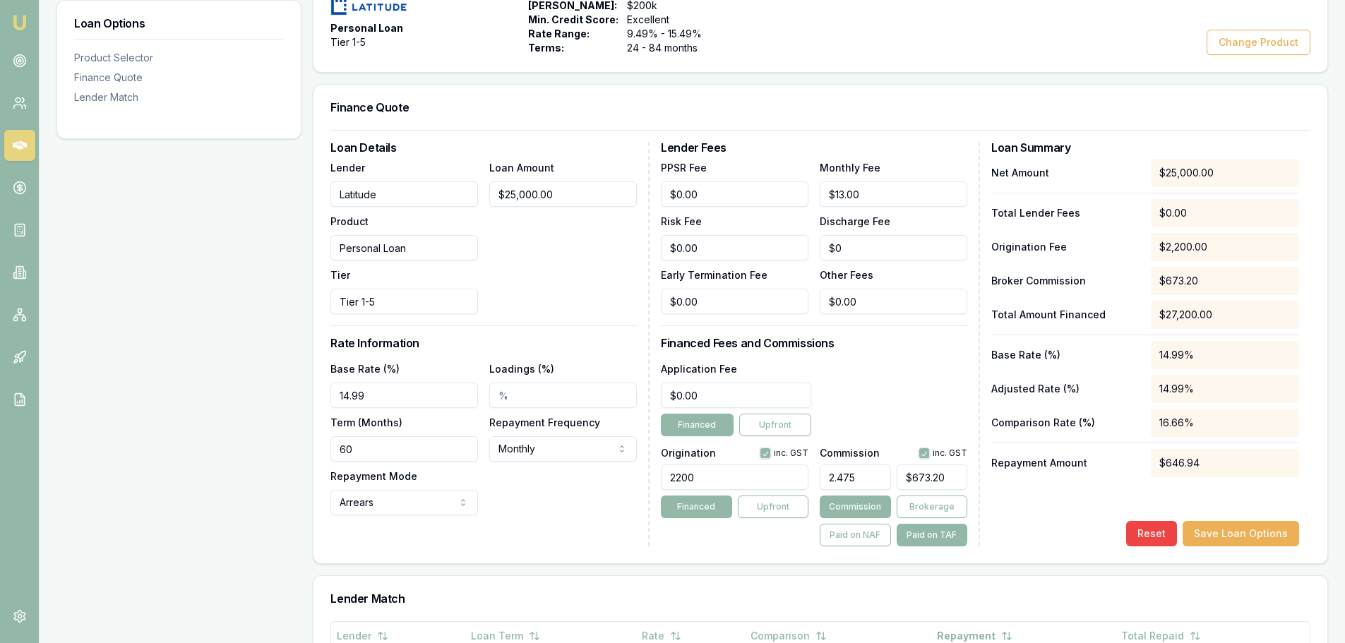
drag, startPoint x: 858, startPoint y: 481, endPoint x: 807, endPoint y: 479, distance: 50.9
click at [807, 479] on div "Origination inc. GST 2200 Financed Upfront Commission inc. GST 2.475 $673.20 Co…" at bounding box center [814, 494] width 306 height 104
type input "2.48%"
click at [215, 327] on div "Loan Options Product Selector Finance Quote Lender Match" at bounding box center [178, 455] width 245 height 1040
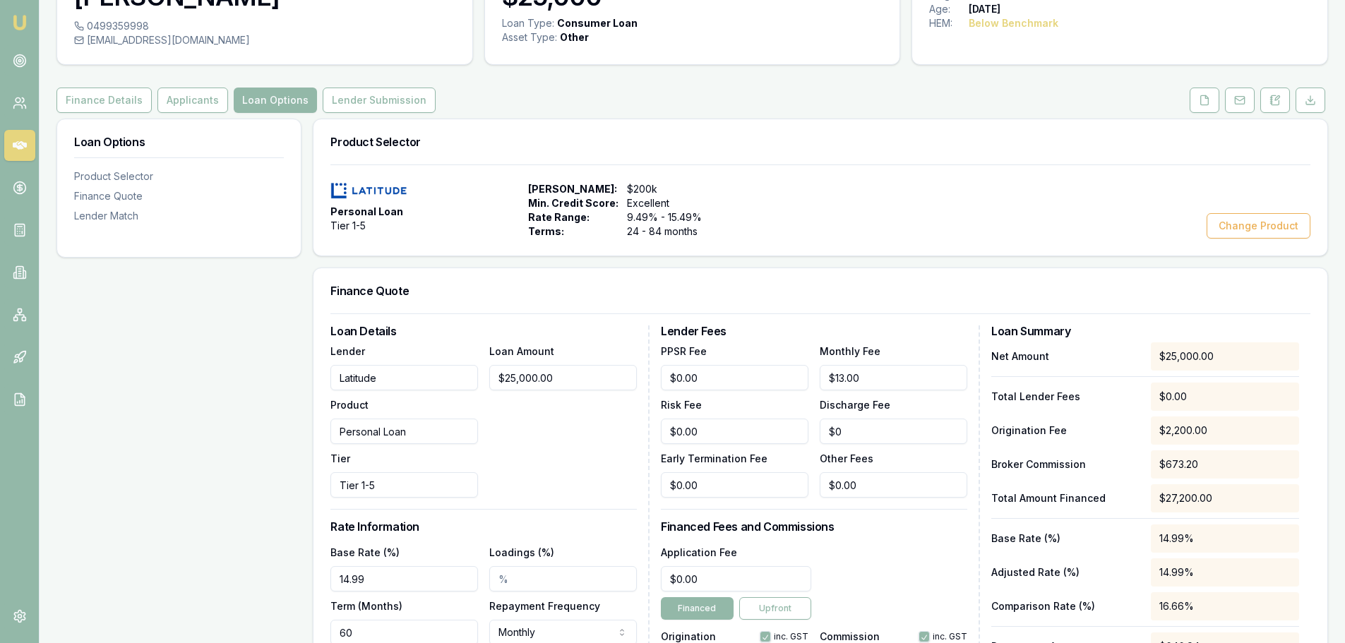
scroll to position [0, 0]
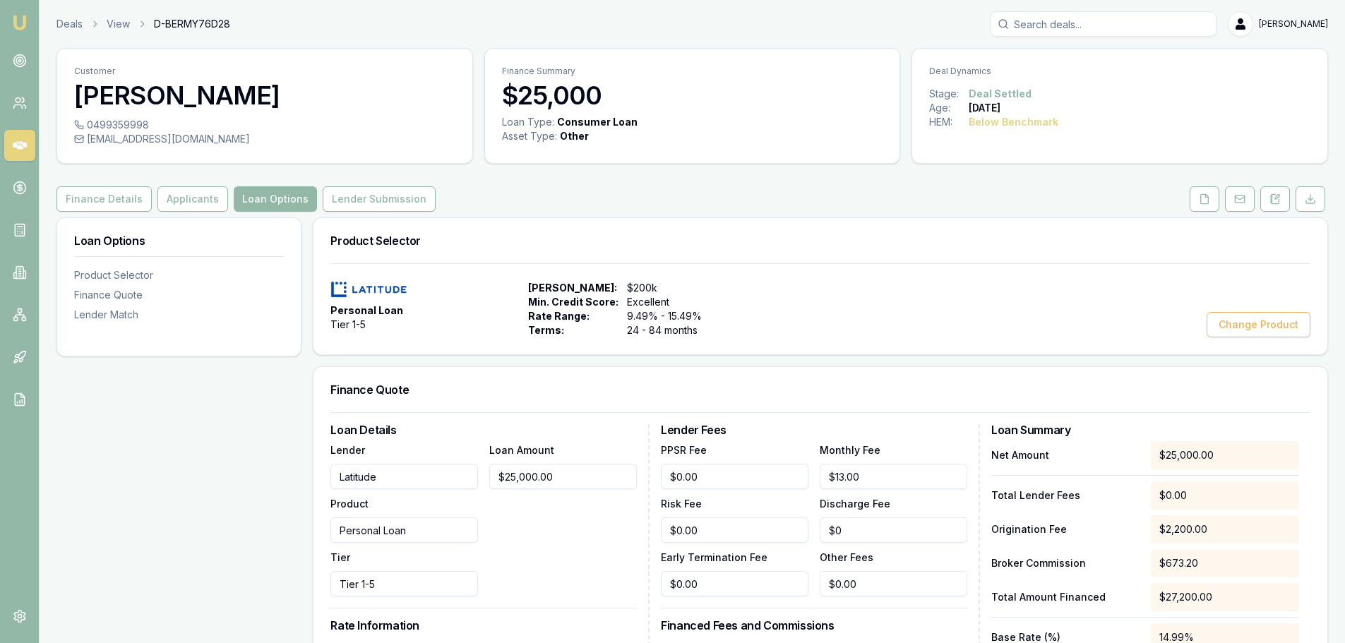
click at [205, 198] on button "Applicants" at bounding box center [192, 198] width 71 height 25
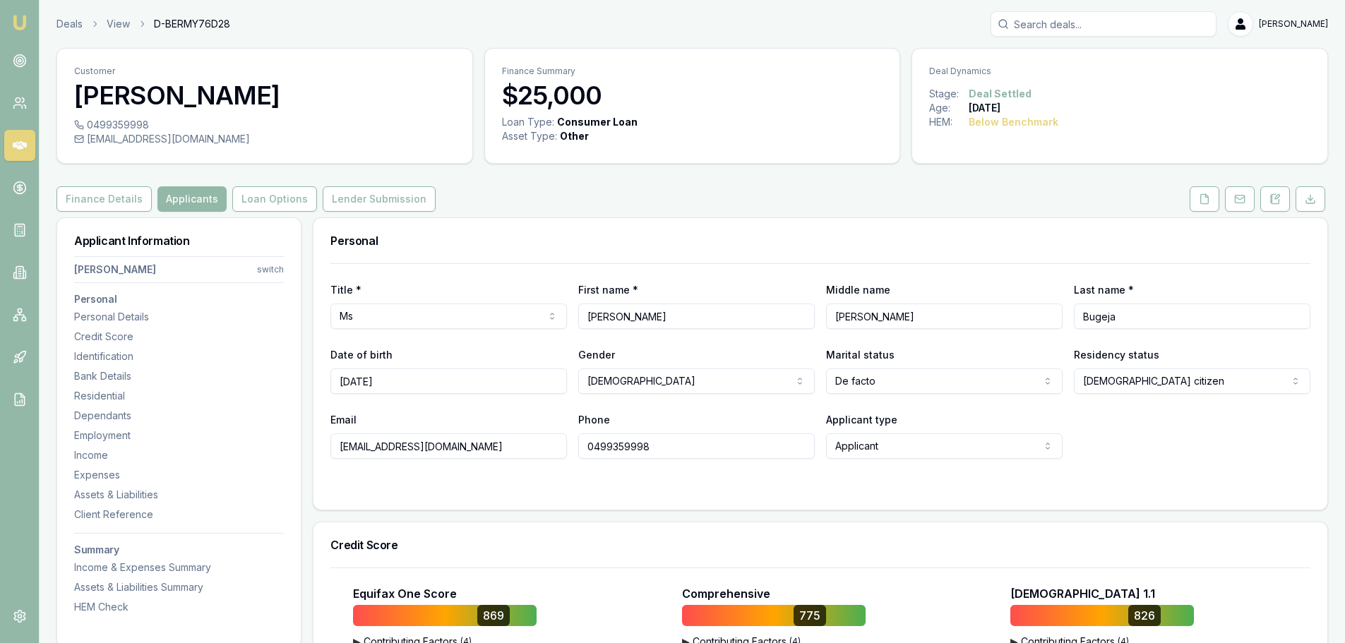
click at [1201, 196] on icon at bounding box center [1205, 198] width 8 height 9
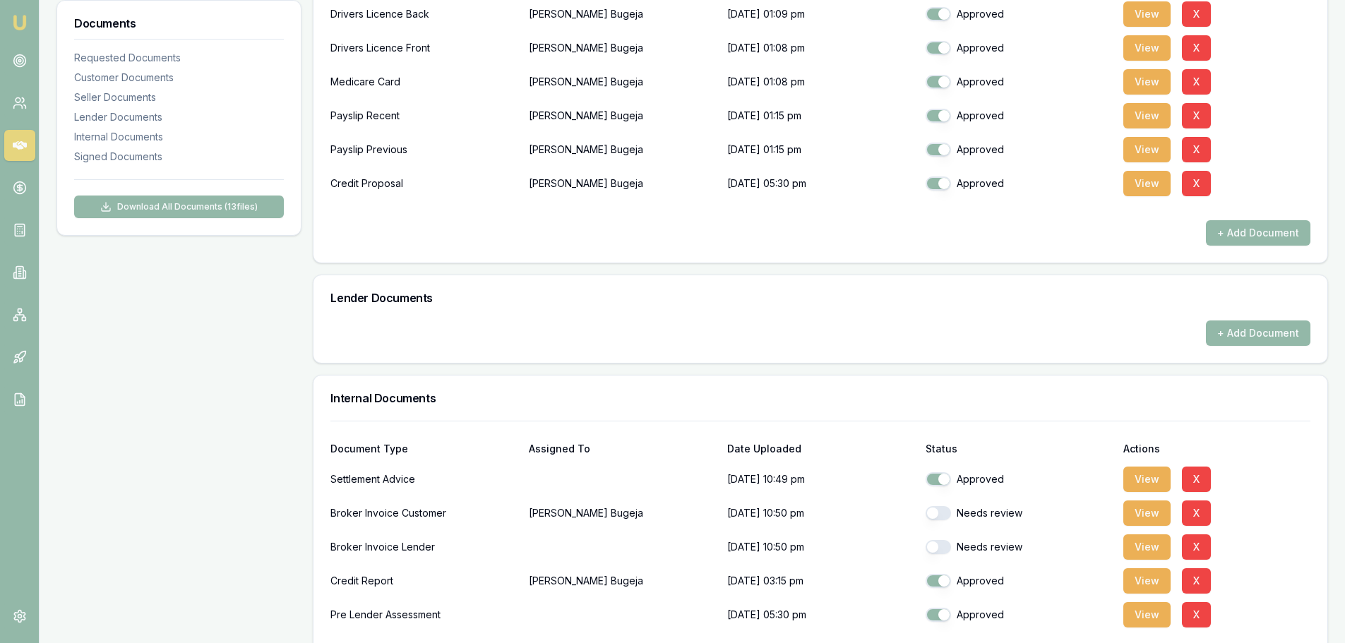
scroll to position [565, 0]
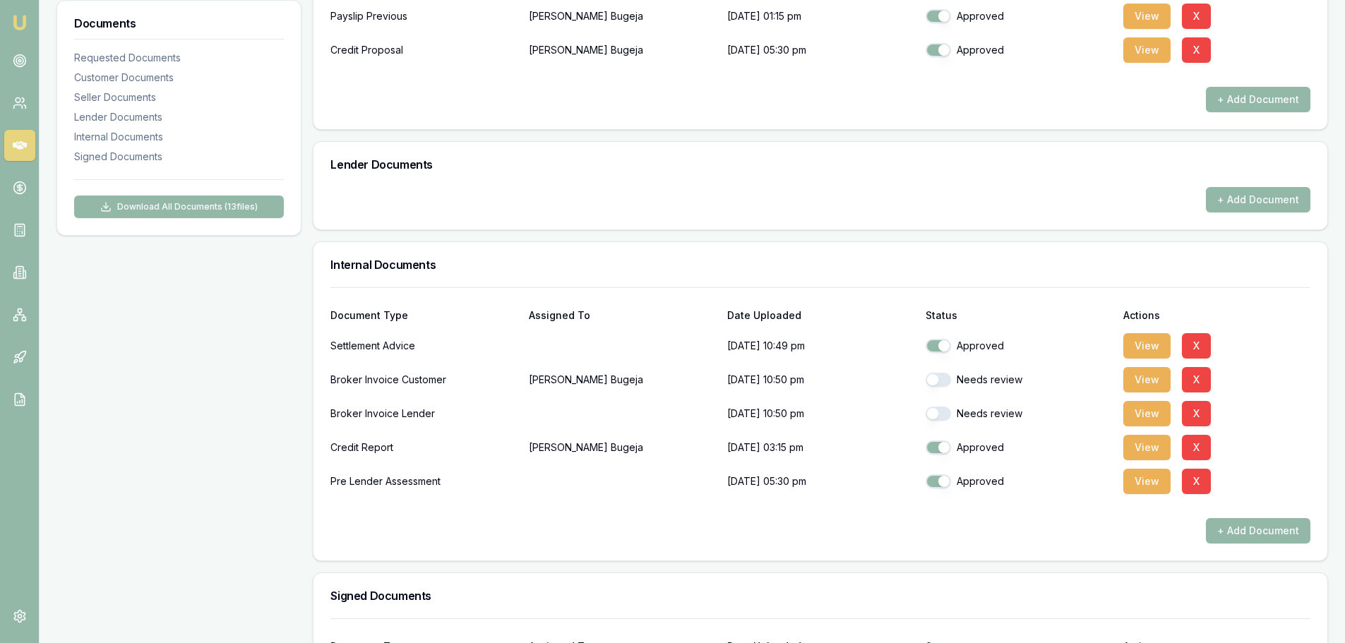
click at [1142, 482] on button "View" at bounding box center [1146, 481] width 47 height 25
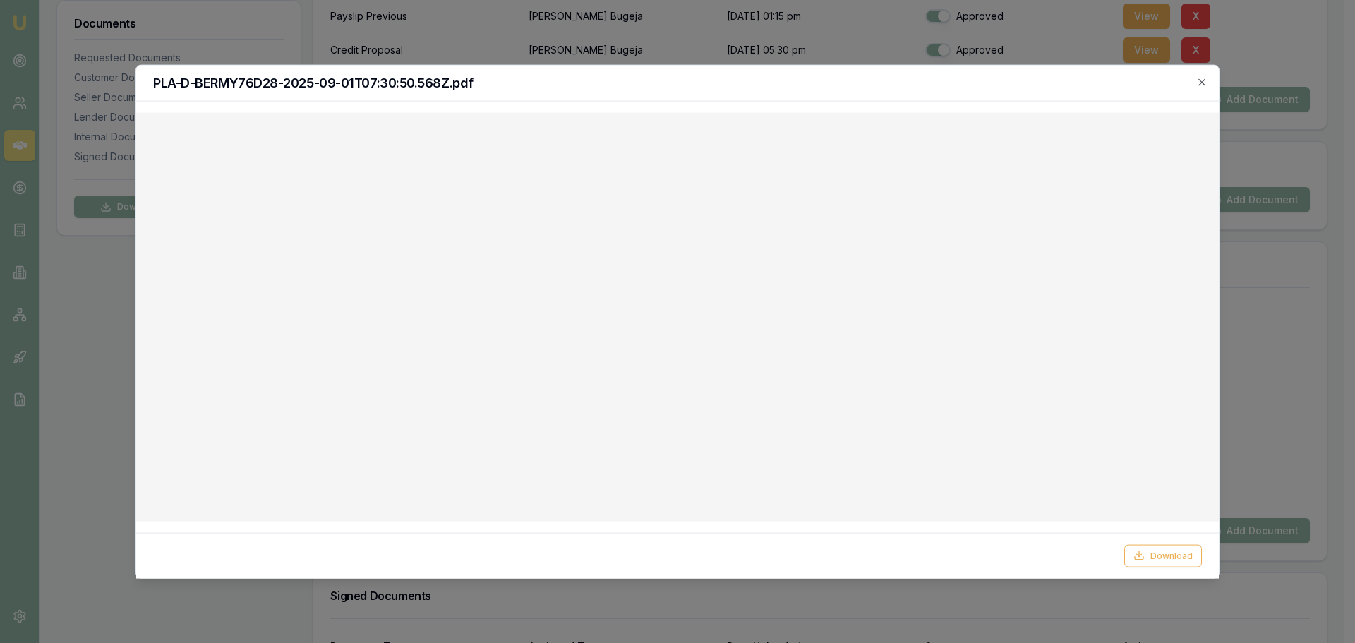
click at [1200, 86] on icon "button" at bounding box center [1201, 81] width 11 height 11
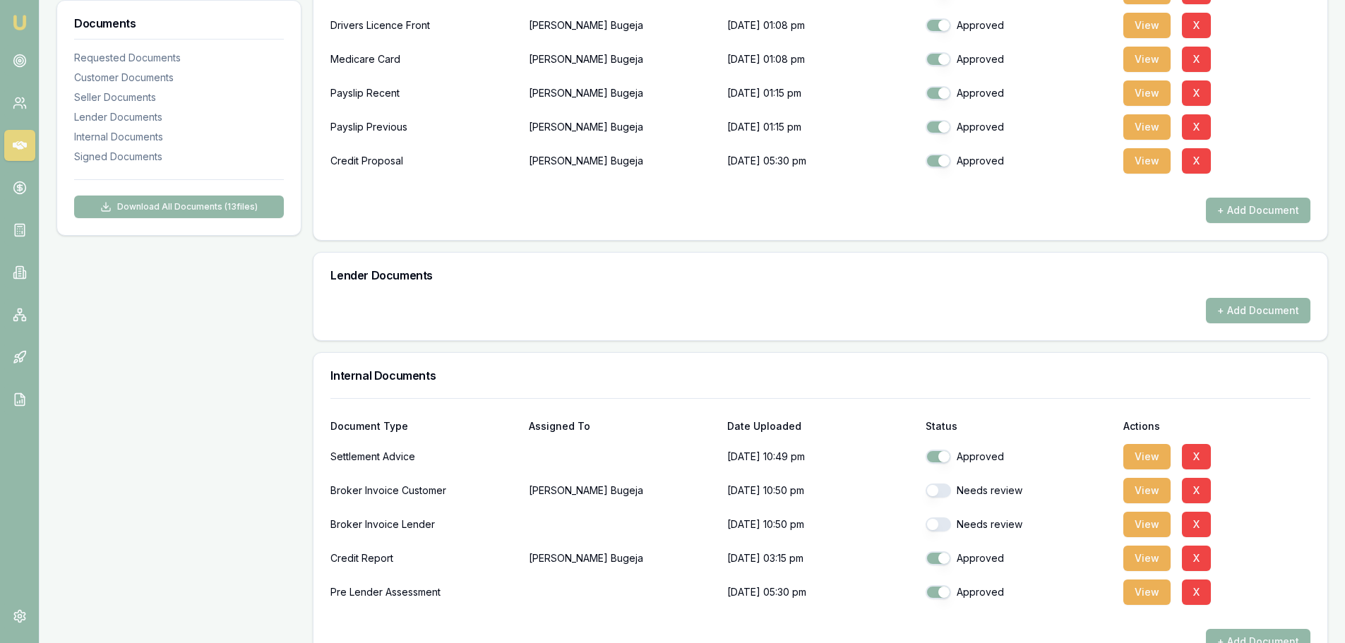
scroll to position [297, 0]
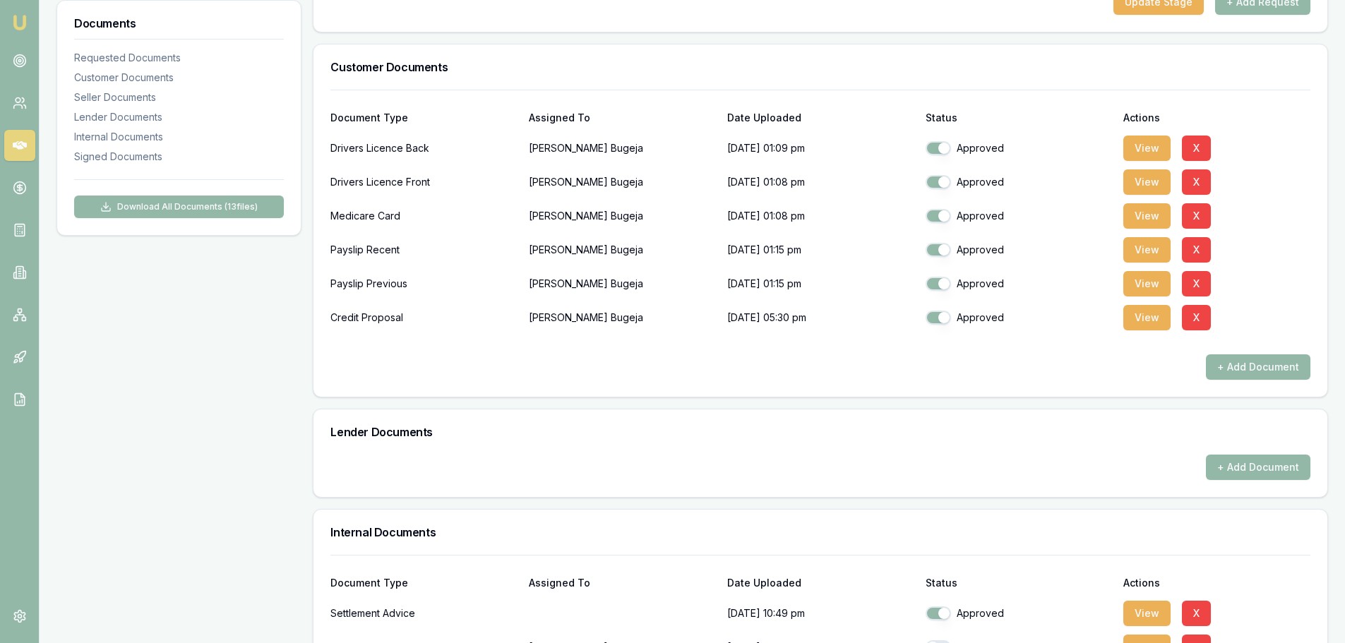
click at [1144, 316] on button "View" at bounding box center [1146, 317] width 47 height 25
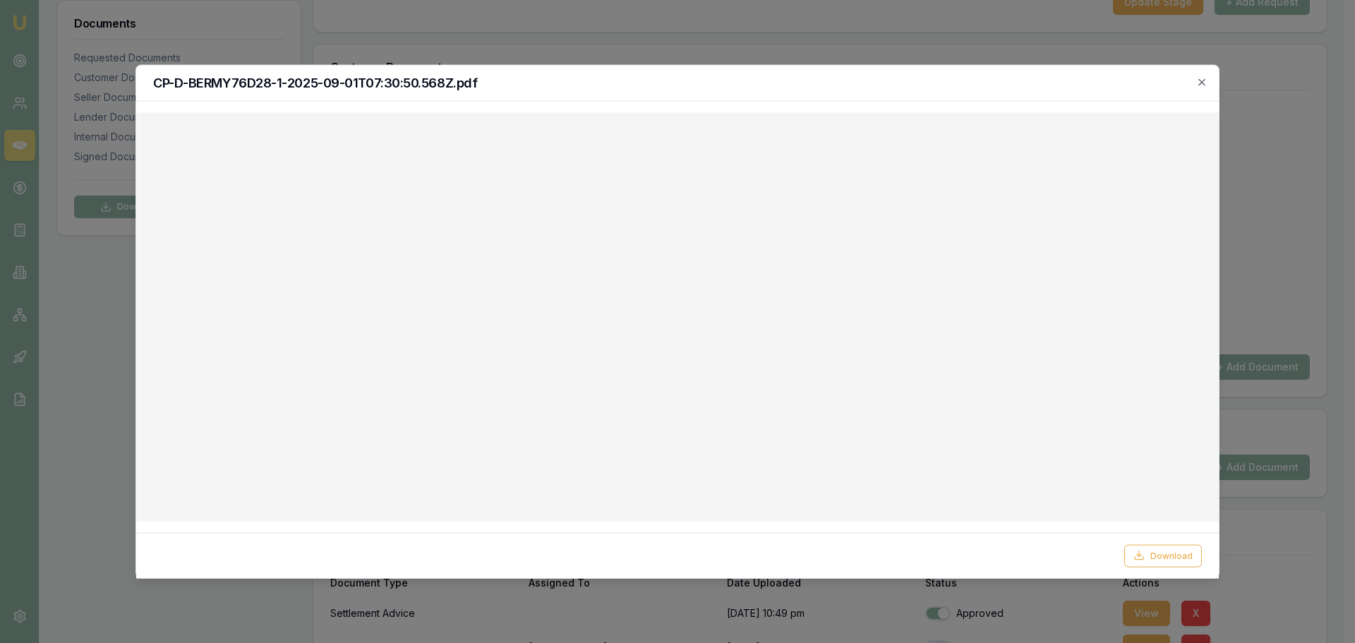
click at [1197, 83] on icon "button" at bounding box center [1201, 81] width 11 height 11
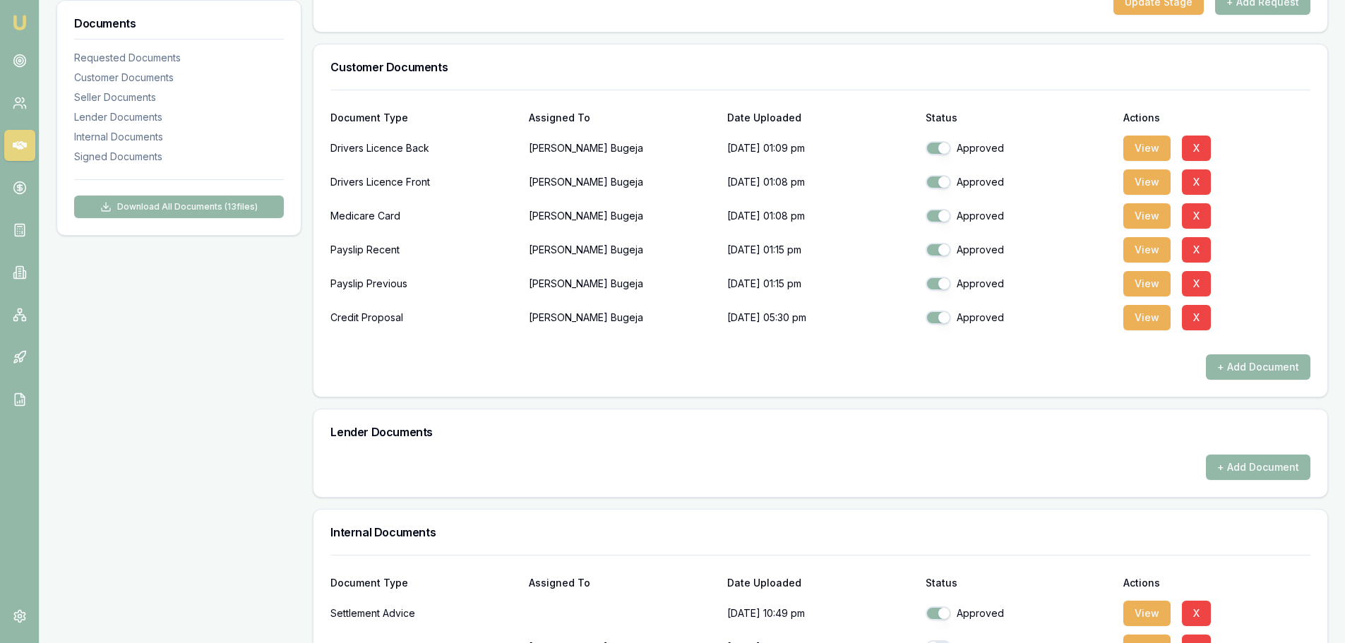
click at [1016, 49] on div "Customer Documents" at bounding box center [820, 66] width 1014 height 45
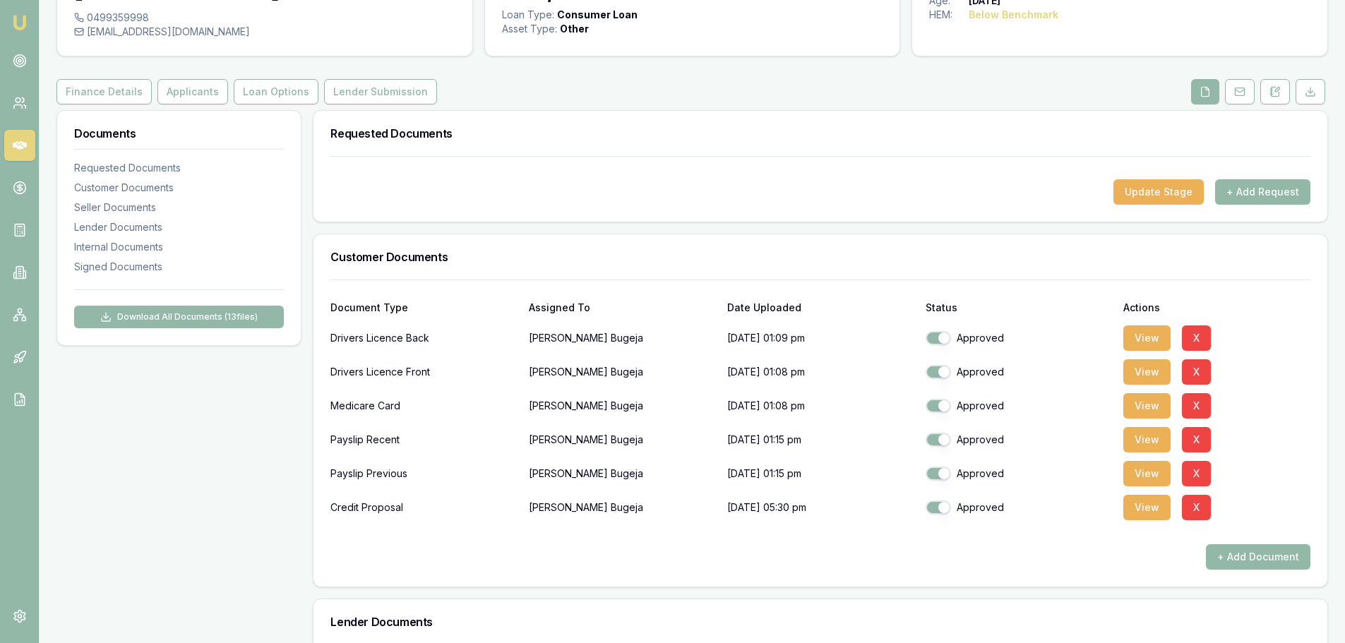
scroll to position [0, 0]
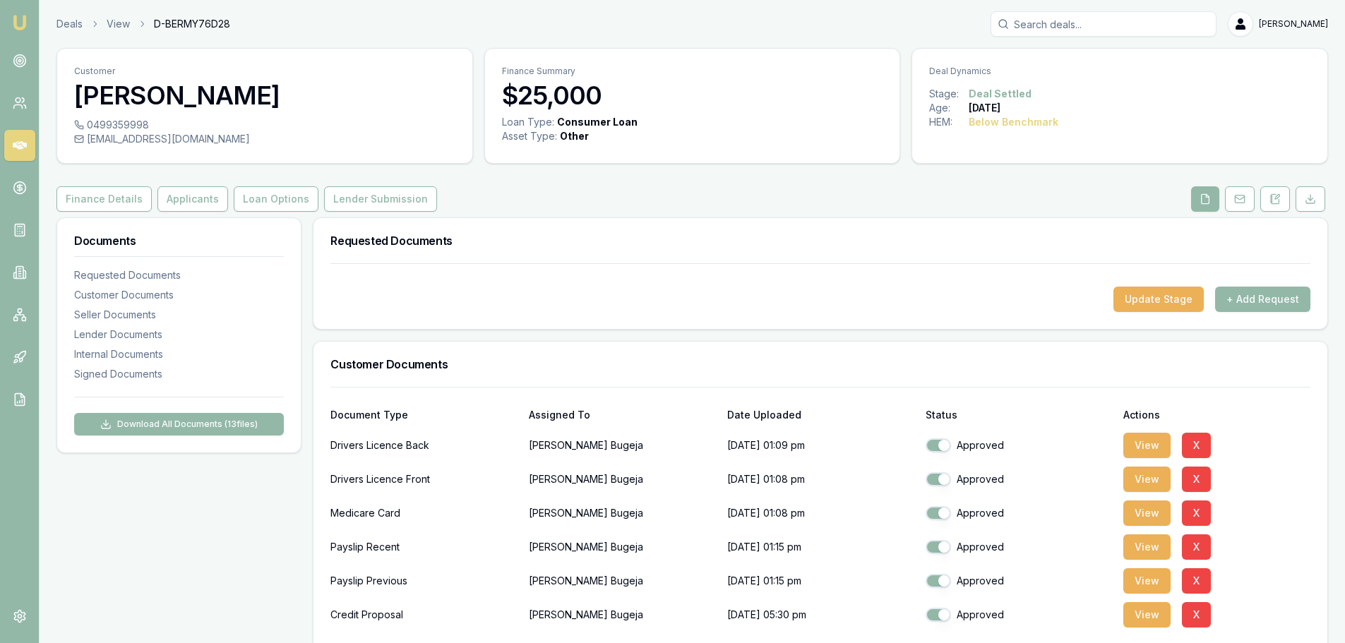
click at [96, 191] on button "Finance Details" at bounding box center [103, 198] width 95 height 25
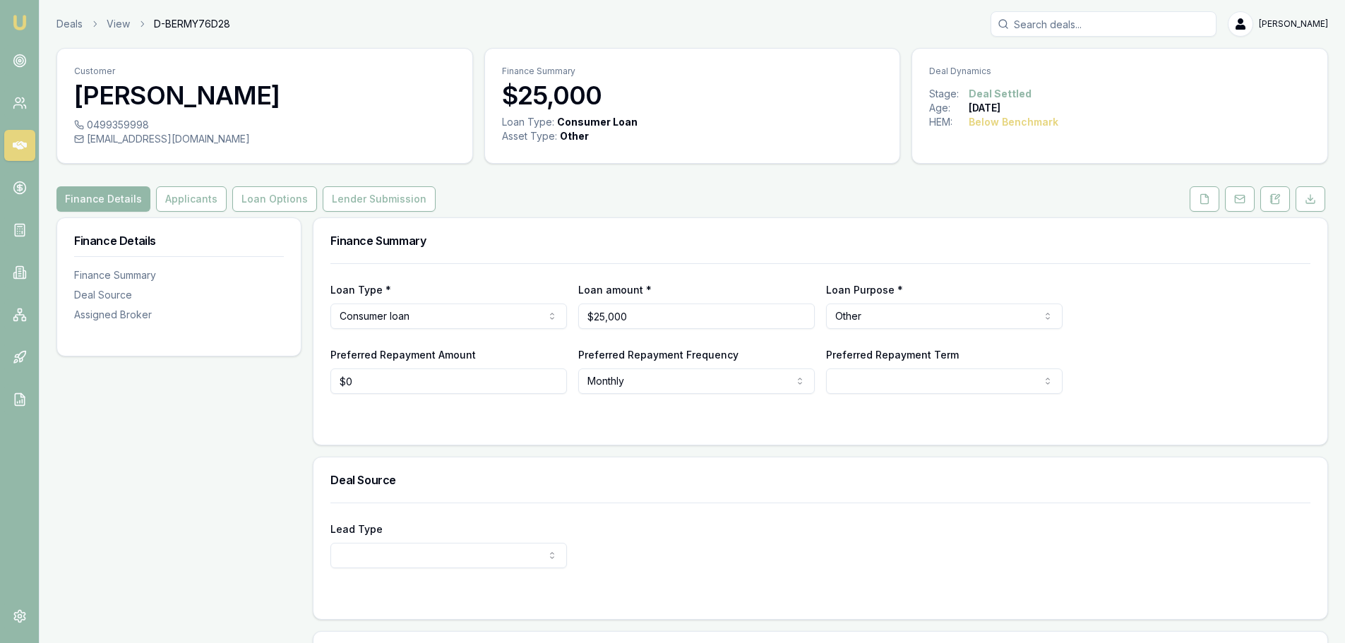
click at [195, 465] on div "Finance Details Finance Summary Deal Source Assigned Broker" at bounding box center [178, 512] width 245 height 591
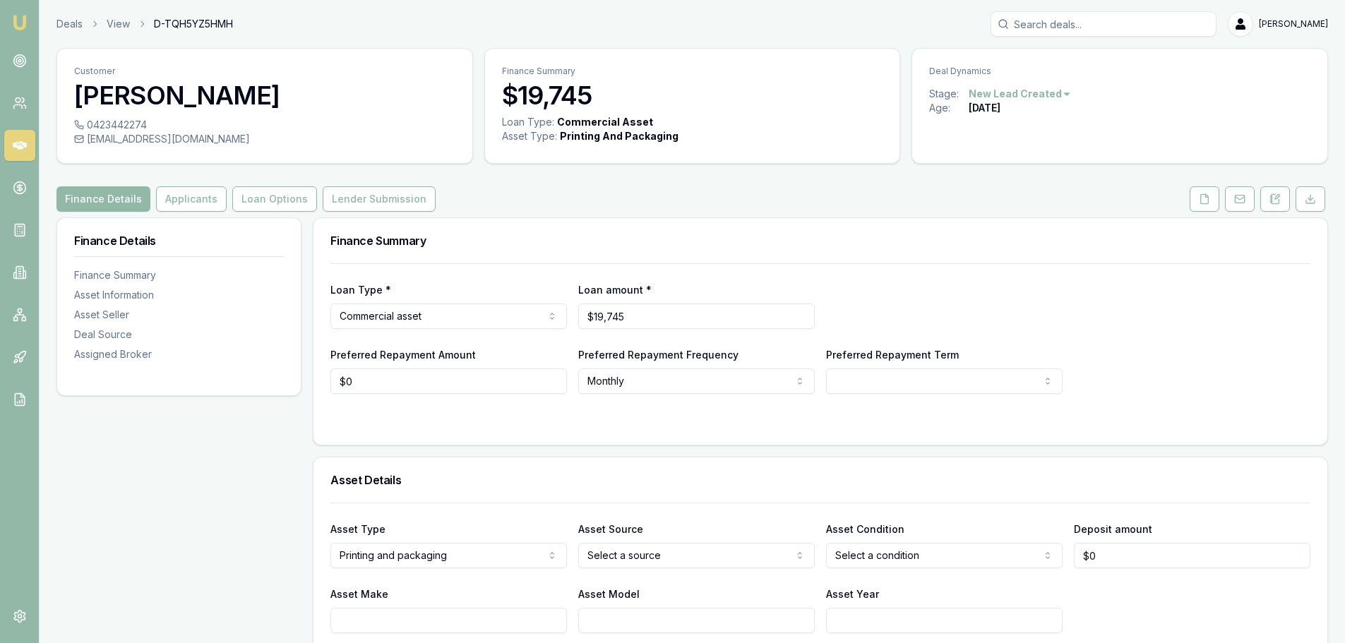
click at [194, 201] on button "Applicants" at bounding box center [191, 198] width 71 height 25
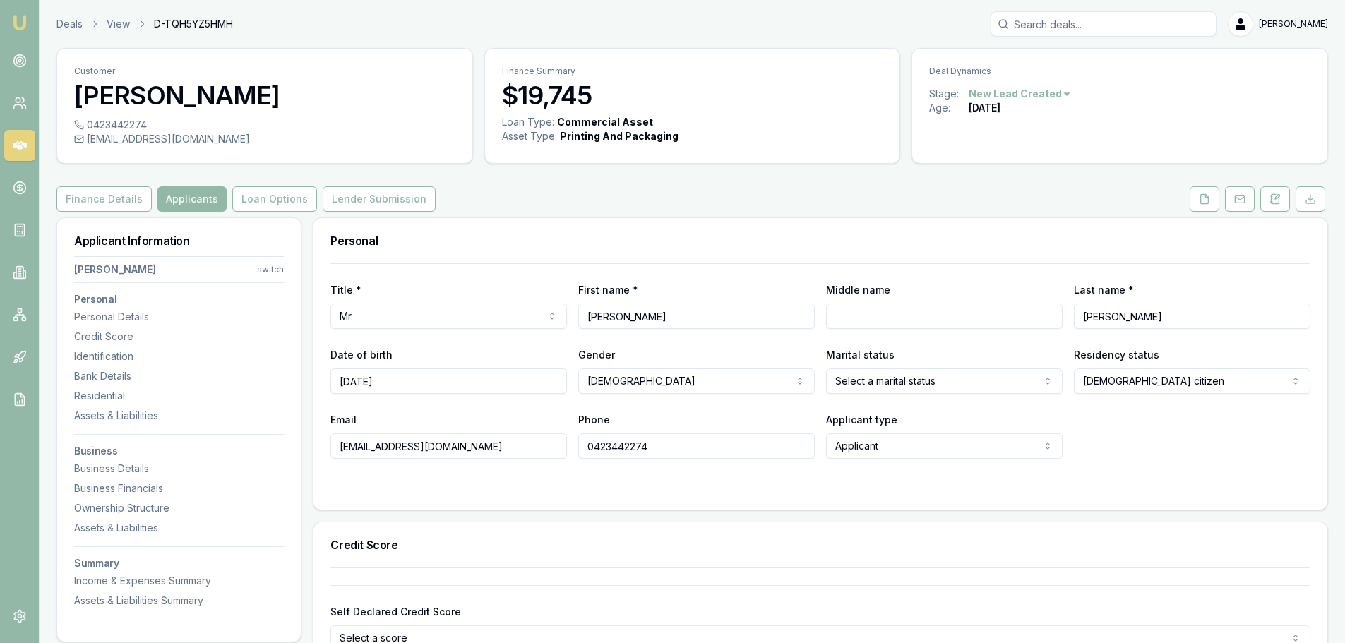
click at [78, 203] on button "Finance Details" at bounding box center [103, 198] width 95 height 25
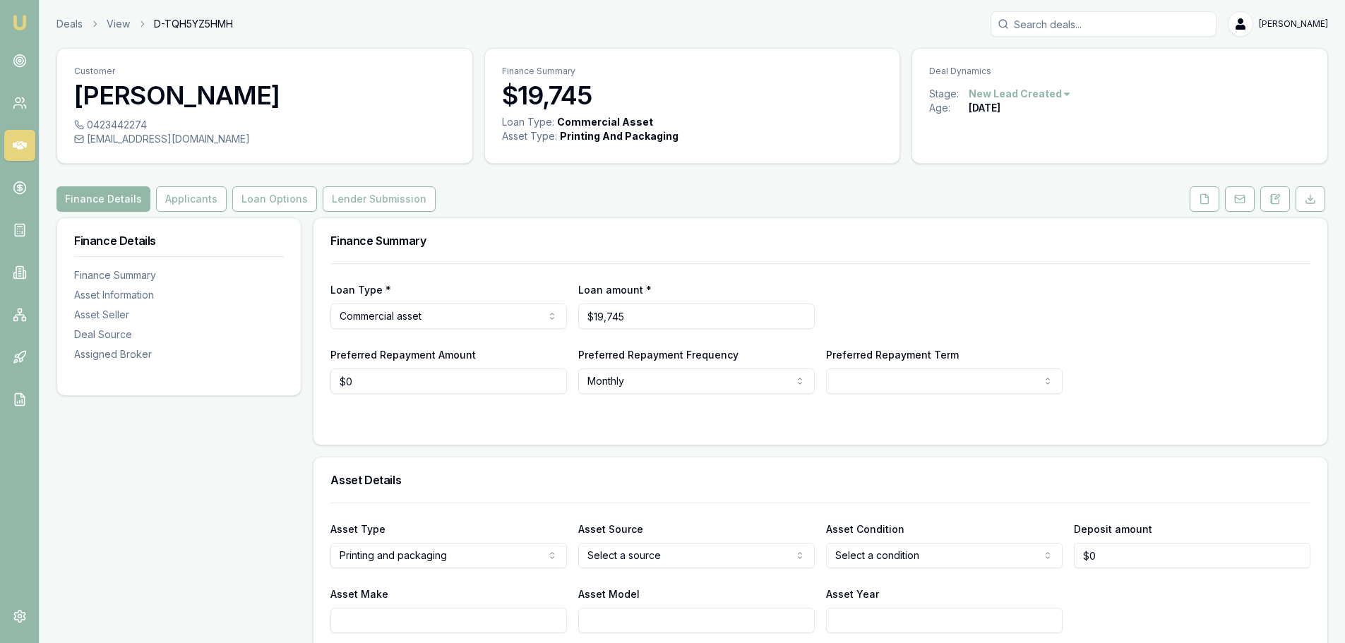
click at [0, 0] on icon at bounding box center [0, 0] width 0 height 0
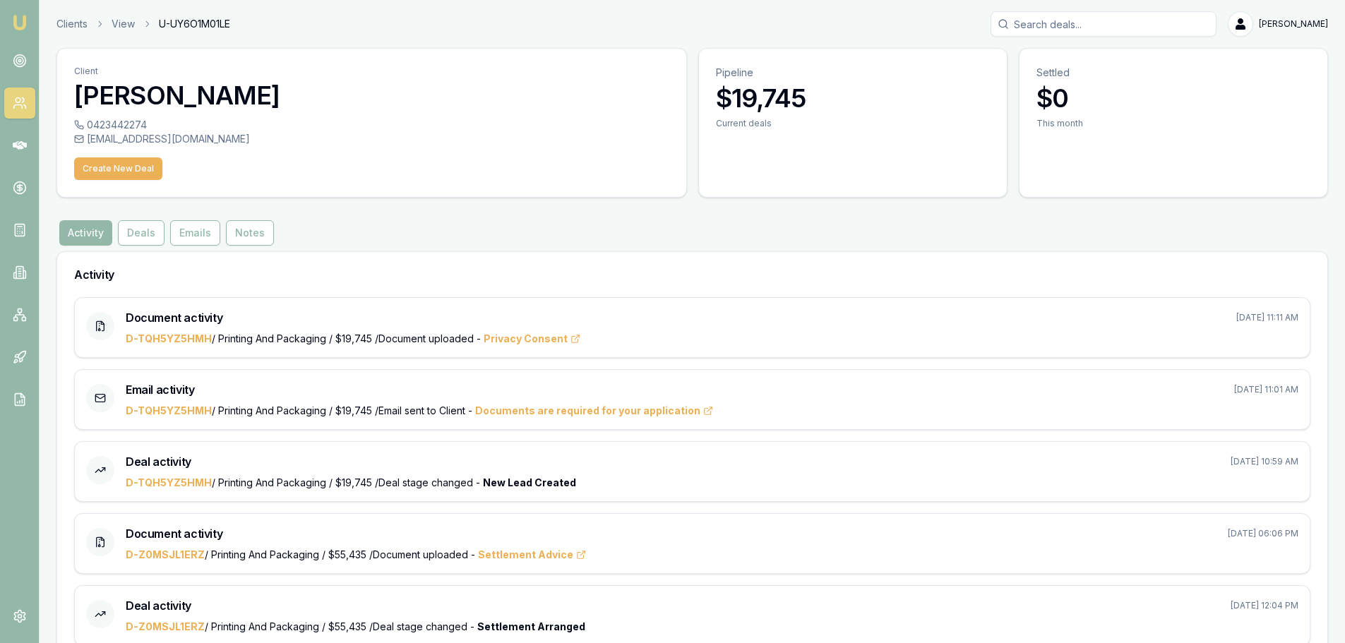
click at [115, 173] on button "Create New Deal" at bounding box center [118, 168] width 88 height 23
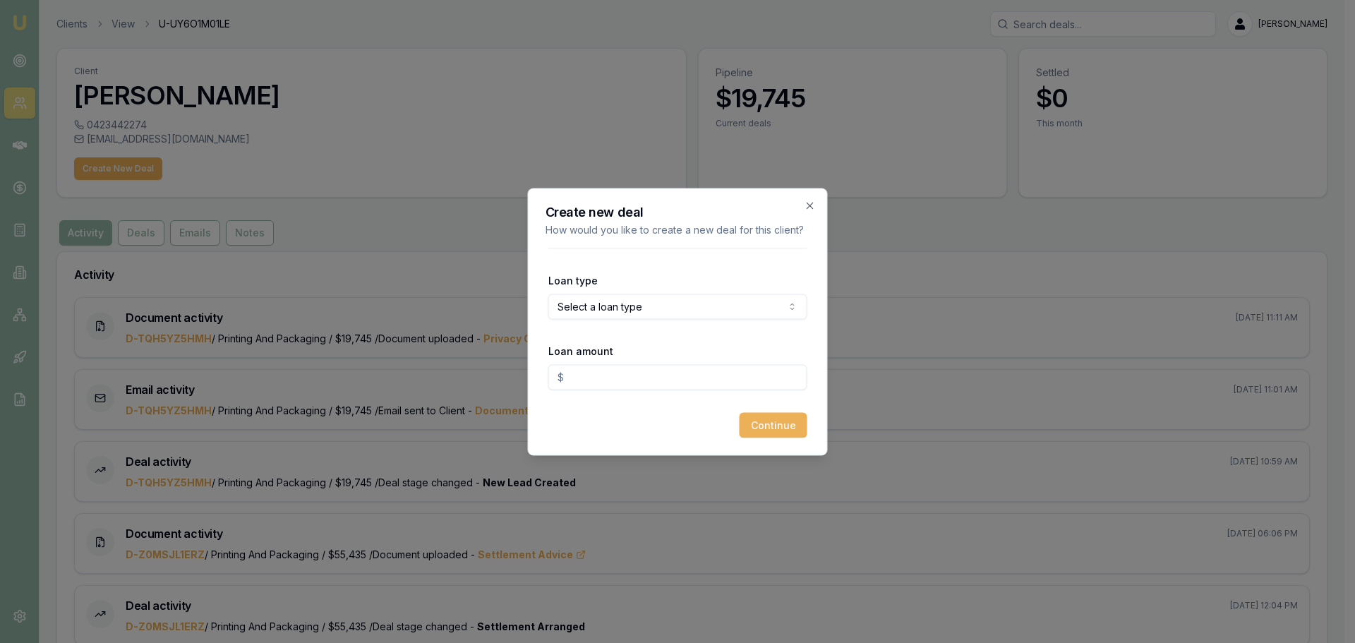
click at [629, 312] on body "Emu Broker Clients View U-UY6O1M01LE [PERSON_NAME] Toggle Menu Client [PERSON_N…" at bounding box center [672, 321] width 1345 height 643
select select "COMMERCIAL_ASSET"
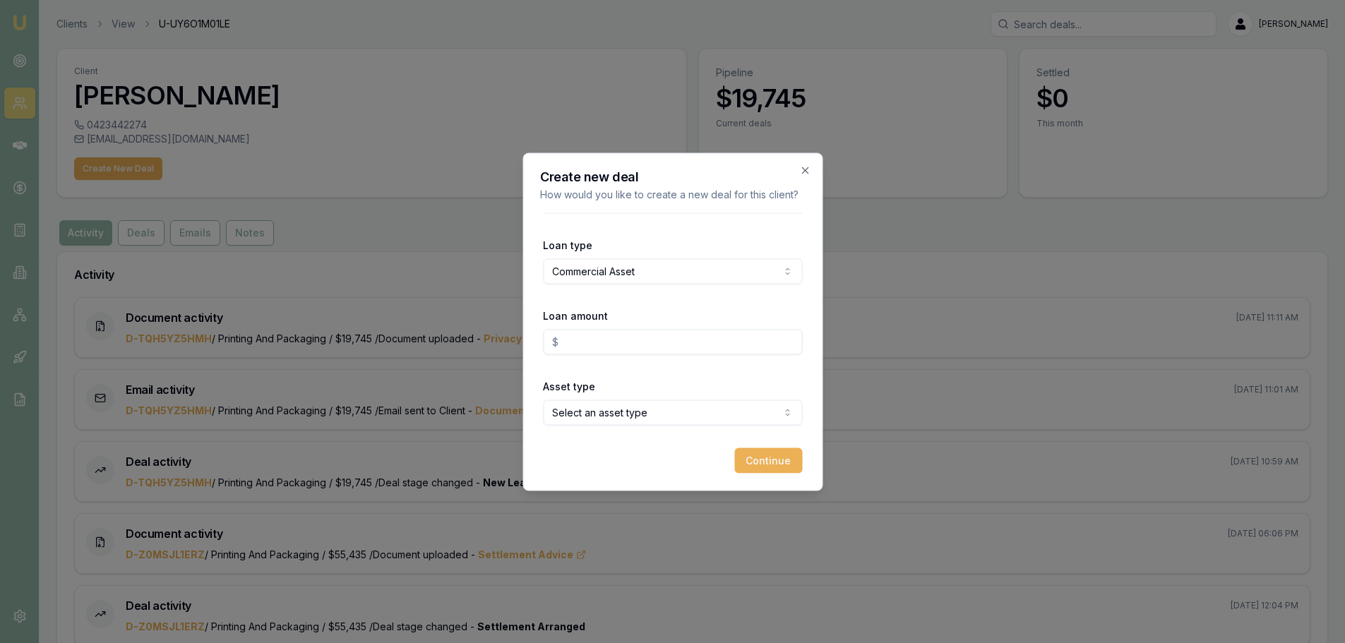
click at [594, 337] on input "Loan amount" at bounding box center [672, 341] width 259 height 25
type input "$0.00"
click at [805, 175] on icon "button" at bounding box center [804, 169] width 11 height 11
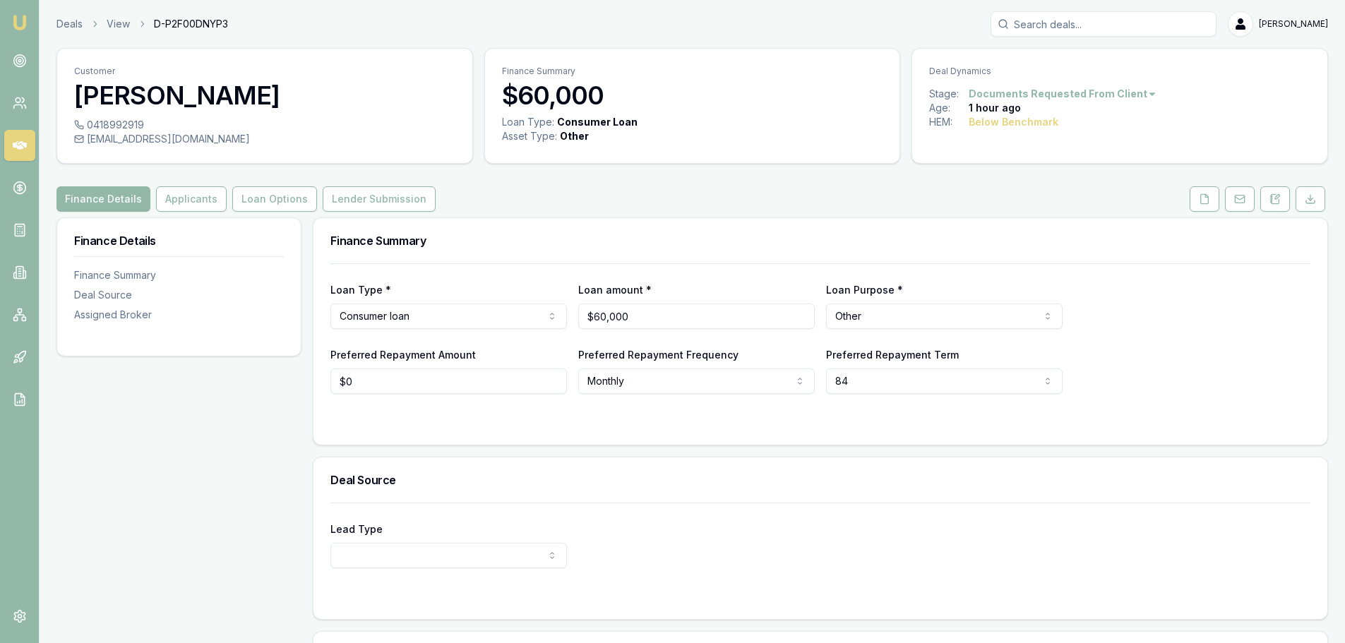
click at [187, 170] on div "Customer [PERSON_NAME] 0418992919 [EMAIL_ADDRESS][DOMAIN_NAME] Finance Summary …" at bounding box center [691, 428] width 1271 height 760
click at [177, 206] on button "Applicants" at bounding box center [191, 198] width 71 height 25
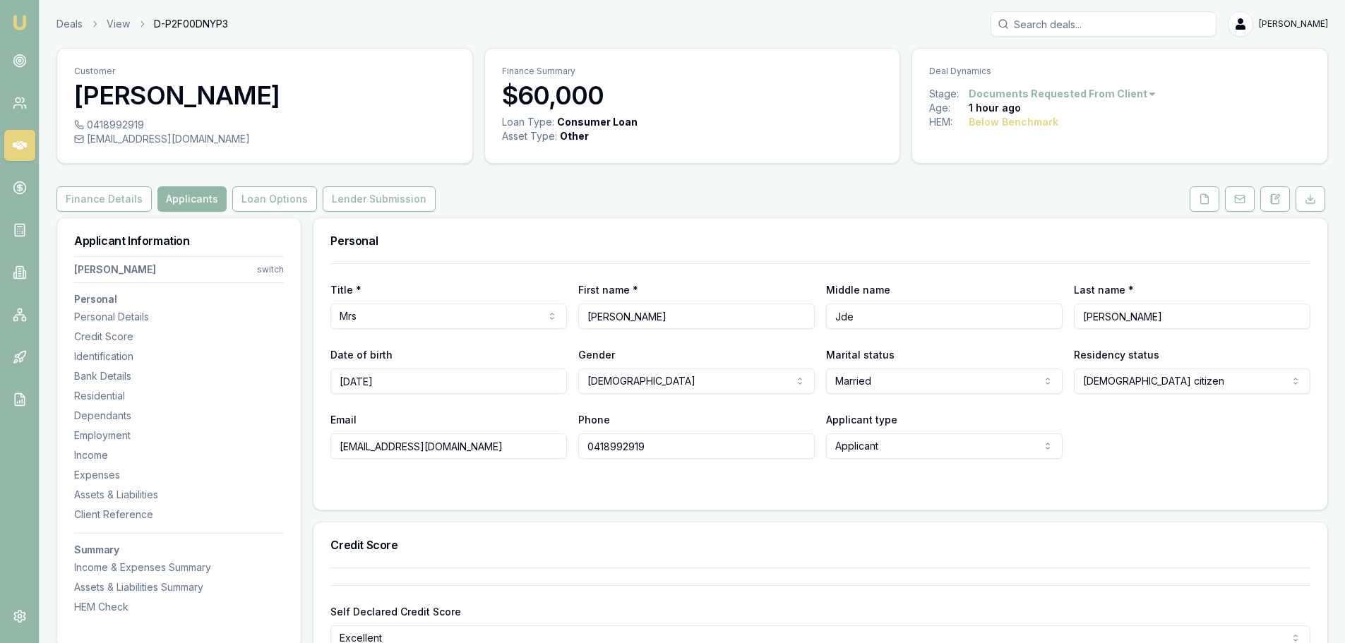
click at [272, 198] on button "Loan Options" at bounding box center [274, 198] width 85 height 25
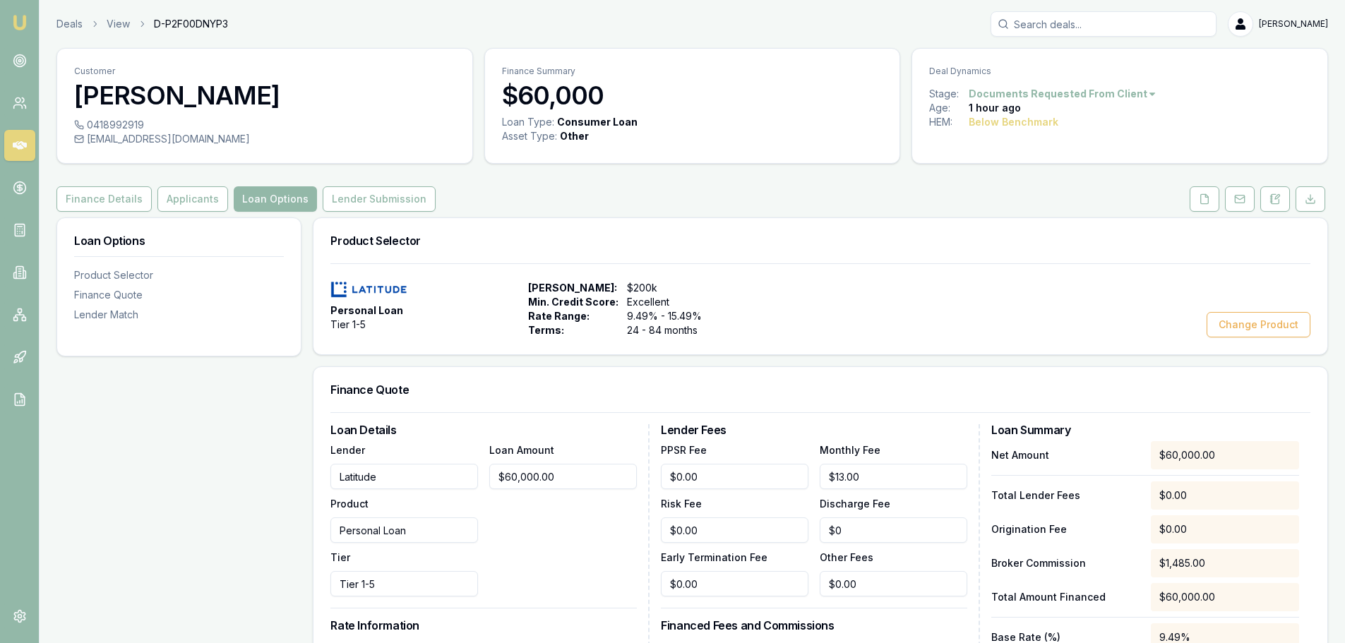
click at [185, 197] on button "Applicants" at bounding box center [192, 198] width 71 height 25
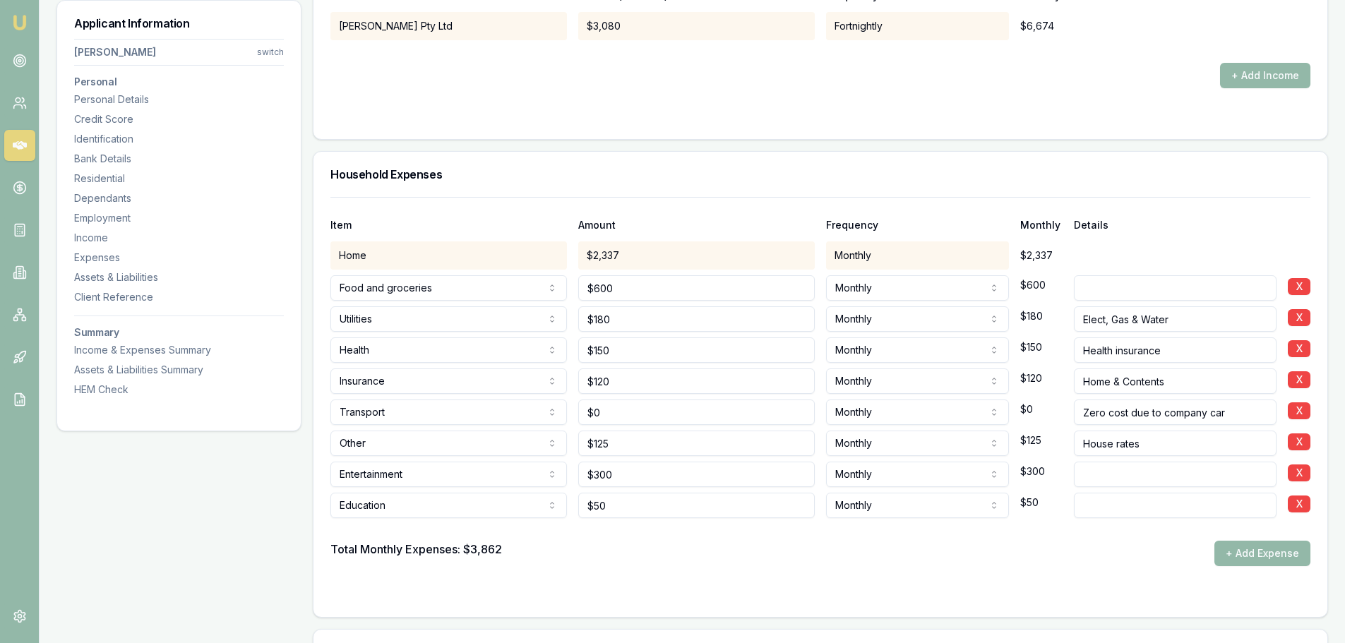
scroll to position [2682, 0]
click at [323, 378] on div "Item Amount Frequency Monthly Details Home $2,337 Monthly $2,337 Food and groce…" at bounding box center [820, 406] width 1014 height 420
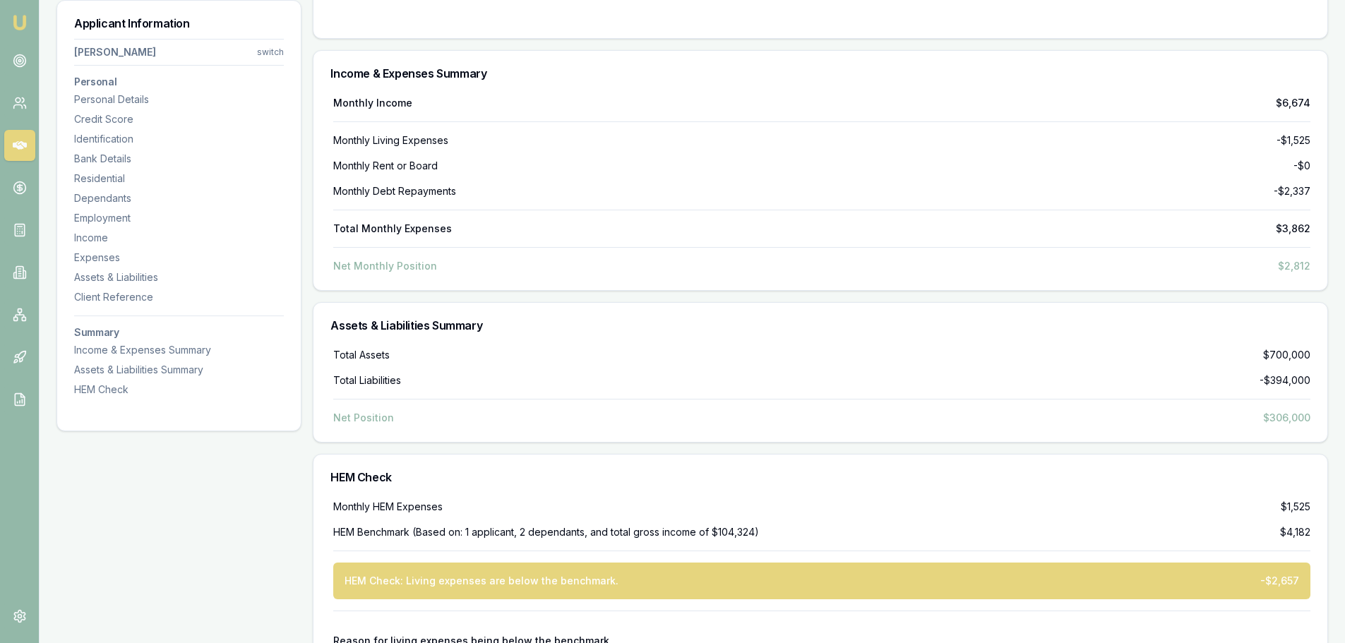
scroll to position [4051, 0]
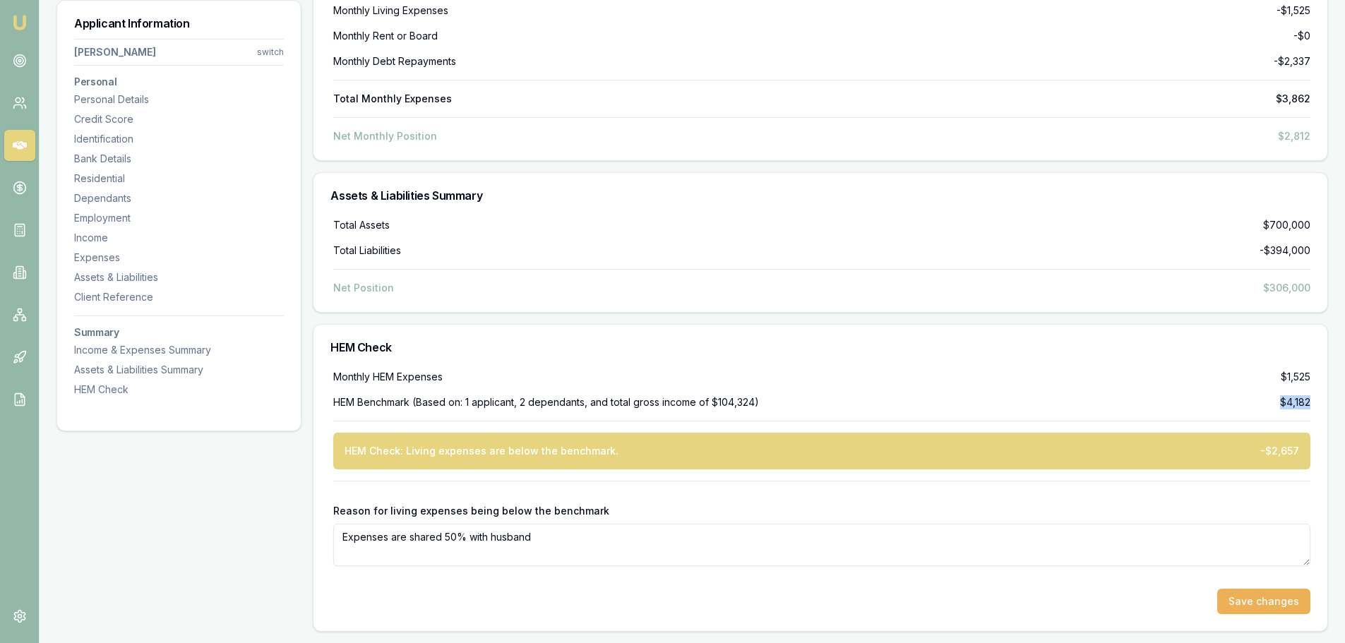
drag, startPoint x: 1314, startPoint y: 406, endPoint x: 1267, endPoint y: 397, distance: 48.0
click at [1267, 397] on div "Monthly HEM Expenses $1,525 HEM Benchmark (Based on: 1 applicant, 2 dependants,…" at bounding box center [820, 500] width 1014 height 261
click at [1267, 397] on div "HEM Benchmark (Based on: 1 applicant, 2 dependants, and total gross income of $…" at bounding box center [821, 402] width 977 height 14
drag, startPoint x: 1318, startPoint y: 408, endPoint x: 1279, endPoint y: 395, distance: 41.1
click at [1279, 395] on div "Monthly HEM Expenses $1,525 HEM Benchmark (Based on: 1 applicant, 2 dependants,…" at bounding box center [820, 500] width 1014 height 261
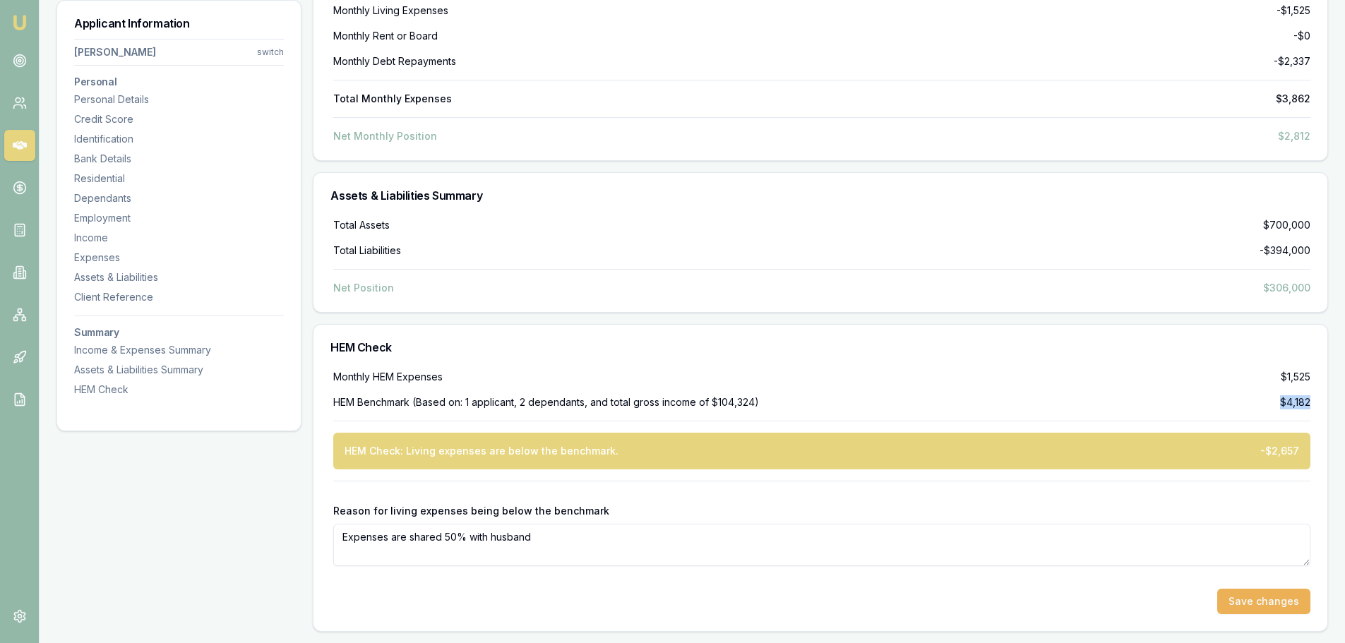
click at [1279, 395] on div "Monthly HEM Expenses $1,525 HEM Benchmark (Based on: 1 applicant, 2 dependants,…" at bounding box center [820, 492] width 980 height 244
click at [1088, 387] on div "Monthly HEM Expenses $1,525 HEM Benchmark (Based on: 1 applicant, 2 dependants,…" at bounding box center [820, 492] width 980 height 244
click at [531, 359] on div "HEM Check" at bounding box center [820, 347] width 1014 height 45
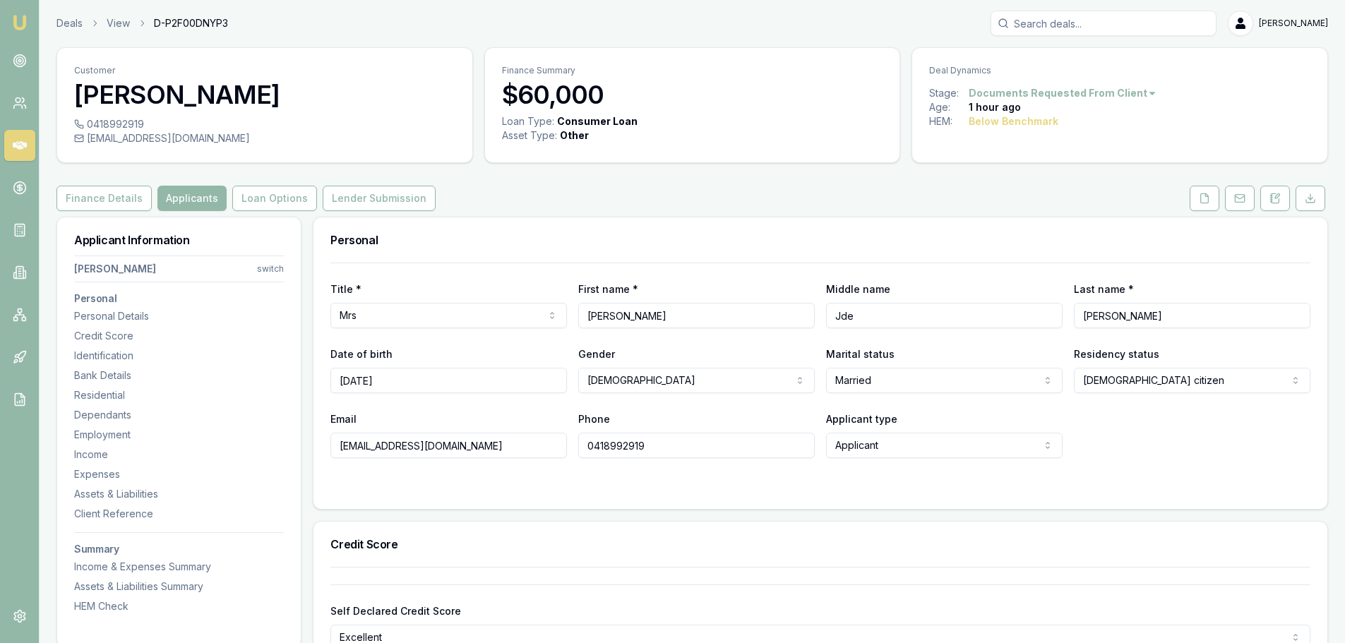
scroll to position [0, 0]
click at [239, 236] on h3 "Applicant Information" at bounding box center [179, 240] width 210 height 11
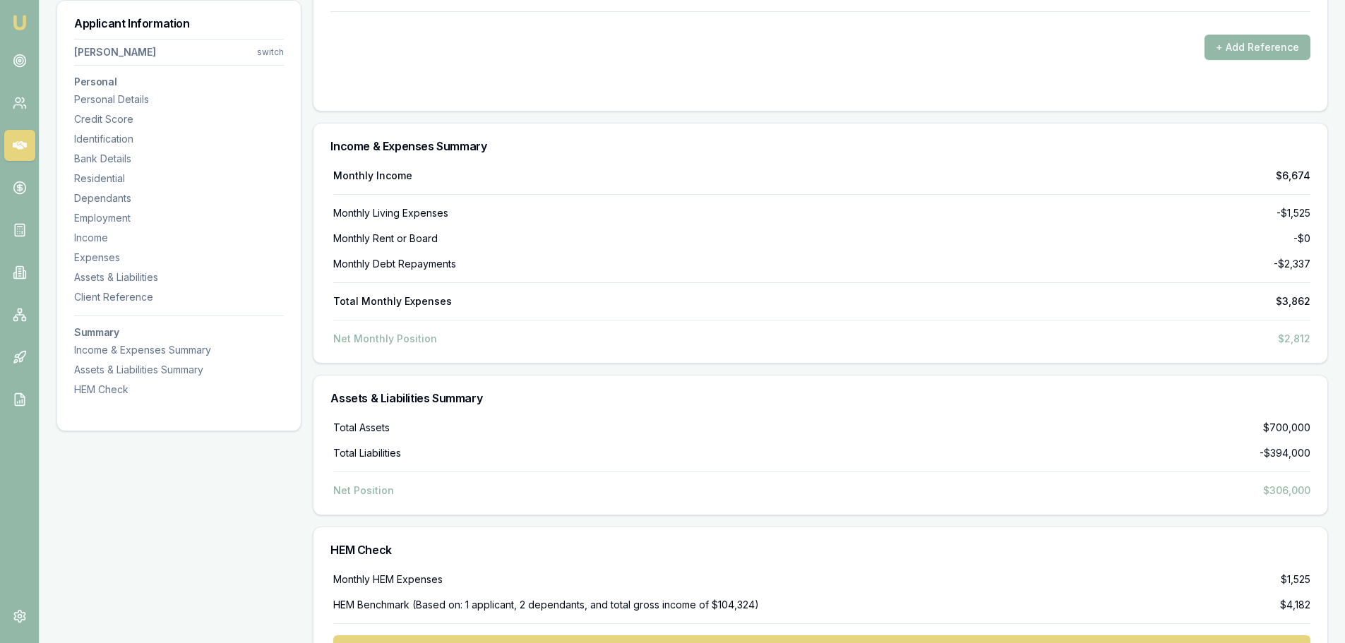
scroll to position [4051, 0]
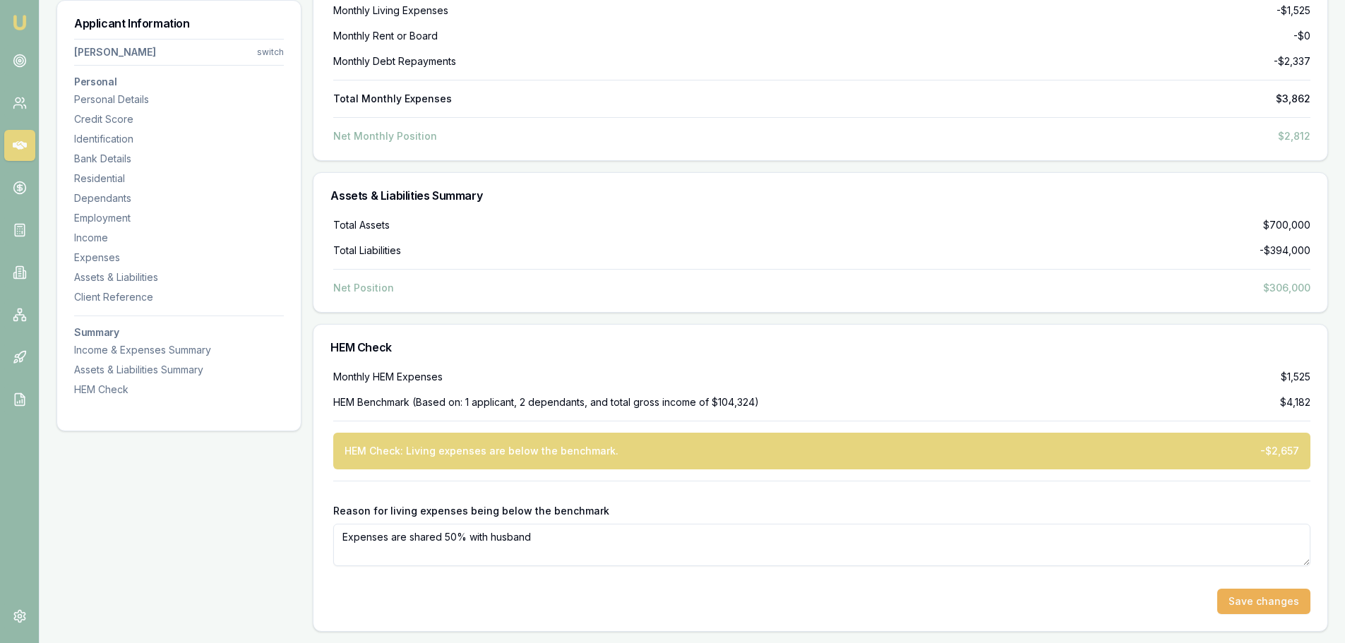
drag, startPoint x: 558, startPoint y: 529, endPoint x: 595, endPoint y: 436, distance: 100.1
click at [558, 527] on textarea "Expenses are shared 50% with husband" at bounding box center [821, 545] width 977 height 42
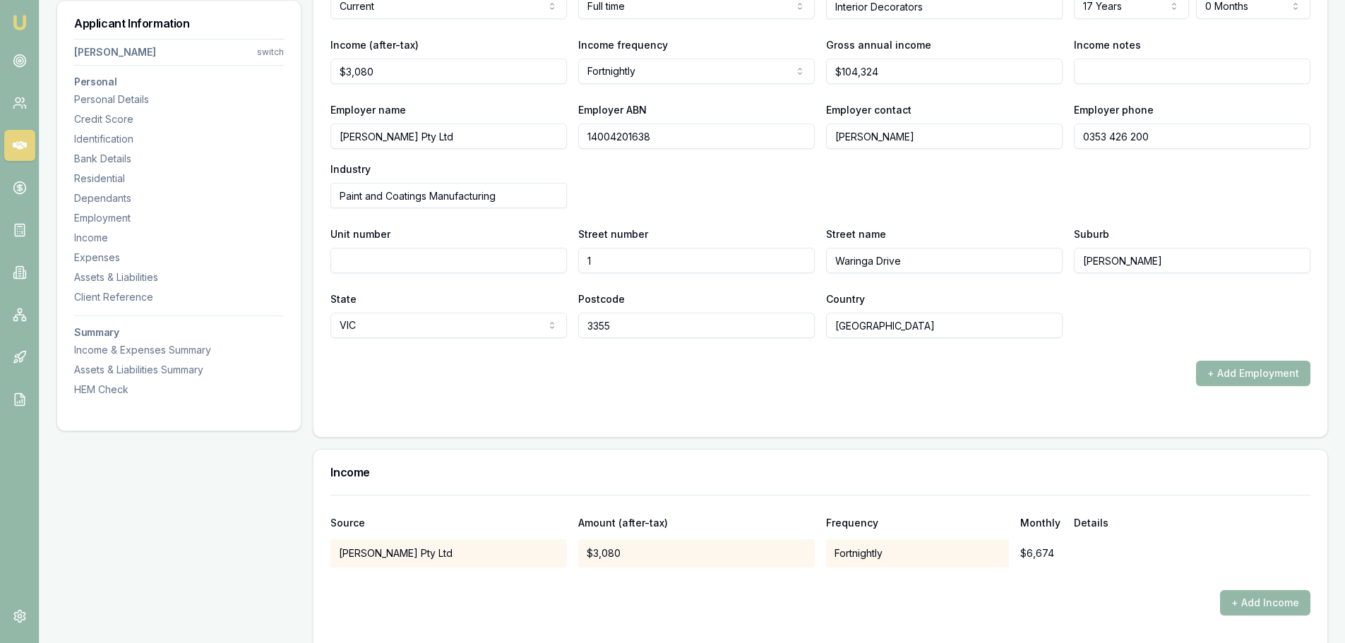
scroll to position [1933, 0]
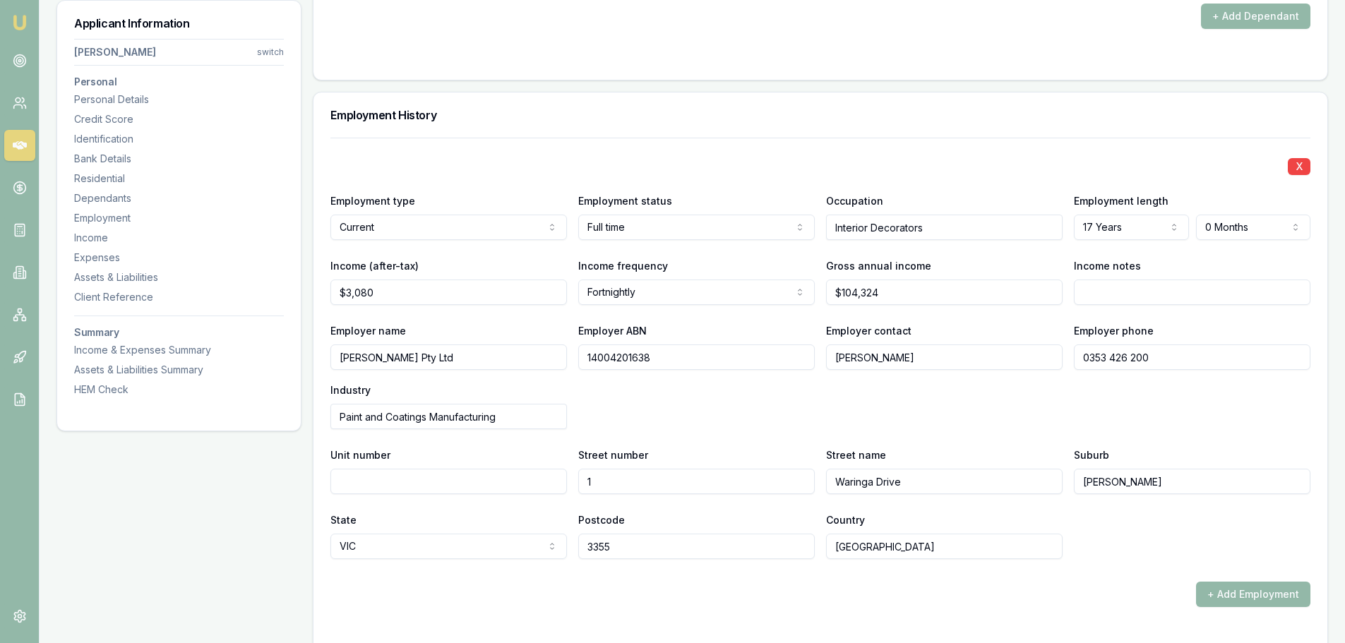
click at [705, 135] on div "Employment History" at bounding box center [820, 114] width 1014 height 45
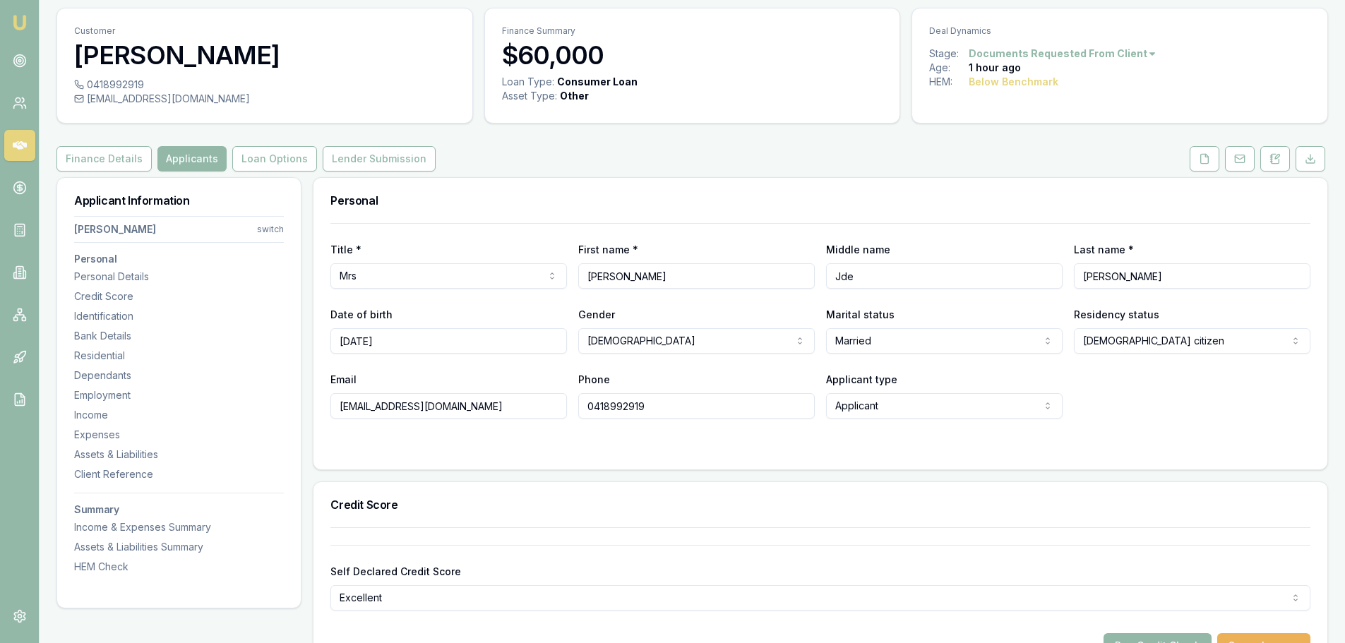
scroll to position [28, 0]
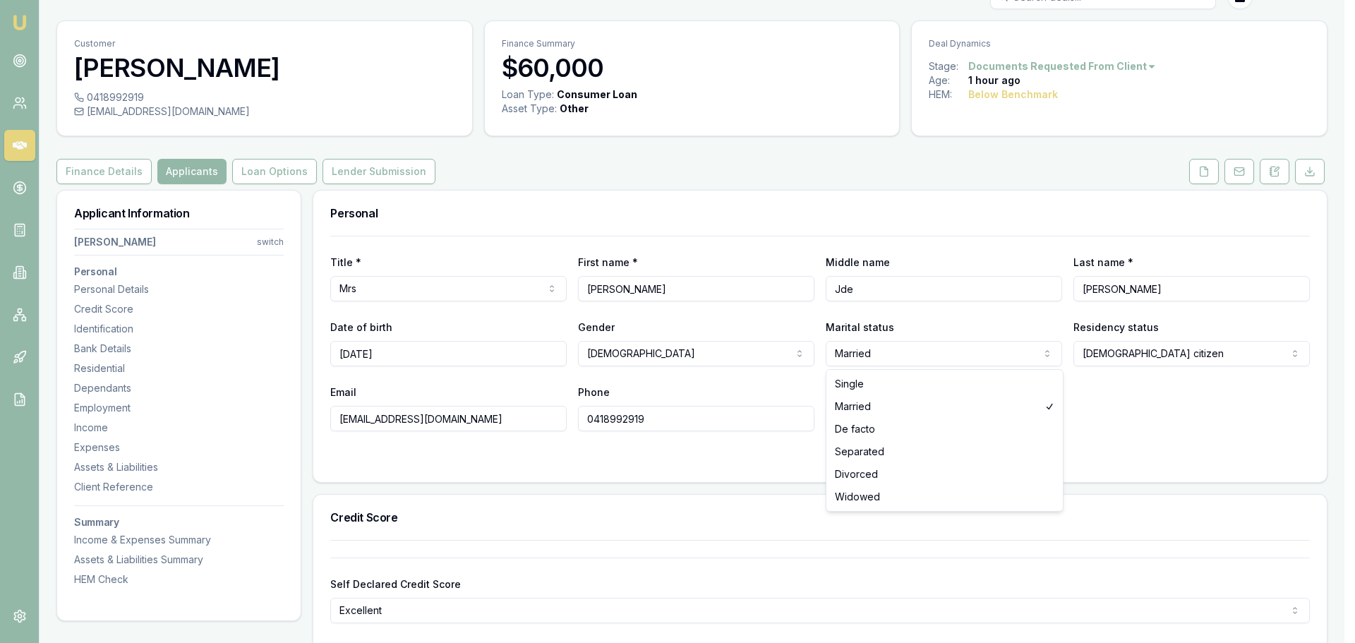
click at [903, 359] on html "Emu Broker Deals View D-P2F00DNYP3 Brad Hearns Toggle Menu Customer Erin Hearns…" at bounding box center [677, 293] width 1355 height 643
select select "SINGLE"
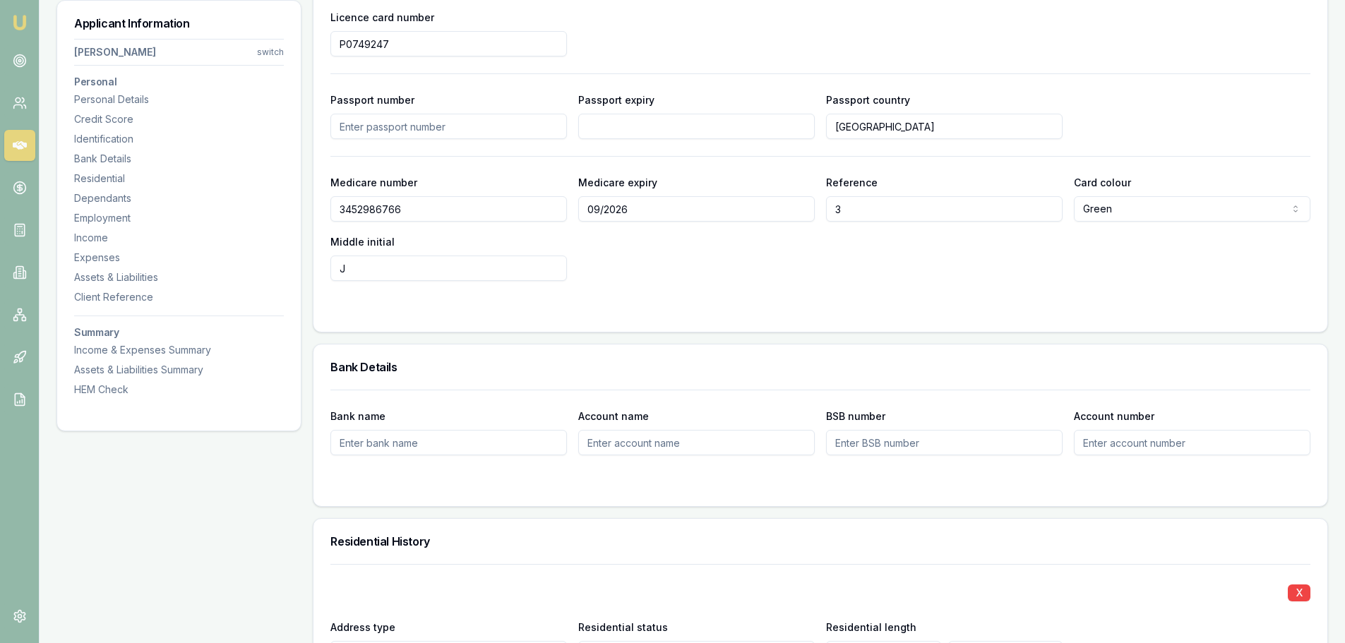
scroll to position [592, 0]
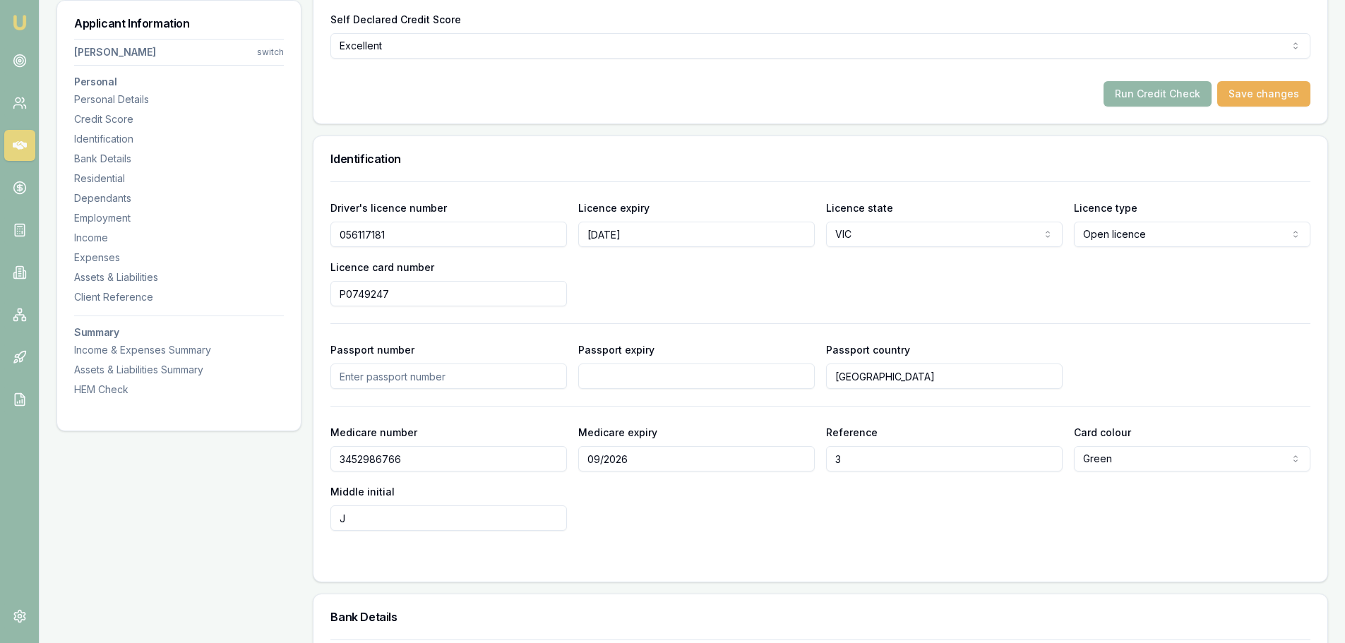
click at [766, 114] on div "Self Declared Credit Score Excellent Excellent Very good Average Fair Low Run C…" at bounding box center [820, 49] width 1014 height 148
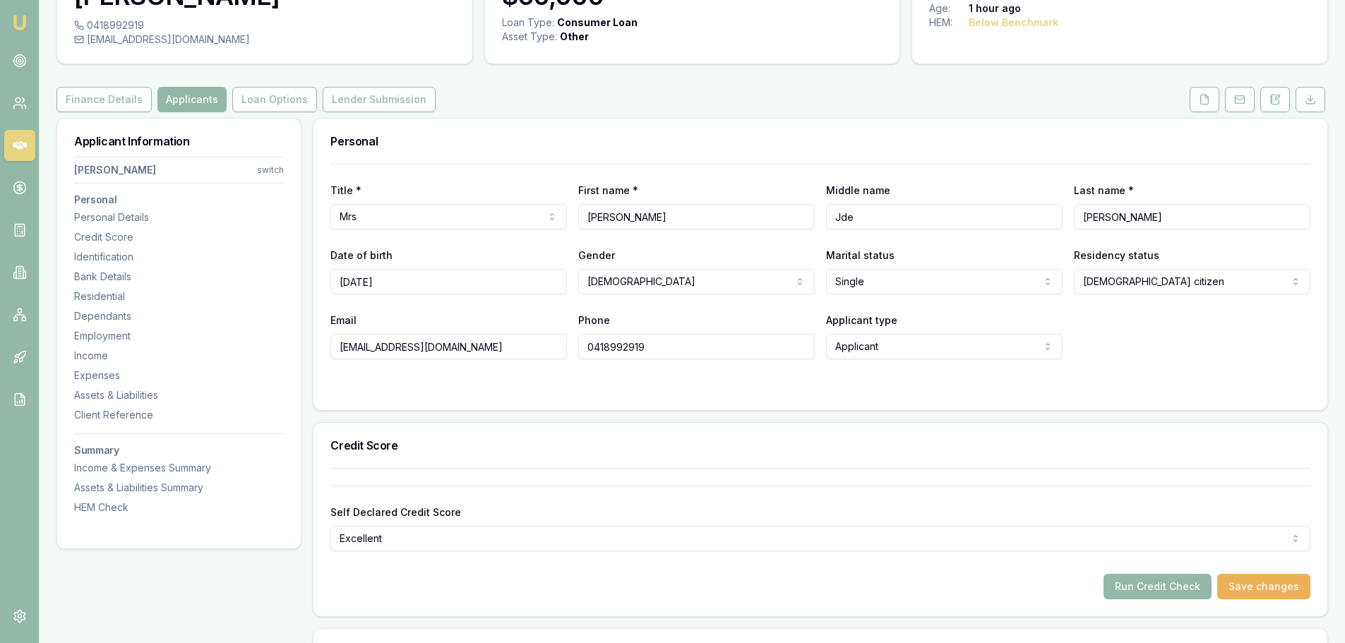
scroll to position [98, 0]
click at [726, 173] on div "Title * Mrs Mr Mrs Miss Ms Dr Prof First name * Erin Middle name Jde Last name …" at bounding box center [820, 263] width 980 height 196
click at [575, 162] on div "Personal" at bounding box center [820, 142] width 1014 height 45
click at [840, 215] on input "Jde" at bounding box center [944, 217] width 236 height 25
type input "[PERSON_NAME]"
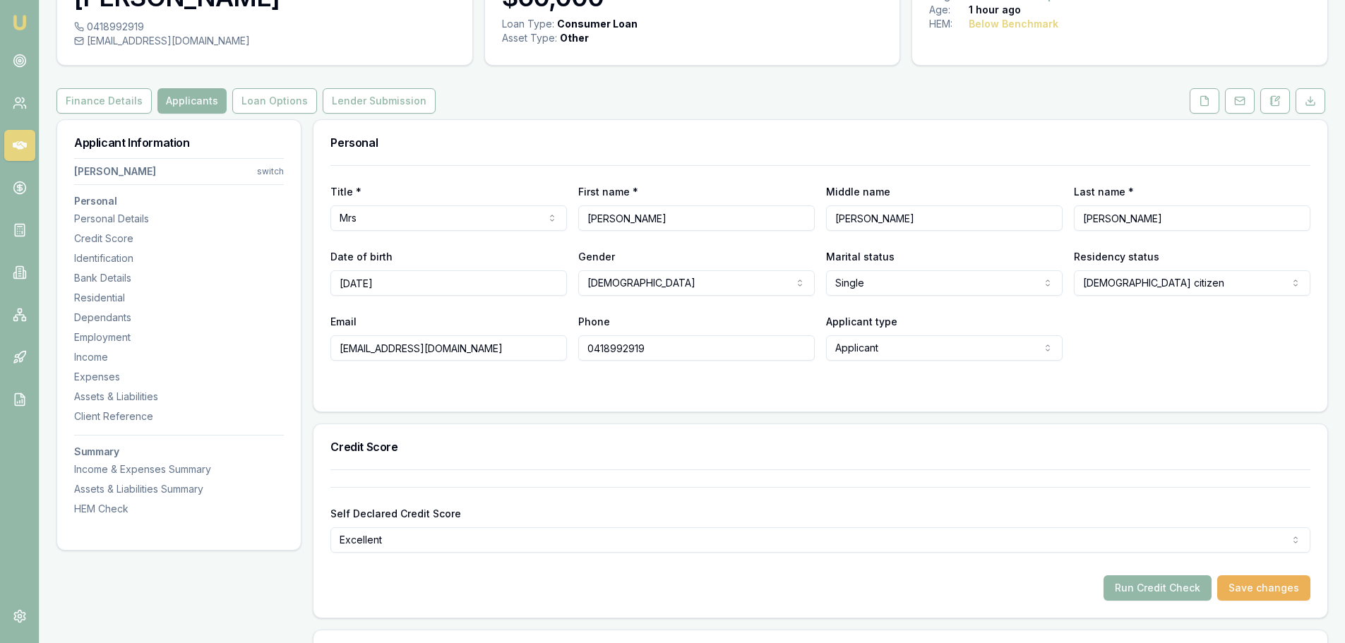
click at [838, 162] on div "Personal" at bounding box center [820, 142] width 1014 height 45
click at [826, 150] on div "Personal" at bounding box center [820, 142] width 1014 height 45
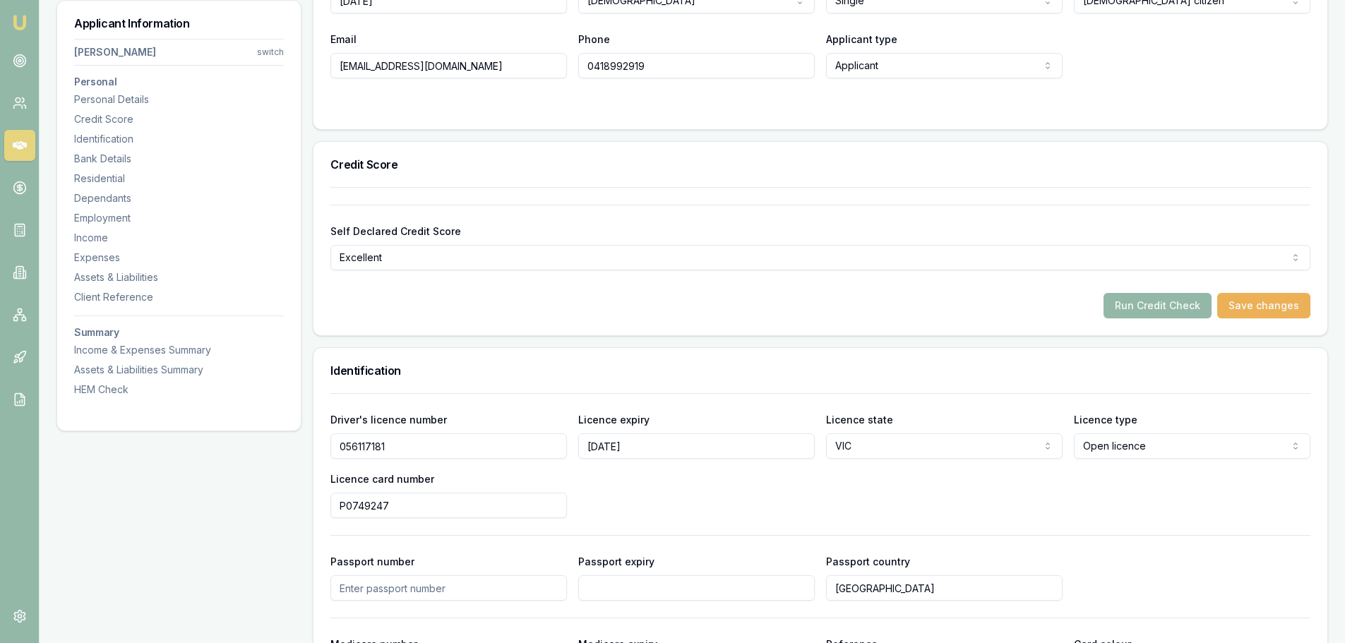
scroll to position [0, 0]
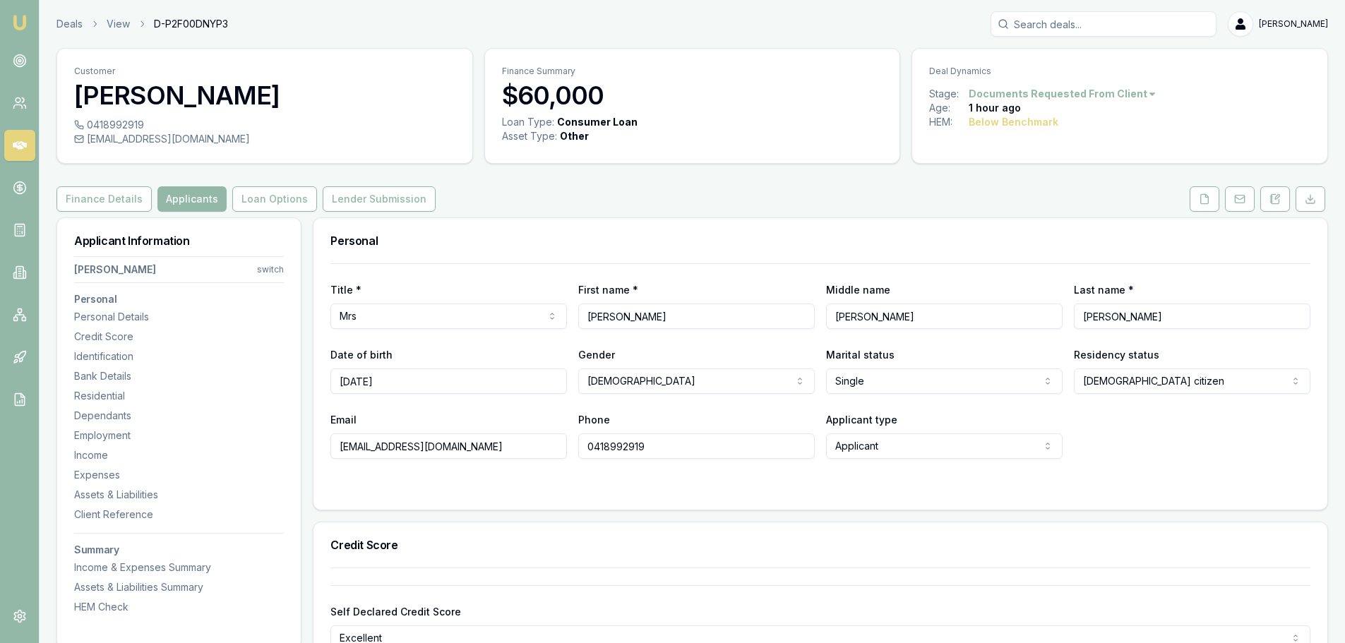
click at [628, 223] on div "Personal" at bounding box center [820, 240] width 1014 height 45
click at [493, 229] on div "Personal" at bounding box center [820, 240] width 1014 height 45
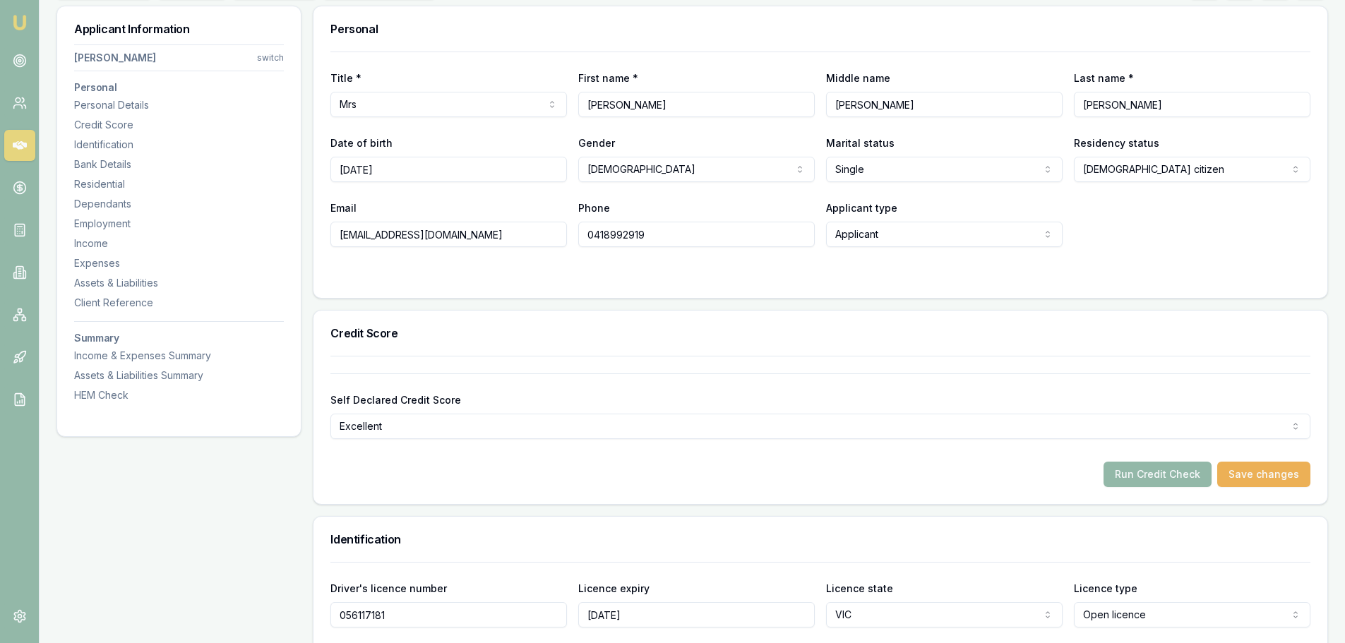
click at [712, 364] on div "Self Declared Credit Score Excellent Excellent Very good Average Fair Low Run C…" at bounding box center [820, 421] width 980 height 131
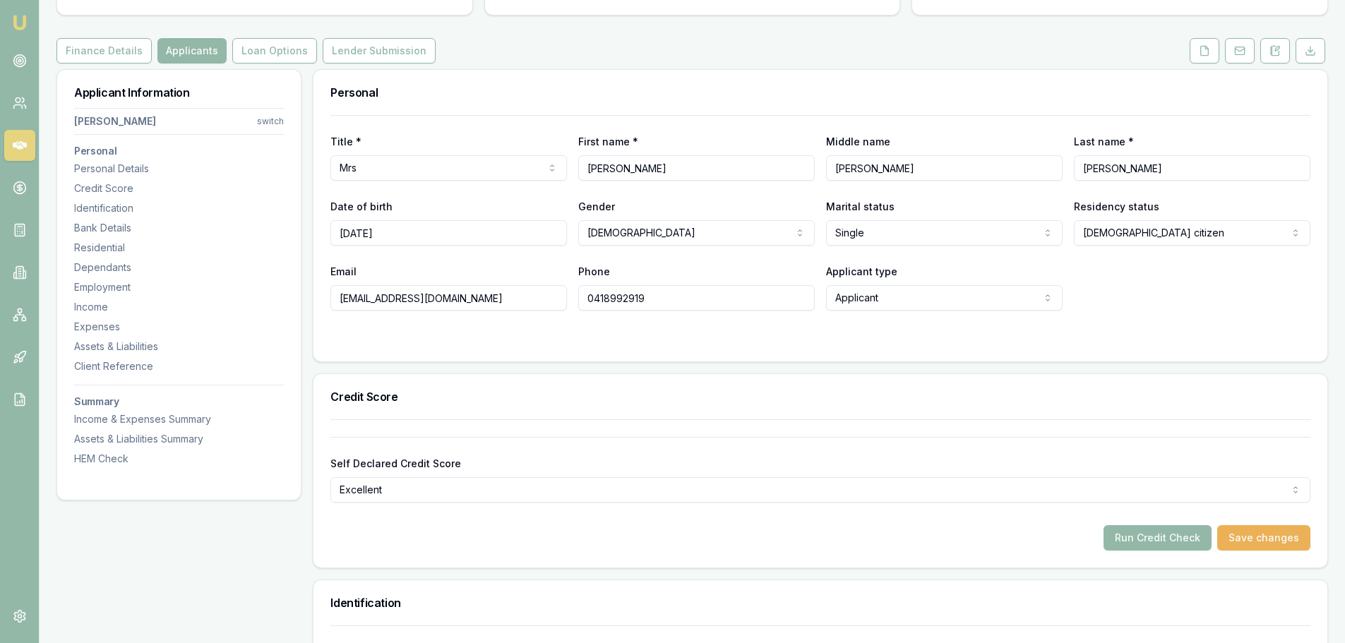
scroll to position [71, 0]
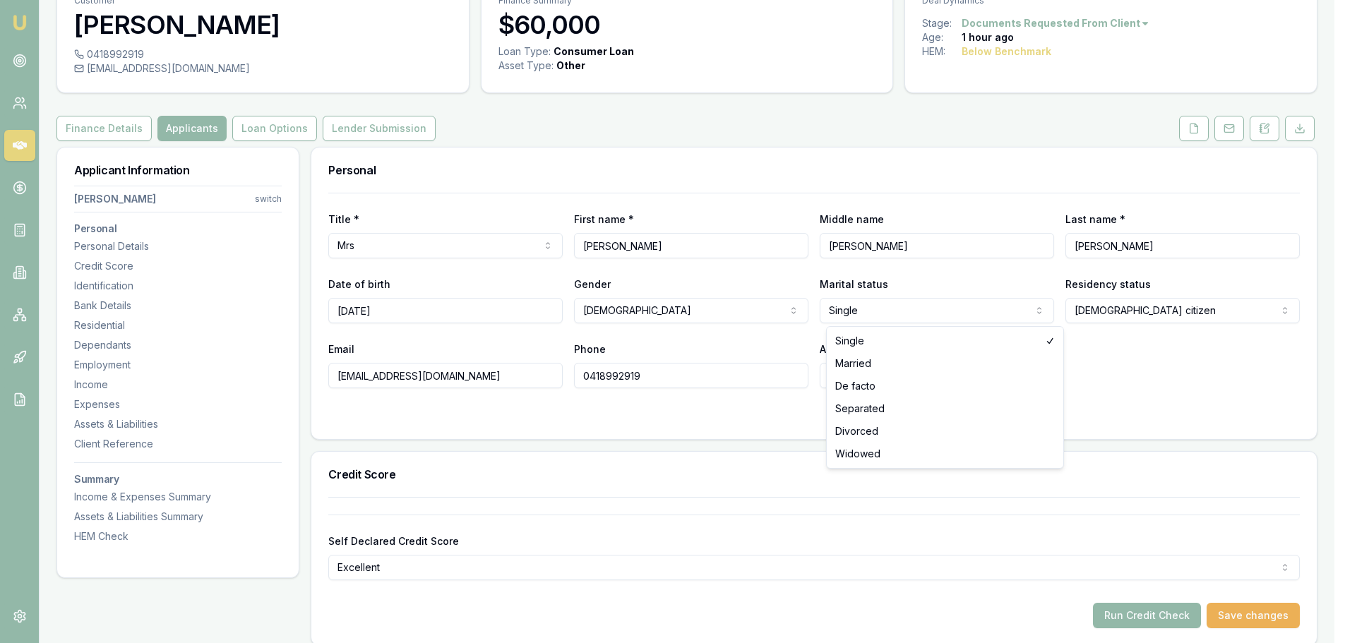
click at [901, 311] on html "Emu Broker Deals View D-P2F00DNYP3 Brad Hearns Toggle Menu Customer Erin Hearns…" at bounding box center [672, 250] width 1345 height 643
select select "MARRIED"
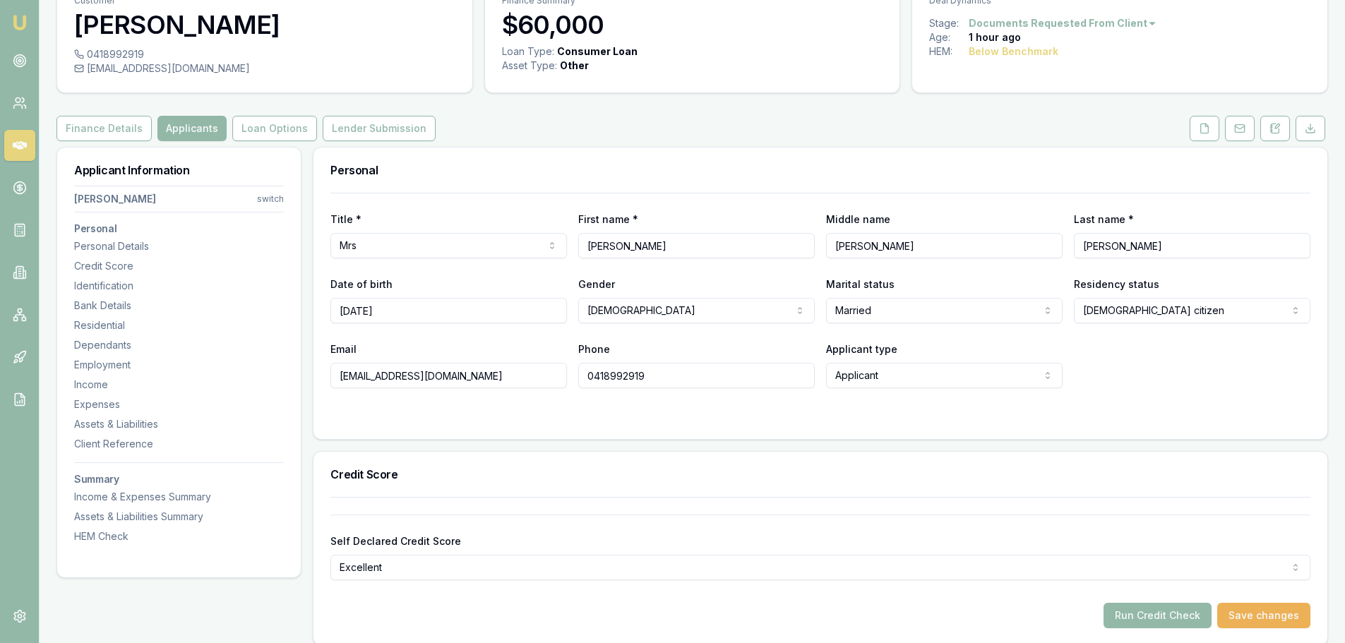
click at [889, 431] on div "Title * Mrs Mr Mrs Miss Ms Dr Prof First name * Erin Middle name Jade Last name…" at bounding box center [820, 316] width 1014 height 246
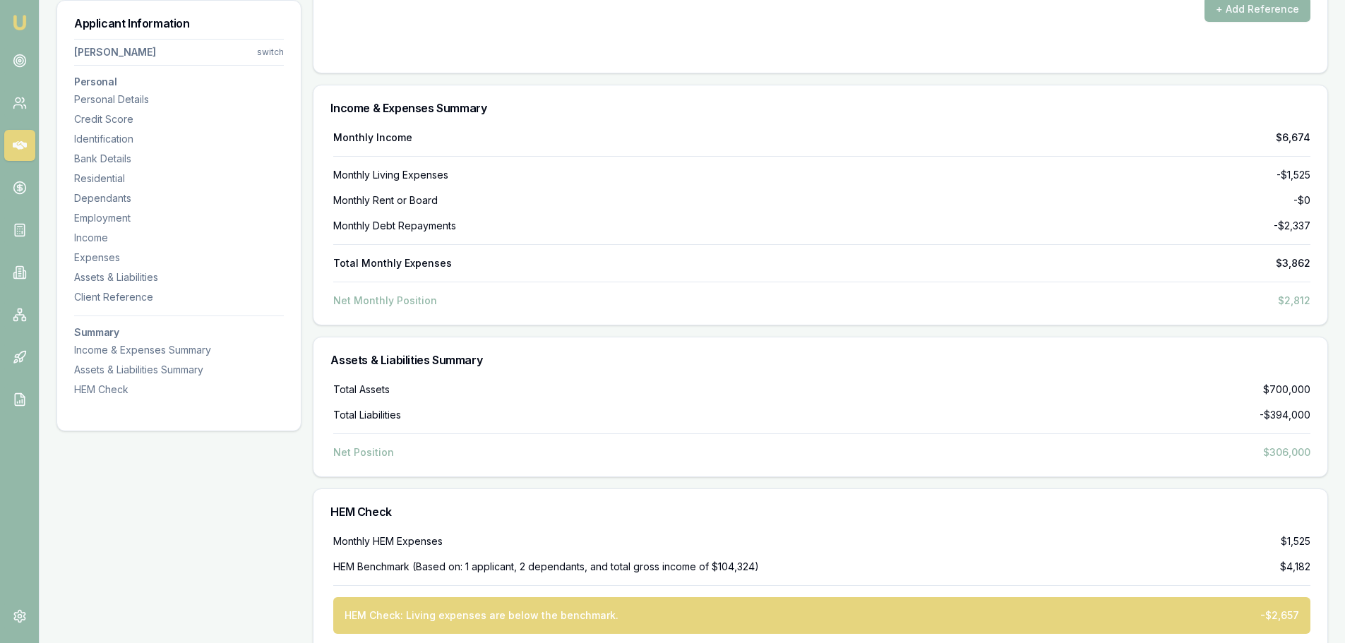
scroll to position [4051, 0]
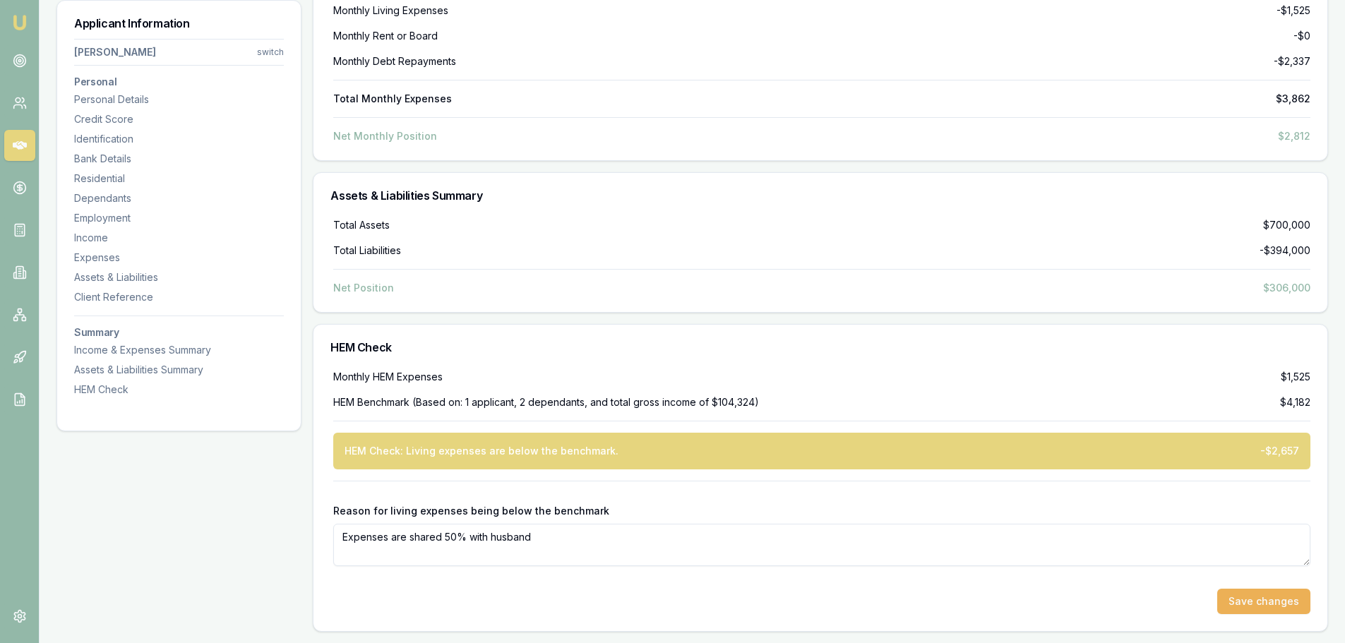
click at [1029, 436] on div "HEM Check: Living expenses are below the benchmark. -$2,657" at bounding box center [821, 451] width 977 height 37
click at [555, 538] on textarea "Expenses are shared 50% with husband" at bounding box center [821, 545] width 977 height 42
click at [313, 473] on div "Monthly HEM Expenses $1,525 HEM Benchmark (Based on: 1 applicant, 2 dependants,…" at bounding box center [820, 500] width 1014 height 261
drag, startPoint x: 331, startPoint y: 515, endPoint x: 583, endPoint y: 517, distance: 252.0
click at [583, 517] on div "Monthly HEM Expenses $1,525 HEM Benchmark (Based on: 1 applicant, 2 dependants,…" at bounding box center [820, 492] width 980 height 244
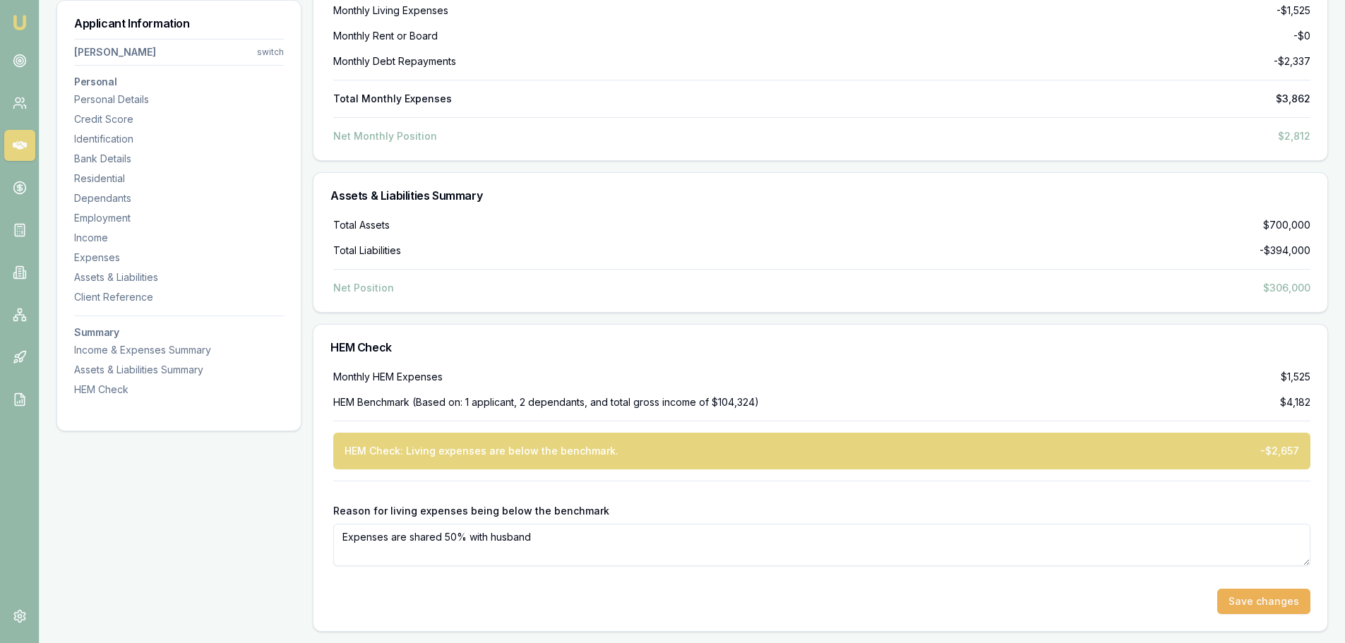
click at [592, 512] on label "Reason for living expenses being below the benchmark" at bounding box center [471, 511] width 276 height 12
click at [592, 524] on textarea "Expenses are shared 50% with husband" at bounding box center [821, 545] width 977 height 42
drag, startPoint x: 558, startPoint y: 514, endPoint x: 327, endPoint y: 505, distance: 231.0
click at [327, 505] on div "Monthly HEM Expenses $1,525 HEM Benchmark (Based on: 1 applicant, 2 dependants,…" at bounding box center [820, 500] width 1014 height 261
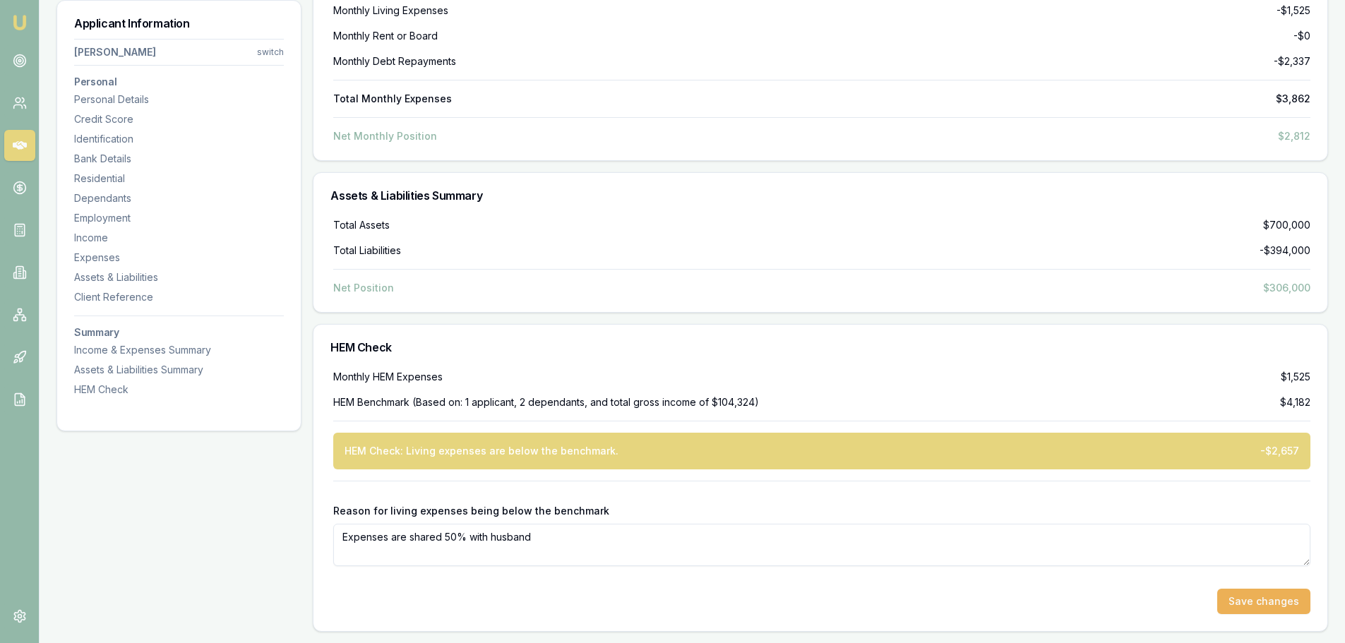
click at [320, 474] on div "Monthly HEM Expenses $1,525 HEM Benchmark (Based on: 1 applicant, 2 dependants,…" at bounding box center [820, 500] width 1014 height 261
click at [368, 355] on div "HEM Check" at bounding box center [820, 347] width 1014 height 45
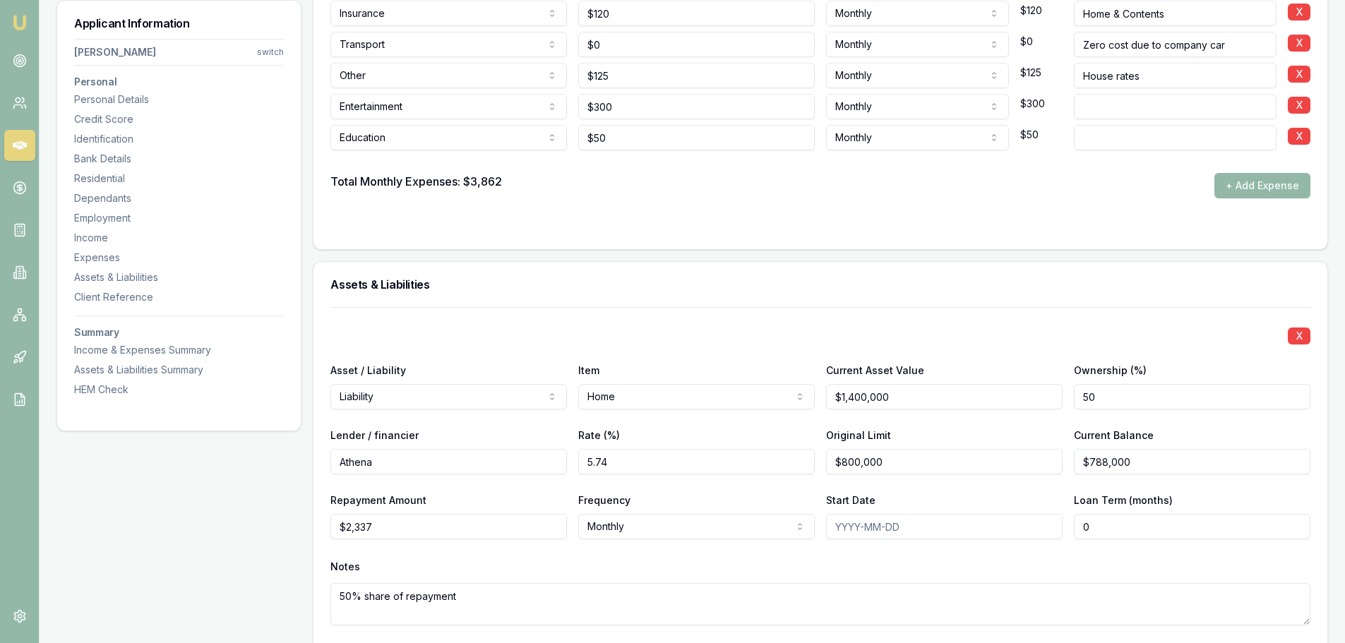
scroll to position [2851, 0]
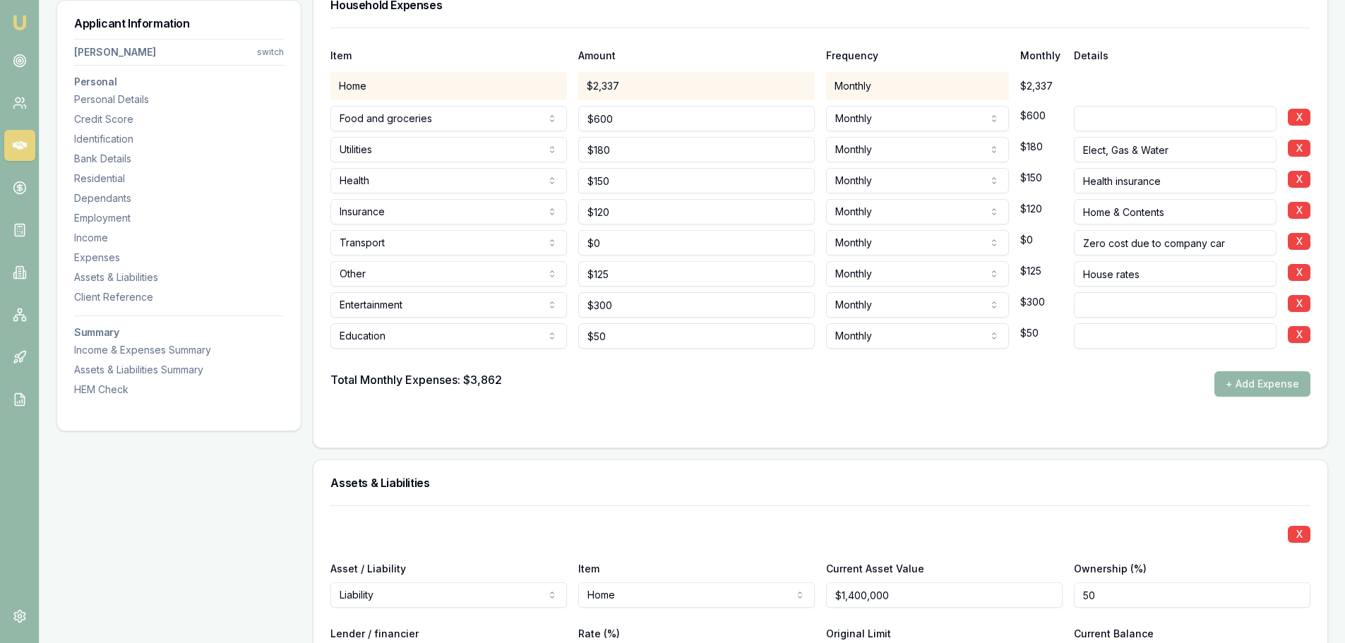
click at [315, 181] on div "Item Amount Frequency Monthly Details Home $2,337 Monthly $2,337 Food and groce…" at bounding box center [820, 238] width 1014 height 420
click at [590, 400] on form "Item Amount Frequency Monthly Details Home $2,337 Monthly $2,337 Food and groce…" at bounding box center [820, 229] width 980 height 403
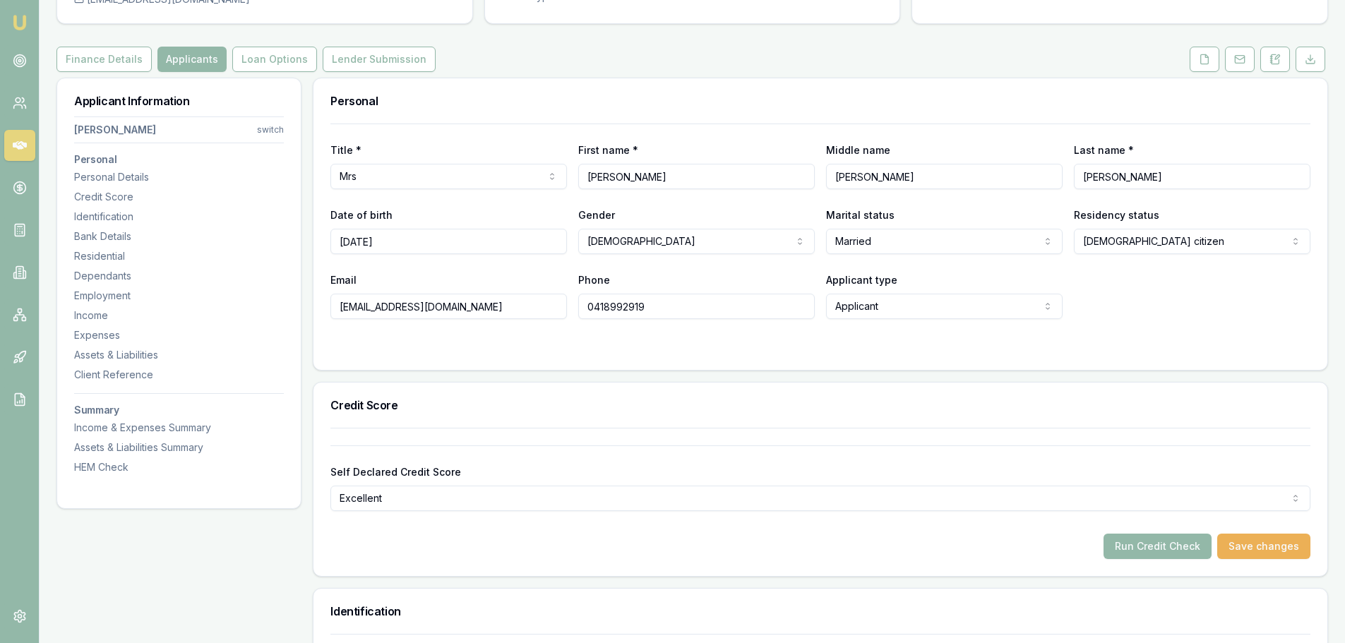
scroll to position [0, 0]
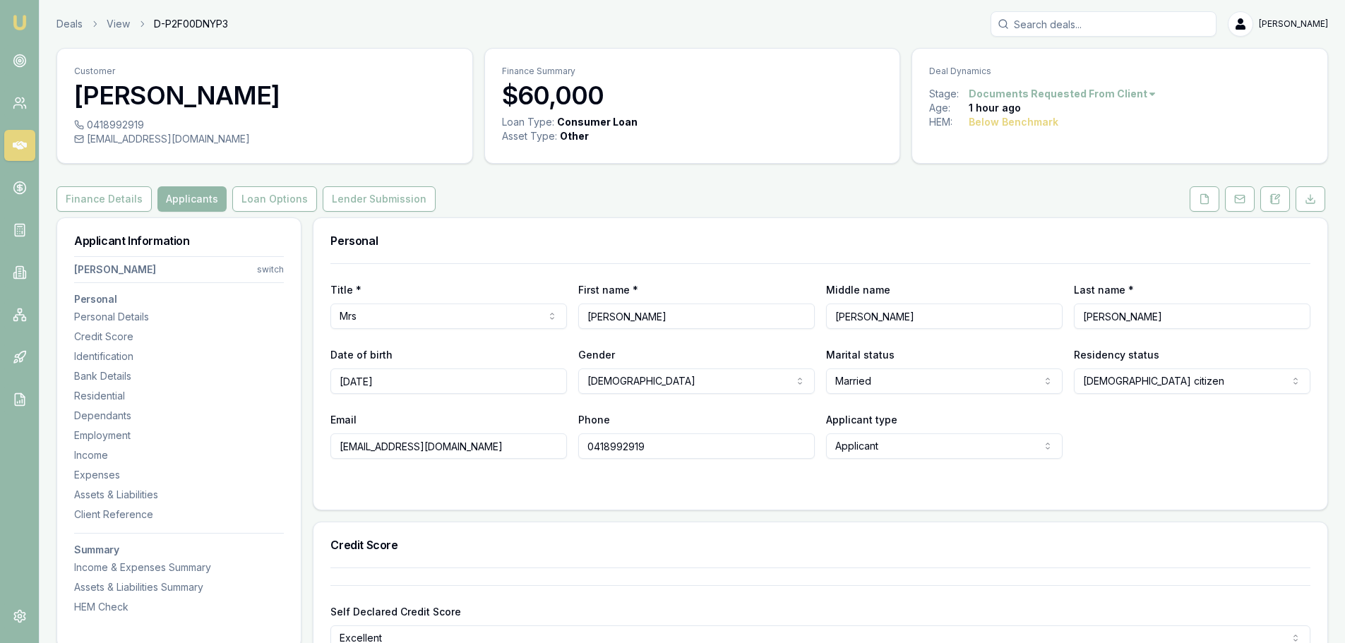
click at [564, 207] on div "Finance Details Applicants Loan Options Lender Submission" at bounding box center [691, 198] width 1271 height 25
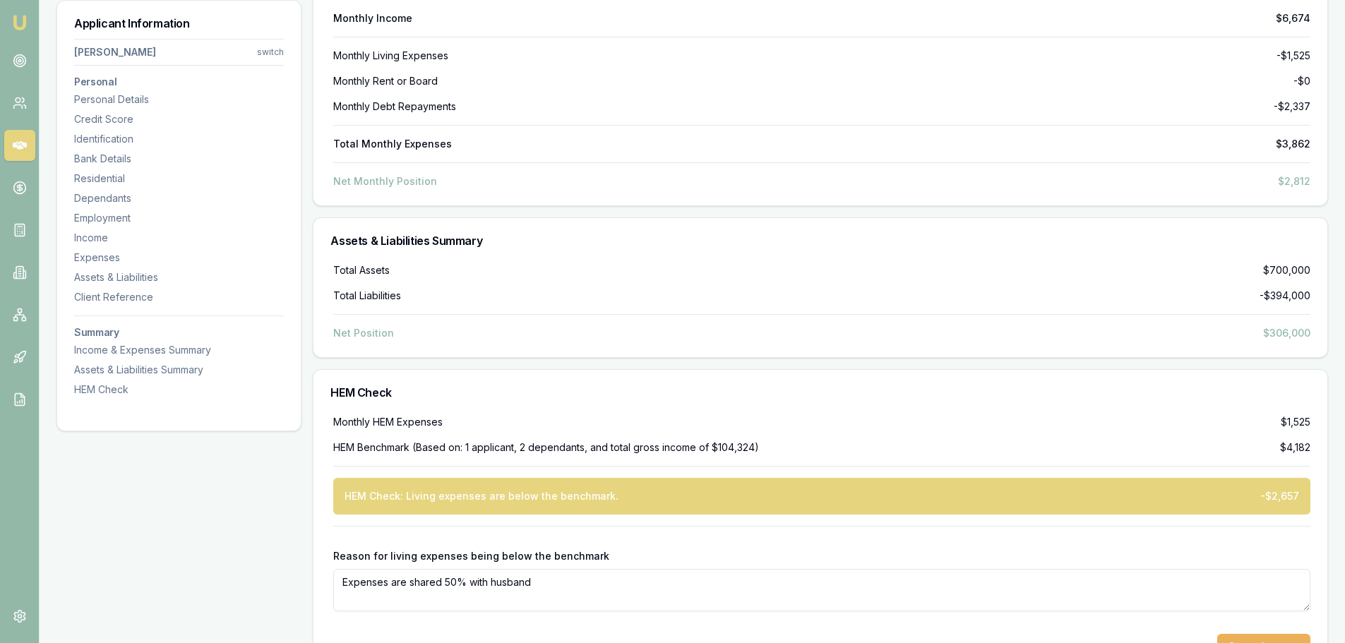
scroll to position [3980, 0]
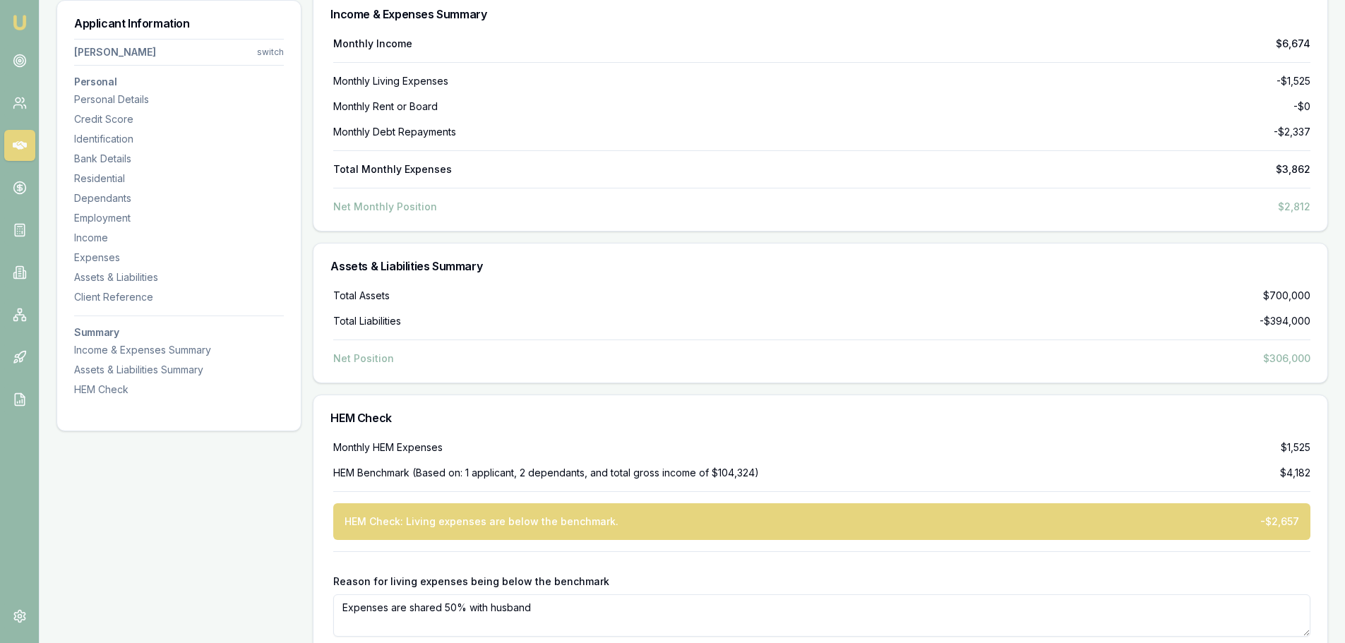
click at [313, 376] on div "Total Assets $700,000 Total Liabilities -$394,000 Net Position $306,000" at bounding box center [820, 336] width 1014 height 94
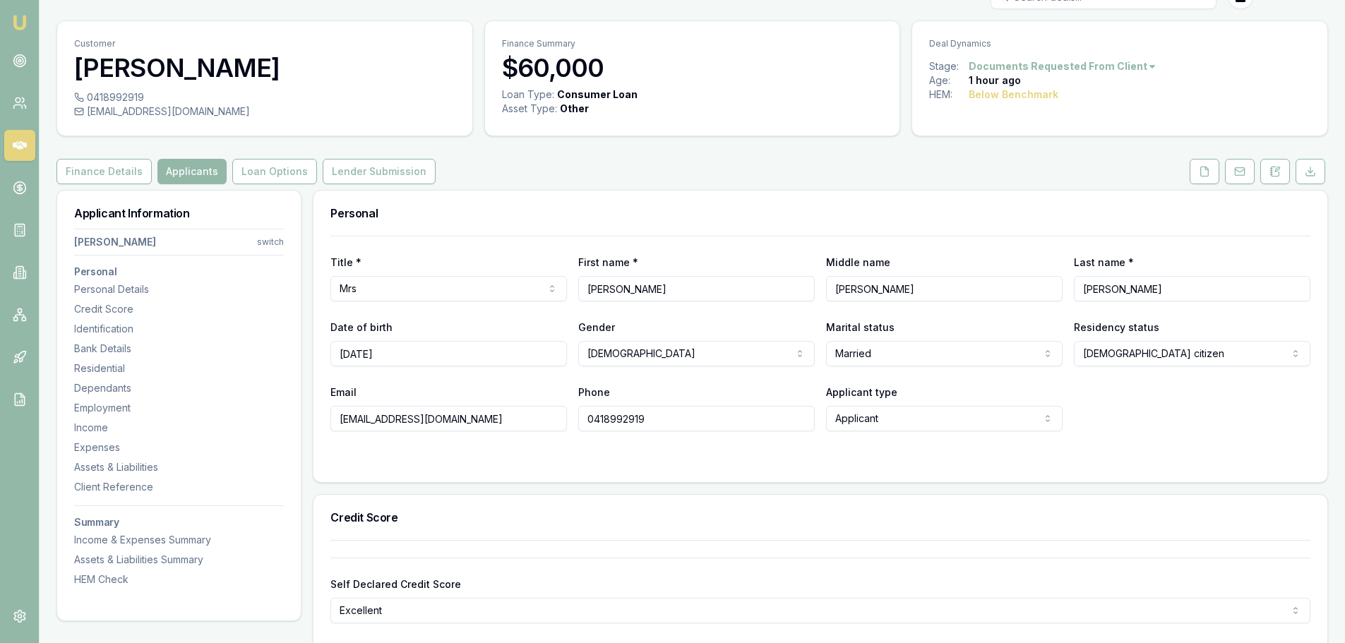
scroll to position [0, 0]
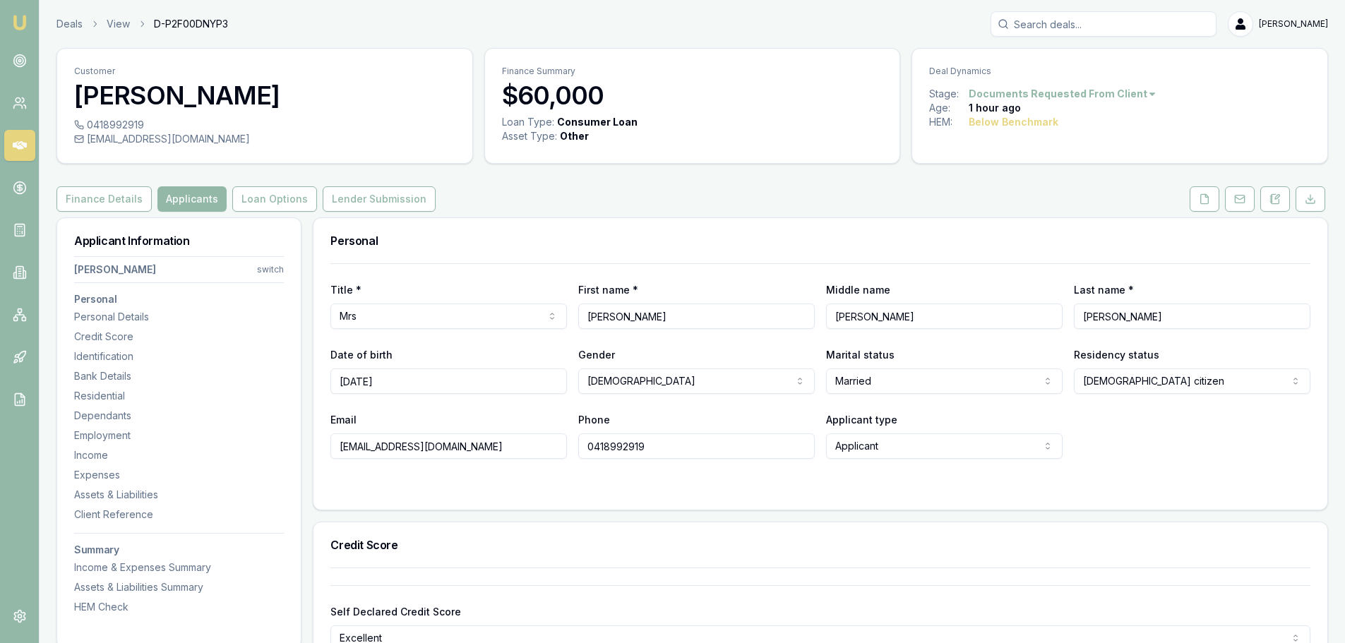
click at [319, 299] on div "Title * Mrs Mr Mrs Miss Ms Dr Prof First name * Erin Middle name Jade Last name…" at bounding box center [820, 386] width 1014 height 246
click at [244, 201] on button "Loan Options" at bounding box center [274, 198] width 85 height 25
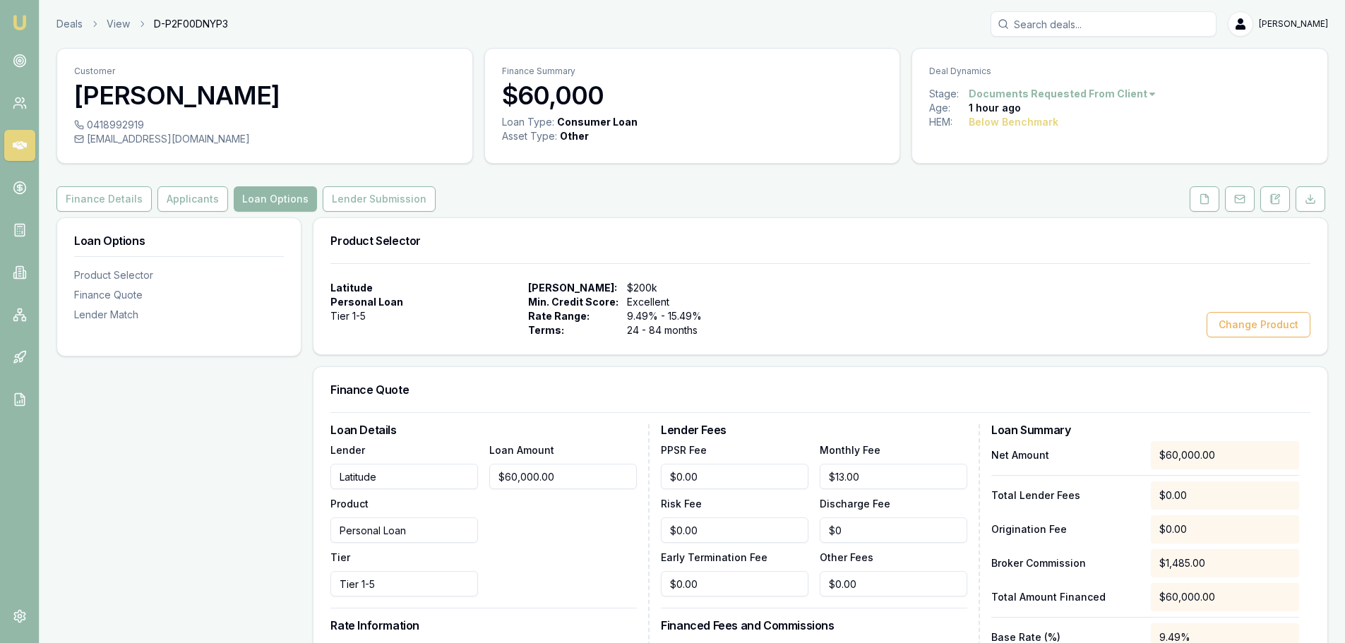
click at [733, 215] on div "Customer Erin Hearns 0418992919 erinjhearns@gmail.com Finance Summary $60,000 L…" at bounding box center [691, 652] width 1271 height 1209
click at [191, 207] on button "Applicants" at bounding box center [192, 198] width 71 height 25
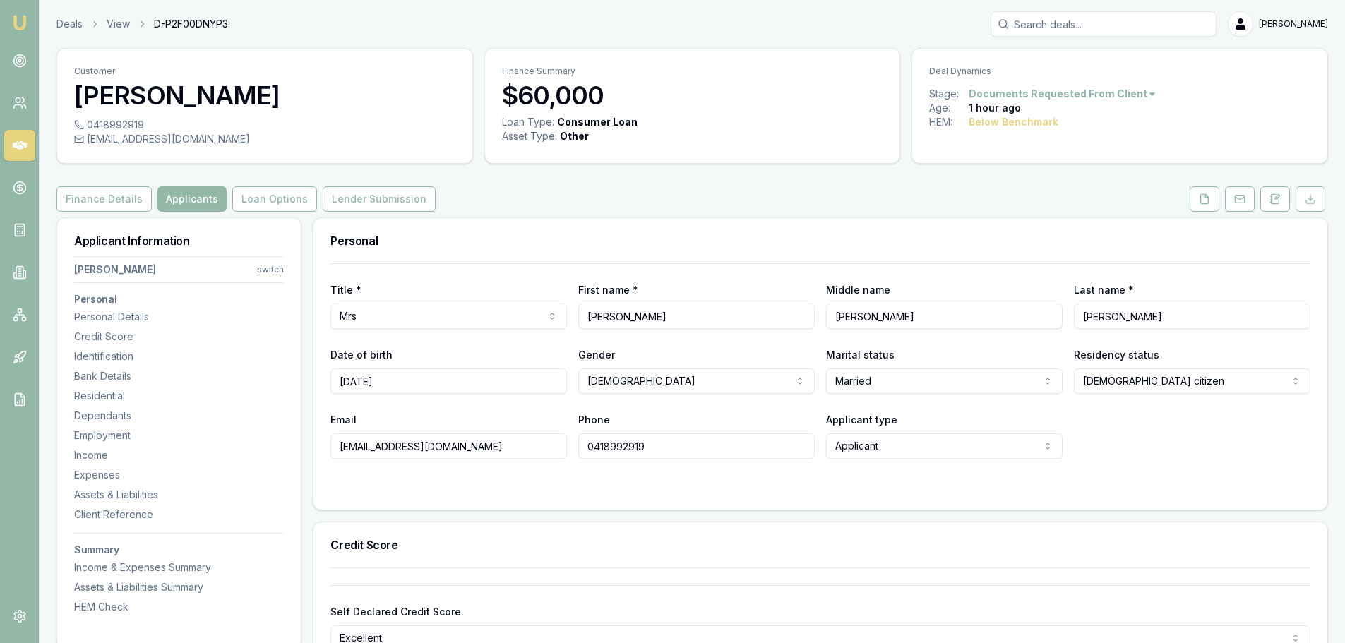
click at [115, 196] on button "Finance Details" at bounding box center [103, 198] width 95 height 25
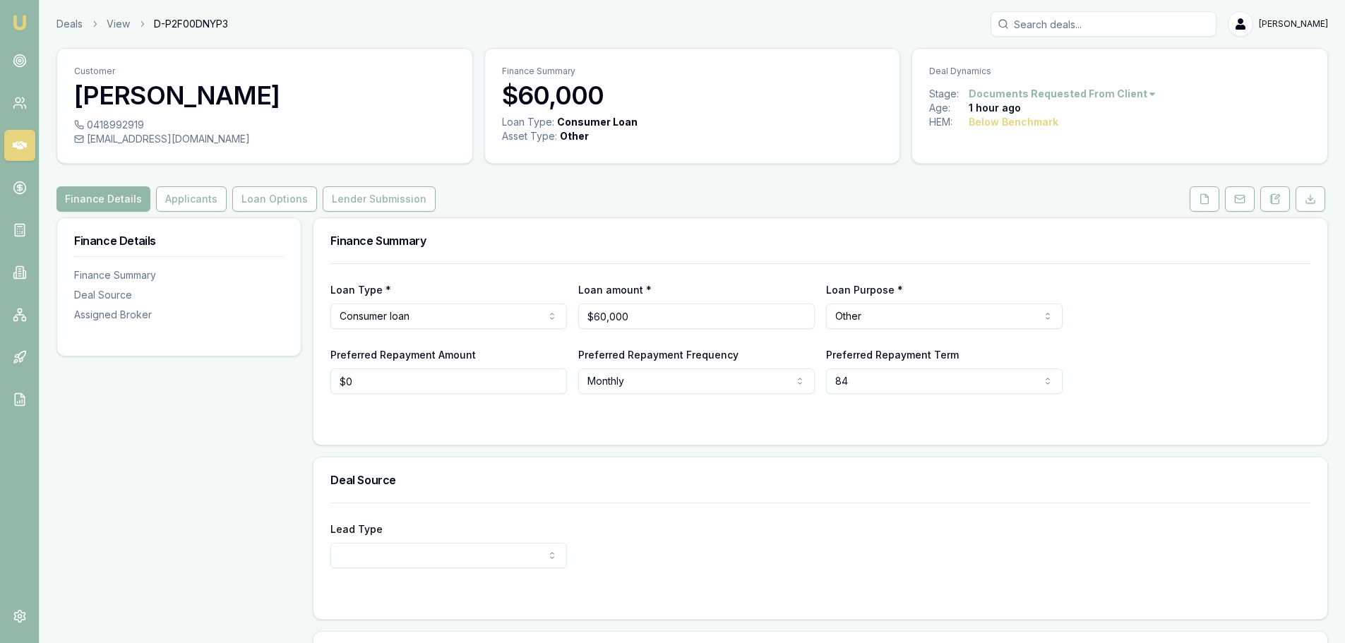
click at [300, 457] on div "Finance Details Finance Summary Deal Source Assigned Broker" at bounding box center [178, 512] width 245 height 591
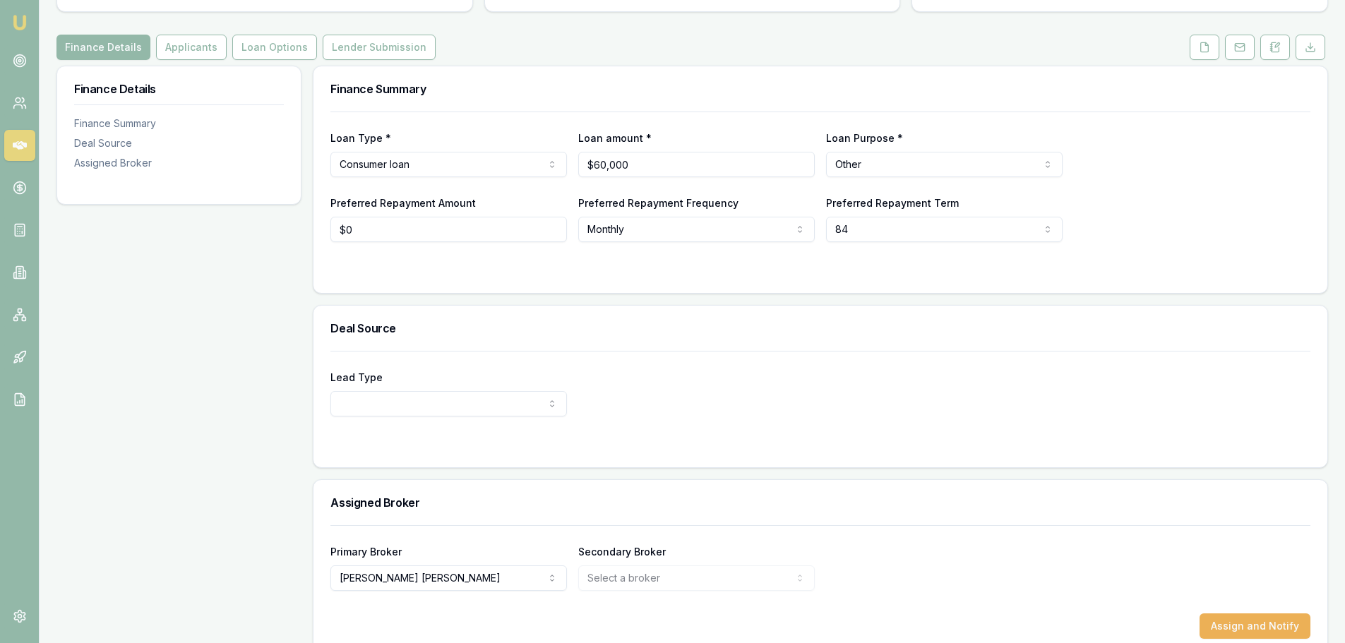
scroll to position [176, 0]
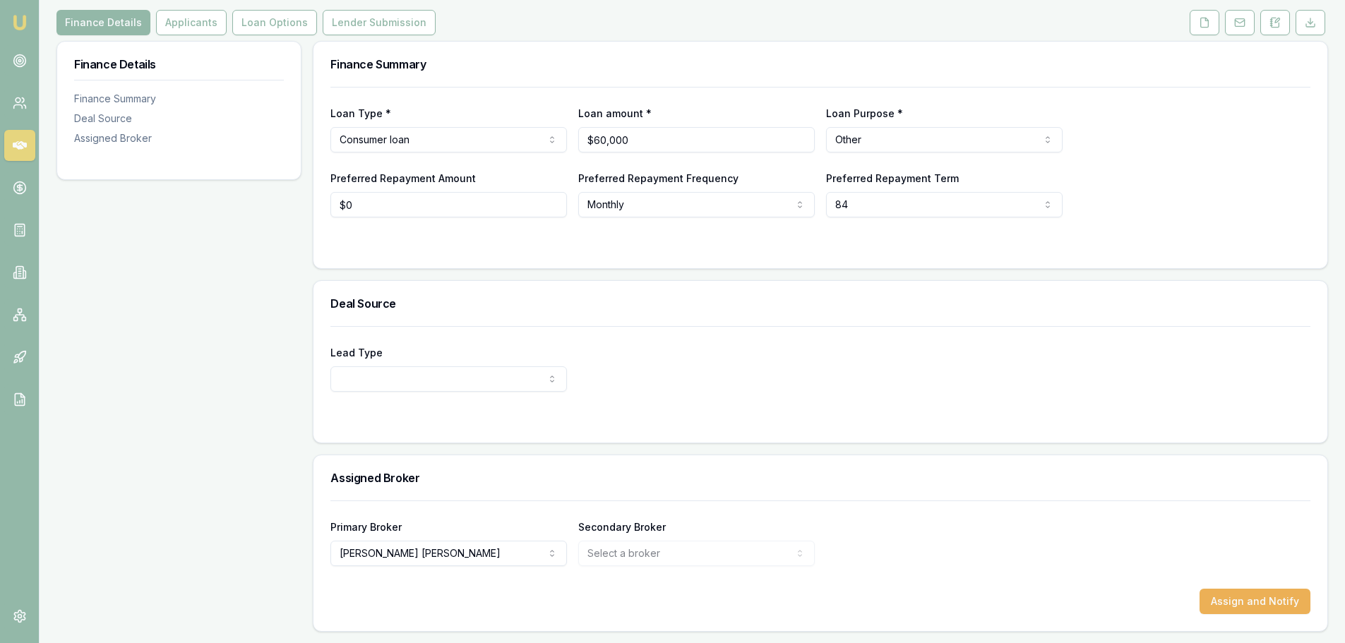
click at [306, 512] on div "Finance Details Finance Summary Deal Source Assigned Broker Finance Summary Loa…" at bounding box center [691, 336] width 1271 height 591
click at [308, 501] on div "Finance Details Finance Summary Deal Source Assigned Broker Finance Summary Loa…" at bounding box center [691, 336] width 1271 height 591
drag, startPoint x: 338, startPoint y: 482, endPoint x: 443, endPoint y: 479, distance: 105.2
click at [443, 479] on div "Assigned Broker" at bounding box center [820, 477] width 1014 height 45
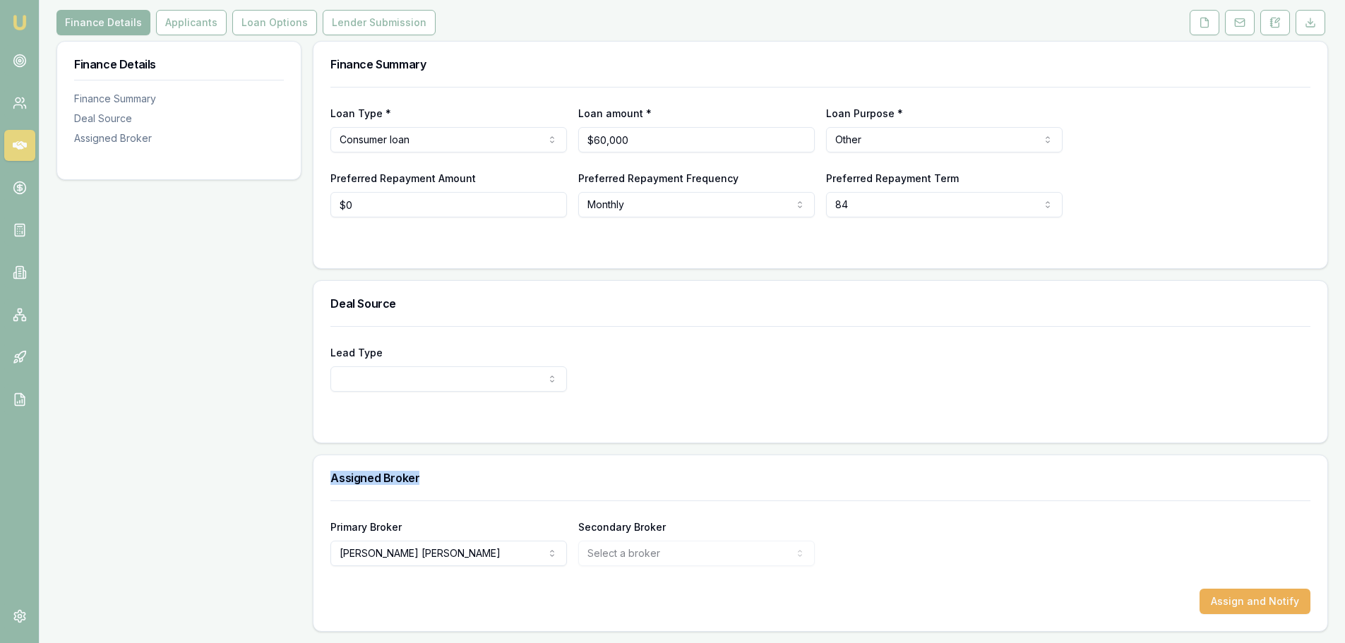
click at [443, 479] on h3 "Assigned Broker" at bounding box center [820, 477] width 980 height 11
drag, startPoint x: 385, startPoint y: 480, endPoint x: 329, endPoint y: 481, distance: 56.5
click at [329, 481] on div "Assigned Broker" at bounding box center [820, 477] width 1014 height 45
drag, startPoint x: 329, startPoint y: 481, endPoint x: 434, endPoint y: 489, distance: 105.5
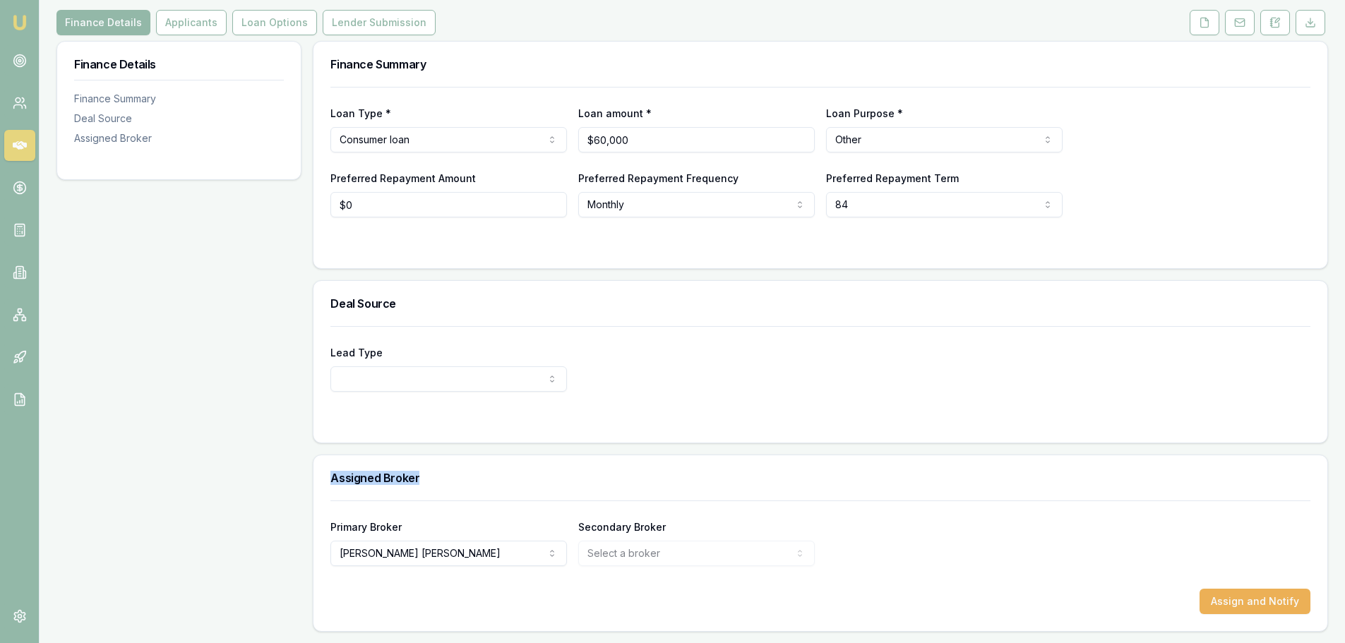
click at [434, 489] on div "Assigned Broker" at bounding box center [820, 477] width 1014 height 45
click at [429, 482] on h3 "Assigned Broker" at bounding box center [820, 477] width 980 height 11
drag, startPoint x: 328, startPoint y: 474, endPoint x: 416, endPoint y: 477, distance: 89.0
click at [416, 477] on div "Assigned Broker" at bounding box center [820, 477] width 1014 height 45
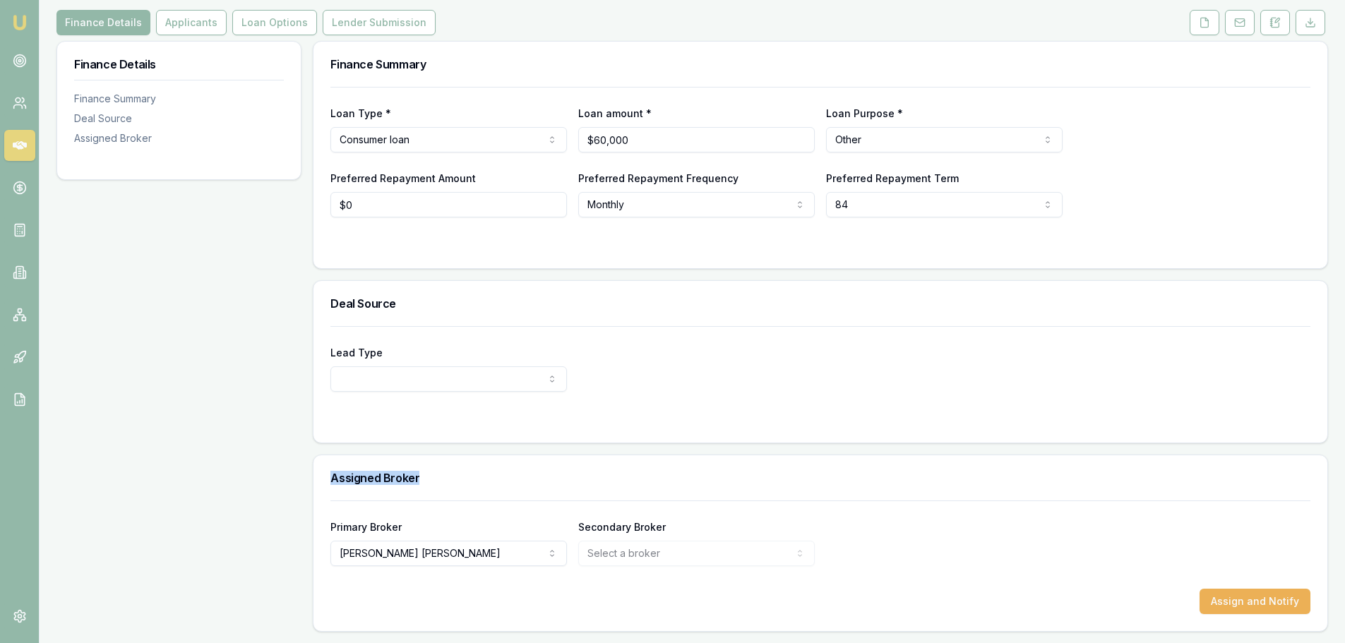
click at [417, 477] on h3 "Assigned Broker" at bounding box center [820, 477] width 980 height 11
drag, startPoint x: 427, startPoint y: 481, endPoint x: 324, endPoint y: 480, distance: 103.1
click at [324, 480] on div "Assigned Broker" at bounding box center [820, 477] width 1014 height 45
click at [325, 480] on div "Assigned Broker" at bounding box center [820, 477] width 1014 height 45
drag, startPoint x: 330, startPoint y: 476, endPoint x: 454, endPoint y: 476, distance: 123.5
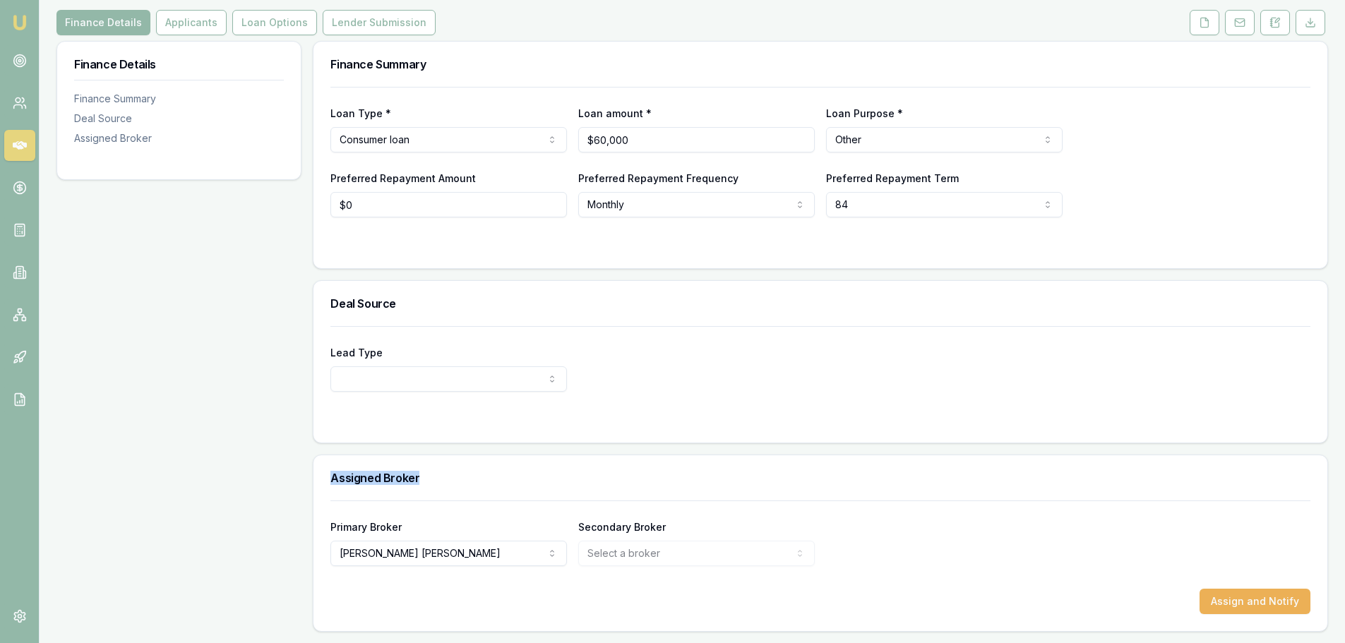
click at [454, 476] on h3 "Assigned Broker" at bounding box center [820, 477] width 980 height 11
drag, startPoint x: 416, startPoint y: 482, endPoint x: 328, endPoint y: 482, distance: 88.2
click at [328, 482] on div "Assigned Broker" at bounding box center [820, 477] width 1014 height 45
click at [330, 477] on div "Assigned Broker" at bounding box center [820, 477] width 1014 height 45
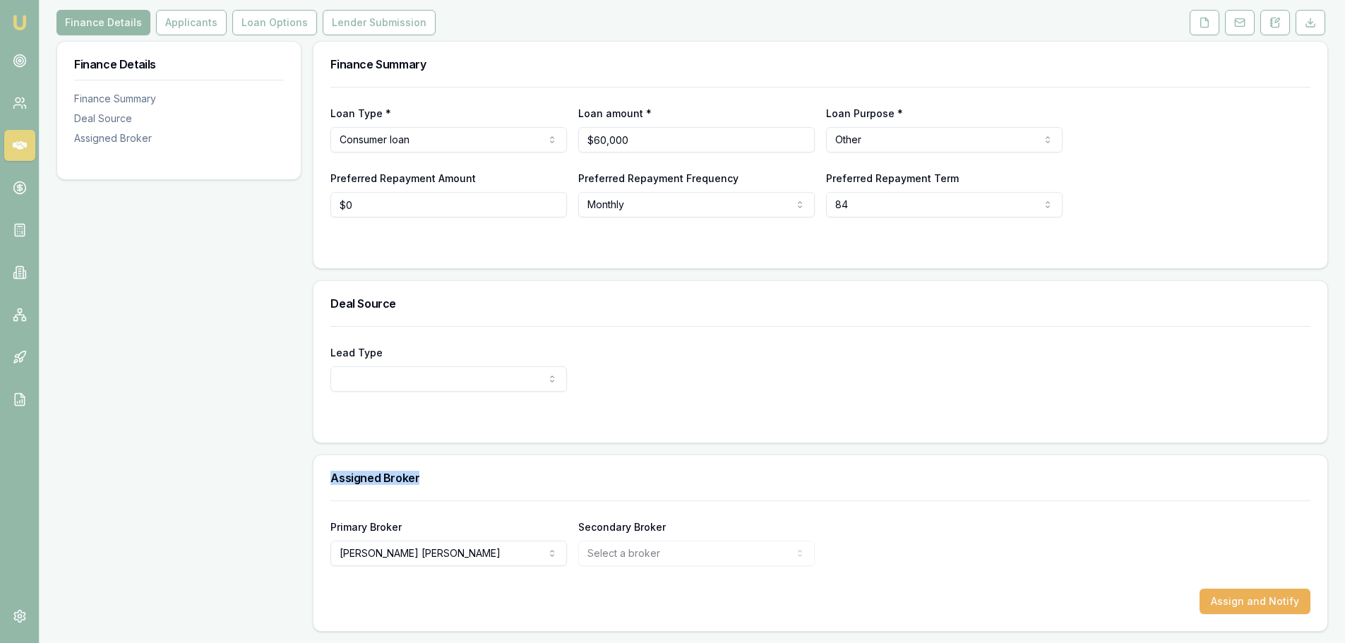
click at [336, 481] on h3 "Assigned Broker" at bounding box center [820, 477] width 980 height 11
drag, startPoint x: 332, startPoint y: 478, endPoint x: 440, endPoint y: 477, distance: 108.7
click at [440, 477] on h3 "Assigned Broker" at bounding box center [820, 477] width 980 height 11
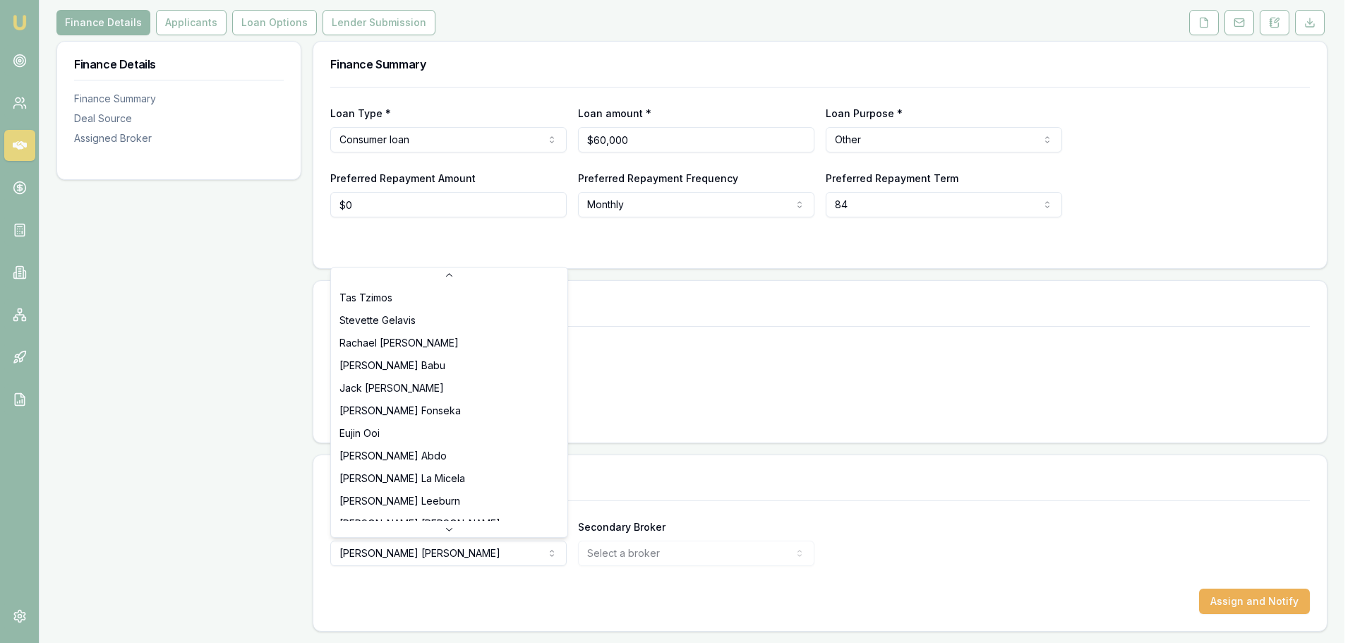
click at [382, 467] on html "Emu Broker Deals View D-P2F00DNYP3 Brad Hearns Toggle Menu Customer Erin Hearns…" at bounding box center [677, 145] width 1355 height 643
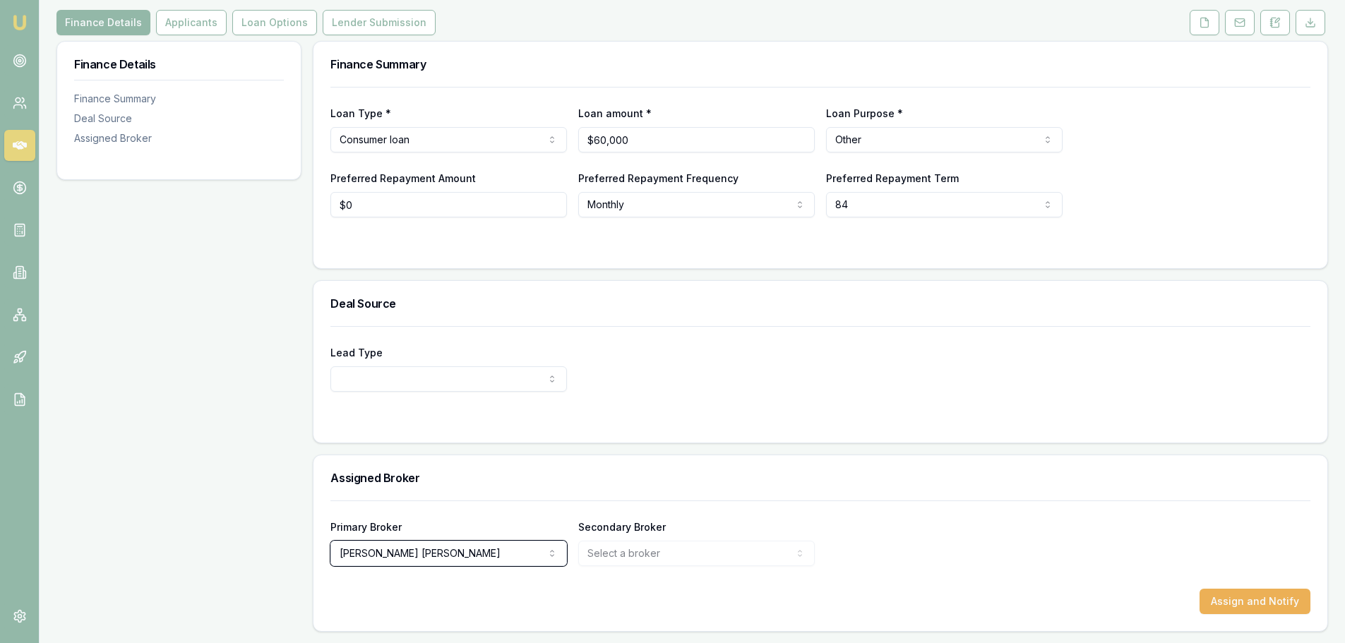
click at [238, 467] on html "Emu Broker Deals View D-P2F00DNYP3 Brad Hearns Toggle Menu Customer Erin Hearns…" at bounding box center [672, 145] width 1345 height 643
click at [248, 484] on div "Finance Details Finance Summary Deal Source Assigned Broker" at bounding box center [178, 336] width 245 height 591
drag, startPoint x: 331, startPoint y: 468, endPoint x: 463, endPoint y: 467, distance: 132.0
click at [463, 467] on div "Assigned Broker" at bounding box center [820, 477] width 1014 height 45
click at [451, 477] on h3 "Assigned Broker" at bounding box center [820, 477] width 980 height 11
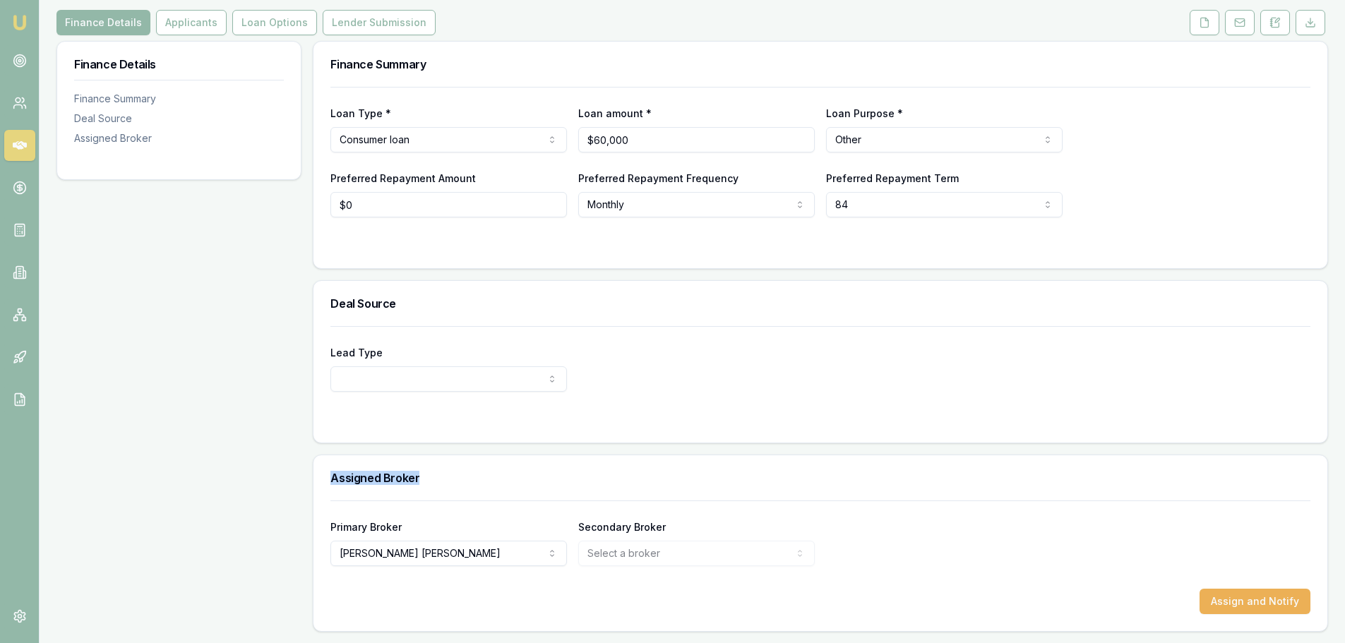
drag, startPoint x: 424, startPoint y: 480, endPoint x: 318, endPoint y: 480, distance: 105.9
click at [318, 480] on div "Assigned Broker" at bounding box center [820, 477] width 1014 height 45
drag, startPoint x: 246, startPoint y: 340, endPoint x: 284, endPoint y: 353, distance: 39.5
click at [247, 340] on div "Finance Details Finance Summary Deal Source Assigned Broker" at bounding box center [178, 336] width 245 height 591
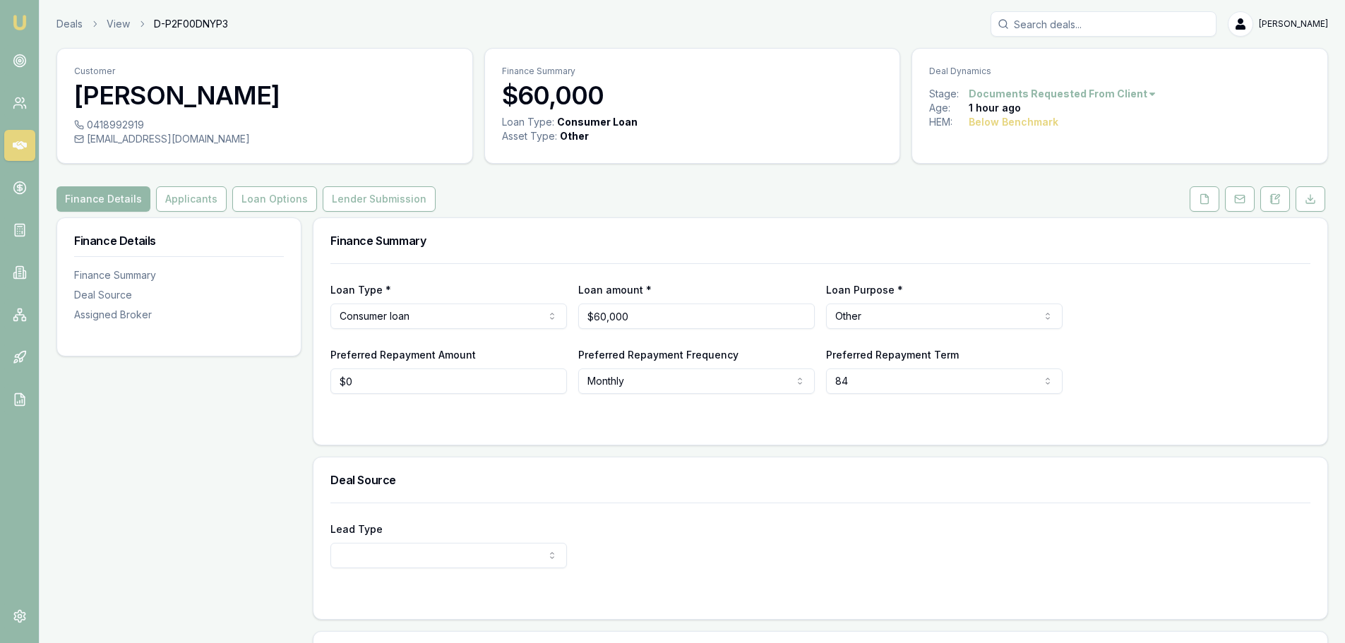
click at [431, 185] on div "Customer [PERSON_NAME] 0418992919 [EMAIL_ADDRESS][DOMAIN_NAME] Finance Summary …" at bounding box center [691, 428] width 1271 height 760
click at [188, 198] on button "Applicants" at bounding box center [191, 198] width 71 height 25
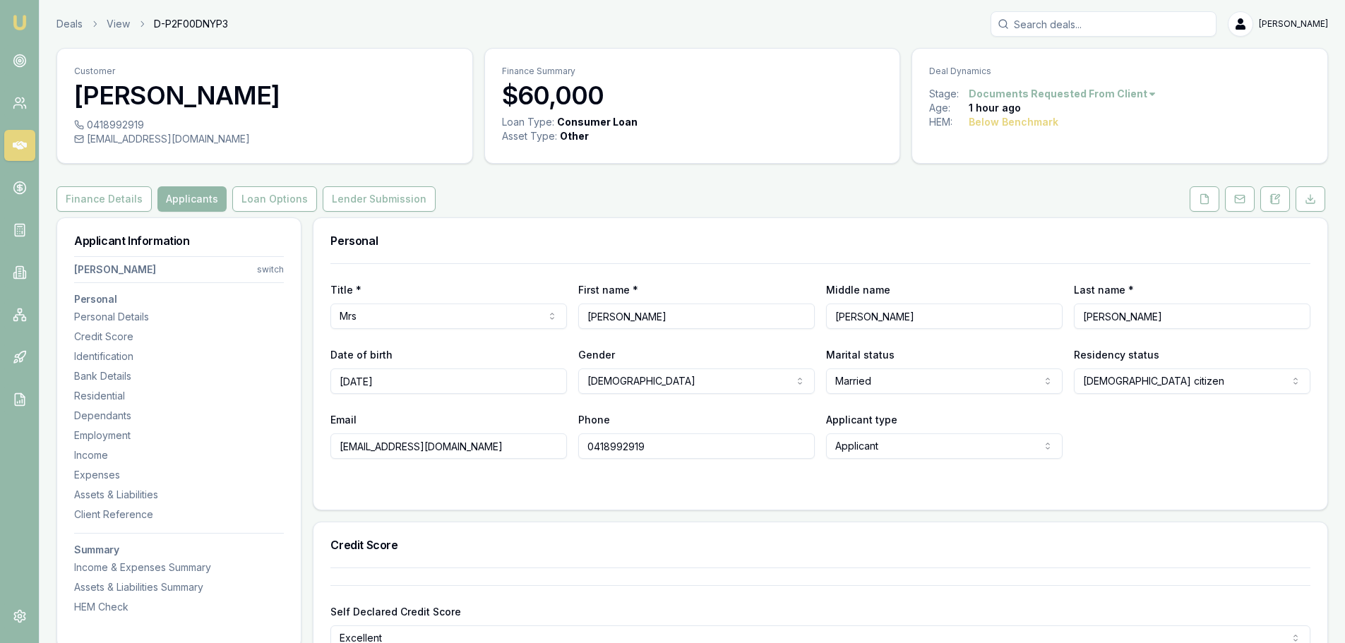
click at [273, 270] on html "Emu Broker Deals View D-P2F00DNYP3 [PERSON_NAME] Toggle Menu Customer [PERSON_N…" at bounding box center [672, 321] width 1345 height 643
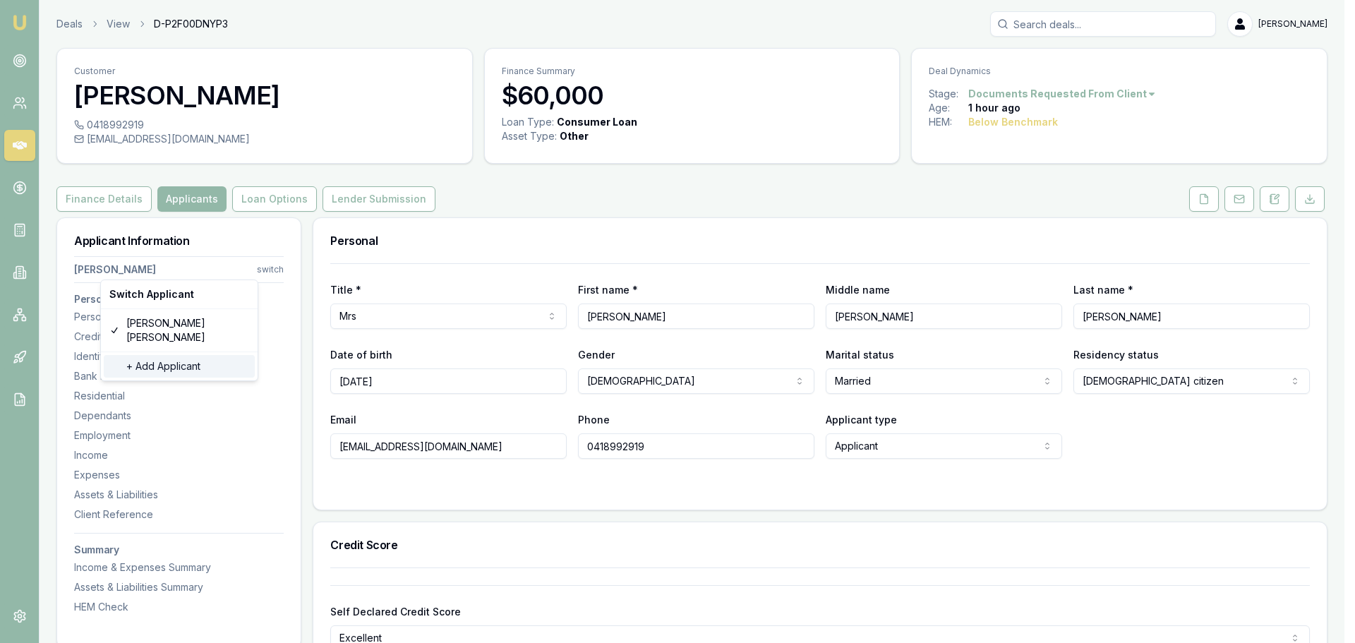
click at [175, 355] on div "+ Add Applicant" at bounding box center [179, 366] width 151 height 23
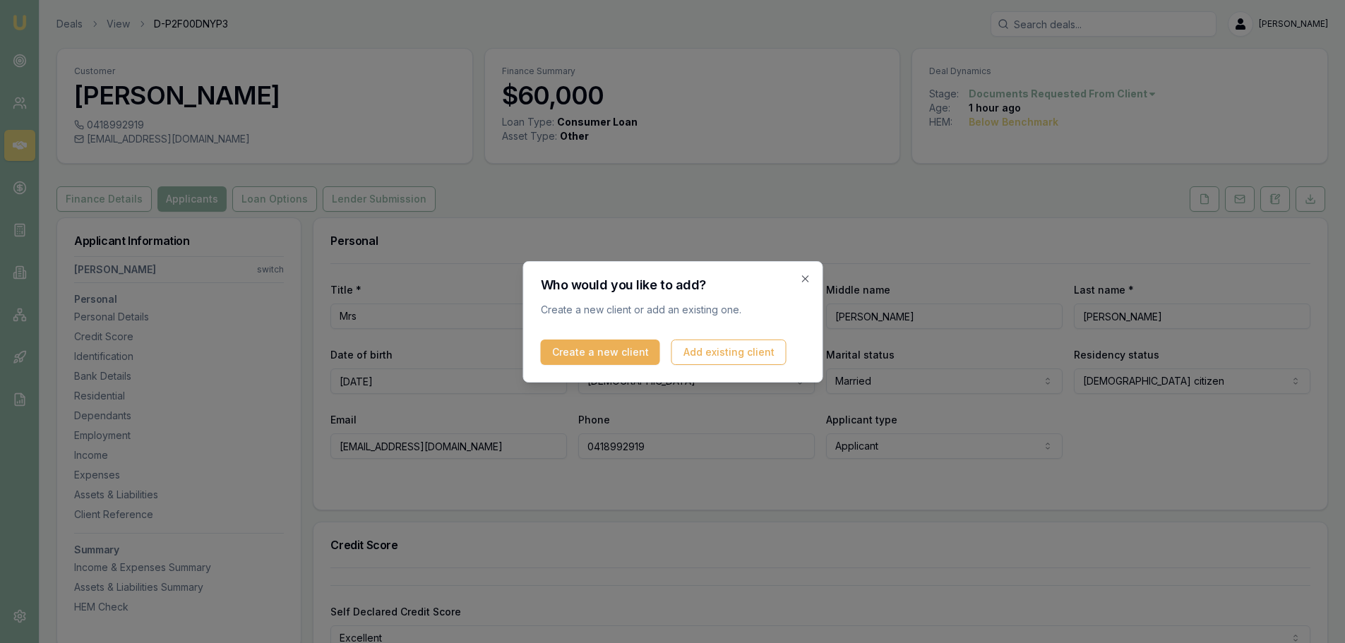
click at [808, 277] on icon "button" at bounding box center [804, 278] width 11 height 11
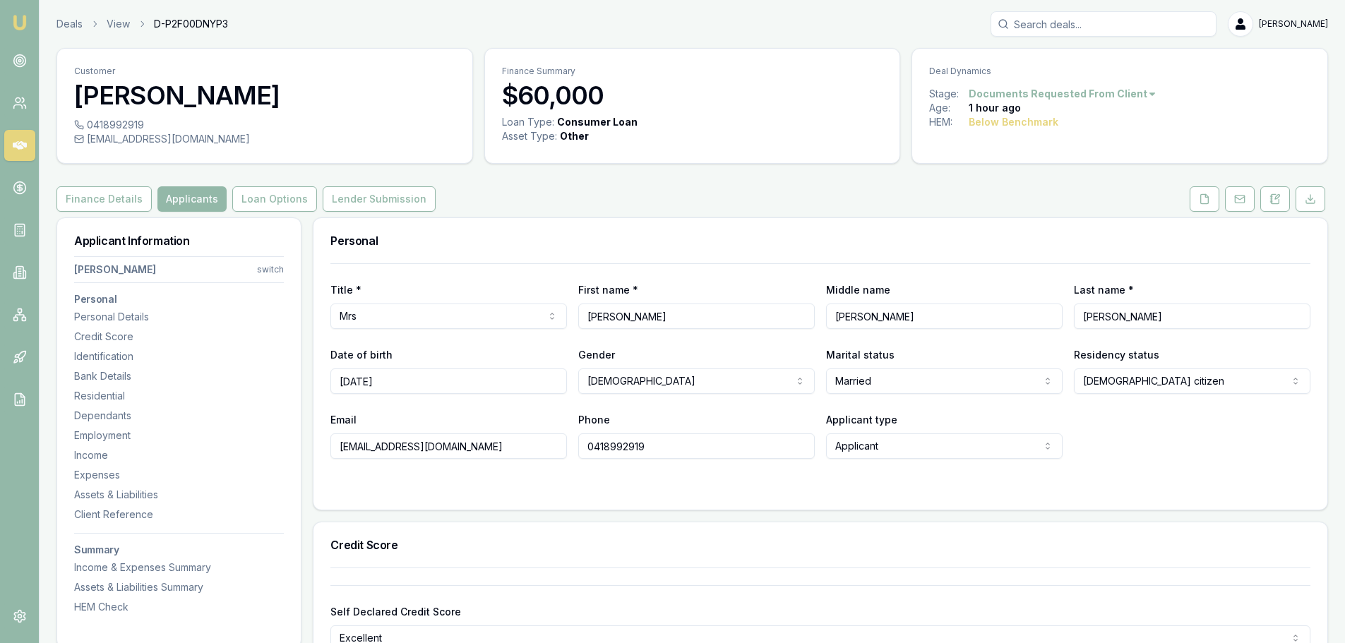
click at [95, 200] on button "Finance Details" at bounding box center [103, 198] width 95 height 25
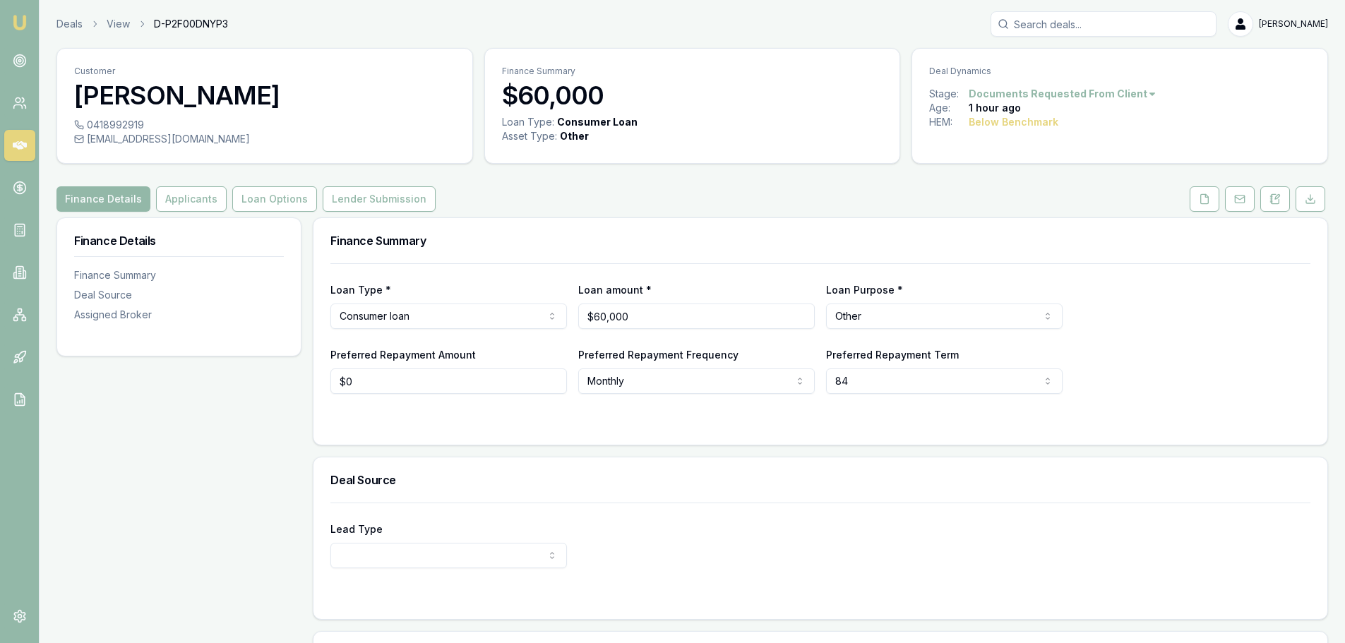
click at [173, 469] on div "Finance Details Finance Summary Deal Source Assigned Broker" at bounding box center [178, 512] width 245 height 591
click at [182, 200] on button "Applicants" at bounding box center [191, 198] width 71 height 25
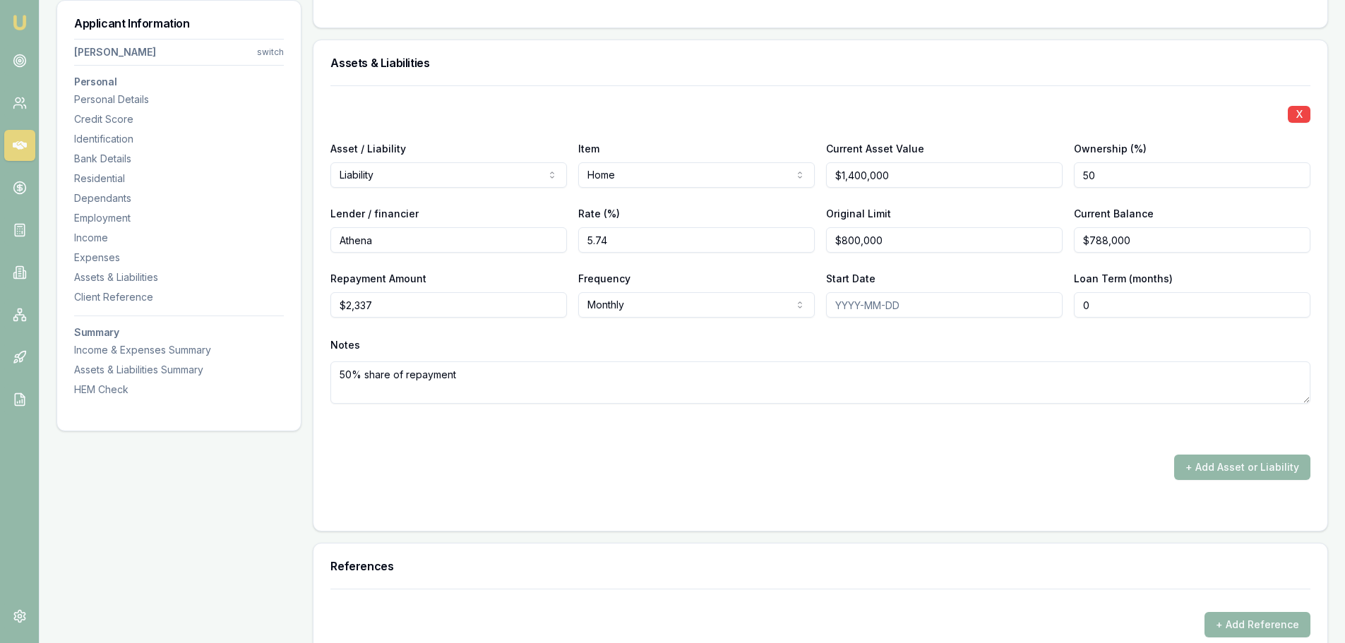
scroll to position [3106, 0]
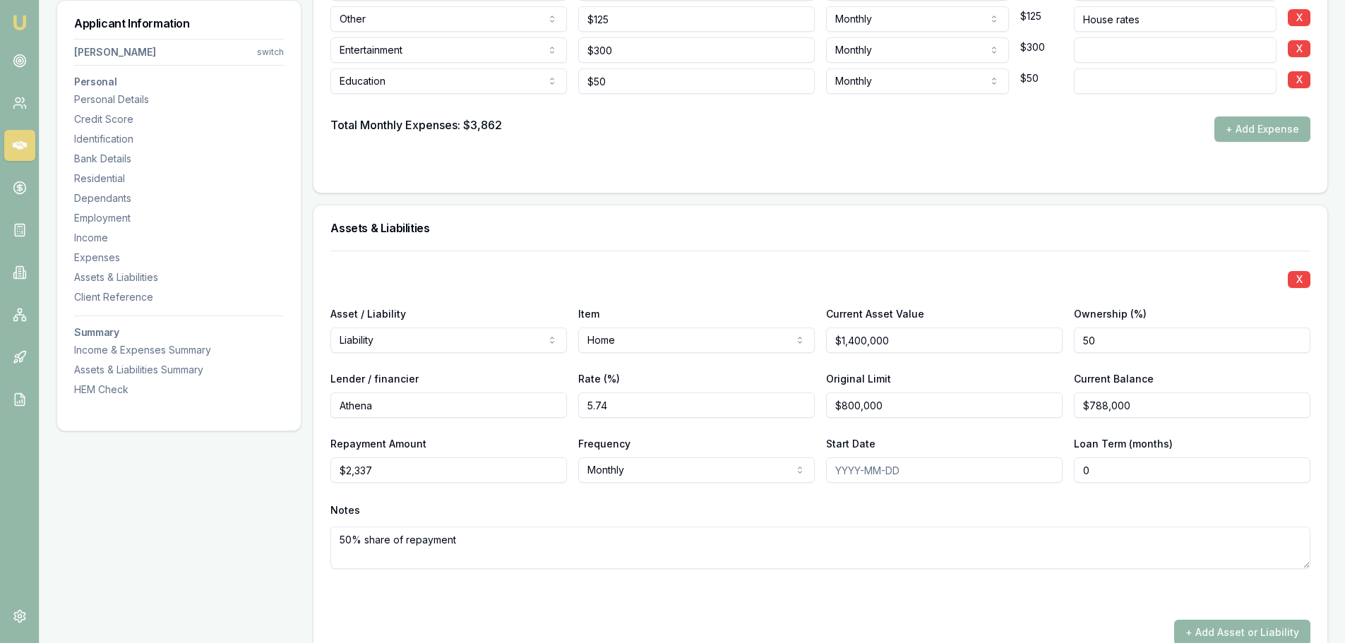
click at [558, 532] on textarea "50% share of repayment" at bounding box center [820, 548] width 980 height 42
click at [797, 254] on div "X Asset / Liability Liability Asset Liability Item Home Home Car Boat Bike Cara…" at bounding box center [820, 427] width 980 height 352
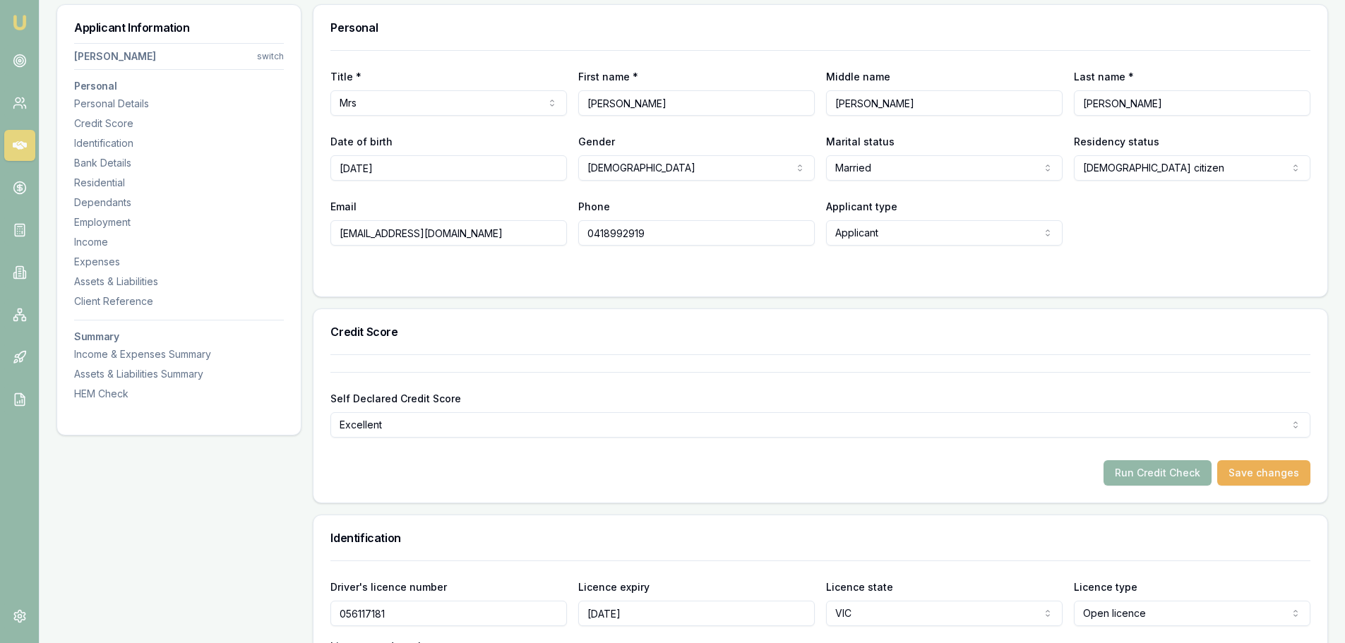
scroll to position [212, 0]
click at [268, 61] on html "Emu Broker Deals View D-P2F00DNYP3 [PERSON_NAME] Toggle Menu Customer [PERSON_N…" at bounding box center [672, 109] width 1345 height 643
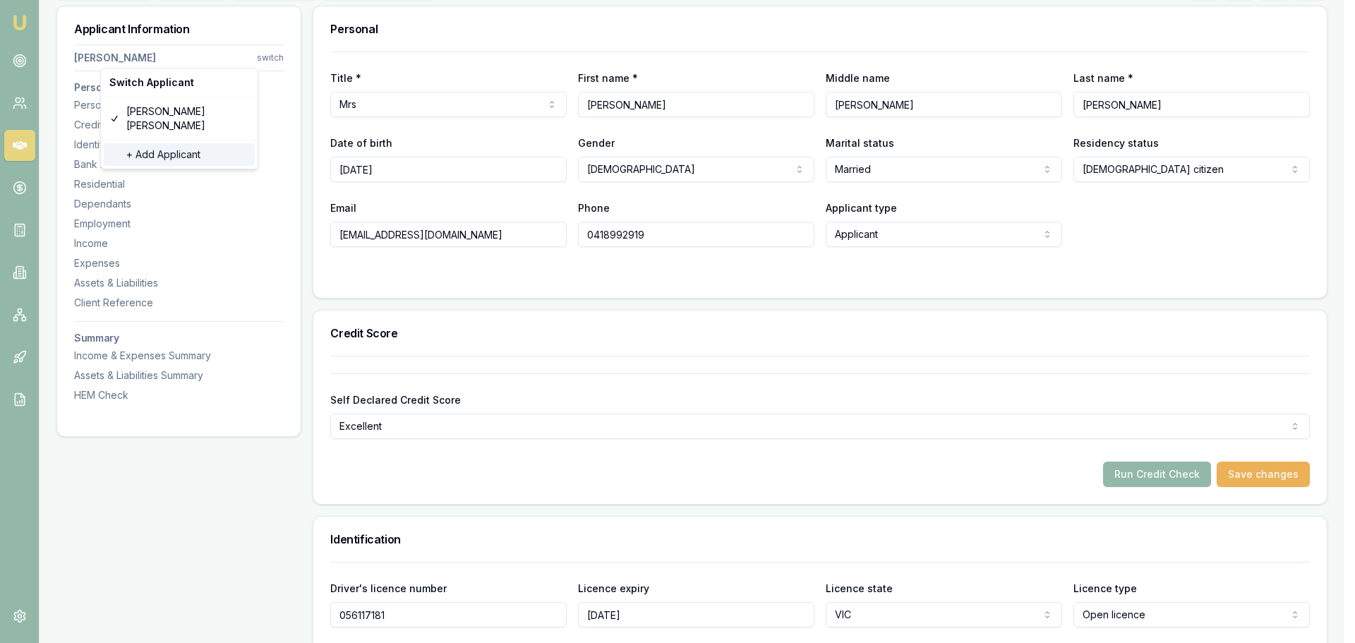
click at [177, 145] on div "+ Add Applicant" at bounding box center [179, 154] width 151 height 23
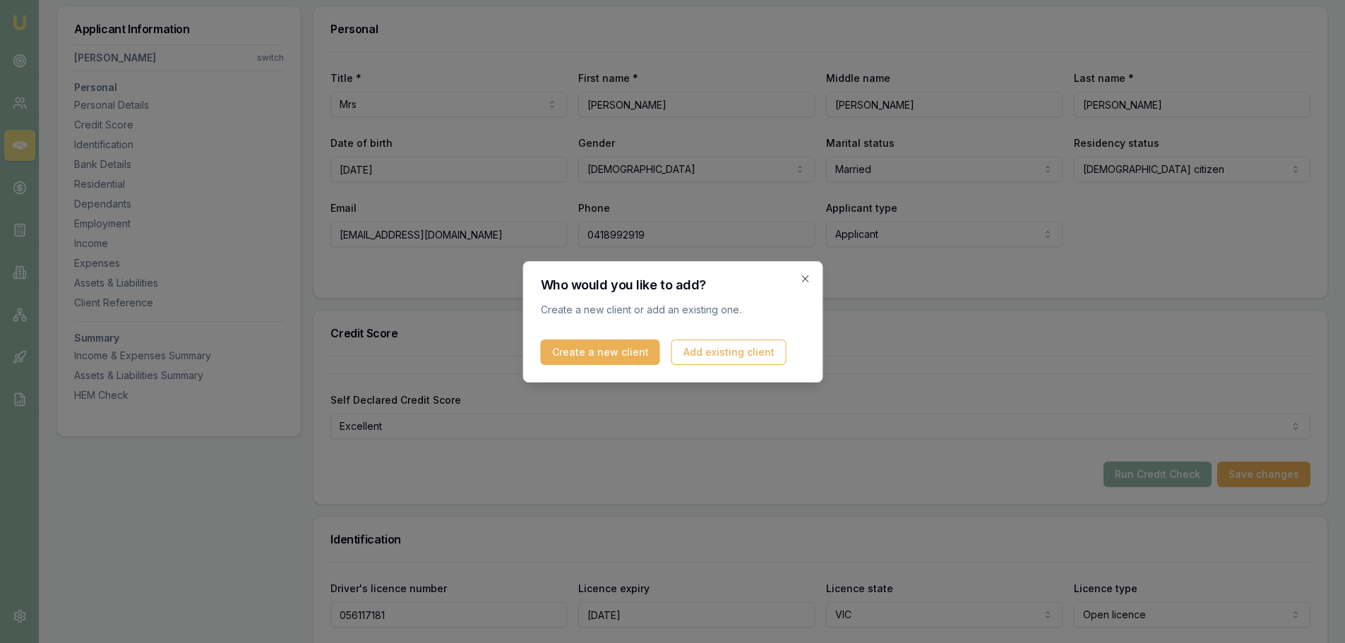
click at [594, 353] on button "Create a new client" at bounding box center [599, 352] width 119 height 25
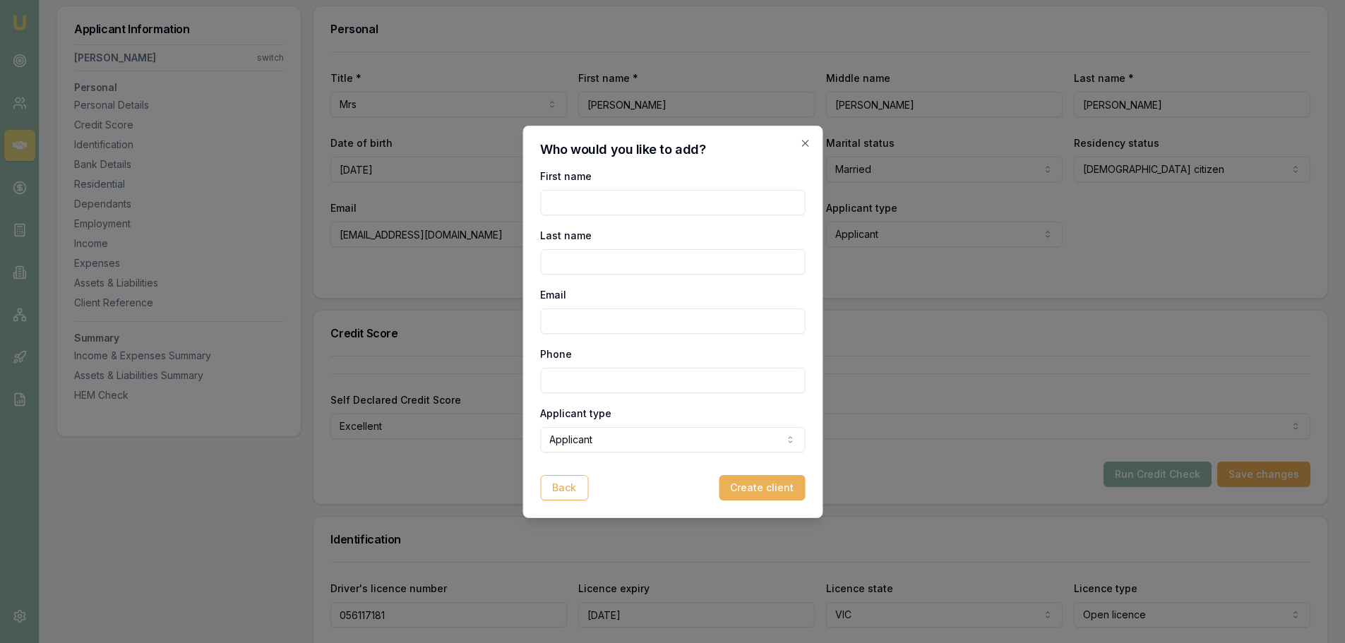
click at [558, 503] on div "Who would you like to add? First name Last name Email Phone Applicant type Appl…" at bounding box center [672, 322] width 300 height 392
click at [810, 140] on icon "button" at bounding box center [804, 143] width 11 height 11
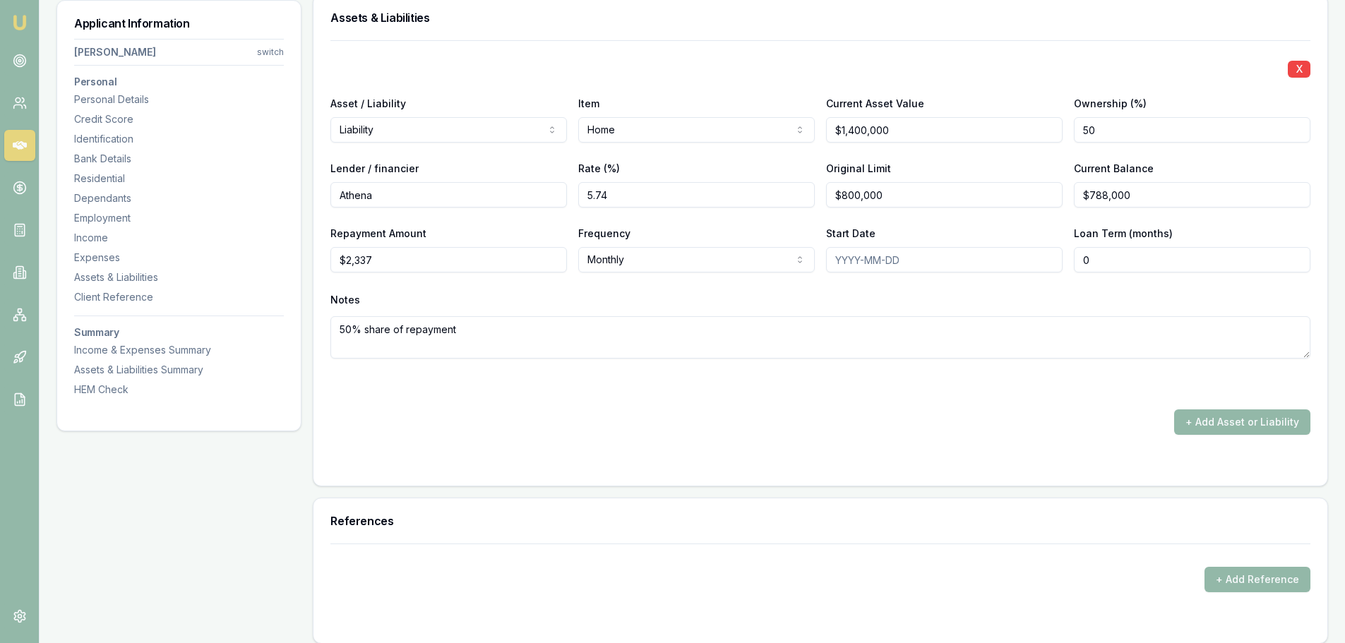
scroll to position [3318, 0]
